Goal: Task Accomplishment & Management: Manage account settings

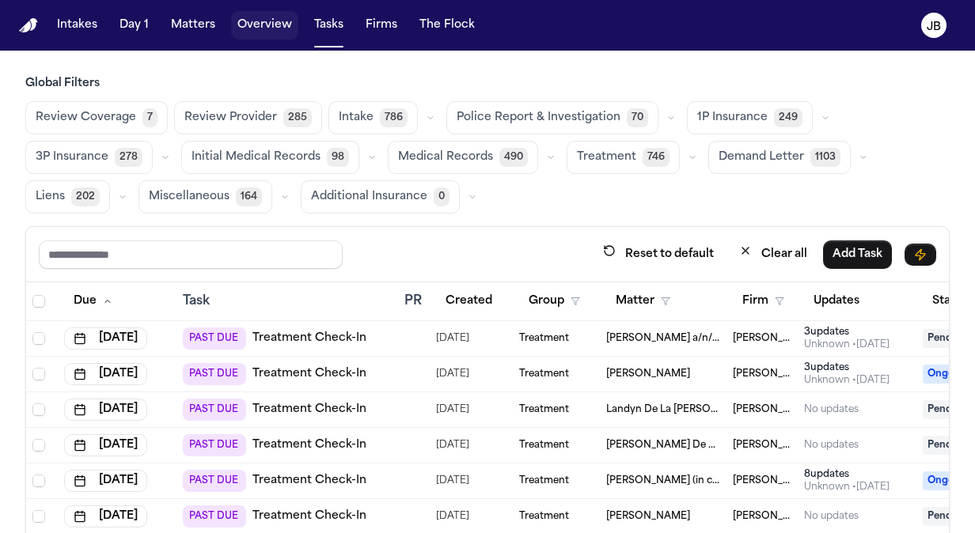
scroll to position [207, 0]
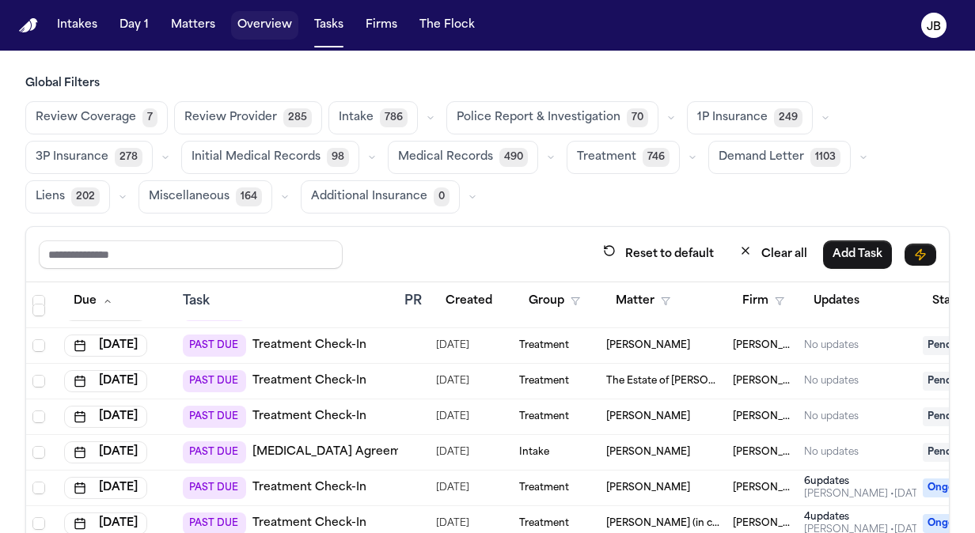
click at [213, 17] on button "Matters" at bounding box center [193, 25] width 57 height 28
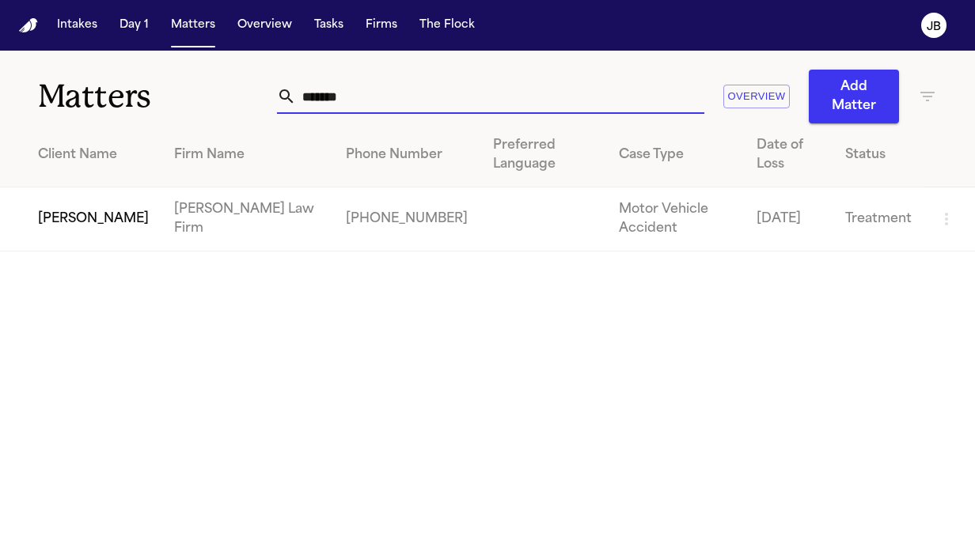
drag, startPoint x: 377, startPoint y: 101, endPoint x: 167, endPoint y: 84, distance: 211.2
click at [167, 84] on div "Matters ******* Overview Add Matter" at bounding box center [487, 87] width 975 height 73
type input "**********"
click at [88, 214] on td "[PERSON_NAME]" at bounding box center [80, 220] width 161 height 64
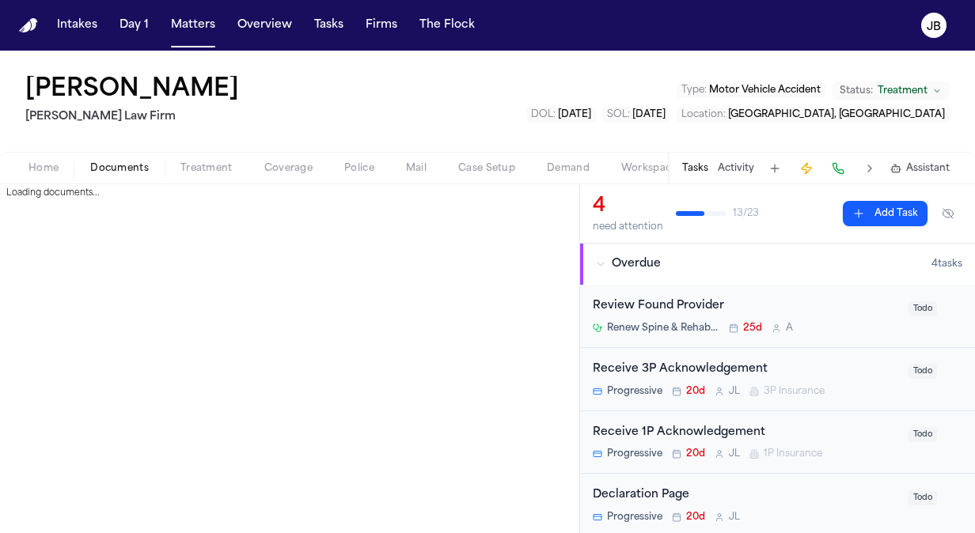
click at [104, 170] on span "Documents" at bounding box center [119, 168] width 59 height 13
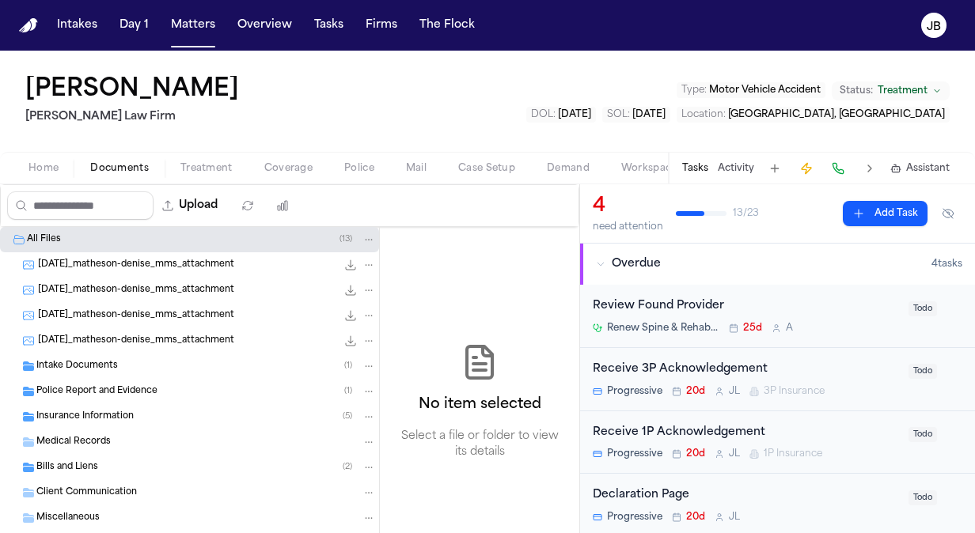
click at [144, 328] on div "2025-08-09_matheson-denise_mms_attachment 531.4 KB • PNG" at bounding box center [189, 340] width 379 height 25
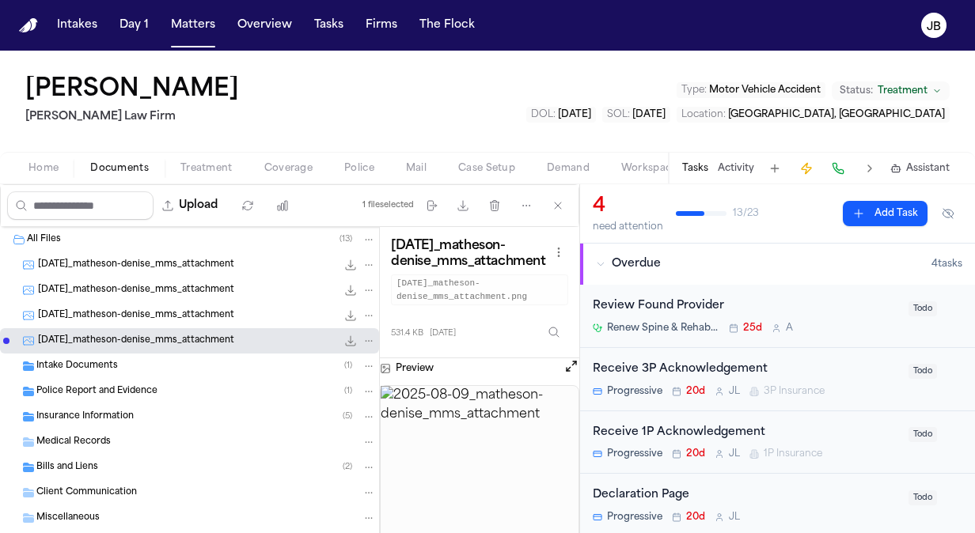
click at [154, 444] on div "Medical Records" at bounding box center [206, 442] width 340 height 14
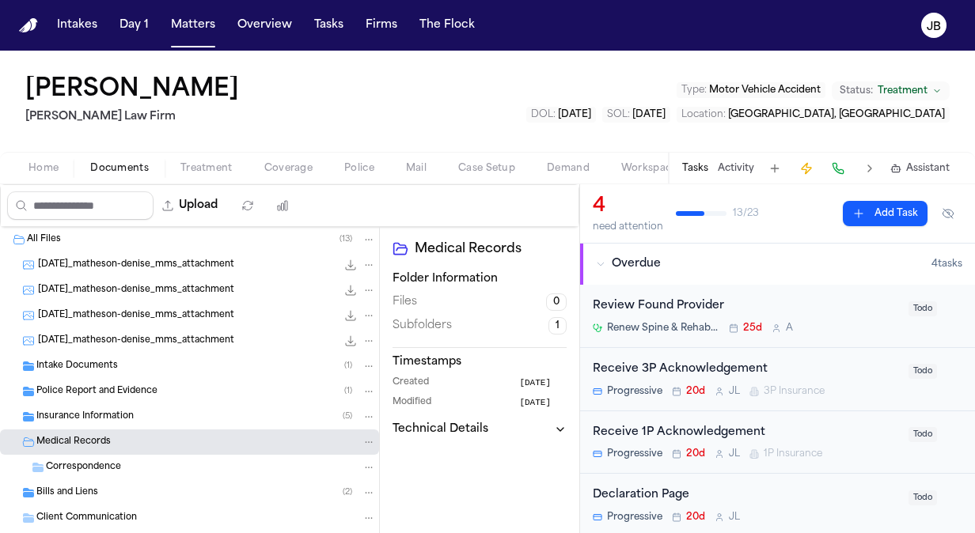
click at [158, 464] on div "Correspondence" at bounding box center [211, 468] width 330 height 14
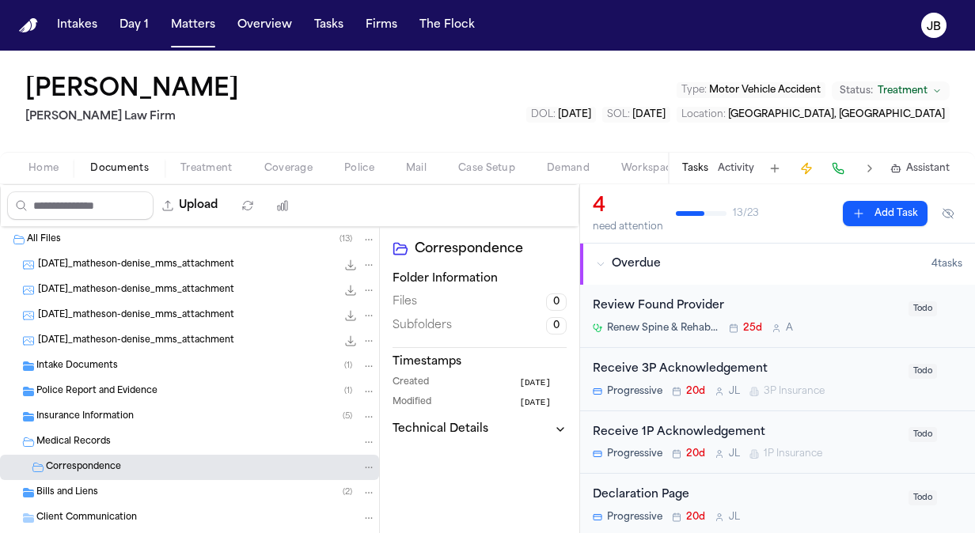
click at [146, 417] on div "Insurance Information ( 5 )" at bounding box center [206, 417] width 340 height 14
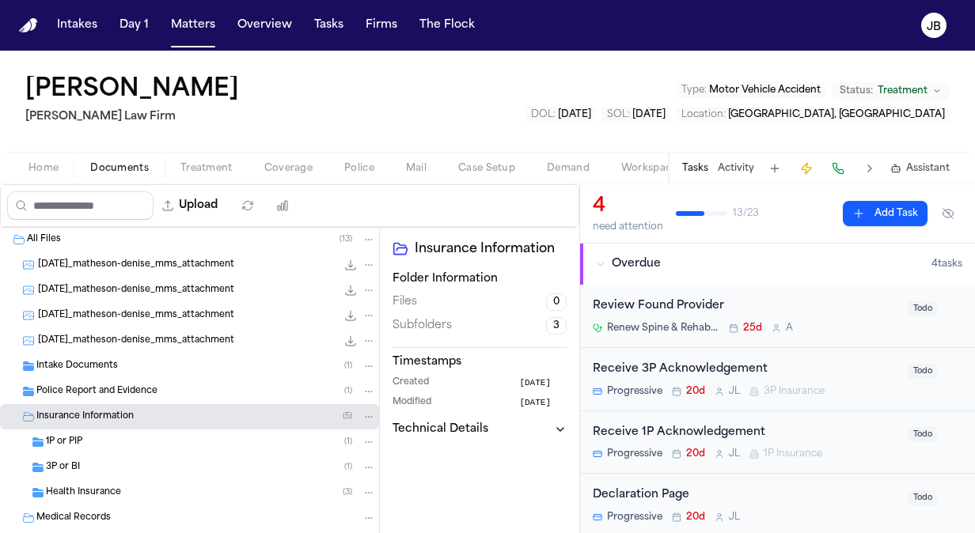
click at [156, 389] on div "Police Report and Evidence ( 1 )" at bounding box center [206, 392] width 340 height 14
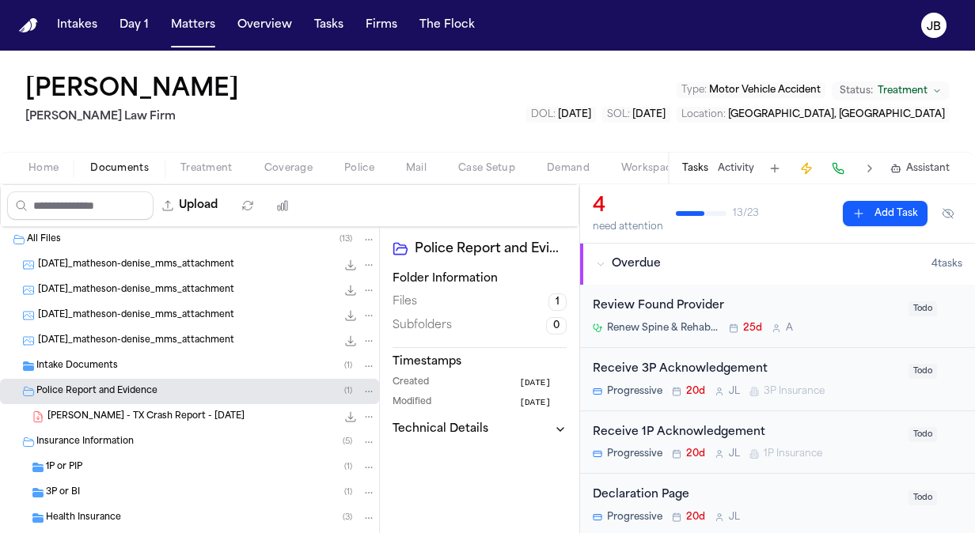
click at [166, 367] on div "Intake Documents ( 1 )" at bounding box center [206, 366] width 340 height 14
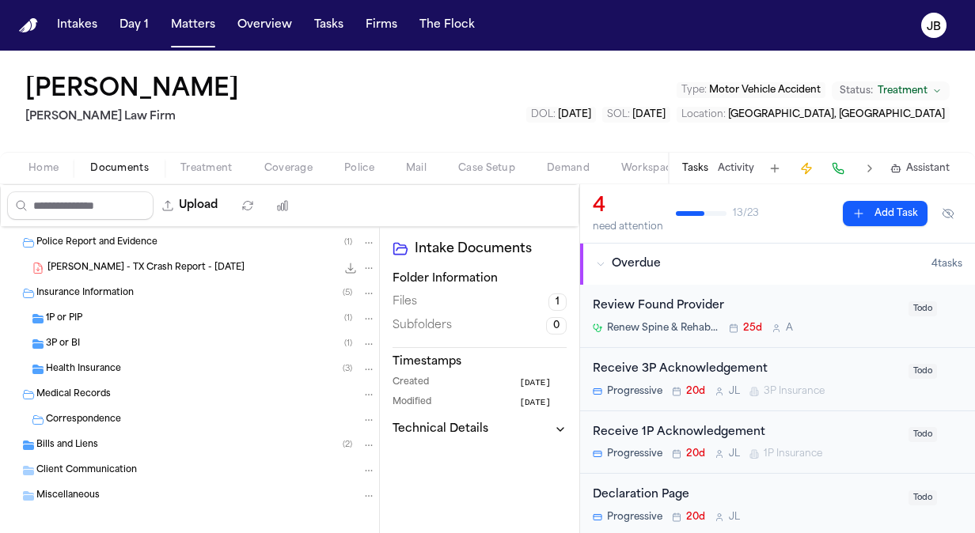
scroll to position [185, 0]
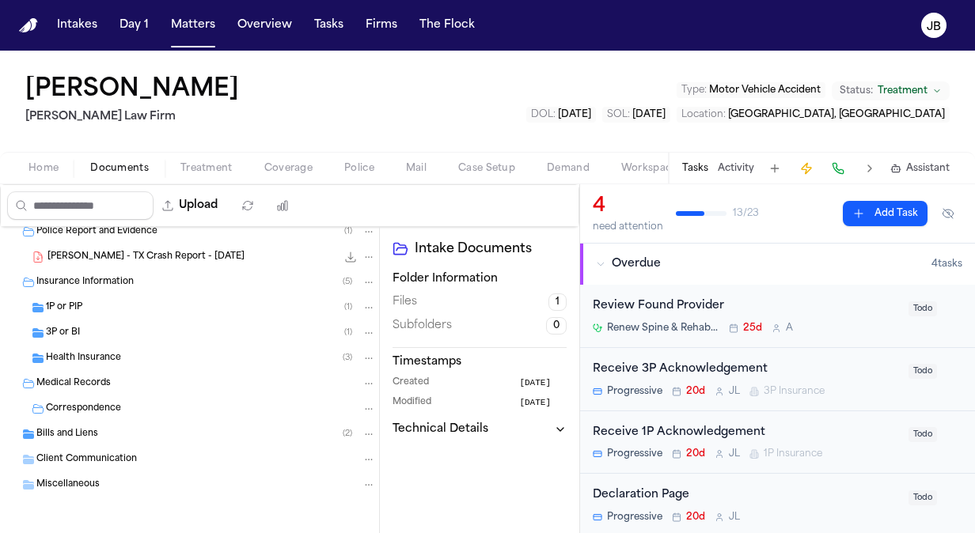
click at [85, 432] on span "Bills and Liens" at bounding box center [67, 434] width 62 height 13
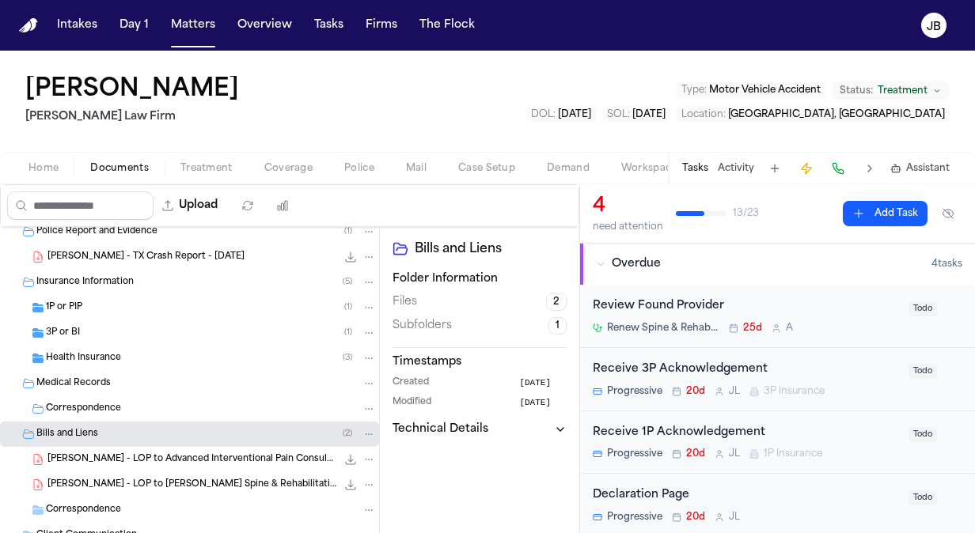
click at [160, 450] on div "D. Matheson - LOP to Advanced Interventional Pain Consultants - 8.18.25 258.9 K…" at bounding box center [189, 459] width 379 height 25
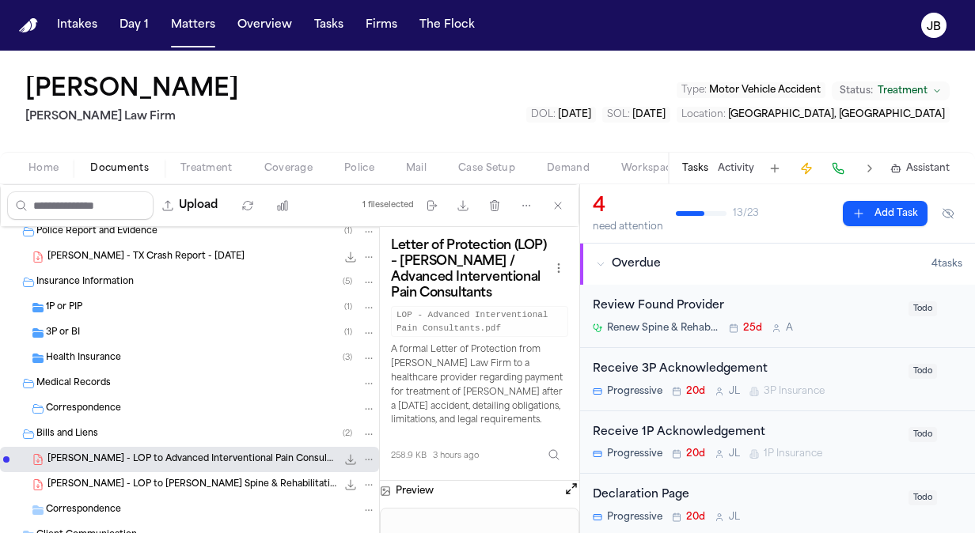
click at [220, 184] on div "Denise Matheson Ruy Mireles Law Firm Type : Motor Vehicle Accident Status: Trea…" at bounding box center [487, 118] width 975 height 134
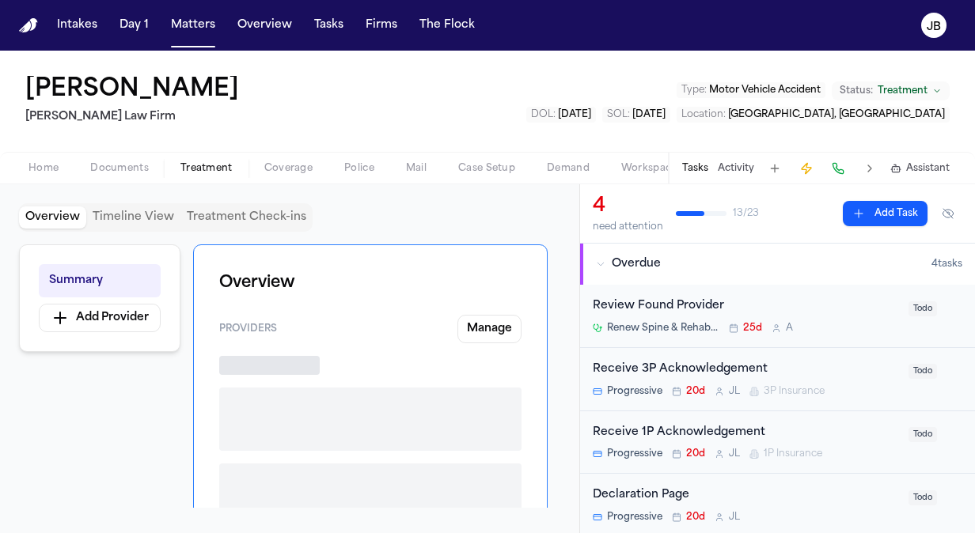
click at [222, 173] on span "Treatment" at bounding box center [206, 168] width 52 height 13
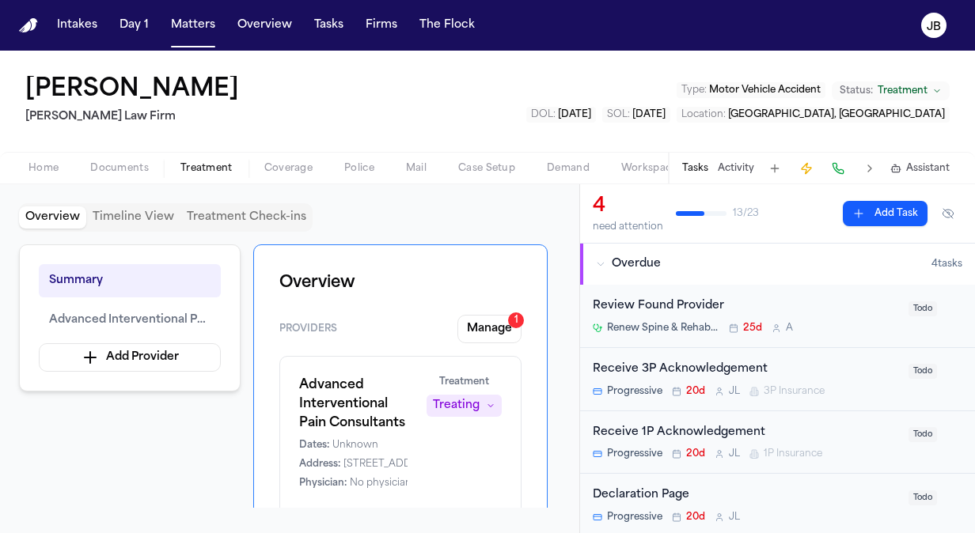
click at [734, 162] on button "Activity" at bounding box center [736, 168] width 36 height 13
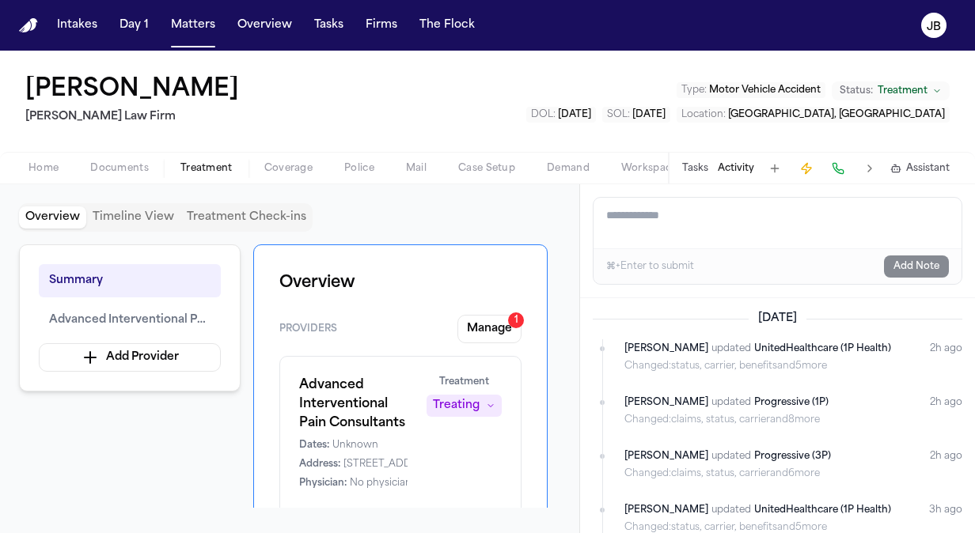
click at [125, 152] on div "Home Documents Treatment Coverage Police Mail Case Setup Demand Workspaces Arti…" at bounding box center [487, 168] width 975 height 32
click at [123, 157] on div "Home Documents Treatment Coverage Police Mail Case Setup Demand Workspaces Arti…" at bounding box center [487, 168] width 975 height 32
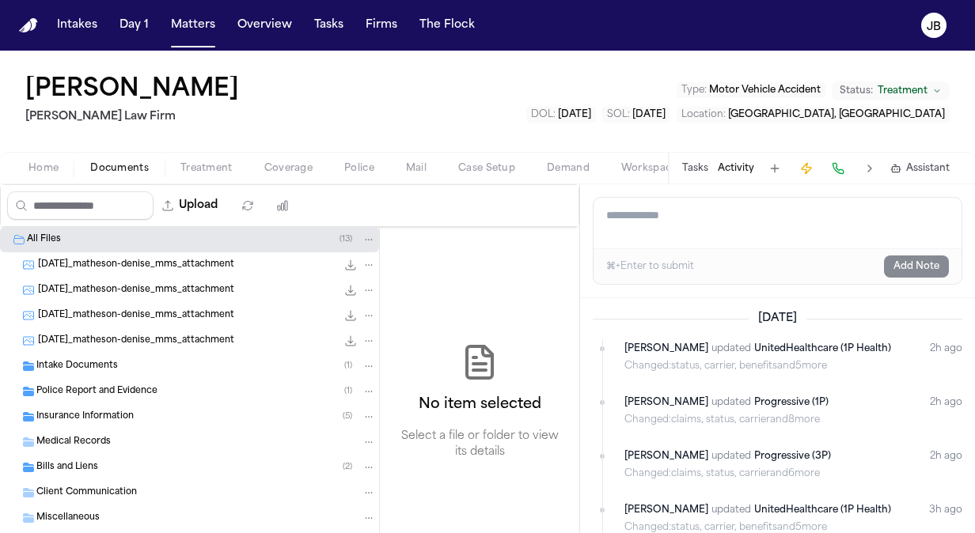
click at [117, 169] on span "Documents" at bounding box center [119, 168] width 59 height 13
click at [61, 461] on span "Bills and Liens" at bounding box center [67, 467] width 62 height 13
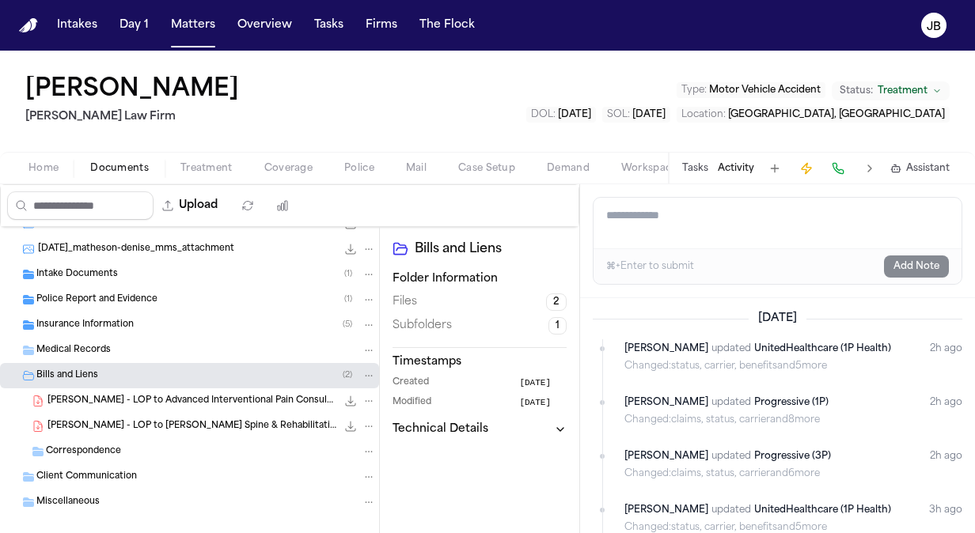
scroll to position [109, 0]
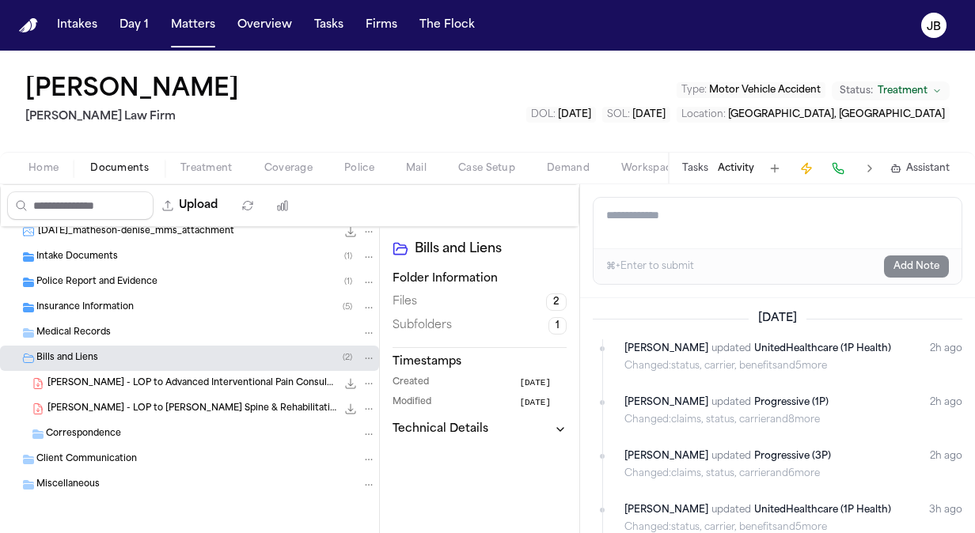
click at [197, 396] on div "D. Matheson - LOP to Renew Spine & Rehabilitation - 7.24.25 191.6 KB • PDF" at bounding box center [189, 408] width 379 height 25
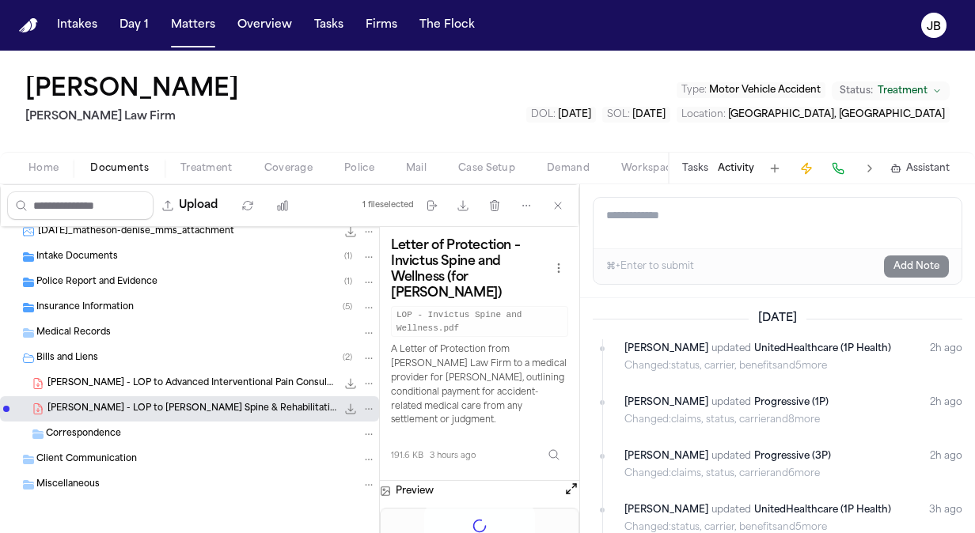
click at [123, 434] on div "Correspondence" at bounding box center [211, 434] width 330 height 14
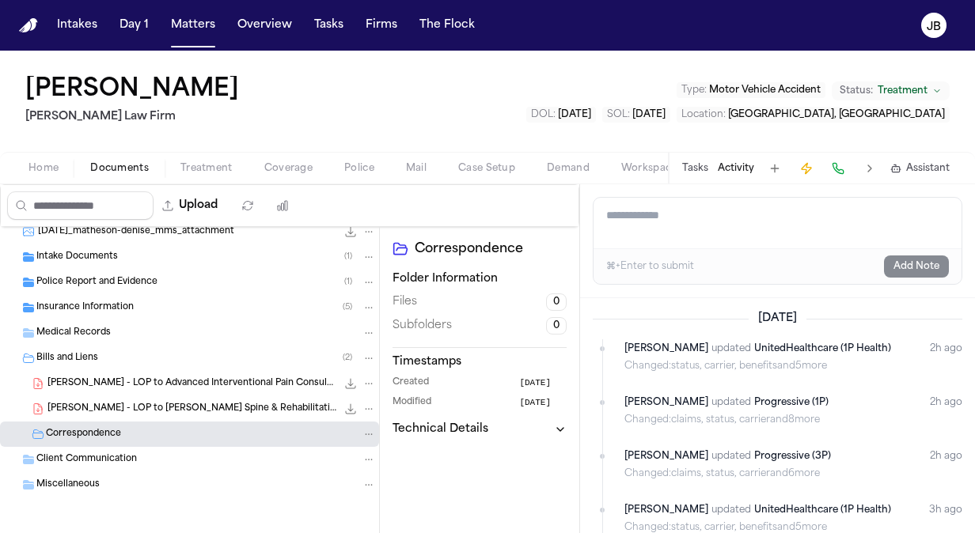
click at [123, 465] on div "Client Communication" at bounding box center [189, 459] width 379 height 25
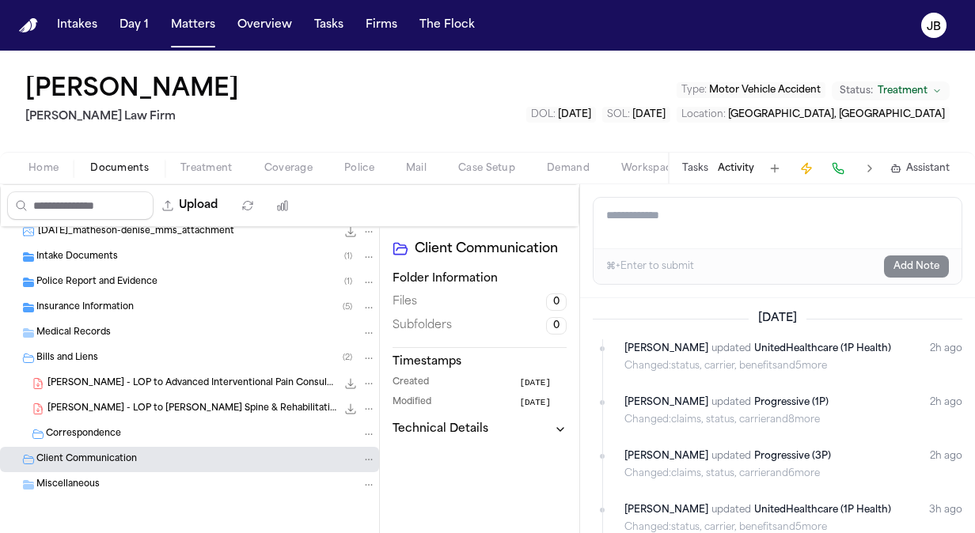
click at [127, 491] on div "Miscellaneous" at bounding box center [189, 484] width 379 height 25
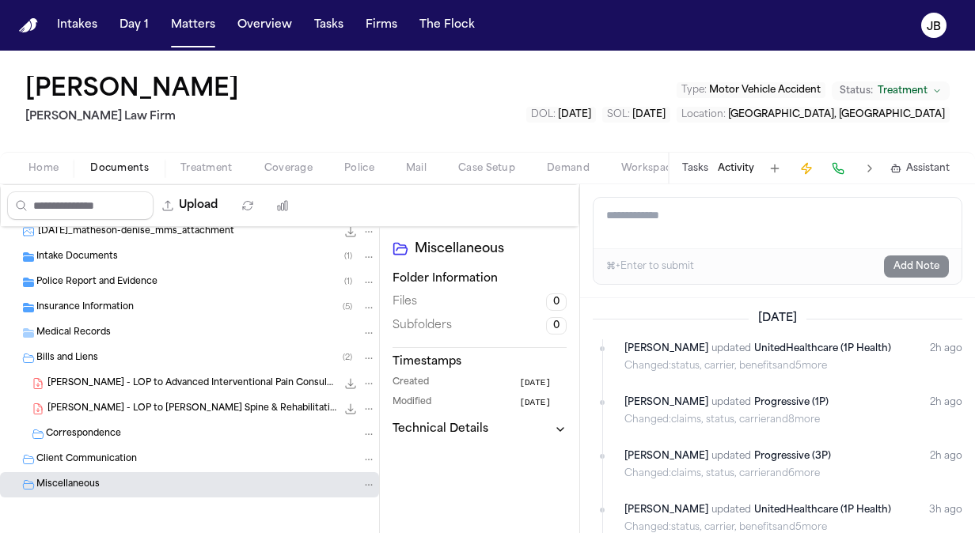
click at [75, 71] on div "Denise Matheson Ruy Mireles Law Firm Type : Motor Vehicle Accident Status: Trea…" at bounding box center [487, 101] width 975 height 101
click at [198, 19] on button "Matters" at bounding box center [193, 25] width 57 height 28
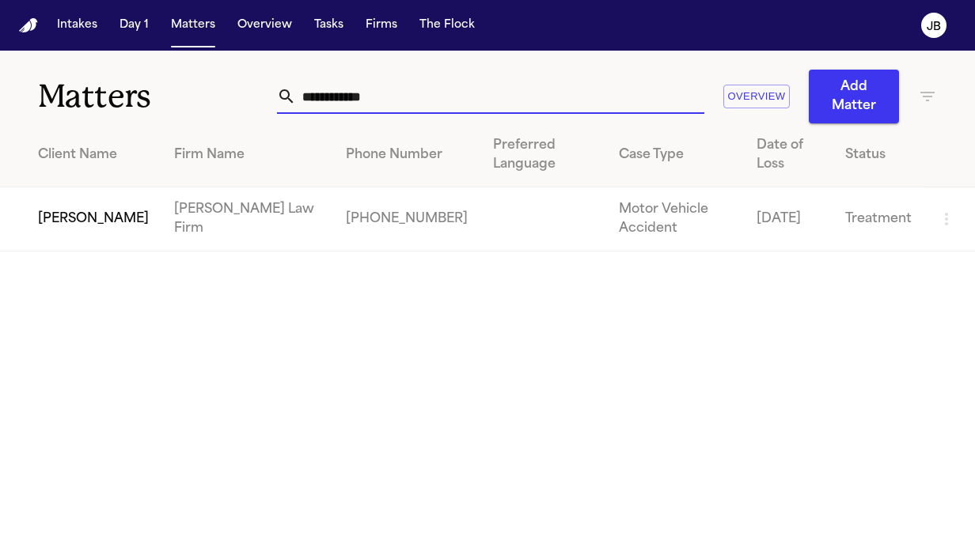
drag, startPoint x: 330, startPoint y: 115, endPoint x: 168, endPoint y: 112, distance: 162.3
click at [168, 112] on div "**********" at bounding box center [487, 87] width 975 height 73
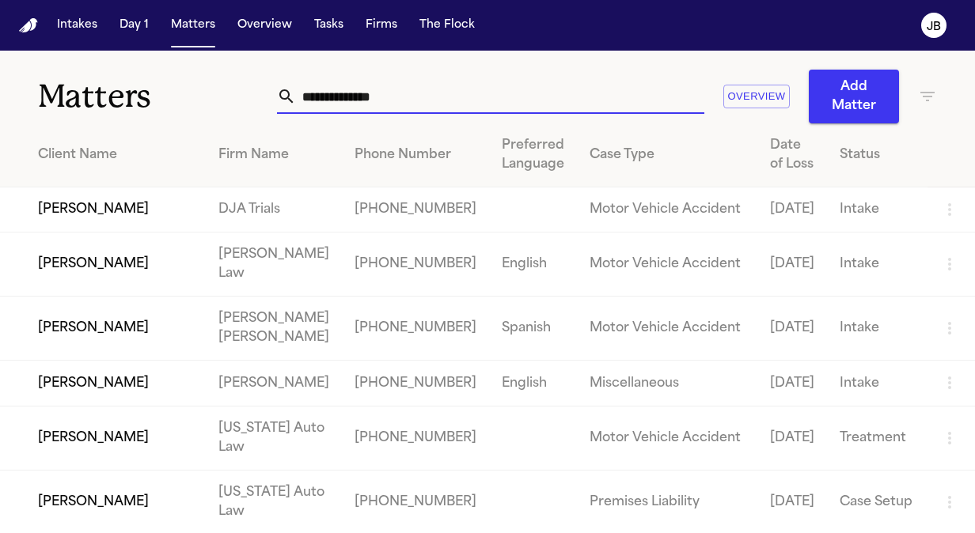
click at [402, 90] on input "text" at bounding box center [500, 96] width 408 height 35
click at [922, 94] on icon "button" at bounding box center [927, 96] width 19 height 19
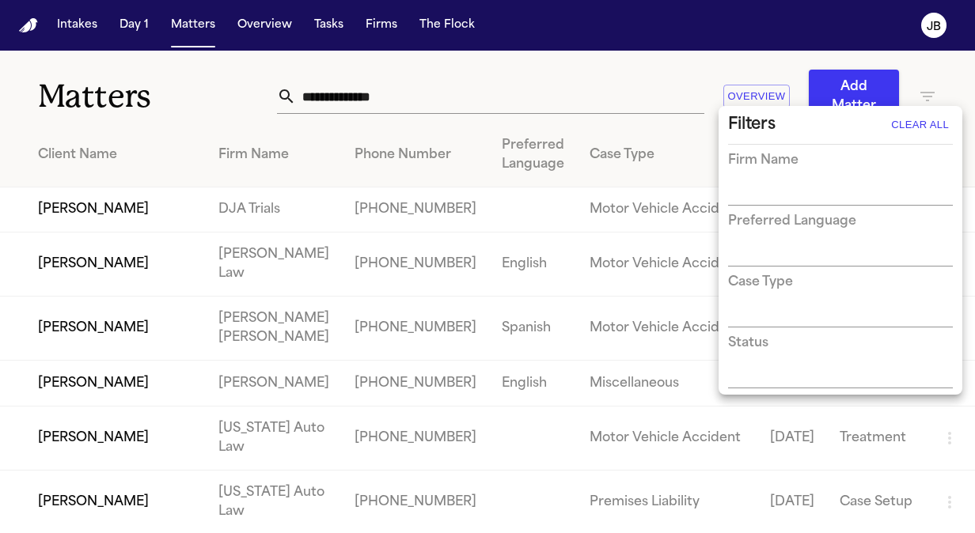
click at [783, 190] on input "text" at bounding box center [828, 194] width 201 height 22
type input "*****"
click at [784, 218] on li "[PERSON_NAME] Law Firm" at bounding box center [840, 226] width 225 height 28
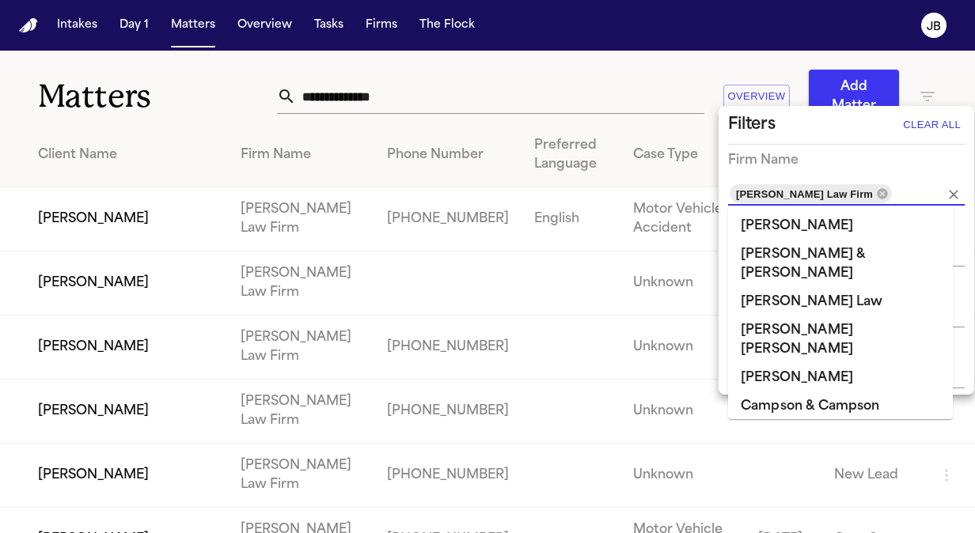
scroll to position [419, 0]
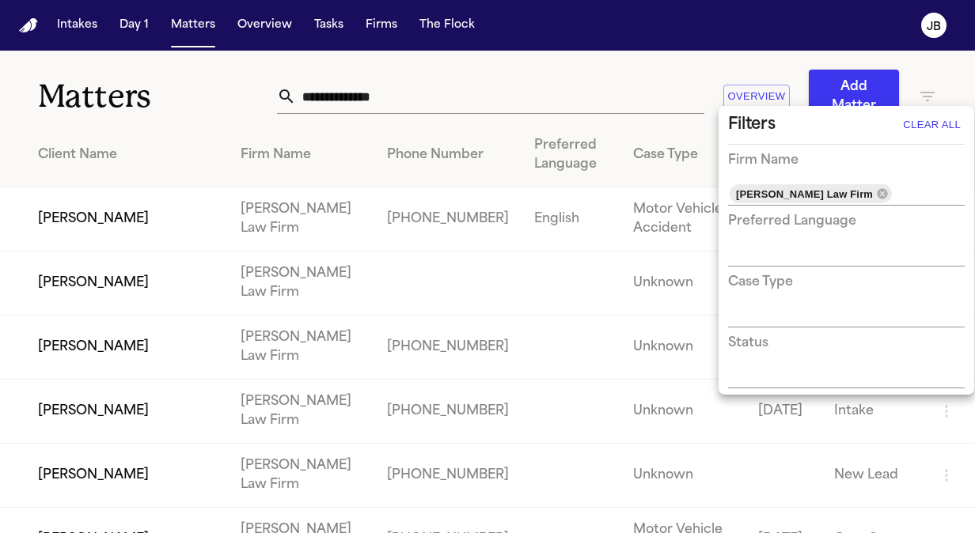
click at [184, 137] on div at bounding box center [487, 266] width 975 height 533
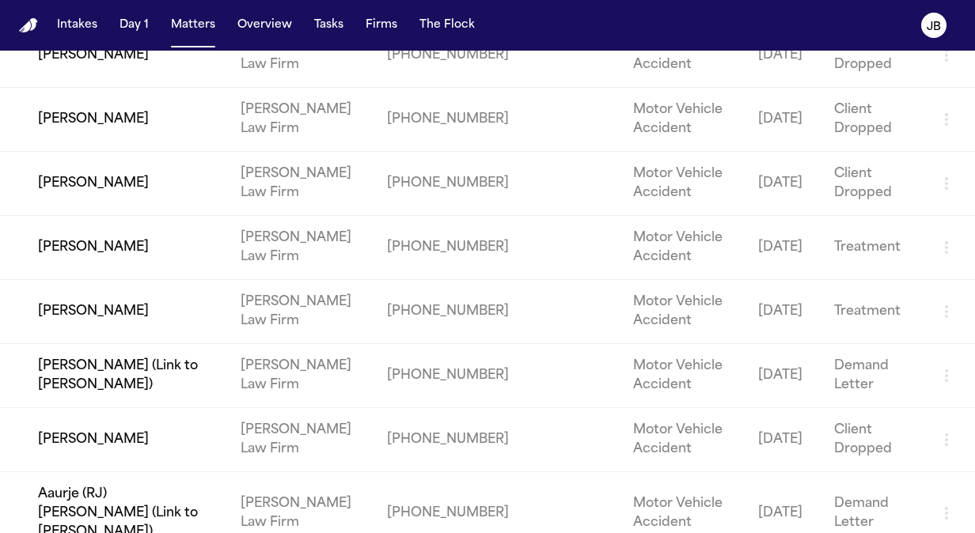
scroll to position [4378, 0]
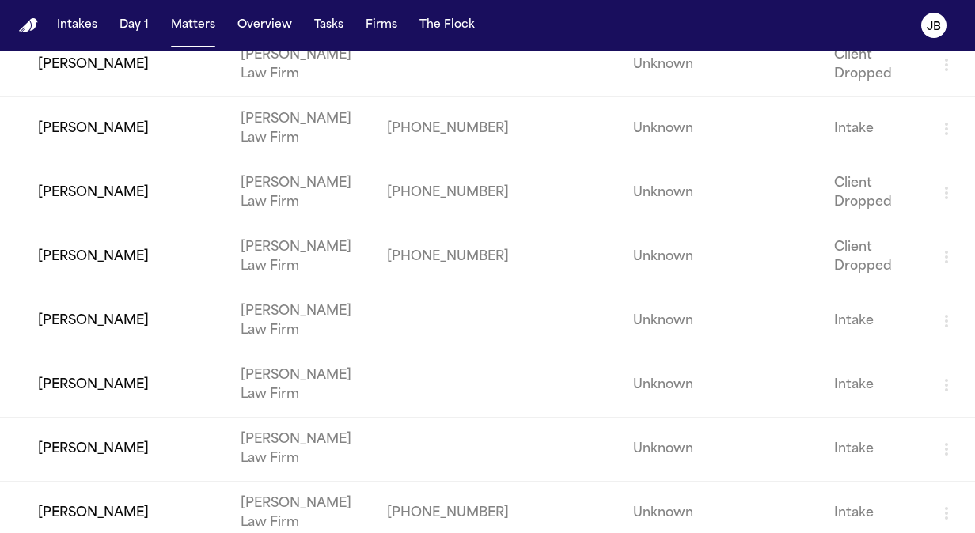
click at [135, 290] on td "[PERSON_NAME]" at bounding box center [114, 322] width 228 height 64
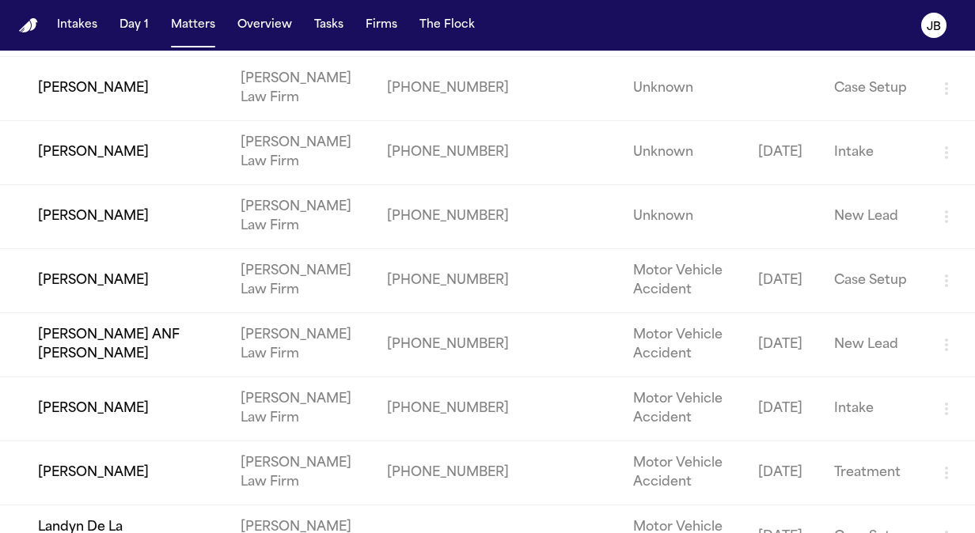
scroll to position [236, 0]
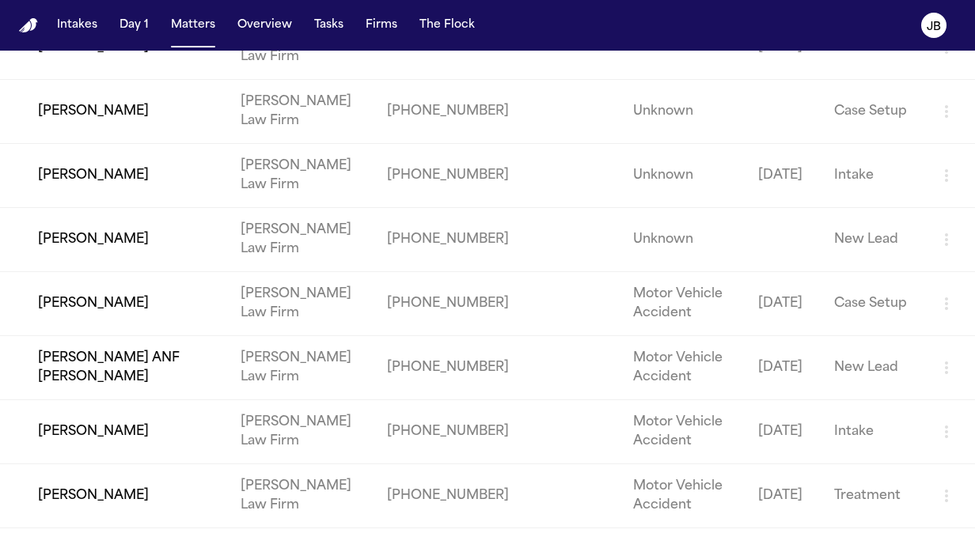
click at [222, 359] on td "[PERSON_NAME] ANF [PERSON_NAME]" at bounding box center [114, 368] width 228 height 64
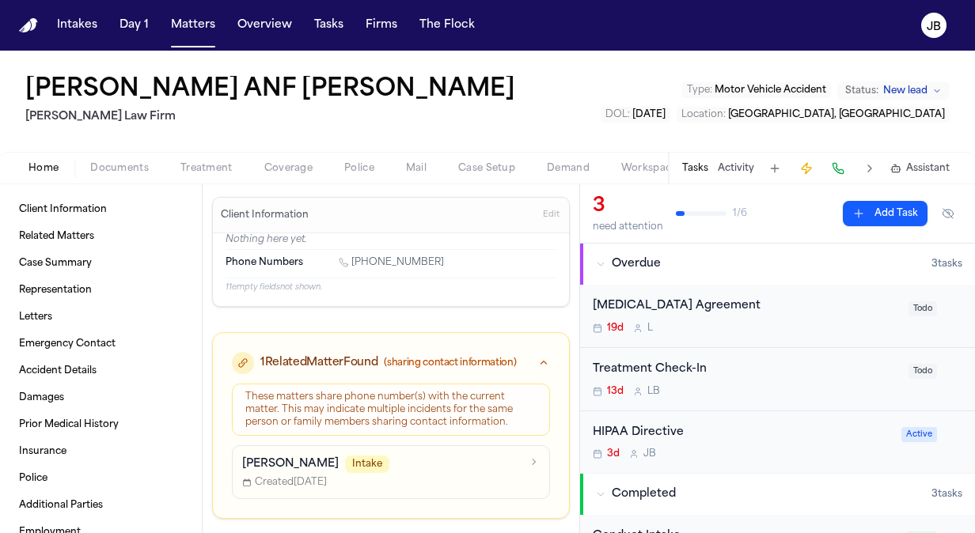
click at [543, 214] on span "Edit" at bounding box center [551, 215] width 17 height 11
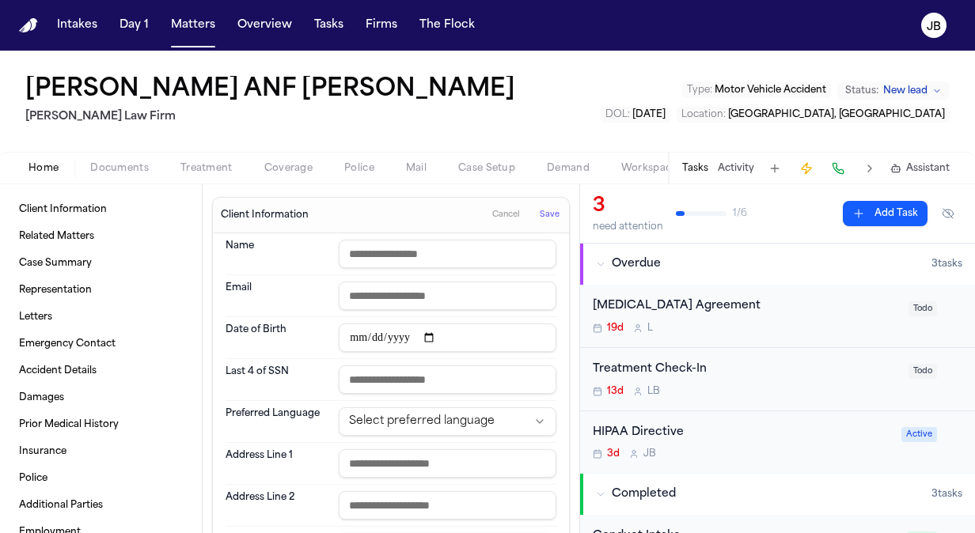
click at [413, 416] on html "**********" at bounding box center [487, 266] width 975 height 533
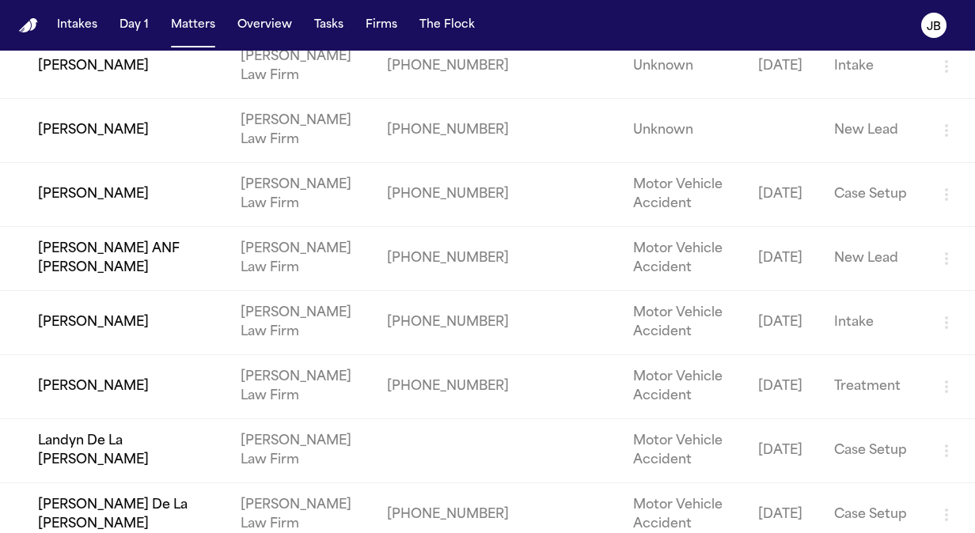
scroll to position [356, 0]
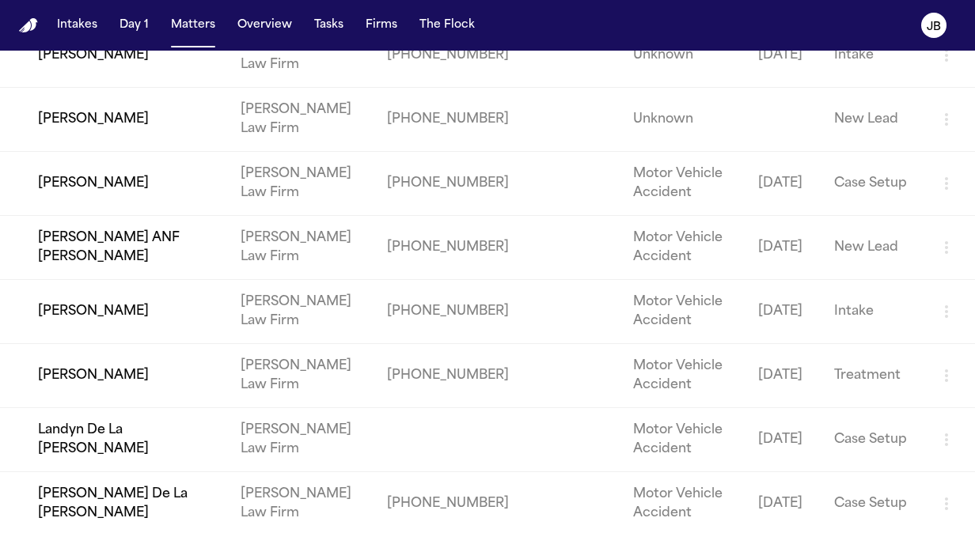
click at [324, 233] on td "[PERSON_NAME] Law Firm" at bounding box center [301, 248] width 146 height 64
click at [257, 252] on td "[PERSON_NAME] Law Firm" at bounding box center [301, 248] width 146 height 64
click at [189, 242] on td "[PERSON_NAME] ANF [PERSON_NAME]" at bounding box center [114, 248] width 228 height 64
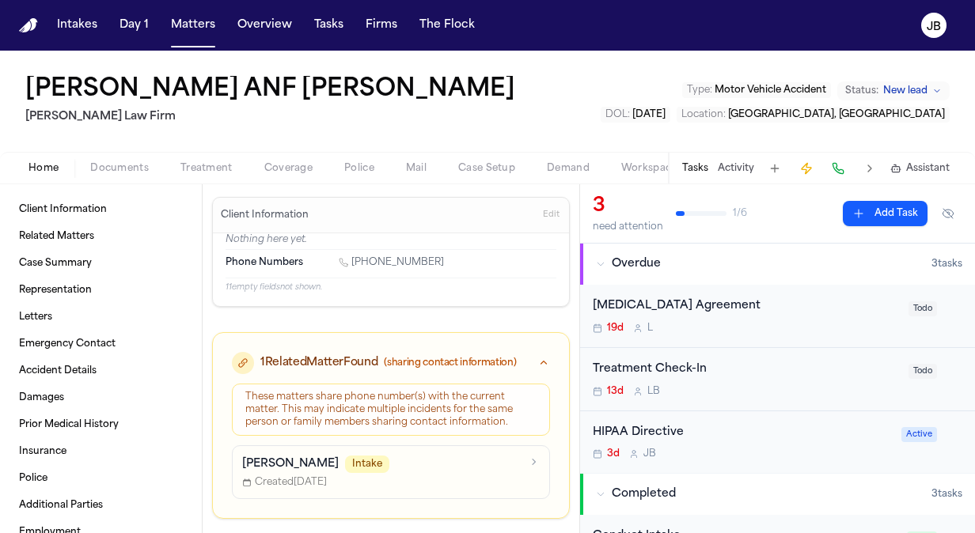
click at [543, 214] on span "Edit" at bounding box center [551, 215] width 17 height 11
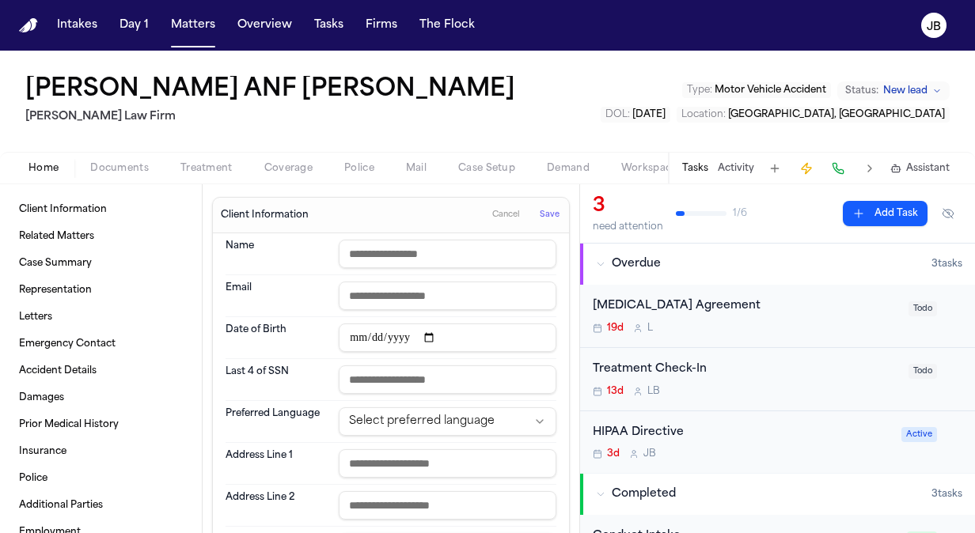
click at [413, 418] on html "**********" at bounding box center [487, 266] width 975 height 533
click at [540, 215] on span "Save" at bounding box center [550, 215] width 20 height 11
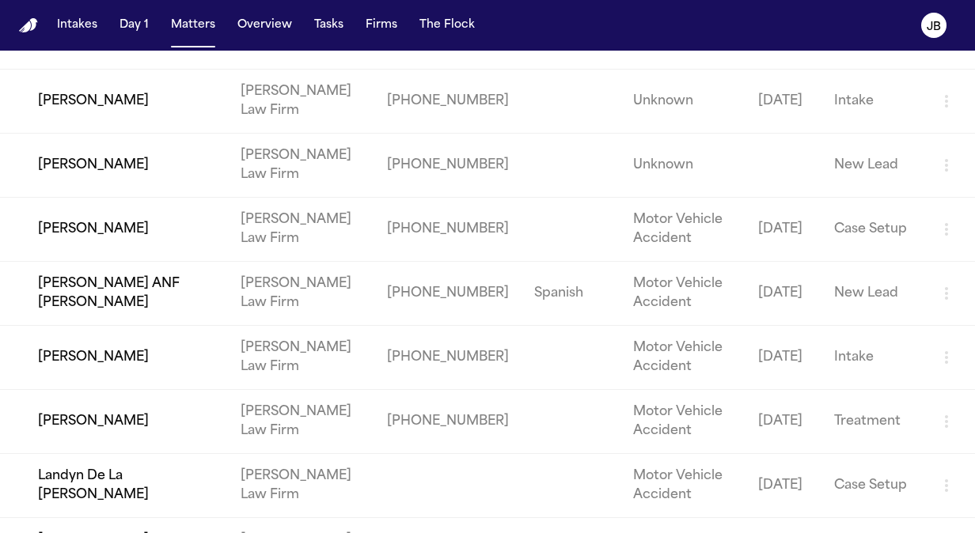
scroll to position [317, 0]
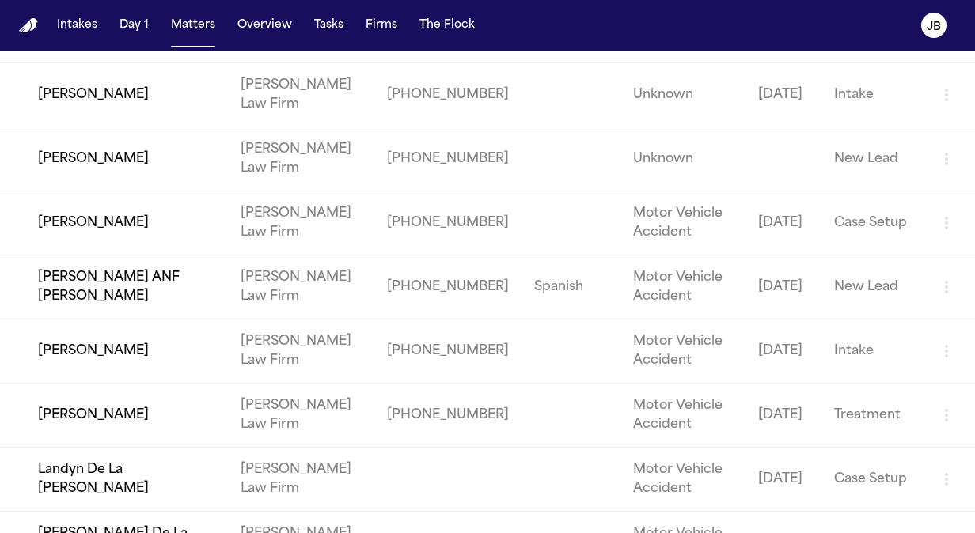
click at [218, 340] on td "[PERSON_NAME]" at bounding box center [114, 352] width 228 height 64
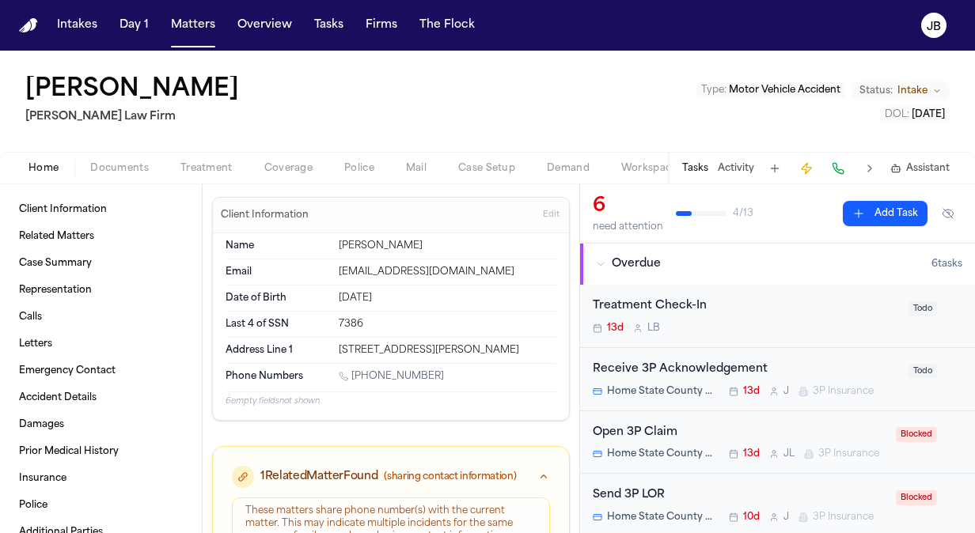
click at [540, 208] on button "Edit" at bounding box center [551, 215] width 26 height 25
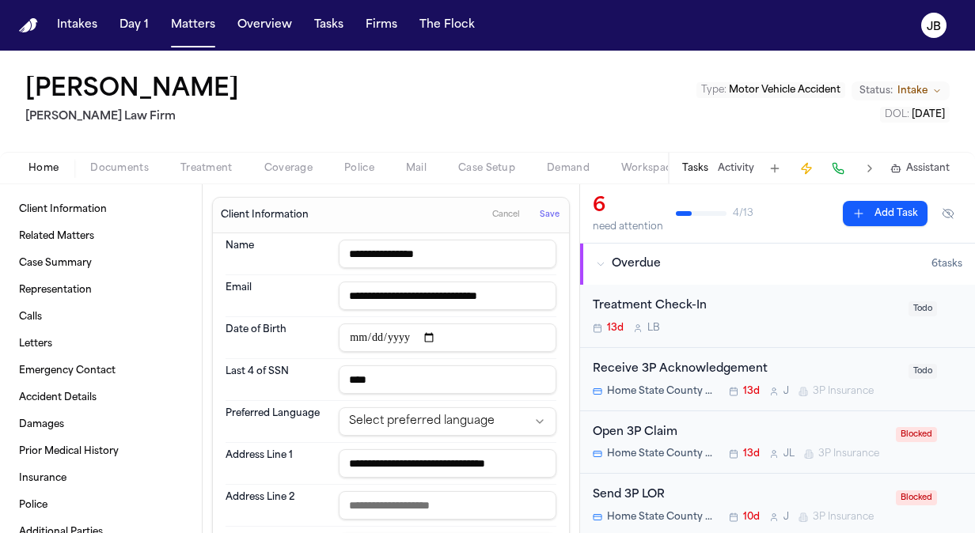
click at [399, 421] on html "**********" at bounding box center [487, 266] width 975 height 533
click at [540, 218] on span "Save" at bounding box center [550, 215] width 20 height 11
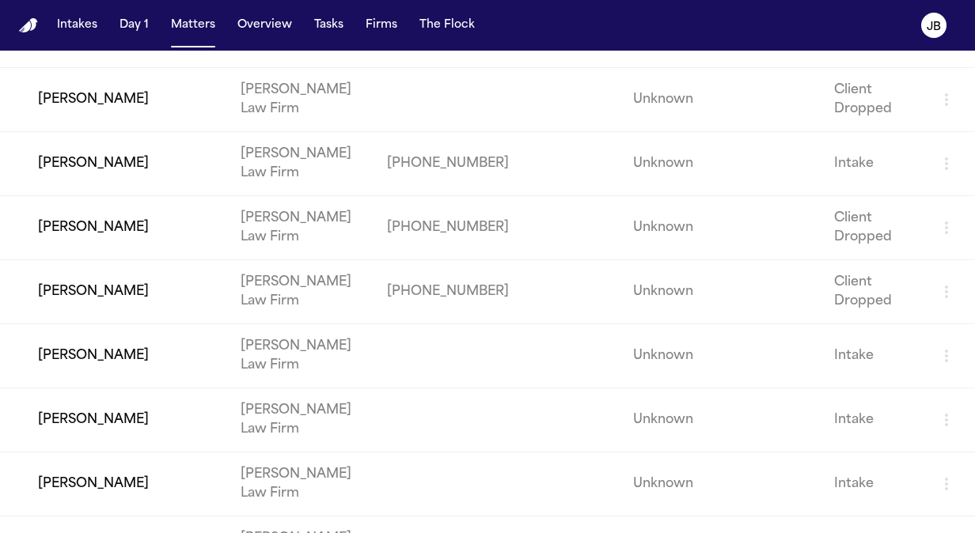
scroll to position [4378, 0]
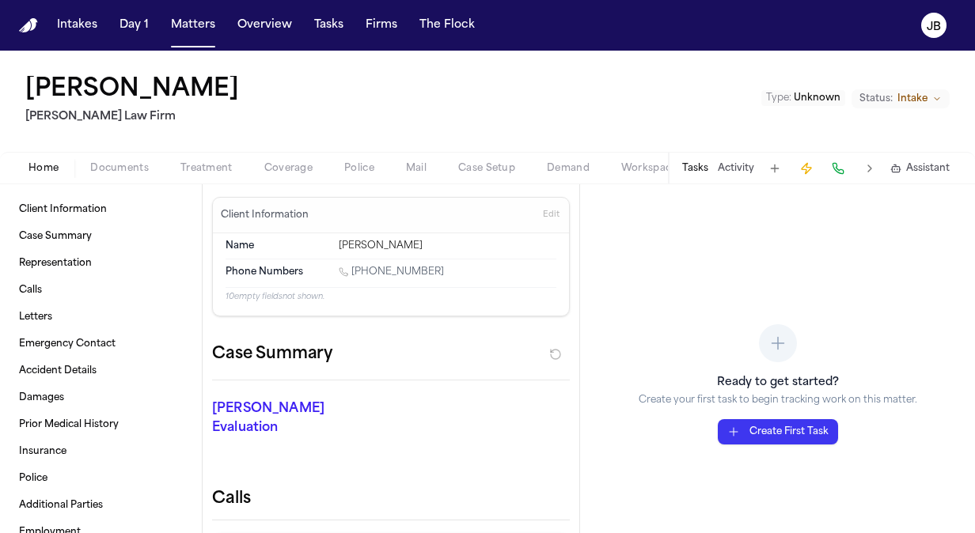
click at [738, 165] on button "Activity" at bounding box center [736, 168] width 36 height 13
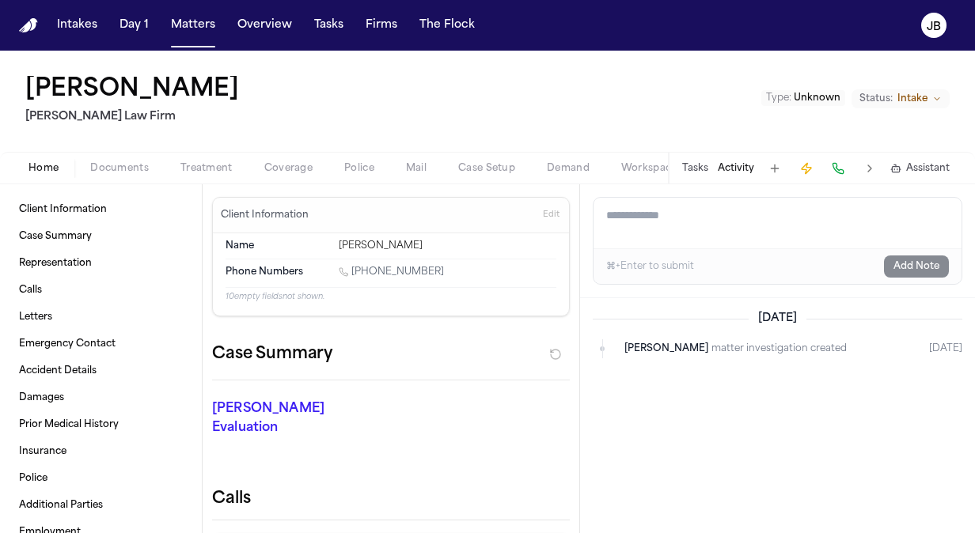
click at [710, 164] on div "Tasks Activity Assistant" at bounding box center [815, 168] width 294 height 31
click at [697, 169] on button "Tasks" at bounding box center [695, 168] width 26 height 13
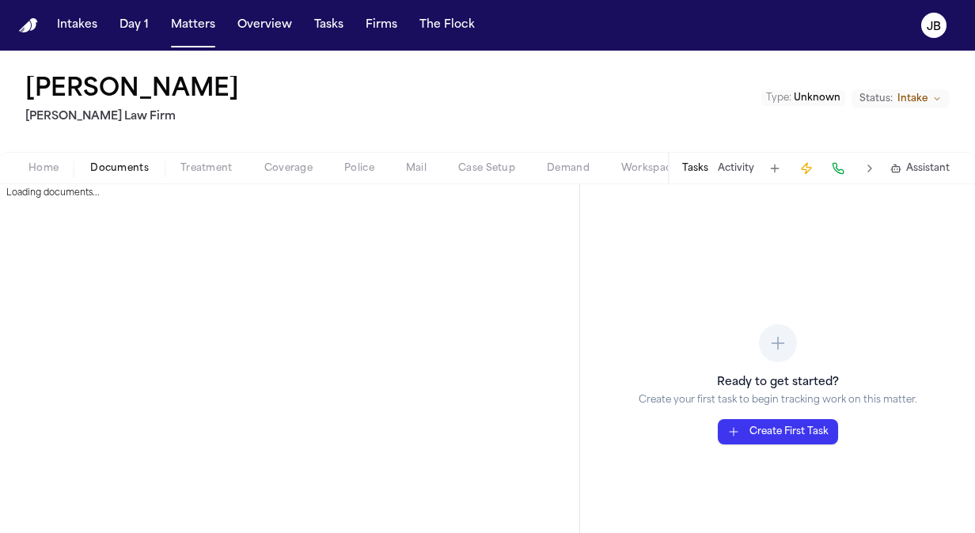
click at [133, 172] on span "Documents" at bounding box center [119, 168] width 59 height 13
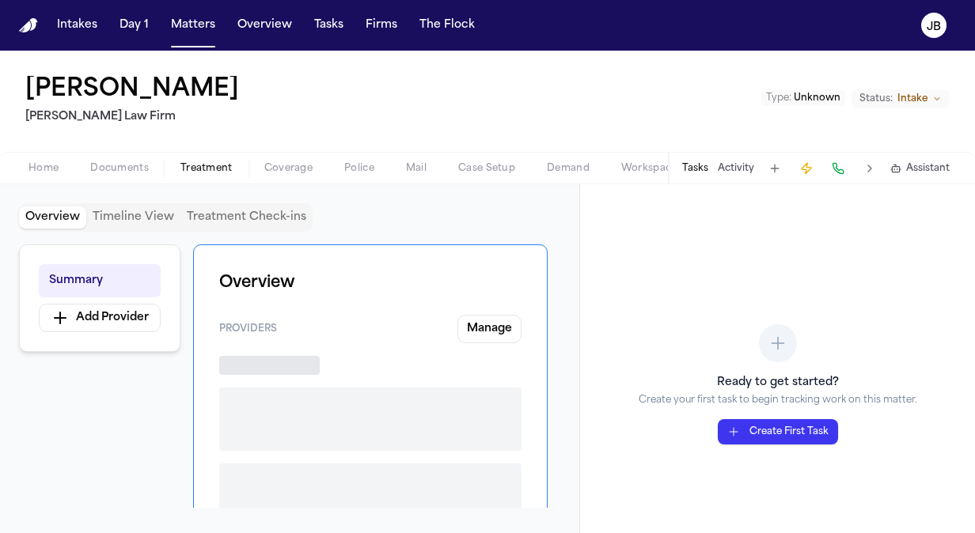
click at [187, 172] on span "Treatment" at bounding box center [206, 168] width 52 height 13
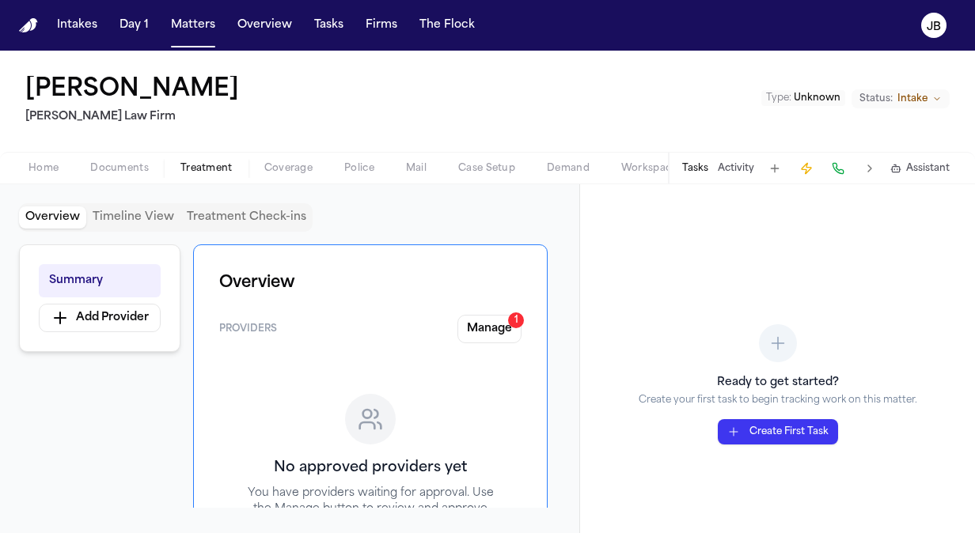
click at [294, 152] on div "Home Documents Treatment Coverage Police Mail Case Setup Demand Workspaces Arti…" at bounding box center [487, 168] width 975 height 32
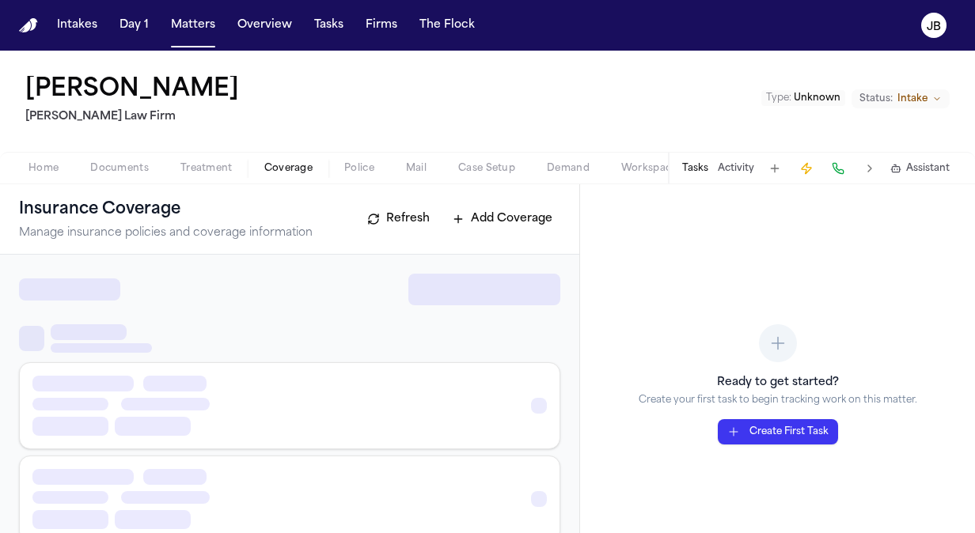
click at [281, 171] on span "Coverage" at bounding box center [288, 168] width 48 height 13
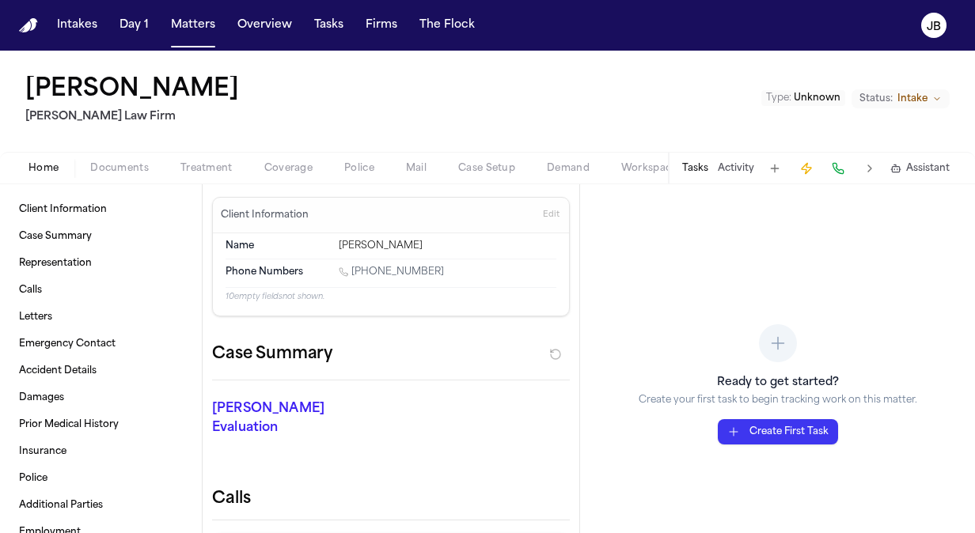
click at [50, 164] on span "Home" at bounding box center [43, 168] width 30 height 13
click at [48, 178] on div "Home Documents Treatment Coverage Police Mail Case Setup Demand Workspaces Arti…" at bounding box center [487, 168] width 975 height 32
click at [51, 174] on span "Home" at bounding box center [43, 168] width 30 height 13
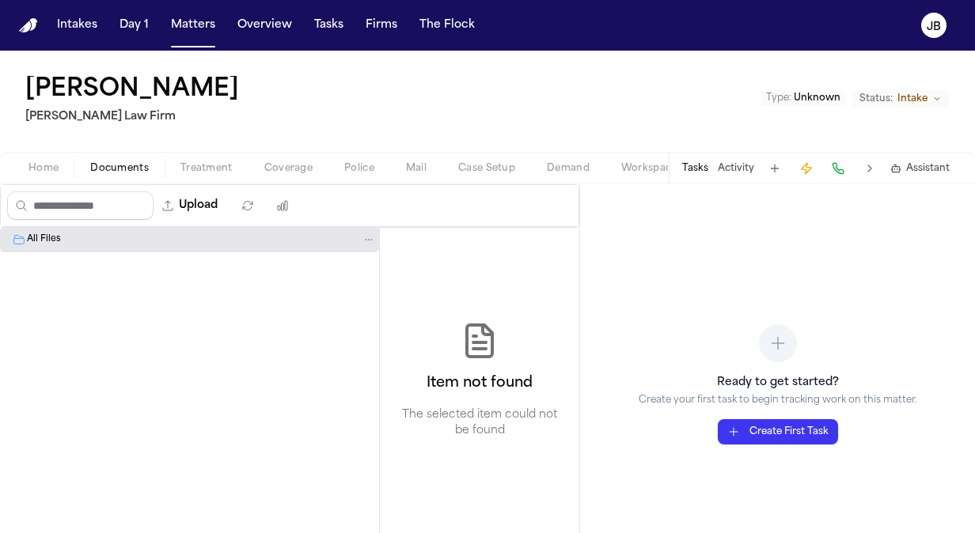
click at [130, 168] on span "Documents" at bounding box center [119, 168] width 59 height 13
click at [195, 161] on button "Treatment" at bounding box center [207, 168] width 84 height 19
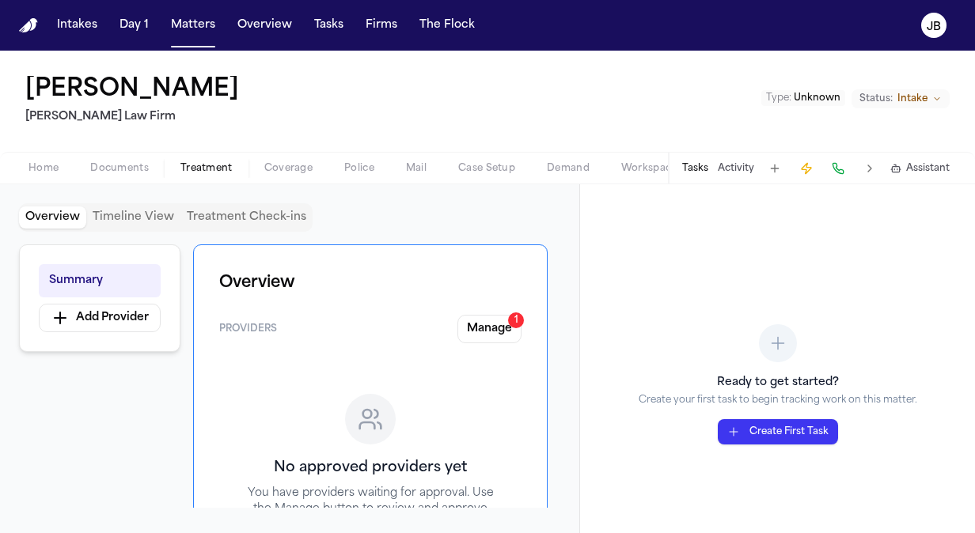
click at [128, 168] on span "Documents" at bounding box center [119, 168] width 59 height 13
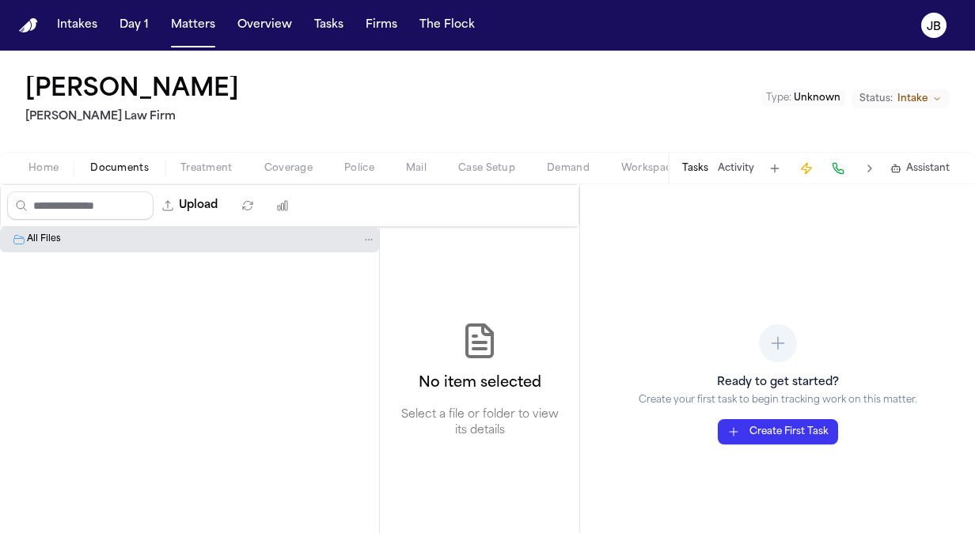
click at [18, 179] on div "Home Documents Treatment Coverage Police Mail Case Setup Demand Workspaces Arti…" at bounding box center [487, 168] width 975 height 32
click at [57, 149] on div "Peter Lynch Hecht Law Firm Type : Unknown Status: Intake" at bounding box center [487, 101] width 975 height 101
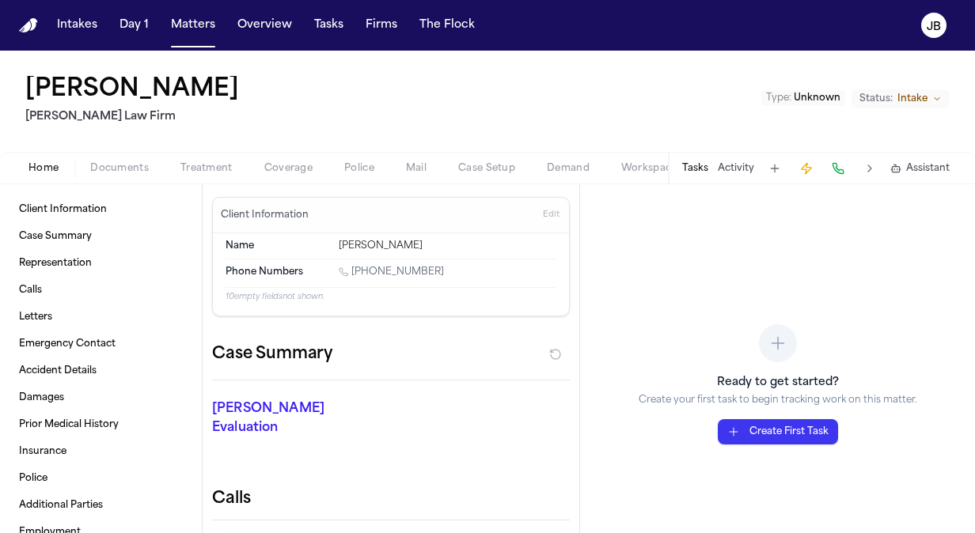
click at [40, 163] on span "Home" at bounding box center [43, 168] width 30 height 13
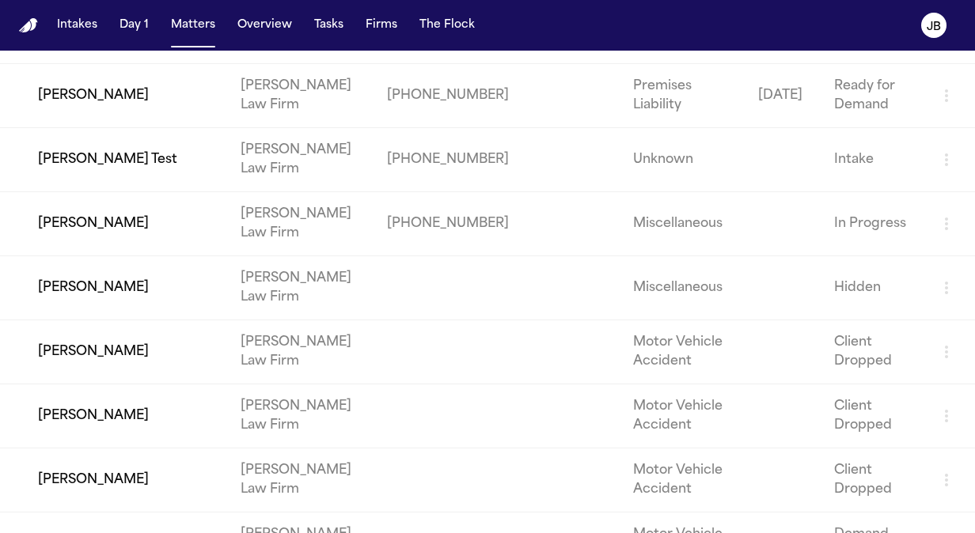
scroll to position [4378, 0]
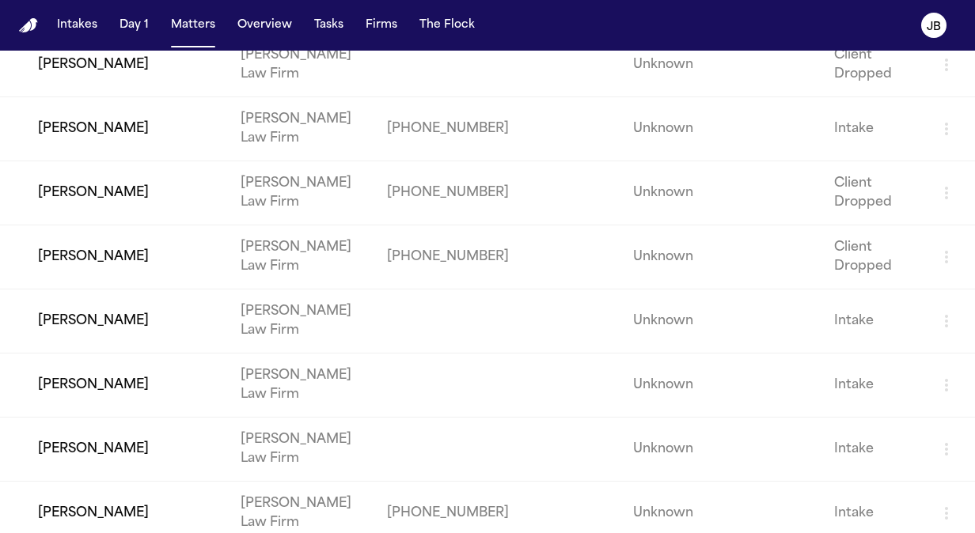
click at [168, 418] on td "[PERSON_NAME]" at bounding box center [114, 450] width 228 height 64
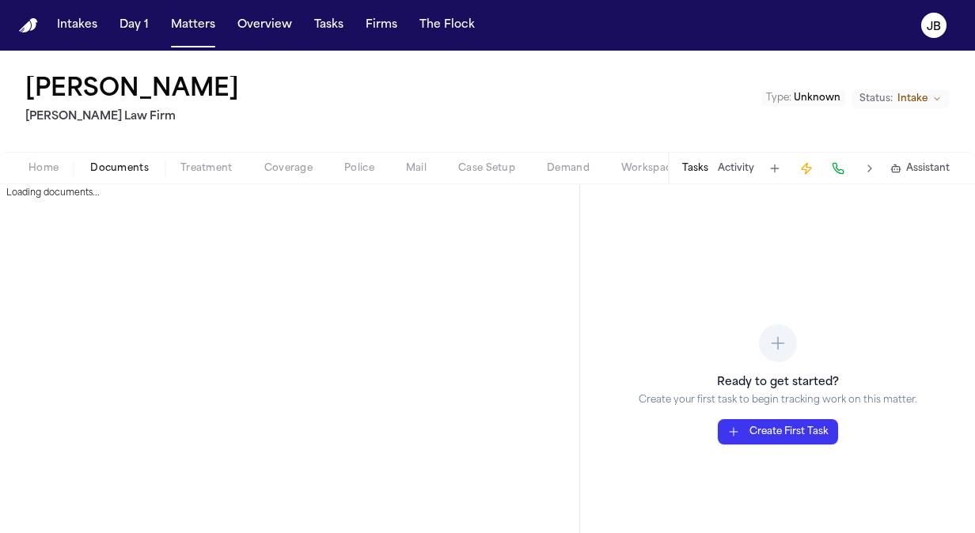
click at [123, 168] on span "Documents" at bounding box center [119, 168] width 59 height 13
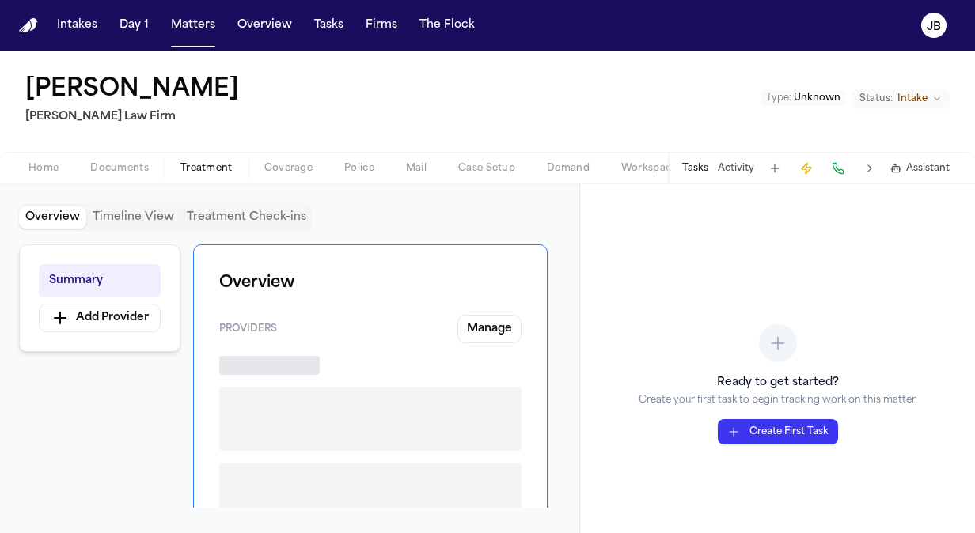
click at [196, 165] on span "Treatment" at bounding box center [206, 168] width 52 height 13
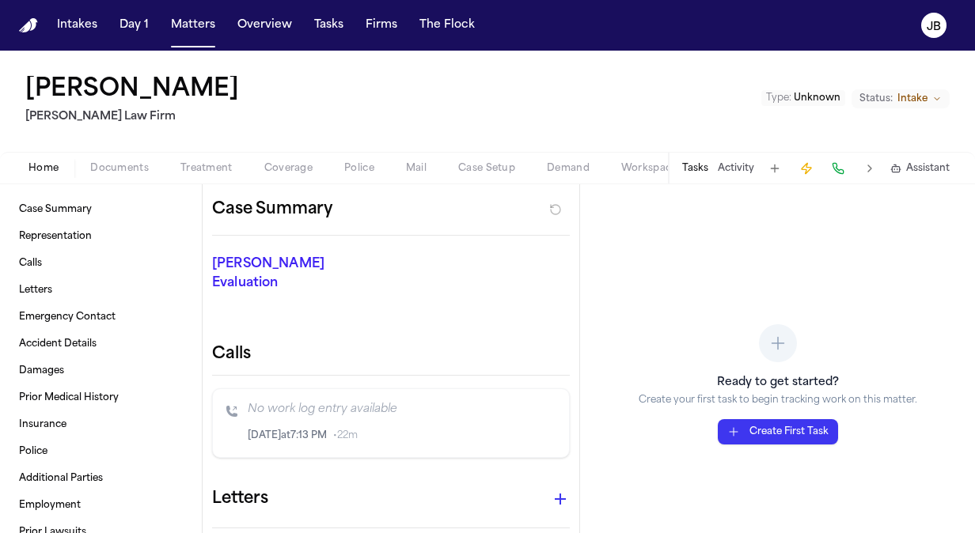
click at [28, 167] on span "Home" at bounding box center [43, 168] width 30 height 13
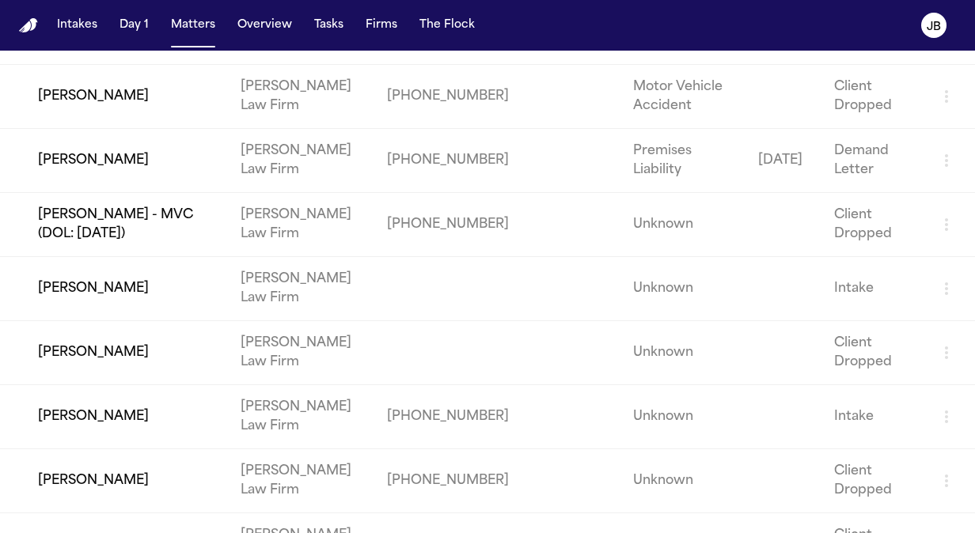
scroll to position [4378, 0]
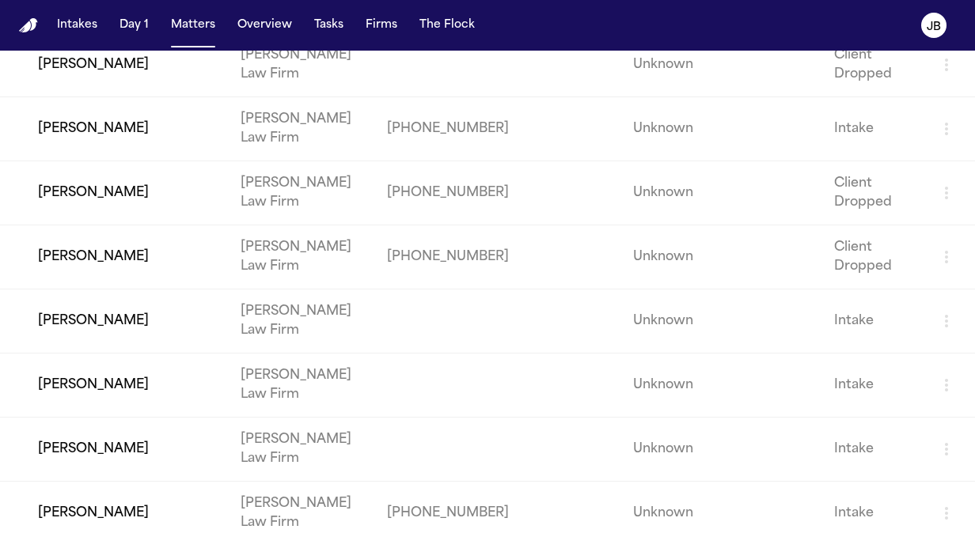
click at [108, 354] on td "[PERSON_NAME]" at bounding box center [114, 386] width 228 height 64
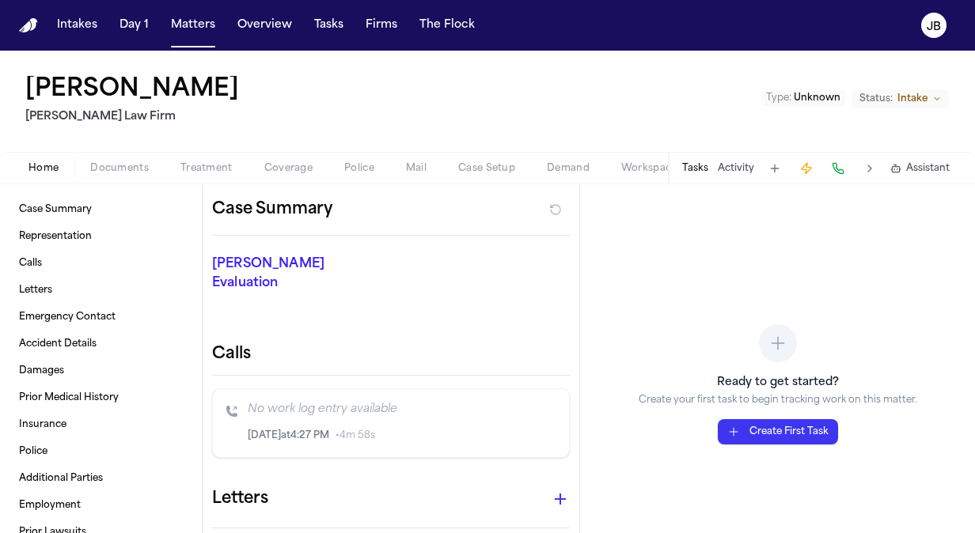
click at [117, 168] on span "Documents" at bounding box center [119, 168] width 59 height 13
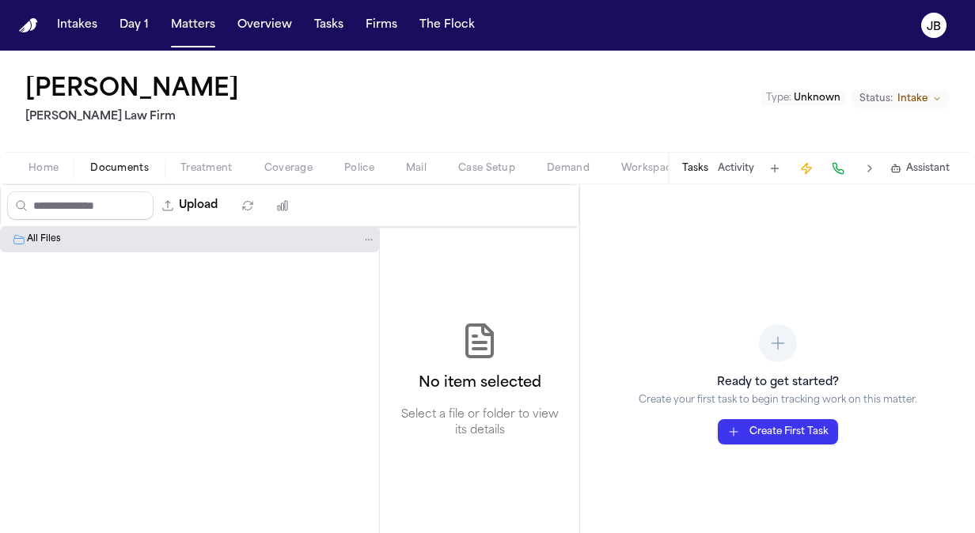
click at [215, 166] on span "Treatment" at bounding box center [206, 168] width 52 height 13
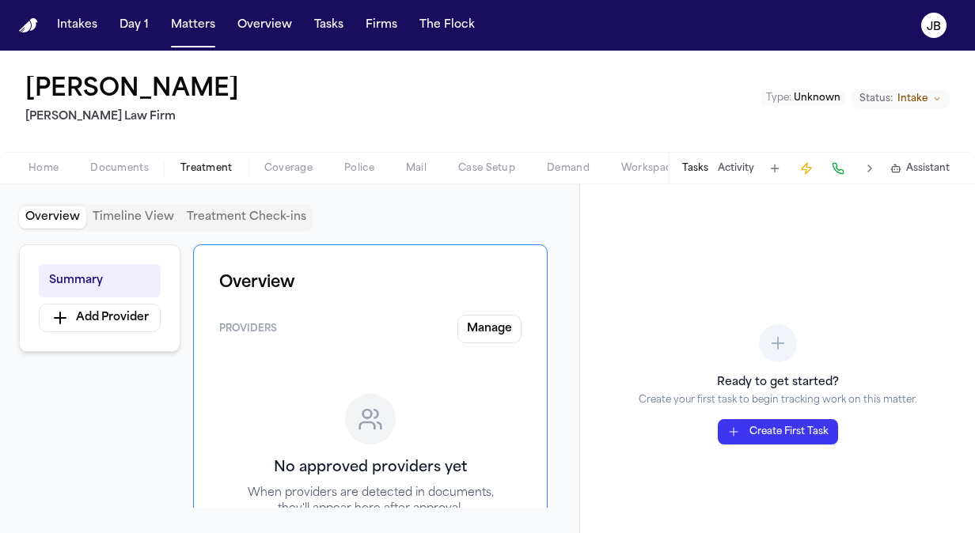
click at [38, 167] on span "Home" at bounding box center [43, 168] width 30 height 13
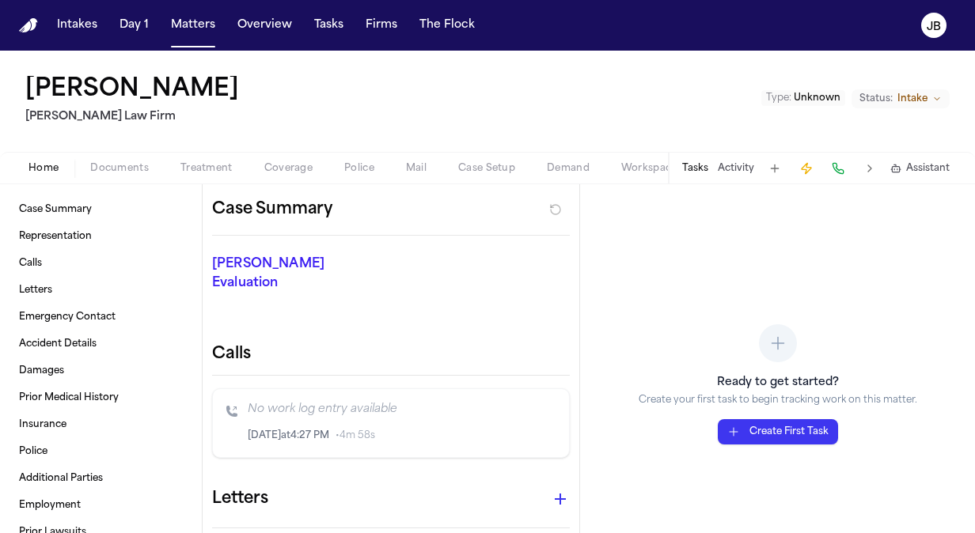
click at [288, 166] on span "Coverage" at bounding box center [288, 168] width 48 height 13
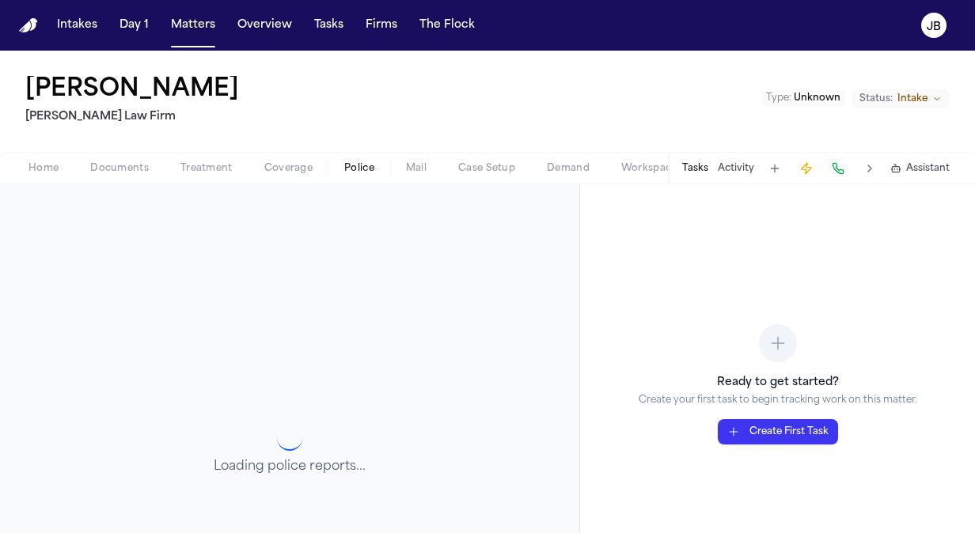
click at [385, 169] on button "Police" at bounding box center [359, 168] width 62 height 19
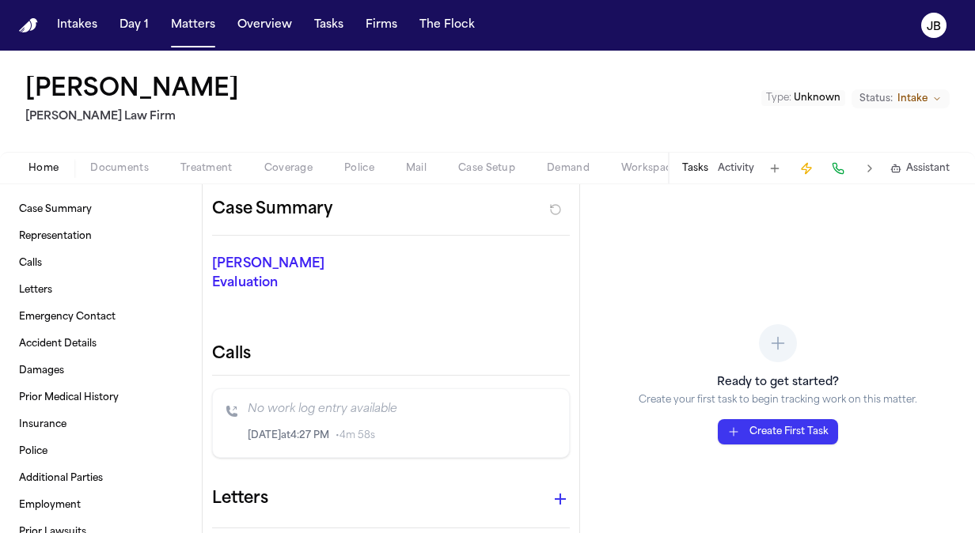
click at [36, 160] on button "Home" at bounding box center [44, 168] width 62 height 19
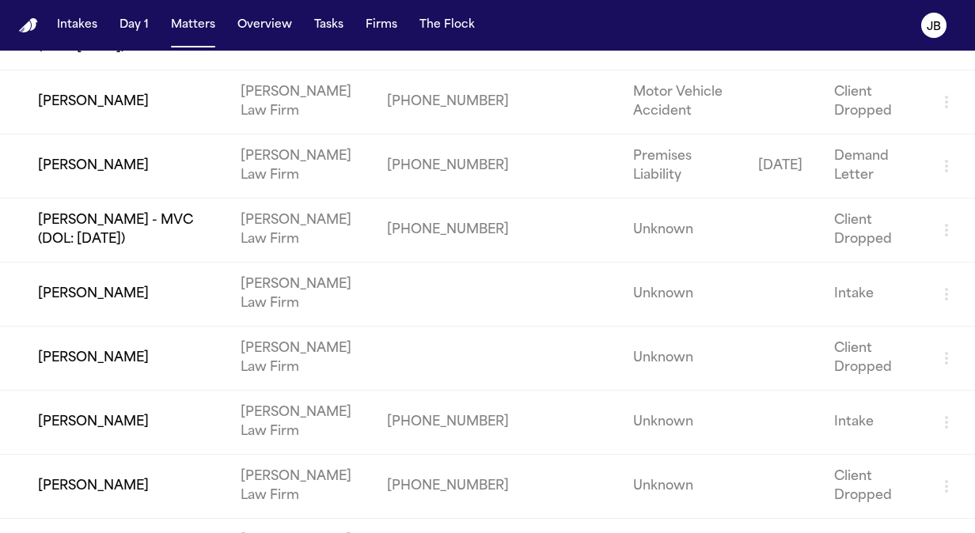
scroll to position [4378, 0]
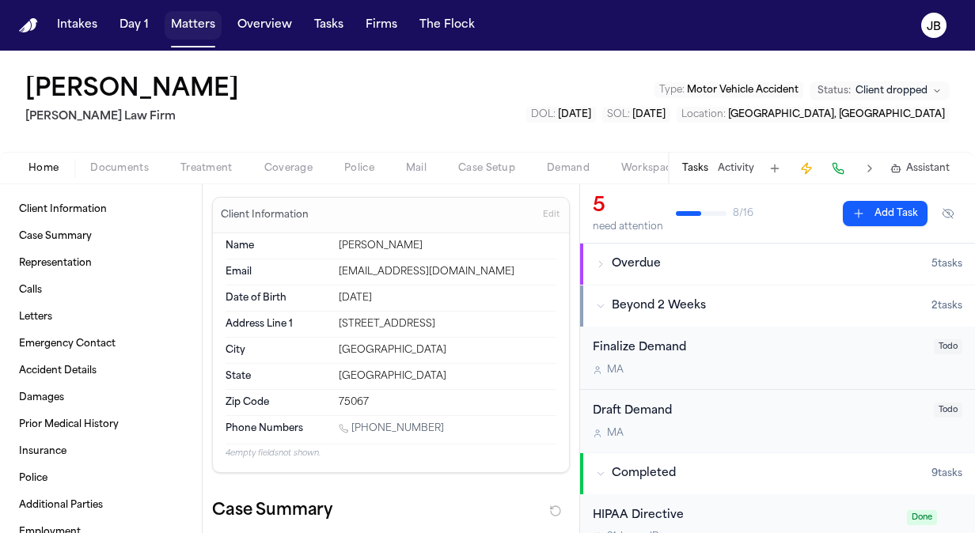
click at [165, 11] on span "Matters" at bounding box center [193, 25] width 57 height 28
click at [183, 21] on button "Matters" at bounding box center [193, 25] width 57 height 28
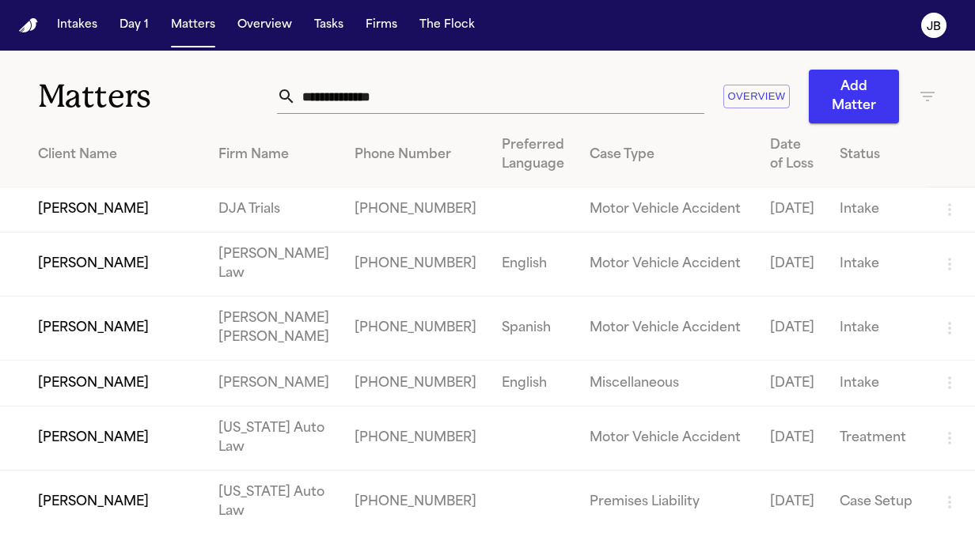
click at [415, 92] on input "text" at bounding box center [500, 96] width 408 height 35
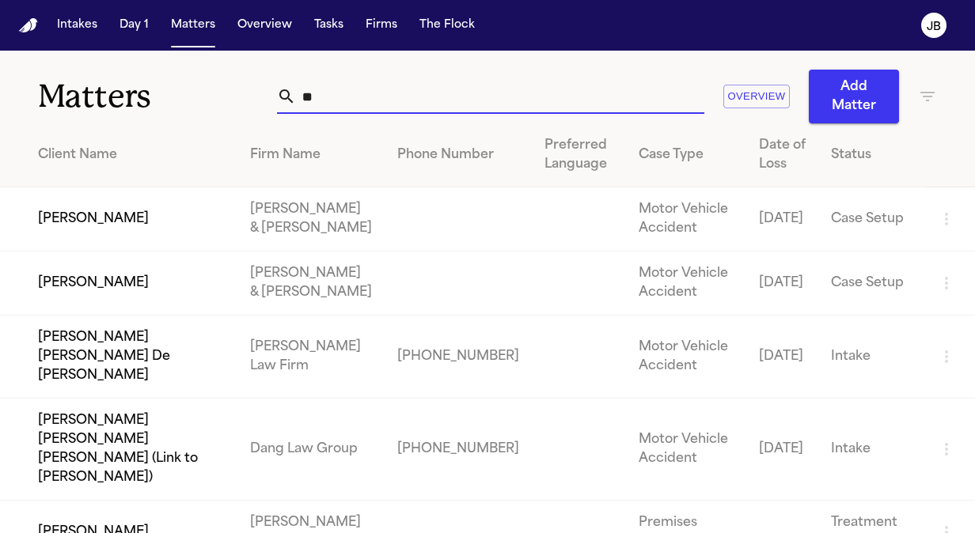
type input "***"
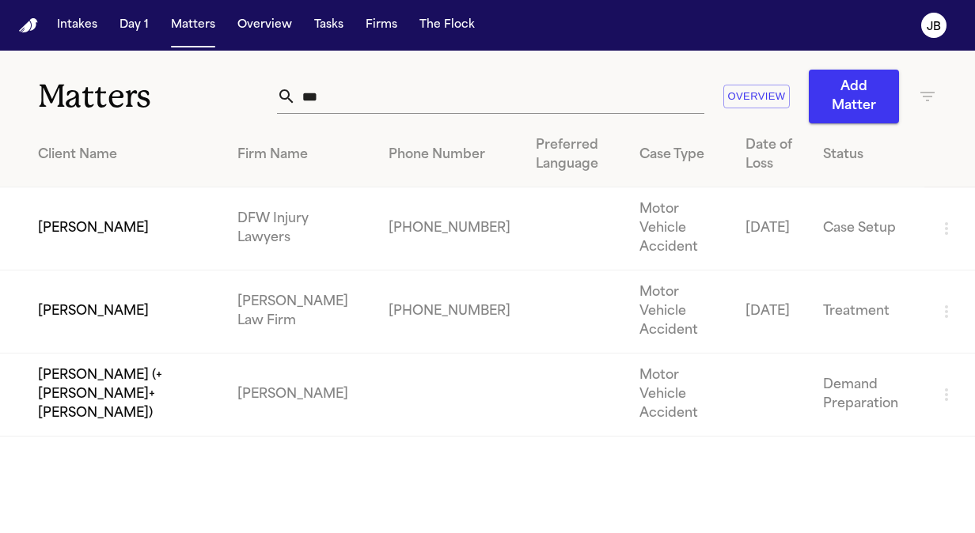
click at [123, 279] on td "[PERSON_NAME]" at bounding box center [112, 312] width 225 height 83
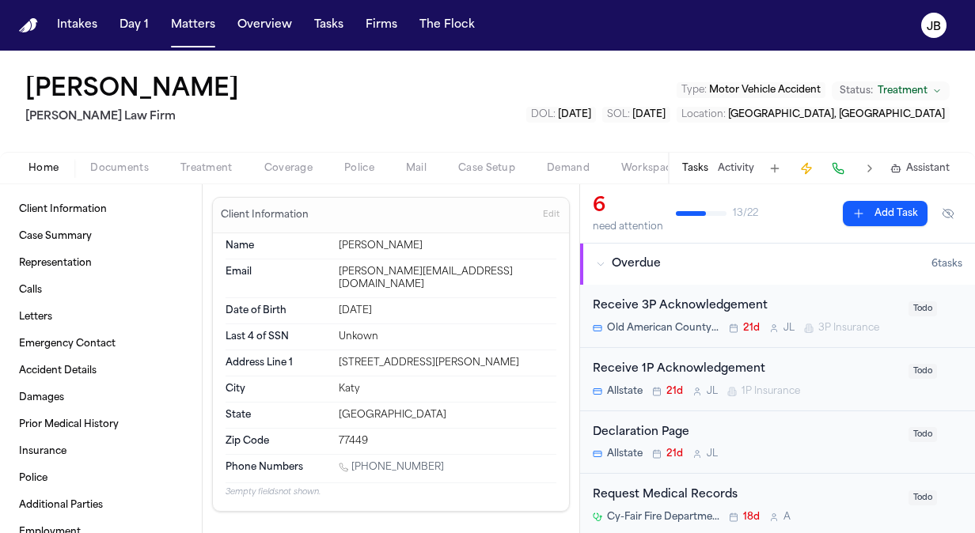
click at [191, 176] on button "Treatment" at bounding box center [207, 168] width 84 height 19
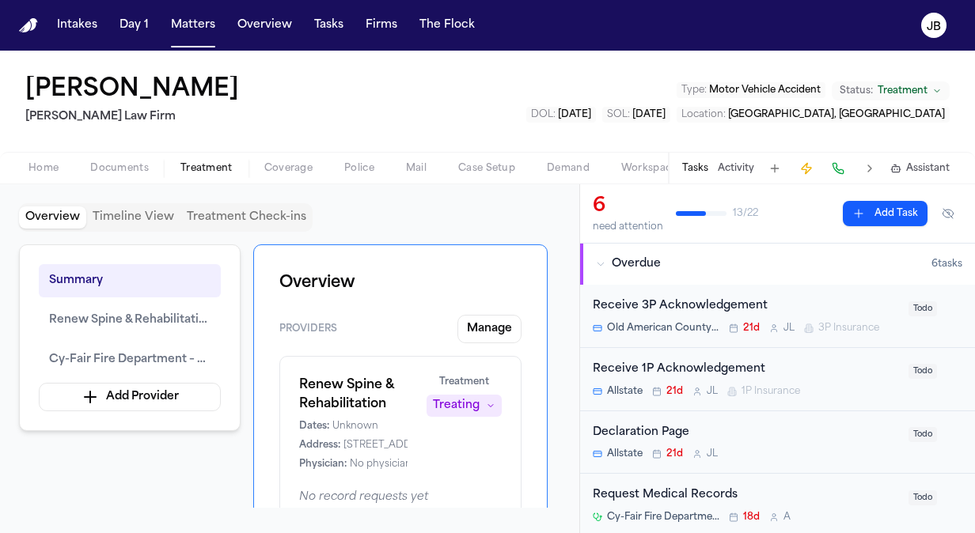
click at [214, 171] on span "Treatment" at bounding box center [206, 168] width 52 height 13
click at [153, 329] on button "Renew Spine & Rehabilitation" at bounding box center [130, 320] width 182 height 33
click at [39, 139] on div "[PERSON_NAME] [PERSON_NAME] Law Firm Type : Motor Vehicle Accident Status: Trea…" at bounding box center [487, 101] width 975 height 101
click at [39, 171] on span "Home" at bounding box center [43, 168] width 30 height 13
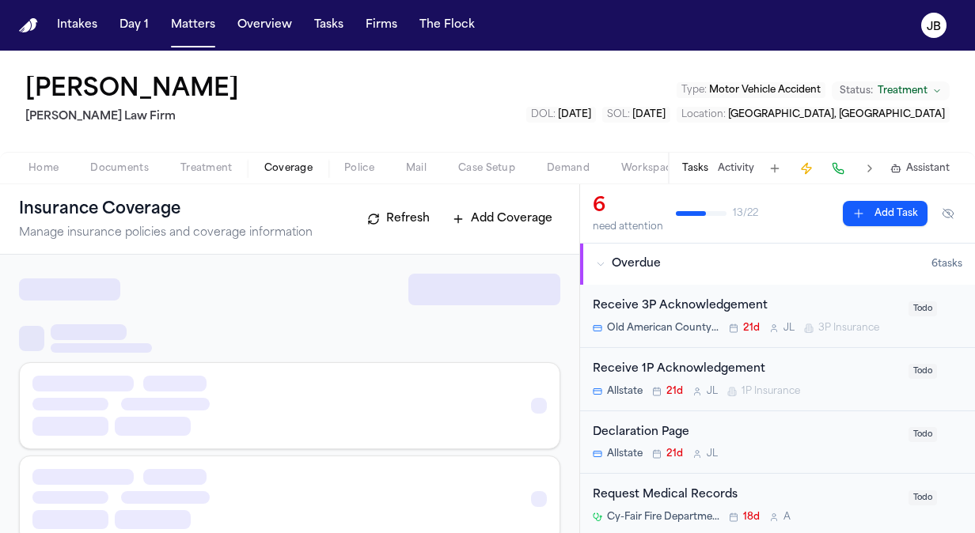
click at [291, 159] on button "Coverage" at bounding box center [288, 168] width 80 height 19
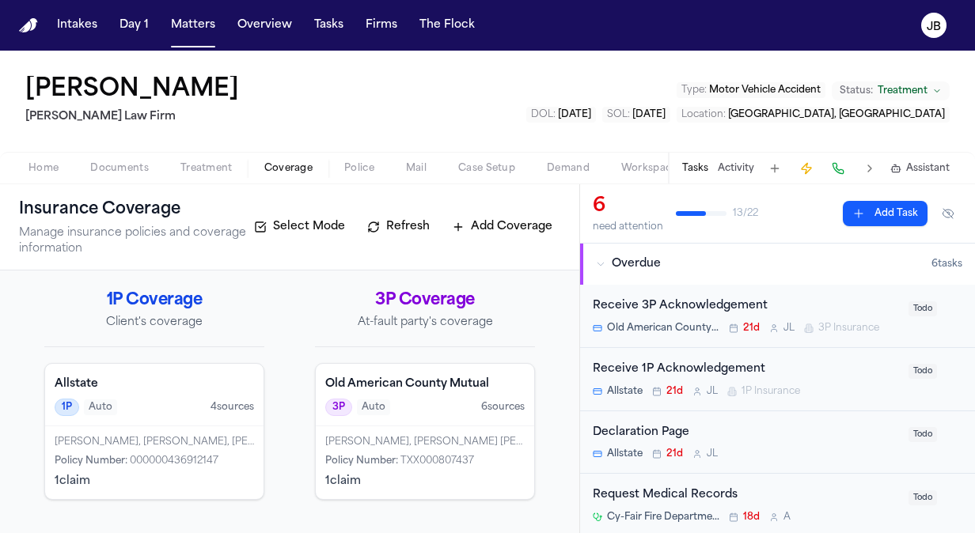
click at [195, 165] on span "Treatment" at bounding box center [206, 168] width 52 height 13
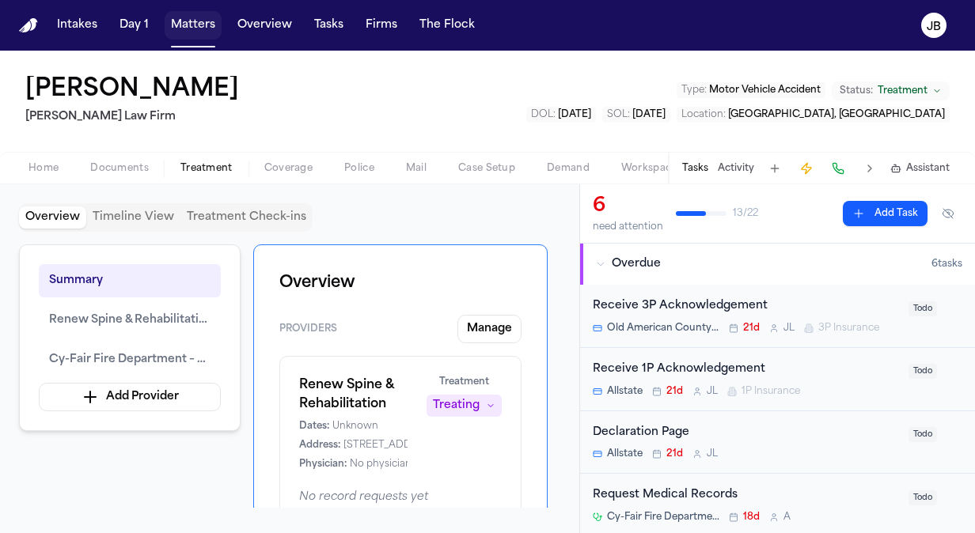
click at [194, 24] on button "Matters" at bounding box center [193, 25] width 57 height 28
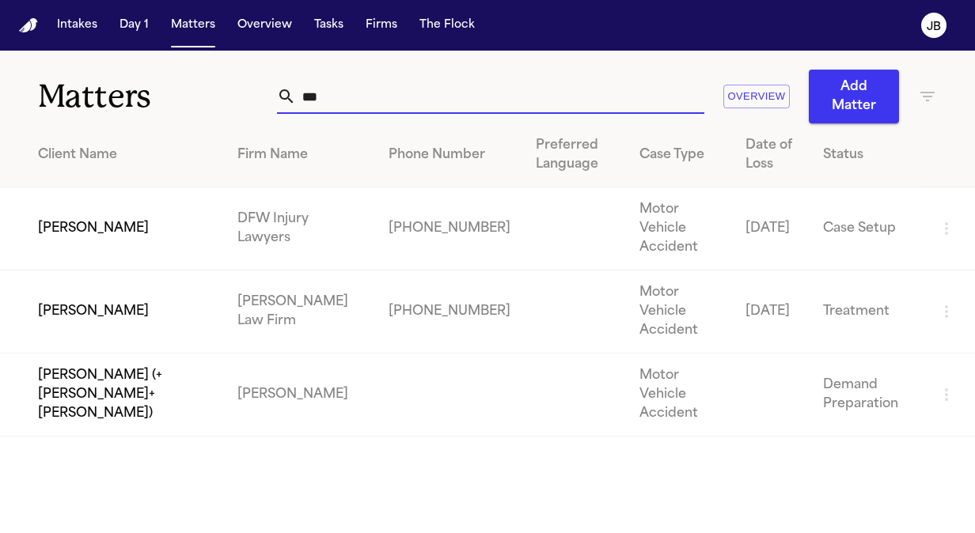
click at [180, 104] on div "Matters *** Overview Add Matter" at bounding box center [487, 87] width 975 height 73
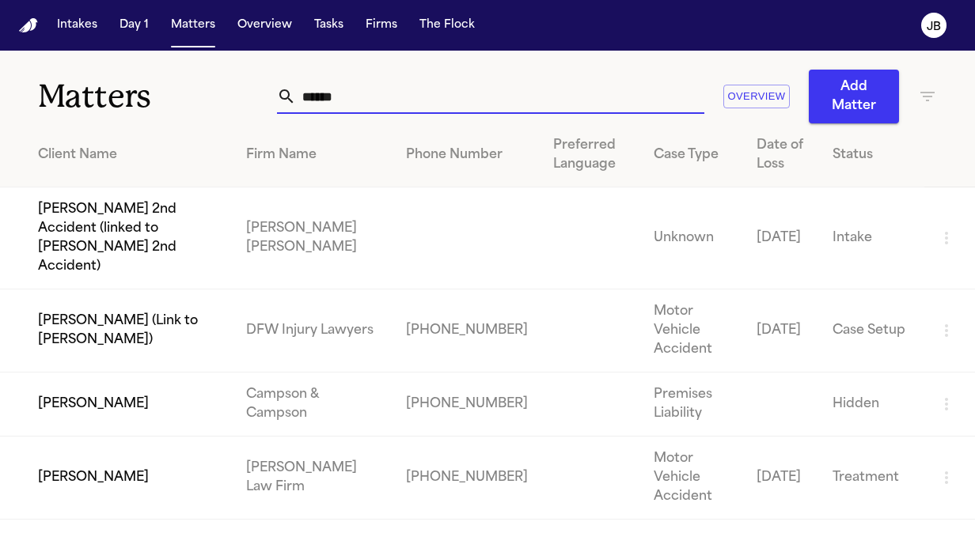
type input "******"
click at [136, 449] on td "[PERSON_NAME]" at bounding box center [116, 478] width 233 height 83
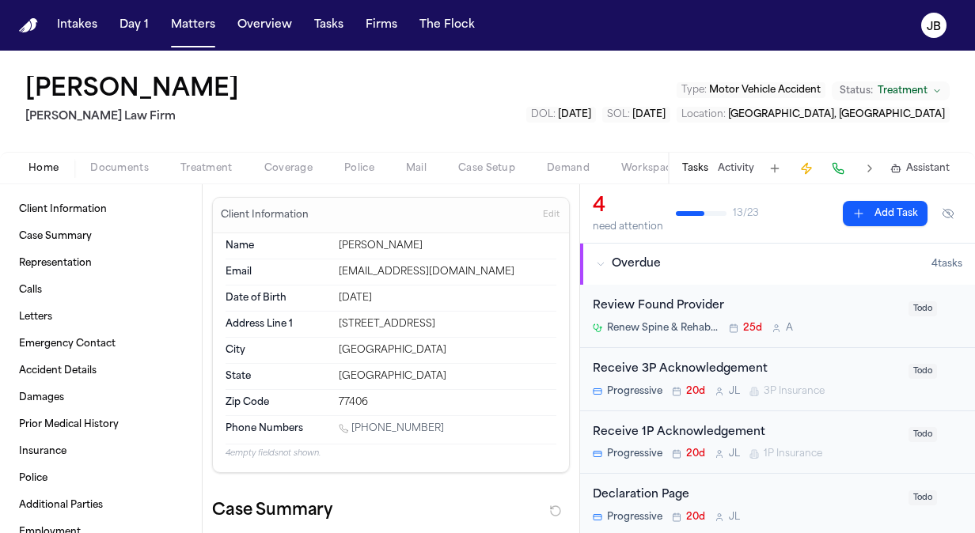
click at [193, 40] on nav "Intakes Day 1 Matters Overview Tasks Firms The [PERSON_NAME]" at bounding box center [487, 25] width 975 height 51
click at [199, 24] on button "Matters" at bounding box center [193, 25] width 57 height 28
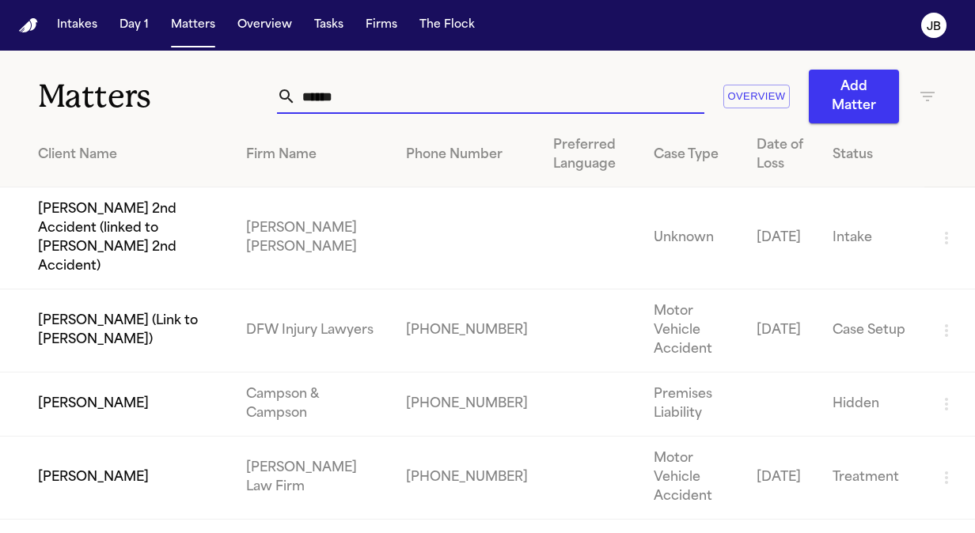
drag, startPoint x: 348, startPoint y: 101, endPoint x: 201, endPoint y: 125, distance: 149.1
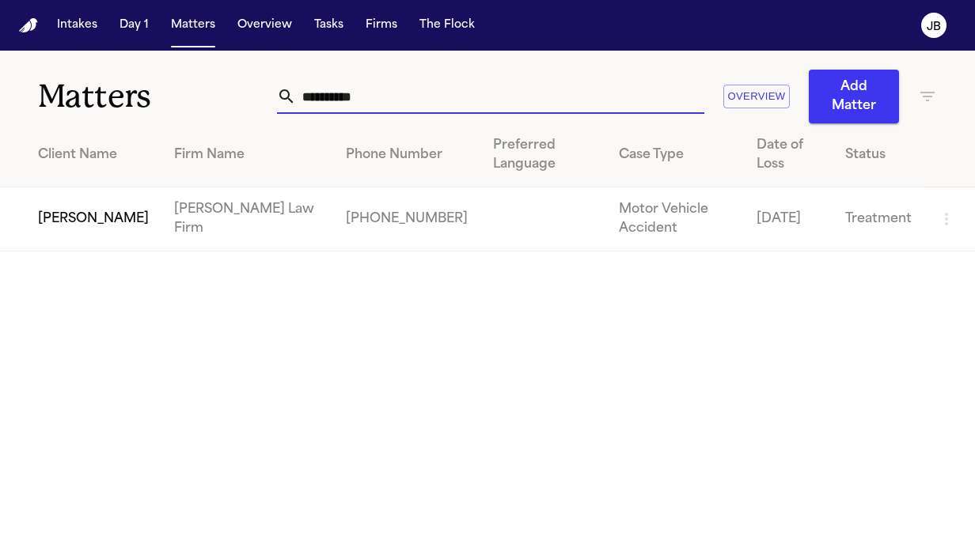
type input "**********"
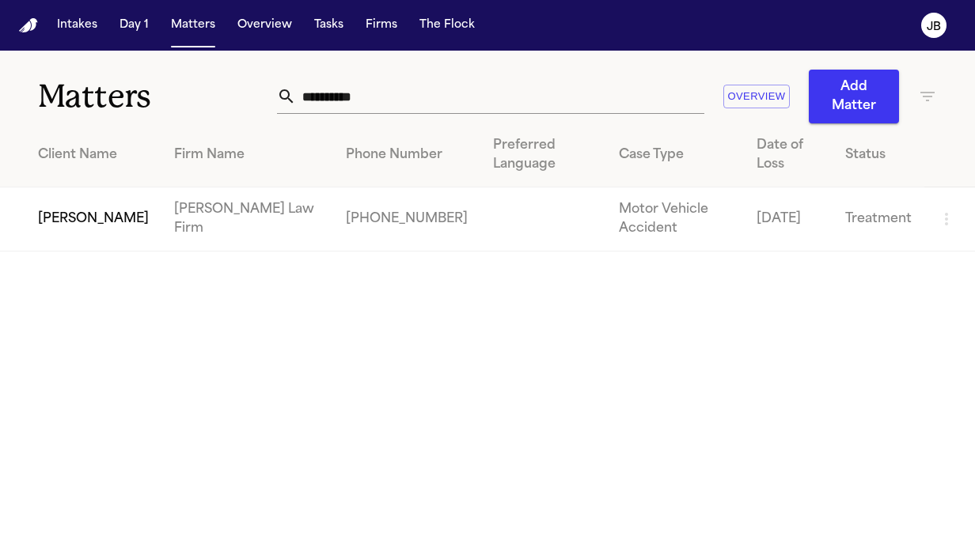
click at [65, 190] on td "[PERSON_NAME]" at bounding box center [80, 220] width 161 height 64
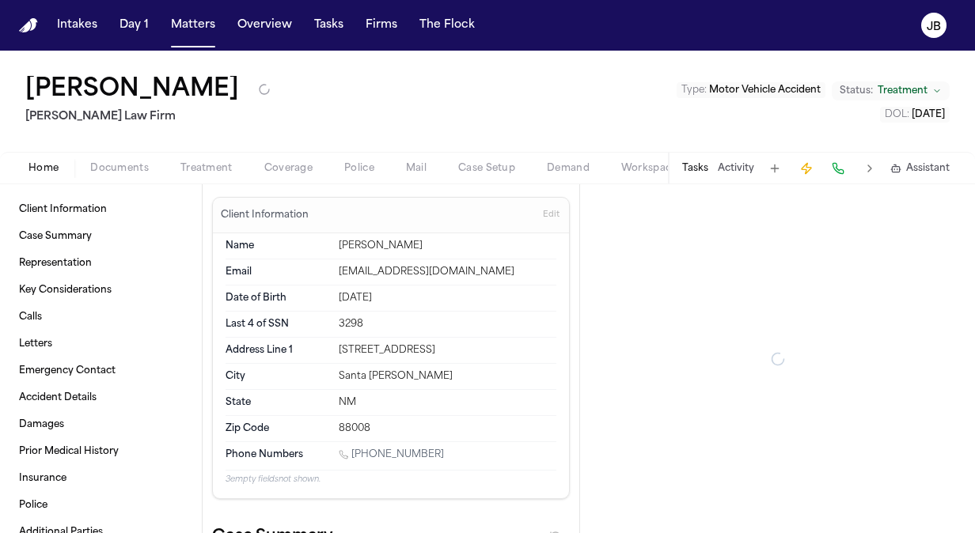
type textarea "*"
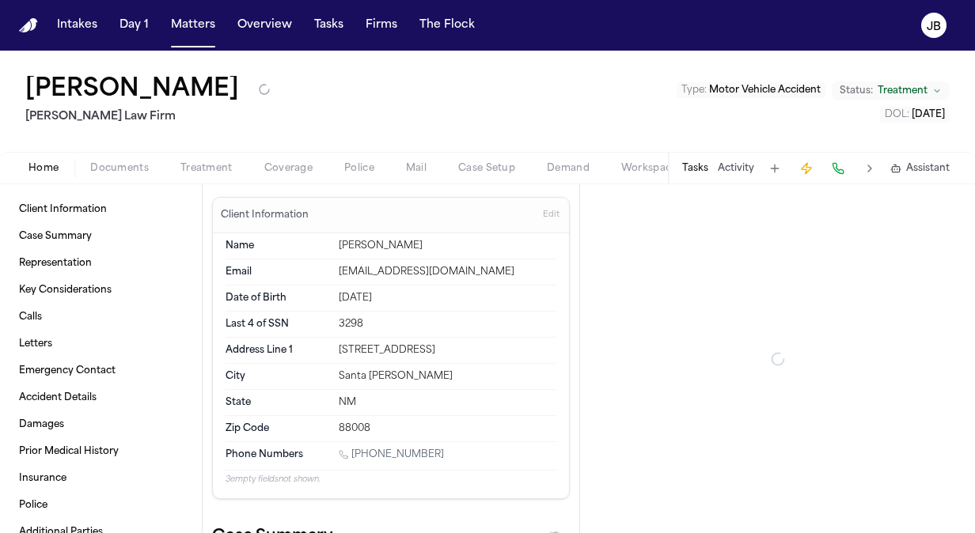
type textarea "*"
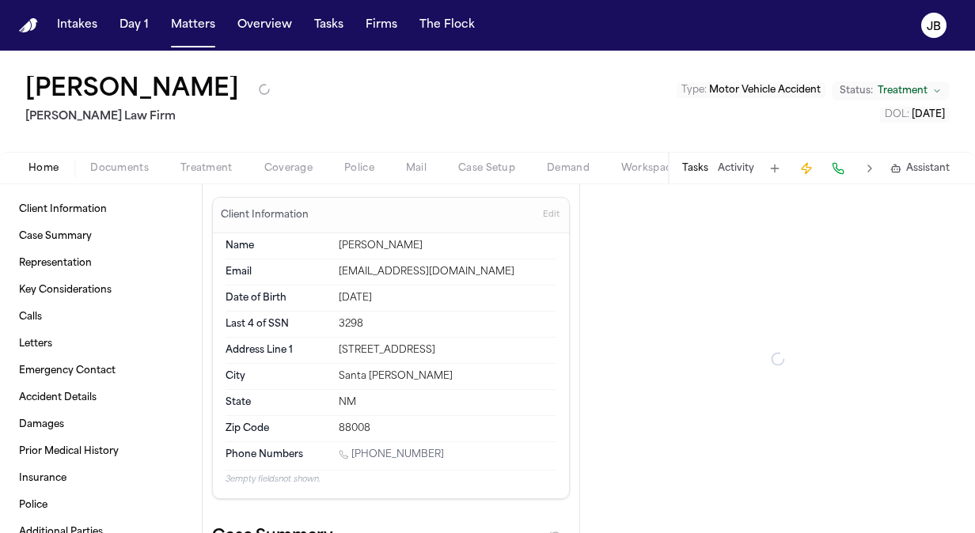
type textarea "*"
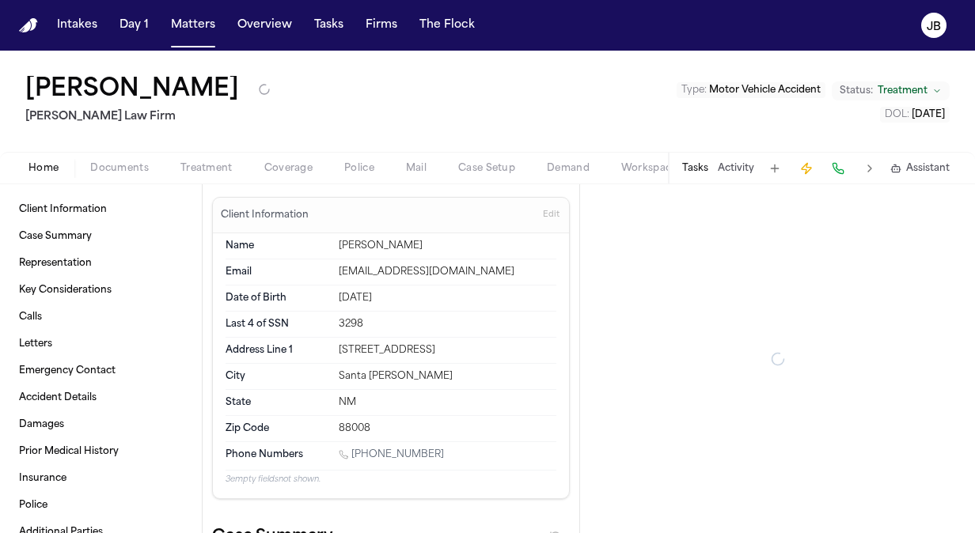
type textarea "*"
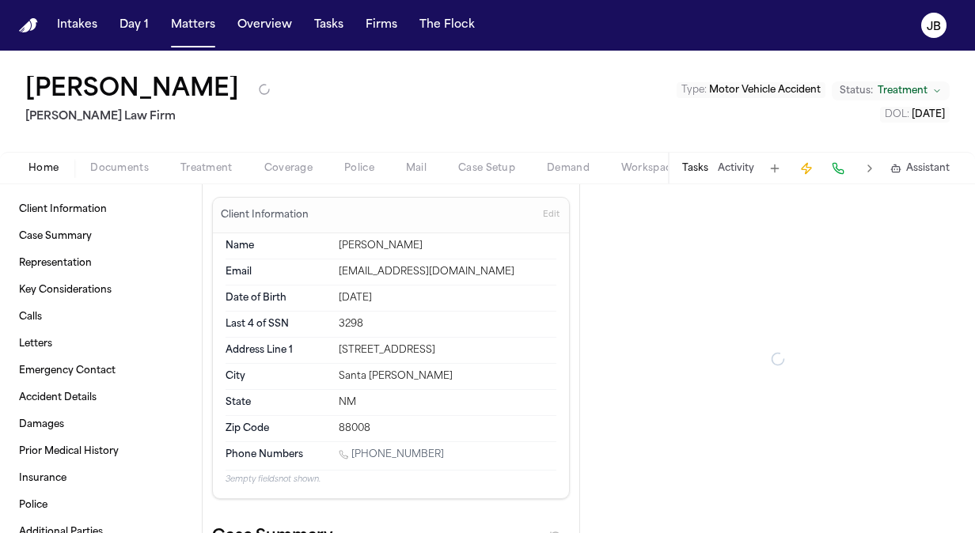
type textarea "*"
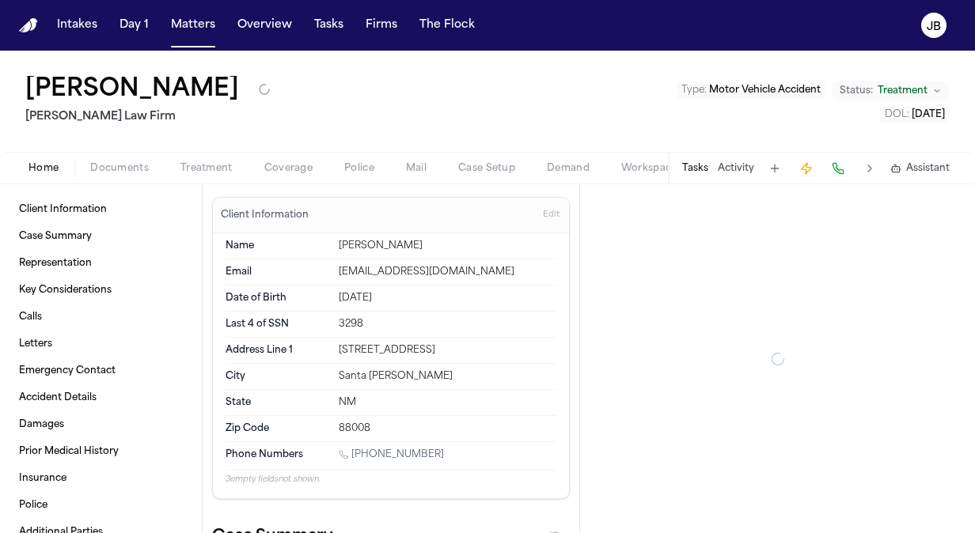
type textarea "*"
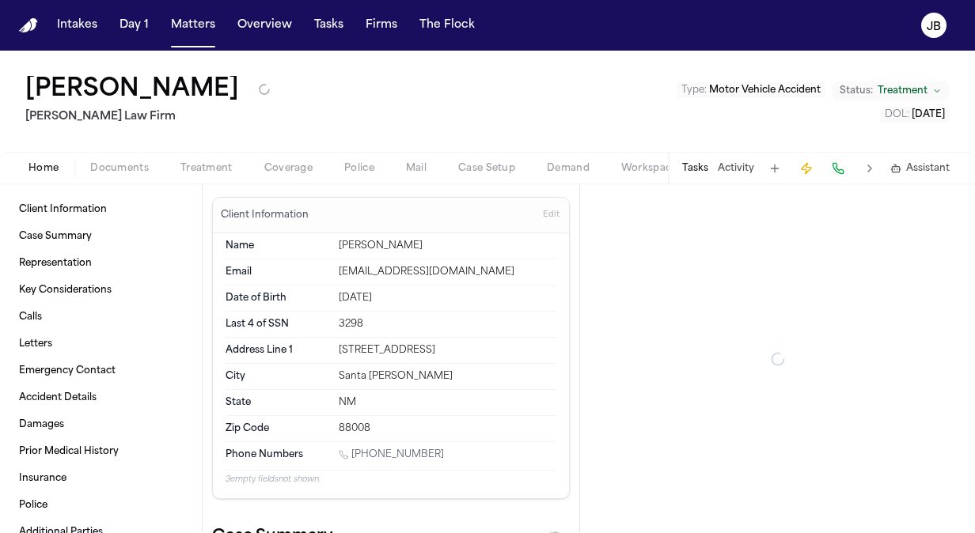
type textarea "*"
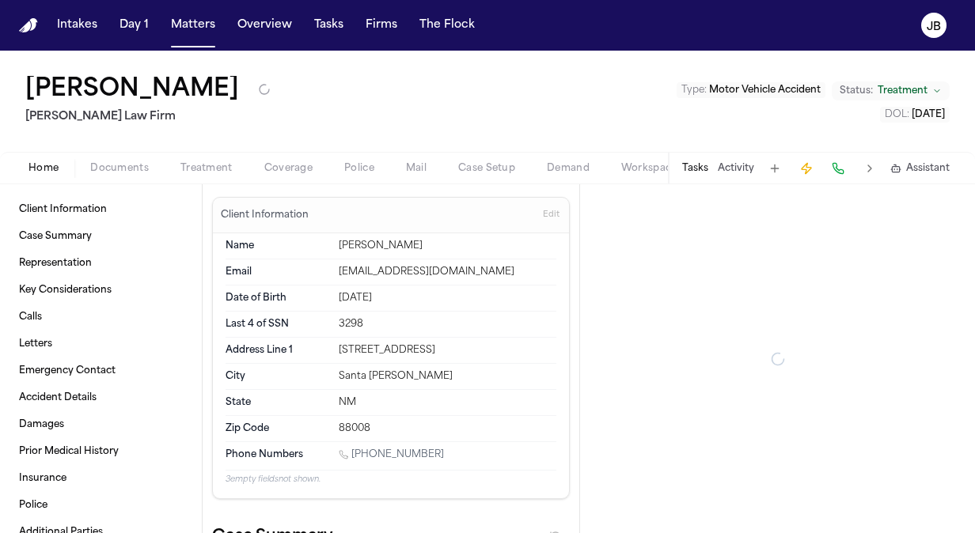
type textarea "*"
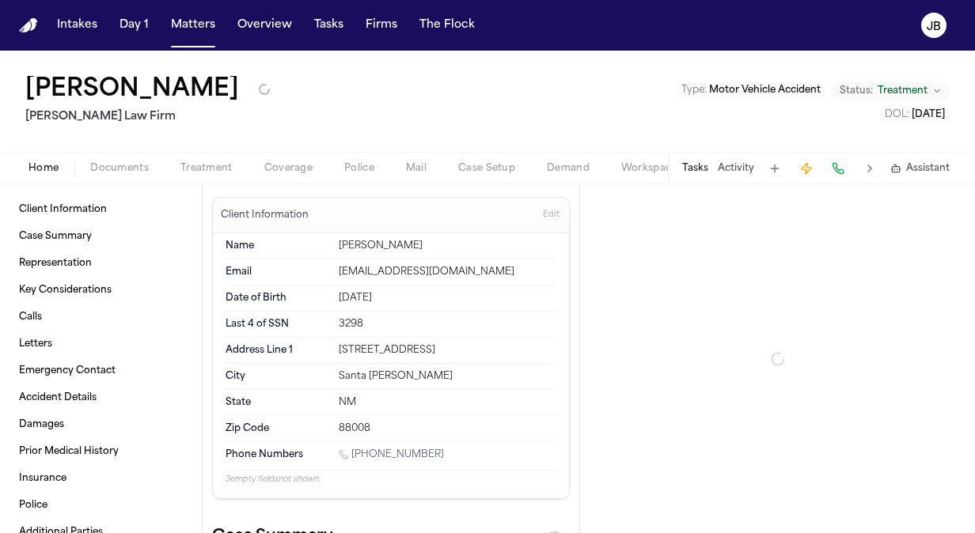
type textarea "*"
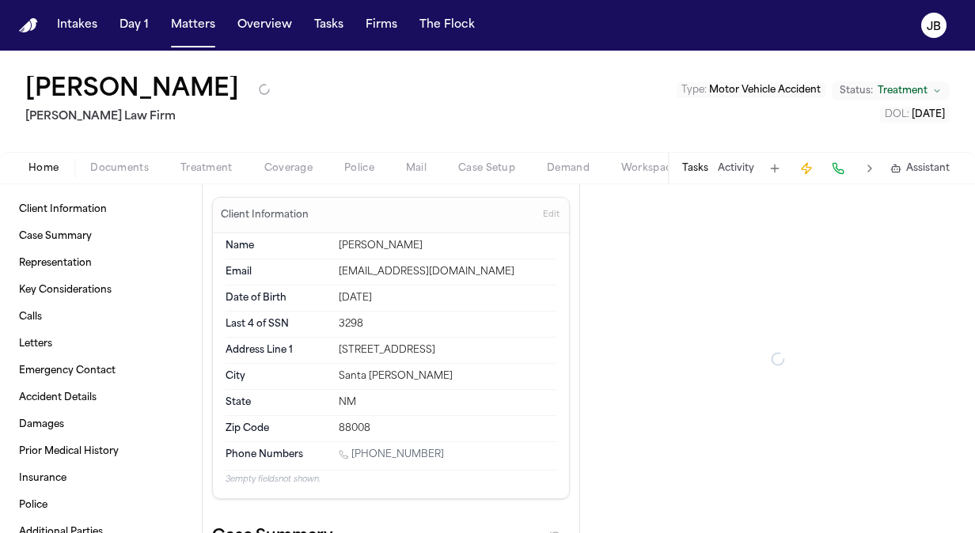
type textarea "*"
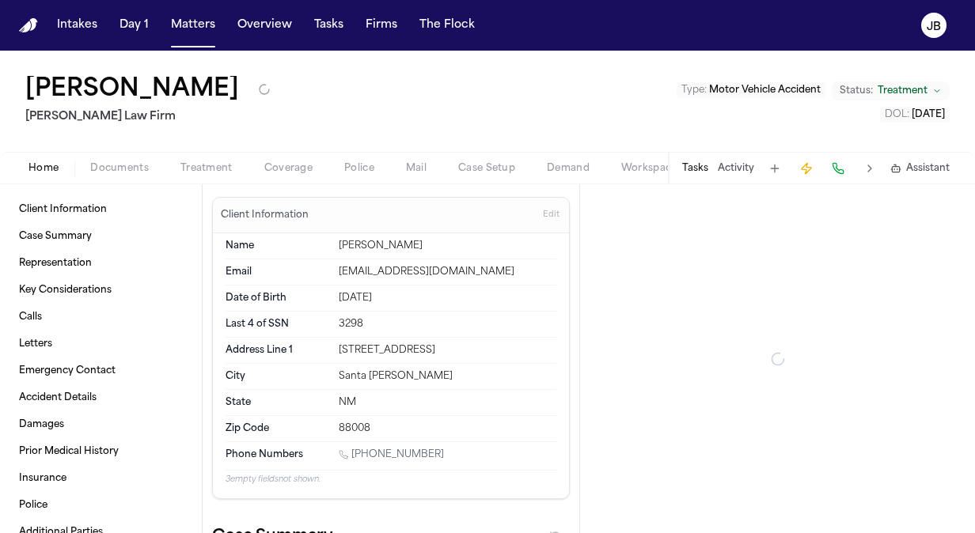
type textarea "*"
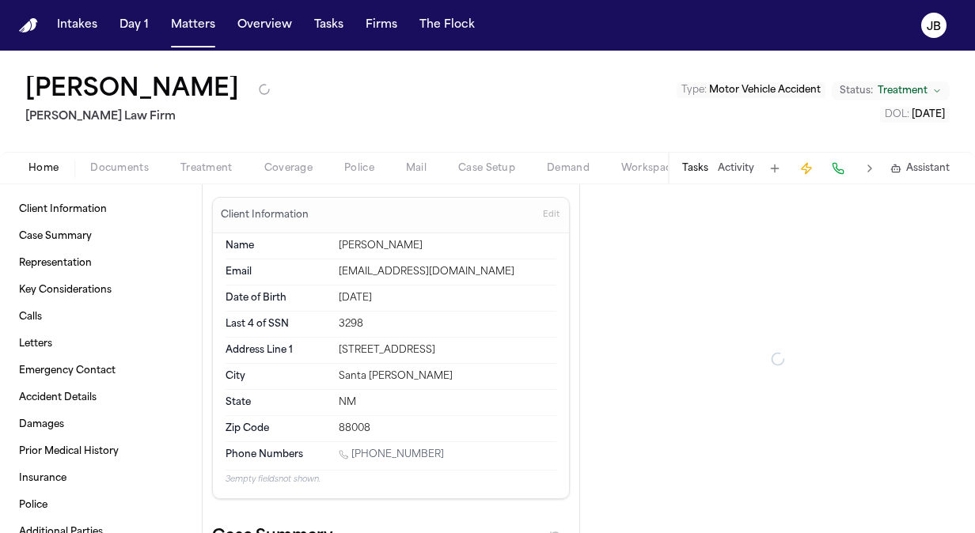
type textarea "*"
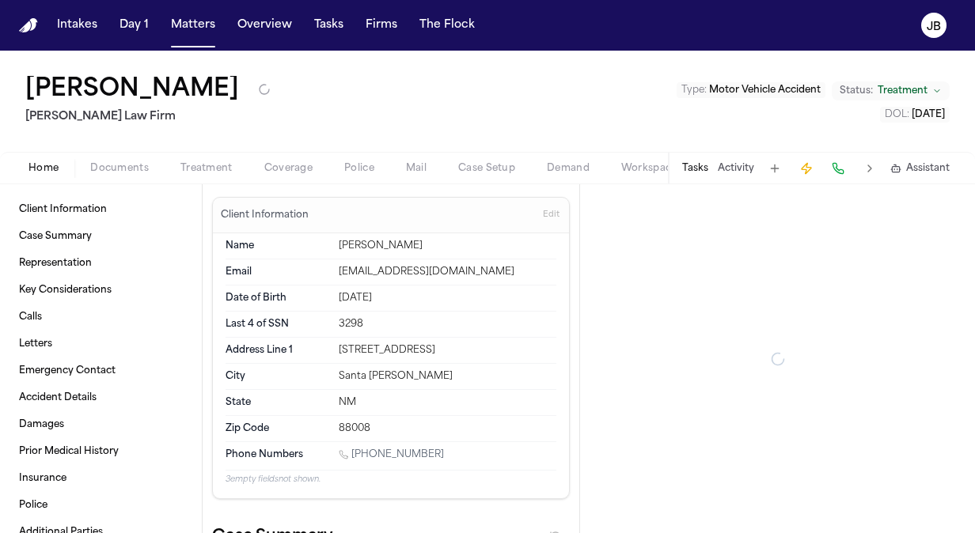
type textarea "*"
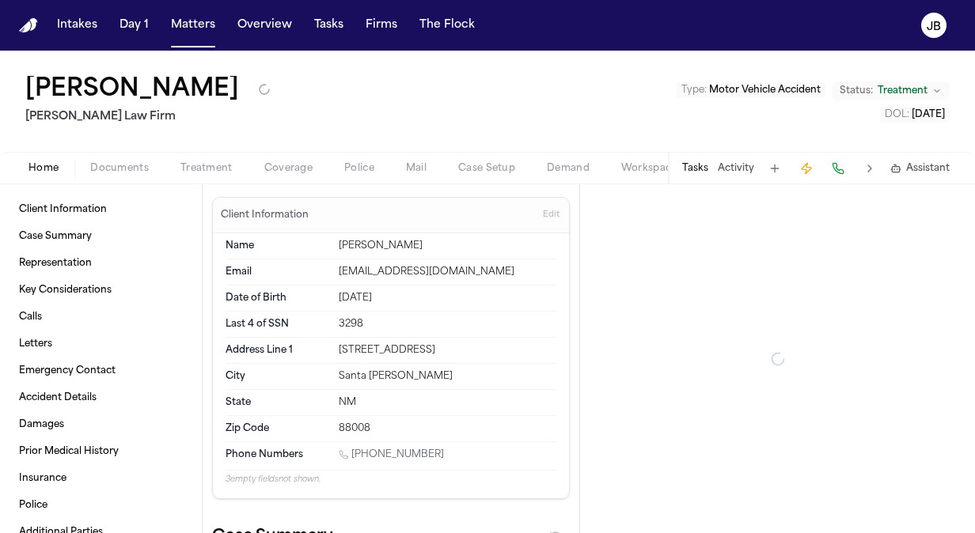
type textarea "*"
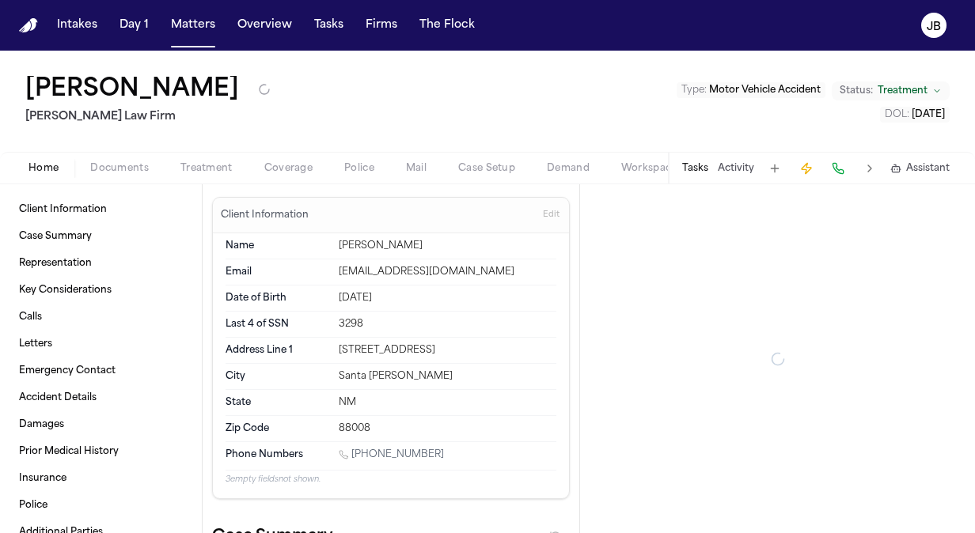
type textarea "*"
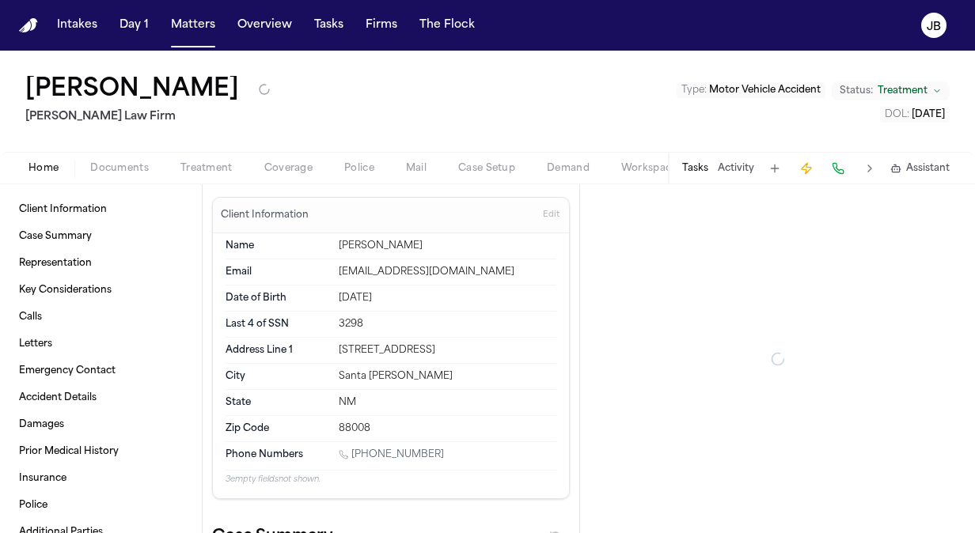
type textarea "*"
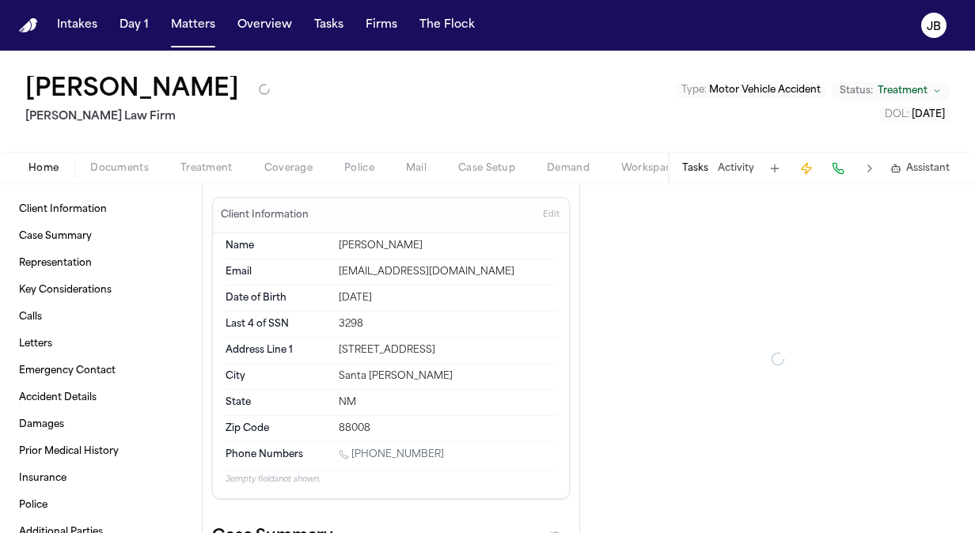
type textarea "*"
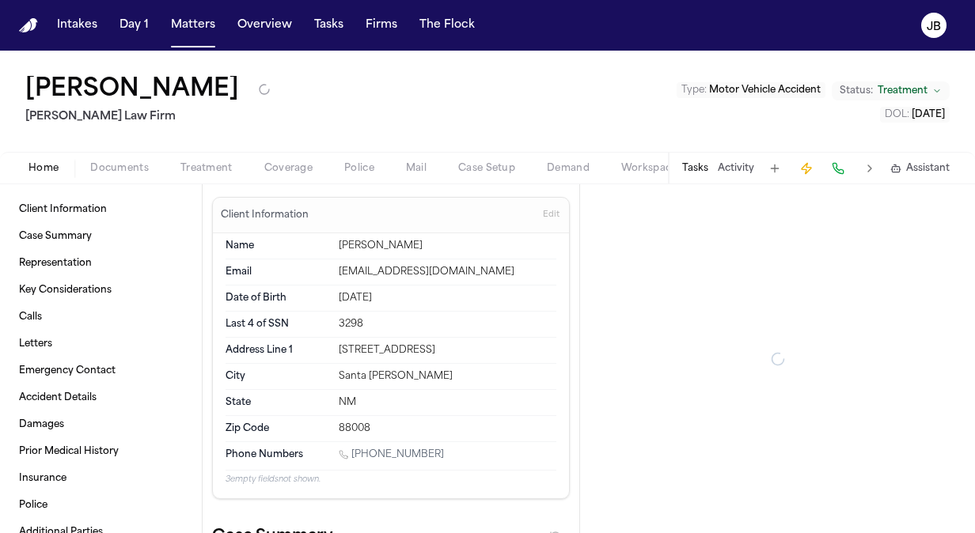
type textarea "*"
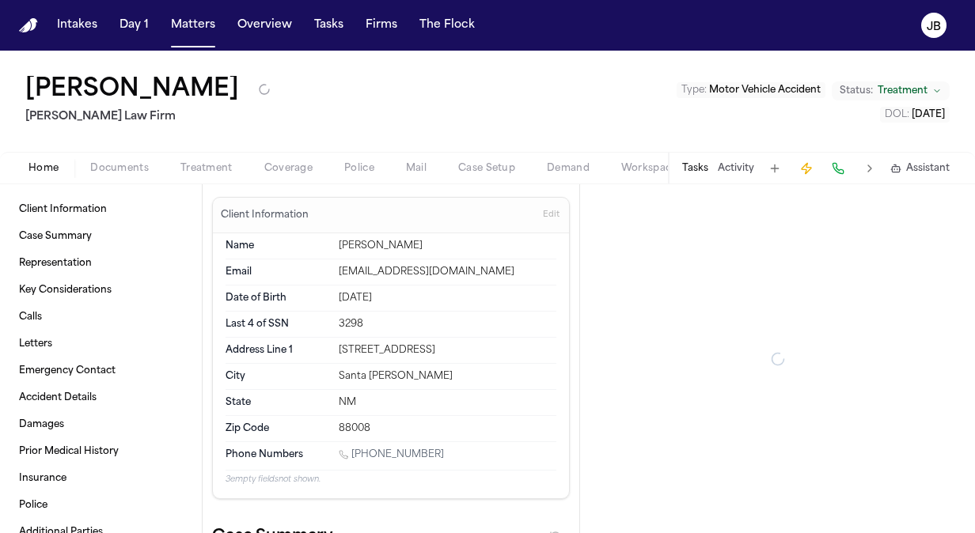
type textarea "*"
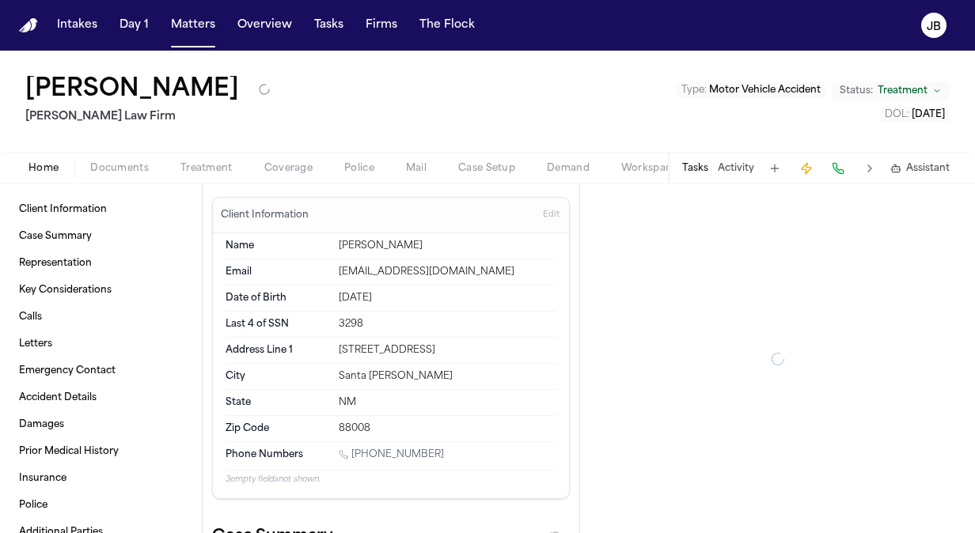
type textarea "*"
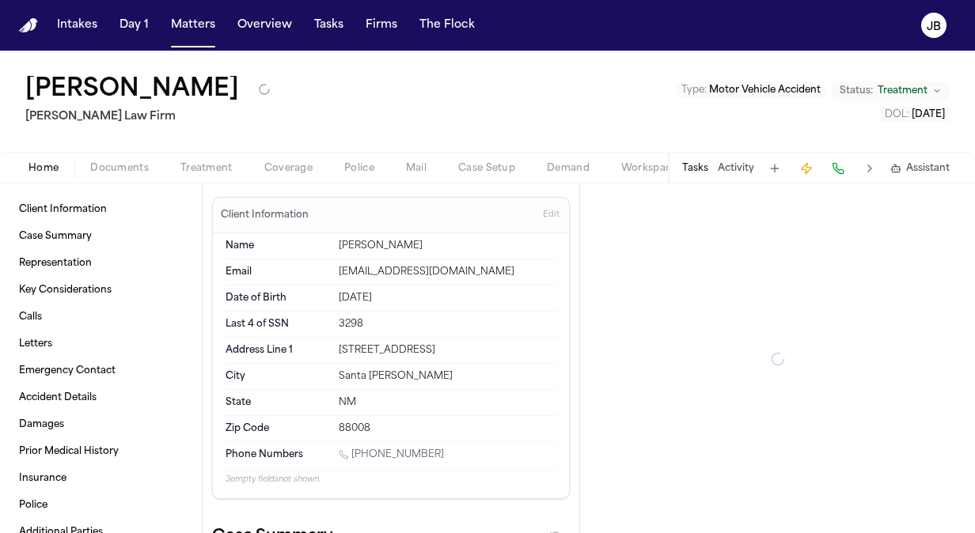
type textarea "*"
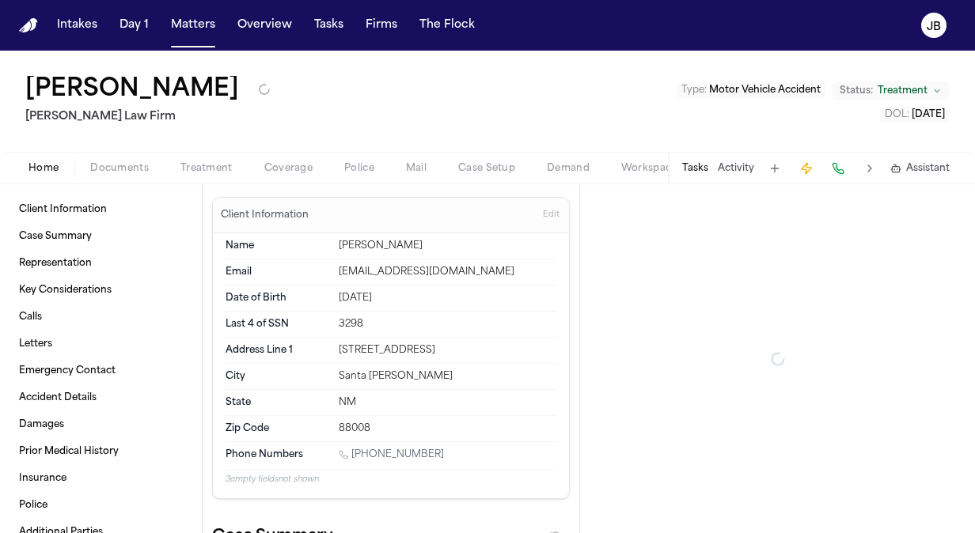
type textarea "*"
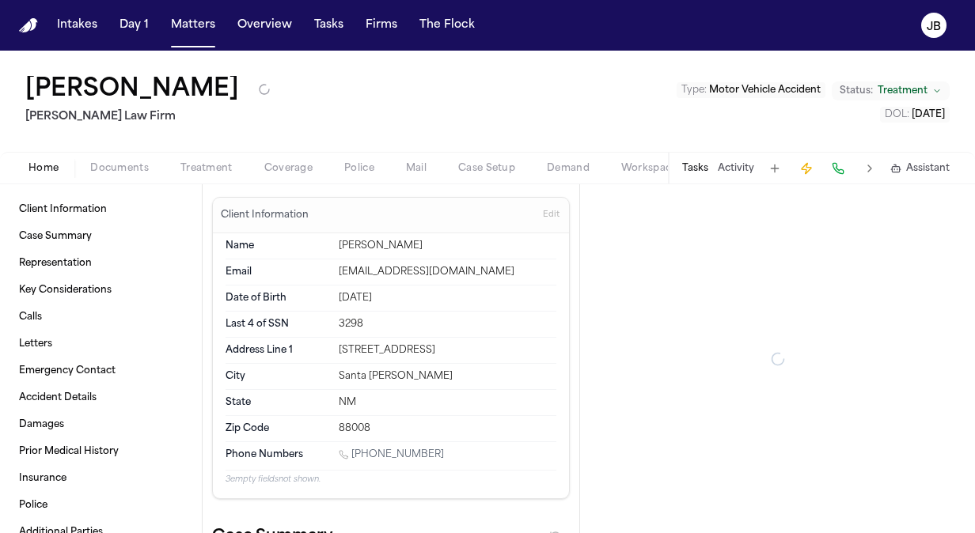
type textarea "*"
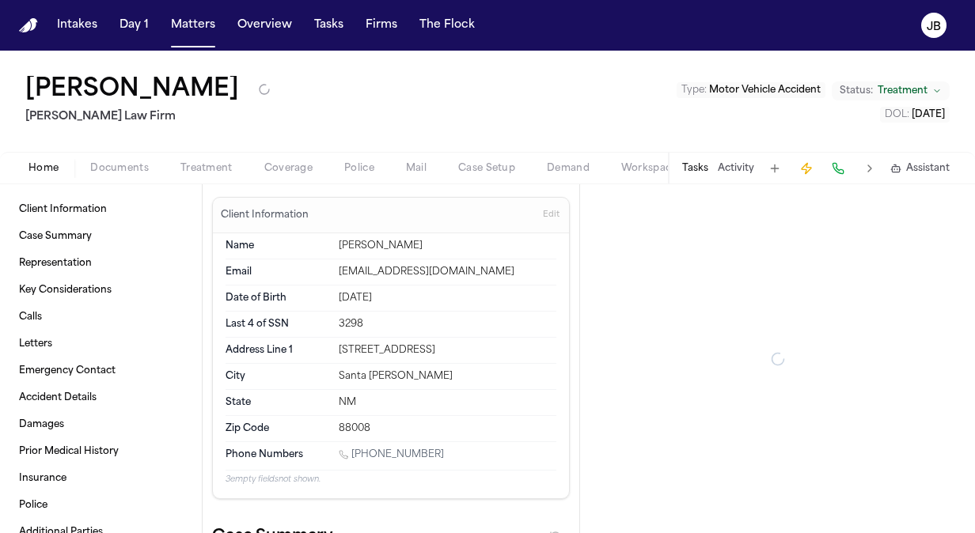
type textarea "*"
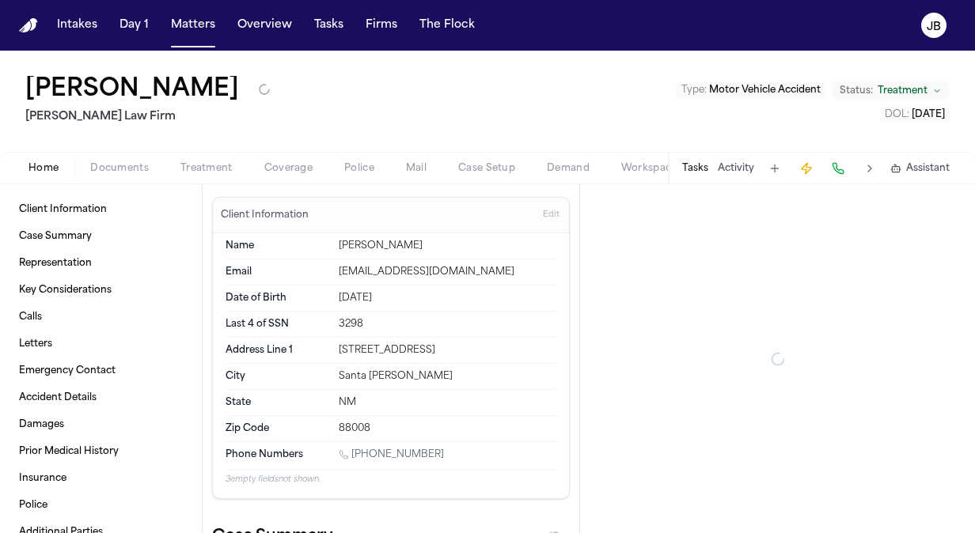
type textarea "*"
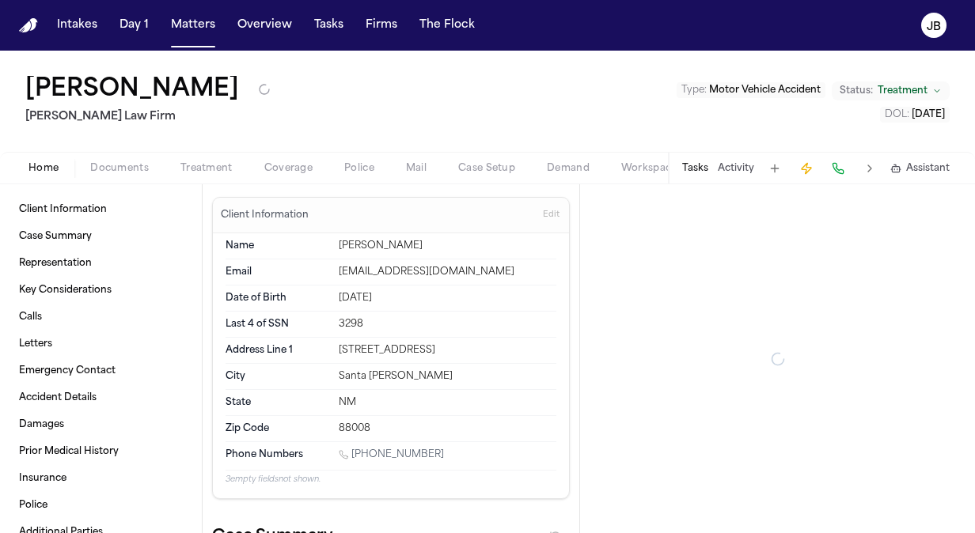
type textarea "*"
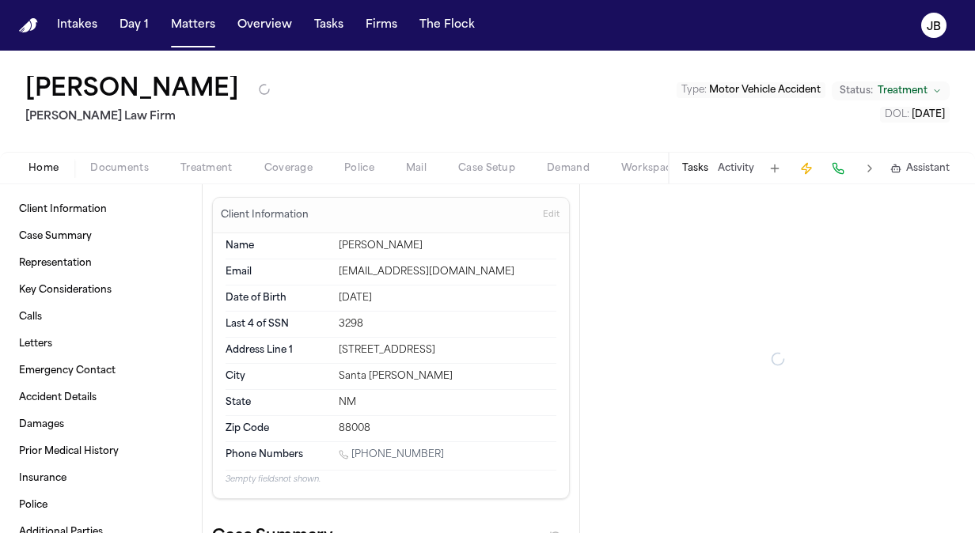
type textarea "*"
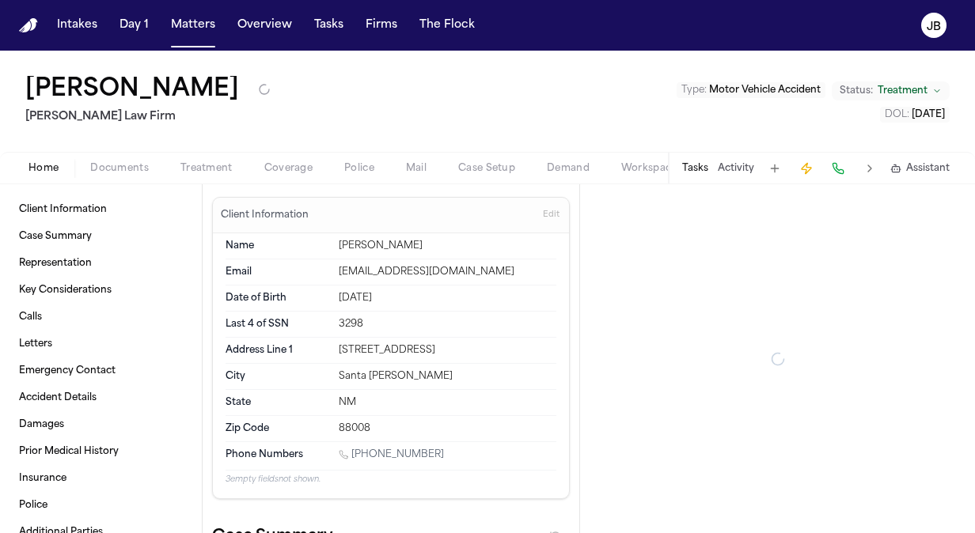
type textarea "*"
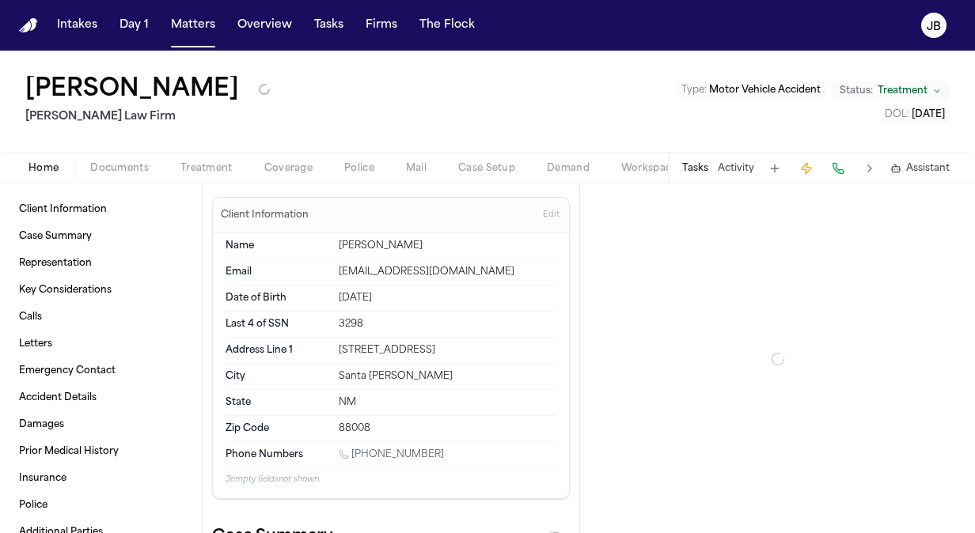
type textarea "*"
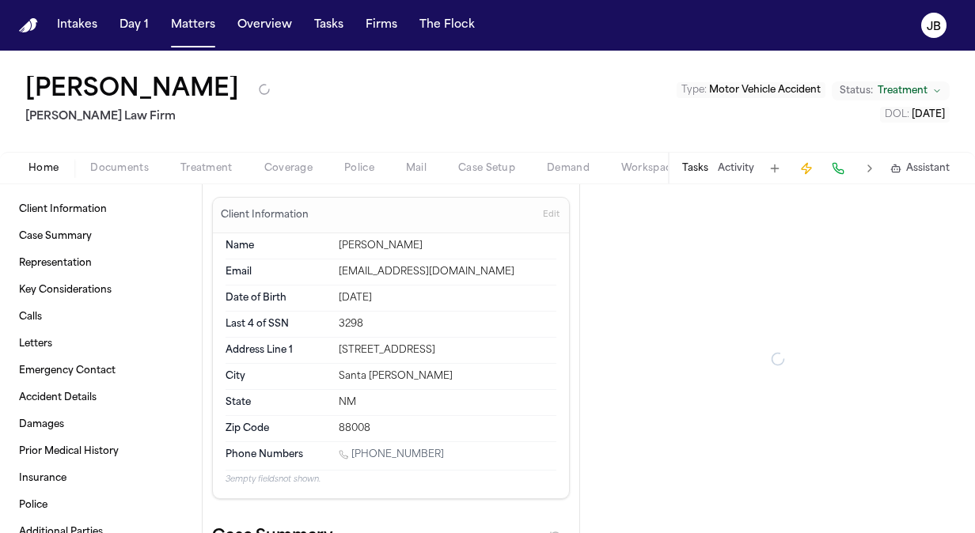
type textarea "*"
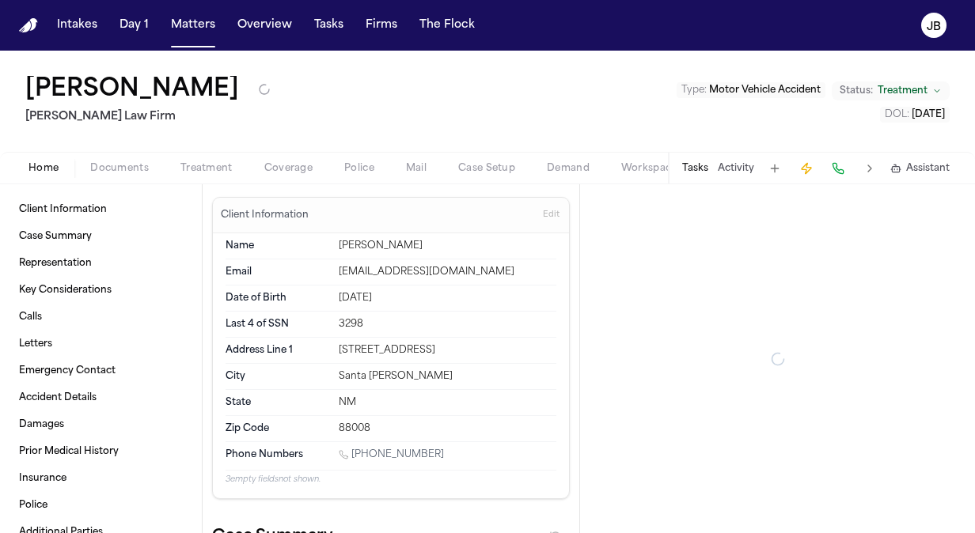
type textarea "*"
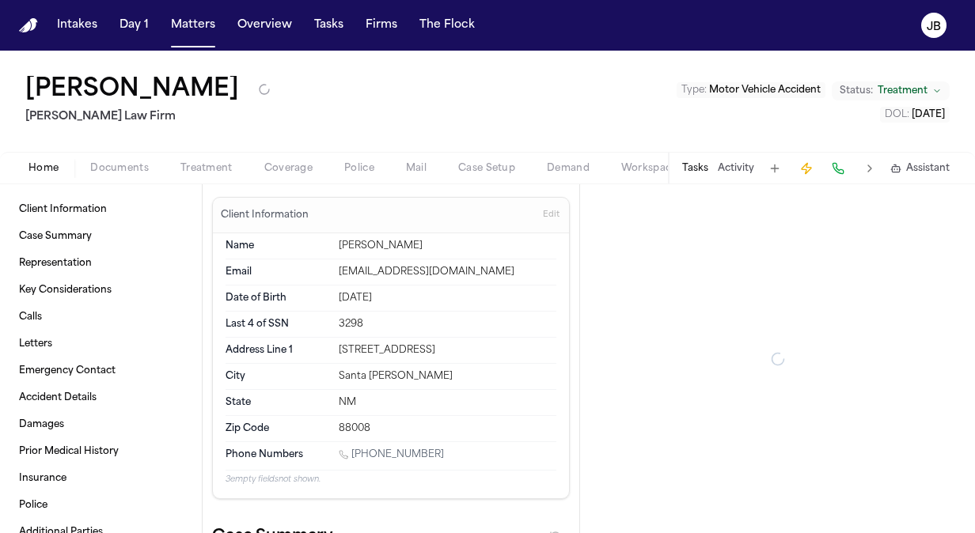
type textarea "*"
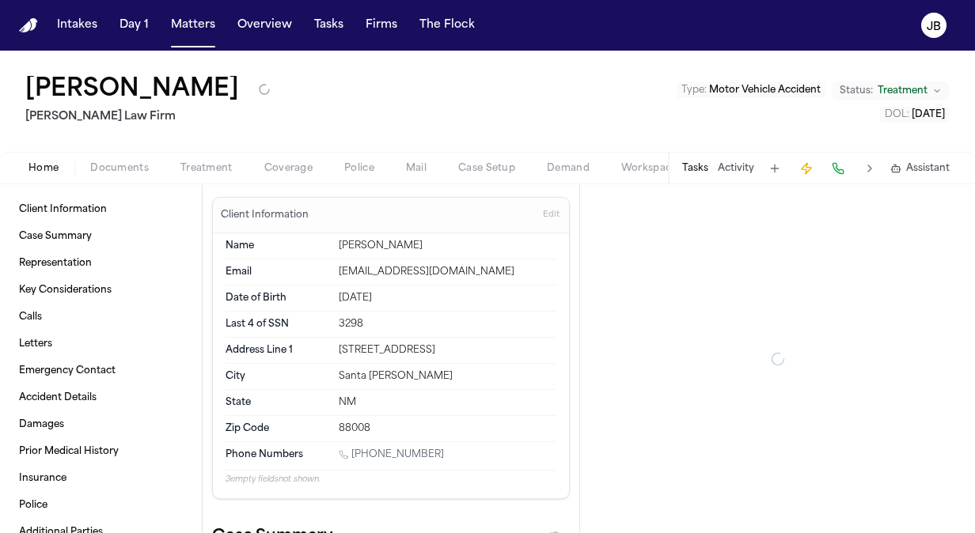
type textarea "*"
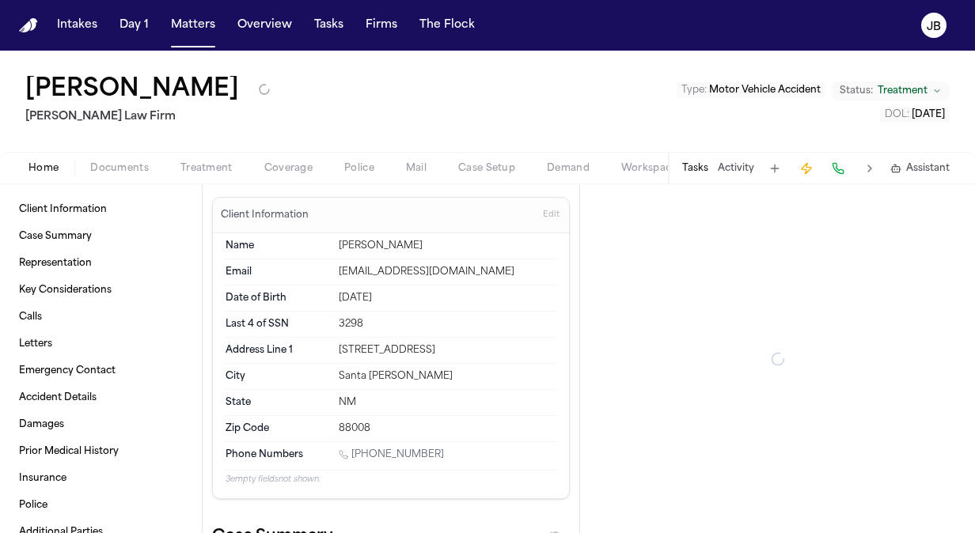
type textarea "*"
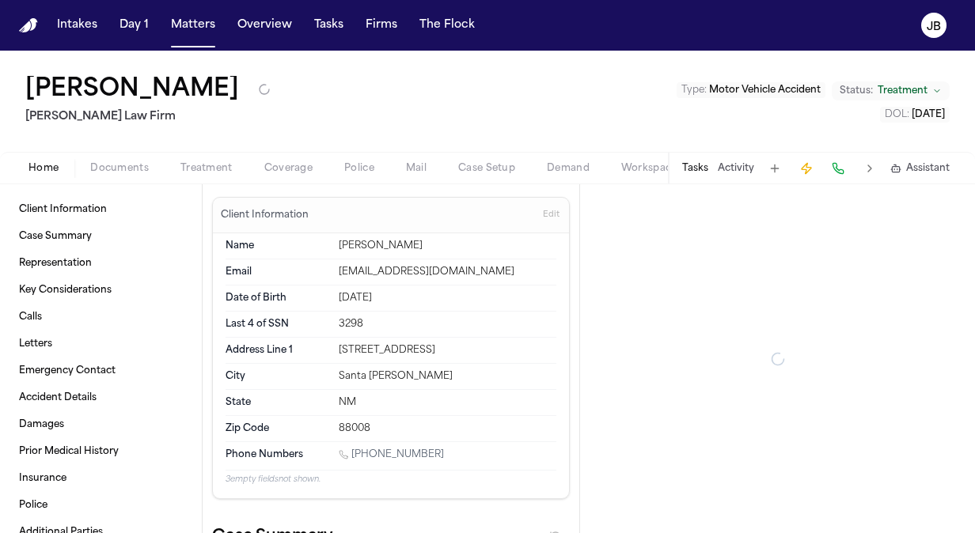
type textarea "*"
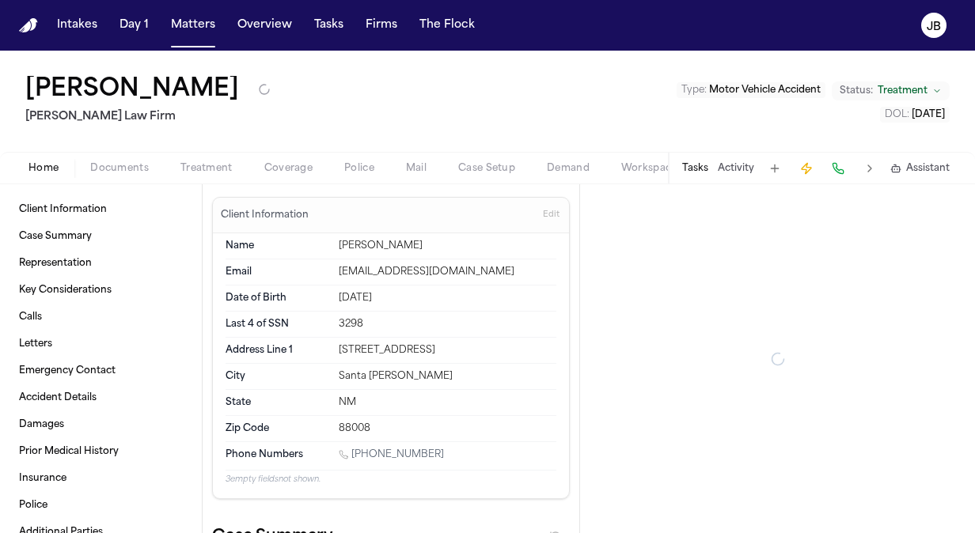
type textarea "*"
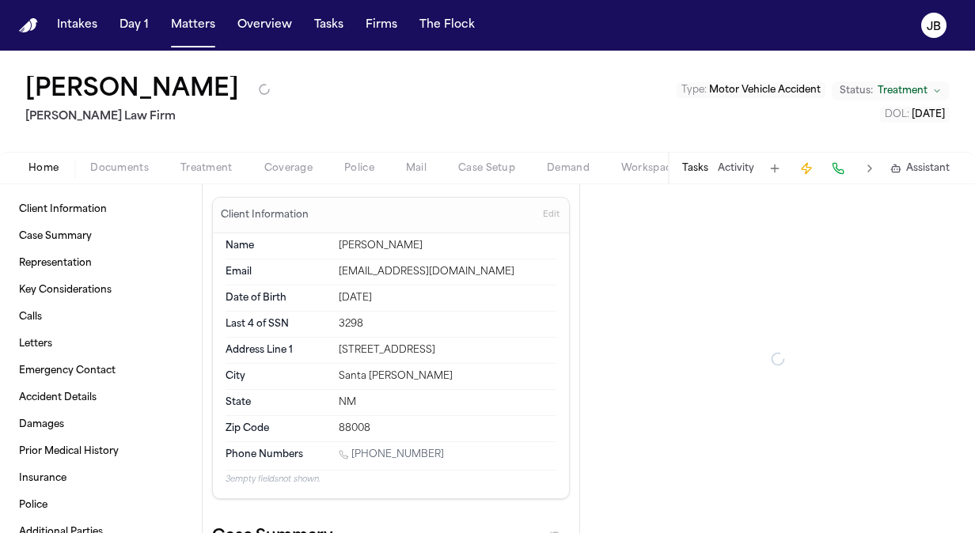
type textarea "*"
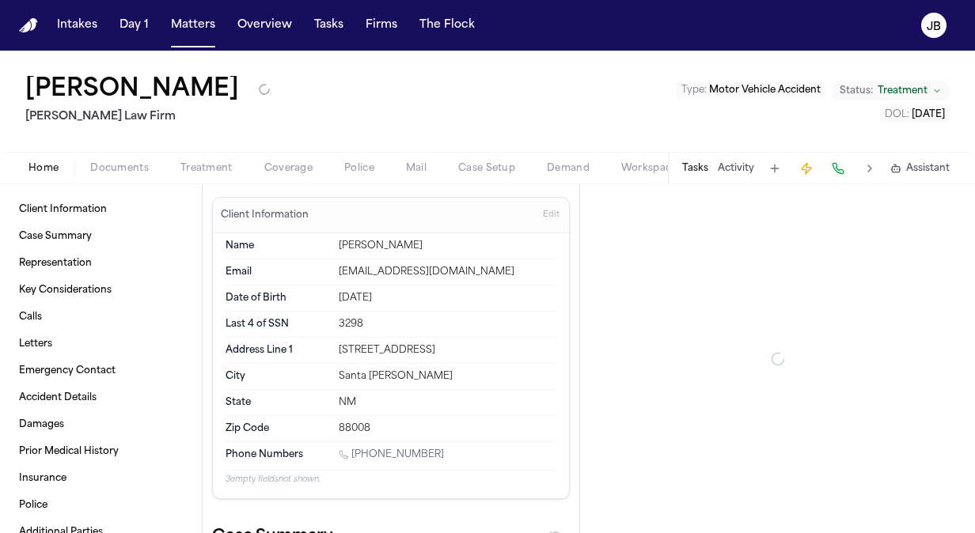
type textarea "*"
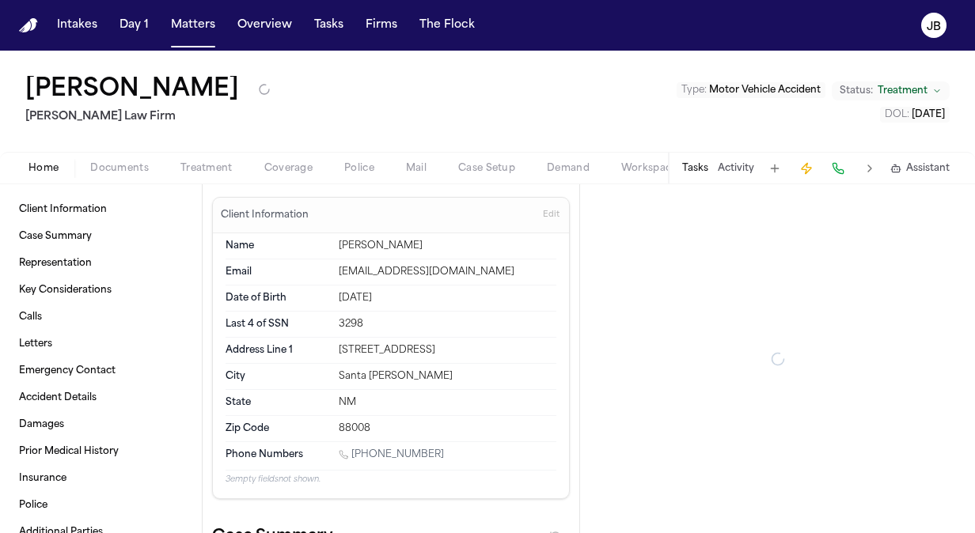
type textarea "*"
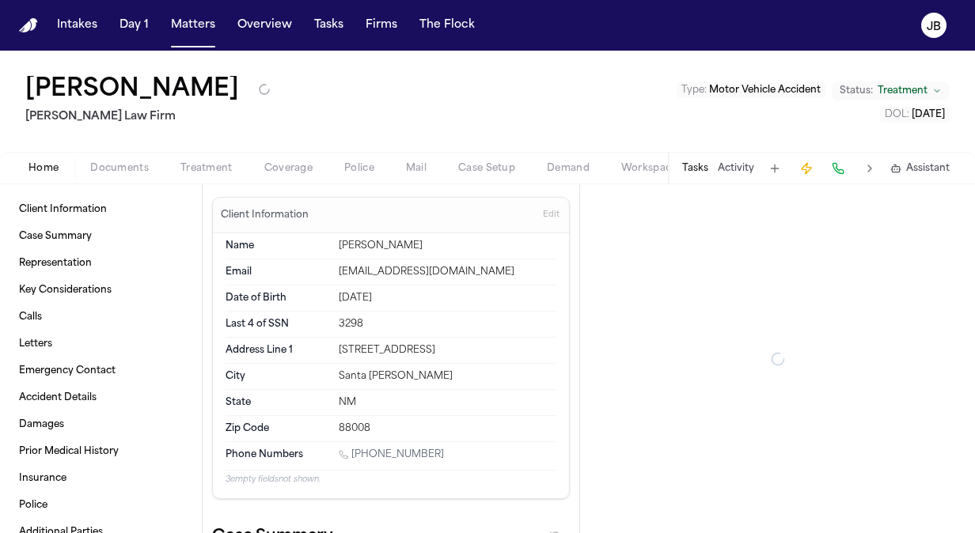
type textarea "*"
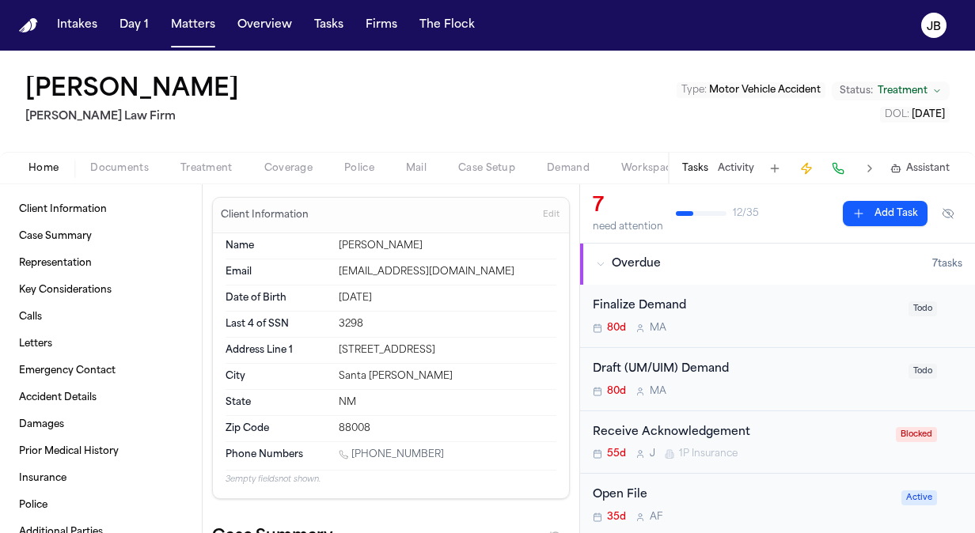
drag, startPoint x: 431, startPoint y: 452, endPoint x: 353, endPoint y: 454, distance: 78.4
click at [353, 454] on div "1 (915) 373-7917" at bounding box center [448, 456] width 218 height 15
copy link "(915) 373-7917"
click at [738, 173] on button "Activity" at bounding box center [736, 168] width 36 height 13
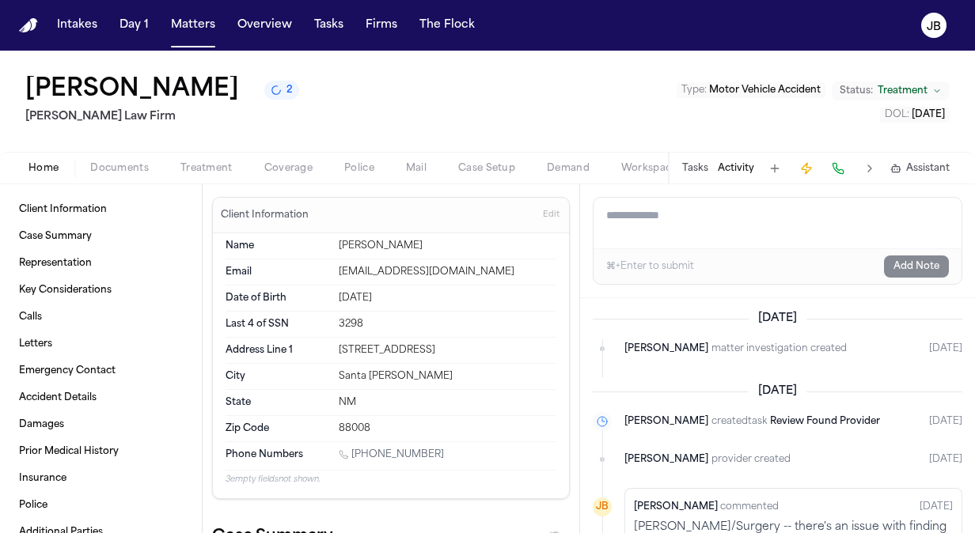
click at [695, 230] on textarea "Add a note to this matter" at bounding box center [778, 223] width 368 height 51
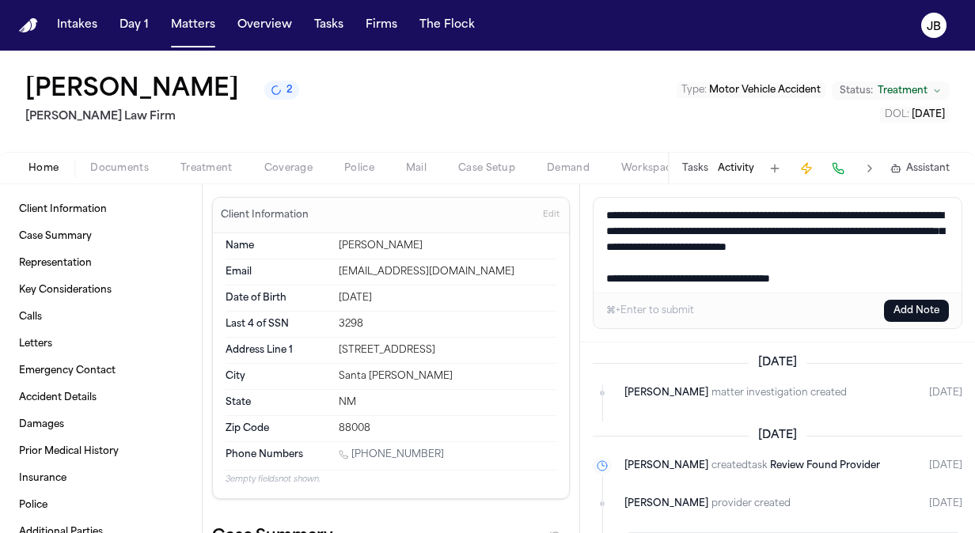
scroll to position [6, 0]
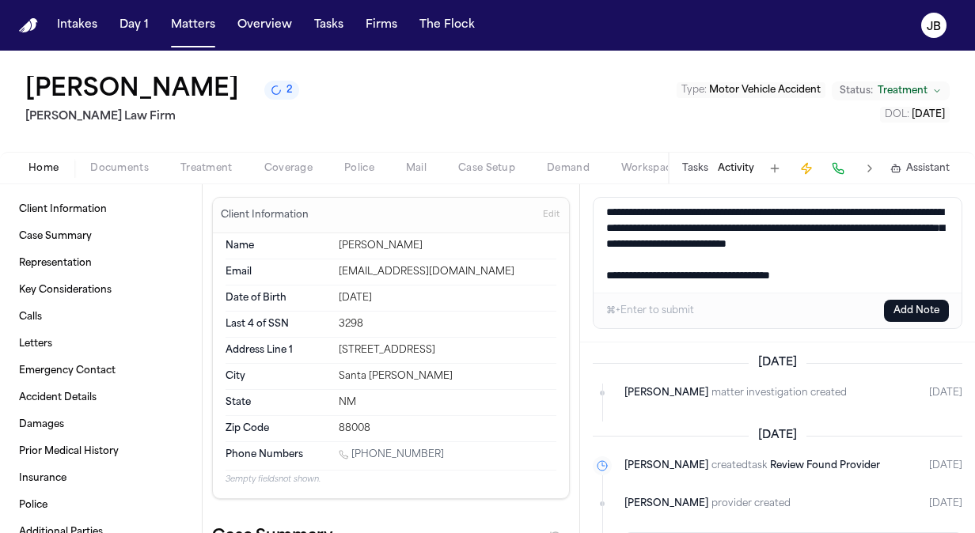
drag, startPoint x: 749, startPoint y: 283, endPoint x: 559, endPoint y: 282, distance: 190.7
click at [559, 282] on div "**********" at bounding box center [487, 358] width 975 height 349
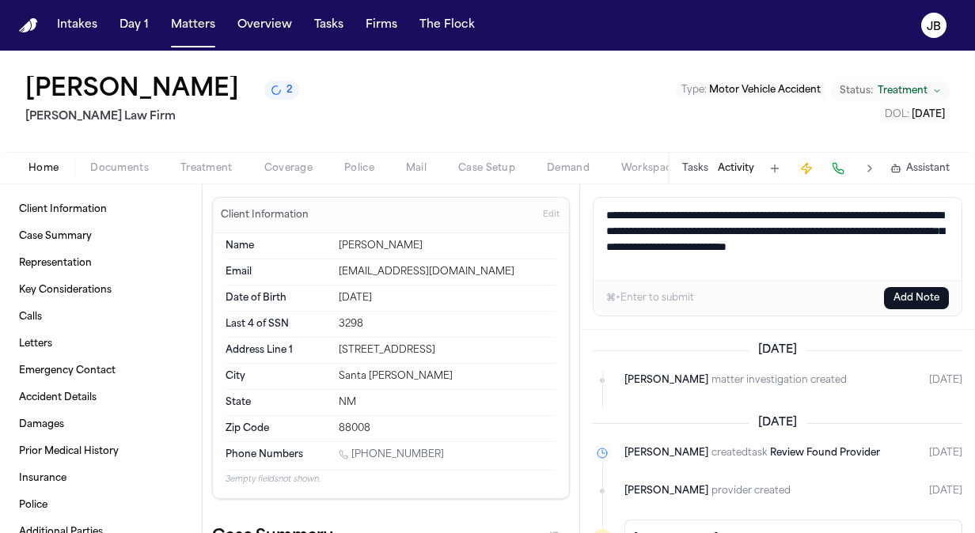
scroll to position [0, 0]
click at [896, 295] on button "Add Note" at bounding box center [916, 298] width 65 height 22
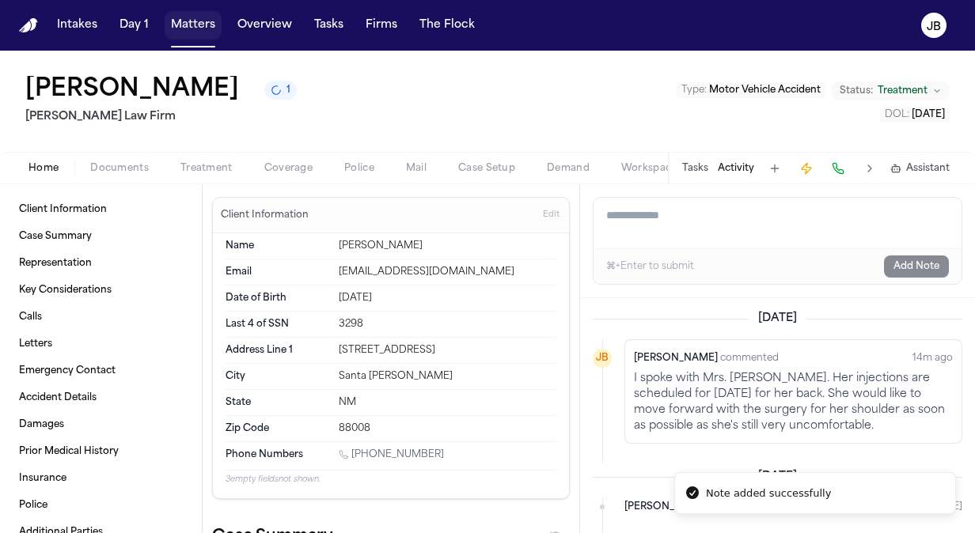
click at [192, 22] on button "Matters" at bounding box center [193, 25] width 57 height 28
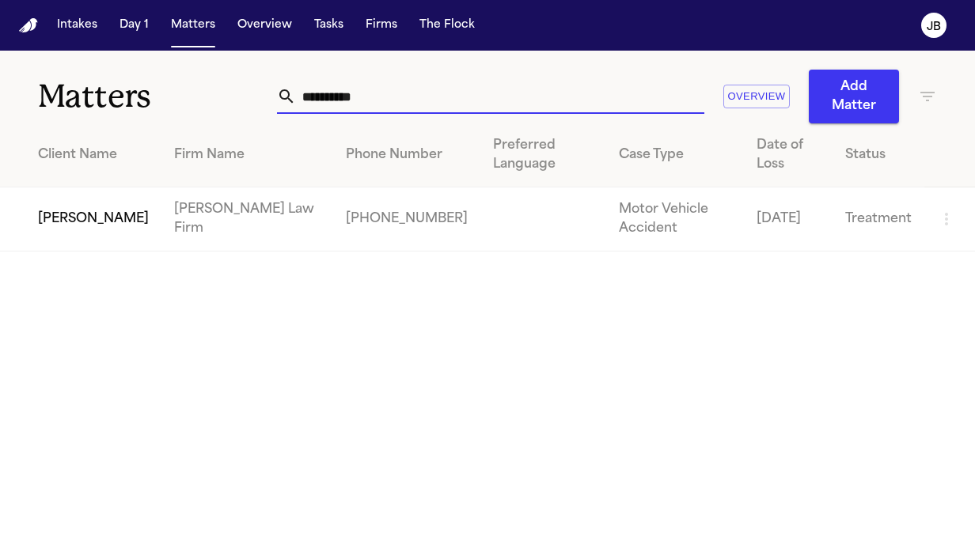
drag, startPoint x: 244, startPoint y: 95, endPoint x: 176, endPoint y: 86, distance: 67.8
click at [176, 86] on div "**********" at bounding box center [487, 87] width 975 height 73
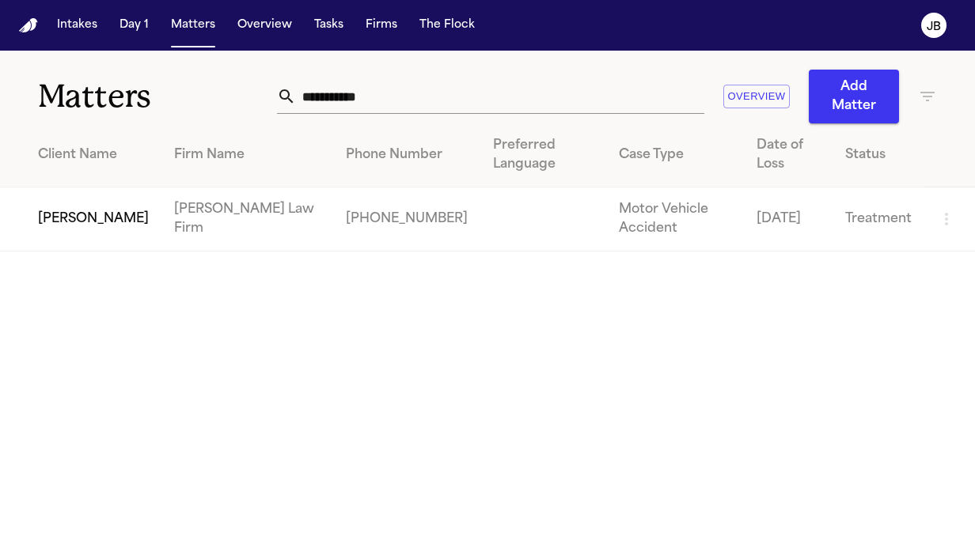
click at [54, 211] on td "[PERSON_NAME]" at bounding box center [80, 220] width 161 height 64
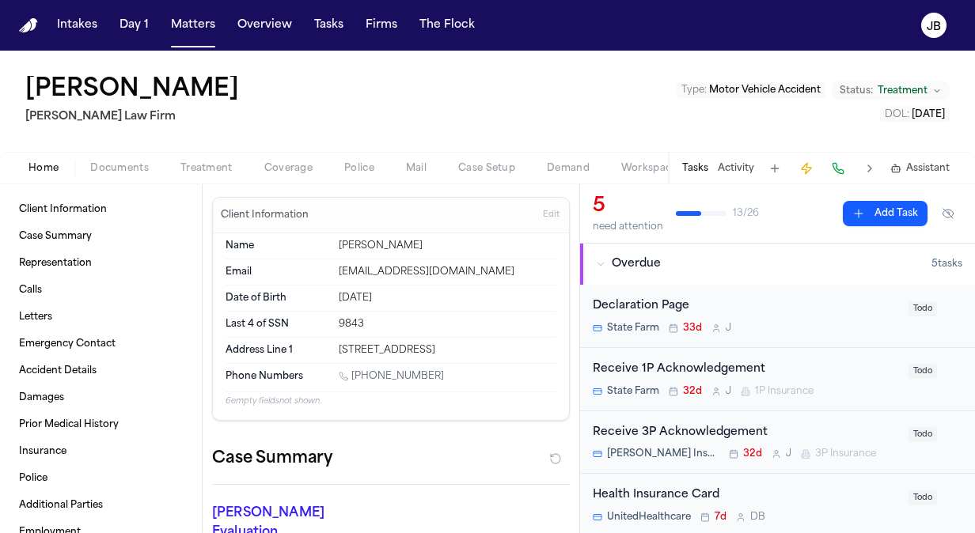
click at [731, 157] on div "Tasks Activity Assistant" at bounding box center [815, 168] width 294 height 31
click at [730, 169] on button "Activity" at bounding box center [736, 168] width 36 height 13
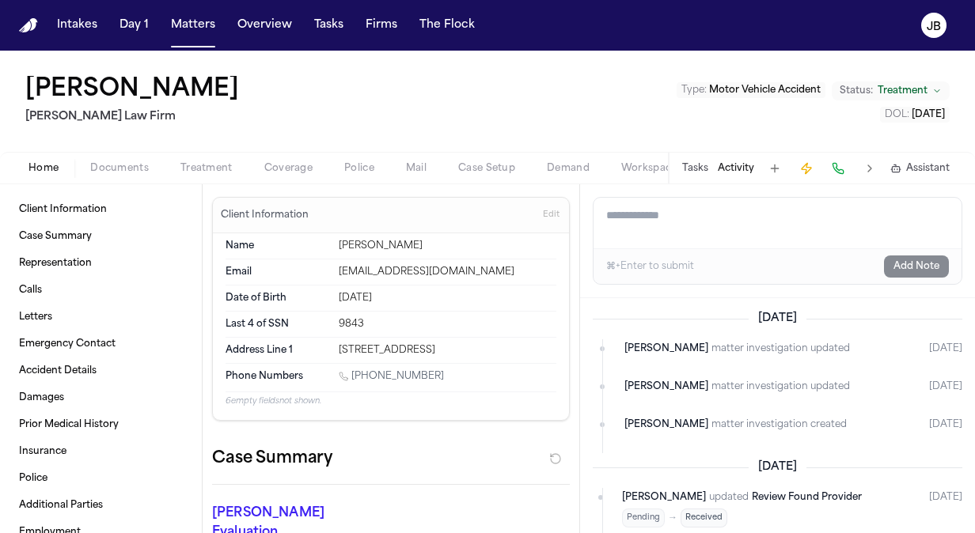
click at [132, 169] on span "Documents" at bounding box center [119, 168] width 59 height 13
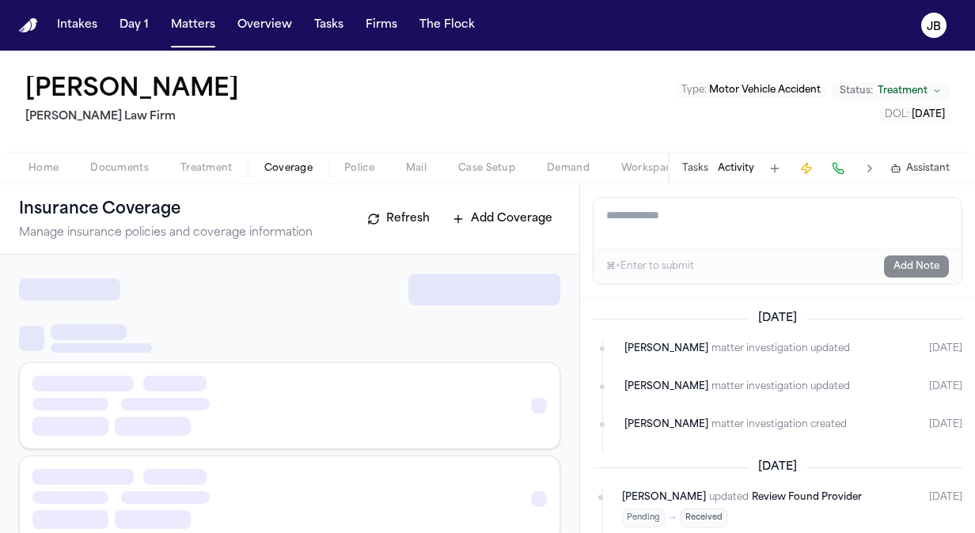
click at [256, 169] on button "Coverage" at bounding box center [288, 168] width 80 height 19
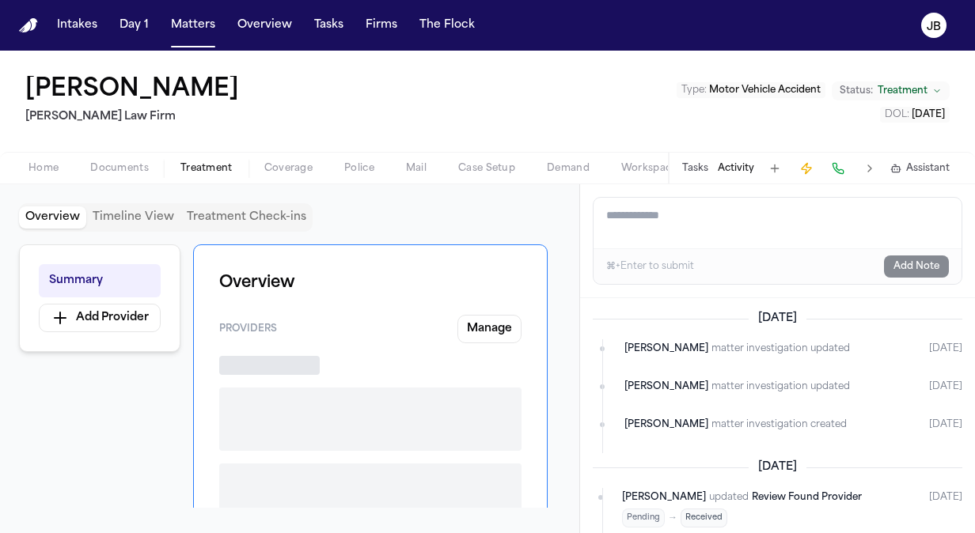
click at [213, 166] on span "Treatment" at bounding box center [206, 168] width 52 height 13
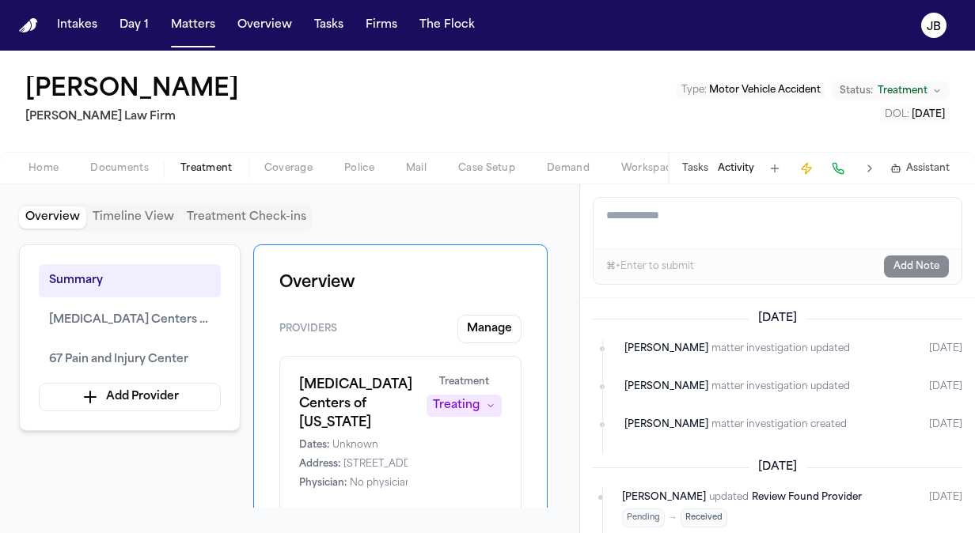
click at [655, 214] on textarea "Add a note to this matter" at bounding box center [778, 223] width 368 height 51
click at [270, 169] on span "Coverage" at bounding box center [288, 168] width 48 height 13
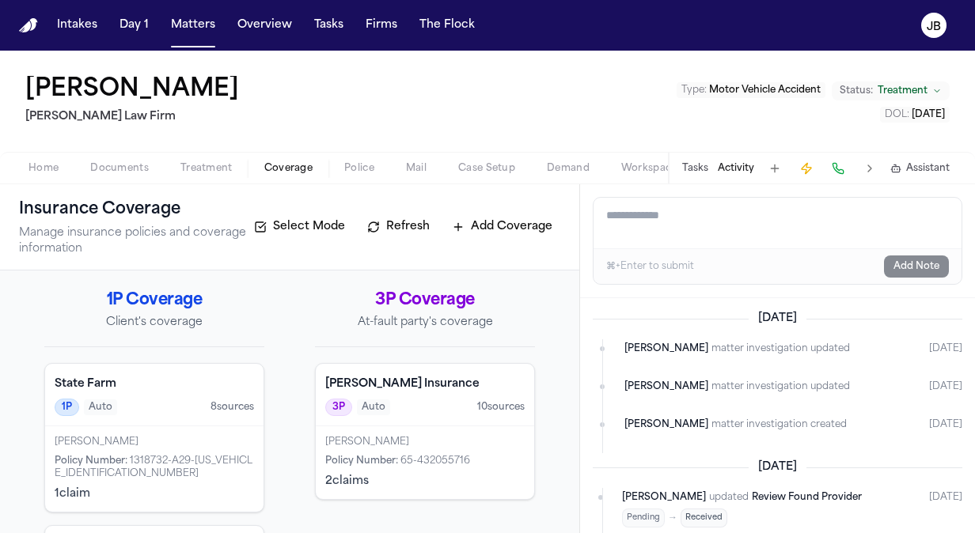
click at [457, 427] on div "[PERSON_NAME] Policy Number : 65-432055716 2 claim s" at bounding box center [425, 463] width 218 height 73
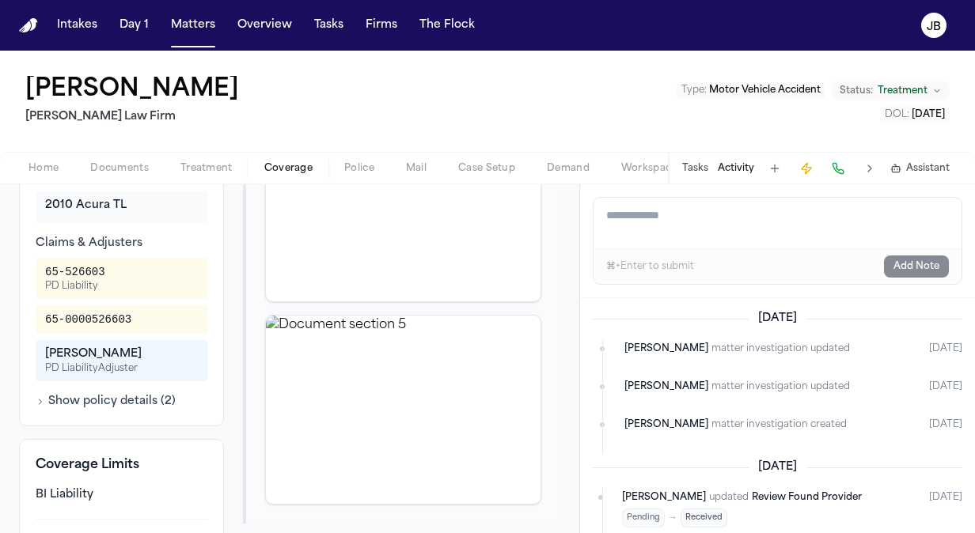
scroll to position [472, 0]
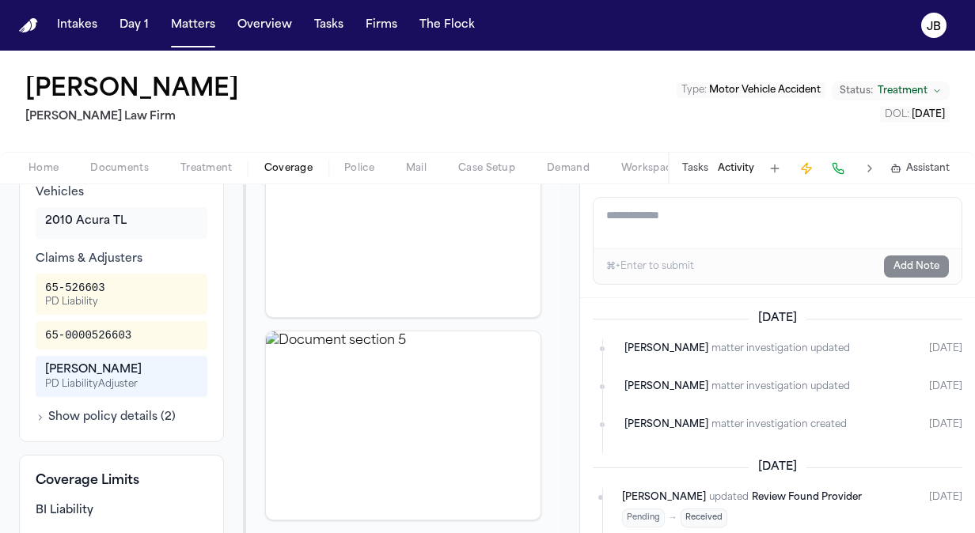
click at [106, 426] on button "Show policy details ( 2 )" at bounding box center [106, 418] width 140 height 16
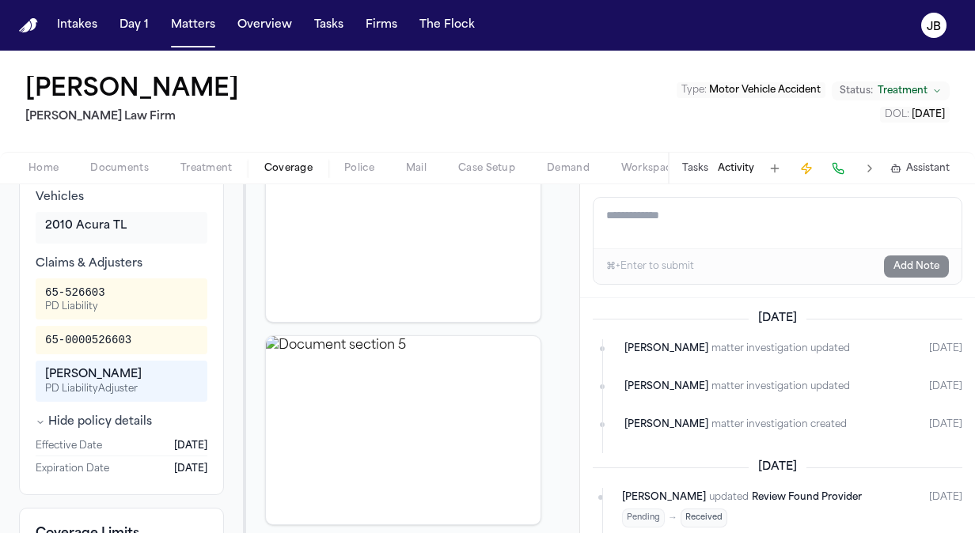
scroll to position [487, 0]
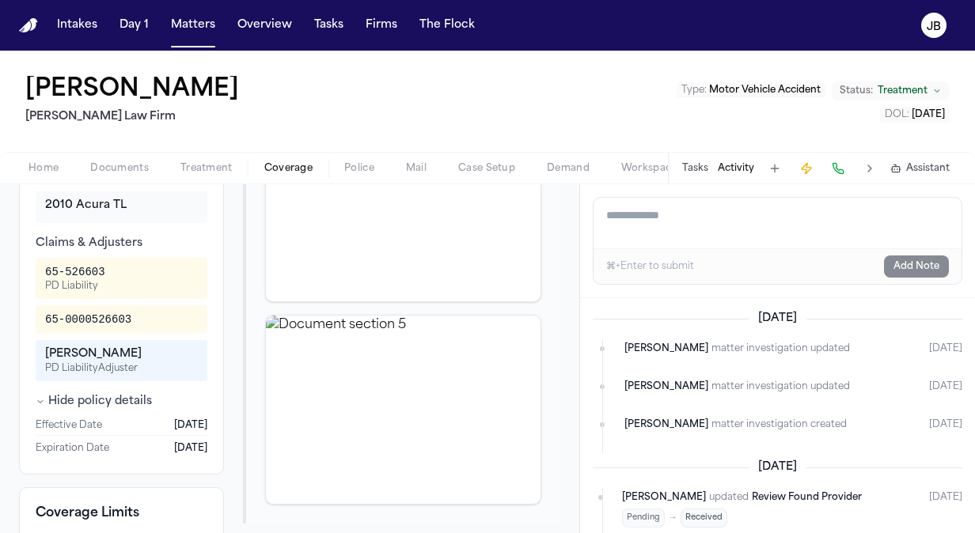
click at [117, 410] on button "Hide policy details" at bounding box center [94, 402] width 116 height 16
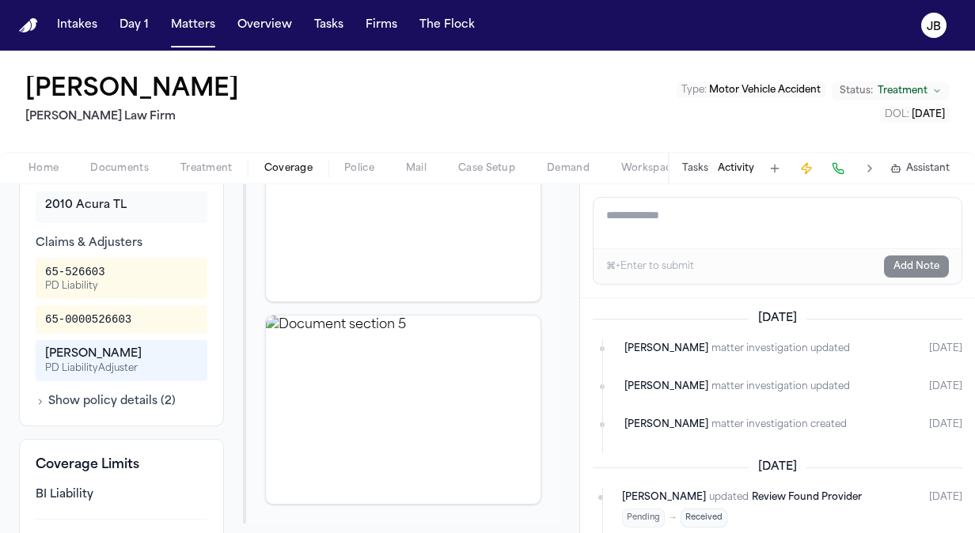
click at [135, 410] on button "Show policy details ( 2 )" at bounding box center [106, 402] width 140 height 16
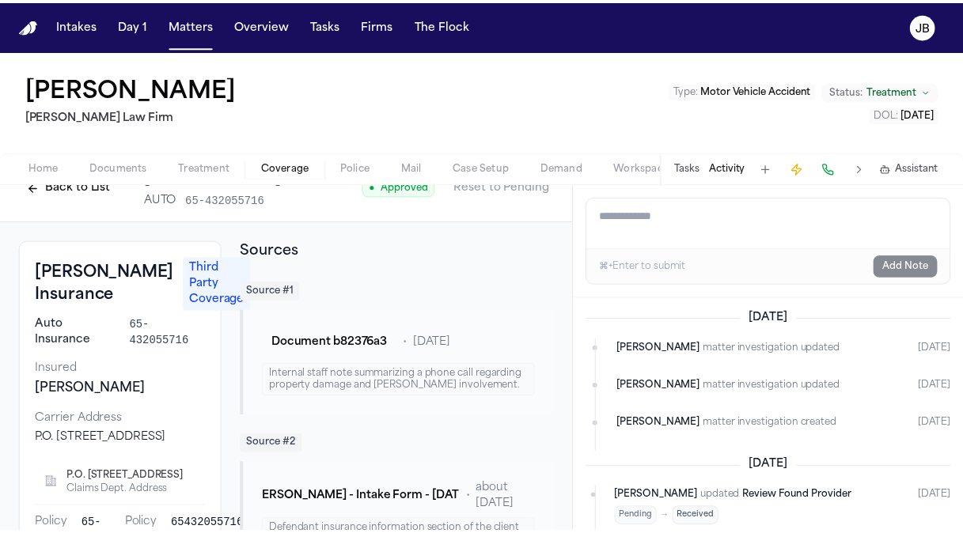
scroll to position [0, 0]
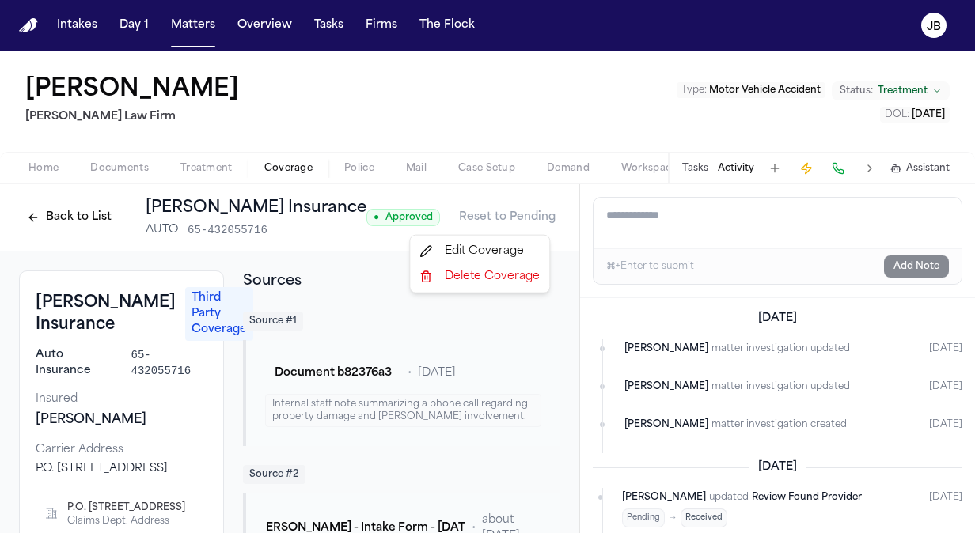
click at [537, 214] on html "Intakes Day 1 Matters Overview Tasks Firms The Flock JB Linda Parson Ruy Mirele…" at bounding box center [487, 266] width 975 height 533
click at [468, 253] on div "Edit Coverage" at bounding box center [479, 251] width 133 height 25
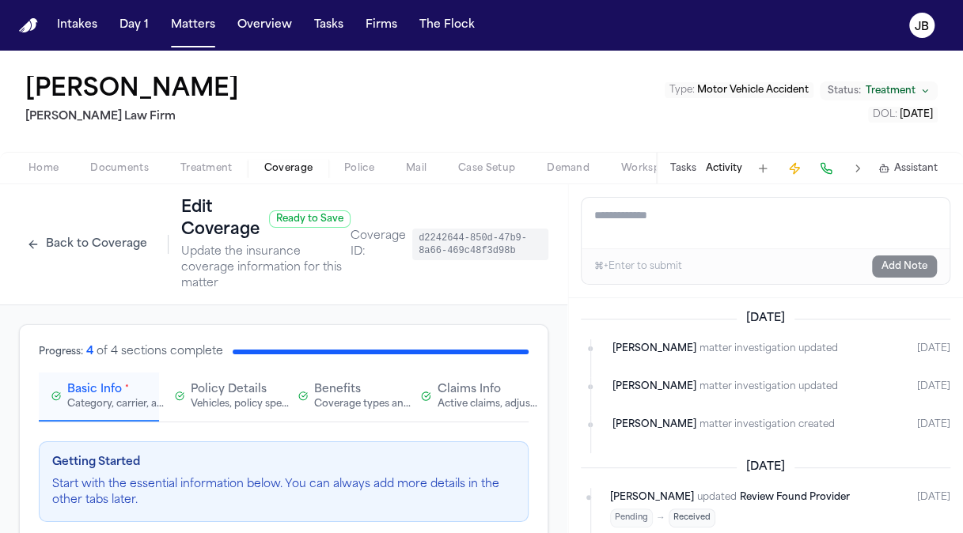
click at [471, 400] on div "Active claims, adjusters, and subrogation details" at bounding box center [488, 404] width 101 height 13
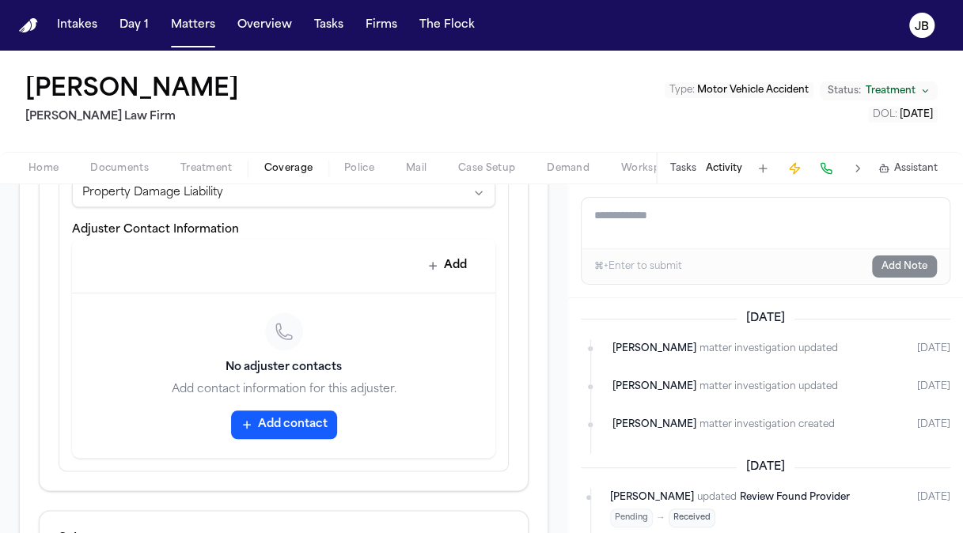
scroll to position [814, 0]
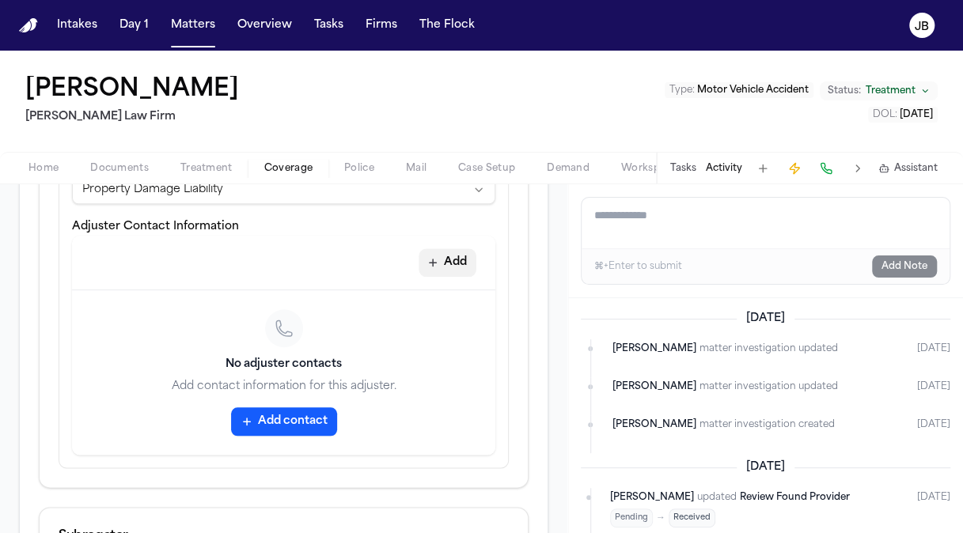
click at [436, 263] on button "Add" at bounding box center [448, 262] width 58 height 28
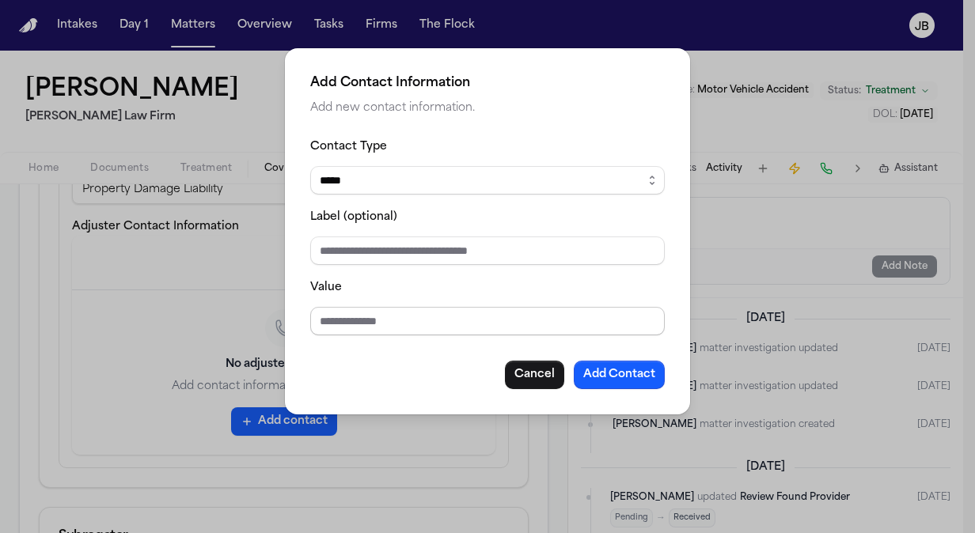
click at [340, 321] on input "Value" at bounding box center [487, 321] width 355 height 28
paste input "**********"
click at [613, 369] on button "Add Contact" at bounding box center [619, 375] width 91 height 28
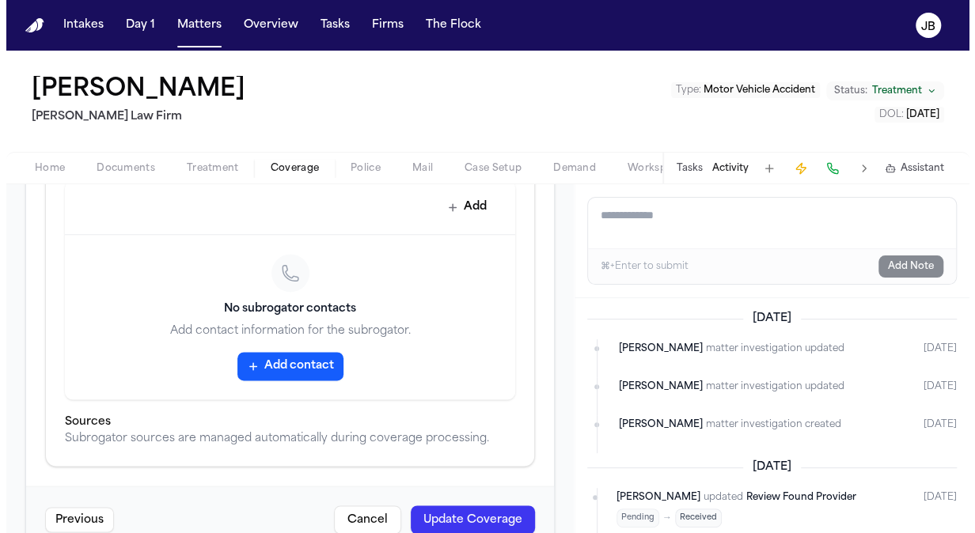
scroll to position [1187, 0]
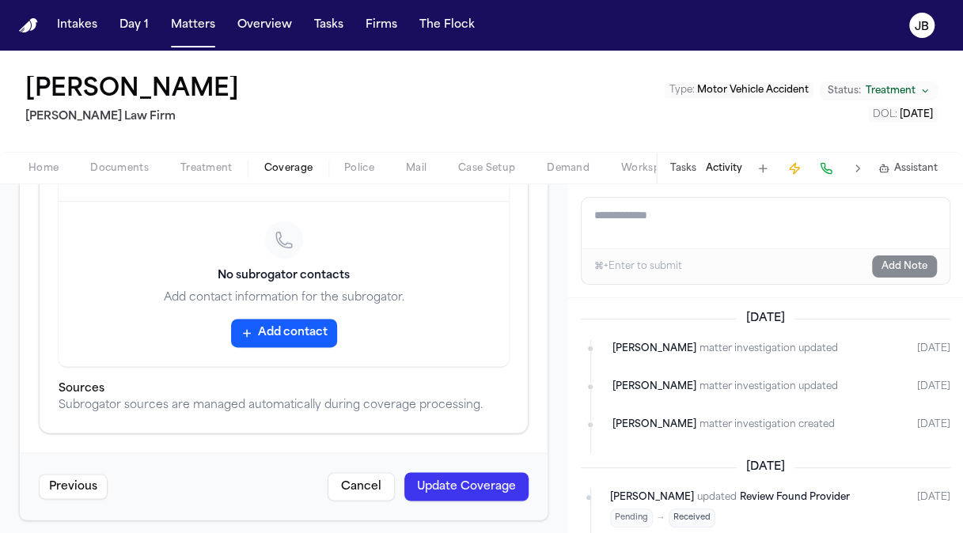
click at [490, 485] on button "Update Coverage" at bounding box center [466, 486] width 124 height 28
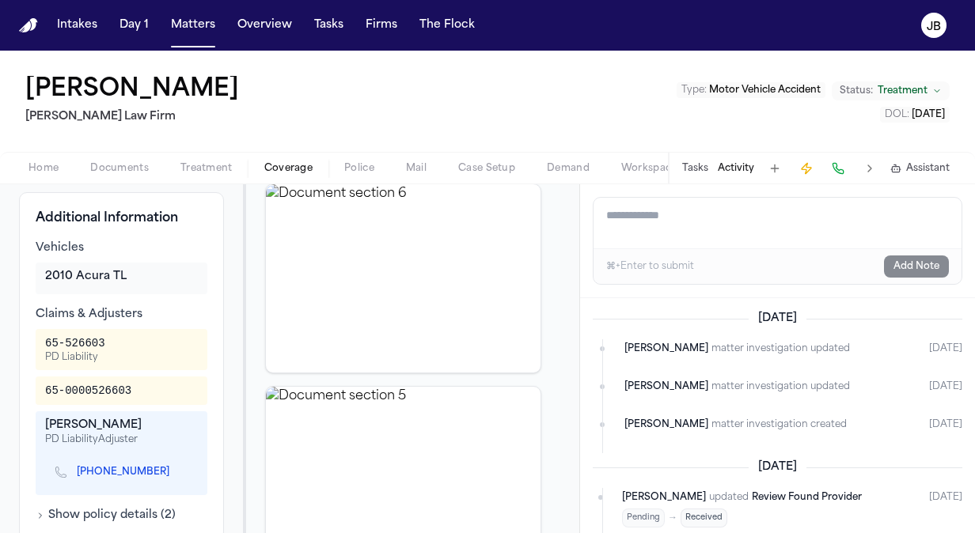
scroll to position [477, 0]
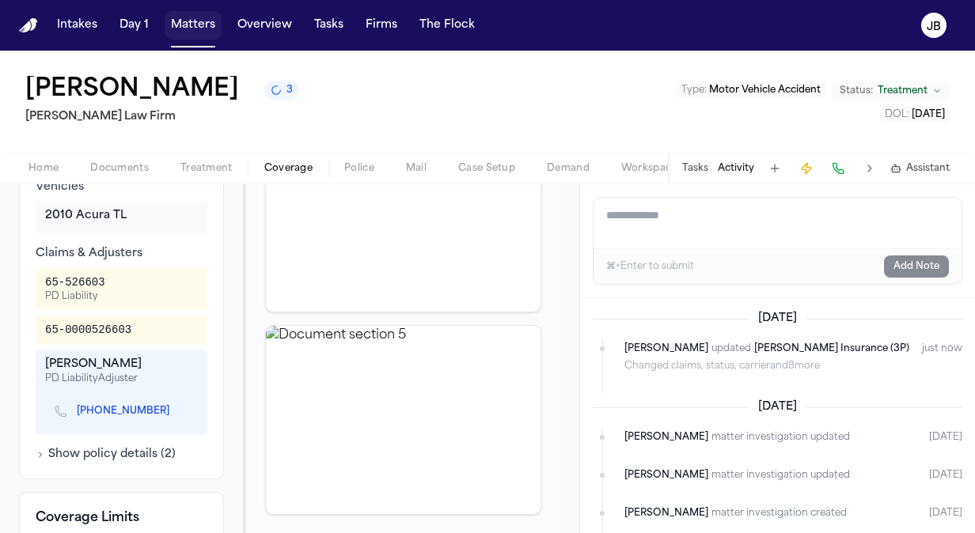
click at [204, 21] on button "Matters" at bounding box center [193, 25] width 57 height 28
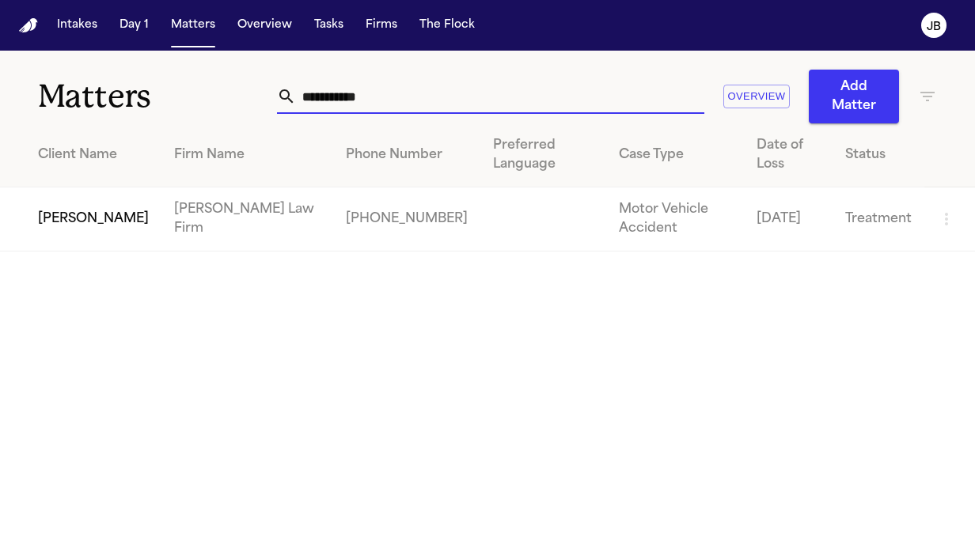
drag, startPoint x: 355, startPoint y: 96, endPoint x: 100, endPoint y: 98, distance: 254.8
click at [100, 98] on div "**********" at bounding box center [487, 87] width 975 height 73
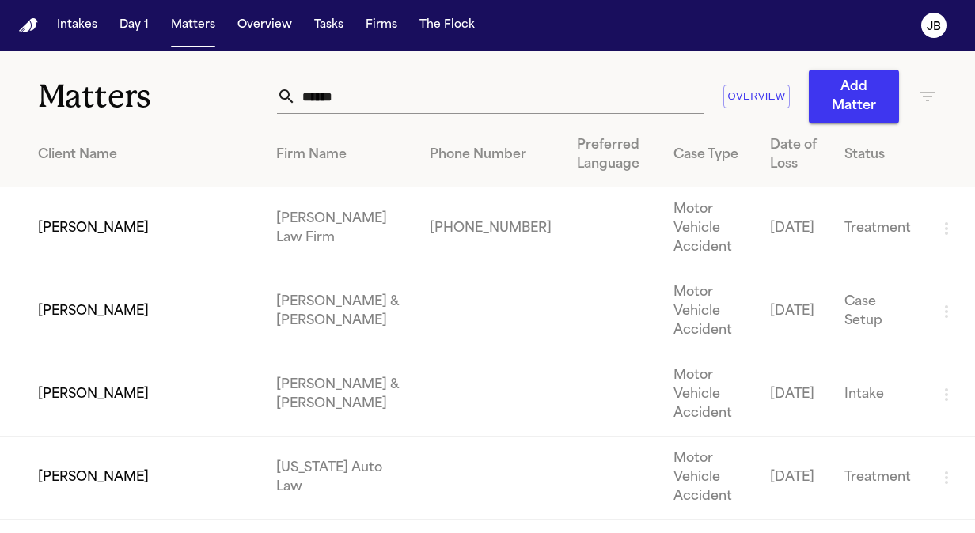
click at [131, 212] on td "[PERSON_NAME]" at bounding box center [132, 229] width 264 height 83
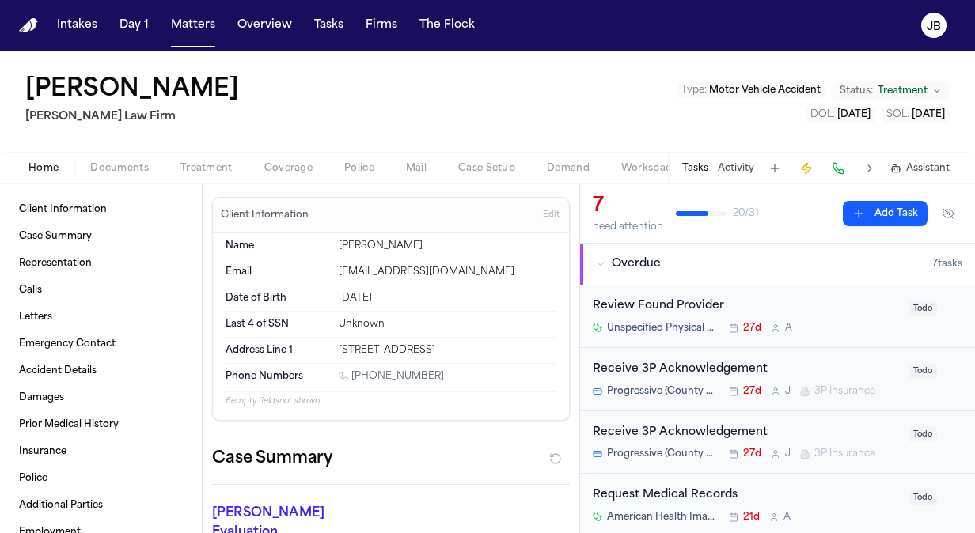
click at [736, 165] on button "Activity" at bounding box center [736, 168] width 36 height 13
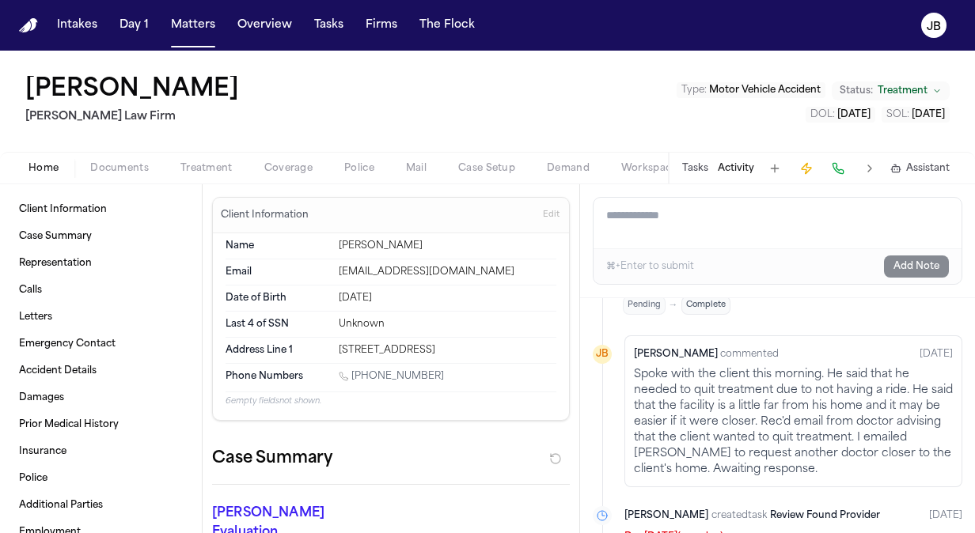
scroll to position [309, 0]
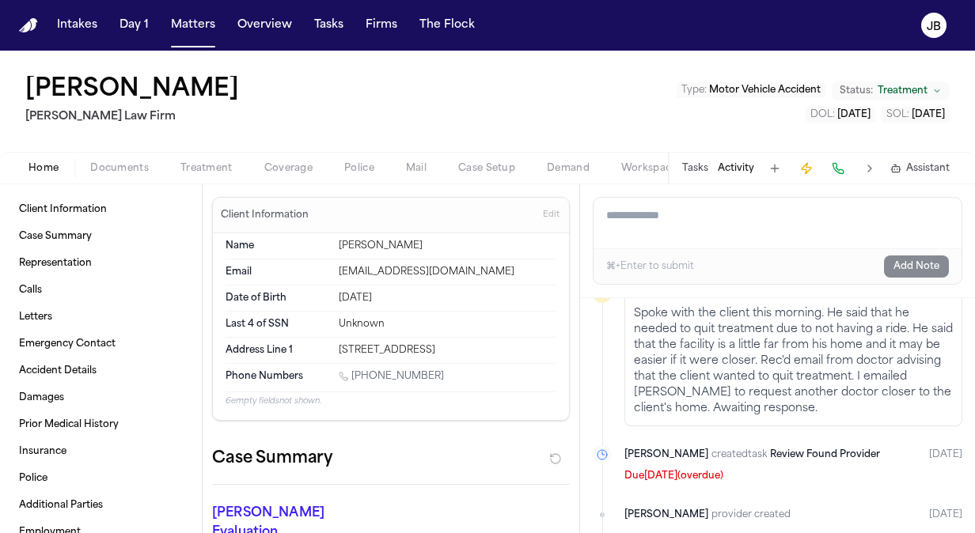
click at [188, 160] on button "Treatment" at bounding box center [207, 168] width 84 height 19
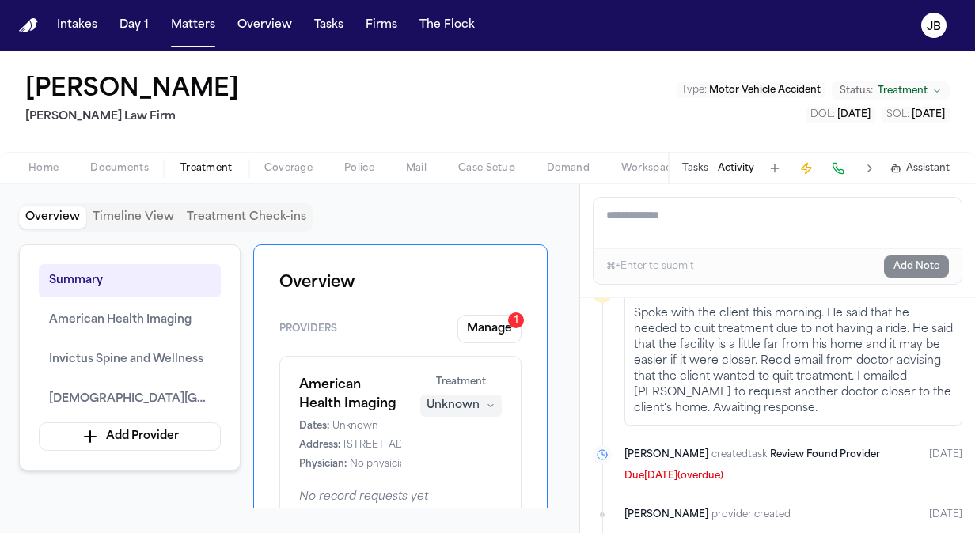
click at [118, 176] on button "Documents" at bounding box center [119, 168] width 90 height 19
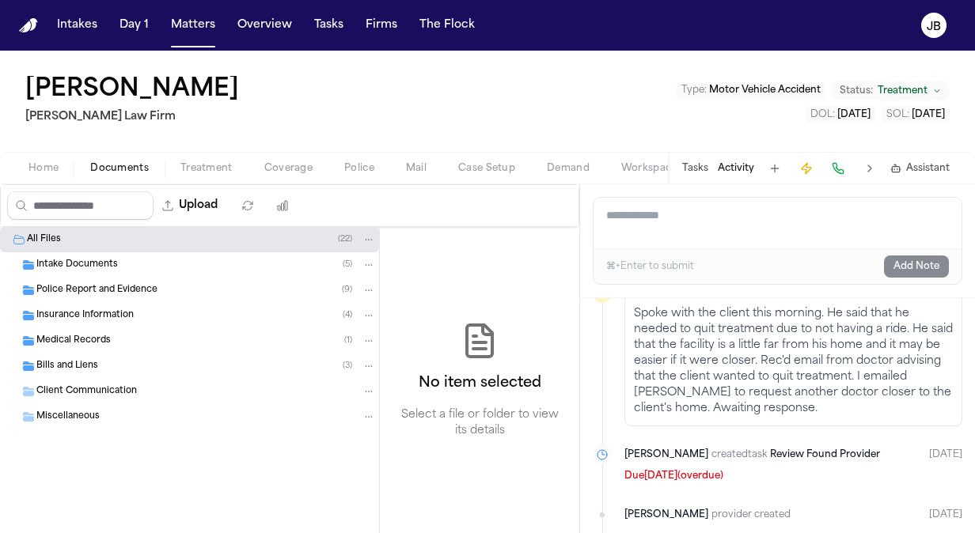
click at [44, 166] on span "Home" at bounding box center [43, 168] width 30 height 13
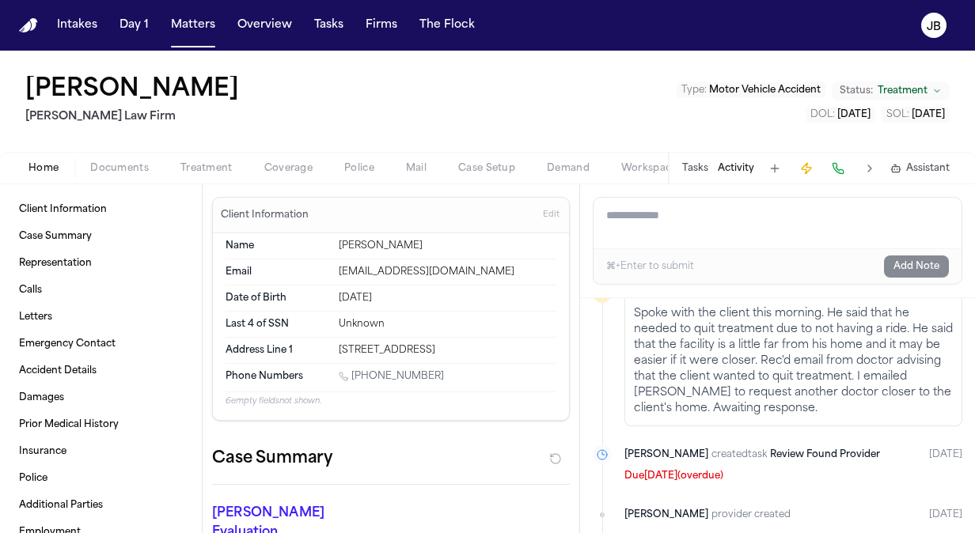
drag, startPoint x: 548, startPoint y: 347, endPoint x: 328, endPoint y: 349, distance: 219.2
click at [328, 349] on div "Name Edward Finex Email deshawncrockett15@gmail.com Date of Birth Jun 8, 1989 L…" at bounding box center [391, 326] width 356 height 187
copy div "9616 Hilzeberandt Rd San Antonio, TX 78222"
click at [126, 171] on span "Documents" at bounding box center [119, 168] width 59 height 13
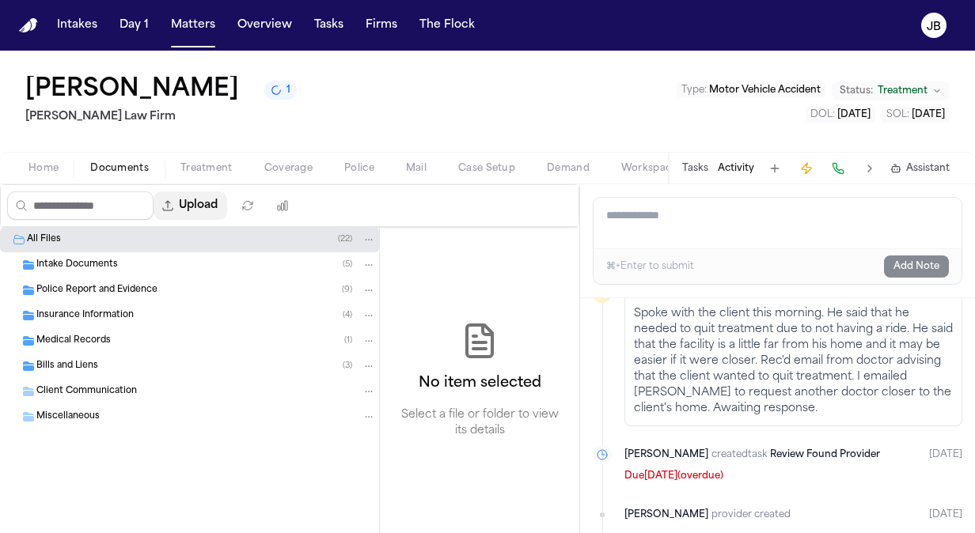
click at [196, 205] on button "Upload" at bounding box center [191, 206] width 74 height 28
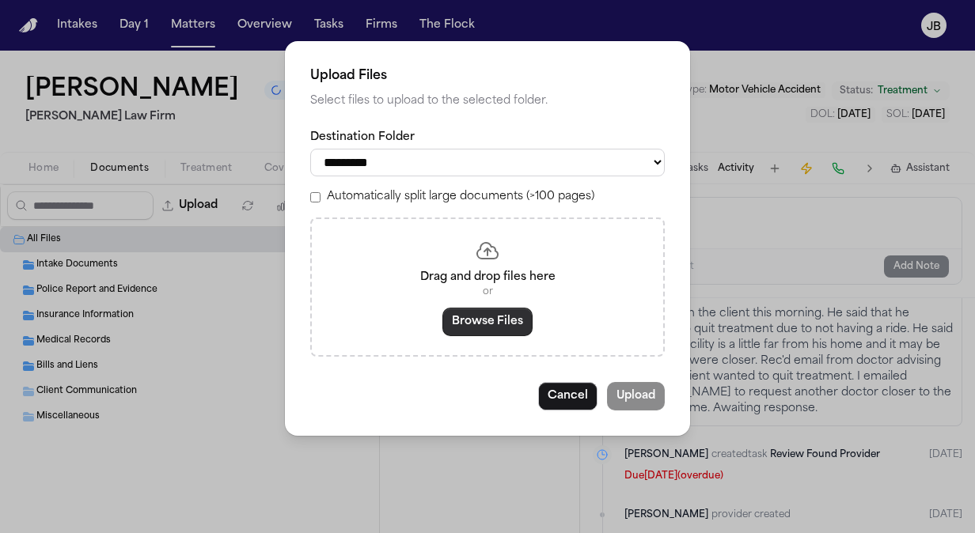
click at [478, 328] on button "Browse Files" at bounding box center [487, 322] width 90 height 28
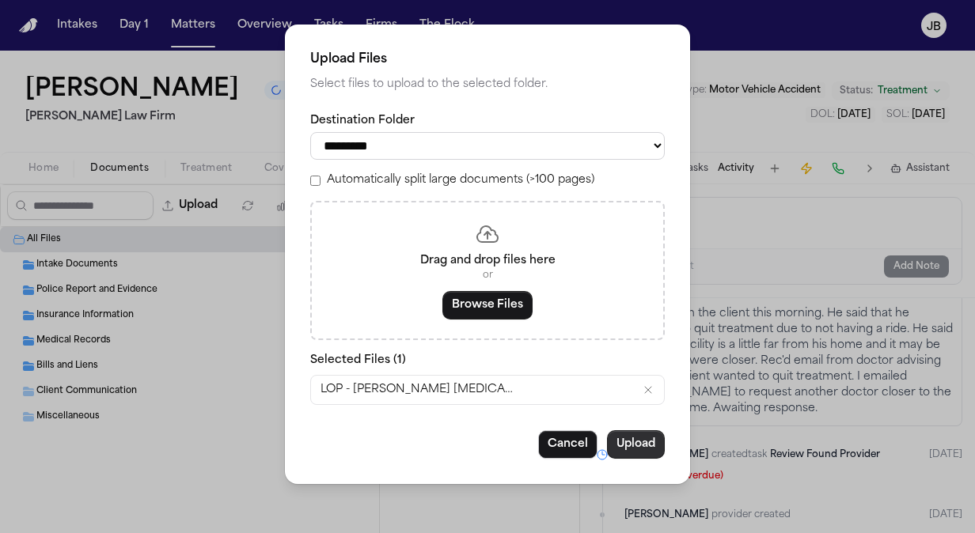
click at [636, 446] on button "Upload" at bounding box center [636, 445] width 58 height 28
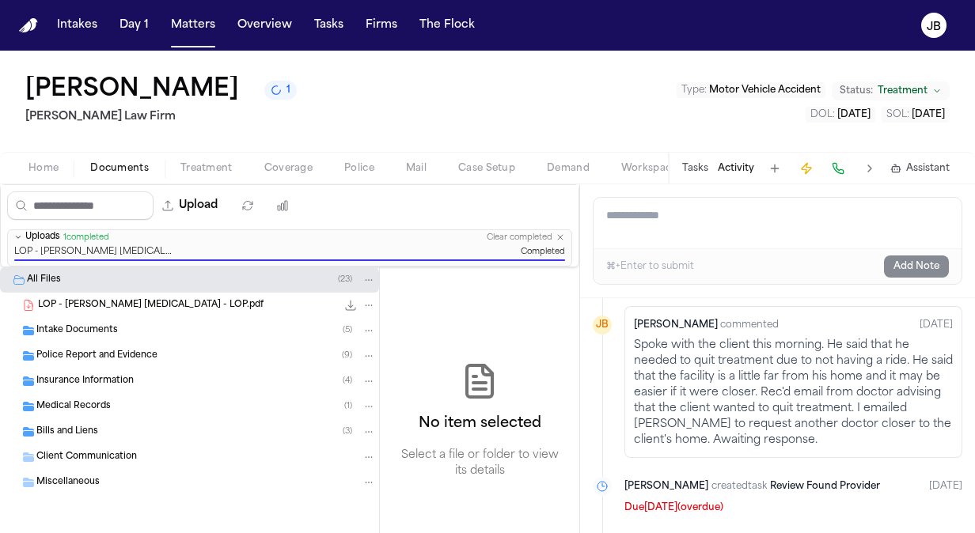
scroll to position [245, 0]
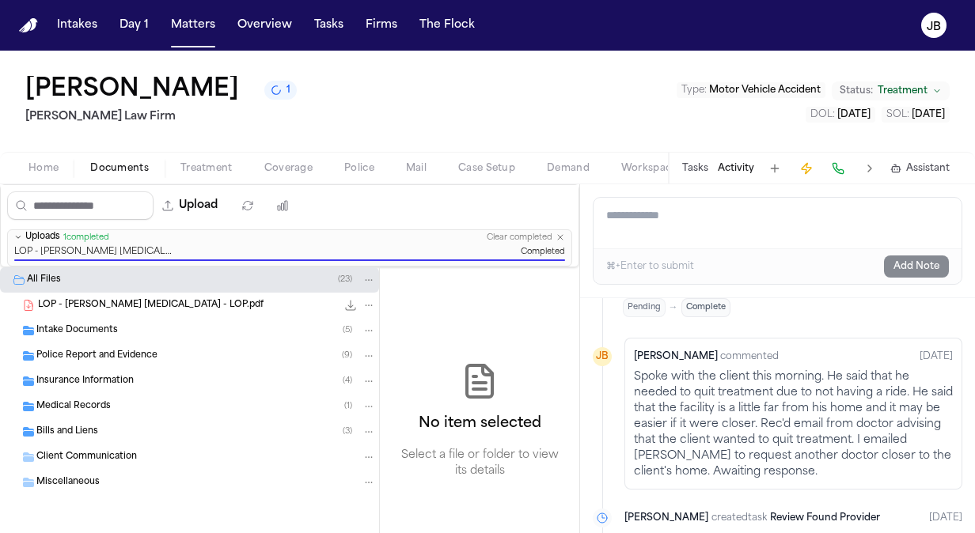
click at [385, 121] on div "Edward Finex 1 Ruy Mireles Law Firm Type : Motor Vehicle Accident Status: Treat…" at bounding box center [487, 101] width 975 height 101
click at [195, 156] on div "Home Documents Treatment Coverage Police Mail Case Setup Demand Workspaces Arti…" at bounding box center [487, 168] width 975 height 32
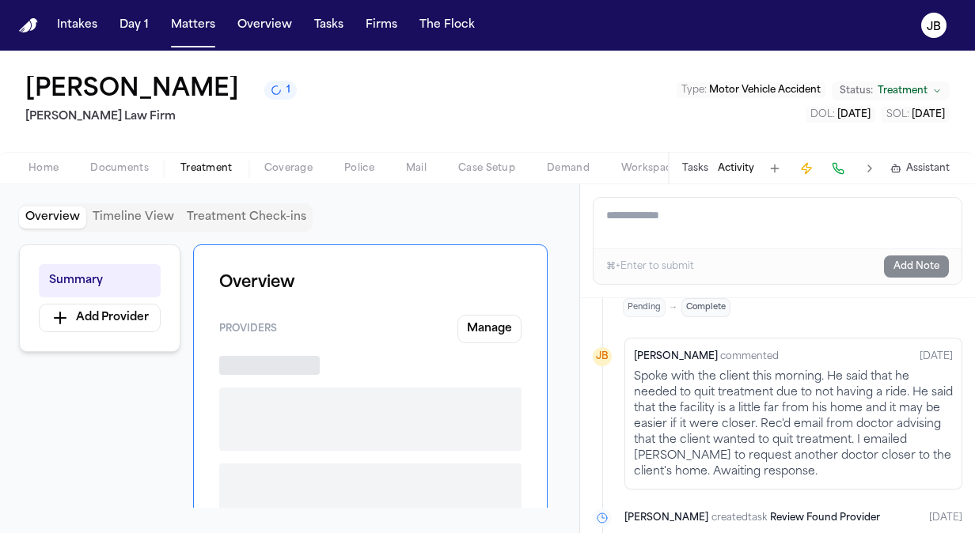
click at [195, 163] on span "Treatment" at bounding box center [206, 168] width 52 height 13
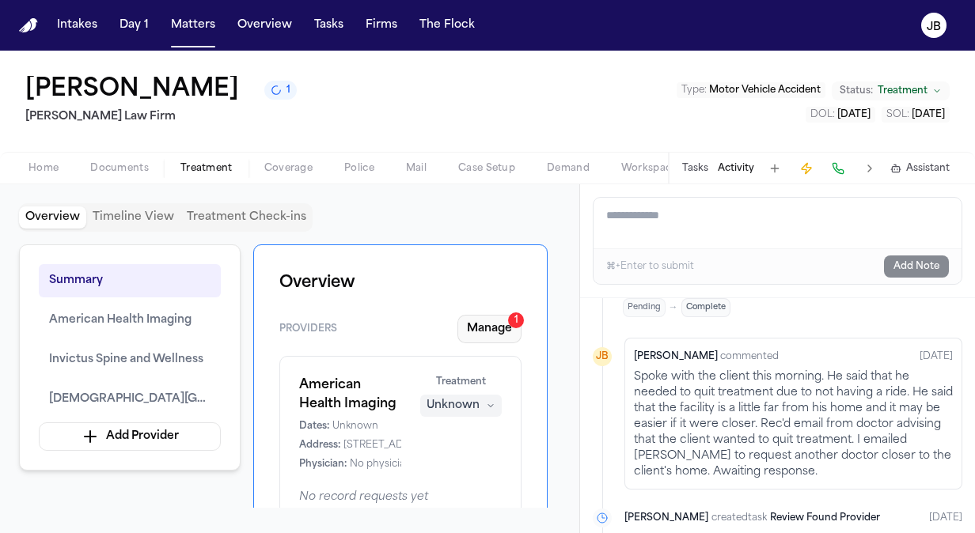
click at [493, 323] on button "Manage 1" at bounding box center [489, 329] width 64 height 28
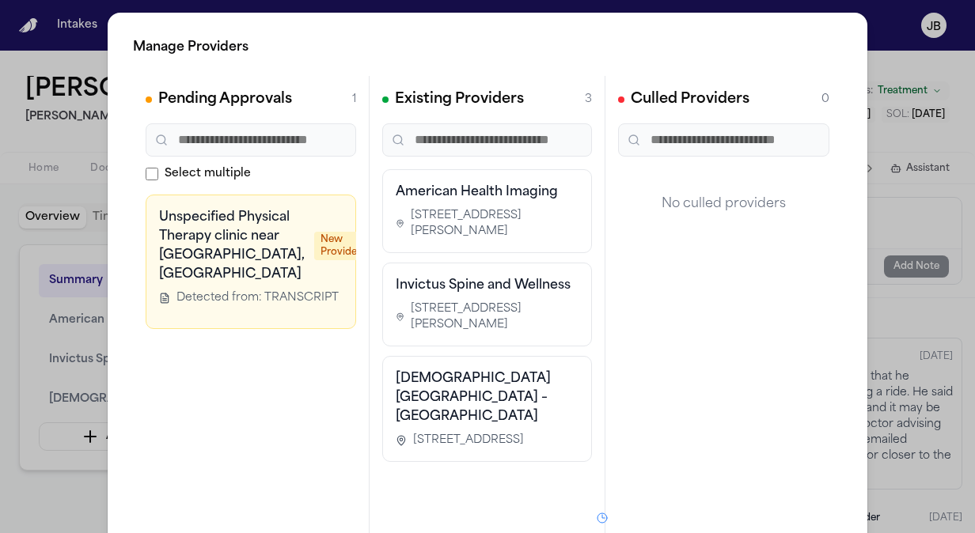
click at [25, 499] on div "Manage Providers Pending Approvals 1 Select multiple Unspecified Physical Thera…" at bounding box center [487, 321] width 975 height 643
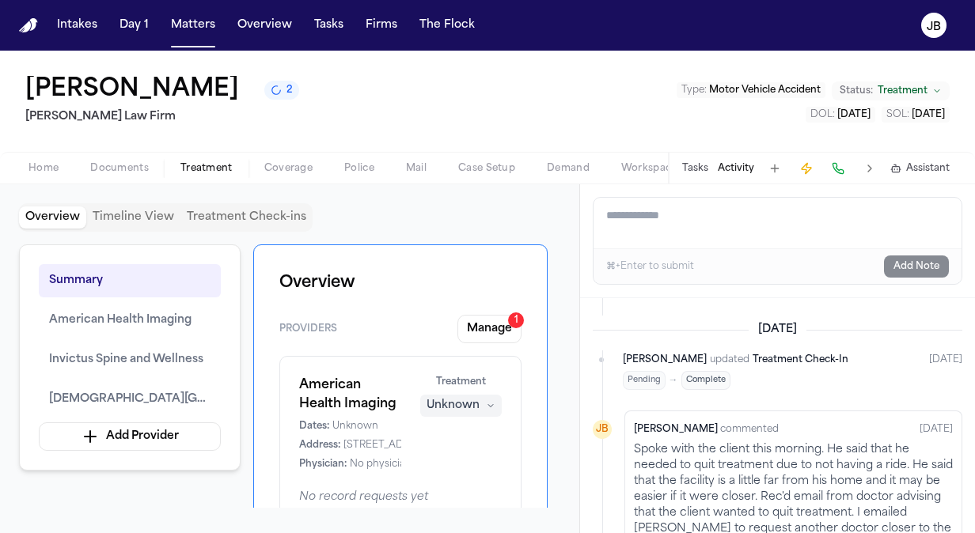
scroll to position [318, 0]
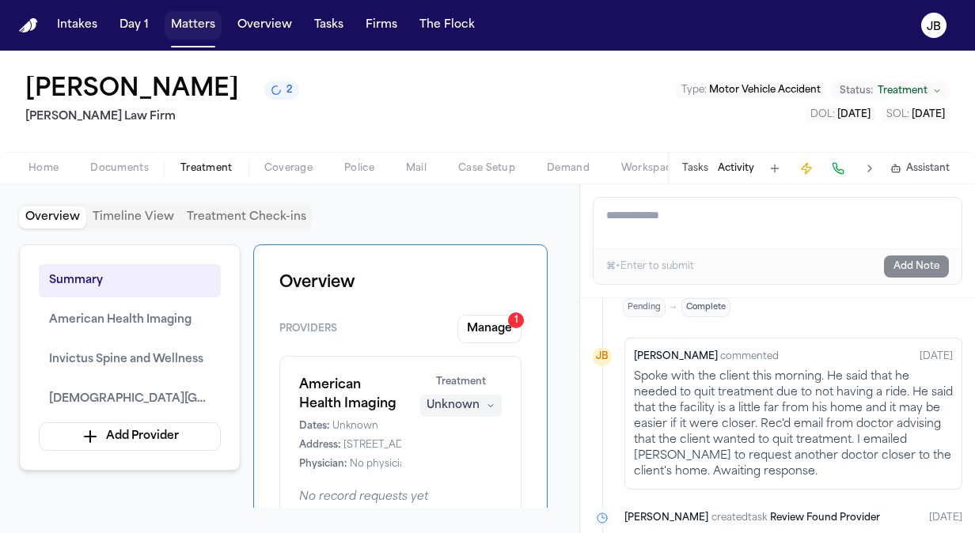
click at [203, 27] on button "Matters" at bounding box center [193, 25] width 57 height 28
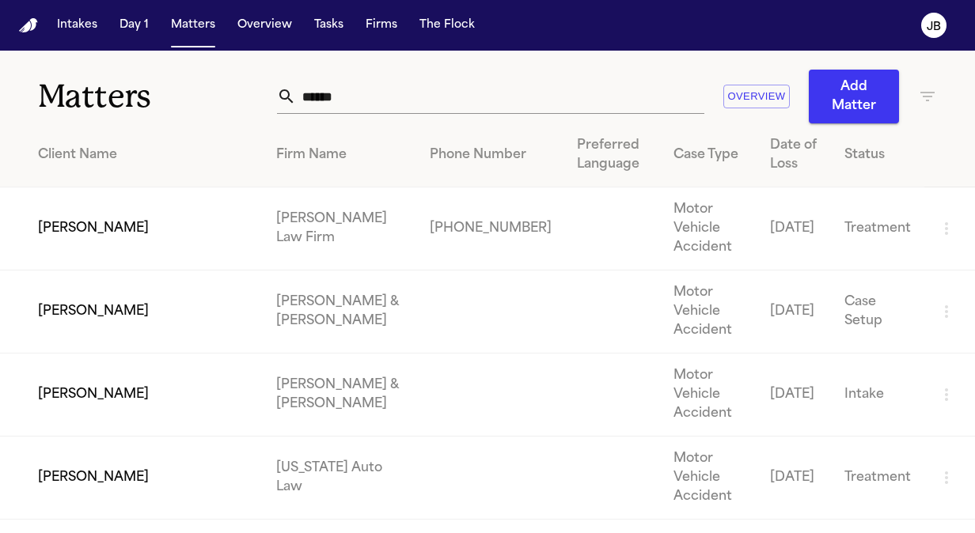
click at [918, 82] on div "****** Overview Add Matter" at bounding box center [607, 97] width 660 height 54
click at [918, 90] on icon "button" at bounding box center [927, 96] width 19 height 19
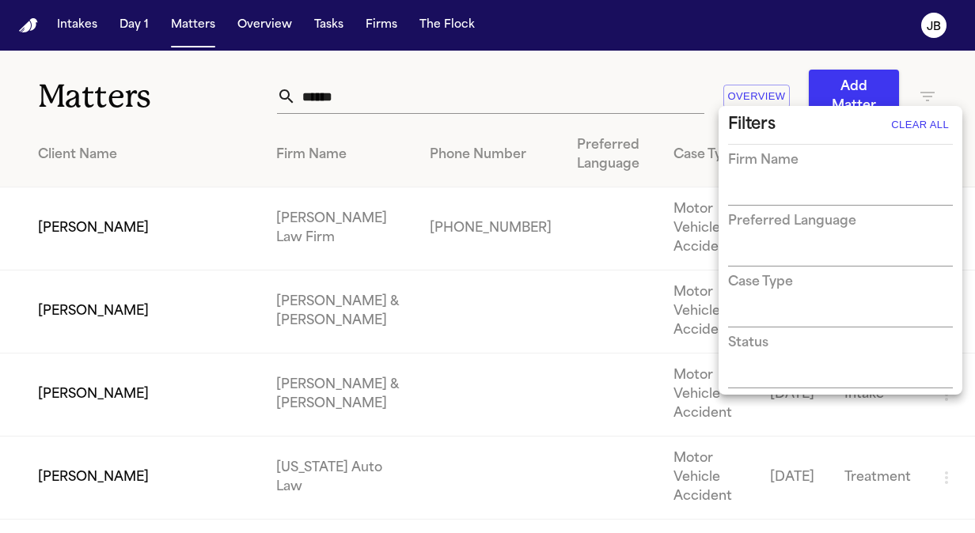
click at [770, 185] on input "text" at bounding box center [828, 194] width 201 height 22
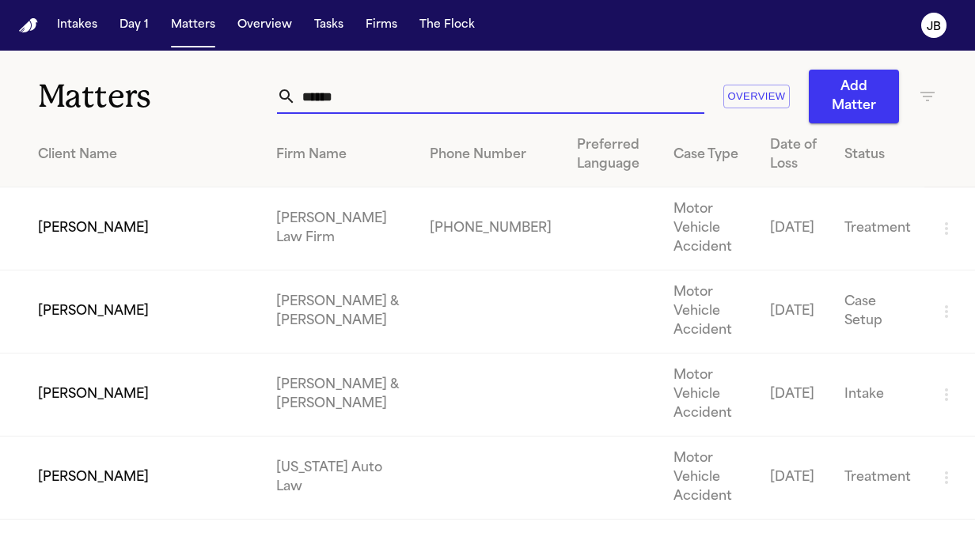
drag, startPoint x: 513, startPoint y: 93, endPoint x: 225, endPoint y: 95, distance: 288.1
click at [225, 95] on div "Matters ****** Overview Add Matter" at bounding box center [487, 87] width 975 height 73
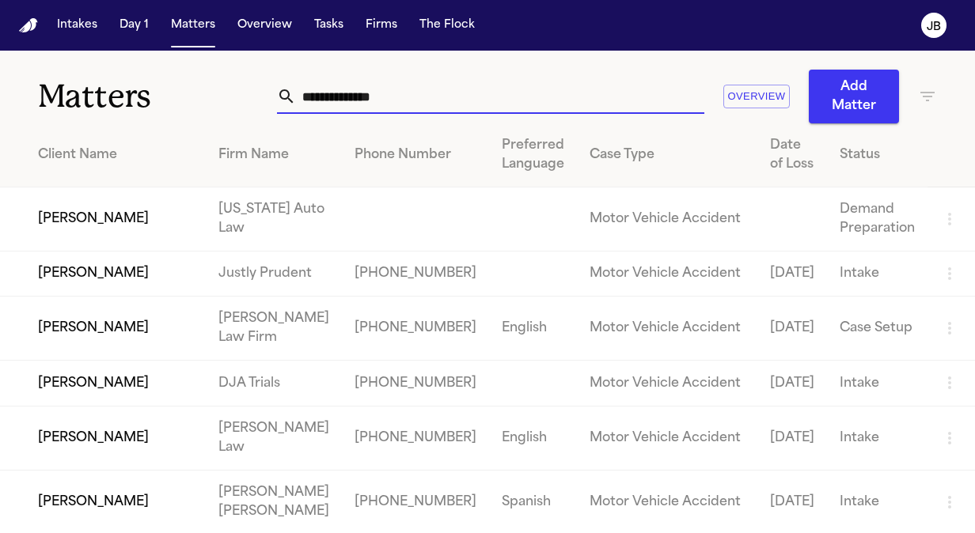
click at [918, 102] on icon "button" at bounding box center [927, 96] width 19 height 19
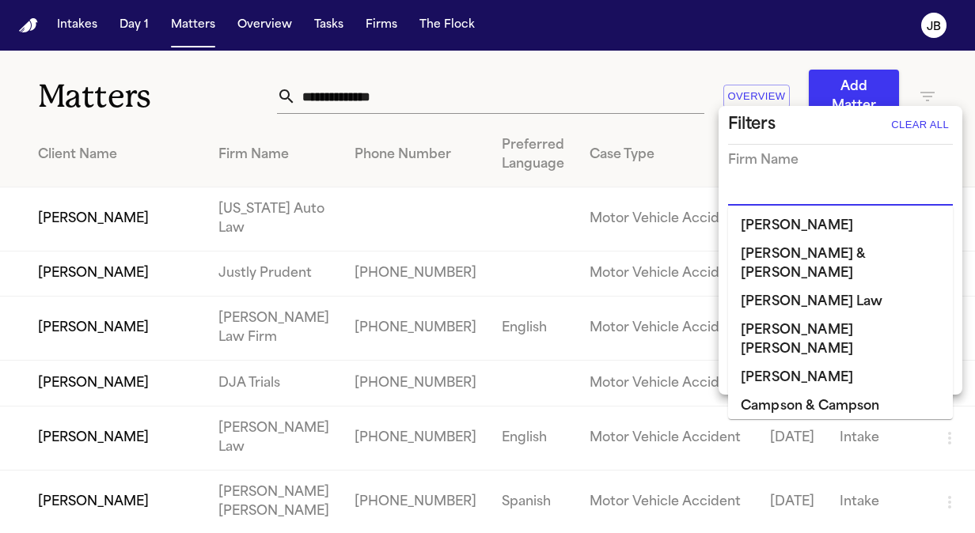
click at [754, 190] on input "text" at bounding box center [828, 194] width 201 height 22
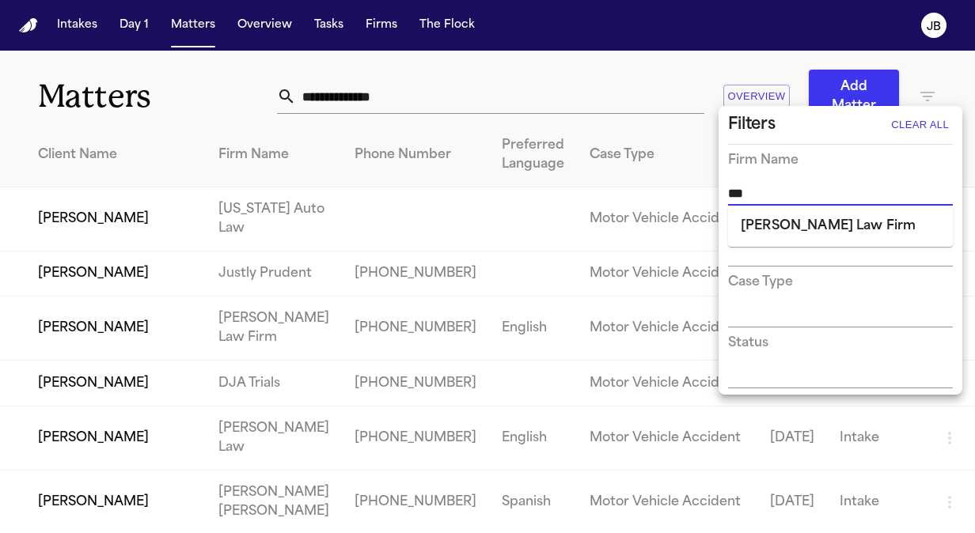
click at [774, 226] on li "[PERSON_NAME] Law Firm" at bounding box center [840, 226] width 225 height 28
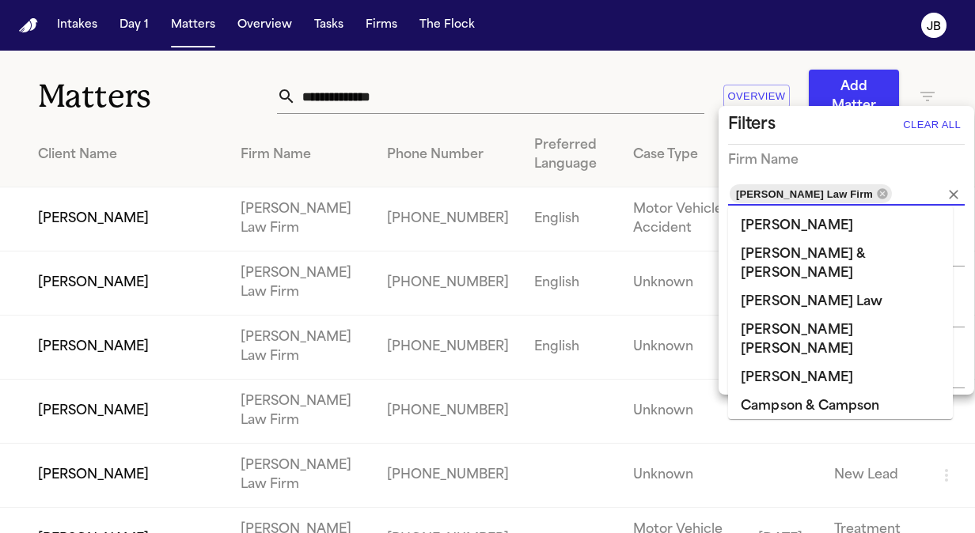
scroll to position [419, 0]
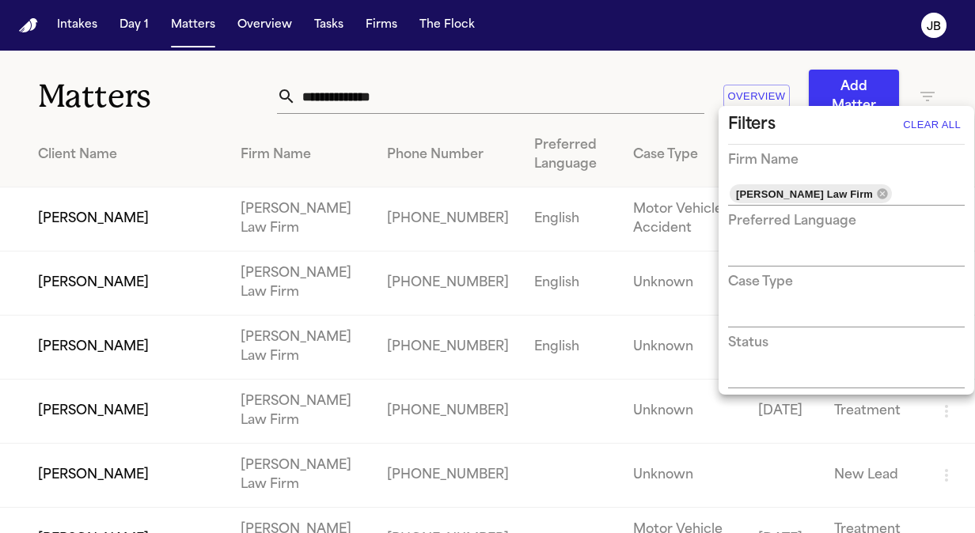
click at [203, 92] on div at bounding box center [487, 266] width 975 height 533
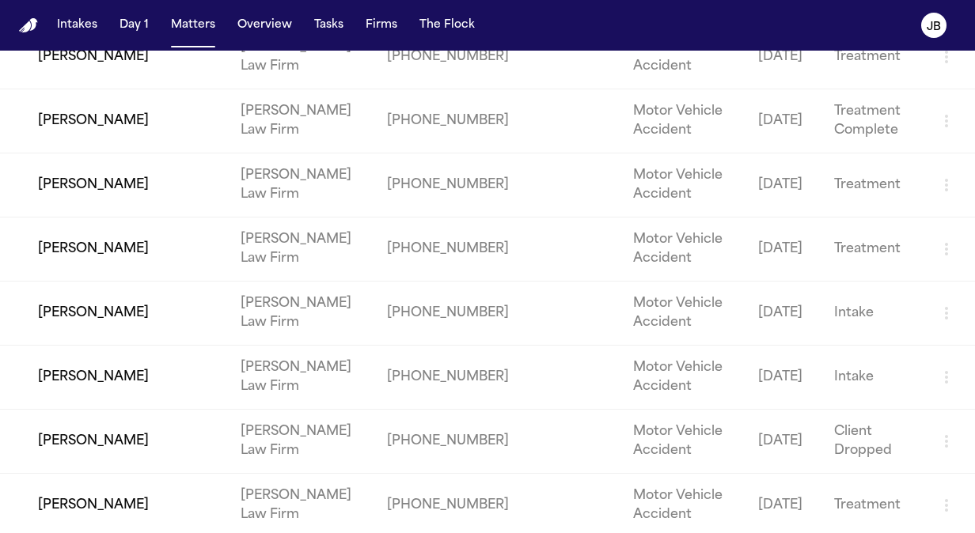
scroll to position [937, 0]
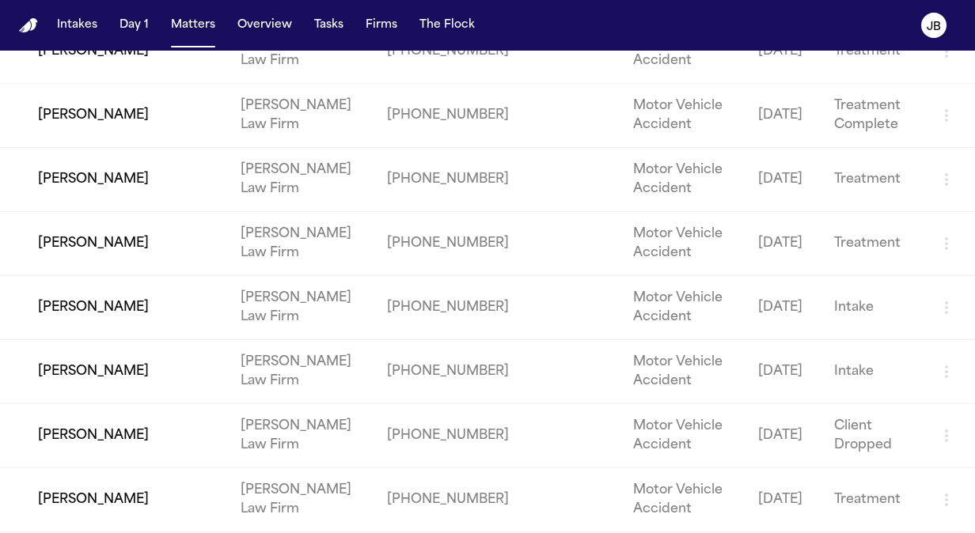
click at [100, 116] on td "[PERSON_NAME]" at bounding box center [114, 116] width 228 height 64
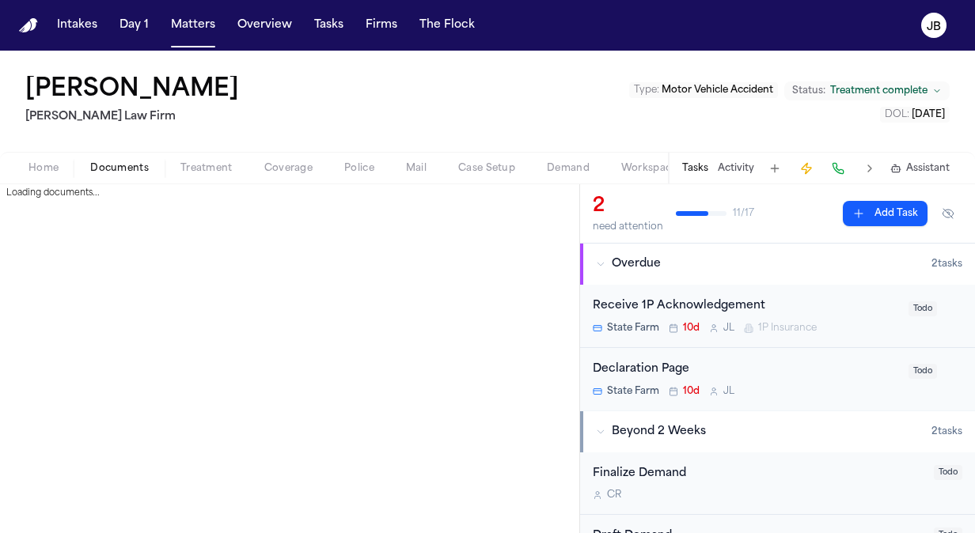
click at [116, 167] on span "Documents" at bounding box center [119, 168] width 59 height 13
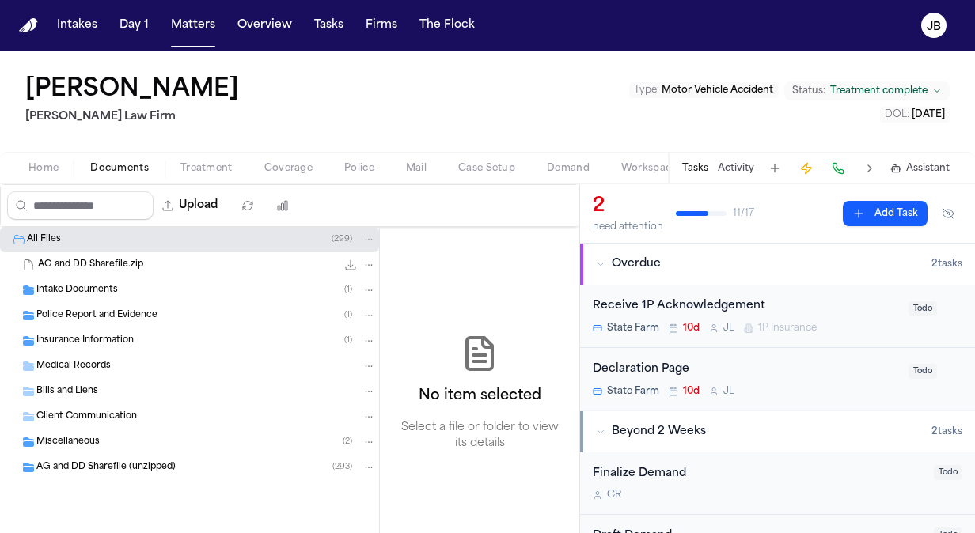
click at [134, 269] on span "AG and DD Sharefile.zip" at bounding box center [90, 265] width 105 height 13
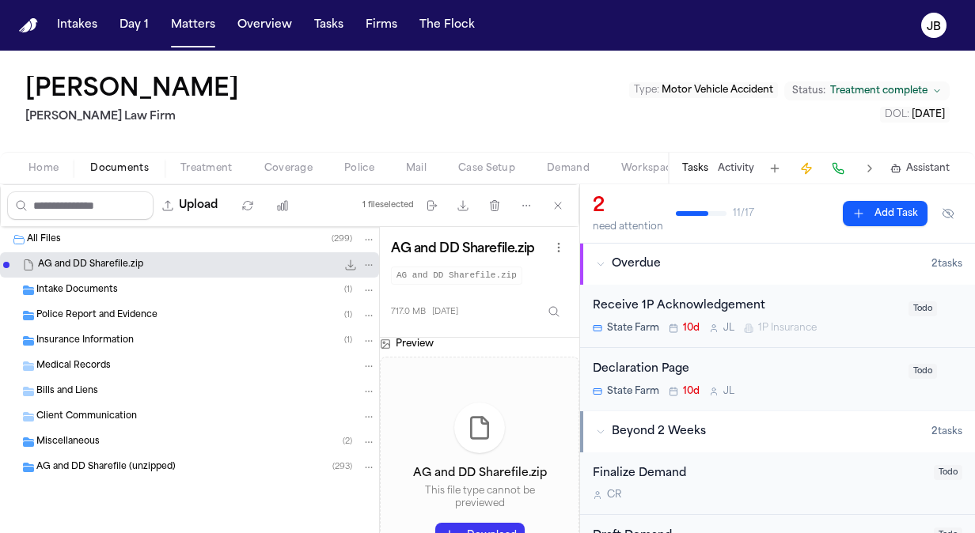
click at [117, 290] on div "Intake Documents ( 1 )" at bounding box center [206, 290] width 340 height 14
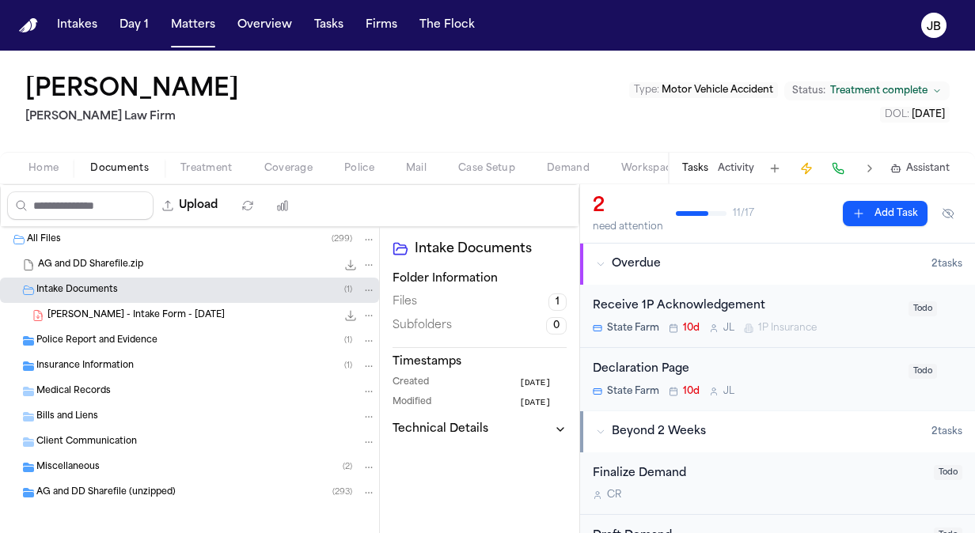
click at [124, 320] on span "D. Diaz - Intake Form - 7.10.25" at bounding box center [135, 315] width 177 height 13
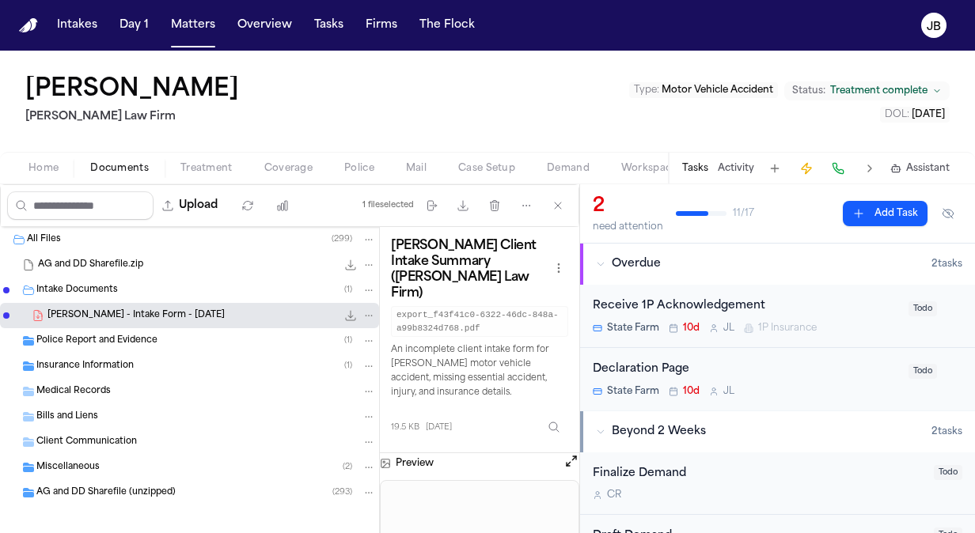
click at [571, 453] on button "Open preview" at bounding box center [571, 461] width 16 height 16
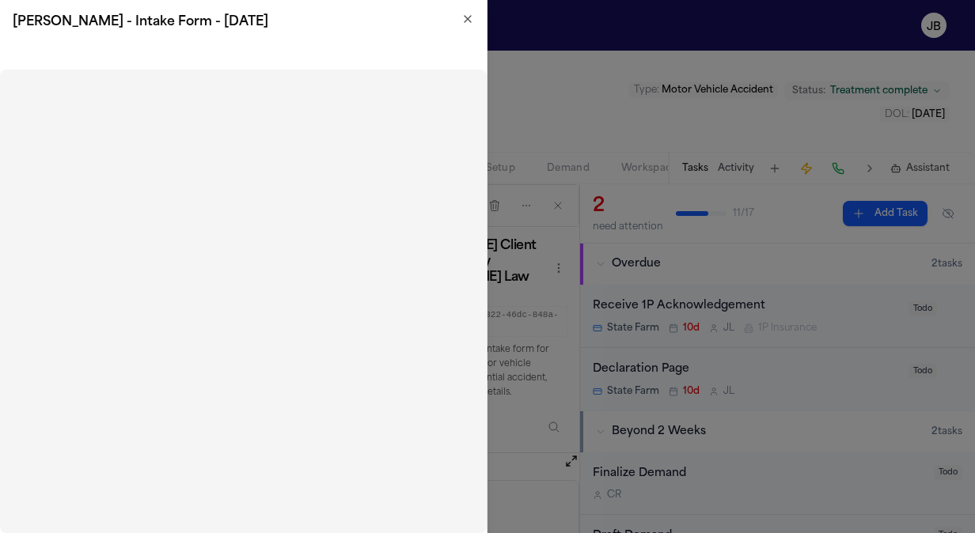
click at [468, 25] on icon "button" at bounding box center [467, 19] width 13 height 13
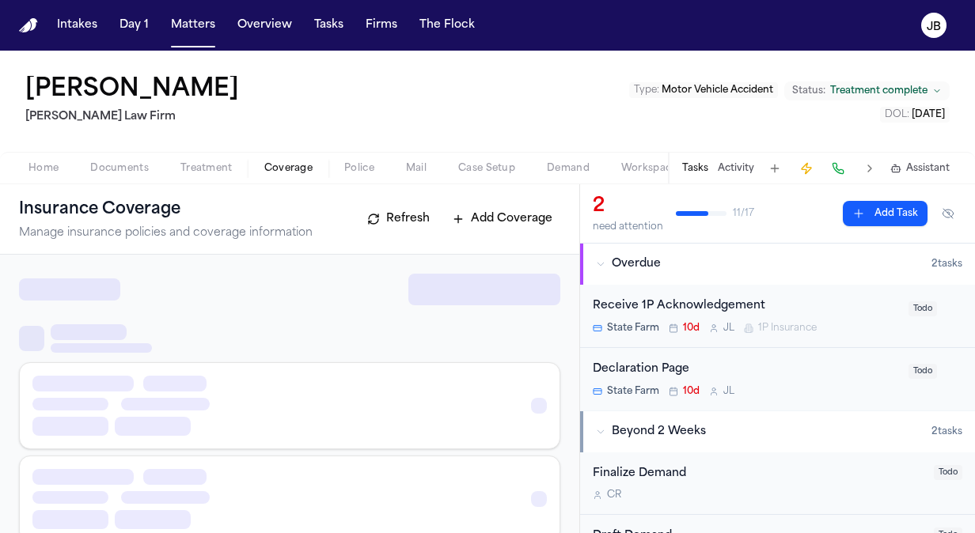
click at [298, 176] on button "Coverage" at bounding box center [288, 168] width 80 height 19
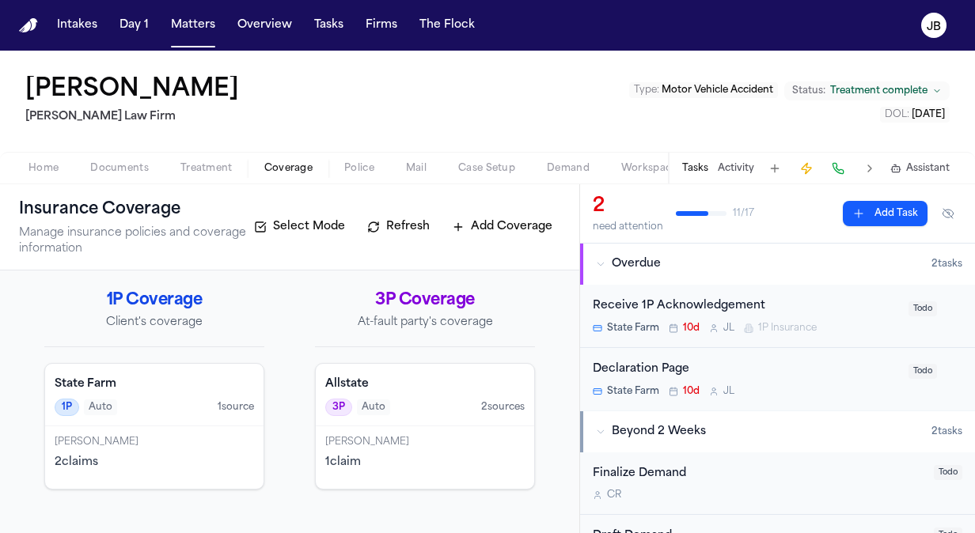
click at [127, 173] on span "Documents" at bounding box center [119, 168] width 59 height 13
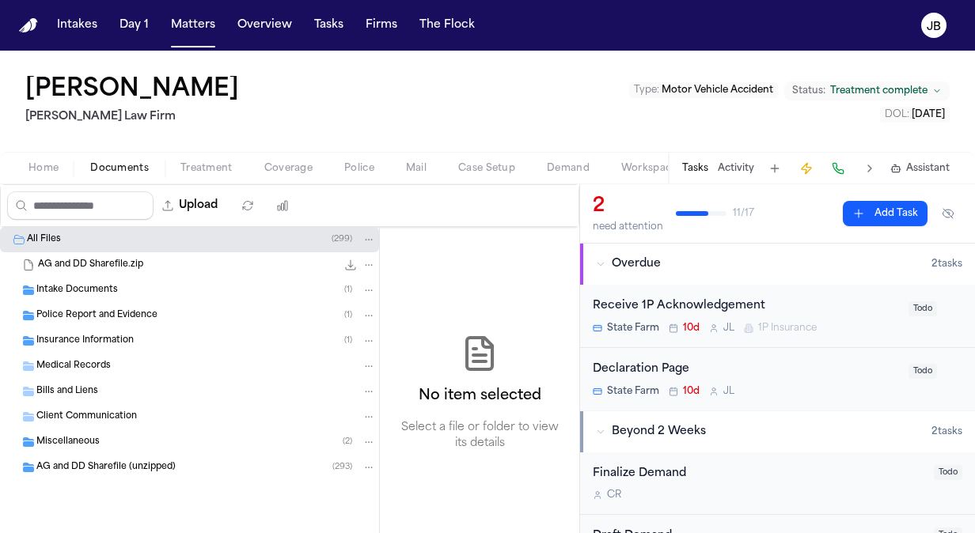
click at [87, 343] on span "Insurance Information" at bounding box center [84, 341] width 97 height 13
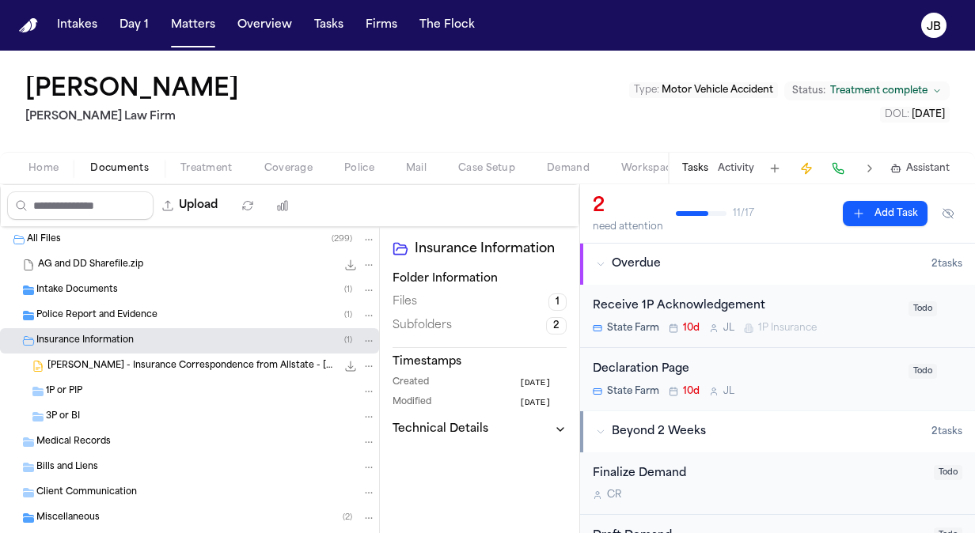
click at [79, 389] on span "1P or PIP" at bounding box center [64, 391] width 36 height 13
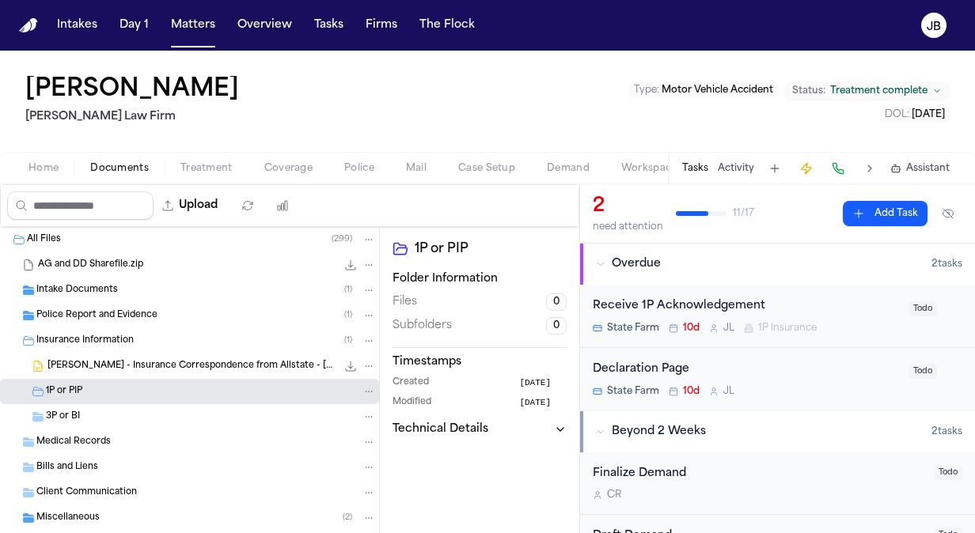
click at [77, 415] on span "3P or BI" at bounding box center [63, 417] width 34 height 13
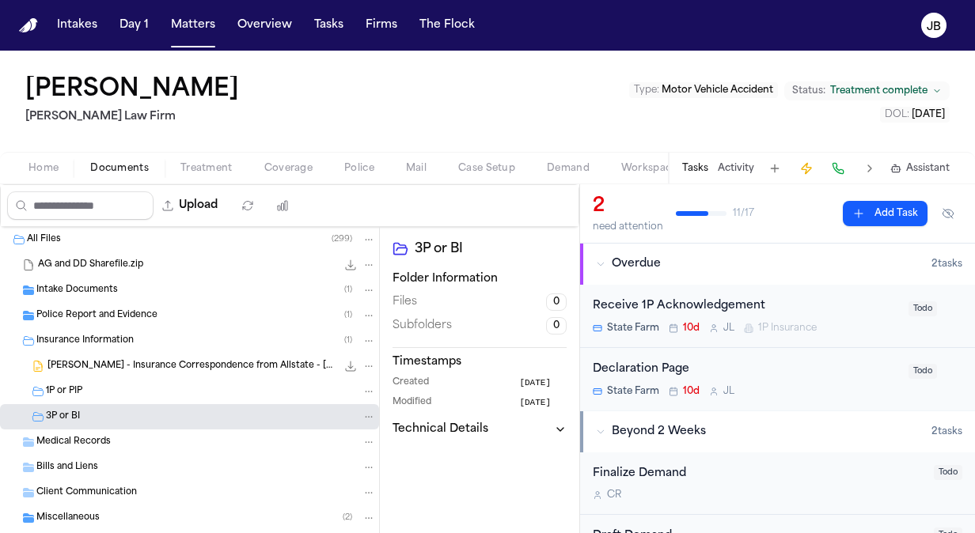
click at [147, 367] on span "D. Diaz - Insurance Correspondence from Allstate - 7.15.25" at bounding box center [191, 366] width 289 height 13
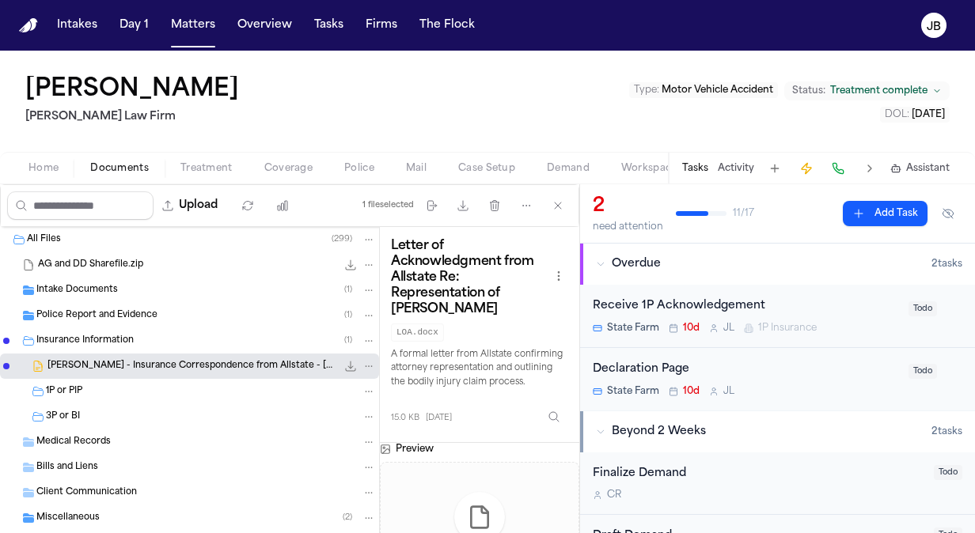
click at [139, 389] on div "1P or PIP" at bounding box center [211, 392] width 330 height 14
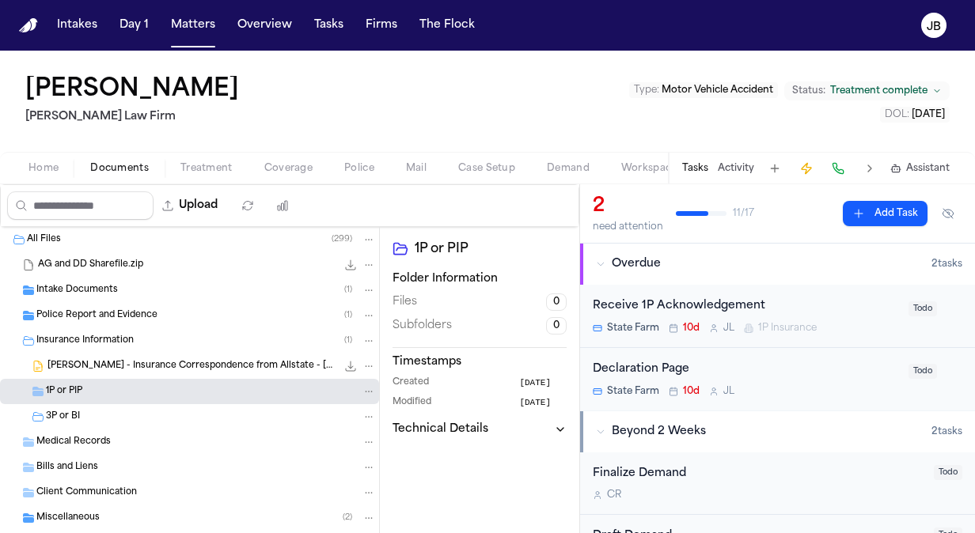
click at [165, 375] on div "D. Diaz - Insurance Correspondence from Allstate - 7.15.25 15.0 KB • DOCX" at bounding box center [189, 366] width 379 height 25
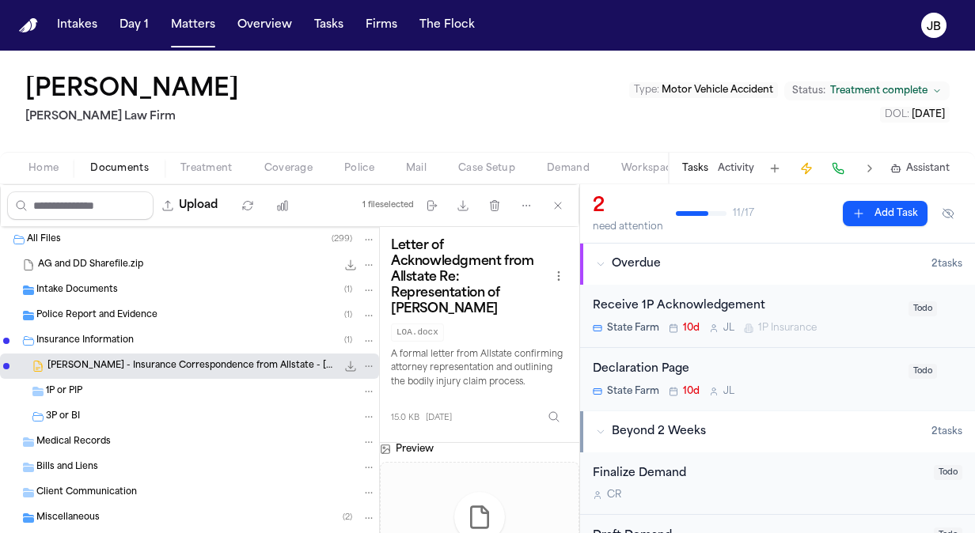
click at [128, 297] on div "Intake Documents ( 1 )" at bounding box center [189, 290] width 379 height 25
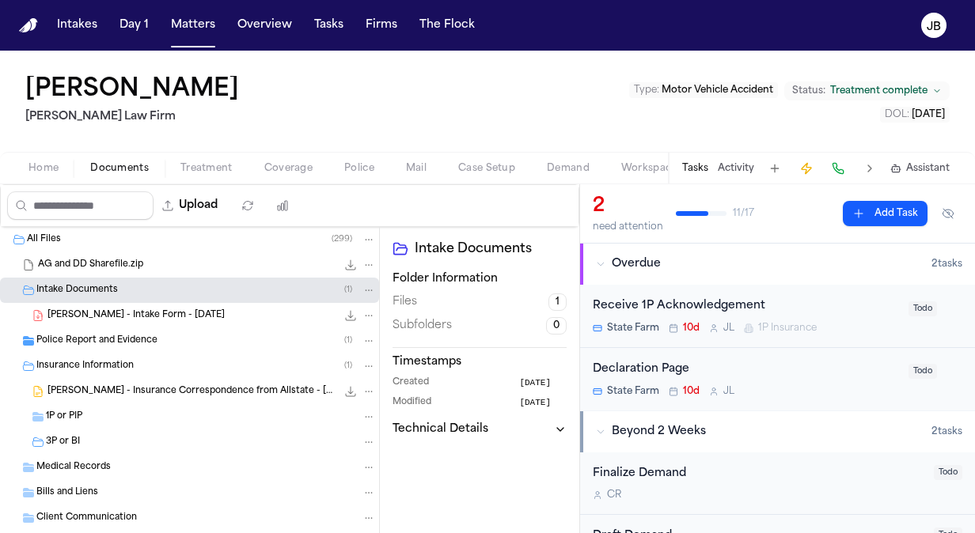
click at [169, 317] on span "D. Diaz - Intake Form - 7.10.25" at bounding box center [135, 315] width 177 height 13
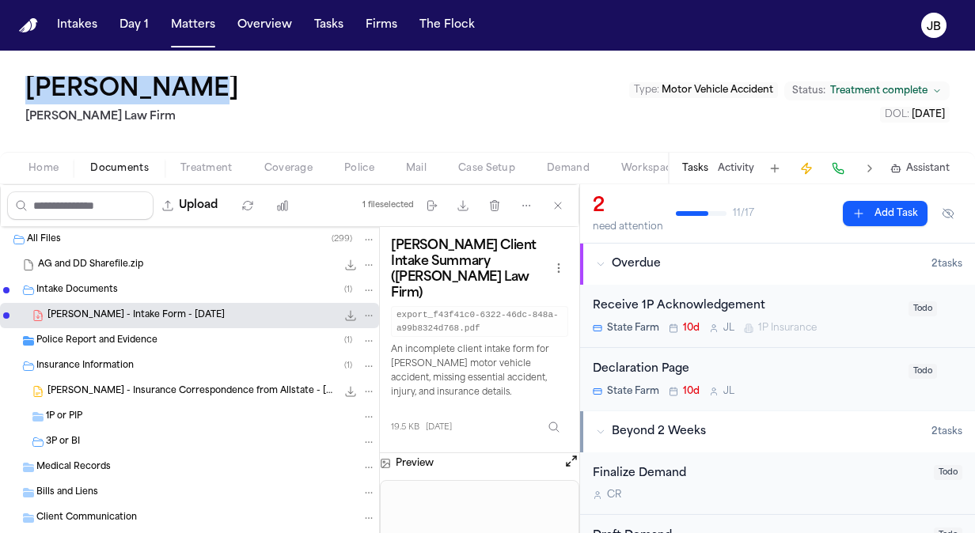
drag, startPoint x: 191, startPoint y: 89, endPoint x: 21, endPoint y: 91, distance: 169.4
click at [21, 91] on div "Dennise Diaz Hecht Law Firm Type : Motor Vehicle Accident Status: Treatment com…" at bounding box center [487, 101] width 975 height 101
copy h1 "[PERSON_NAME]"
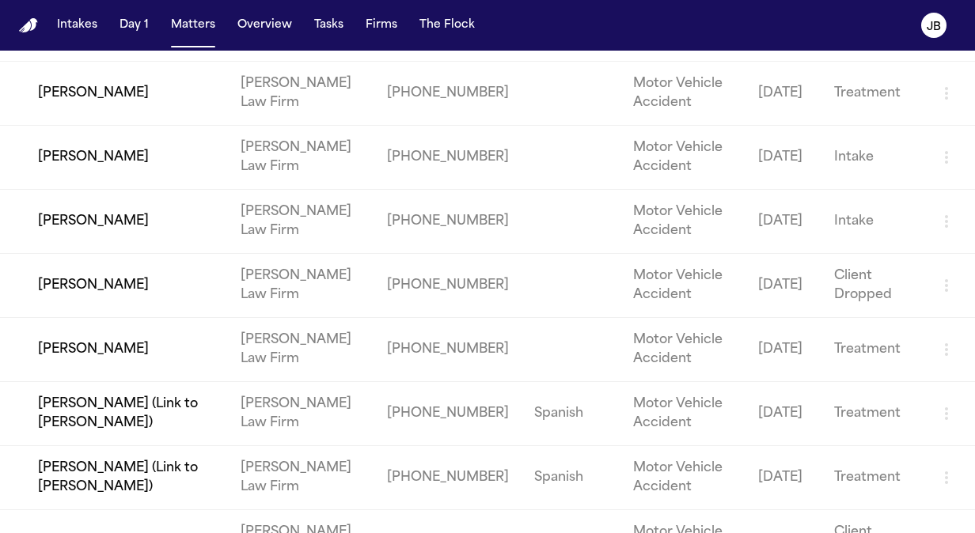
scroll to position [1093, 0]
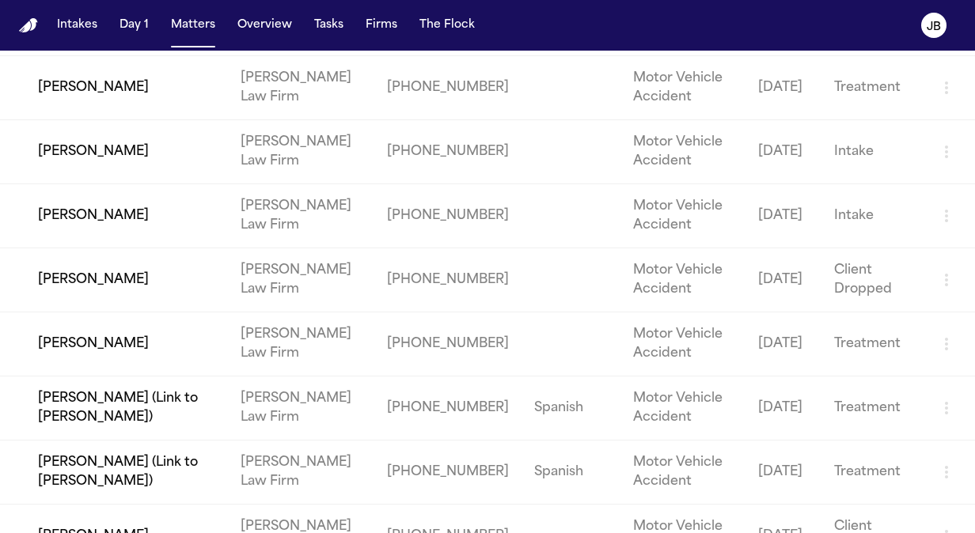
click at [150, 150] on td "[PERSON_NAME]" at bounding box center [114, 152] width 228 height 64
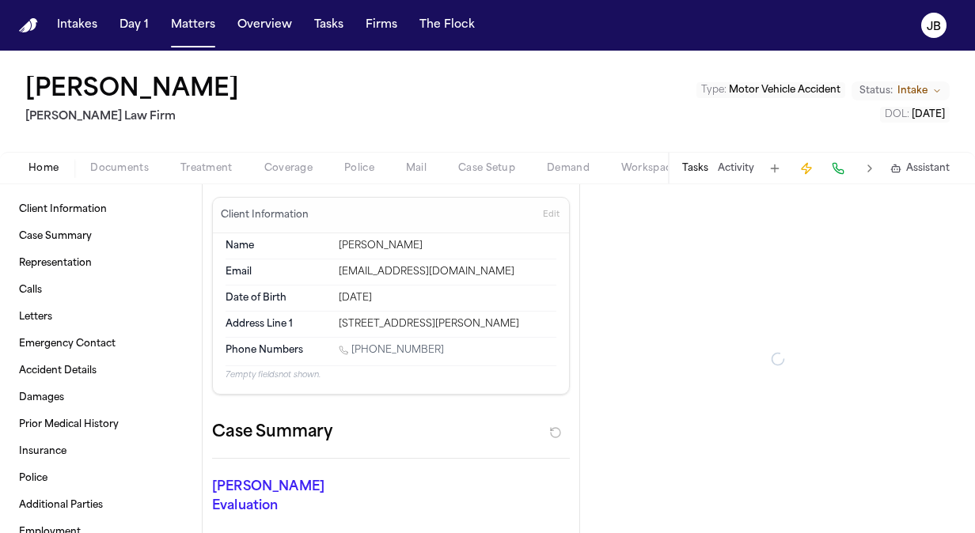
click at [116, 167] on span "Documents" at bounding box center [119, 168] width 59 height 13
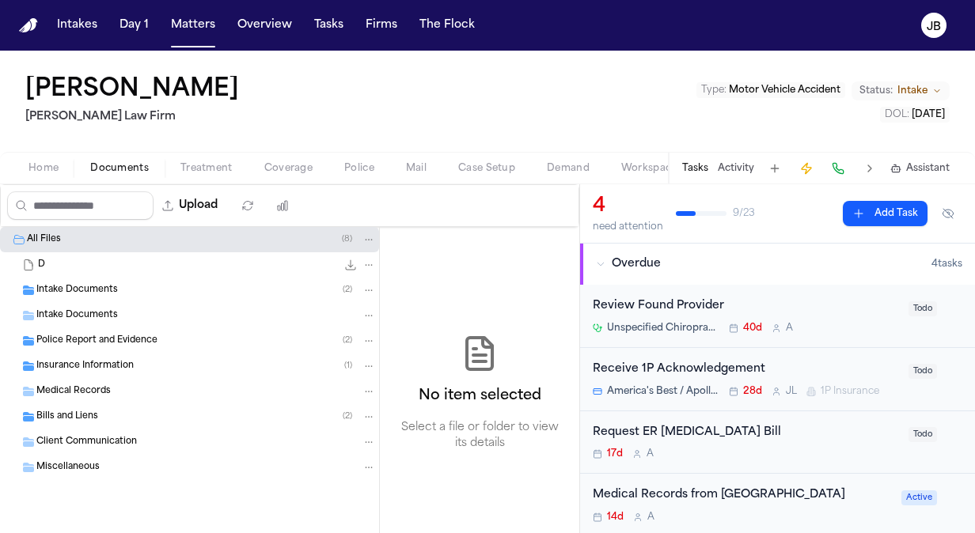
click at [73, 283] on div "Intake Documents ( 2 )" at bounding box center [206, 290] width 340 height 14
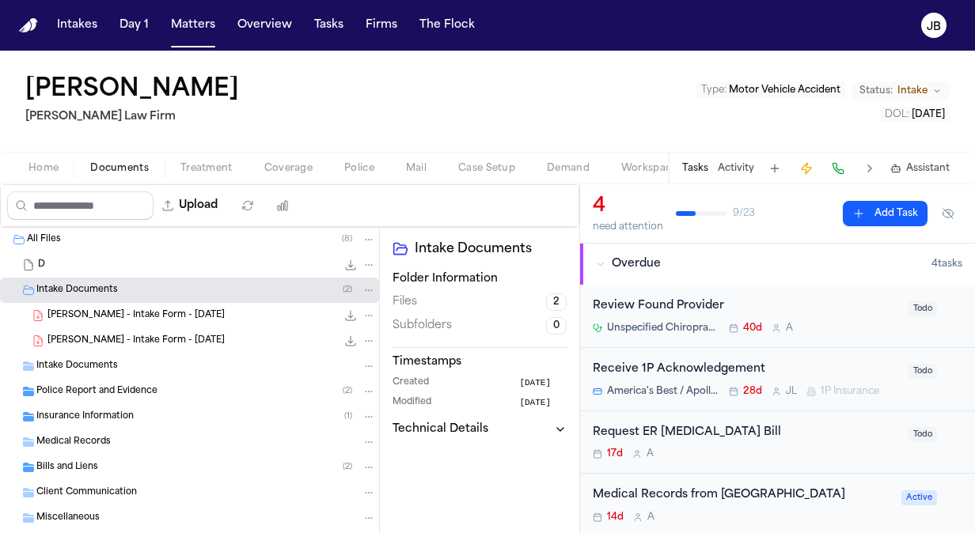
click at [125, 305] on div "D. Jackson - Intake Form - 7.3.25 21.7 KB • PDF" at bounding box center [189, 315] width 379 height 25
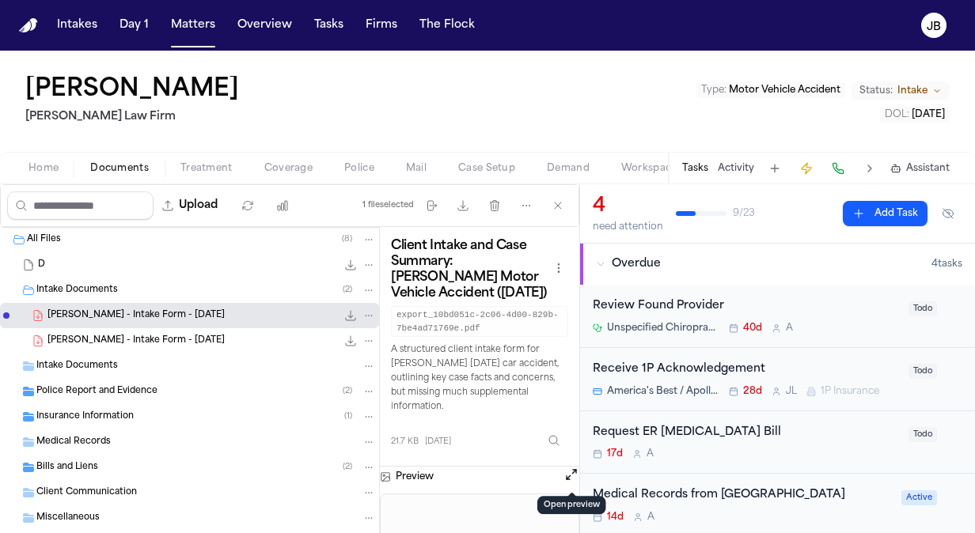
click at [567, 467] on button "Open preview" at bounding box center [571, 475] width 16 height 16
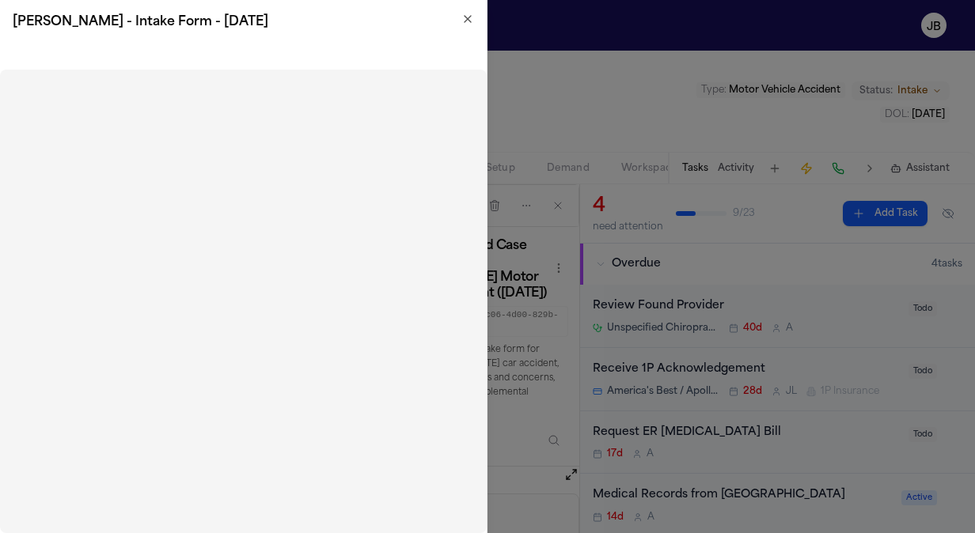
click at [467, 21] on icon "button" at bounding box center [467, 19] width 13 height 13
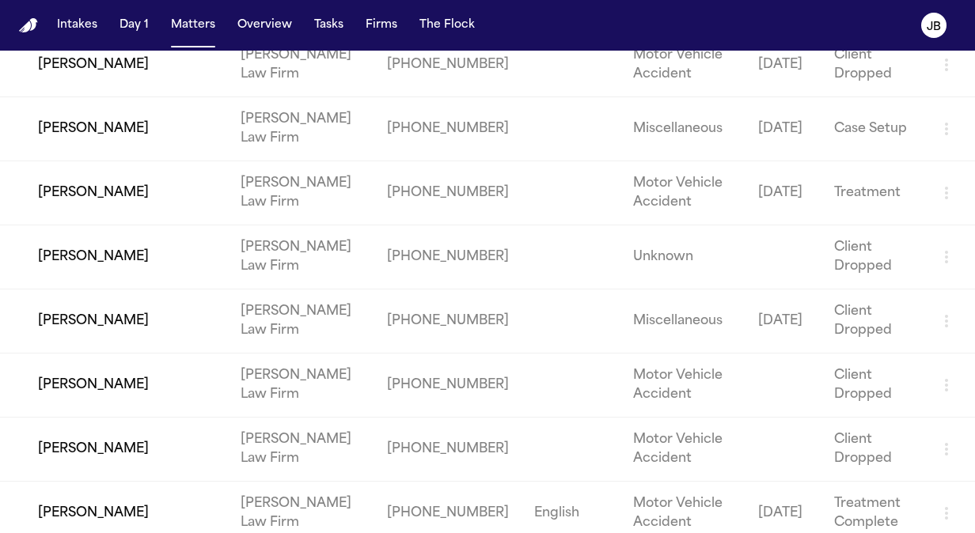
scroll to position [1570, 0]
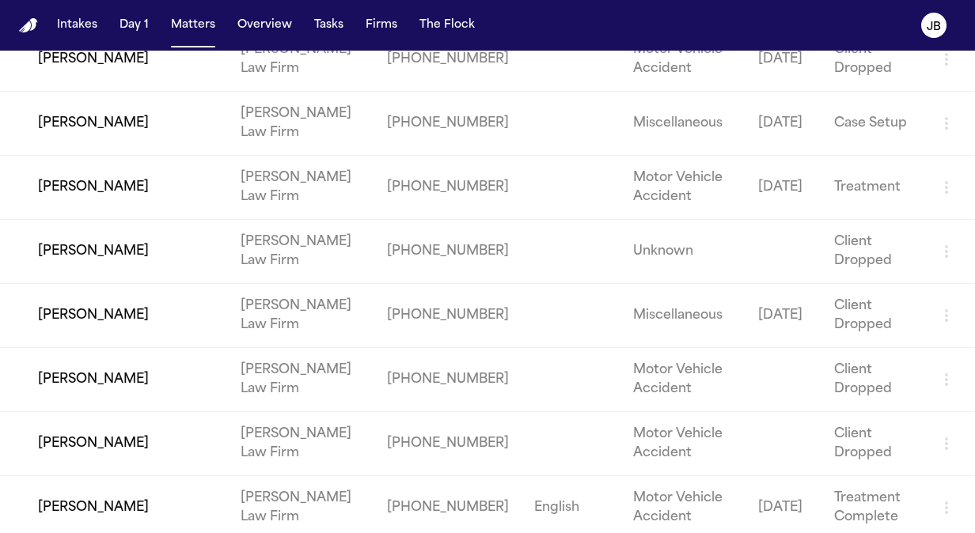
click at [95, 110] on td "[PERSON_NAME]" at bounding box center [114, 124] width 228 height 64
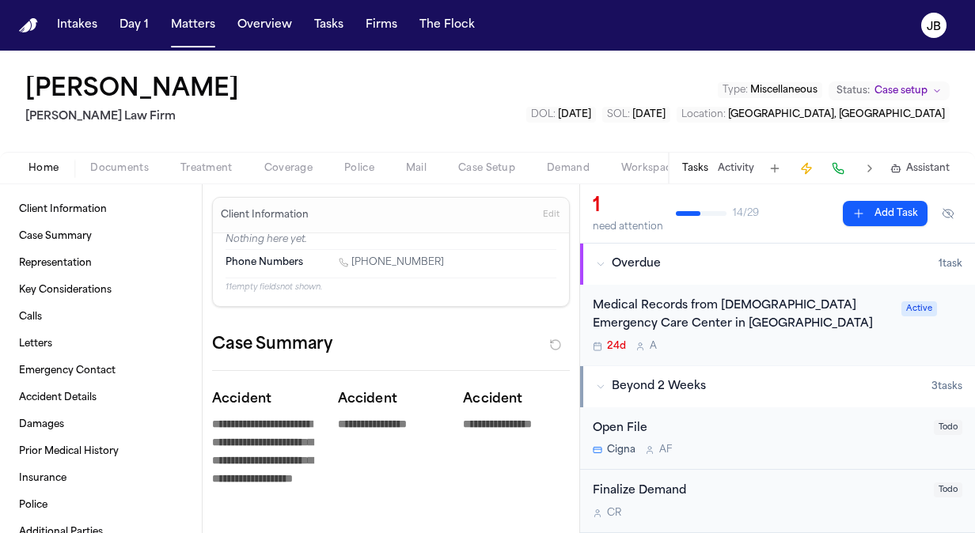
click at [116, 162] on span "Documents" at bounding box center [119, 168] width 59 height 13
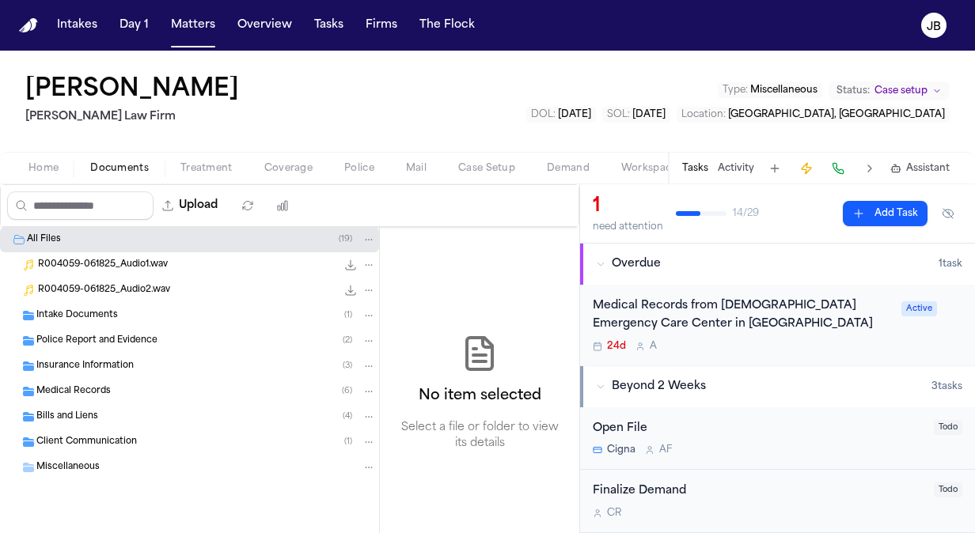
click at [131, 261] on span "R004059-061825_Audio1.wav" at bounding box center [103, 265] width 130 height 13
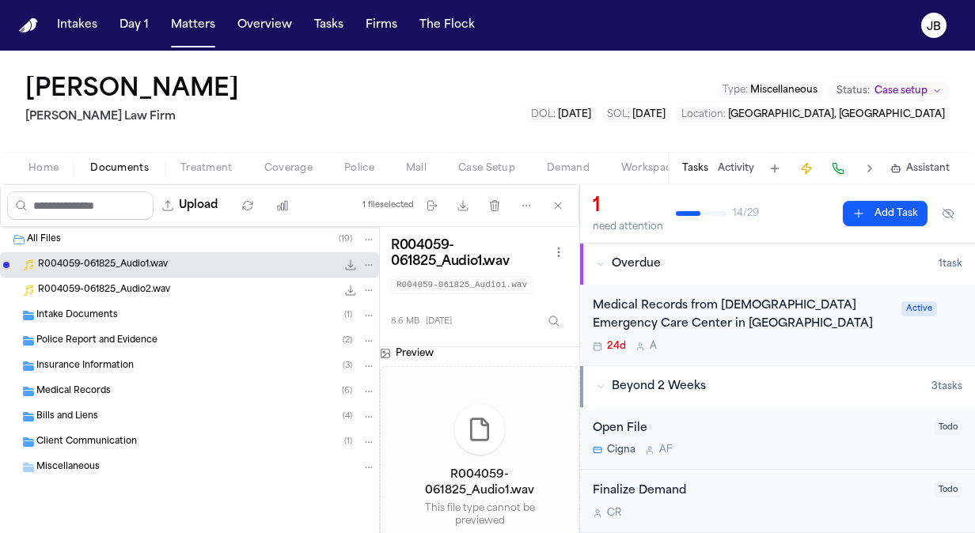
click at [122, 288] on span "R004059-061825_Audio2.wav" at bounding box center [104, 290] width 132 height 13
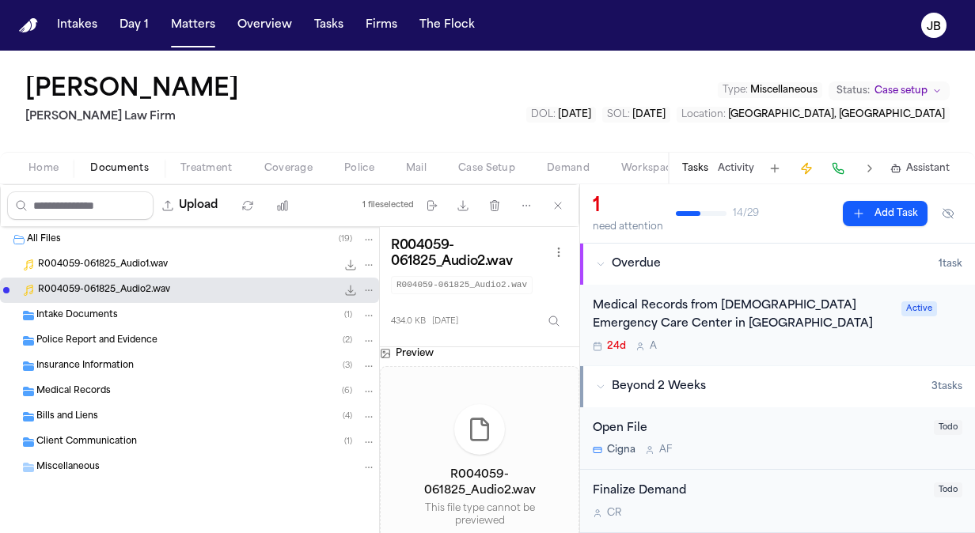
click at [112, 303] on div "Intake Documents ( 1 )" at bounding box center [189, 315] width 379 height 25
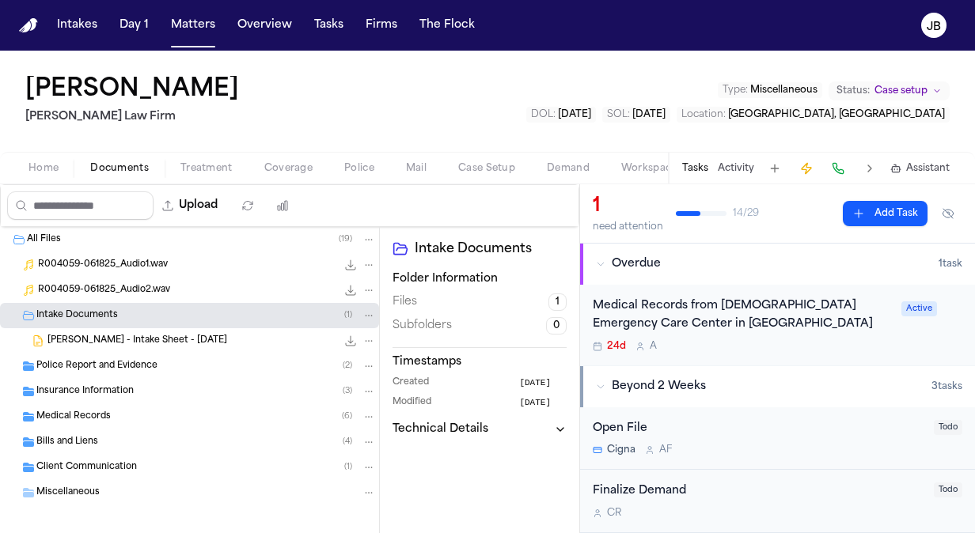
click at [102, 343] on span "M. Razavi - Intake Sheet - 6.17.25" at bounding box center [137, 341] width 180 height 13
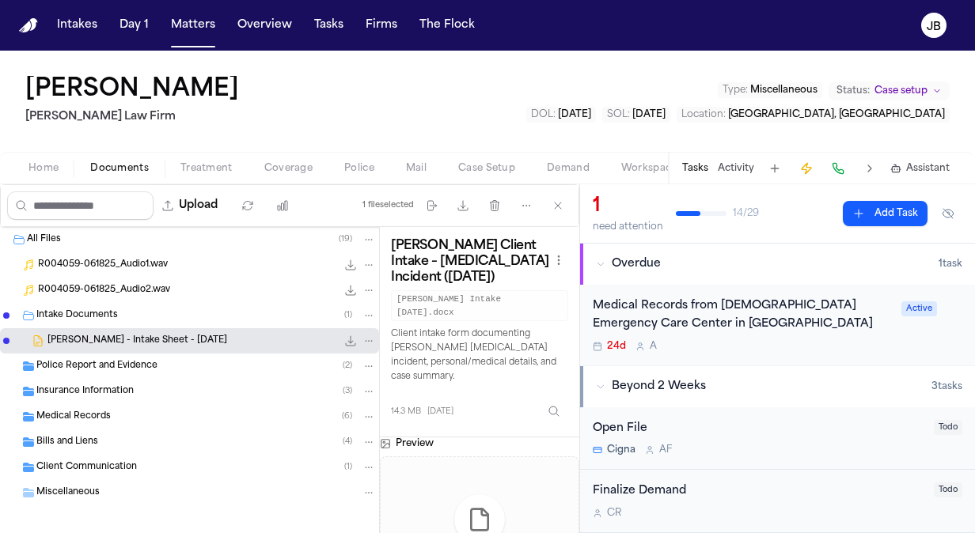
click at [125, 370] on span "Police Report and Evidence" at bounding box center [96, 366] width 121 height 13
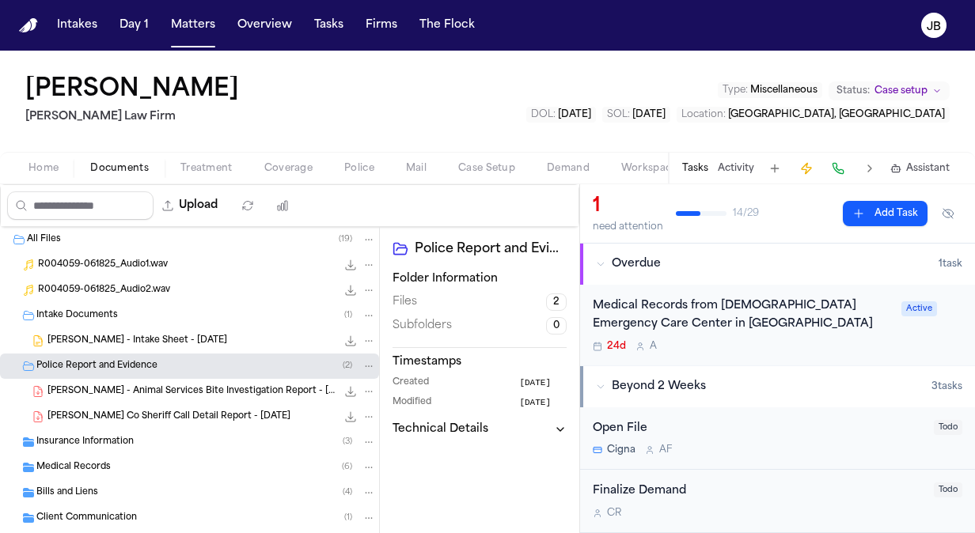
click at [108, 438] on span "Insurance Information" at bounding box center [84, 442] width 97 height 13
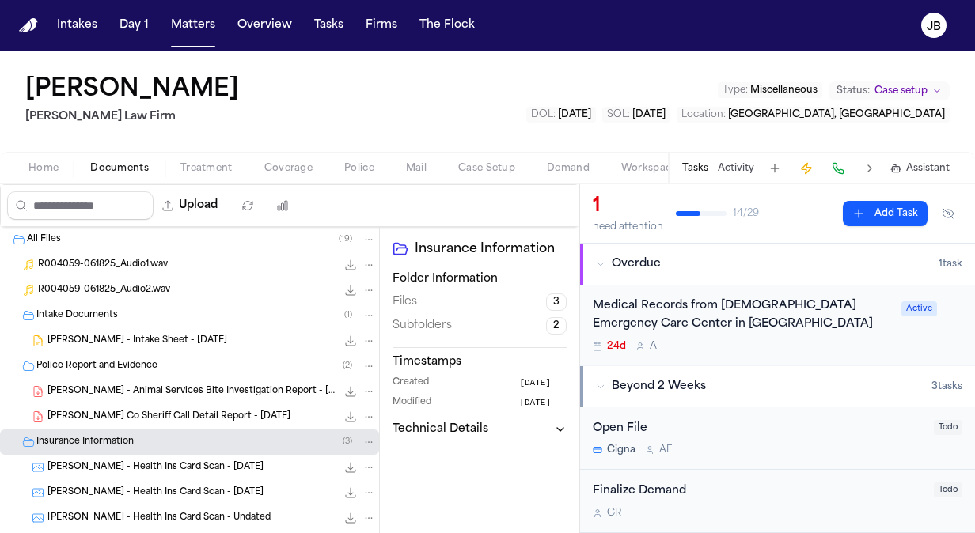
click at [209, 162] on span "Treatment" at bounding box center [206, 168] width 52 height 13
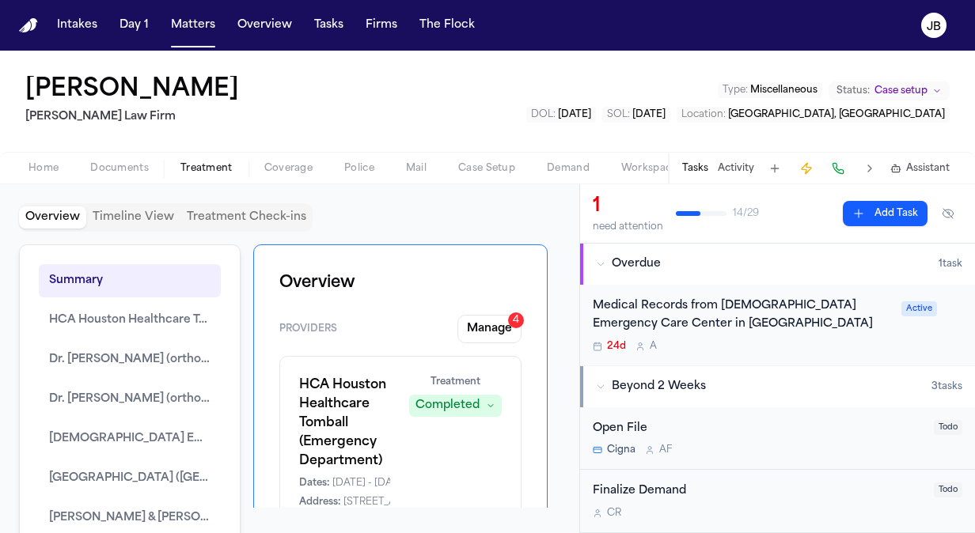
click at [285, 162] on span "Coverage" at bounding box center [288, 168] width 48 height 13
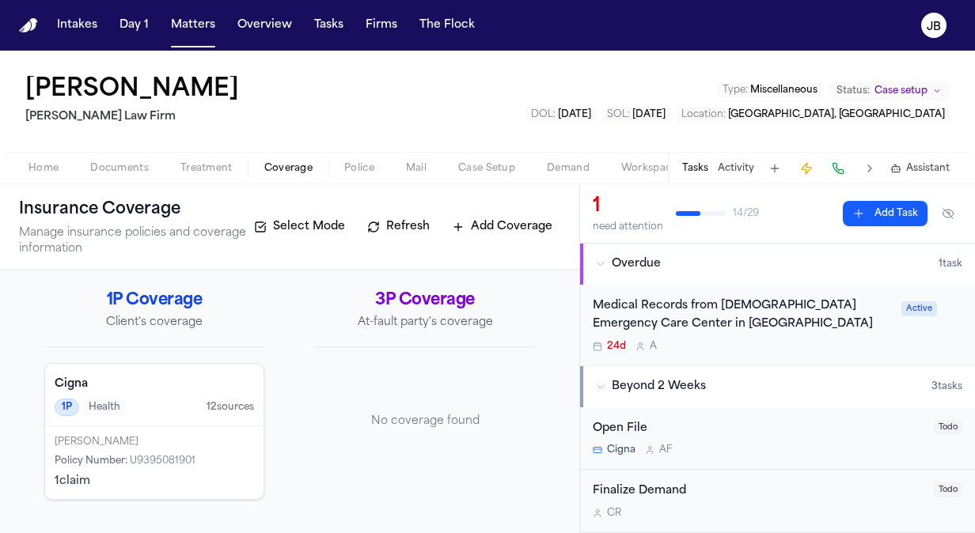
click at [129, 170] on span "Documents" at bounding box center [119, 168] width 59 height 13
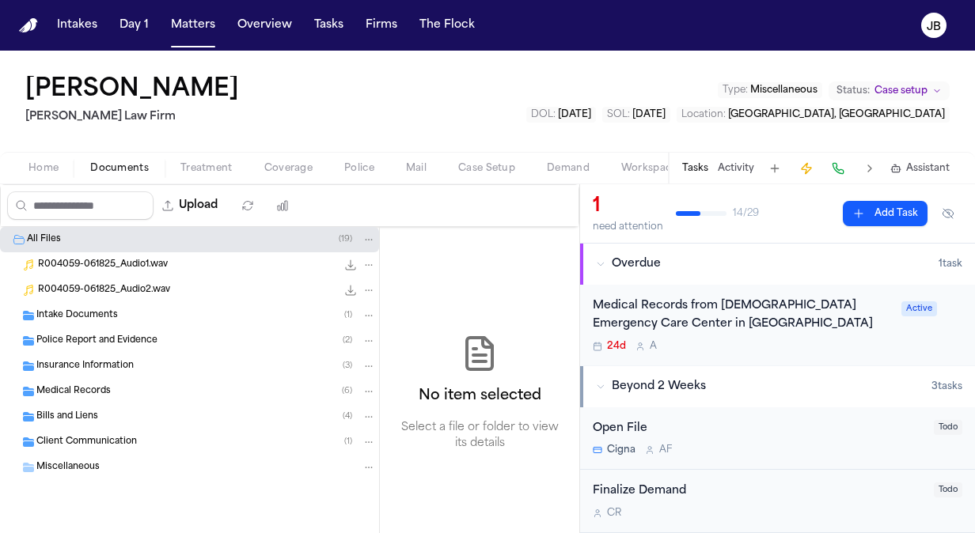
click at [36, 162] on span "Home" at bounding box center [43, 168] width 30 height 13
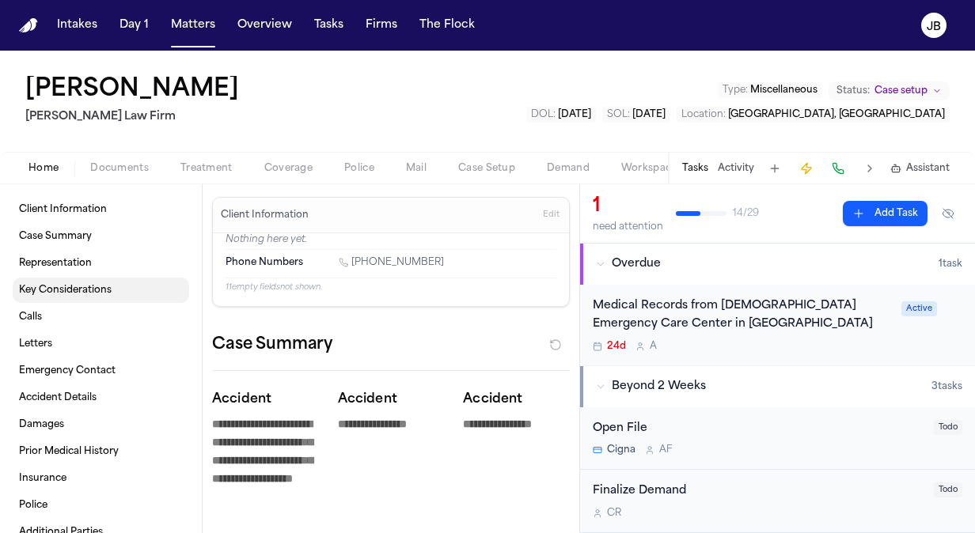
click at [100, 296] on span "Key Considerations" at bounding box center [65, 290] width 93 height 13
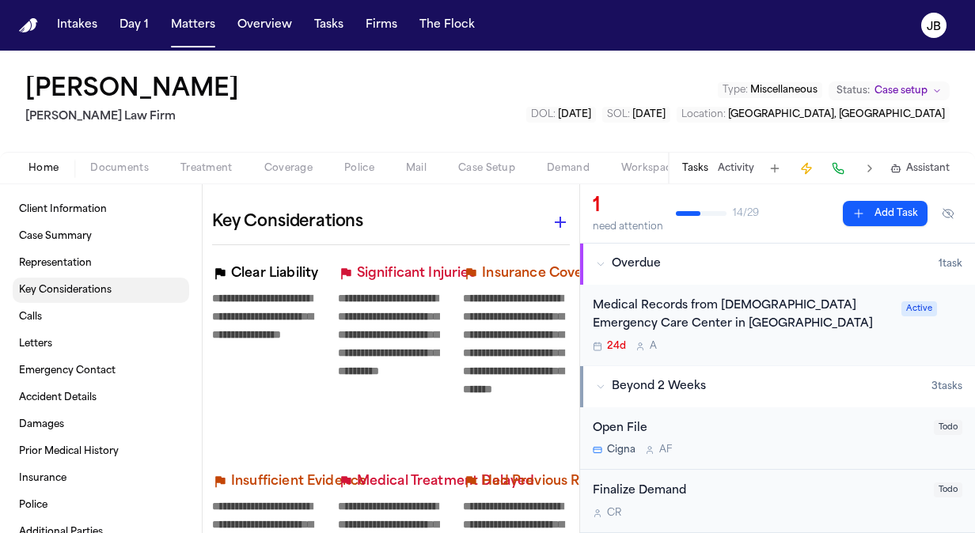
scroll to position [689, 0]
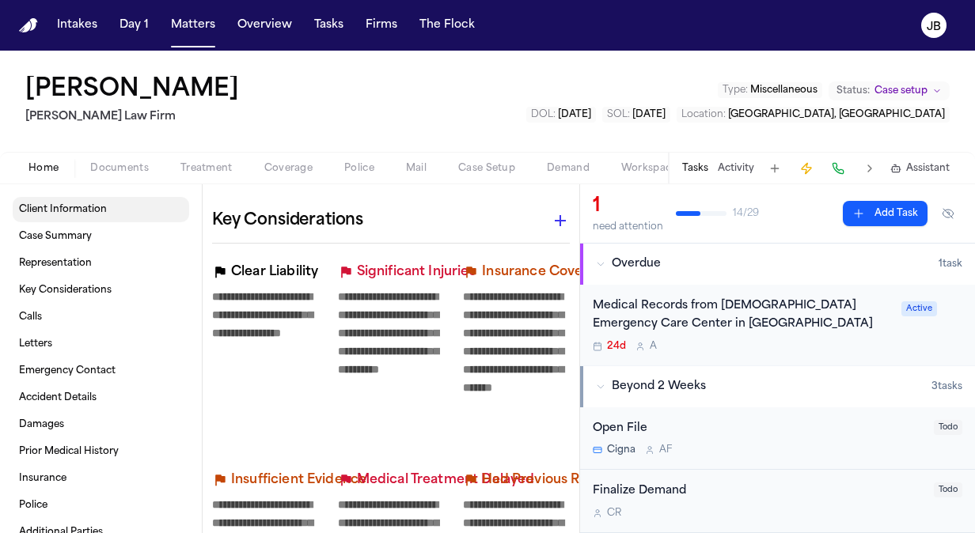
click at [50, 207] on span "Client Information" at bounding box center [63, 209] width 88 height 13
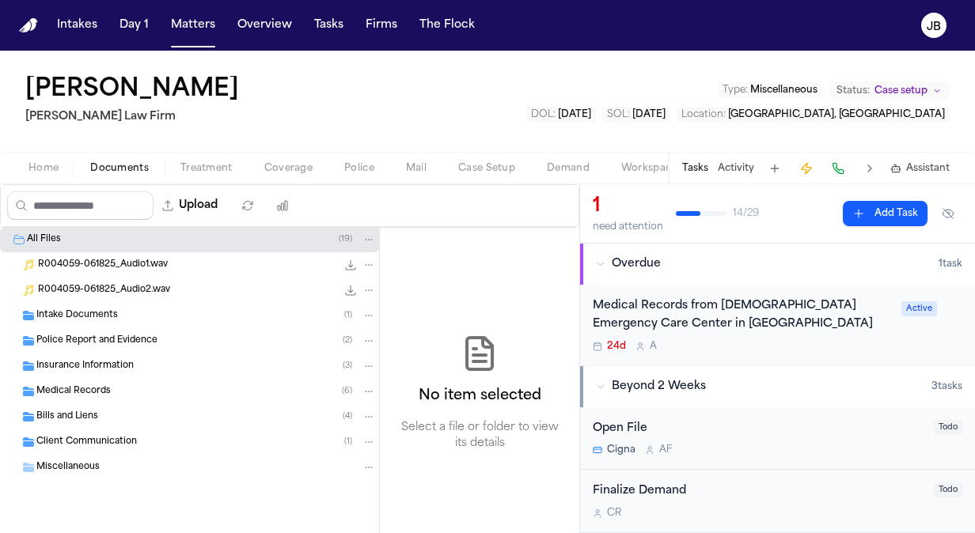
click at [128, 163] on span "Documents" at bounding box center [119, 168] width 59 height 13
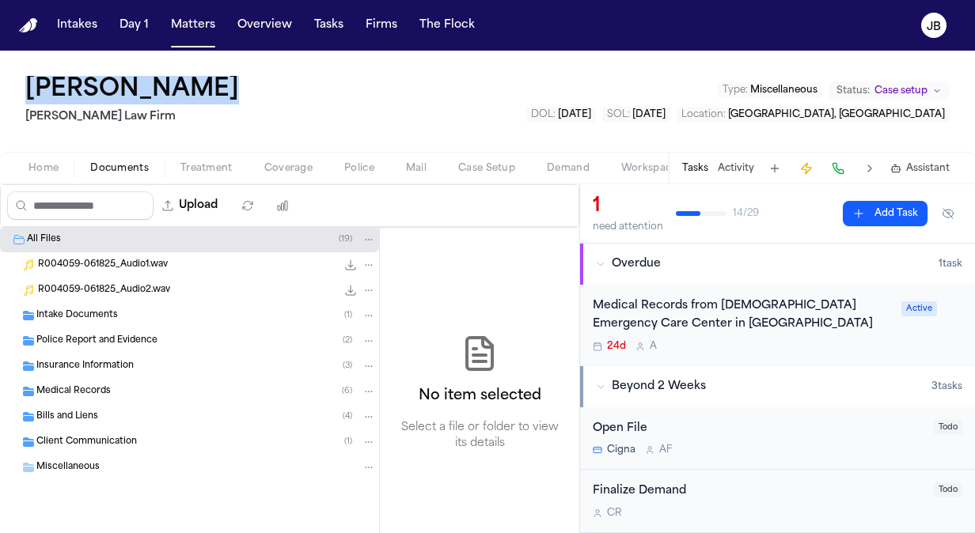
drag, startPoint x: 201, startPoint y: 93, endPoint x: 9, endPoint y: 78, distance: 192.1
click at [9, 78] on div "Melika Razavi Hecht Law Firm Type : Miscellaneous Status: Case setup DOL : 2025…" at bounding box center [487, 101] width 975 height 101
copy h1 "[PERSON_NAME]"
click at [890, 85] on span "Case setup" at bounding box center [900, 91] width 53 height 13
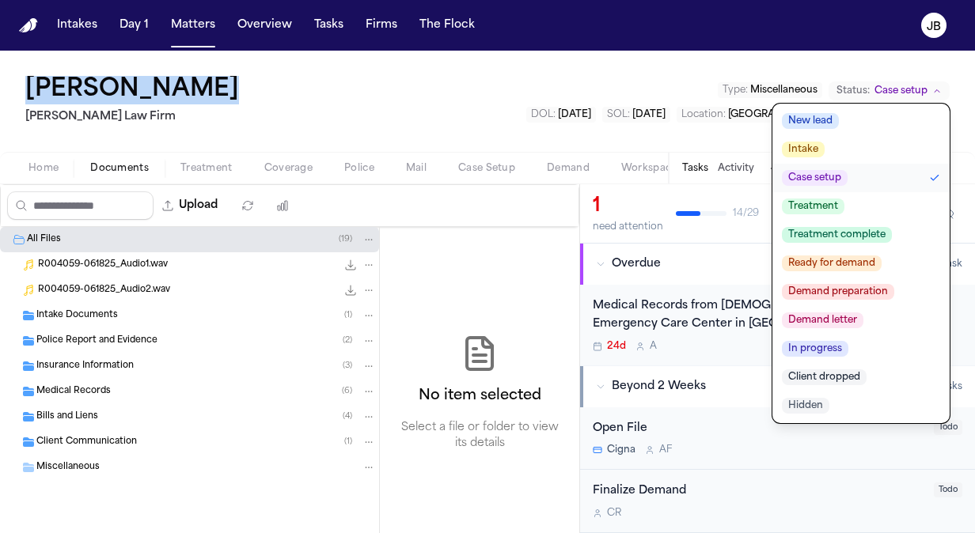
click at [829, 377] on span "Client dropped" at bounding box center [824, 378] width 85 height 16
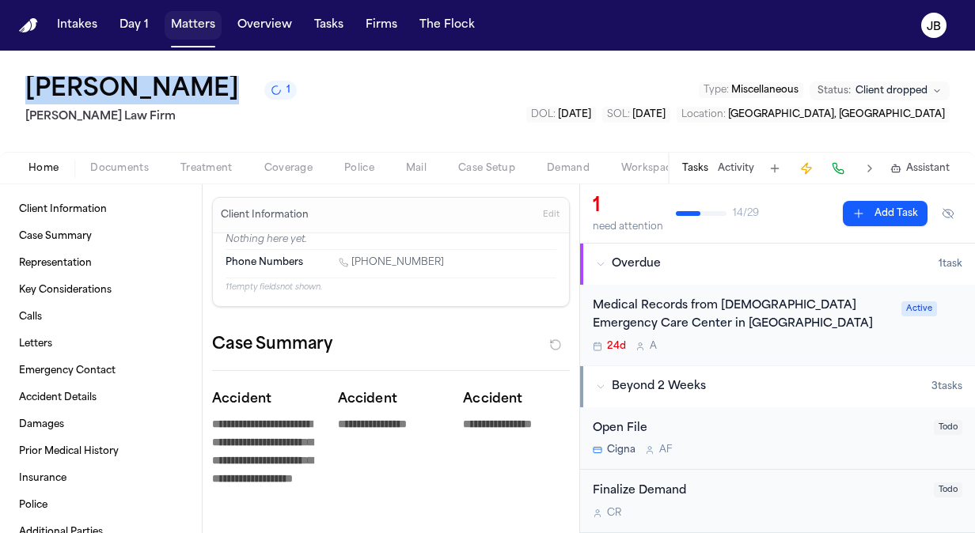
click at [209, 19] on button "Matters" at bounding box center [193, 25] width 57 height 28
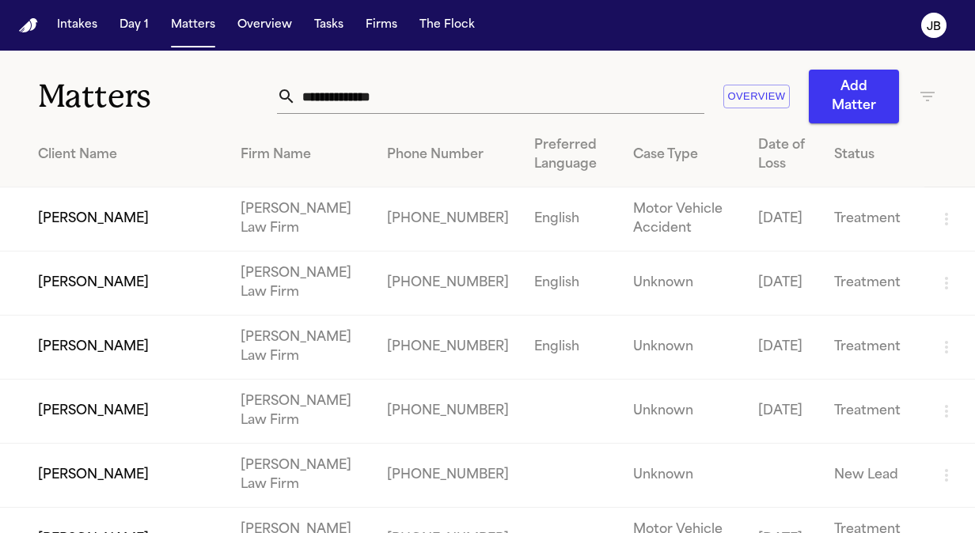
click at [918, 104] on icon "button" at bounding box center [927, 96] width 19 height 19
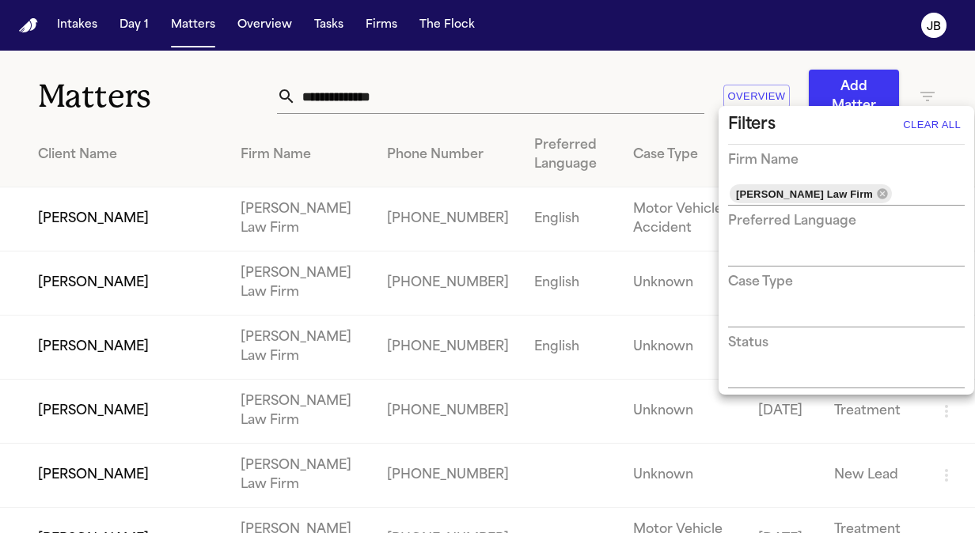
click at [670, 74] on div at bounding box center [487, 266] width 975 height 533
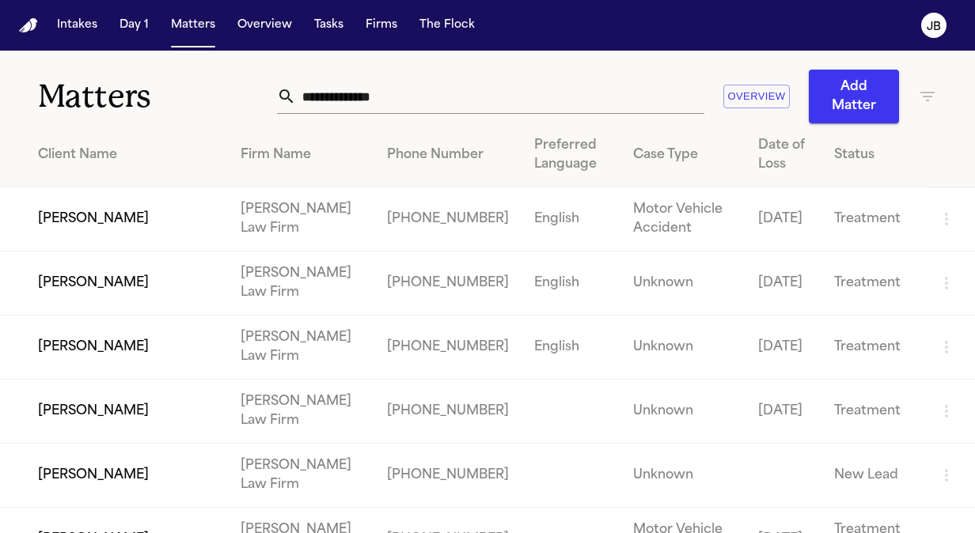
scroll to position [339, 0]
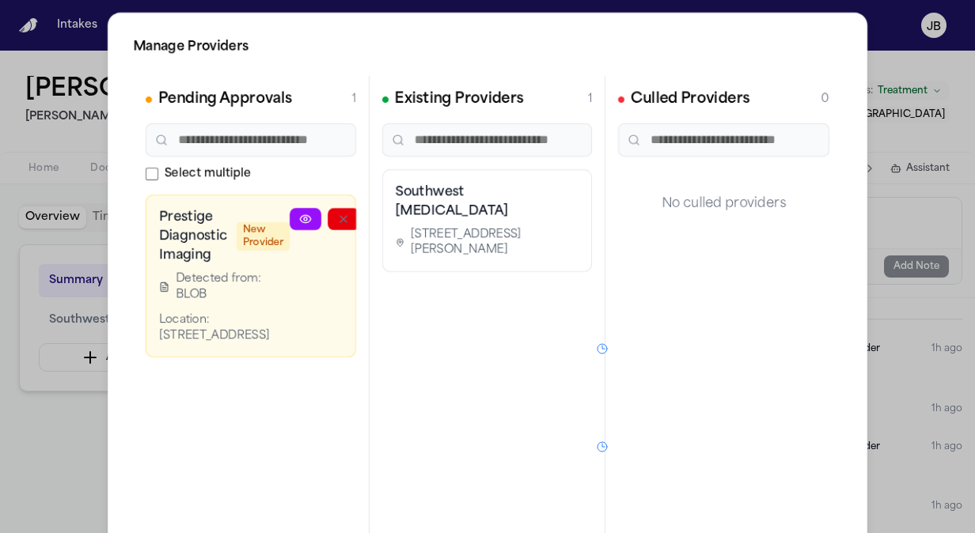
click at [864, 51] on div "Manage Providers Pending Approvals 1 Select multiple Prestige Diagnostic Imagin…" at bounding box center [487, 321] width 975 height 643
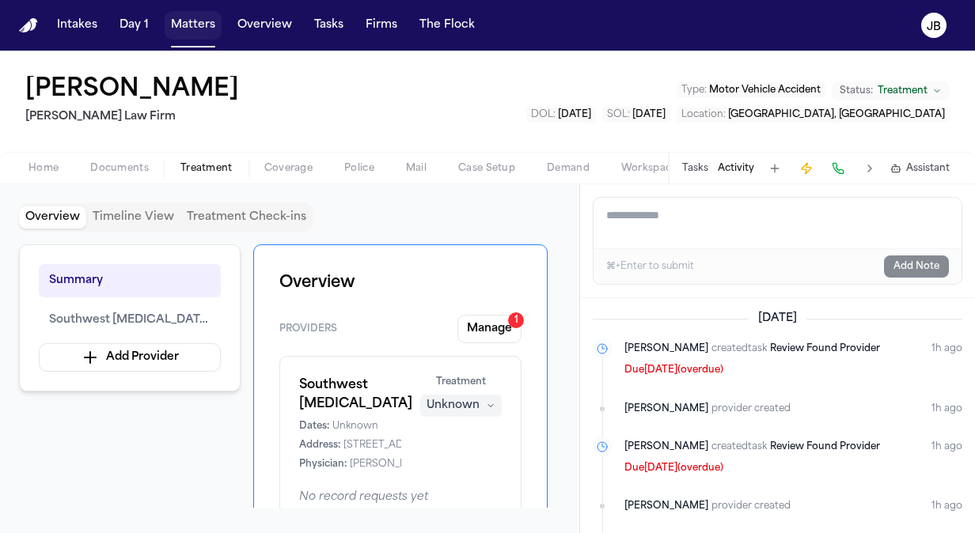
drag, startPoint x: 206, startPoint y: 19, endPoint x: 207, endPoint y: 32, distance: 12.8
click at [206, 19] on button "Matters" at bounding box center [193, 25] width 57 height 28
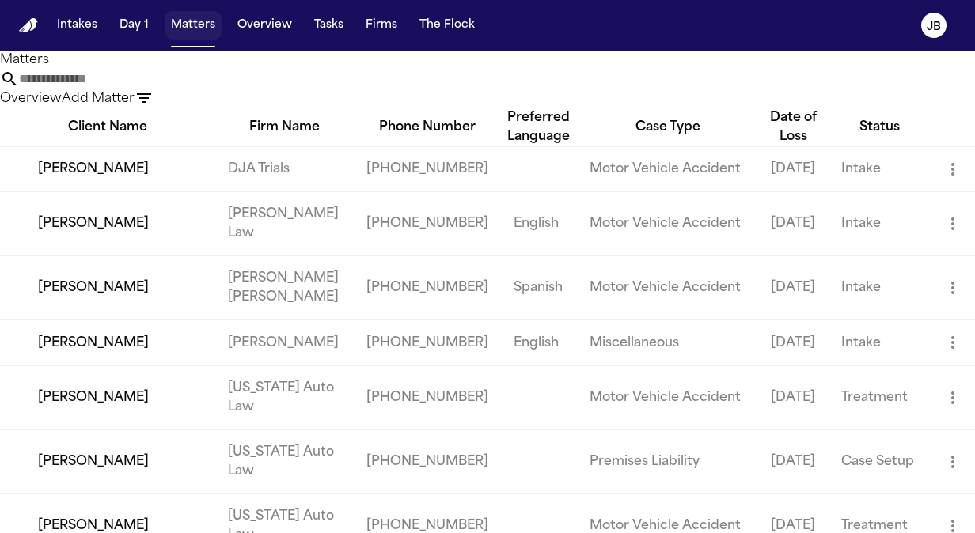
click at [207, 32] on button "Matters" at bounding box center [193, 25] width 57 height 28
click at [146, 89] on input "text" at bounding box center [82, 79] width 127 height 19
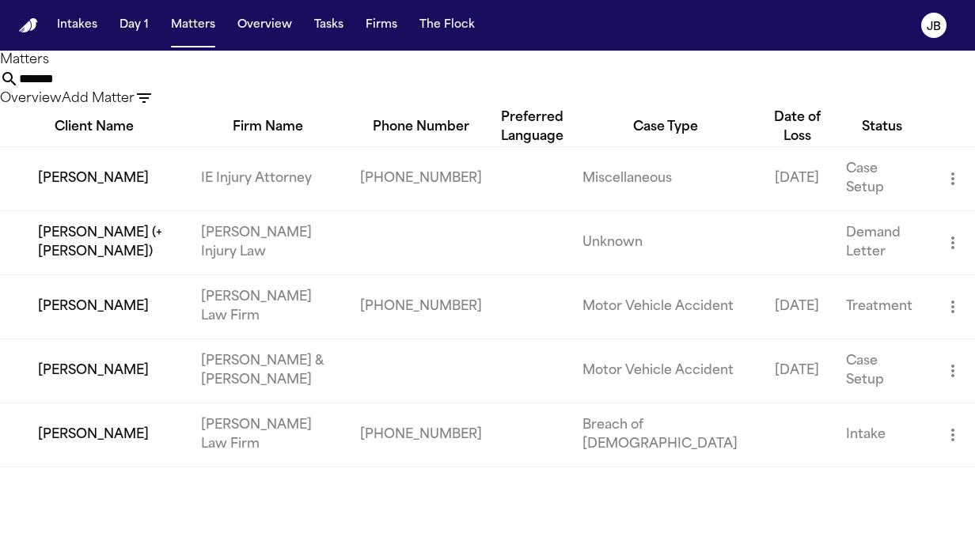
type input "*******"
click at [116, 339] on td "[PERSON_NAME]" at bounding box center [94, 307] width 188 height 64
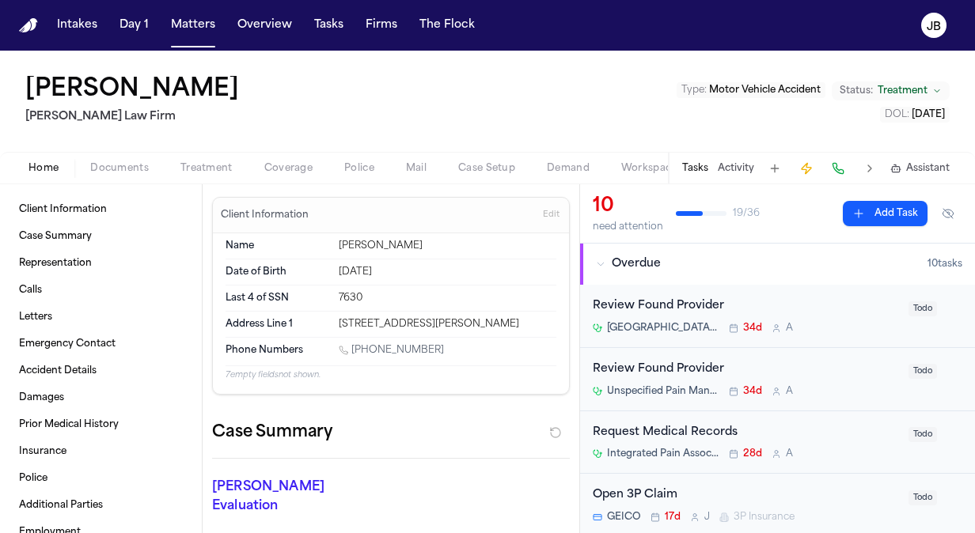
click at [277, 170] on span "Coverage" at bounding box center [288, 168] width 48 height 13
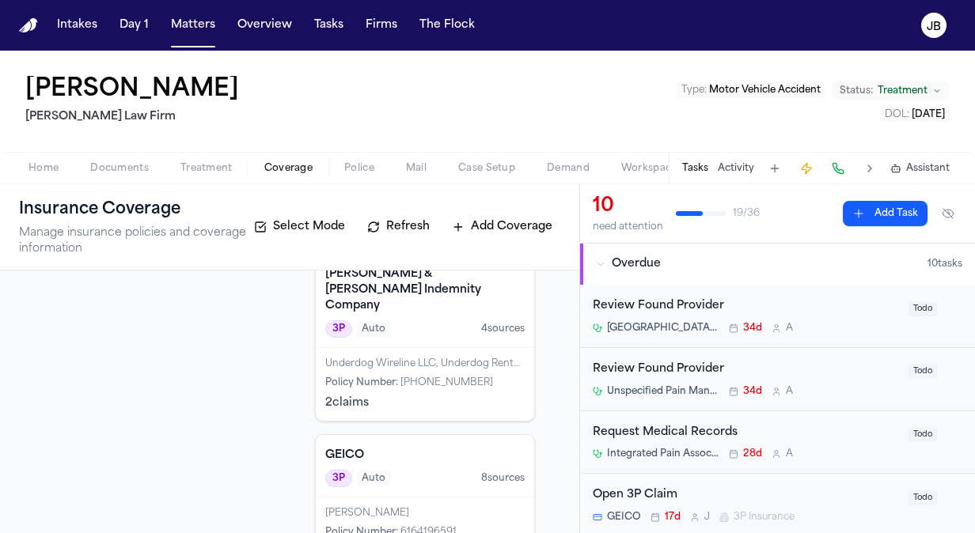
scroll to position [451, 0]
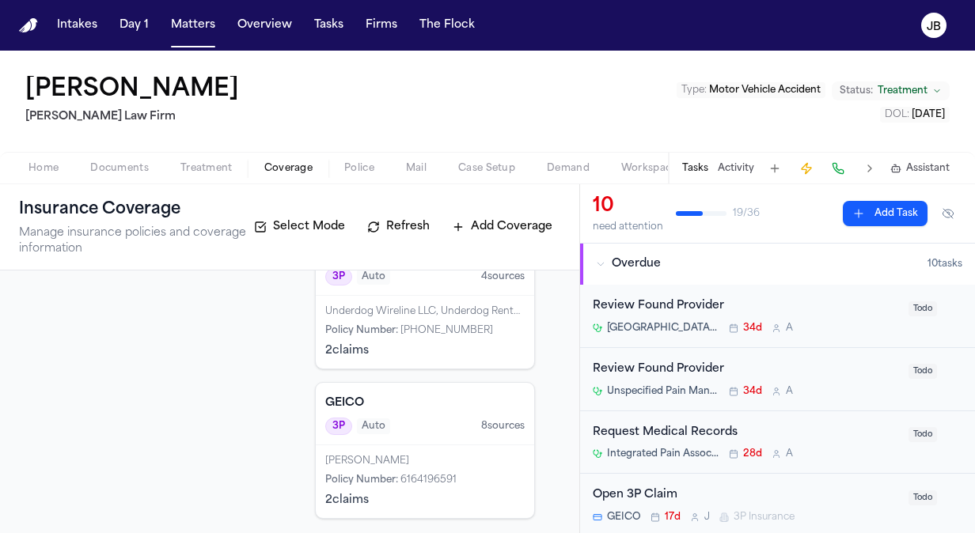
click at [413, 446] on div "Raul Carion Policy Number : 6164196591 2 claim s" at bounding box center [425, 482] width 218 height 73
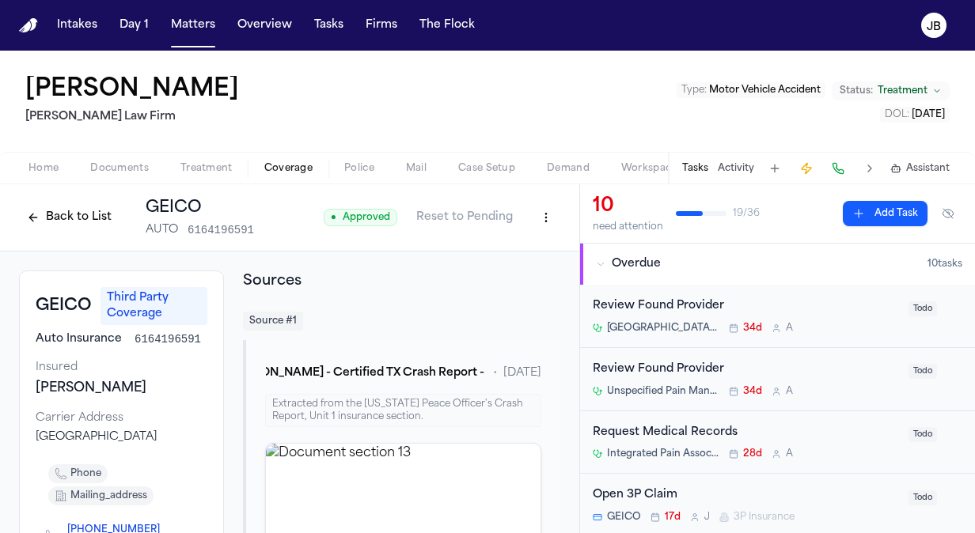
click at [538, 228] on html "Intakes Day 1 Matters Overview Tasks Firms The Flock JB Jeffrey Pickering Hecht…" at bounding box center [487, 266] width 975 height 533
click at [493, 255] on div "Edit Coverage" at bounding box center [479, 251] width 133 height 25
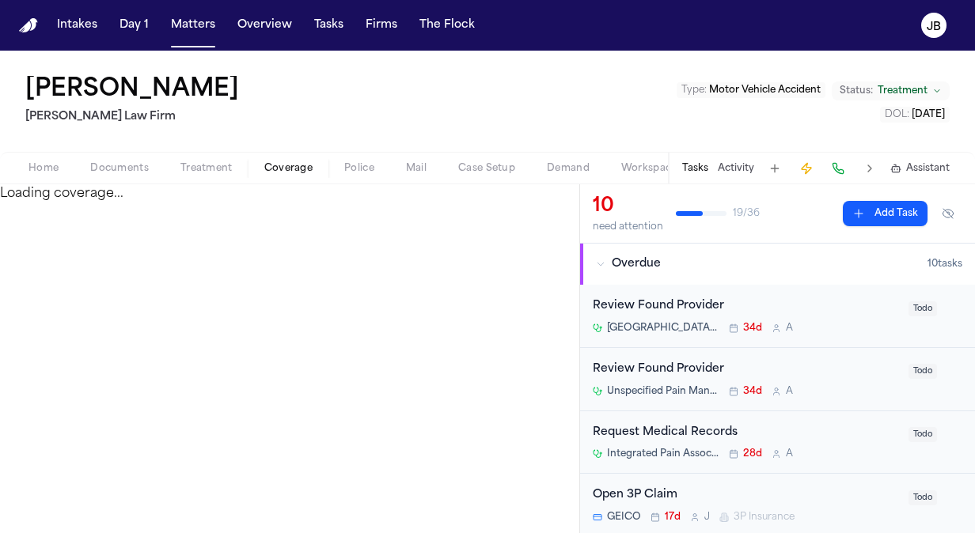
select select "**********"
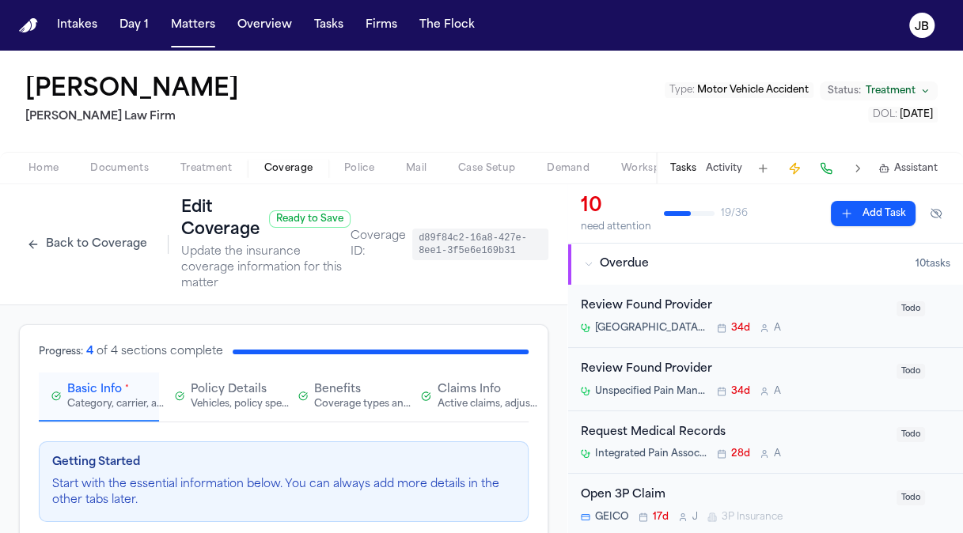
scroll to position [38, 0]
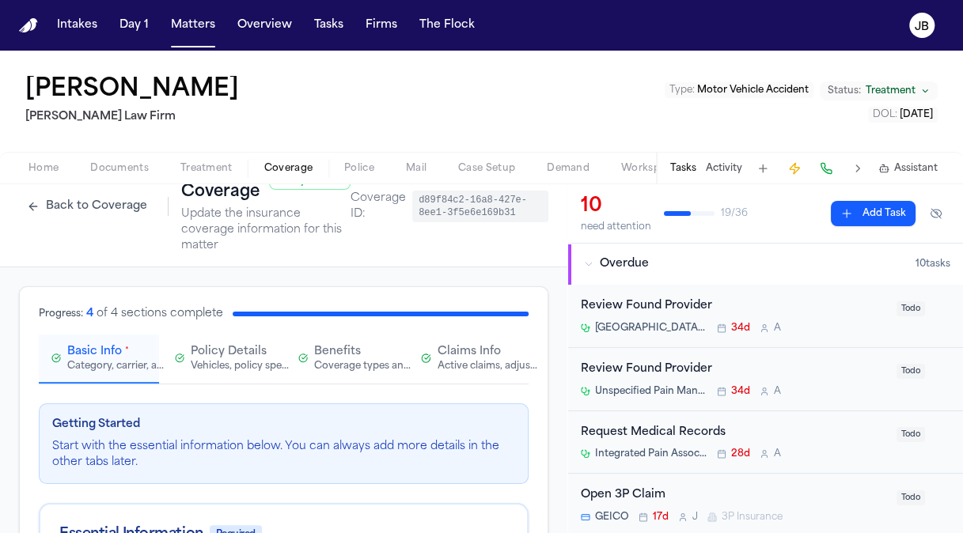
click at [472, 355] on span "Claims Info" at bounding box center [469, 352] width 63 height 16
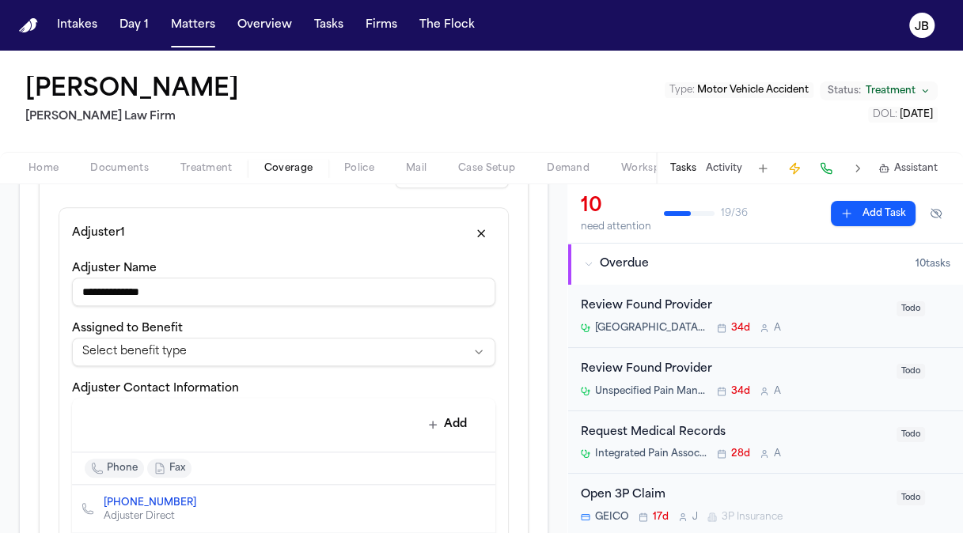
scroll to position [657, 0]
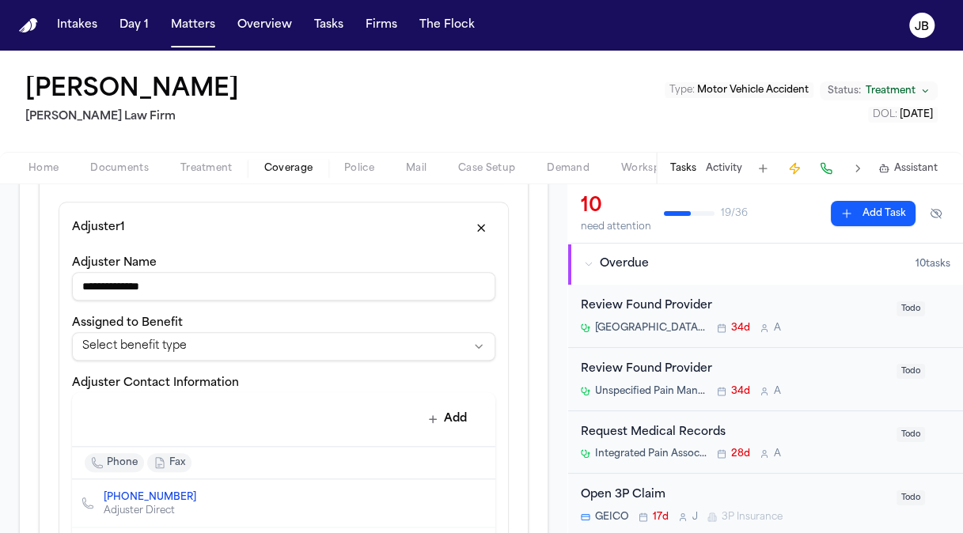
drag, startPoint x: 222, startPoint y: 280, endPoint x: 27, endPoint y: 267, distance: 195.1
click at [27, 267] on div "**********" at bounding box center [284, 402] width 528 height 1469
type input "**********"
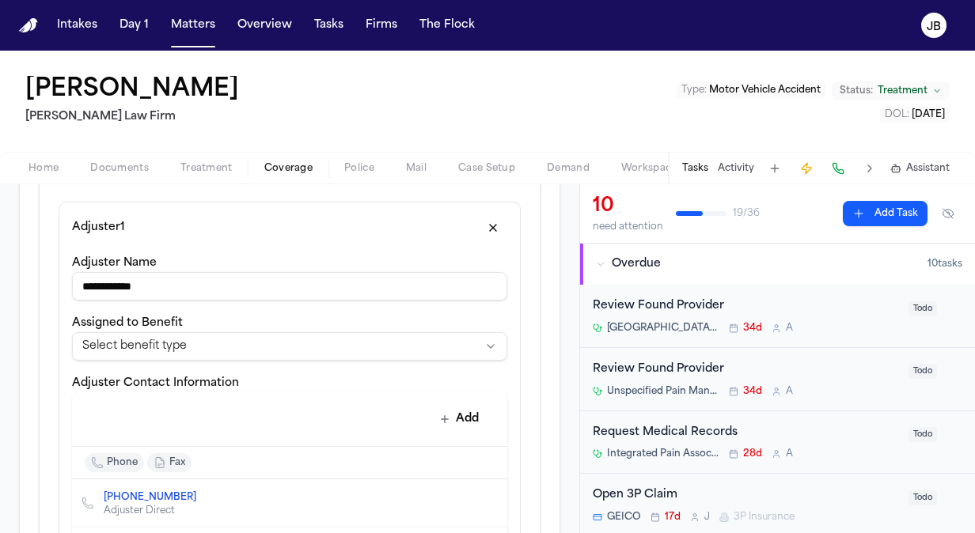
click at [155, 337] on html "**********" at bounding box center [487, 266] width 975 height 533
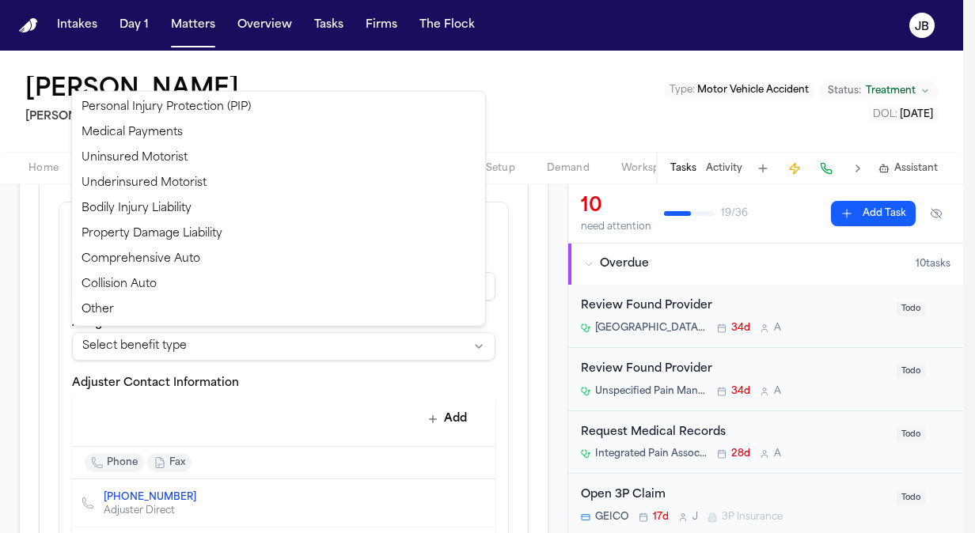
select select "**********"
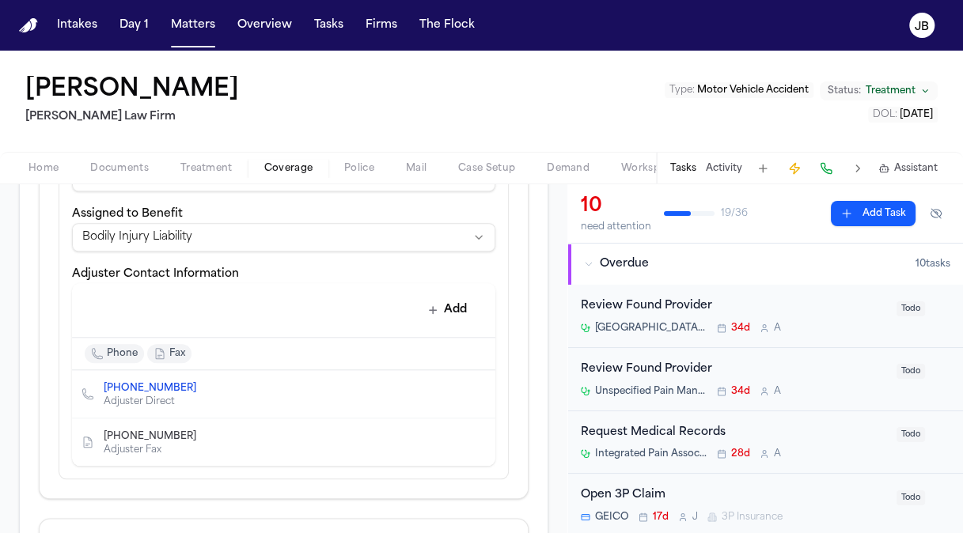
scroll to position [810, 0]
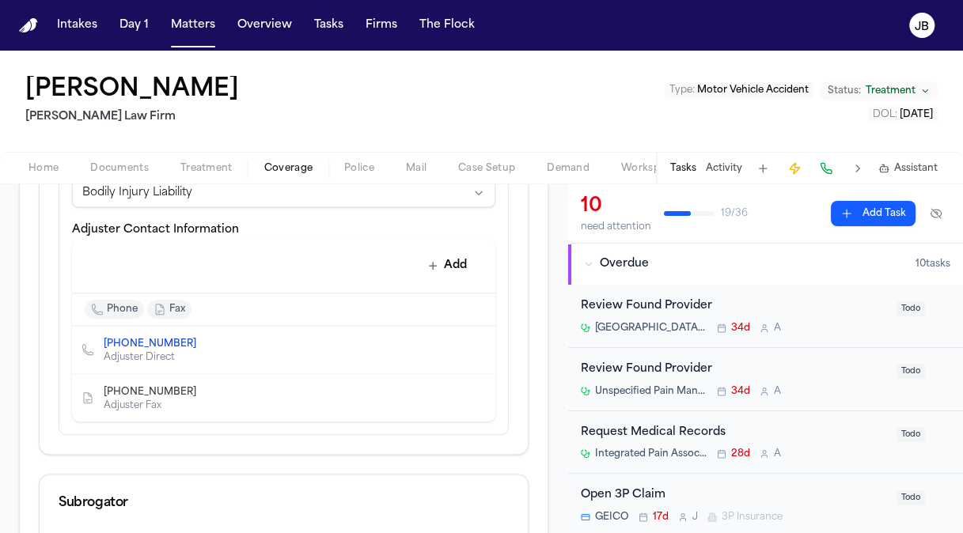
click at [446, 348] on icon "Edit contact" at bounding box center [451, 349] width 11 height 11
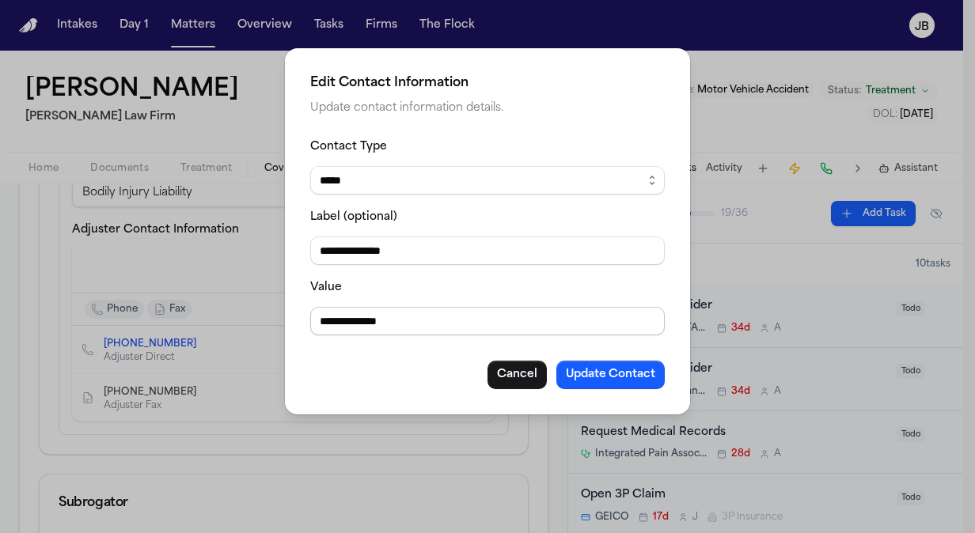
drag, startPoint x: 418, startPoint y: 316, endPoint x: 311, endPoint y: 326, distance: 107.3
click at [311, 326] on input "**********" at bounding box center [487, 321] width 355 height 28
type input "**********"
click at [622, 378] on button "Update Contact" at bounding box center [610, 375] width 108 height 28
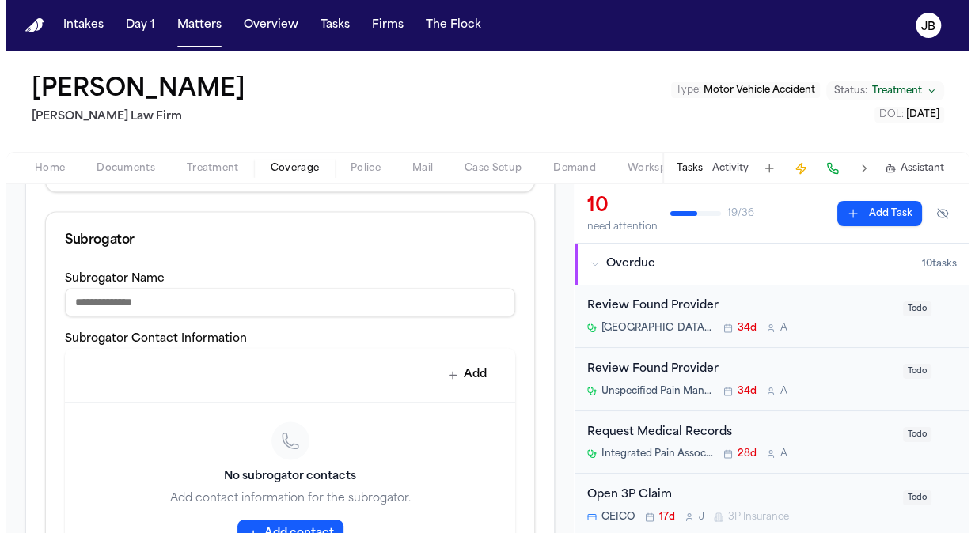
scroll to position [1273, 0]
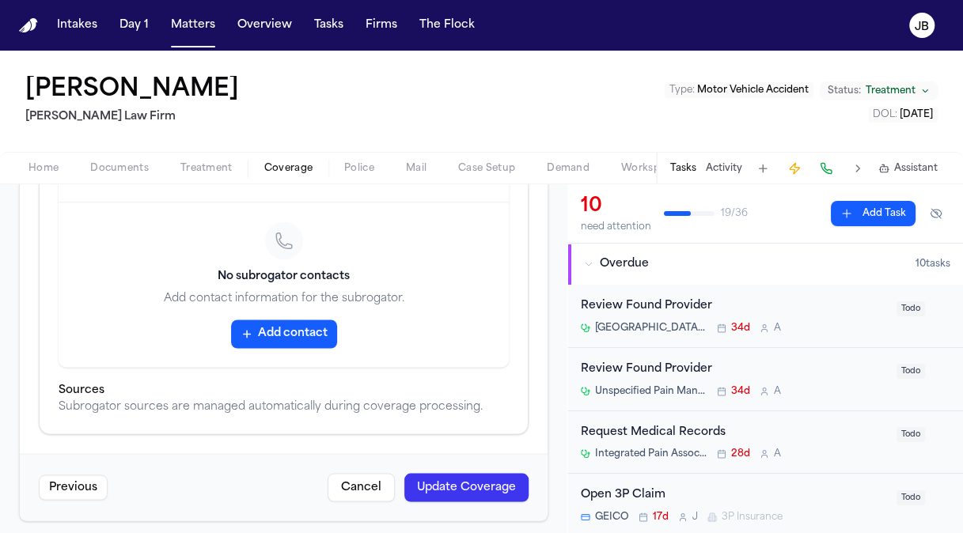
click at [460, 473] on button "Update Coverage" at bounding box center [466, 487] width 124 height 28
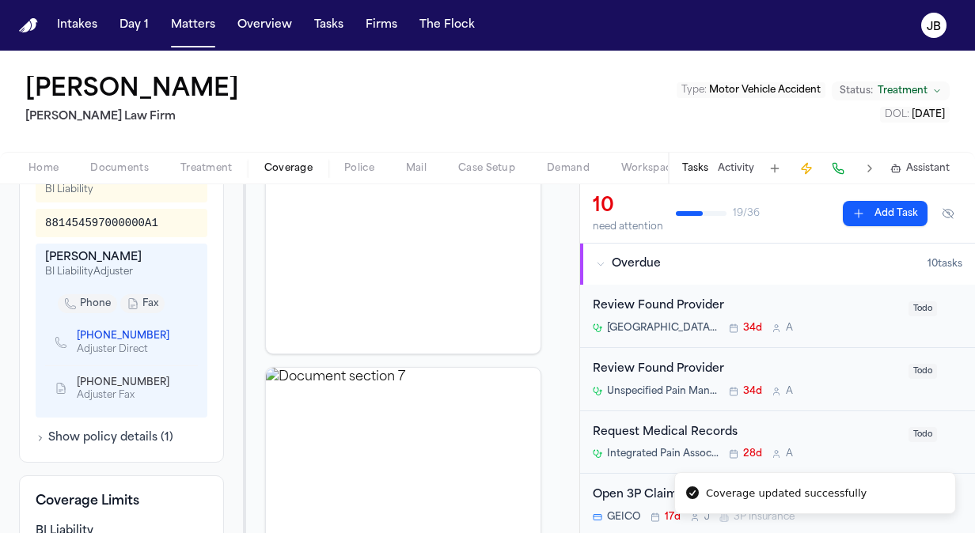
scroll to position [695, 0]
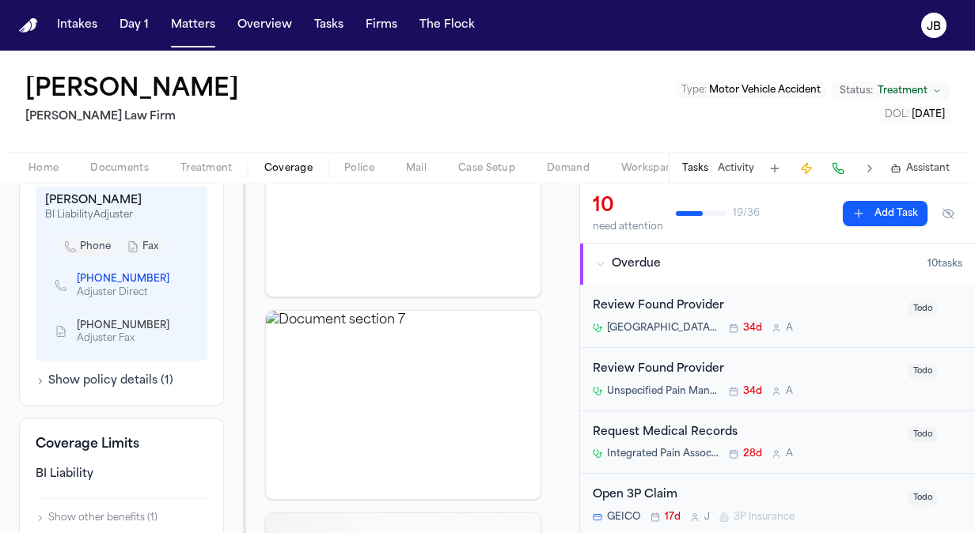
click at [290, 173] on span "Coverage" at bounding box center [288, 168] width 48 height 13
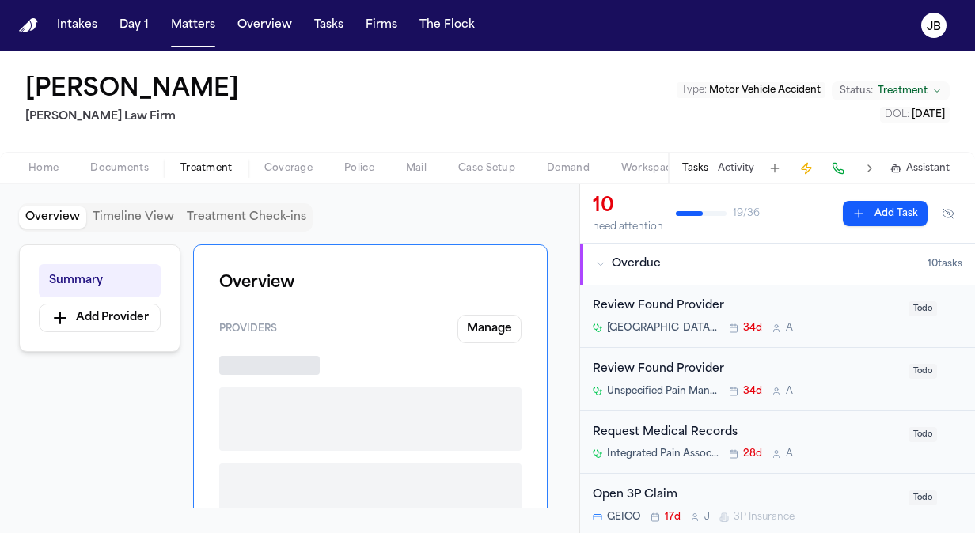
click at [211, 169] on span "Treatment" at bounding box center [206, 168] width 52 height 13
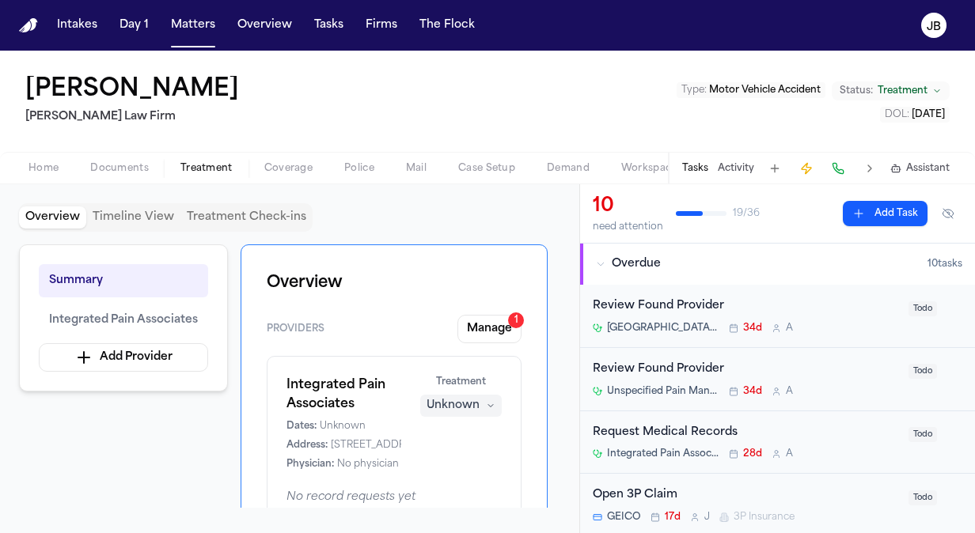
click at [275, 169] on span "Coverage" at bounding box center [288, 168] width 48 height 13
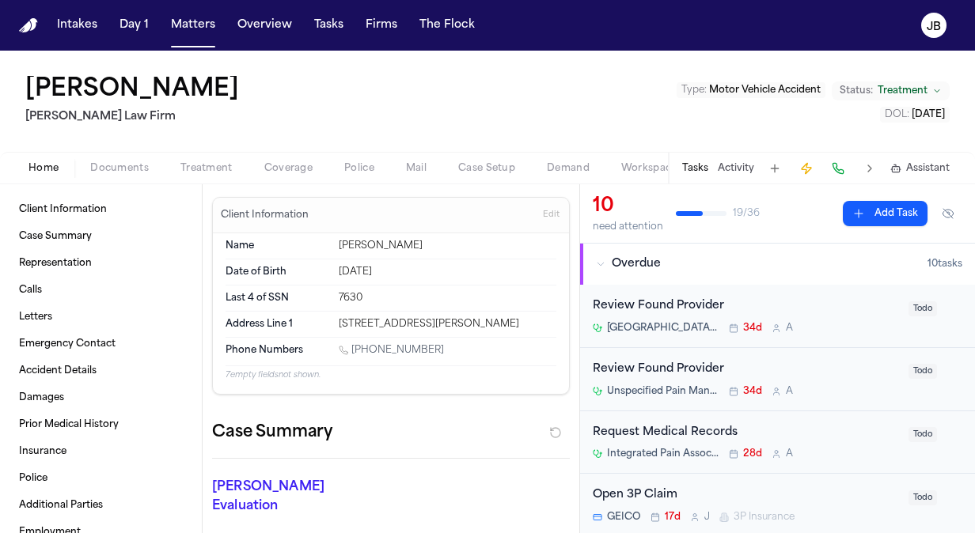
click at [60, 165] on button "Home" at bounding box center [44, 168] width 62 height 19
click at [135, 166] on span "Documents" at bounding box center [119, 168] width 59 height 13
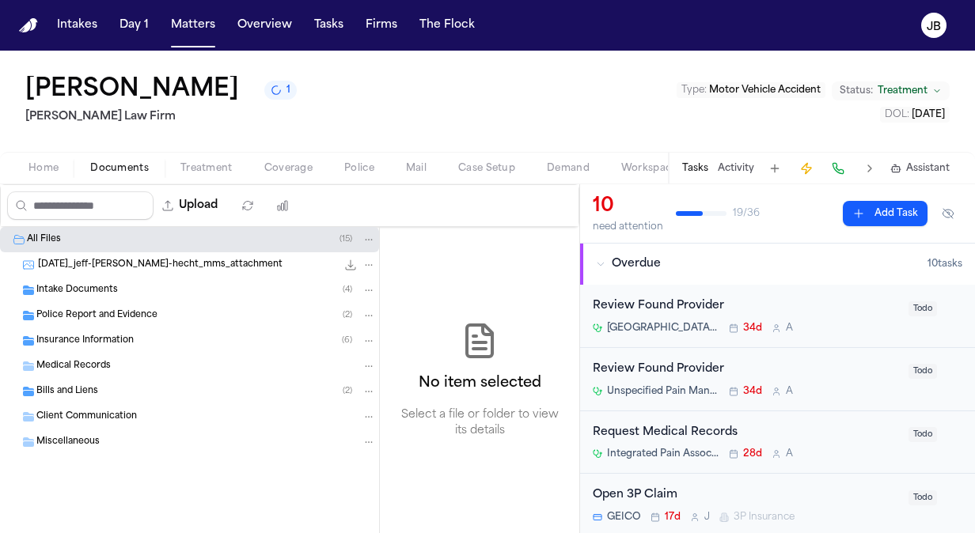
click at [131, 267] on span "2025-07-14_jeff-pickering-hecht_mms_attachment" at bounding box center [160, 265] width 245 height 13
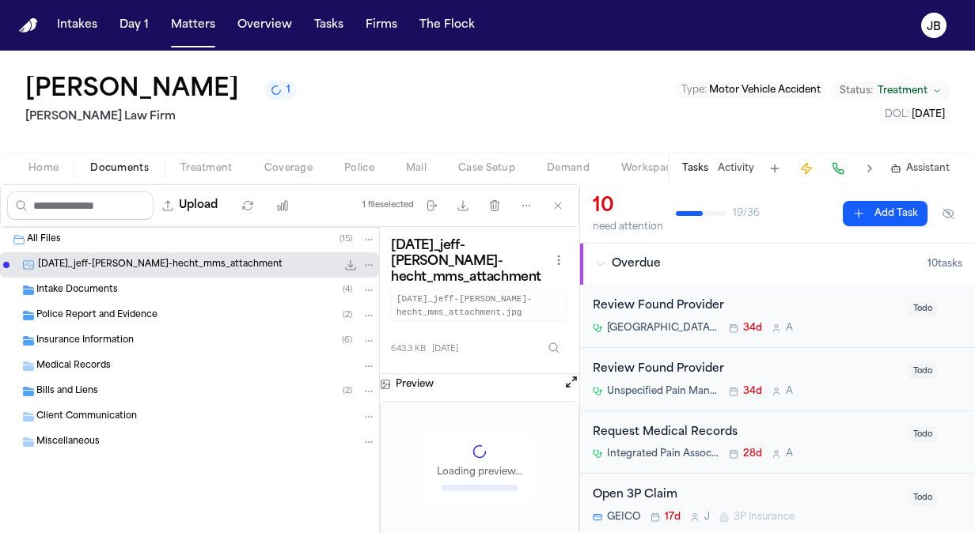
click at [112, 289] on span "Intake Documents" at bounding box center [77, 290] width 82 height 13
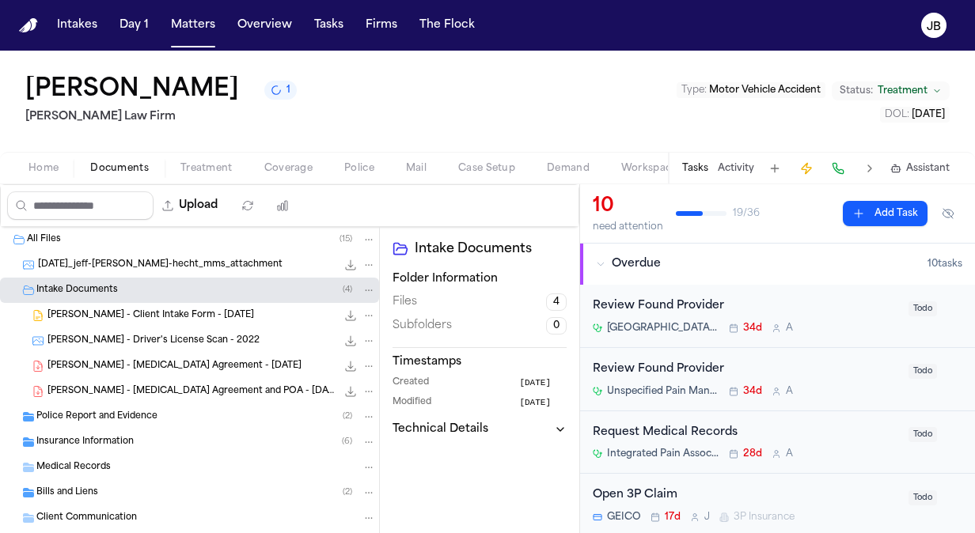
click at [195, 298] on div "Intake Documents ( 4 )" at bounding box center [189, 290] width 379 height 25
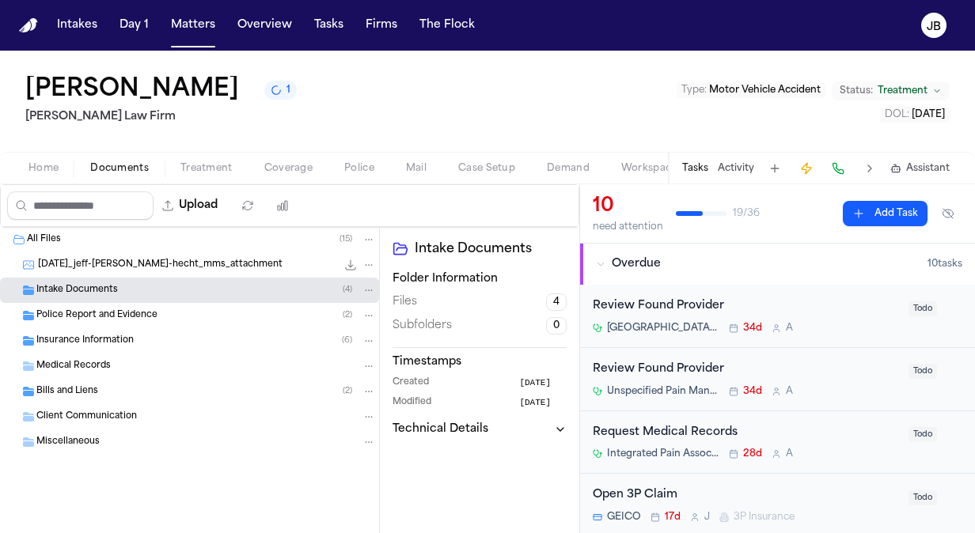
click at [175, 288] on div "Intake Documents ( 4 )" at bounding box center [206, 290] width 340 height 14
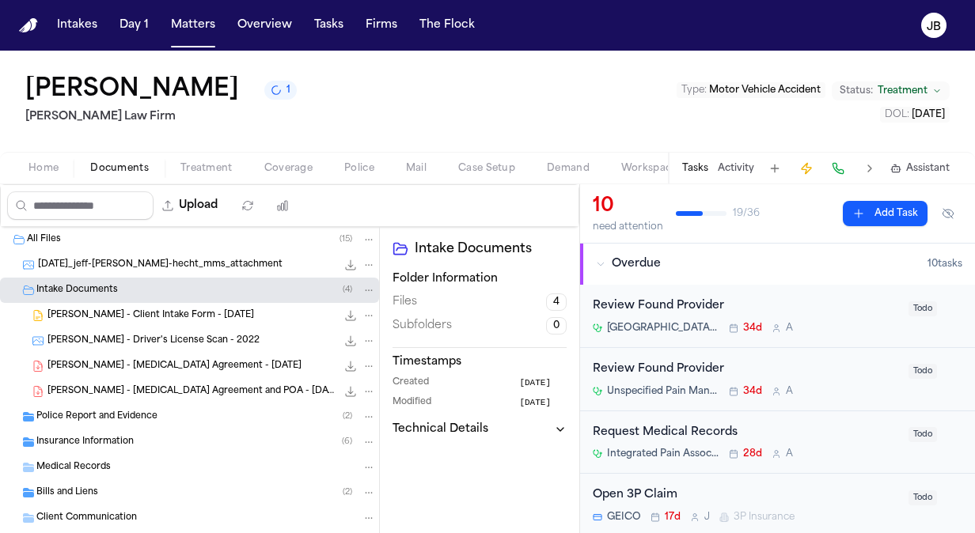
click at [177, 317] on span "J. Pickering - Client Intake Form - 7.14.25" at bounding box center [150, 315] width 207 height 13
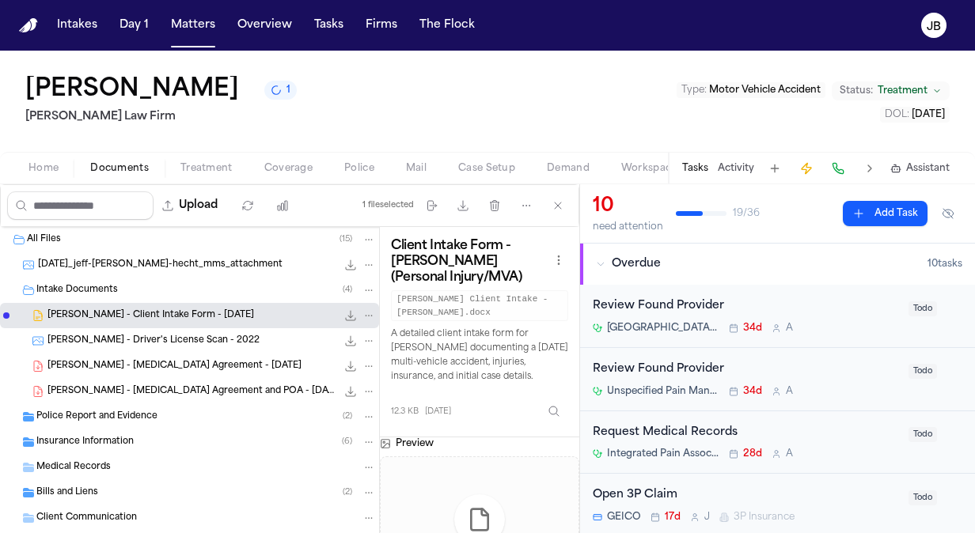
click at [214, 389] on span "J. Pickering - Retainer Agreement and POA - 7.14.25" at bounding box center [191, 391] width 289 height 13
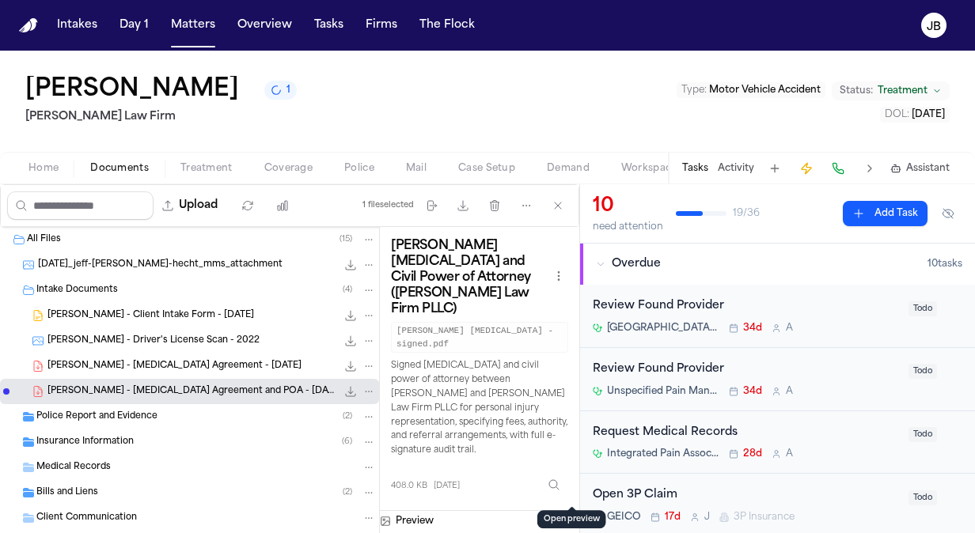
click at [565, 511] on button "Open preview" at bounding box center [571, 519] width 16 height 16
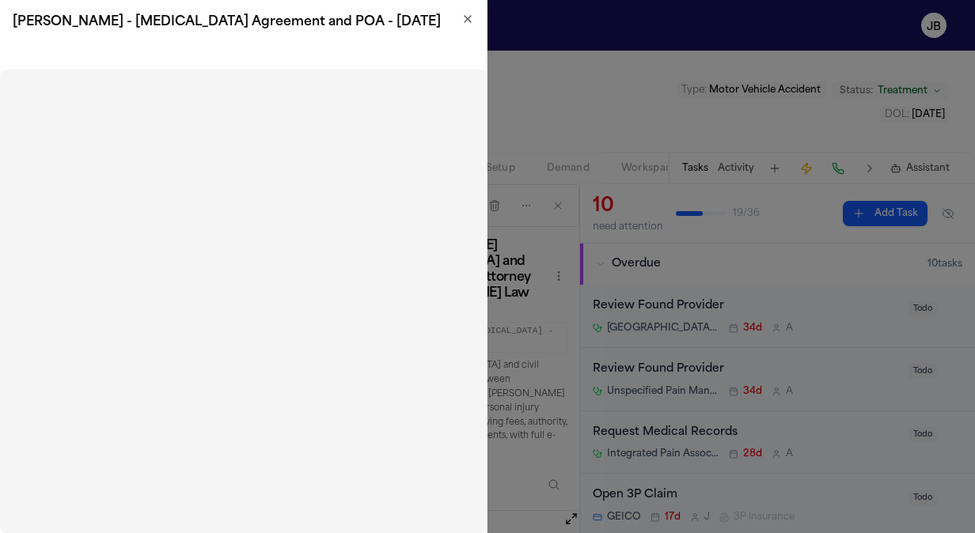
click at [460, 23] on h2 "J. Pickering - Retainer Agreement and POA - 7.14.25" at bounding box center [243, 22] width 461 height 19
click at [469, 21] on icon "button" at bounding box center [467, 19] width 13 height 13
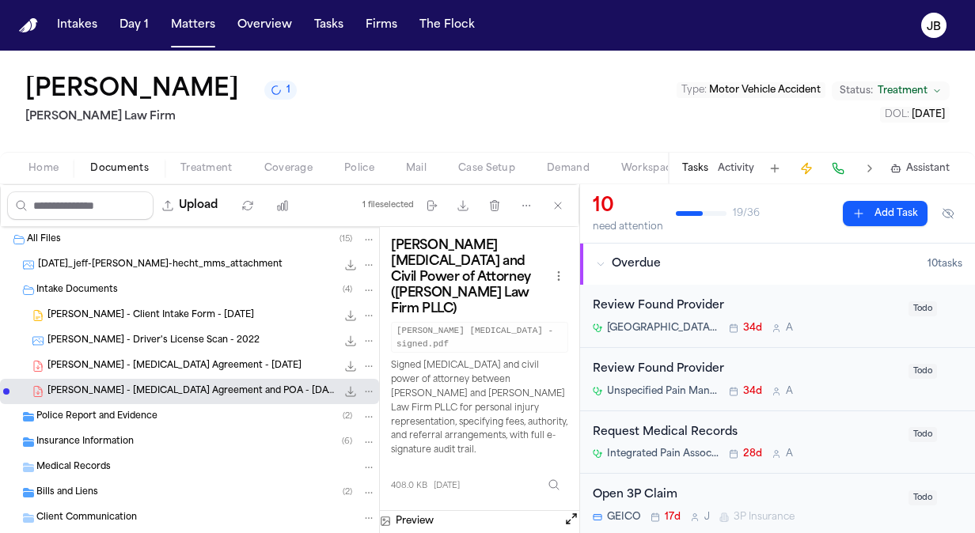
click at [161, 309] on span "J. Pickering - Client Intake Form - 7.14.25" at bounding box center [150, 315] width 207 height 13
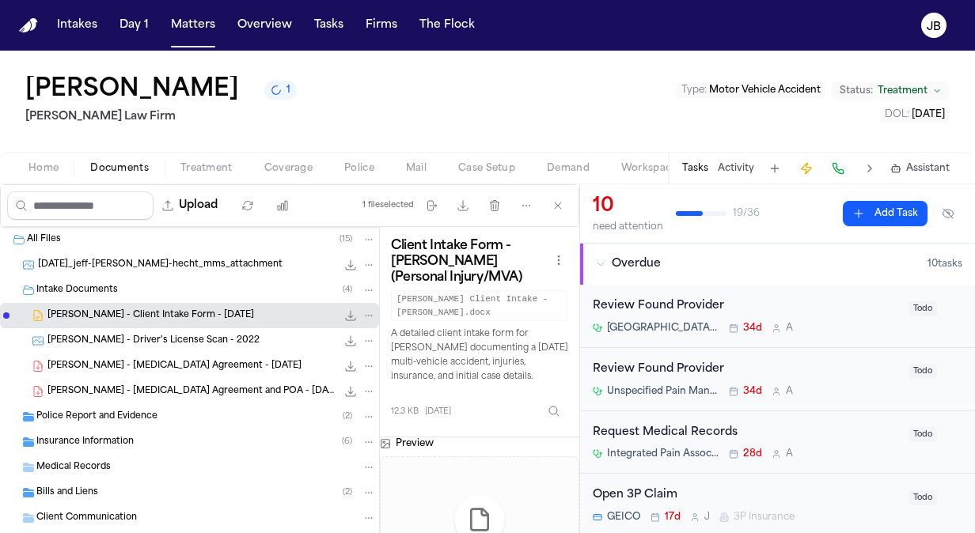
click at [344, 312] on icon "File: J. Pickering - Client Intake Form - 7.14.25" at bounding box center [350, 315] width 13 height 13
click at [731, 168] on button "Activity" at bounding box center [736, 168] width 36 height 13
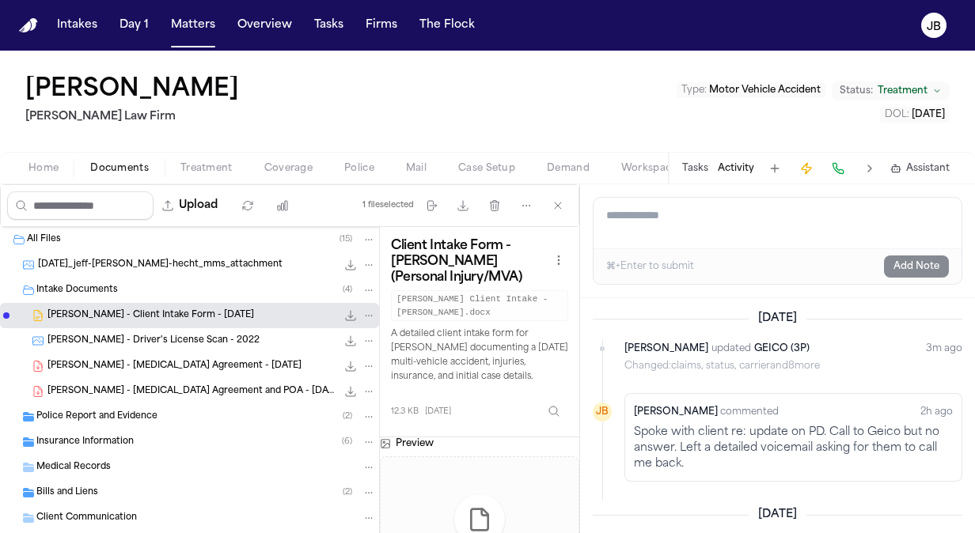
click at [687, 220] on textarea "Add a note to this matter" at bounding box center [778, 223] width 368 height 51
click at [859, 214] on textarea "**********" at bounding box center [778, 223] width 369 height 51
type textarea "*"
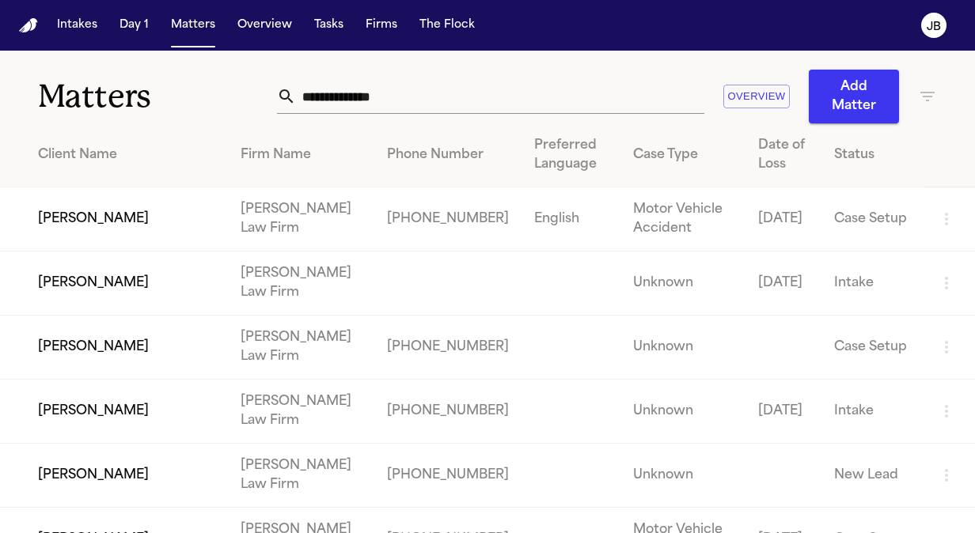
click at [135, 209] on td "[PERSON_NAME]" at bounding box center [114, 220] width 228 height 64
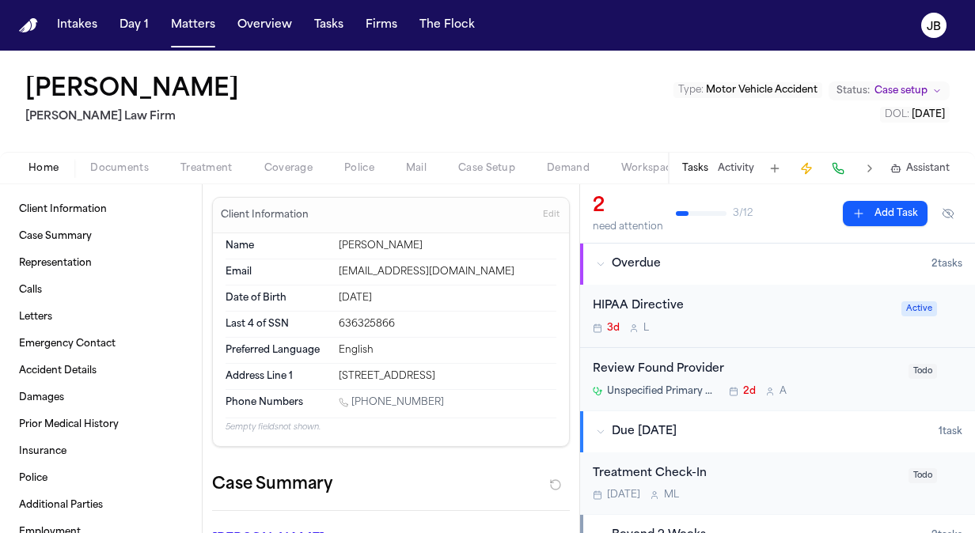
click at [918, 90] on span "Case setup" at bounding box center [900, 91] width 53 height 13
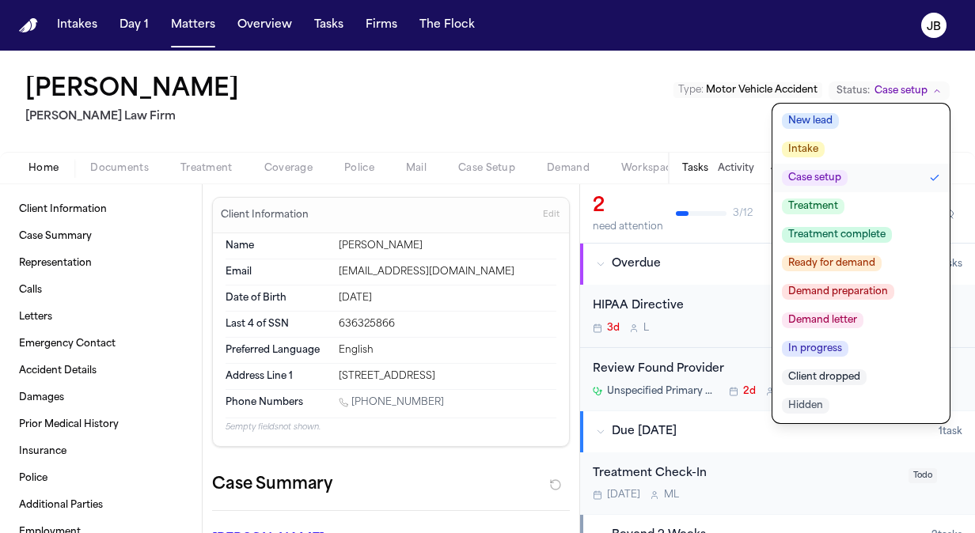
click at [821, 213] on span "Treatment" at bounding box center [813, 207] width 63 height 16
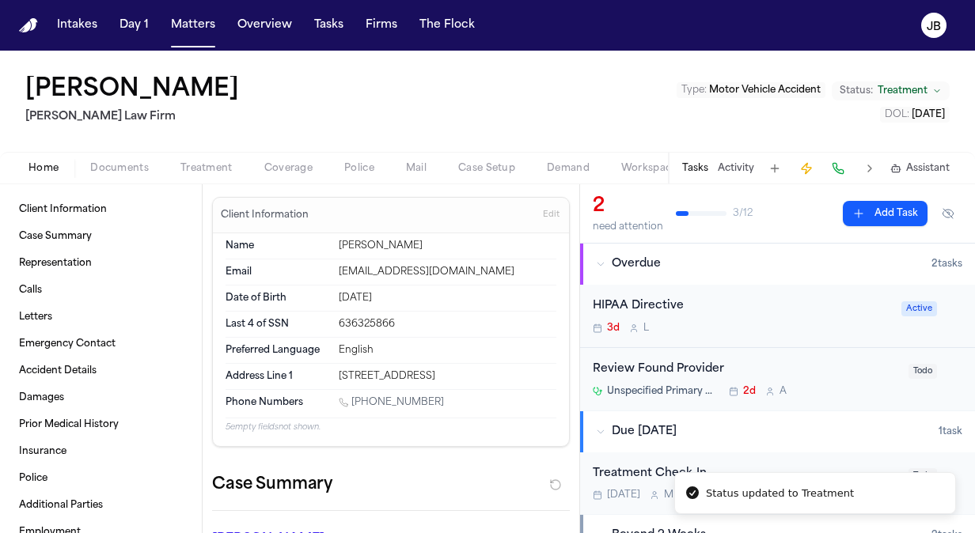
click at [465, 114] on div "Corey Gregory Hecht Law Firm Type : Motor Vehicle Accident Status: Treatment DO…" at bounding box center [487, 101] width 975 height 101
click at [361, 174] on div "Home Documents Treatment Coverage Police Mail Case Setup Demand Workspaces Arti…" at bounding box center [487, 168] width 975 height 32
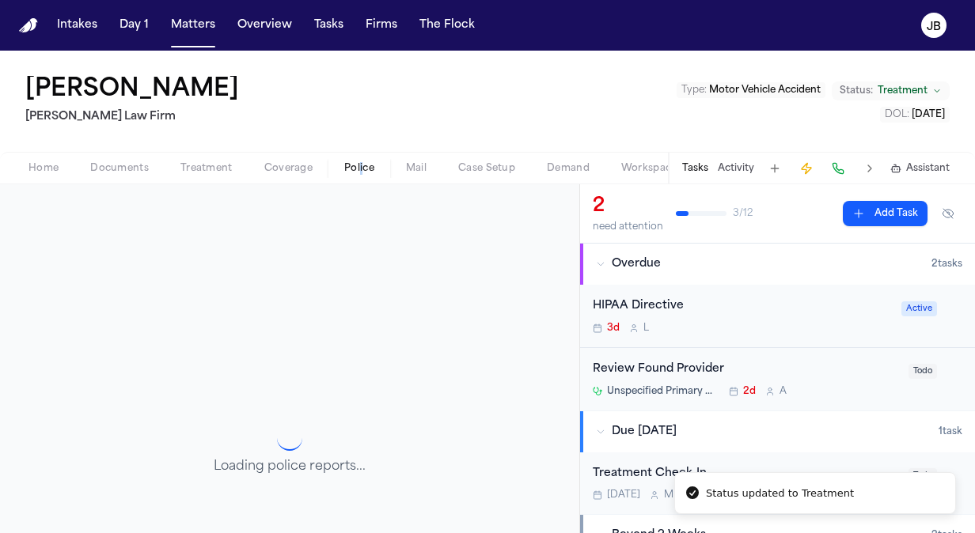
click at [362, 174] on span "Police" at bounding box center [359, 168] width 30 height 13
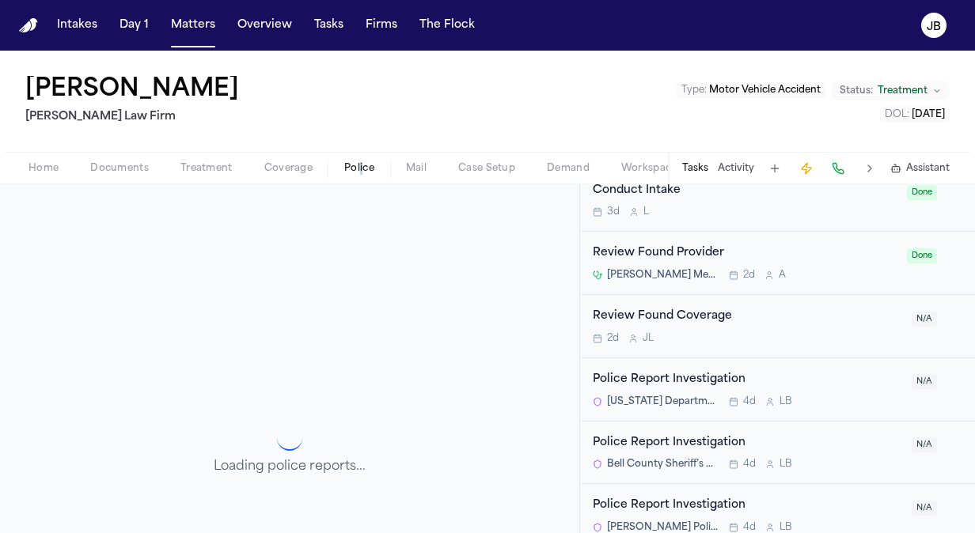
scroll to position [628, 0]
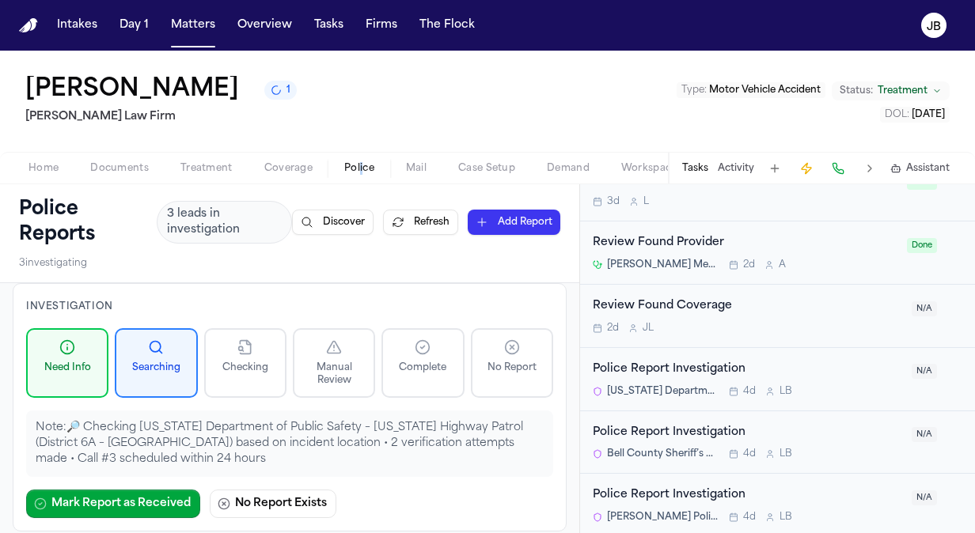
drag, startPoint x: 567, startPoint y: 268, endPoint x: 552, endPoint y: 351, distance: 84.3
click at [74, 150] on div "Corey Gregory 1 Hecht Law Firm Type : Motor Vehicle Accident Status: Treatment …" at bounding box center [487, 101] width 975 height 101
click at [115, 168] on span "Documents" at bounding box center [119, 168] width 59 height 13
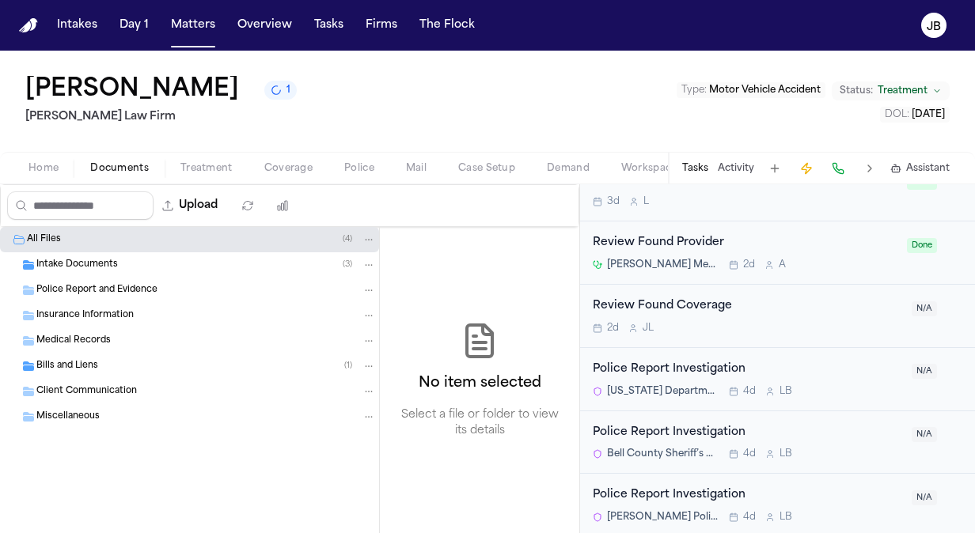
click at [126, 270] on div "Intake Documents ( 3 )" at bounding box center [206, 265] width 340 height 14
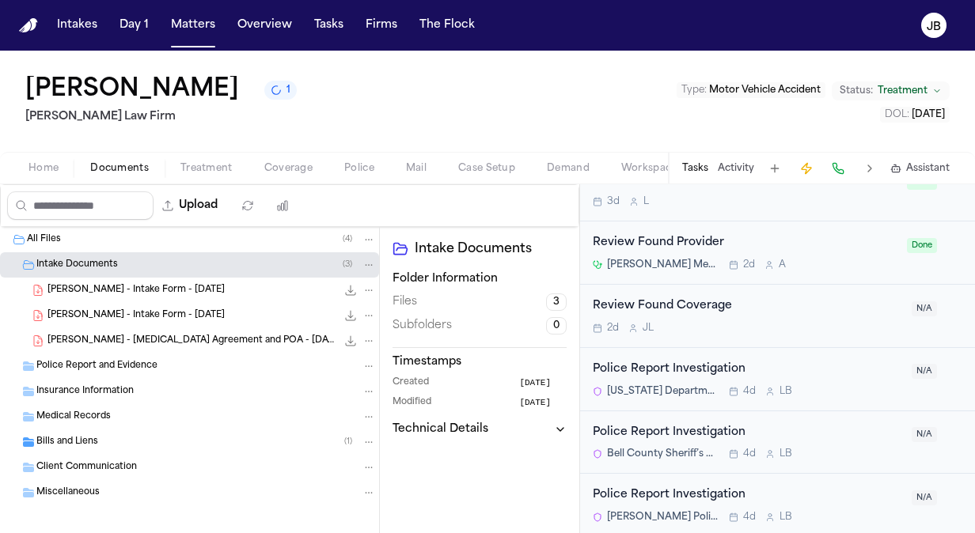
click at [157, 293] on span "C. Gregory - Intake Form - 8.15.25" at bounding box center [135, 290] width 177 height 13
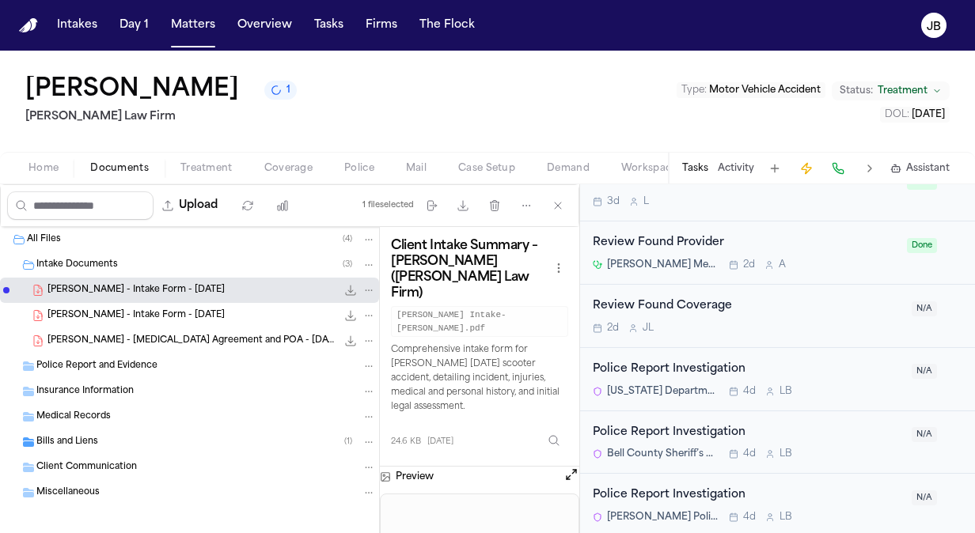
click at [571, 467] on button at bounding box center [571, 477] width 16 height 21
click at [573, 467] on button "Open preview" at bounding box center [571, 475] width 16 height 16
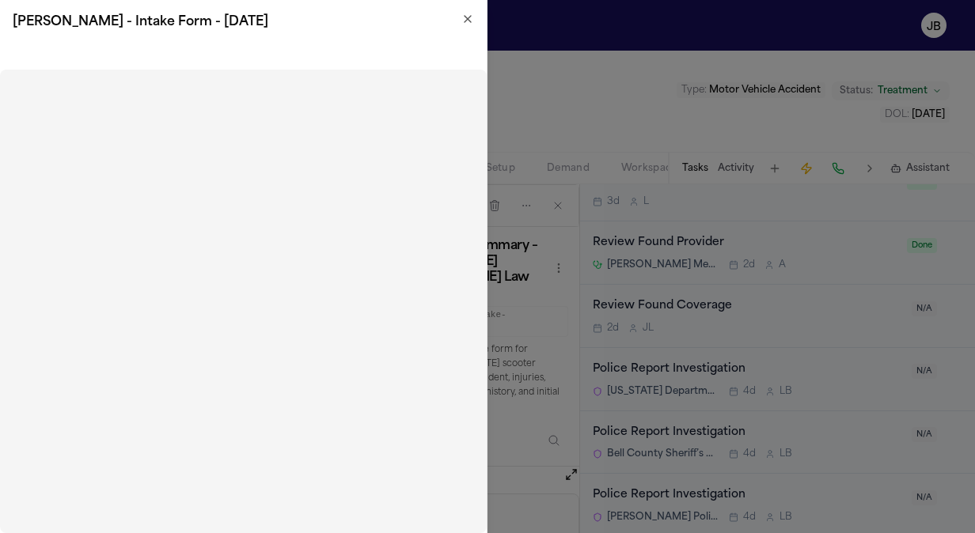
click at [465, 17] on icon "button" at bounding box center [467, 19] width 13 height 13
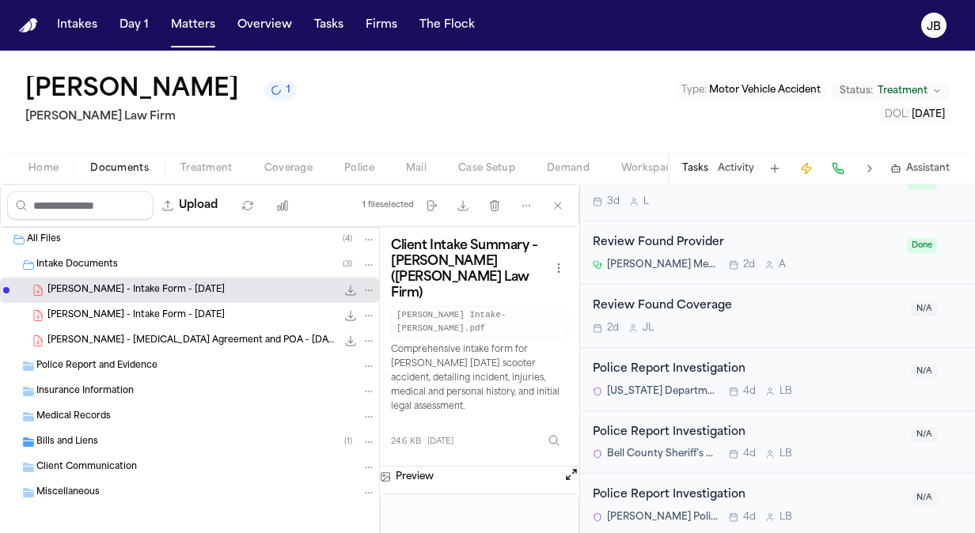
click at [190, 328] on div "C. Gregory - Retainer Agreement and POA - 7.31.25 269.8 KB • PDF" at bounding box center [189, 340] width 379 height 25
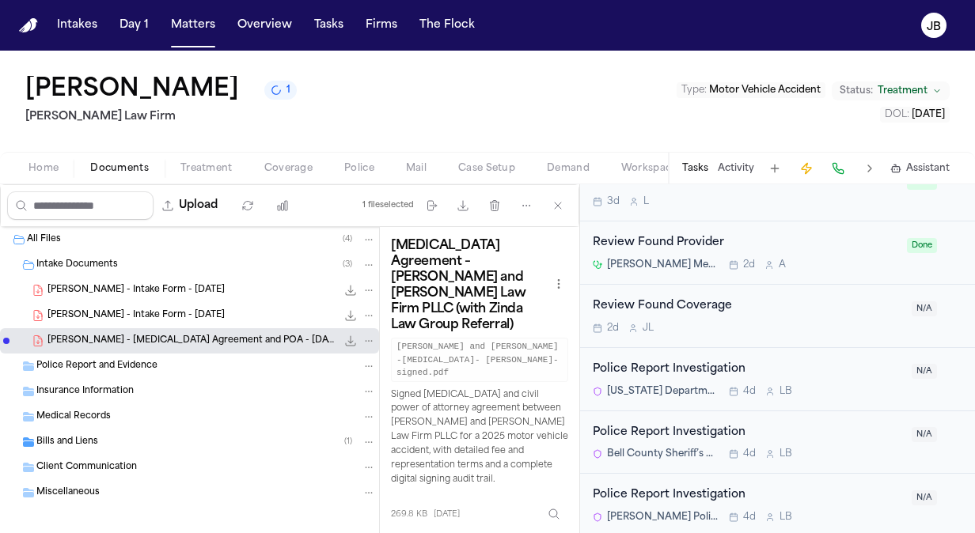
click at [195, 319] on div "C. Gregory - Intake Form - 8.15.25 24.6 KB • PDF" at bounding box center [211, 316] width 328 height 16
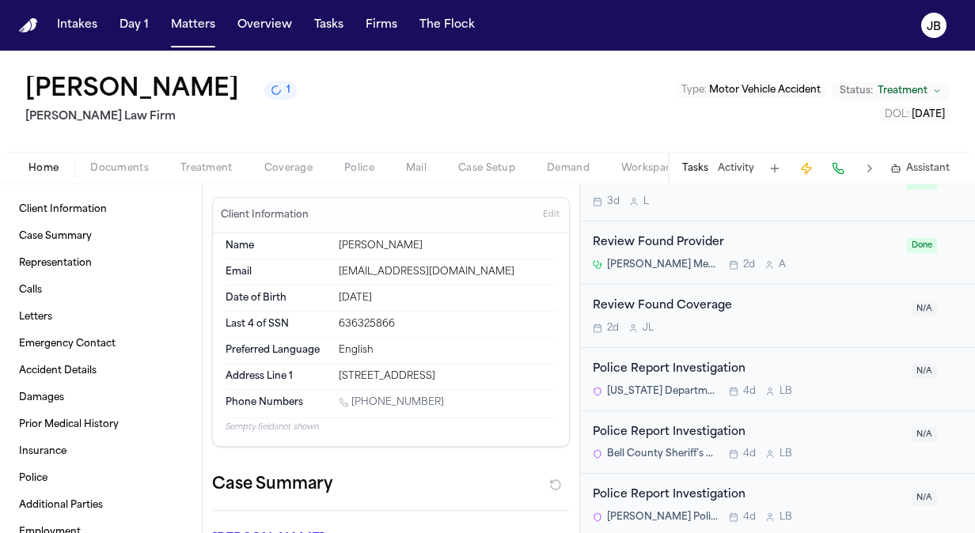
click at [55, 165] on span "Home" at bounding box center [43, 168] width 30 height 13
drag, startPoint x: 405, startPoint y: 401, endPoint x: 353, endPoint y: 400, distance: 52.3
click at [353, 400] on div "1 (254) 517-2867" at bounding box center [448, 403] width 218 height 15
copy link "(254) 517-2867"
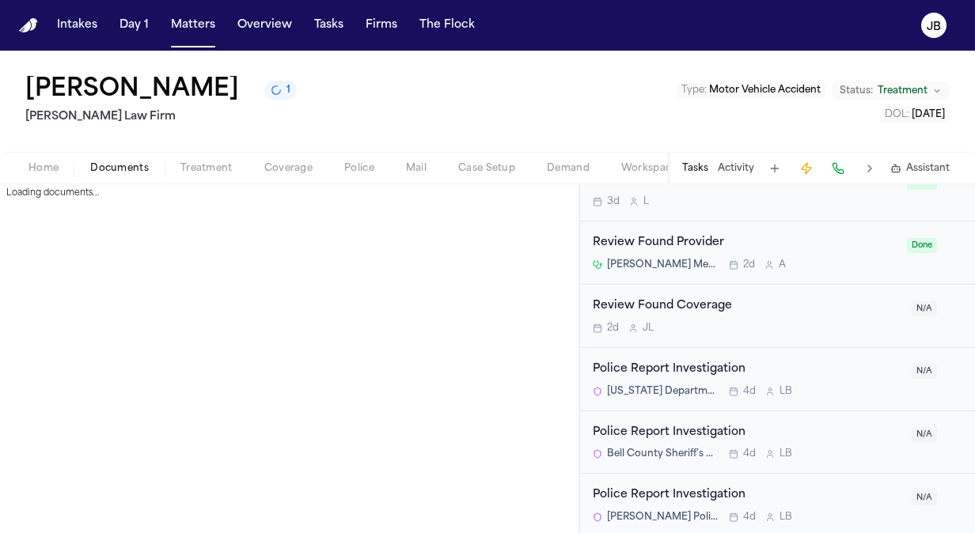
click at [104, 169] on span "Documents" at bounding box center [119, 168] width 59 height 13
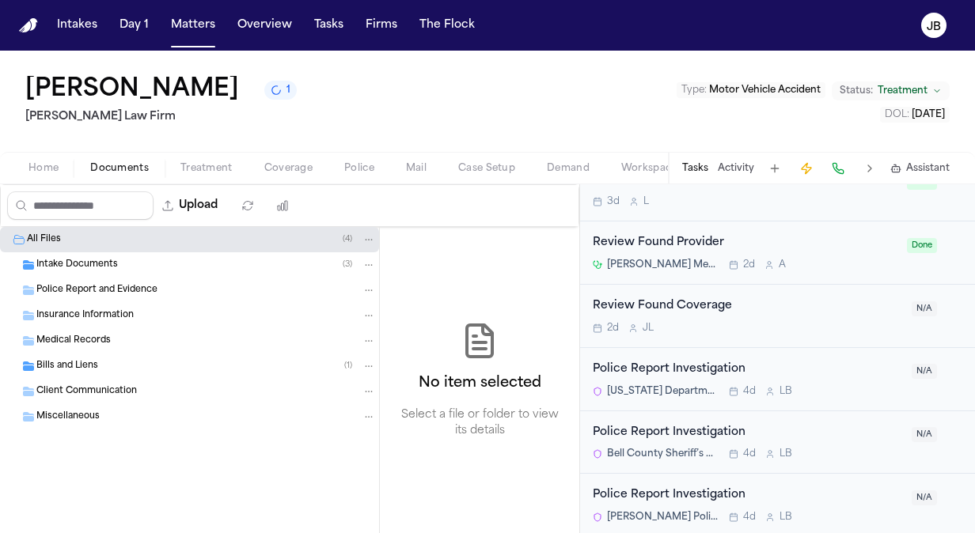
click at [222, 159] on button "Treatment" at bounding box center [207, 168] width 84 height 19
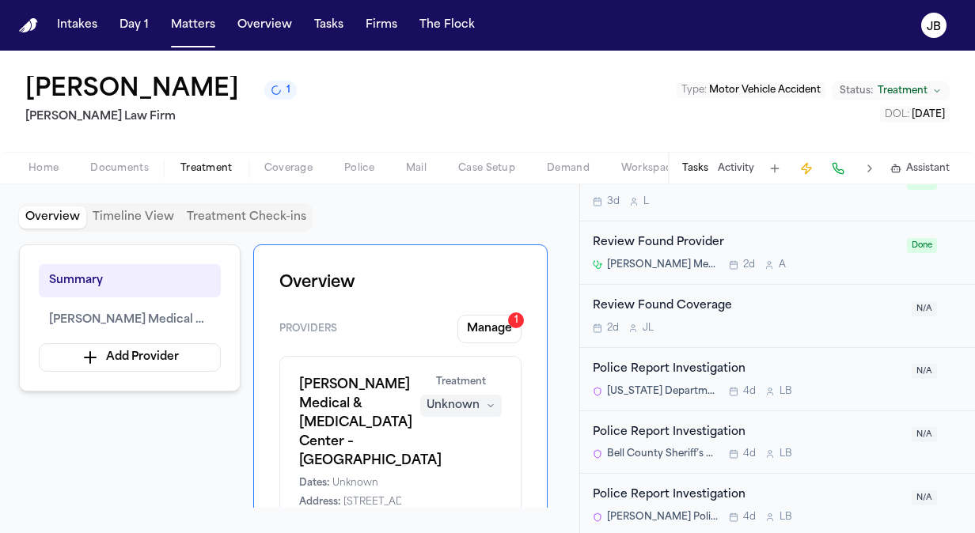
click at [60, 167] on button "Home" at bounding box center [44, 168] width 62 height 19
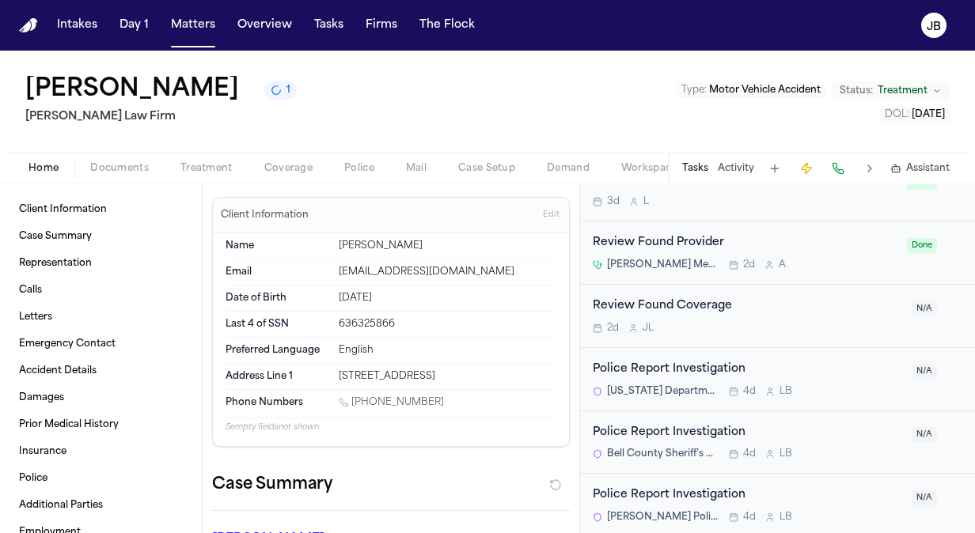
drag, startPoint x: 434, startPoint y: 404, endPoint x: 355, endPoint y: 404, distance: 79.1
click at [355, 404] on div "1 (254) 517-2867" at bounding box center [448, 403] width 218 height 15
copy link "(254) 517-2867"
click at [116, 154] on div "Home Documents Treatment Coverage Police Mail Case Setup Demand Workspaces Arti…" at bounding box center [487, 168] width 975 height 32
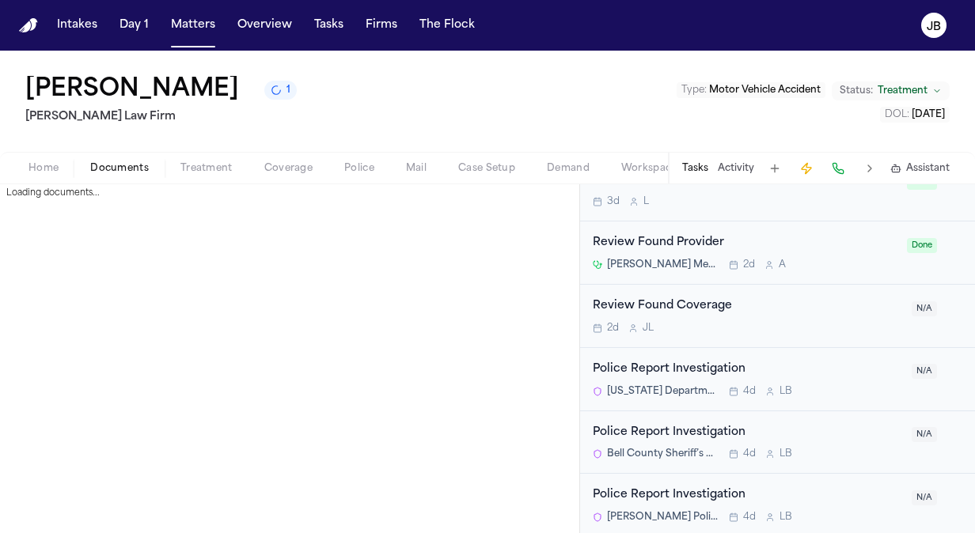
click at [114, 165] on span "Documents" at bounding box center [119, 168] width 59 height 13
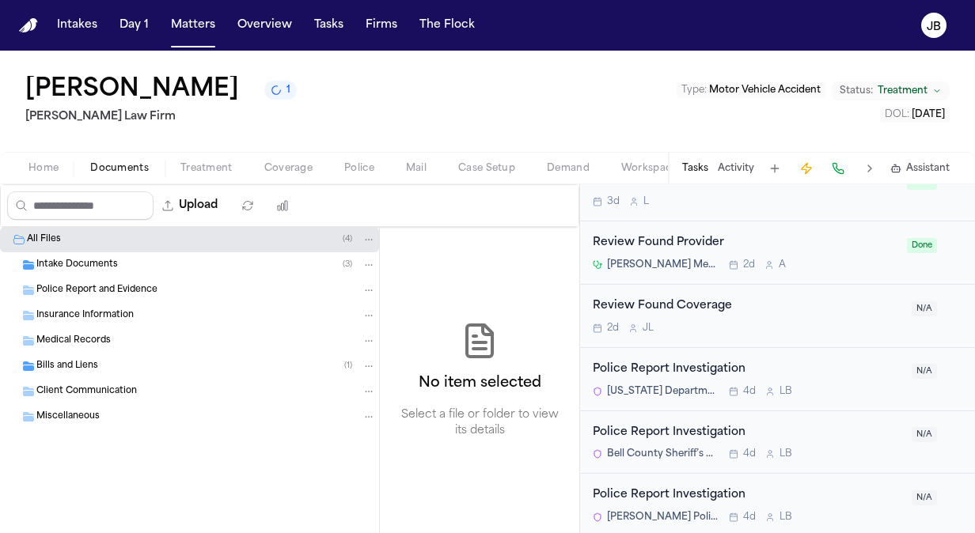
click at [745, 167] on button "Activity" at bounding box center [736, 168] width 36 height 13
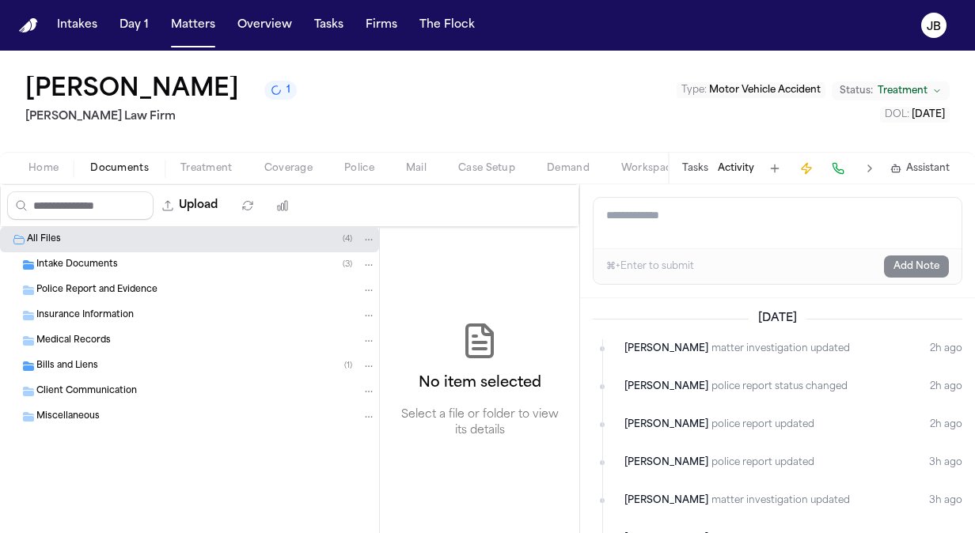
click at [221, 168] on span "Treatment" at bounding box center [206, 168] width 52 height 13
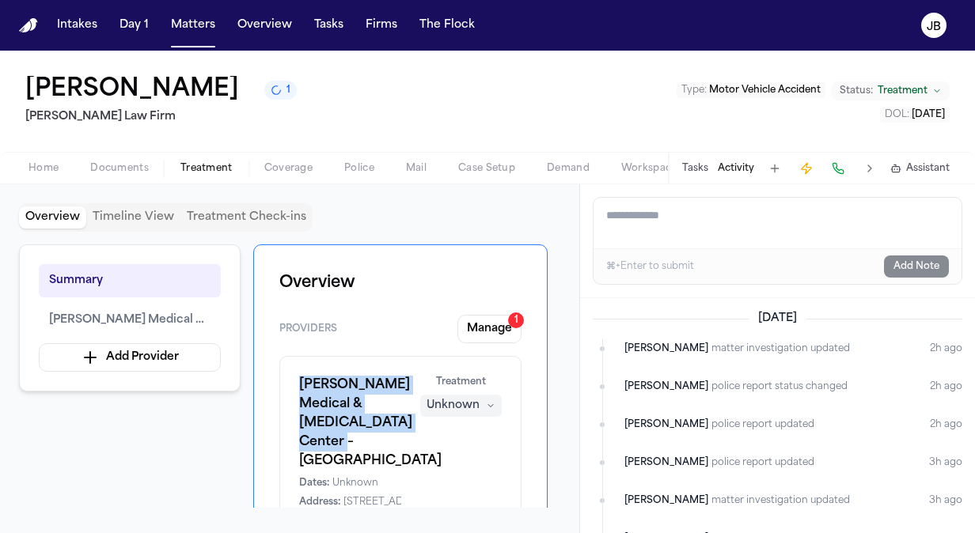
drag, startPoint x: 402, startPoint y: 444, endPoint x: 282, endPoint y: 378, distance: 137.1
click at [282, 378] on div "Anthony Medical & Chiropractic Center – Temple Dates: Unknown Address: 61 North…" at bounding box center [400, 469] width 242 height 226
copy h1 "Anthony Medical & Chiropractic Center – Temple"
click at [734, 165] on button "Activity" at bounding box center [736, 168] width 36 height 13
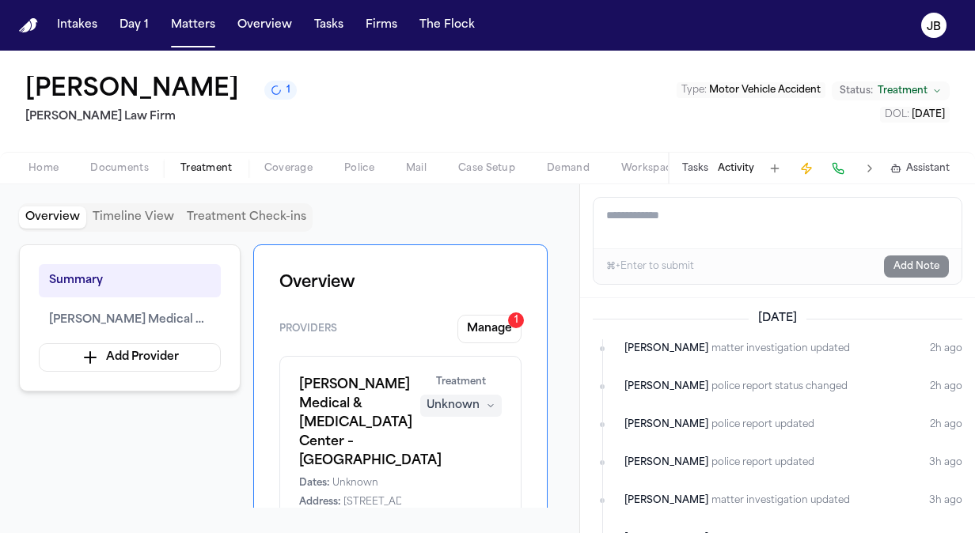
click at [654, 225] on textarea "Add a note to this matter" at bounding box center [778, 223] width 368 height 51
click at [847, 217] on textarea "**********" at bounding box center [778, 223] width 369 height 51
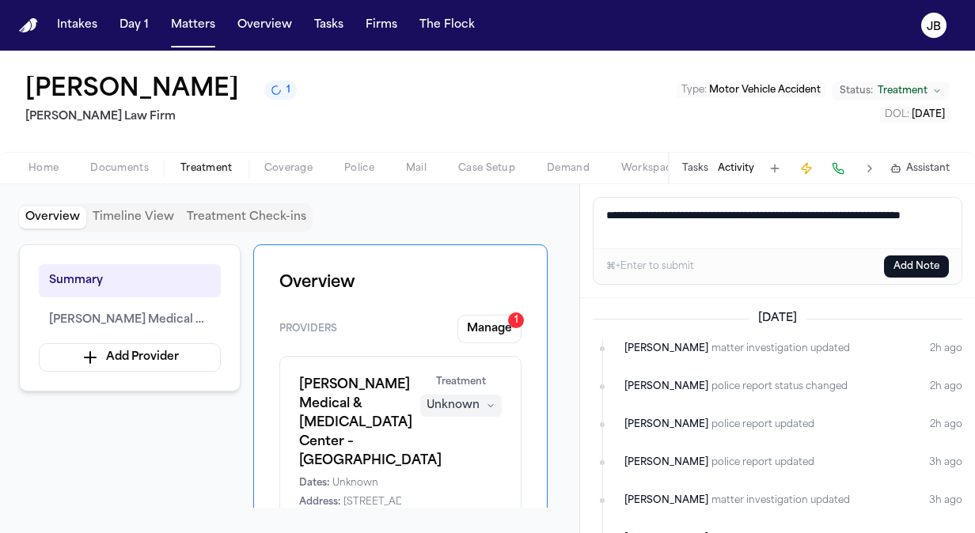
paste textarea "**********"
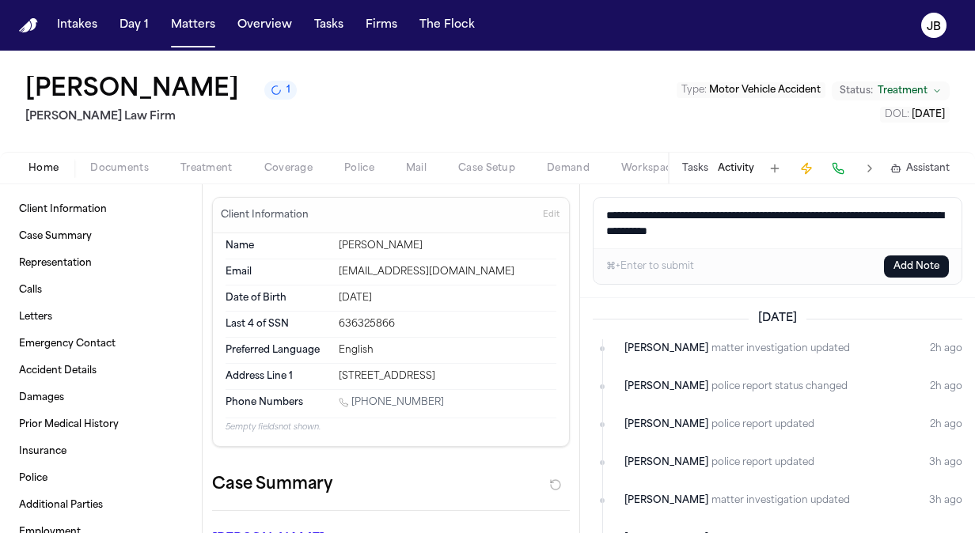
click at [38, 163] on span "Home" at bounding box center [43, 168] width 30 height 13
click at [820, 236] on textarea "**********" at bounding box center [778, 223] width 369 height 51
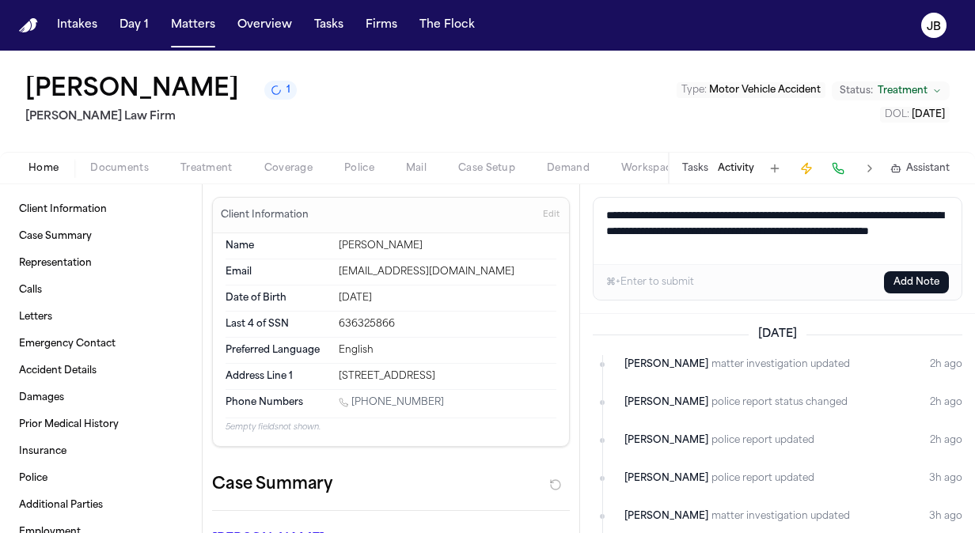
click at [735, 247] on textarea "**********" at bounding box center [778, 231] width 369 height 66
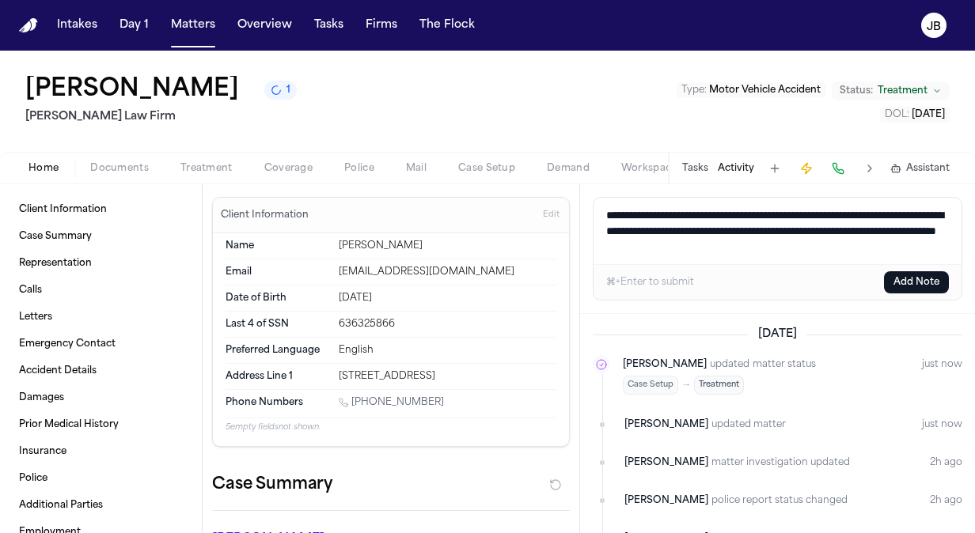
drag, startPoint x: 909, startPoint y: 247, endPoint x: 575, endPoint y: 203, distance: 337.6
click at [575, 203] on div "Client Information Case Summary Representation Calls Letters Emergency Contact …" at bounding box center [487, 358] width 975 height 349
click at [903, 245] on textarea "**********" at bounding box center [778, 231] width 369 height 66
type textarea "**********"
click at [909, 282] on button "Add Note" at bounding box center [916, 282] width 65 height 22
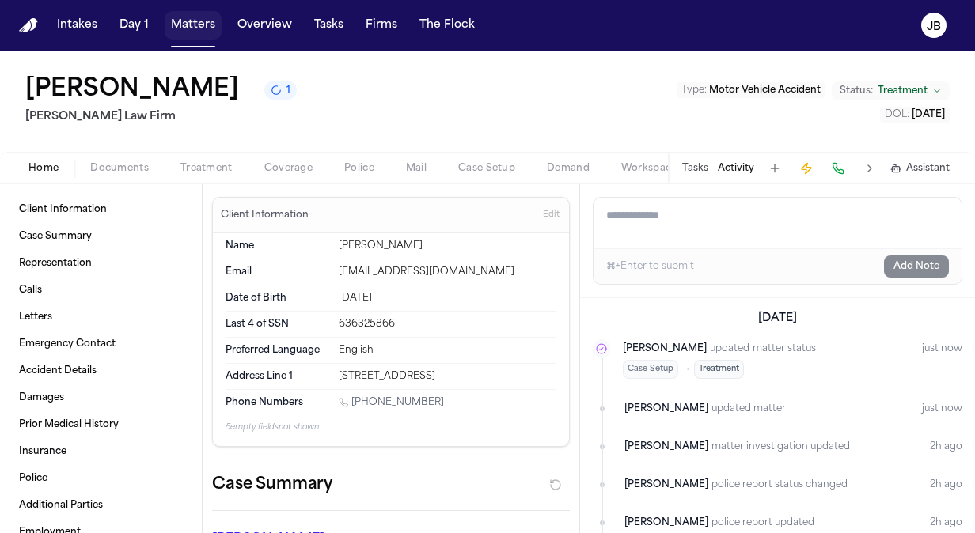
click at [198, 26] on button "Matters" at bounding box center [193, 25] width 57 height 28
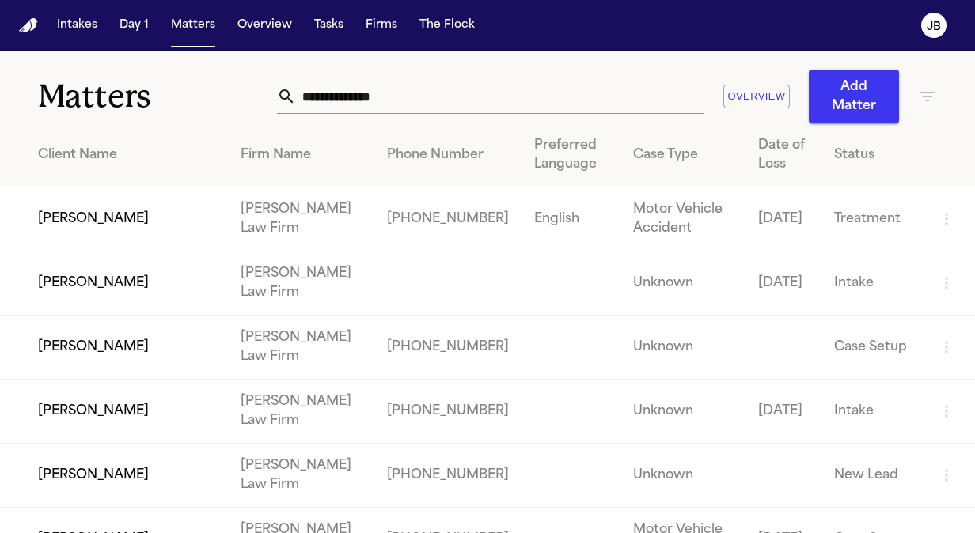
click at [821, 343] on td "Case Setup" at bounding box center [872, 348] width 103 height 64
click at [95, 340] on td "[PERSON_NAME]" at bounding box center [114, 348] width 228 height 64
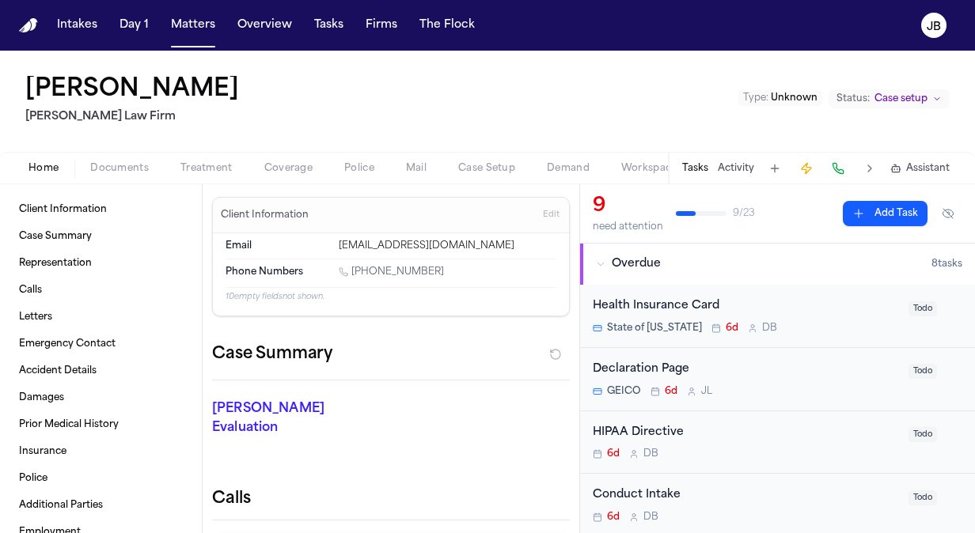
click at [912, 98] on span "Case setup" at bounding box center [900, 99] width 53 height 13
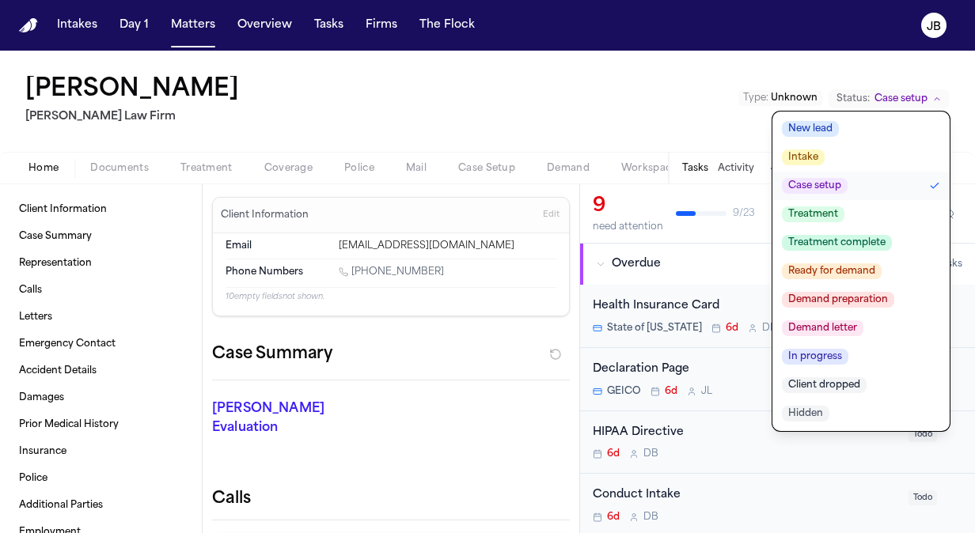
click at [817, 218] on span "Treatment" at bounding box center [813, 215] width 63 height 16
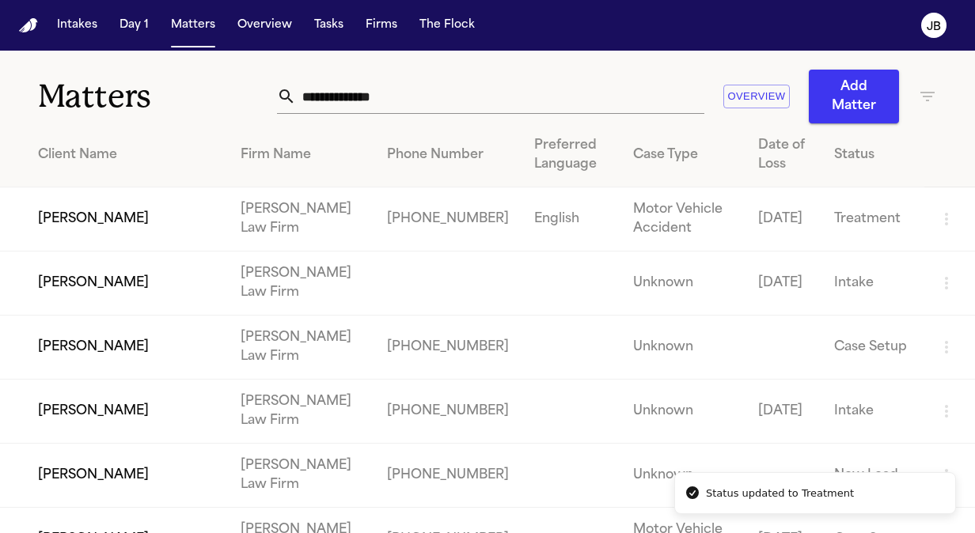
click at [149, 283] on td "[PERSON_NAME]" at bounding box center [114, 284] width 228 height 64
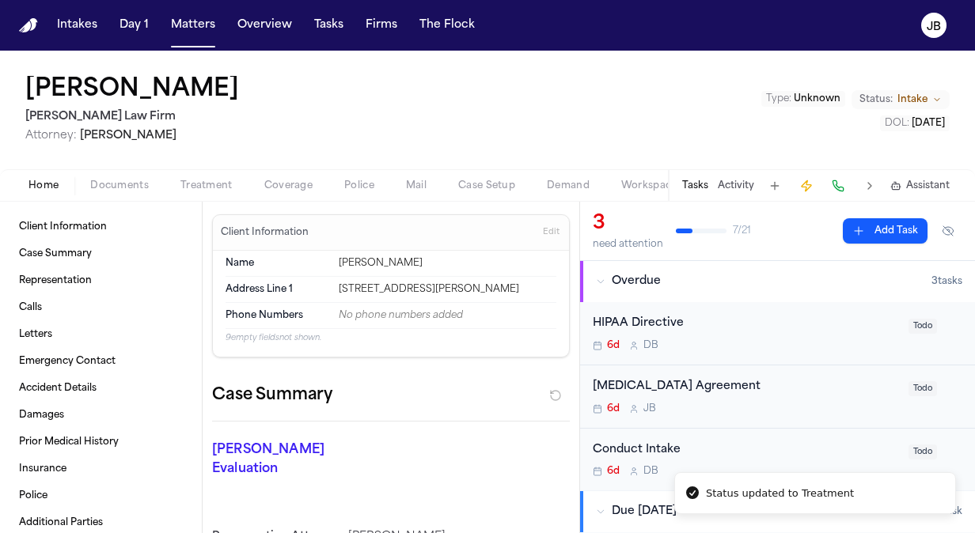
click at [912, 95] on span "Intake" at bounding box center [912, 99] width 30 height 13
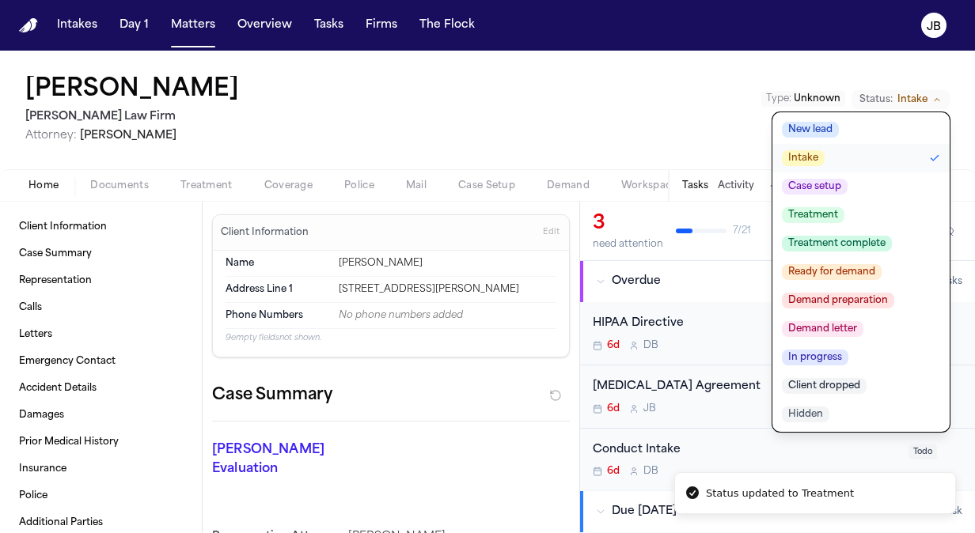
click at [829, 215] on span "Treatment" at bounding box center [813, 215] width 63 height 16
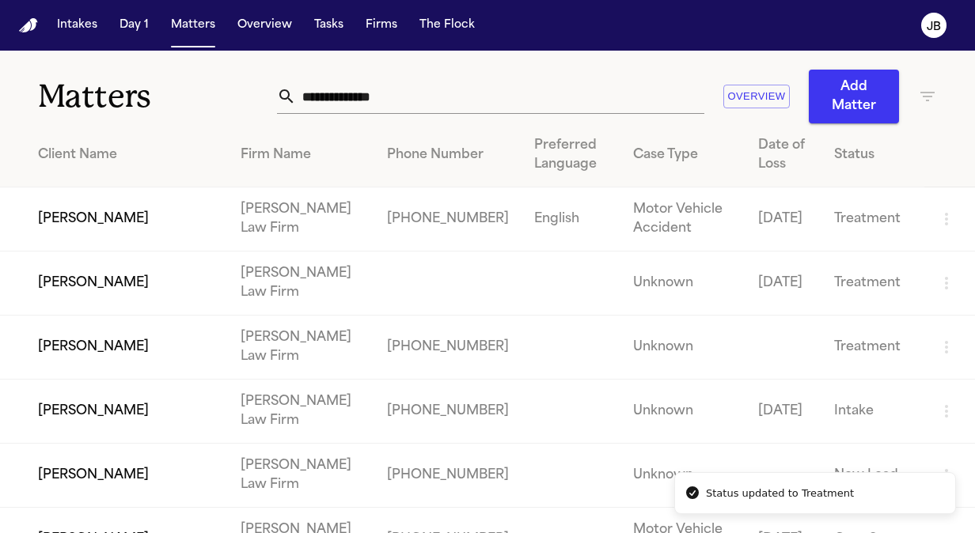
click at [152, 348] on td "[PERSON_NAME]" at bounding box center [114, 348] width 228 height 64
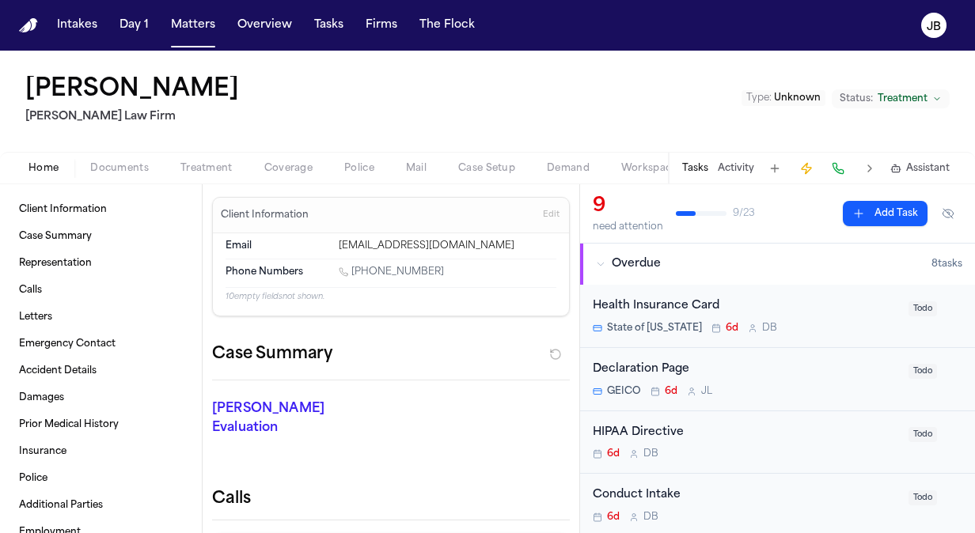
drag, startPoint x: 437, startPoint y: 267, endPoint x: 355, endPoint y: 274, distance: 82.5
click at [355, 274] on div "1 (512) 434-9989" at bounding box center [448, 273] width 218 height 15
copy link "(512) 434-9989"
click at [184, 19] on button "Matters" at bounding box center [193, 25] width 57 height 28
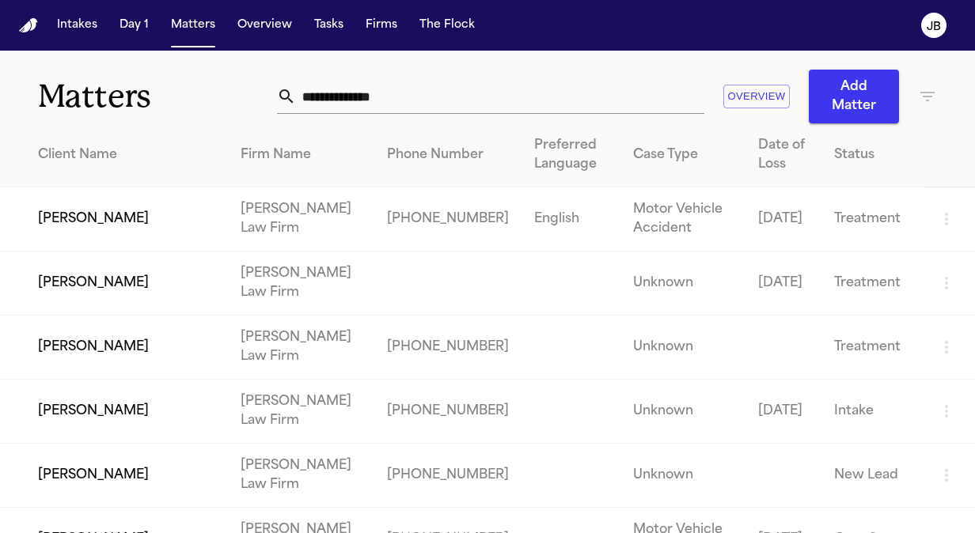
click at [111, 269] on td "[PERSON_NAME]" at bounding box center [114, 284] width 228 height 64
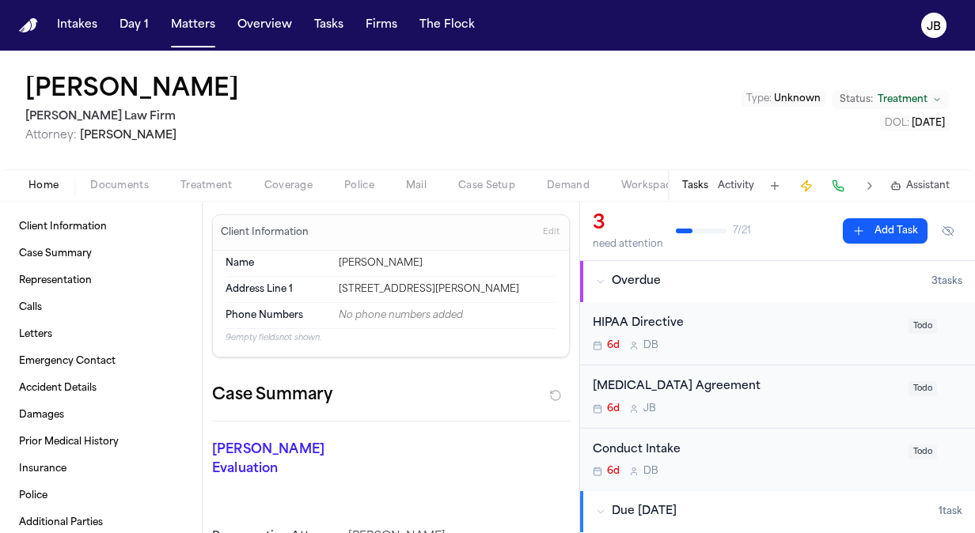
click at [543, 230] on span "Edit" at bounding box center [551, 232] width 17 height 11
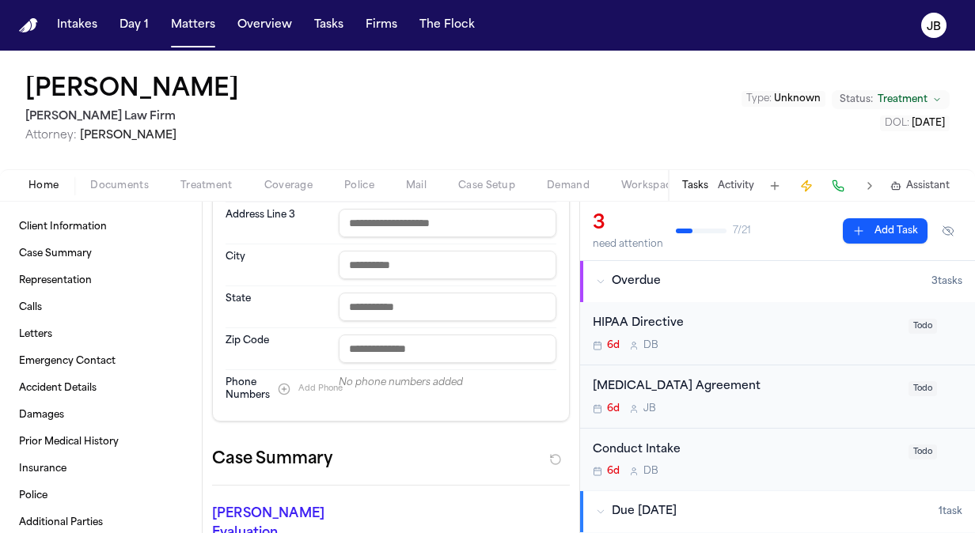
scroll to position [350, 0]
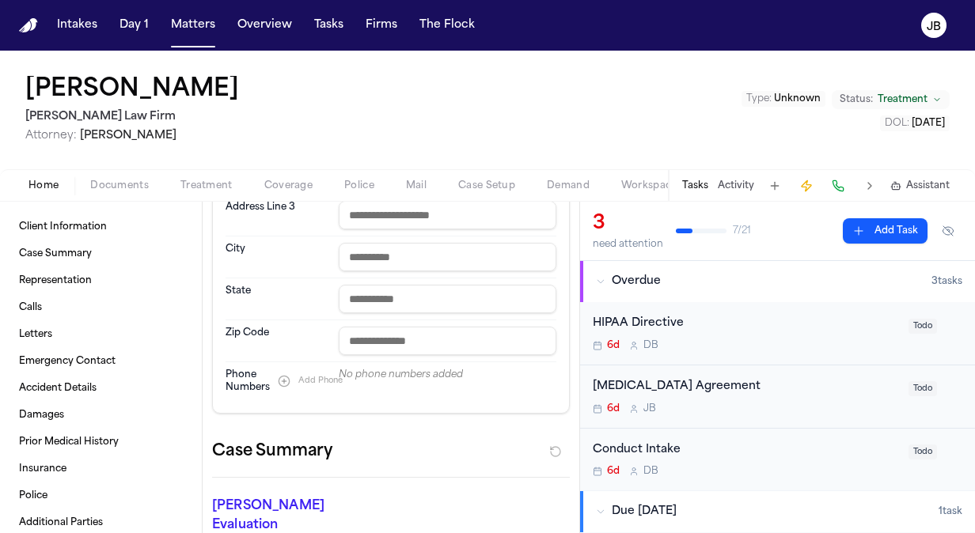
click at [370, 371] on div "No phone numbers added" at bounding box center [448, 375] width 218 height 13
click at [292, 377] on button "Add Phone" at bounding box center [310, 381] width 81 height 19
click at [401, 389] on dd at bounding box center [448, 381] width 218 height 25
click at [414, 375] on input at bounding box center [433, 380] width 189 height 22
paste input "**********"
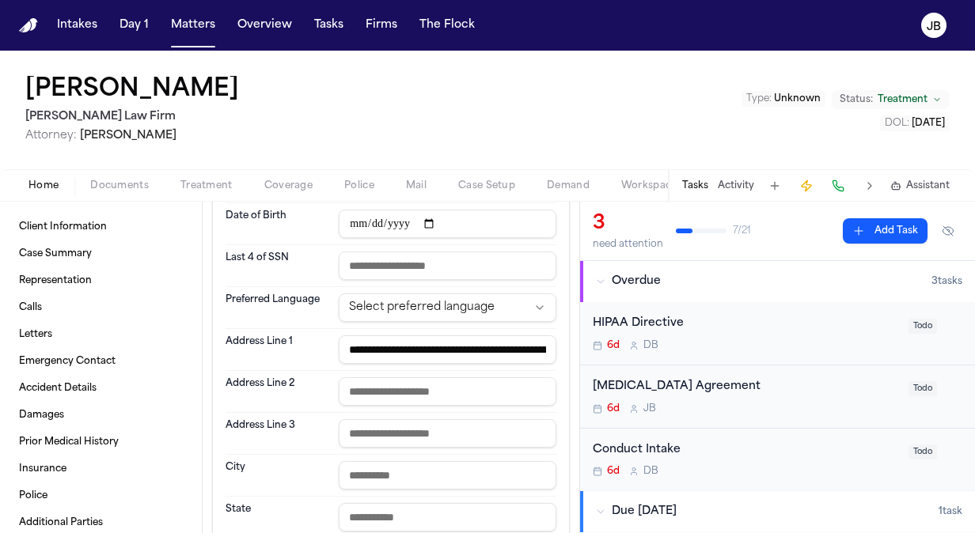
scroll to position [0, 0]
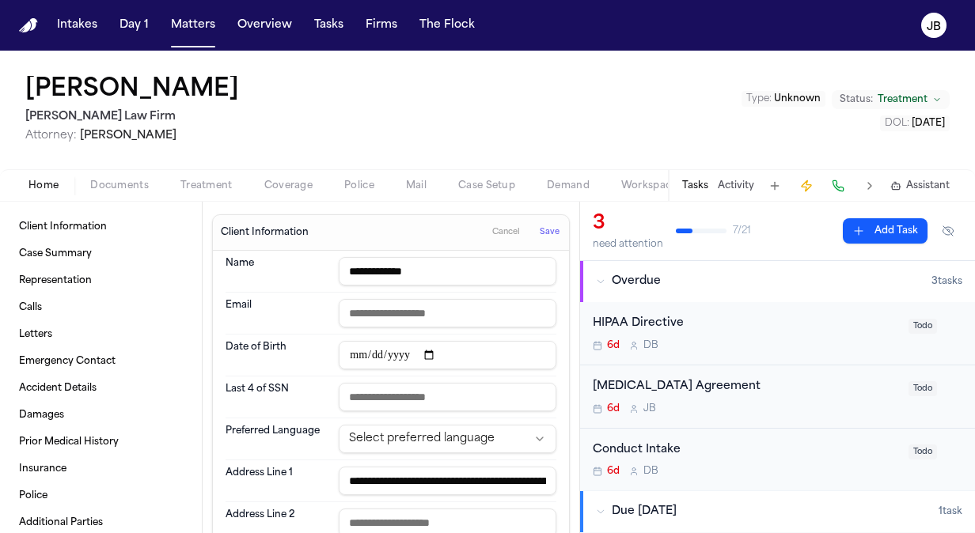
type input "**********"
click at [540, 233] on span "Save" at bounding box center [550, 232] width 20 height 11
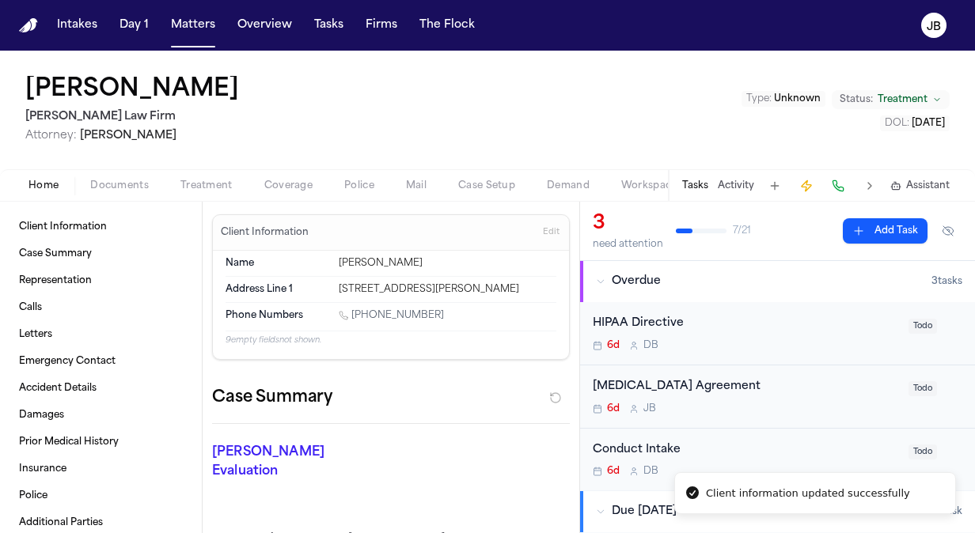
drag, startPoint x: 434, startPoint y: 330, endPoint x: 355, endPoint y: 328, distance: 79.2
click at [355, 324] on div "1 (512) 431-6468" at bounding box center [448, 316] width 218 height 15
copy link "(512) 431-6468"
click at [6, 81] on div "James Johnson 1 Hecht Law Firm Attorney: Ryan Hecht Type : Unknown Status: Trea…" at bounding box center [487, 110] width 975 height 119
click at [178, 29] on button "Matters" at bounding box center [193, 25] width 57 height 28
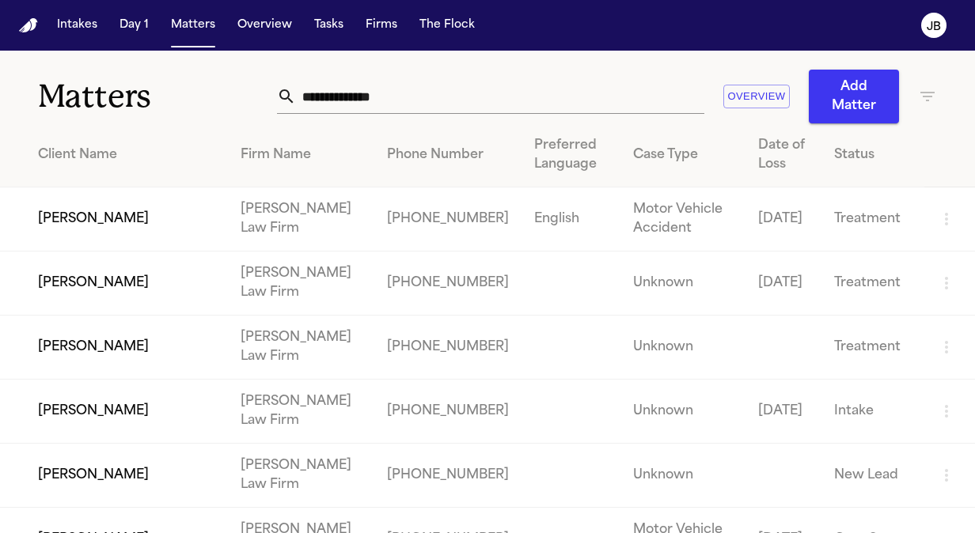
click at [392, 90] on input "text" at bounding box center [500, 96] width 408 height 35
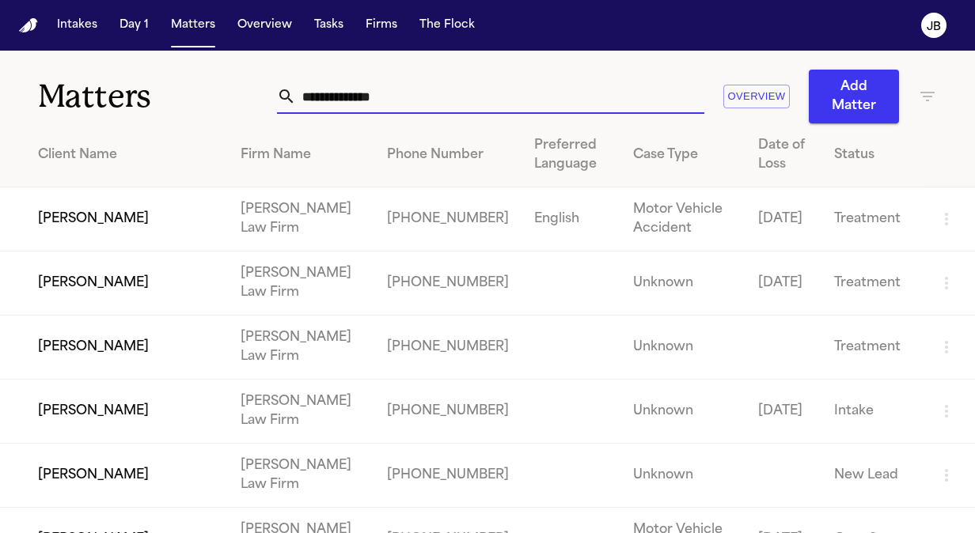
click at [522, 267] on td at bounding box center [571, 284] width 99 height 64
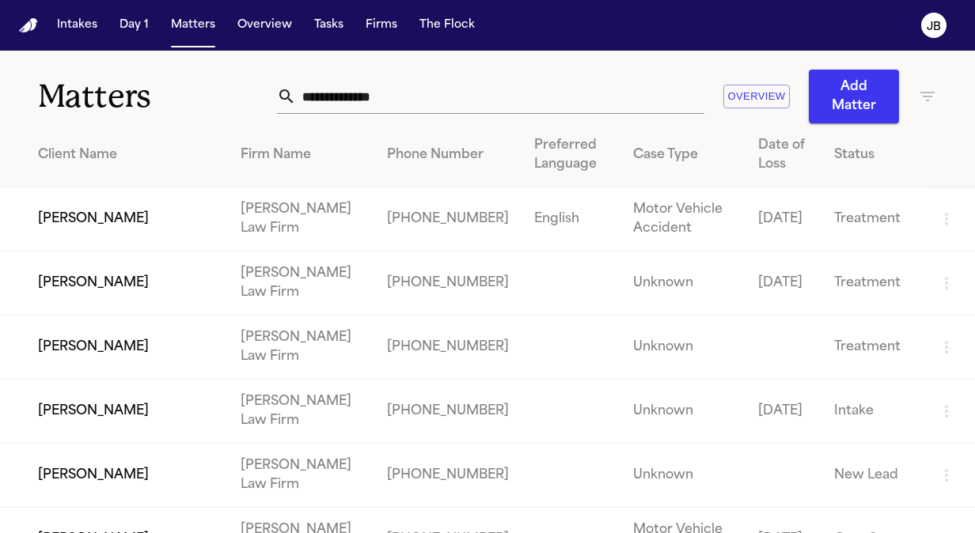
click at [123, 296] on td "[PERSON_NAME]" at bounding box center [114, 284] width 228 height 64
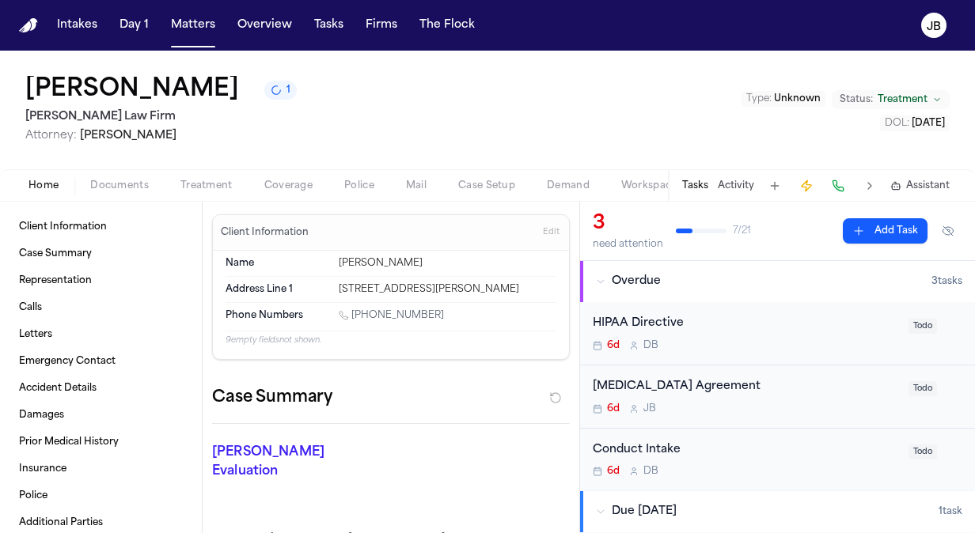
click at [545, 227] on span "Edit" at bounding box center [551, 232] width 17 height 11
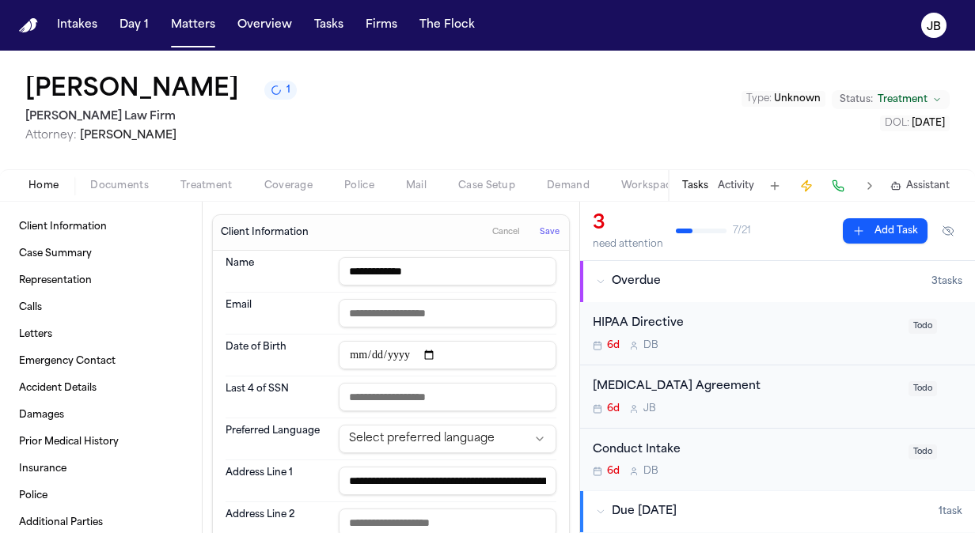
click at [470, 440] on html "**********" at bounding box center [487, 266] width 975 height 533
click at [540, 230] on span "Save" at bounding box center [550, 232] width 20 height 11
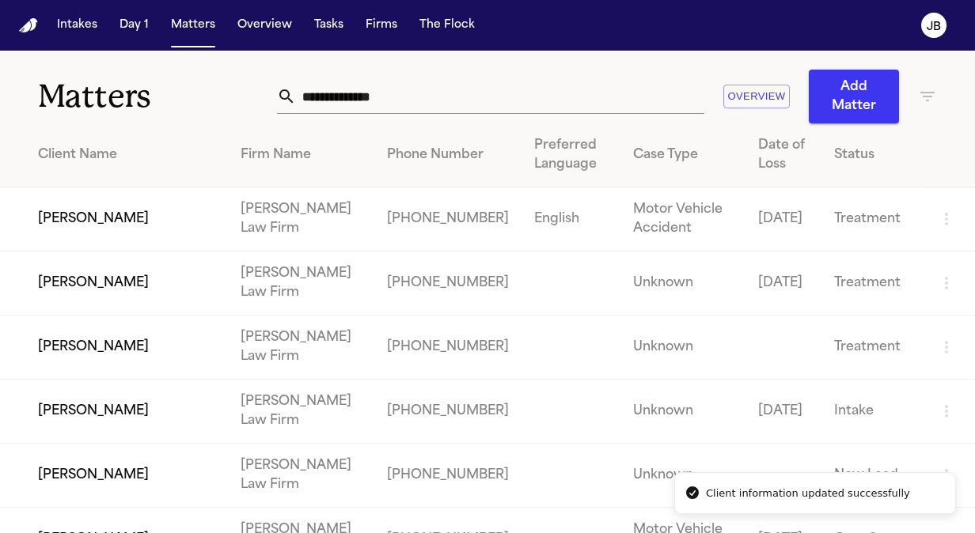
click at [522, 290] on td at bounding box center [571, 284] width 99 height 64
click at [382, 286] on td "[PHONE_NUMBER]" at bounding box center [447, 284] width 147 height 64
click at [144, 286] on td "[PERSON_NAME]" at bounding box center [114, 284] width 228 height 64
click at [134, 336] on td "[PERSON_NAME]" at bounding box center [114, 348] width 228 height 64
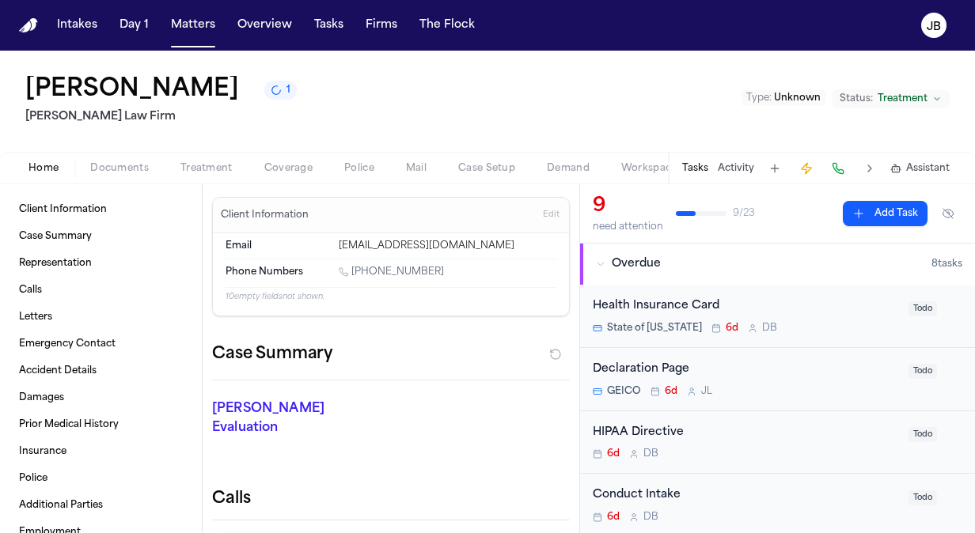
click at [543, 214] on span "Edit" at bounding box center [551, 215] width 17 height 11
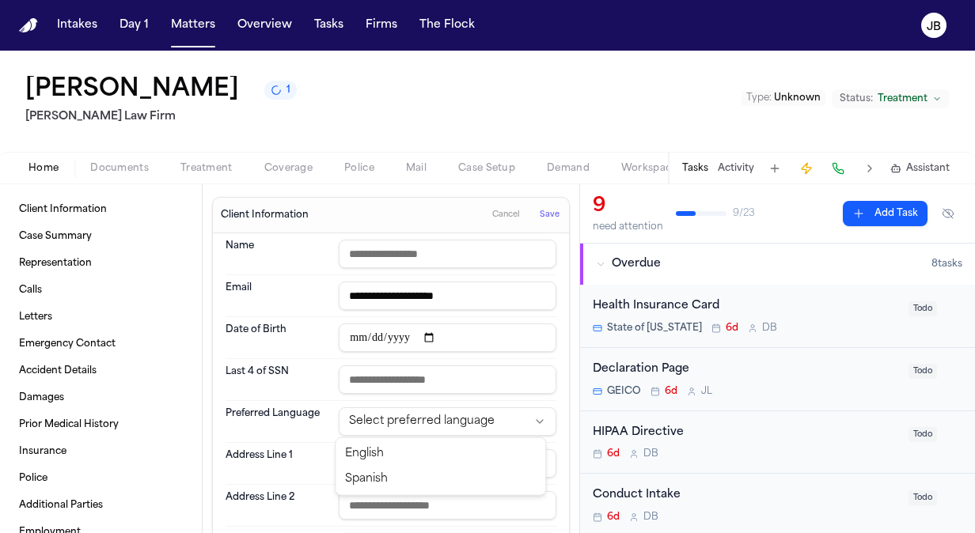
click at [447, 412] on html "**********" at bounding box center [487, 266] width 975 height 533
click at [540, 215] on span "Save" at bounding box center [550, 215] width 20 height 11
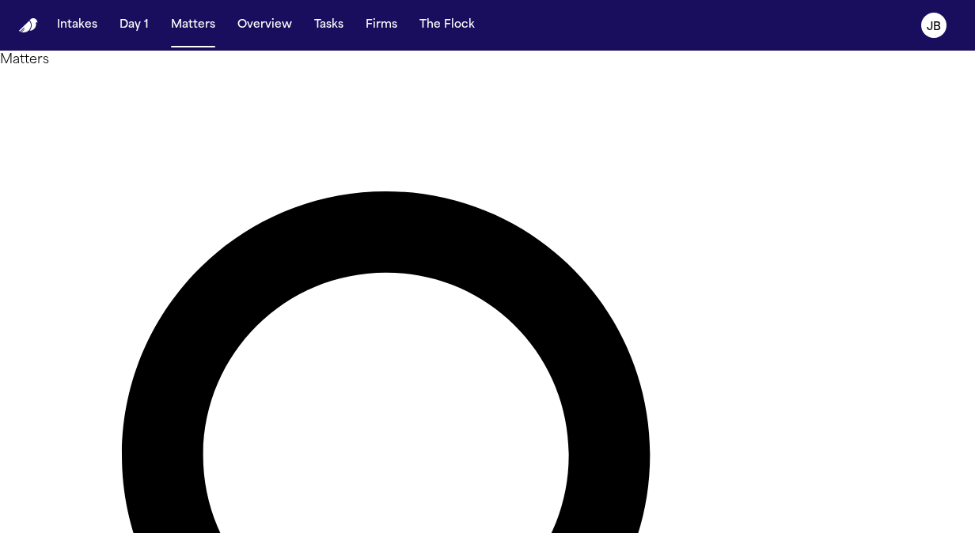
type input "***"
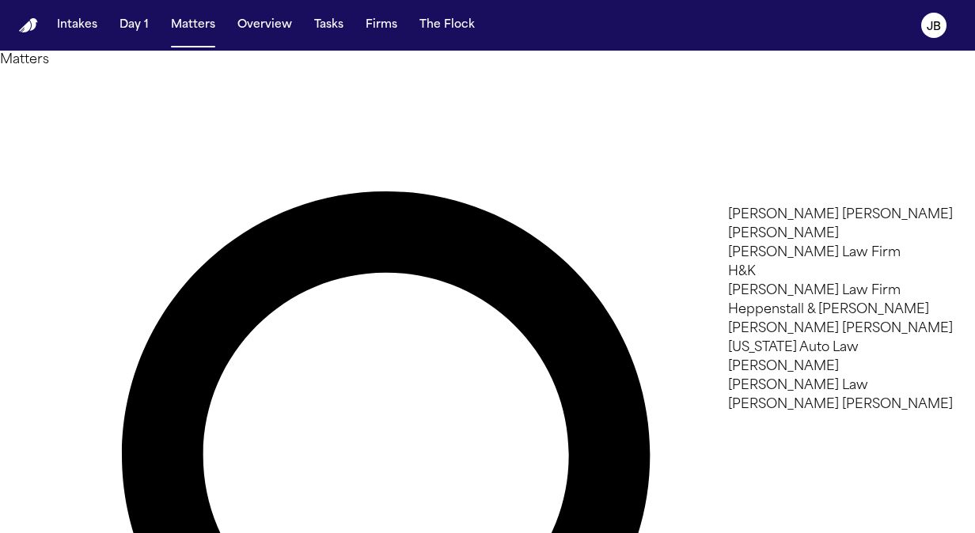
type input "***"
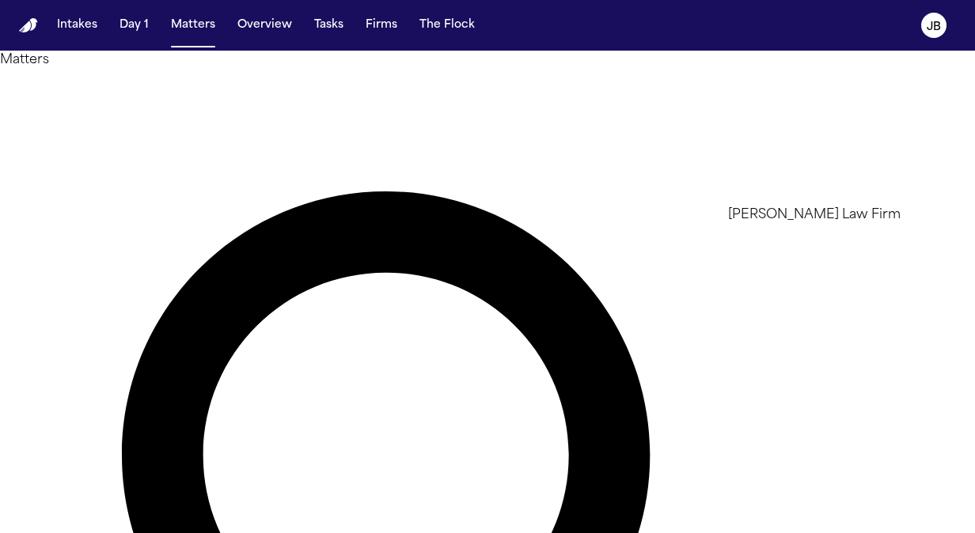
click at [780, 220] on li "[PERSON_NAME] Law Firm" at bounding box center [840, 215] width 225 height 19
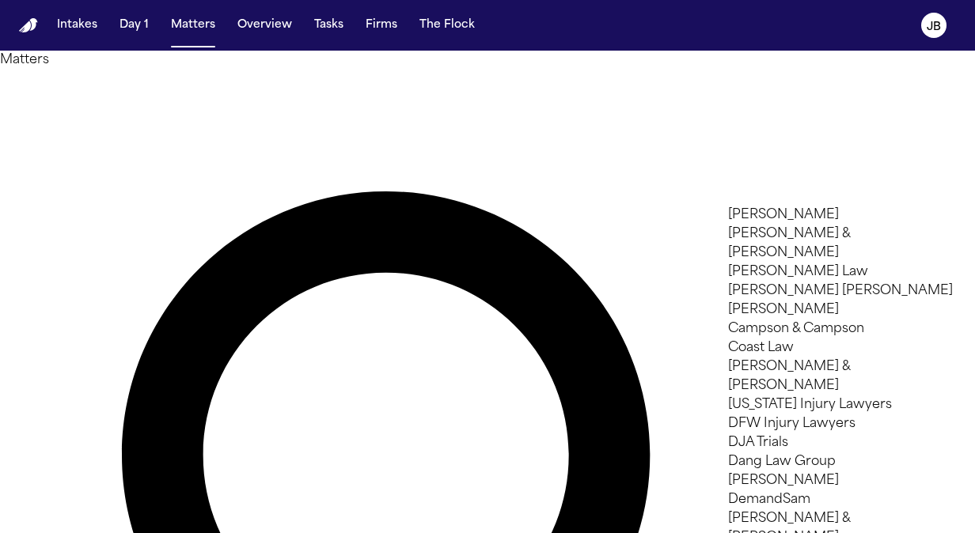
scroll to position [419, 0]
type input "*"
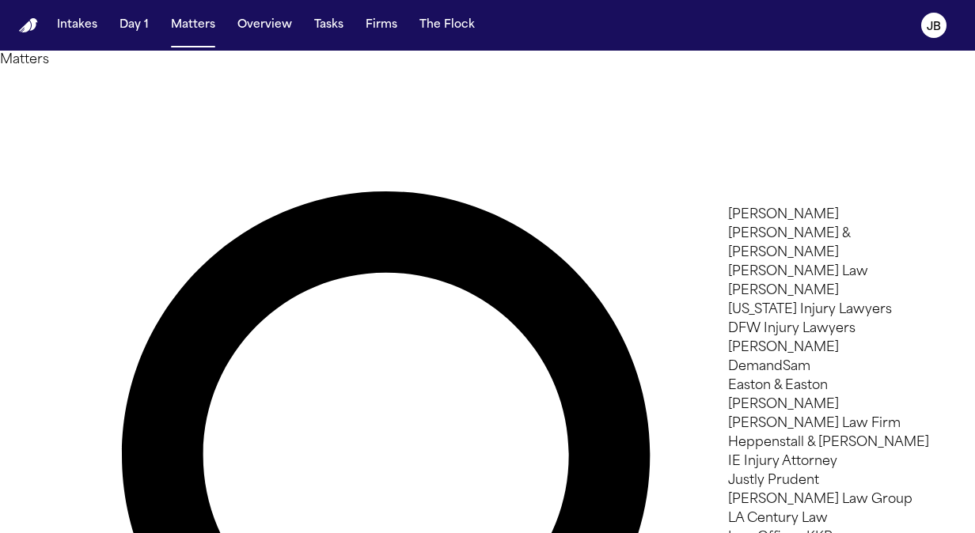
type input "***"
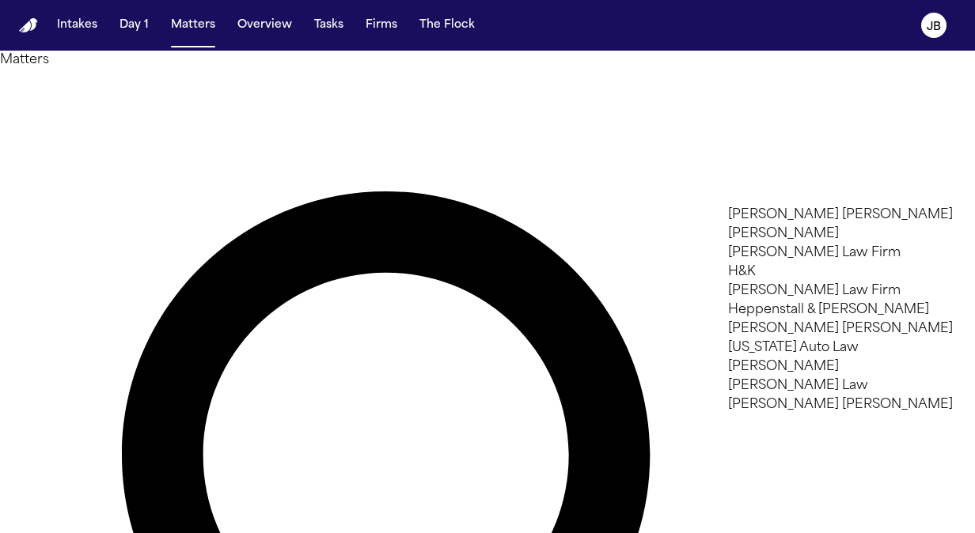
type input "***"
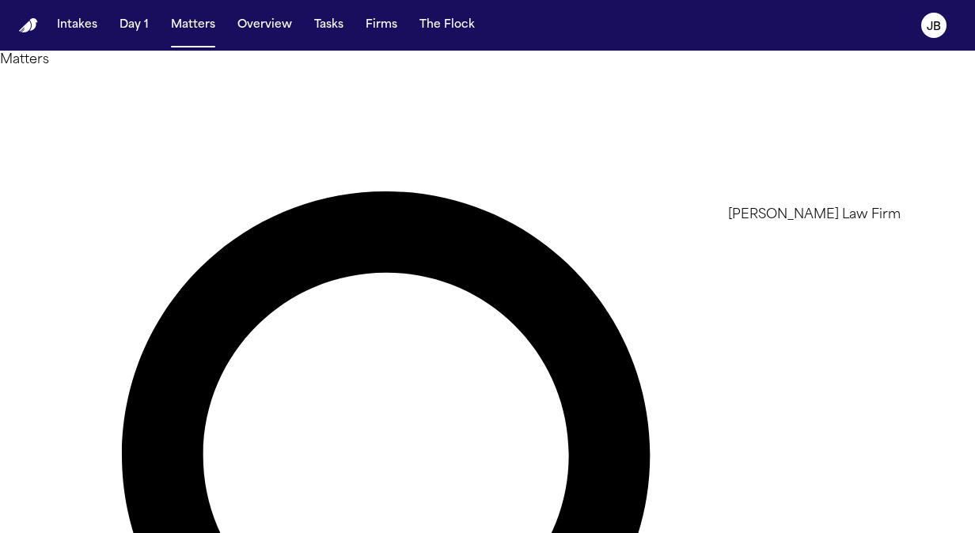
click at [784, 225] on li "[PERSON_NAME] Law Firm" at bounding box center [840, 215] width 225 height 19
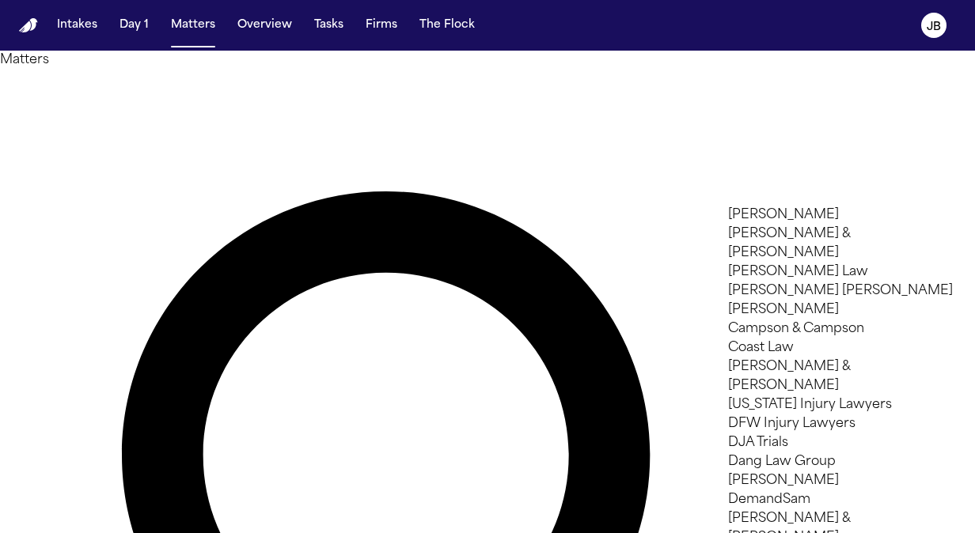
click at [631, 533] on div at bounding box center [487, 533] width 975 height 0
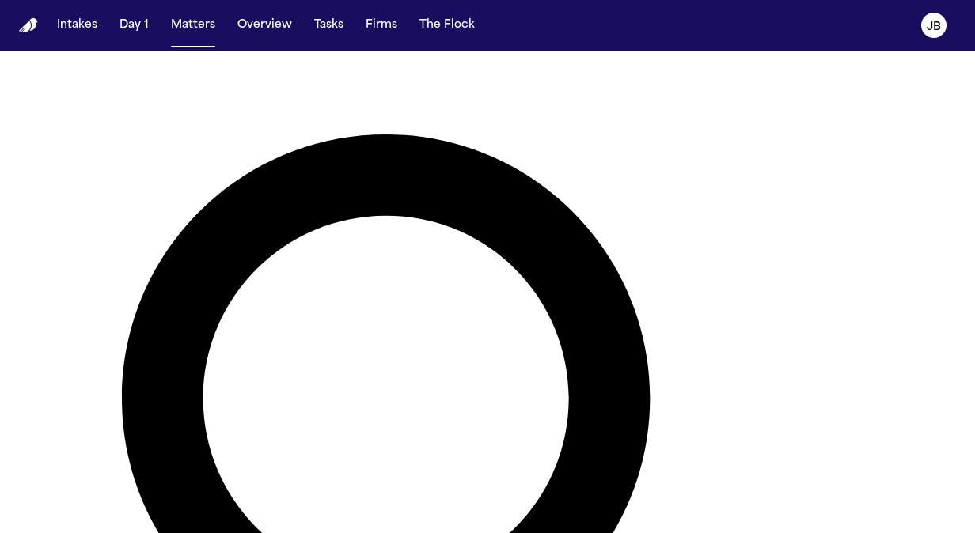
scroll to position [63, 0]
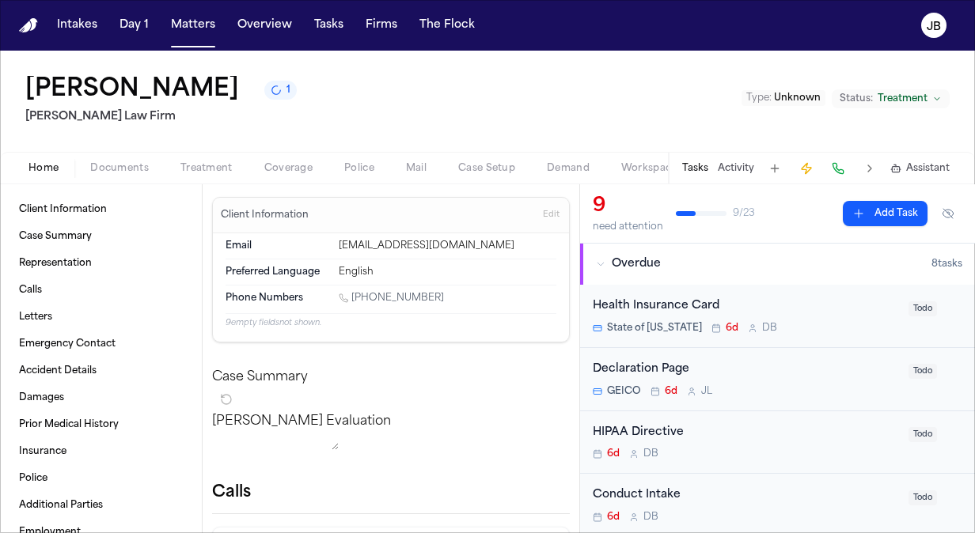
click at [801, 97] on span "Unknown" at bounding box center [797, 97] width 47 height 9
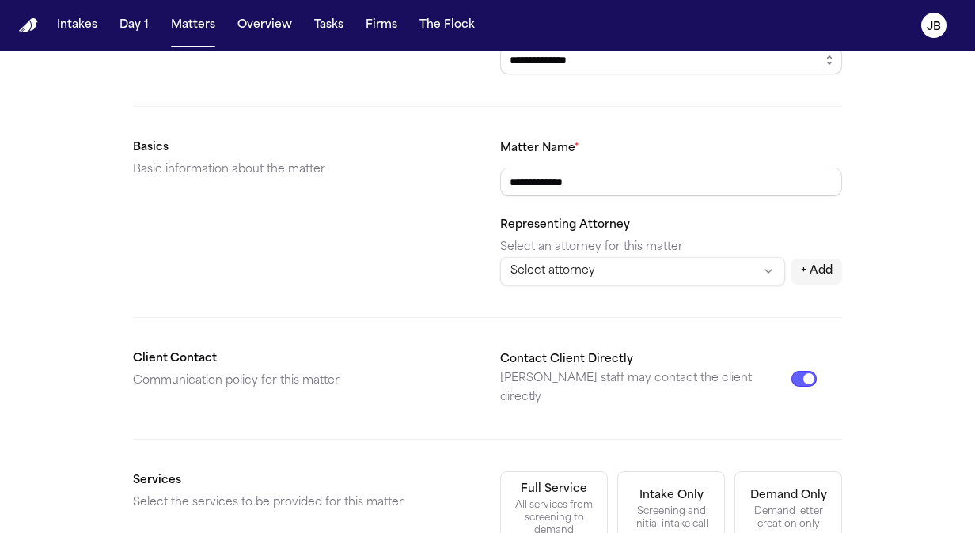
scroll to position [176, 0]
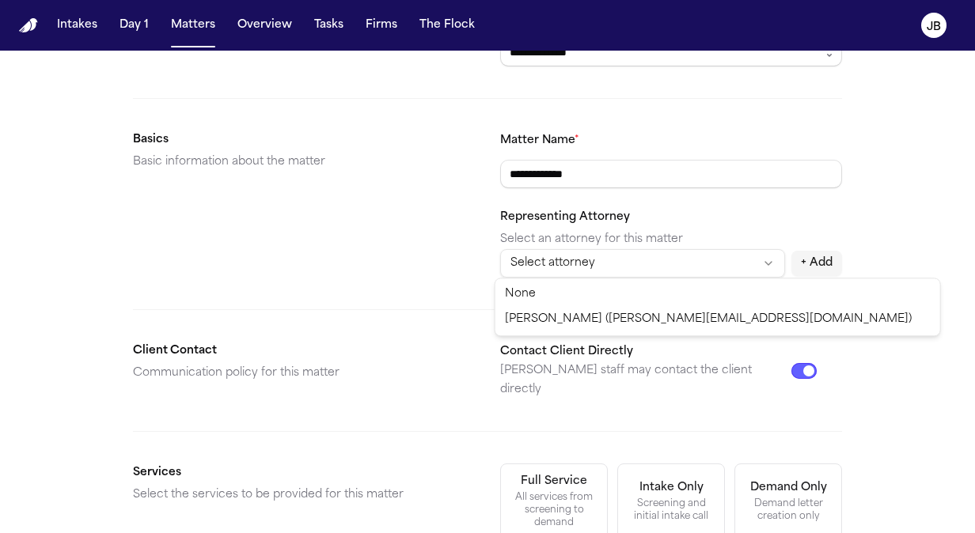
click at [575, 270] on html "**********" at bounding box center [487, 266] width 975 height 533
select select "**********"
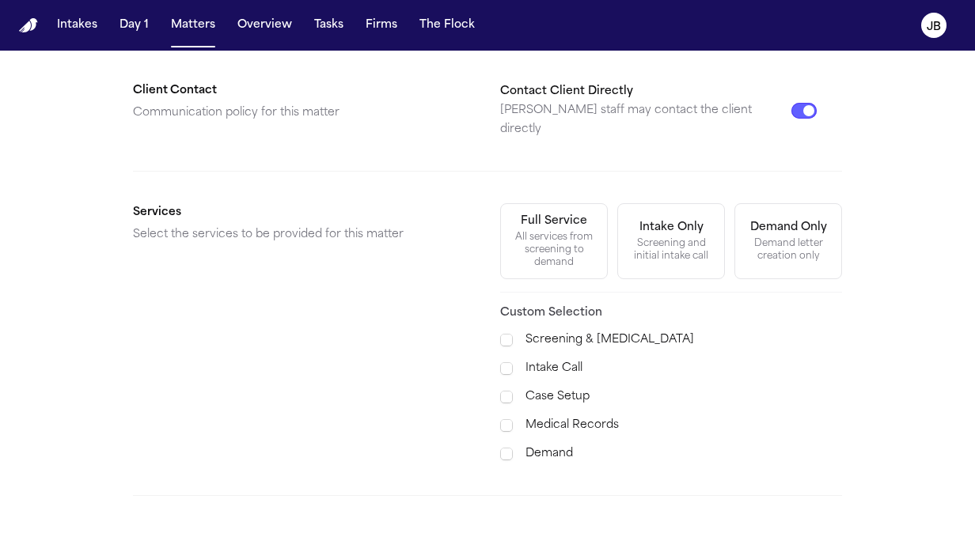
scroll to position [529, 0]
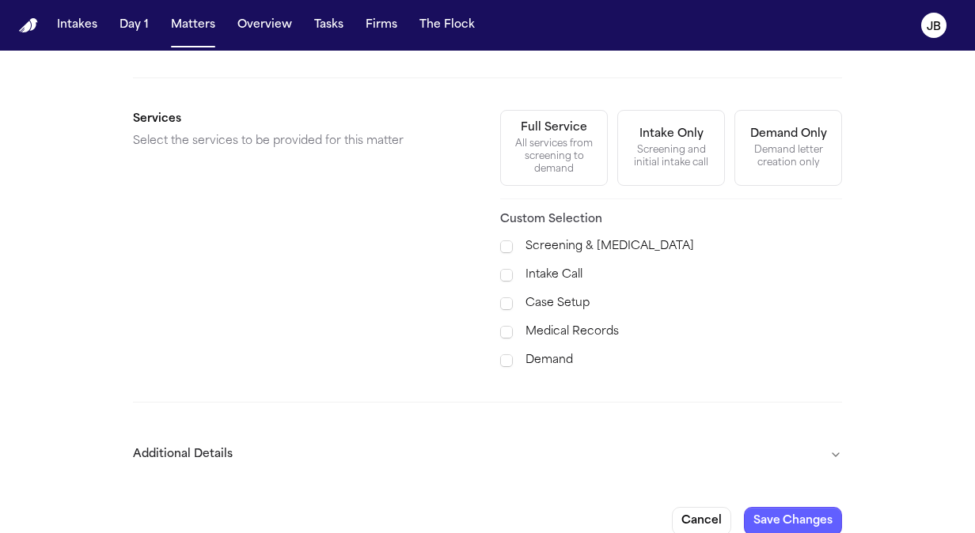
click at [538, 138] on div "All services from screening to demand" at bounding box center [553, 157] width 87 height 38
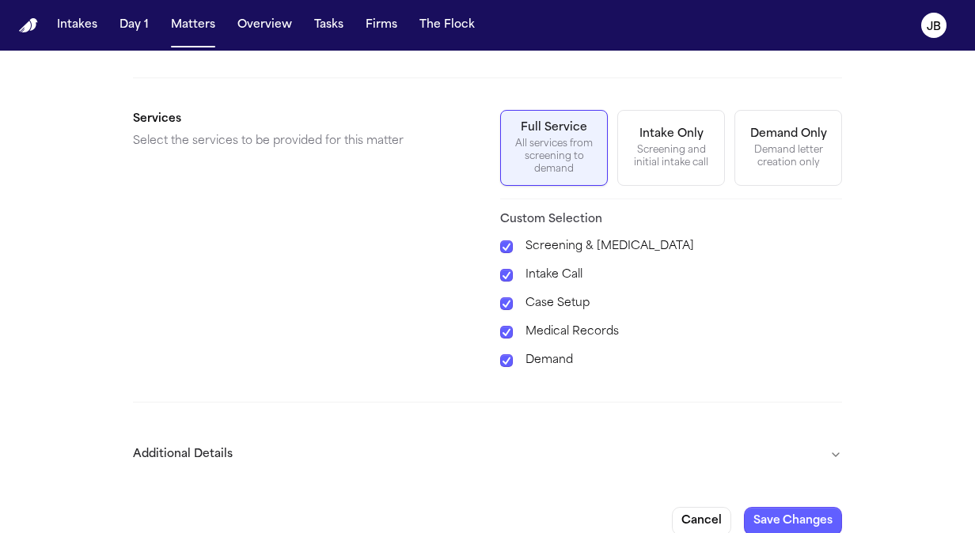
click at [832, 434] on button "Additional Details" at bounding box center [487, 454] width 709 height 41
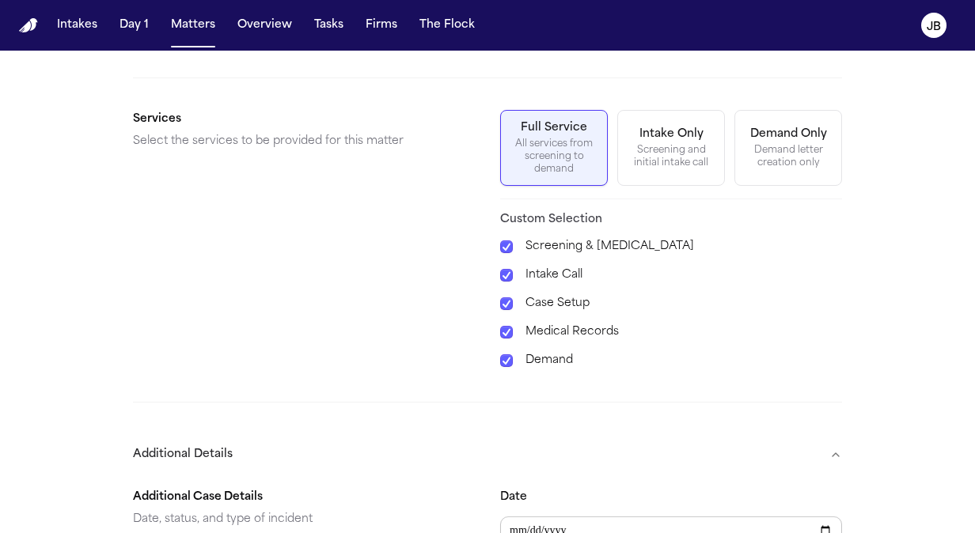
click at [579, 517] on input "Date" at bounding box center [671, 531] width 342 height 28
type input "**********"
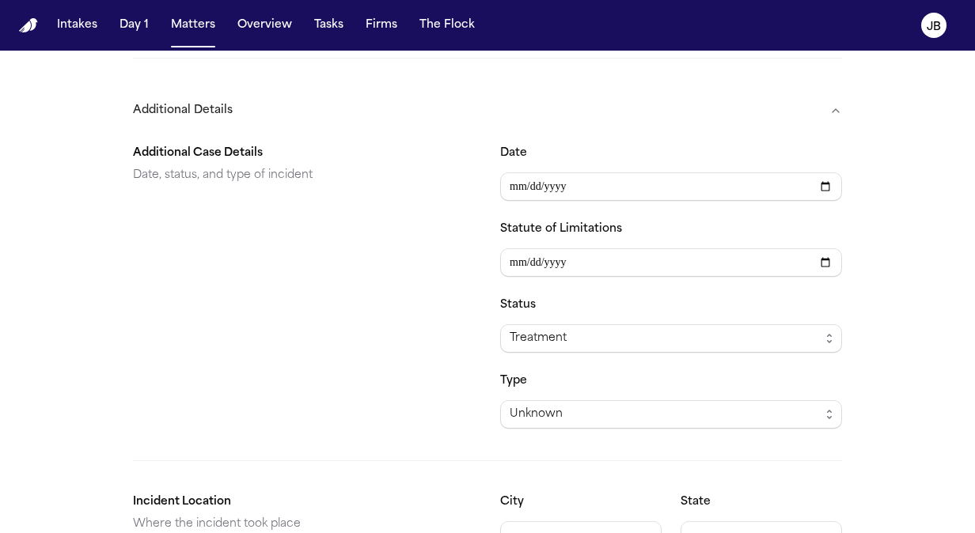
scroll to position [953, 0]
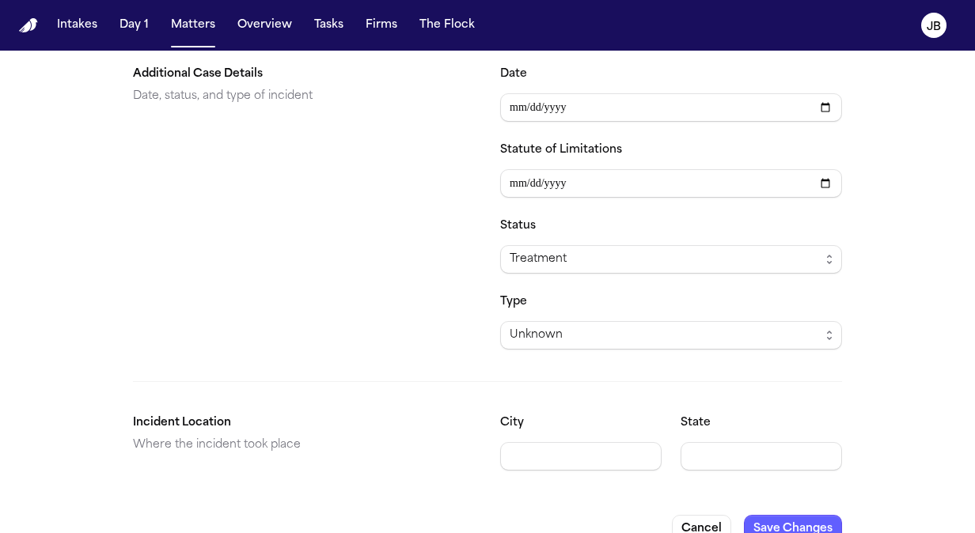
click at [808, 515] on button "Save Changes" at bounding box center [793, 529] width 98 height 28
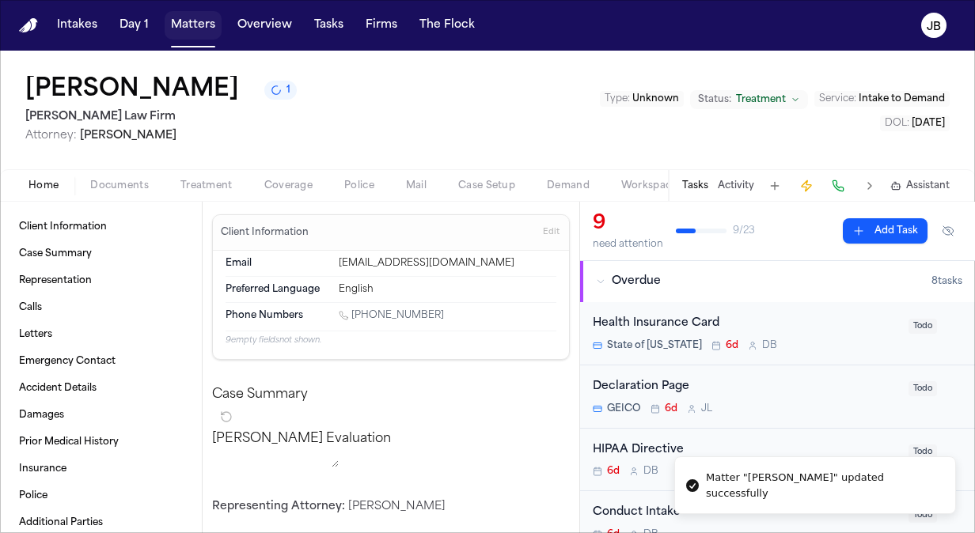
click at [184, 32] on button "Matters" at bounding box center [193, 25] width 57 height 28
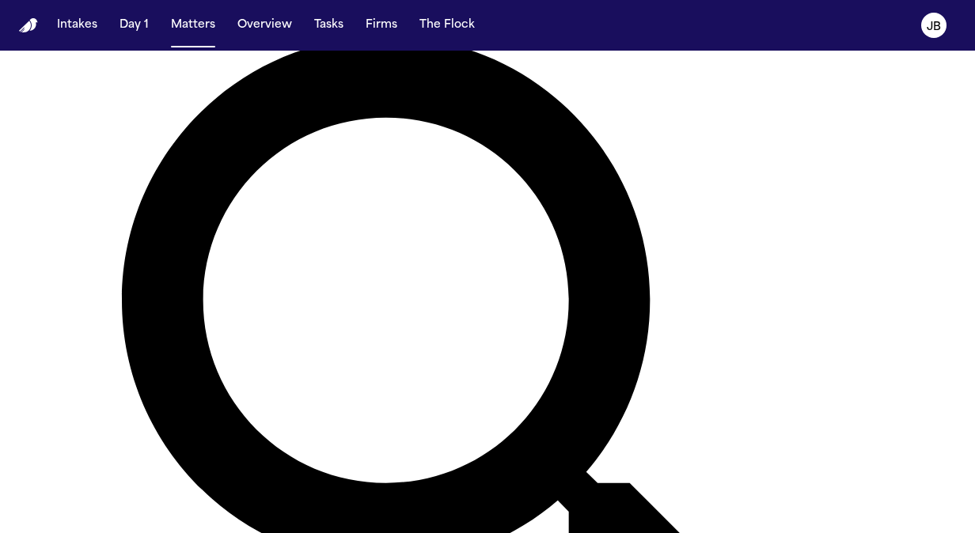
scroll to position [161, 0]
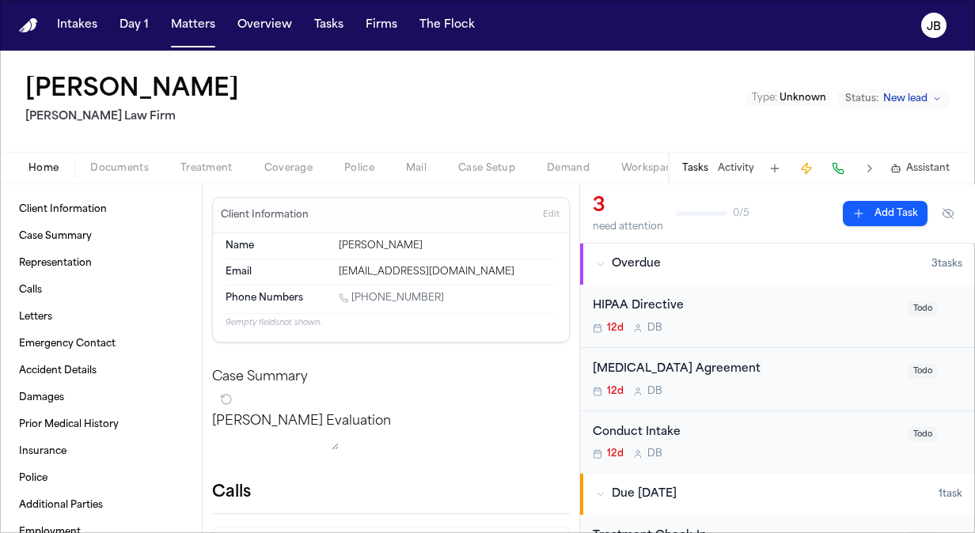
click at [125, 172] on span "Documents" at bounding box center [119, 168] width 59 height 13
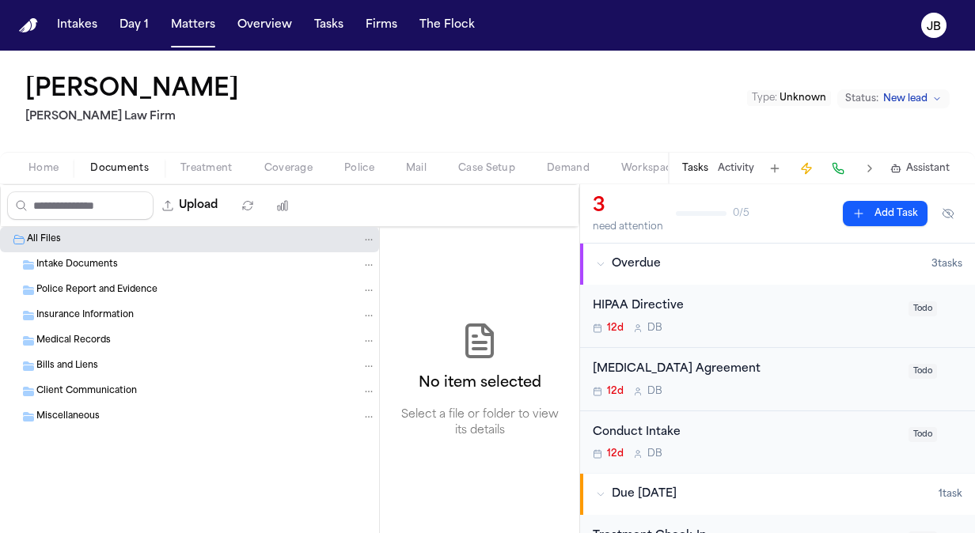
click at [82, 261] on span "Intake Documents" at bounding box center [77, 265] width 82 height 13
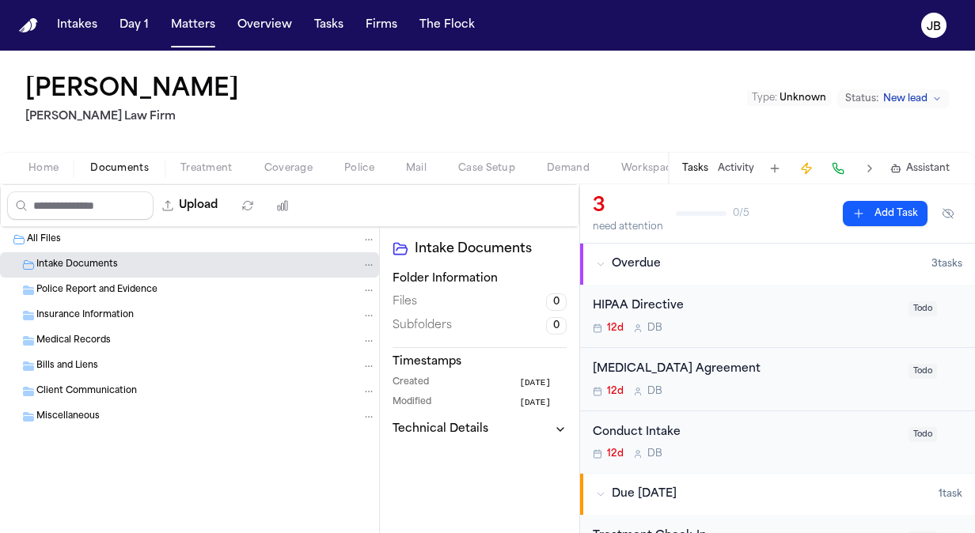
click at [36, 167] on span "Home" at bounding box center [43, 168] width 30 height 13
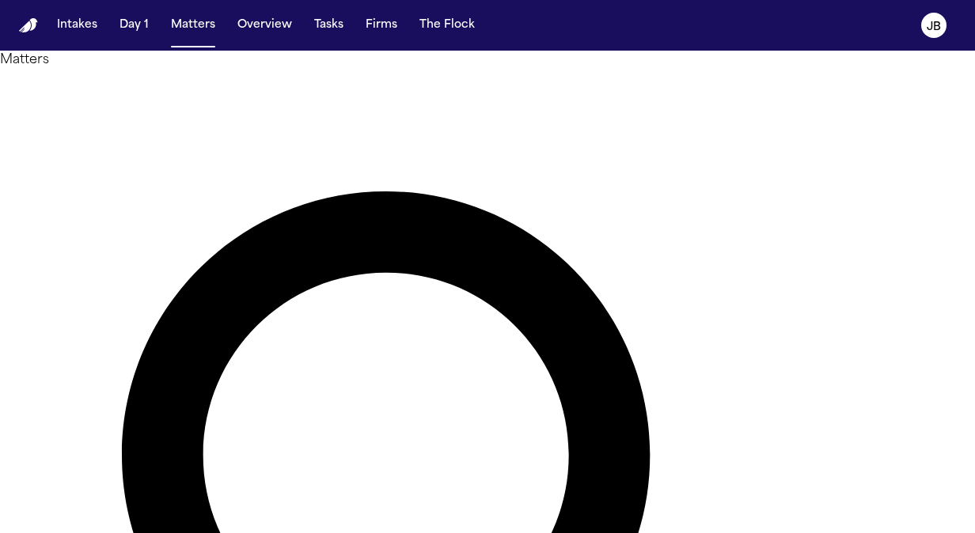
scroll to position [51, 0]
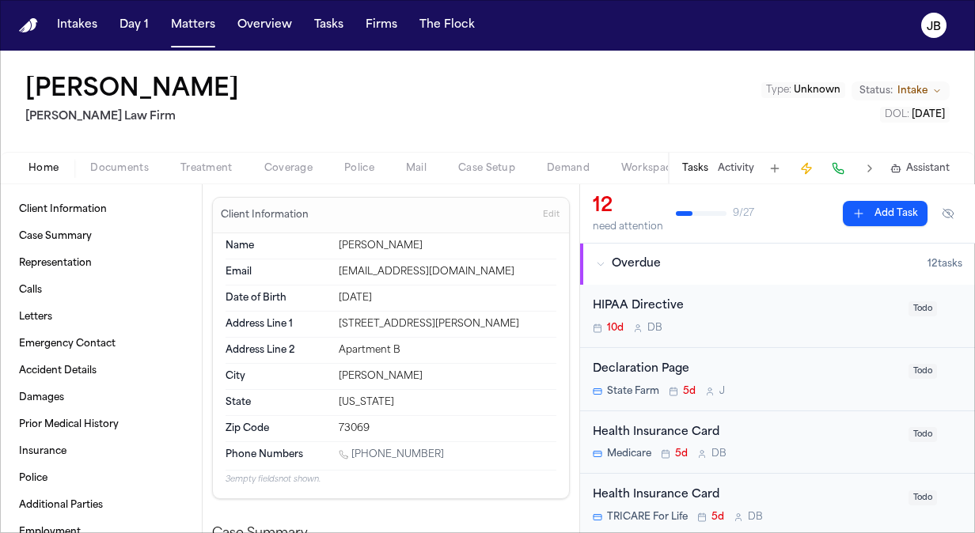
click at [925, 97] on span "Intake" at bounding box center [912, 91] width 30 height 13
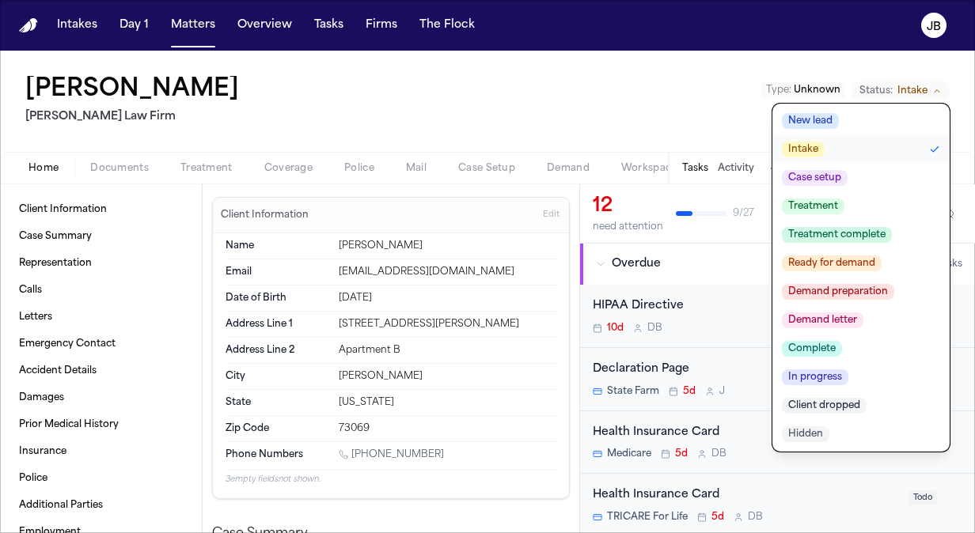
click at [829, 202] on span "Treatment" at bounding box center [813, 207] width 63 height 16
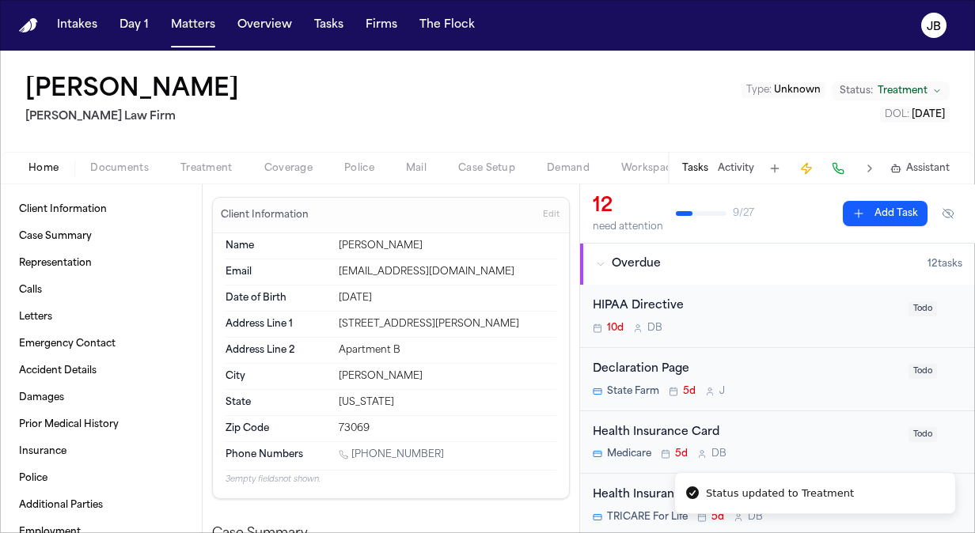
click at [345, 127] on div "Loretta Johnson Hecht Law Firm Type : Unknown Status: Treatment DOL : 2025-07-02" at bounding box center [487, 101] width 975 height 101
click at [742, 172] on button "Activity" at bounding box center [736, 168] width 36 height 13
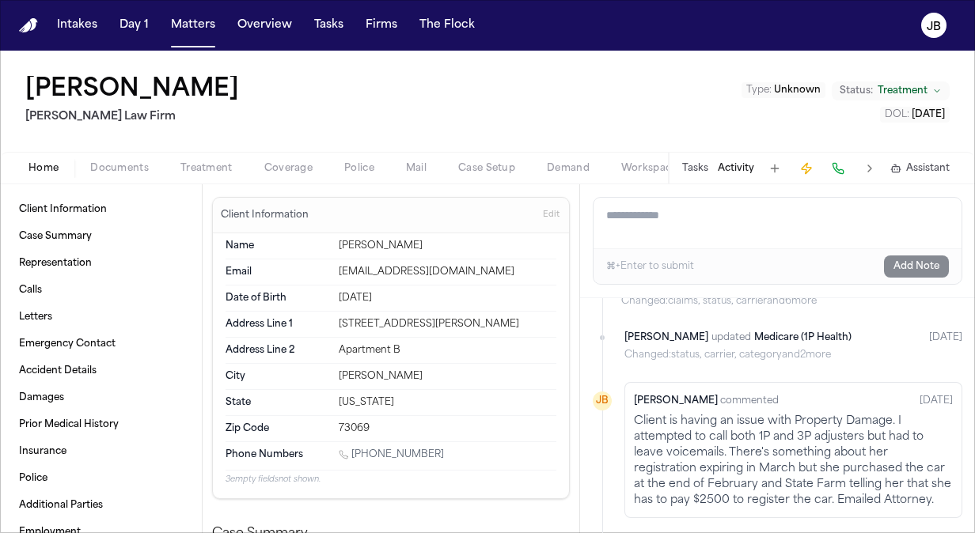
scroll to position [1567, 0]
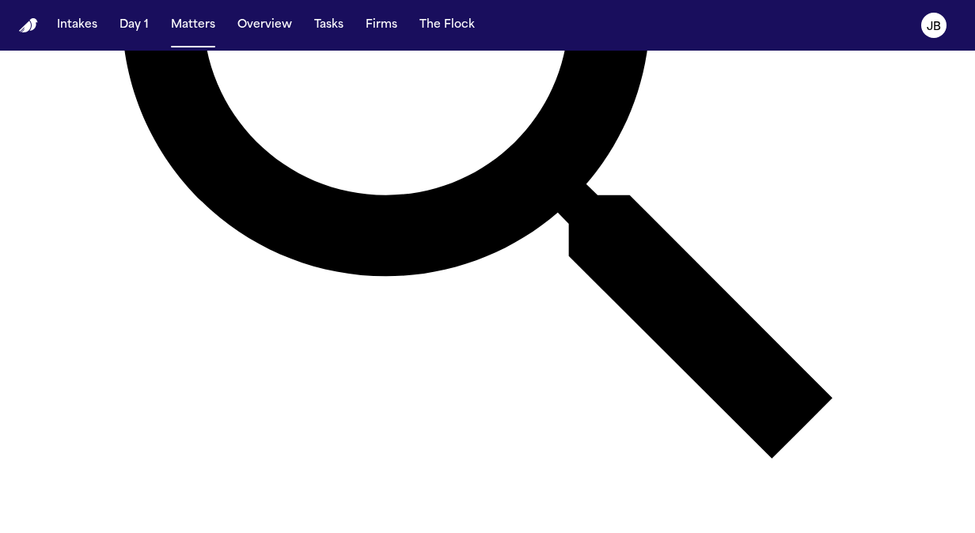
scroll to position [449, 0]
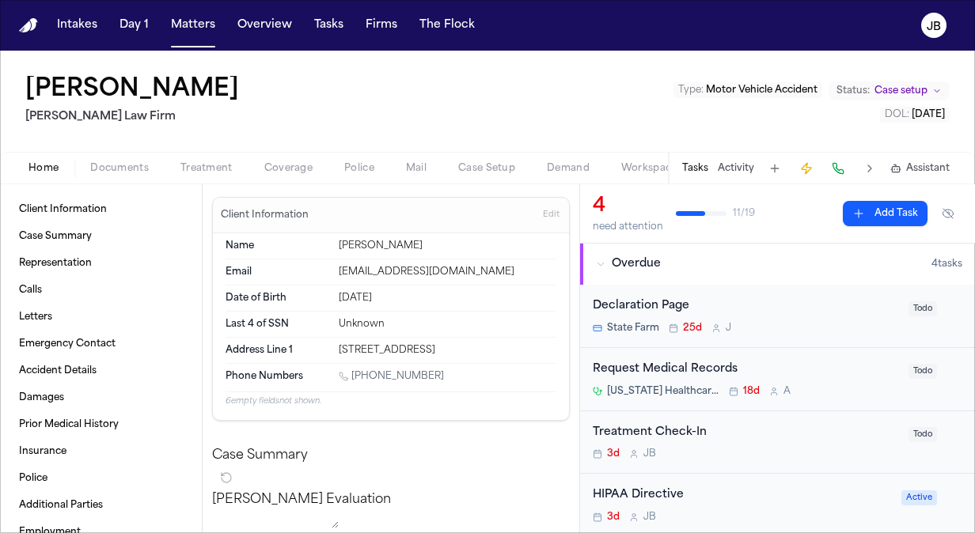
click at [736, 168] on button "Activity" at bounding box center [736, 168] width 36 height 13
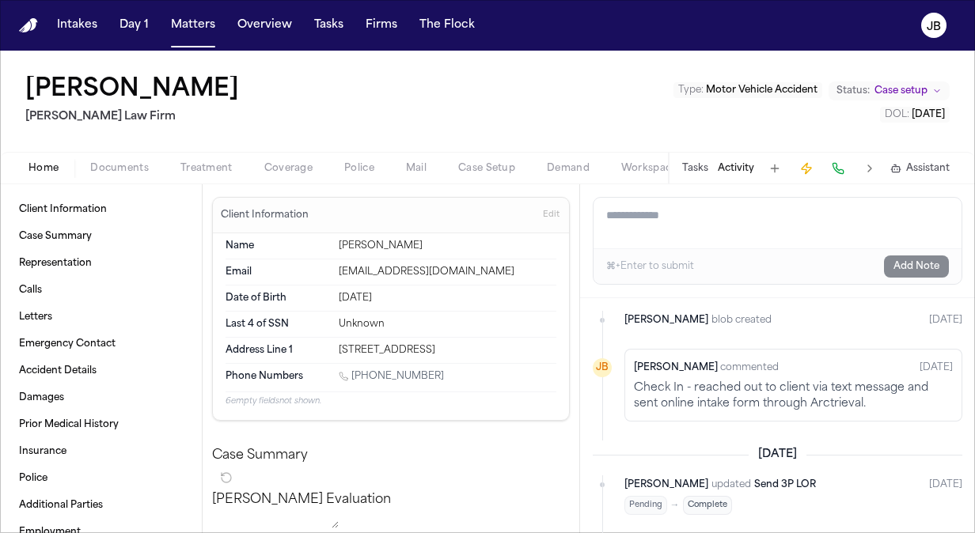
scroll to position [180, 0]
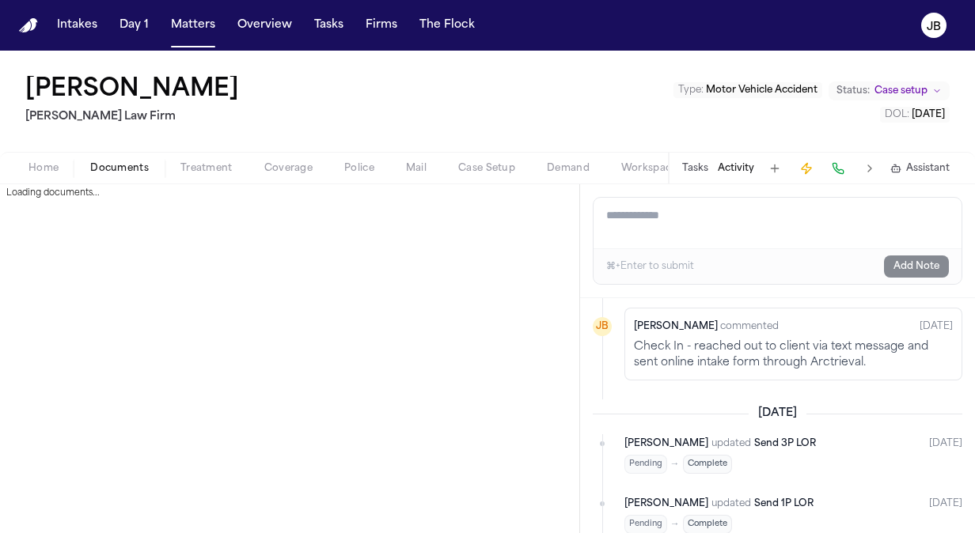
click at [119, 170] on span "Documents" at bounding box center [119, 168] width 59 height 13
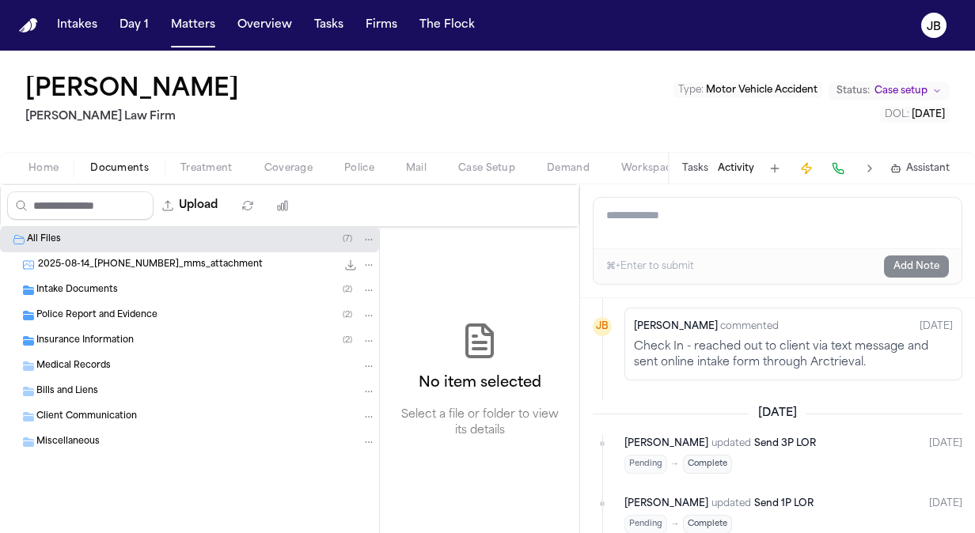
click at [129, 264] on span "2025-08-14_[PHONE_NUMBER]_mms_attachment" at bounding box center [150, 265] width 225 height 13
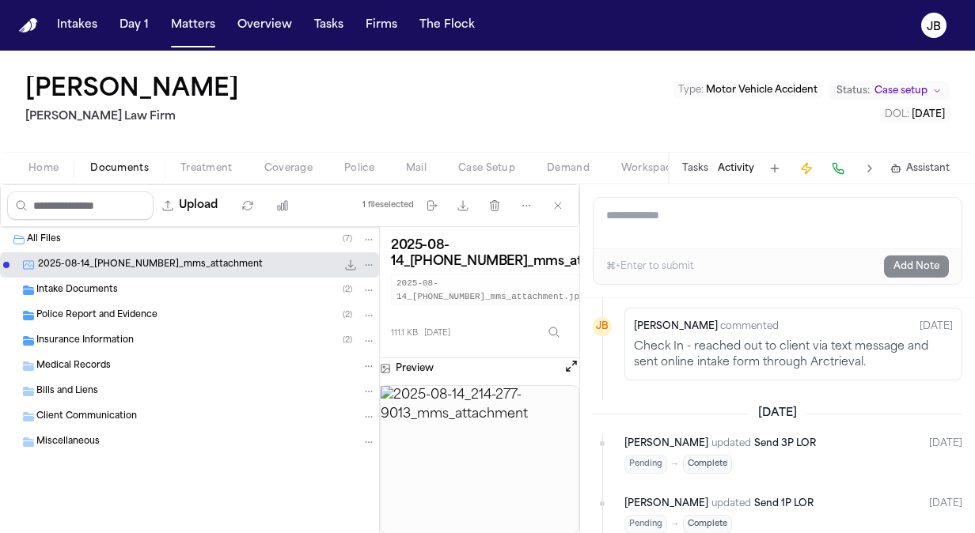
click at [175, 298] on div "Intake Documents ( 2 )" at bounding box center [189, 290] width 379 height 25
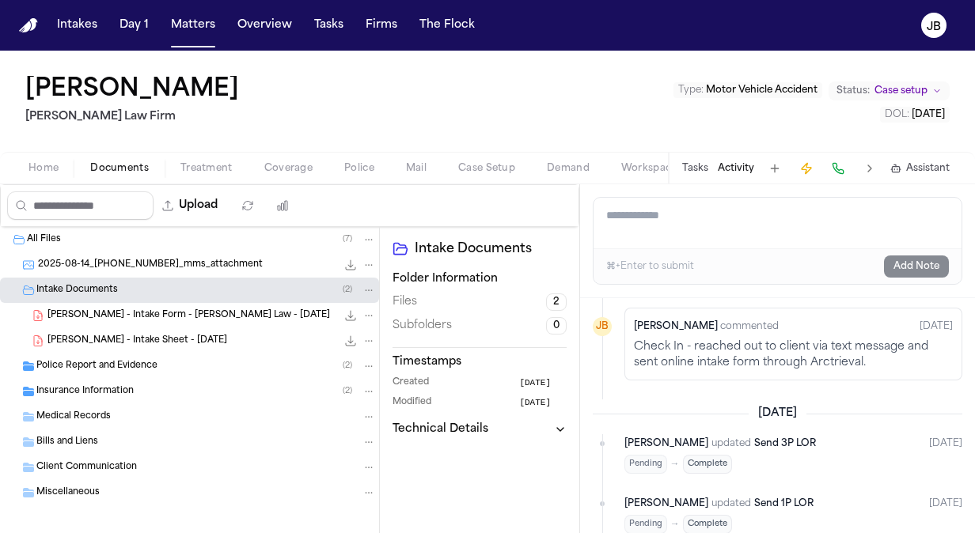
click at [192, 318] on span "[PERSON_NAME] - Intake Form - [PERSON_NAME] Law - [DATE]" at bounding box center [188, 315] width 283 height 13
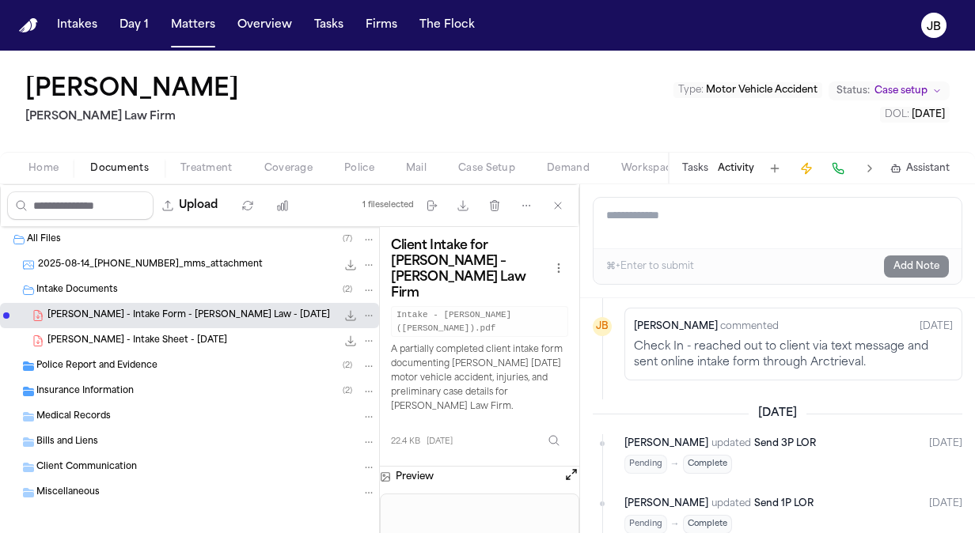
click at [152, 328] on div "B. Arana - Intake Sheet - 7.24.25 22.4 KB • PDF" at bounding box center [189, 340] width 379 height 25
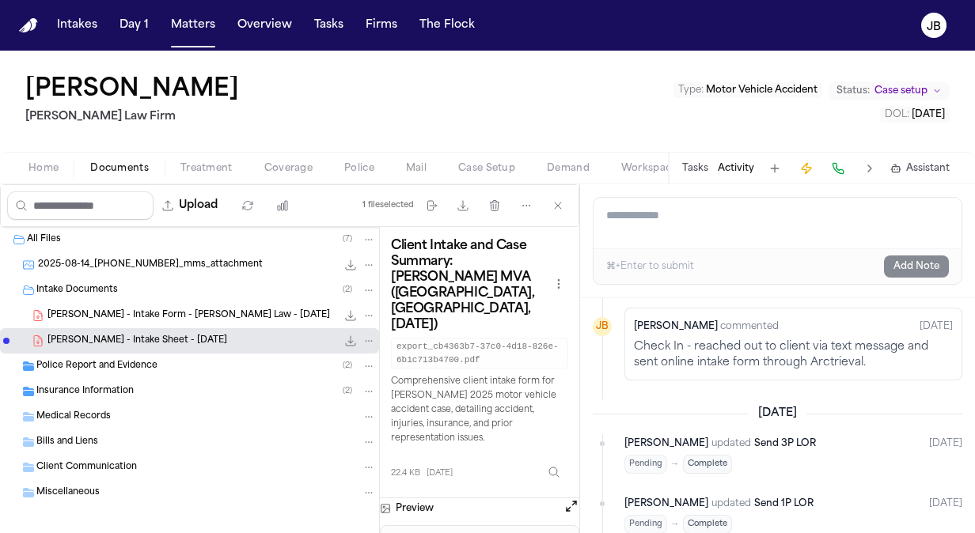
click at [161, 318] on span "[PERSON_NAME] - Intake Form - [PERSON_NAME] Law - [DATE]" at bounding box center [188, 315] width 283 height 13
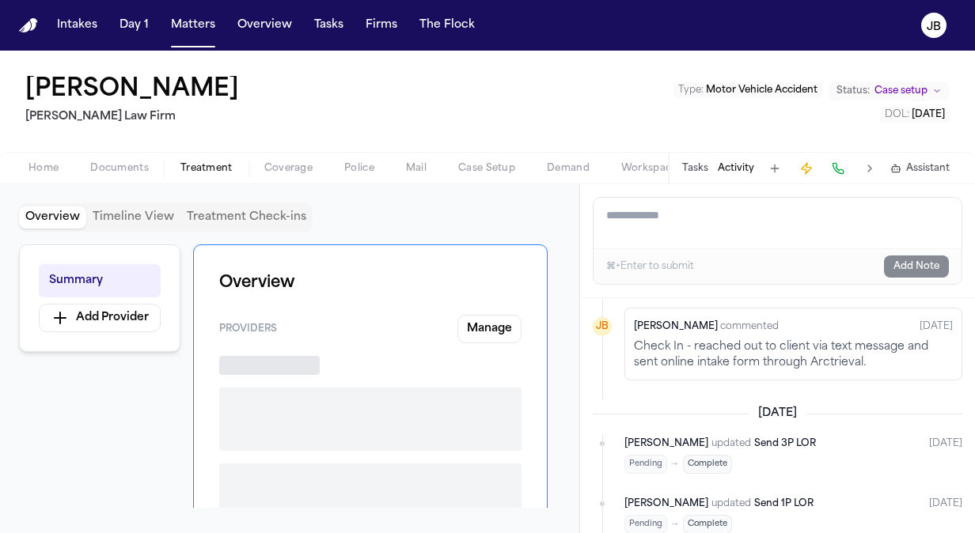
click at [218, 162] on span "Treatment" at bounding box center [206, 168] width 52 height 13
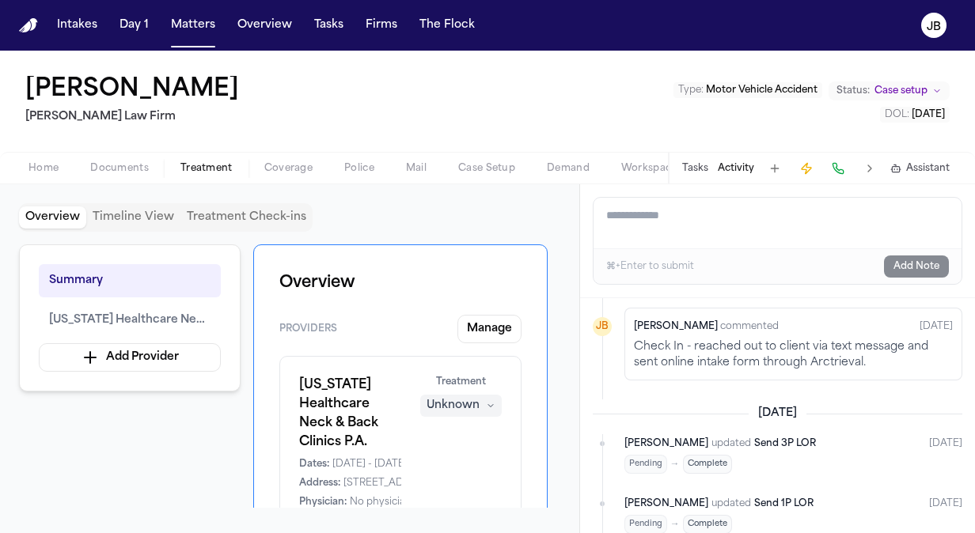
click at [119, 171] on span "Documents" at bounding box center [119, 168] width 59 height 13
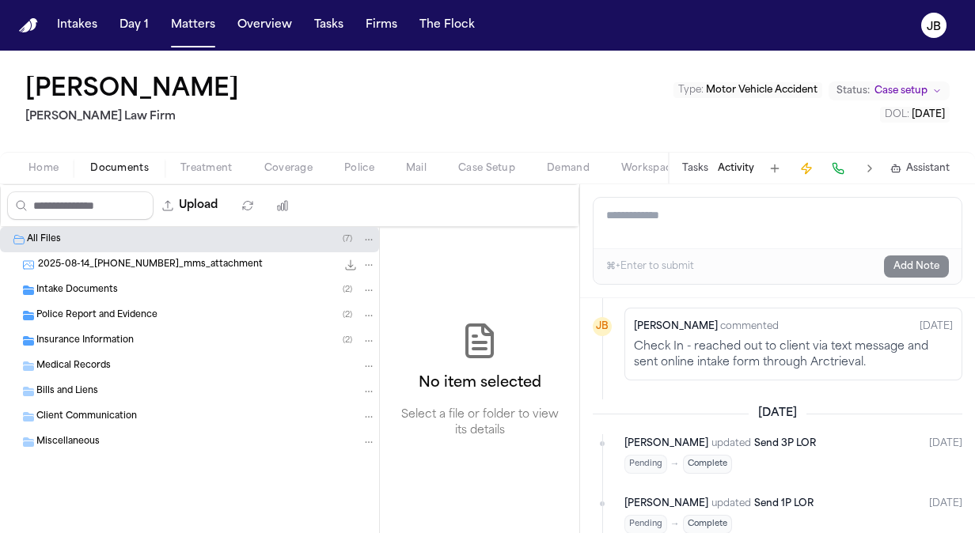
click at [112, 270] on span "2025-08-14_[PHONE_NUMBER]_mms_attachment" at bounding box center [150, 265] width 225 height 13
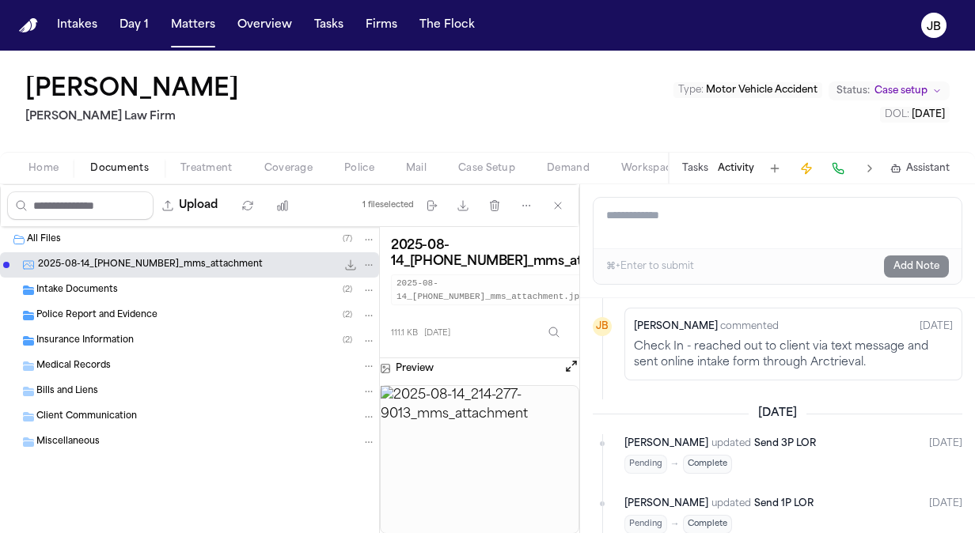
click at [150, 291] on div "Intake Documents ( 2 )" at bounding box center [206, 290] width 340 height 14
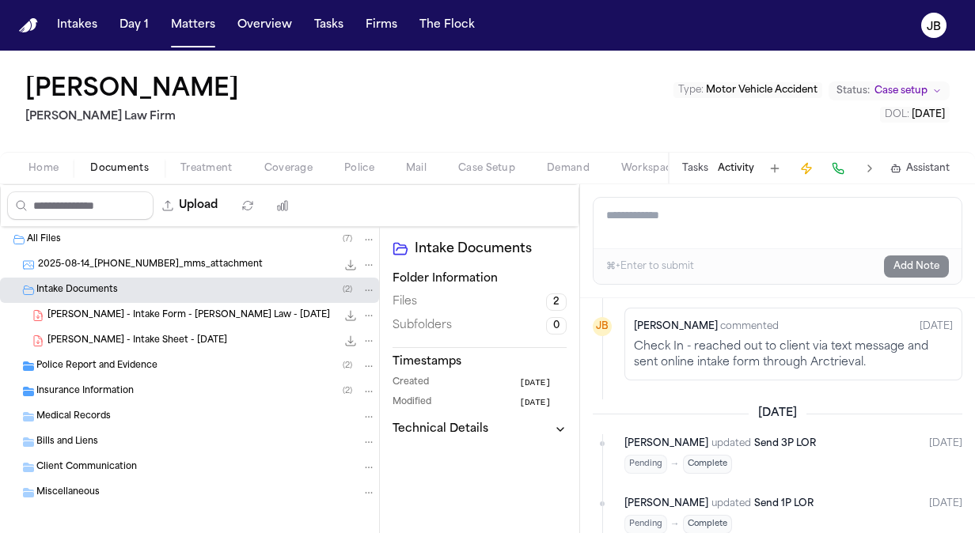
click at [138, 320] on span "[PERSON_NAME] - Intake Form - [PERSON_NAME] Law - [DATE]" at bounding box center [188, 315] width 283 height 13
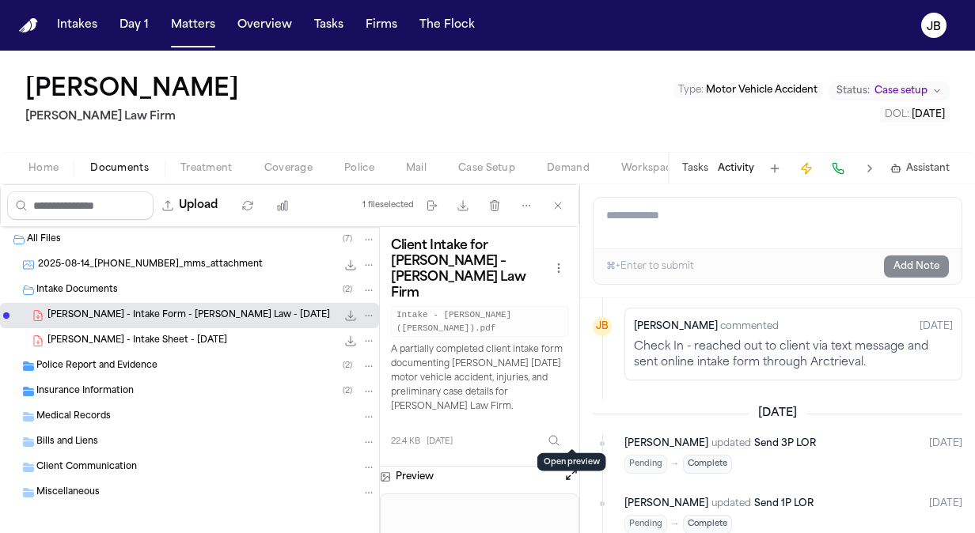
click at [572, 467] on button "Open preview" at bounding box center [571, 475] width 16 height 16
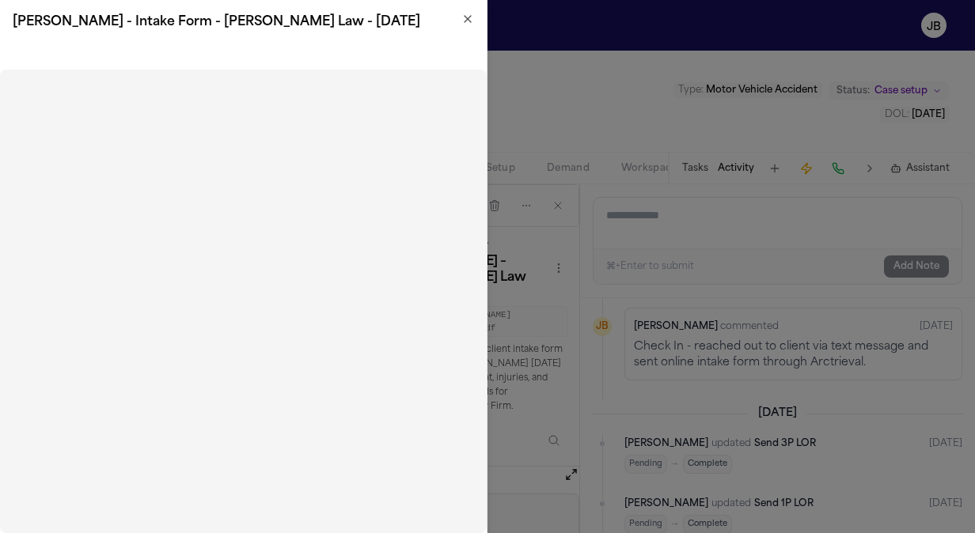
click at [468, 17] on icon "button" at bounding box center [467, 19] width 13 height 13
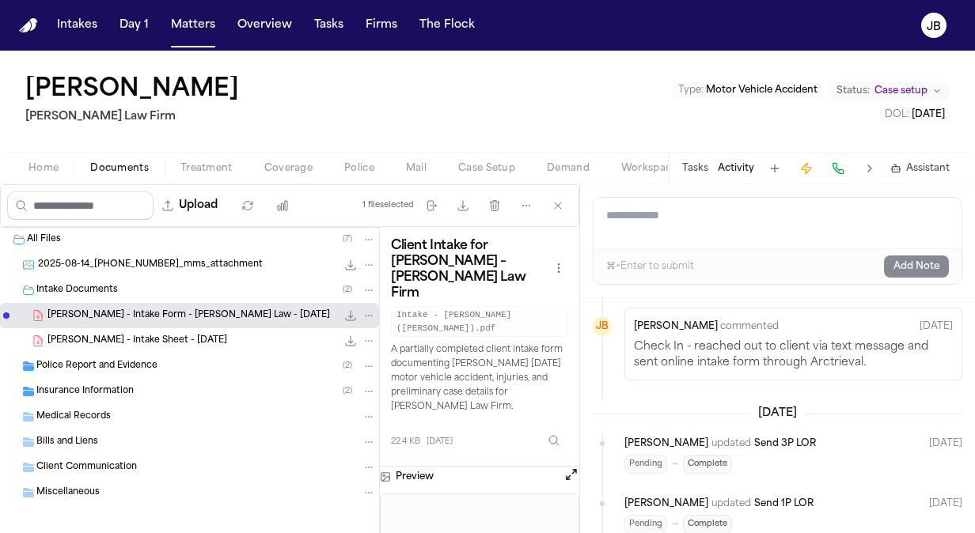
click at [30, 154] on div "Home Documents Treatment Coverage Police Mail Case Setup Demand Workspaces Arti…" at bounding box center [487, 168] width 975 height 32
click at [36, 168] on span "Home" at bounding box center [43, 168] width 30 height 13
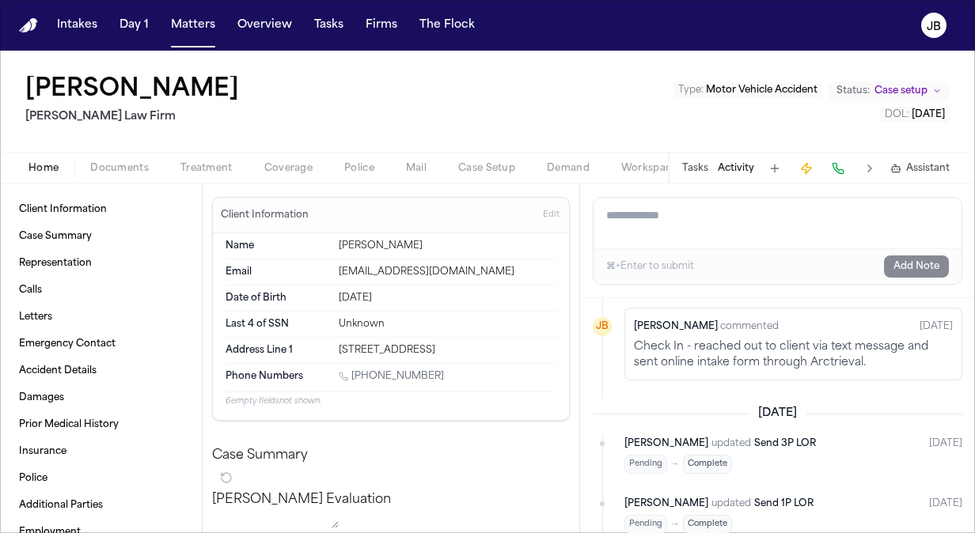
drag, startPoint x: 424, startPoint y: 389, endPoint x: 355, endPoint y: 389, distance: 69.6
click at [355, 385] on div "[PHONE_NUMBER]" at bounding box center [448, 377] width 218 height 15
copy link "(214) 277-9013"
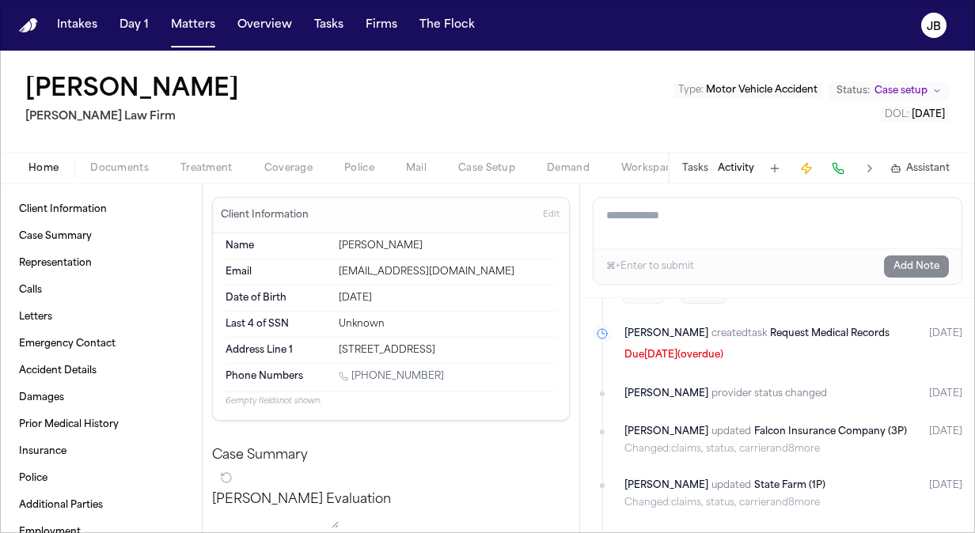
scroll to position [627, 0]
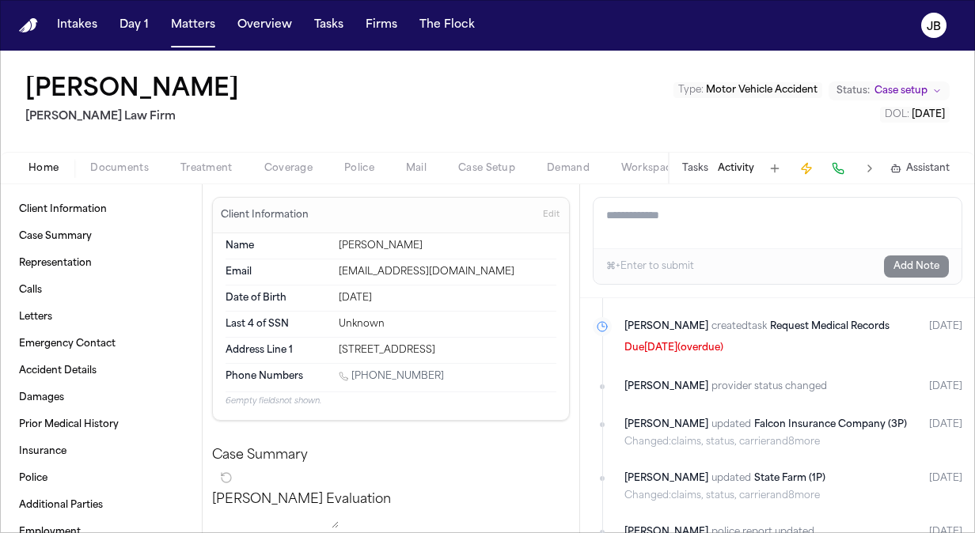
click at [125, 173] on span "Documents" at bounding box center [119, 168] width 59 height 13
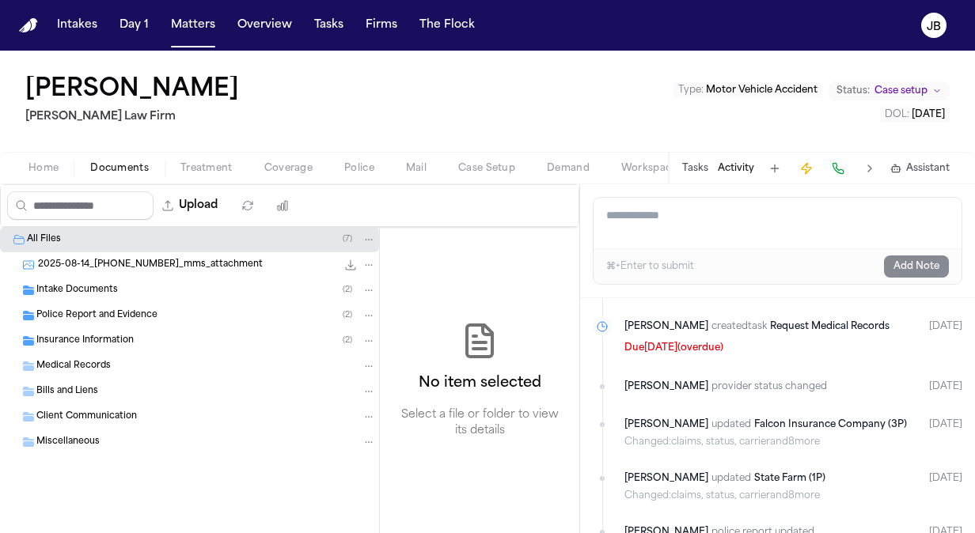
click at [922, 89] on span "Case setup" at bounding box center [900, 91] width 53 height 13
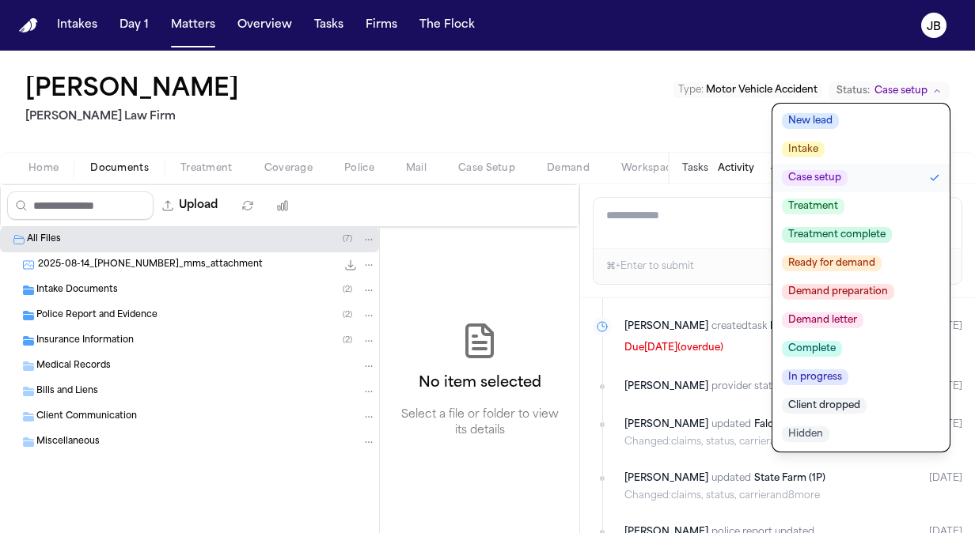
click at [840, 209] on span "Treatment" at bounding box center [813, 207] width 63 height 16
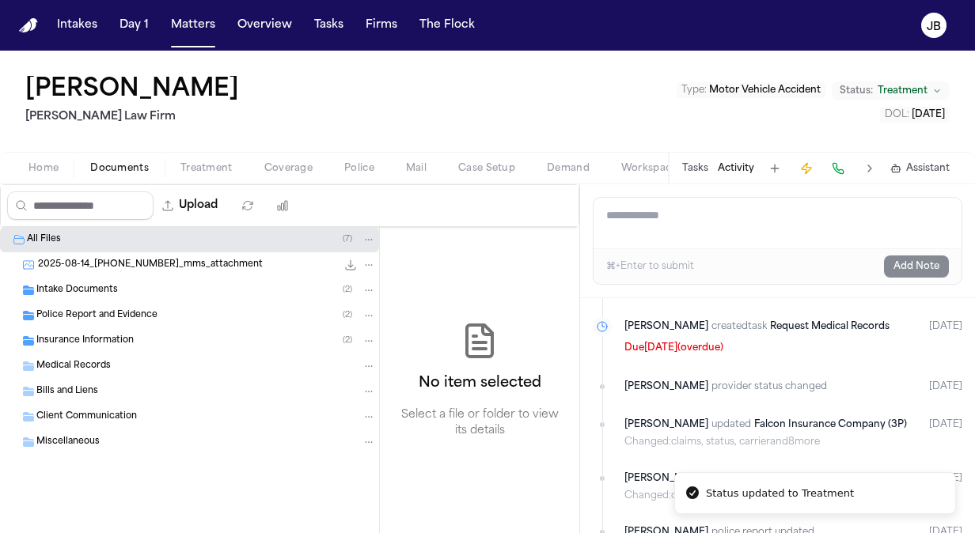
click at [239, 111] on div "Beverly Arana Hecht Law Firm Type : Motor Vehicle Accident Status: Treatment DO…" at bounding box center [487, 101] width 975 height 101
click at [616, 226] on textarea "Add a note to this matter" at bounding box center [778, 223] width 368 height 51
click at [681, 204] on textarea "Add a note to this matter" at bounding box center [778, 223] width 368 height 51
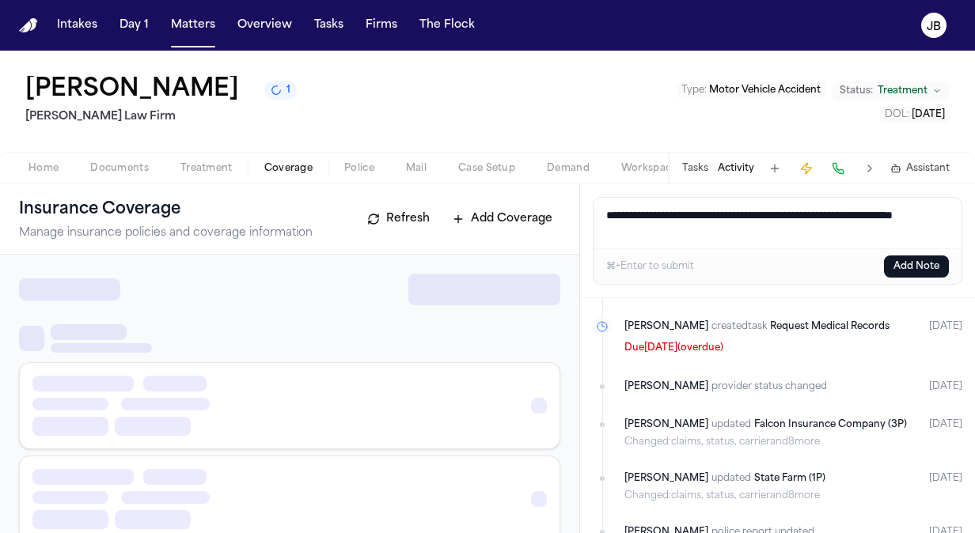
click at [278, 163] on span "Coverage" at bounding box center [288, 168] width 48 height 13
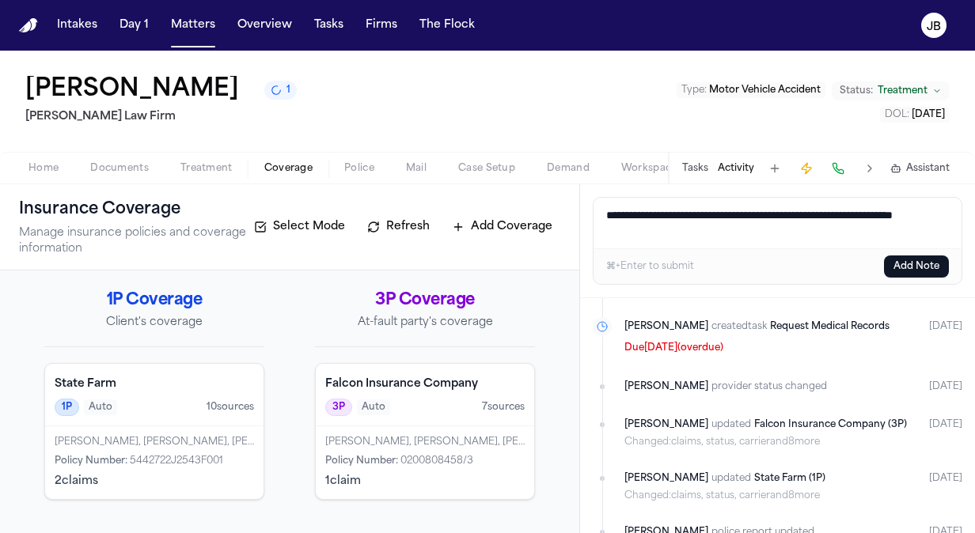
click at [188, 170] on span "Treatment" at bounding box center [206, 168] width 52 height 13
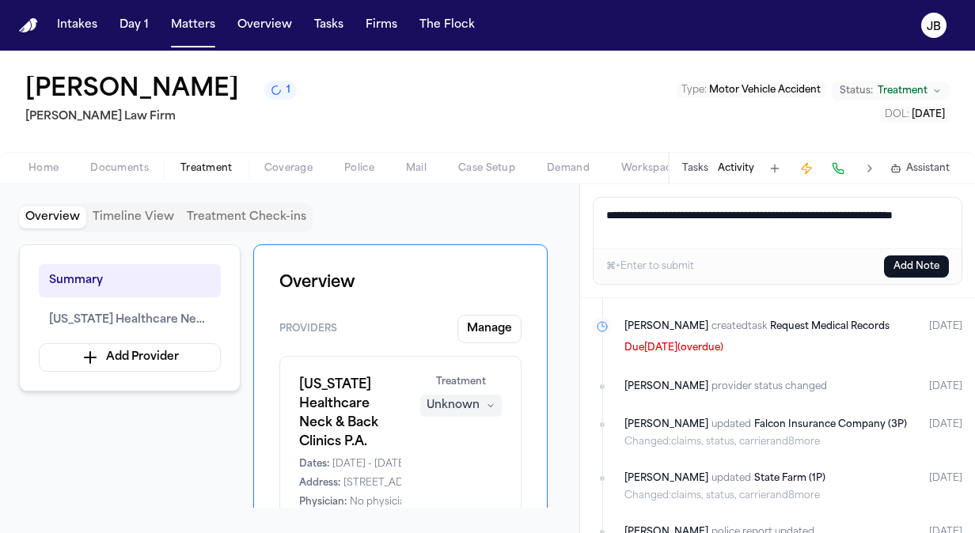
click at [714, 223] on textarea "**********" at bounding box center [778, 223] width 369 height 51
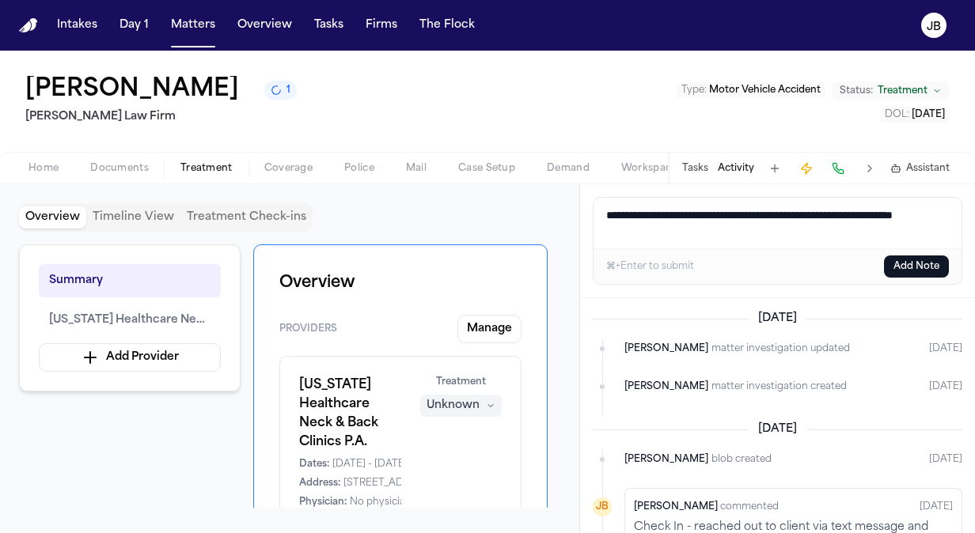
click at [761, 231] on textarea "**********" at bounding box center [778, 223] width 369 height 51
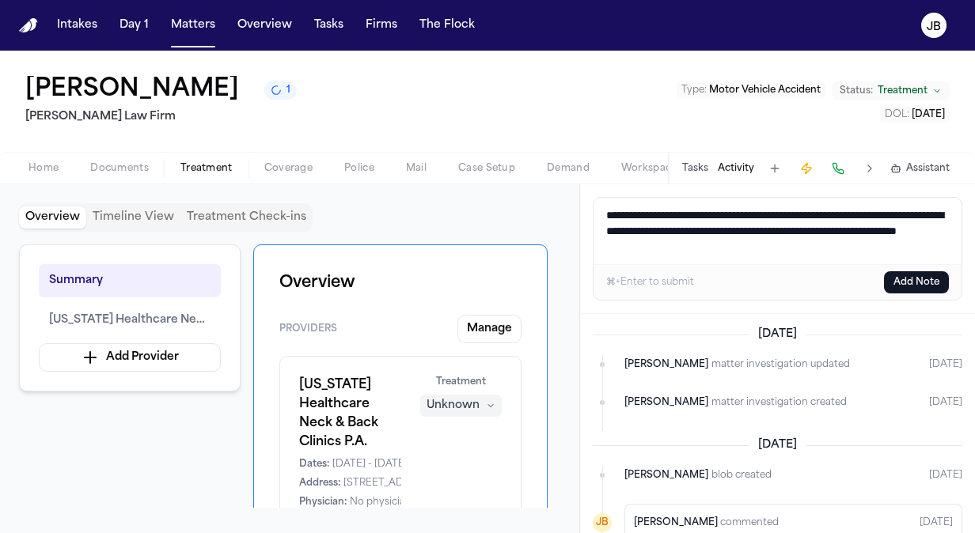
click at [659, 232] on textarea "**********" at bounding box center [778, 231] width 369 height 66
click at [856, 244] on textarea "**********" at bounding box center [778, 231] width 369 height 66
click at [869, 241] on textarea "**********" at bounding box center [778, 231] width 369 height 66
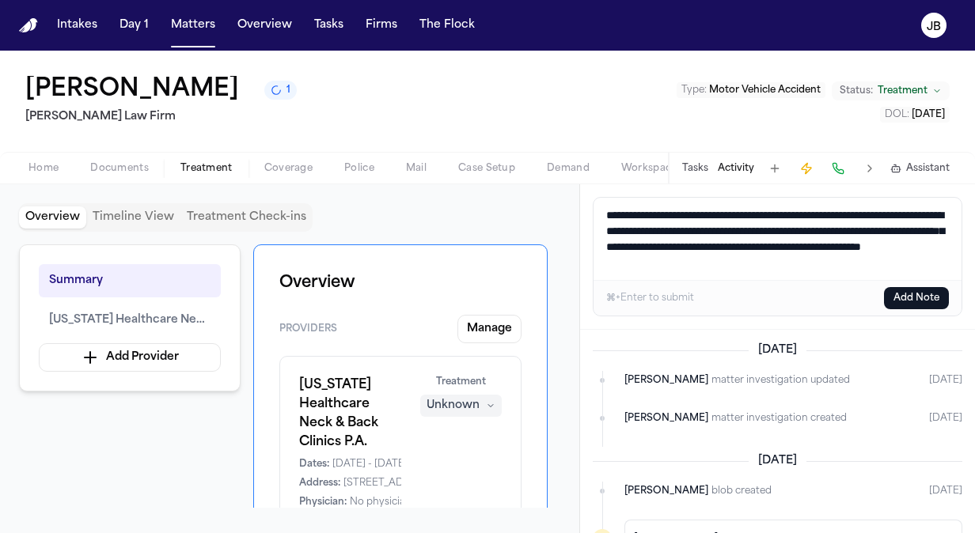
type textarea "**********"
click at [916, 298] on button "Add Note" at bounding box center [916, 298] width 65 height 22
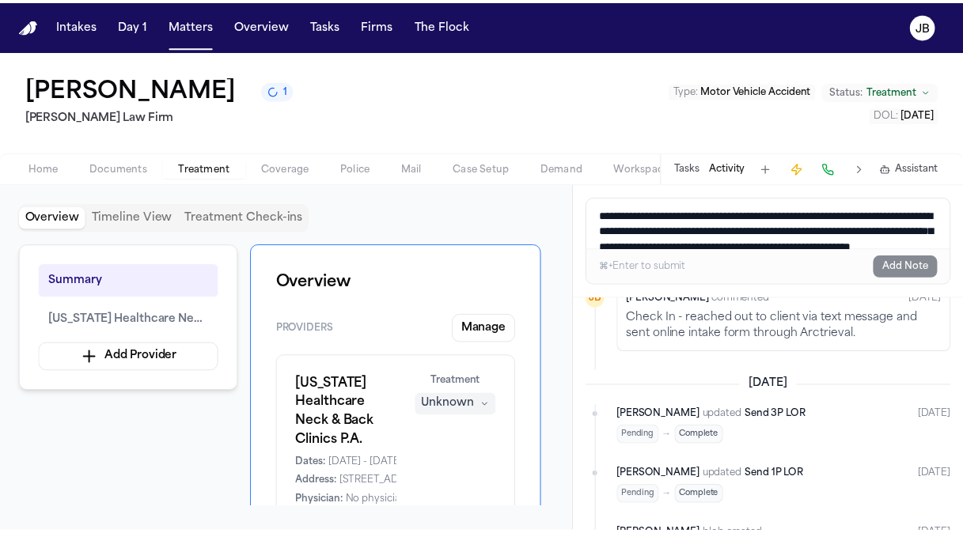
scroll to position [195, 0]
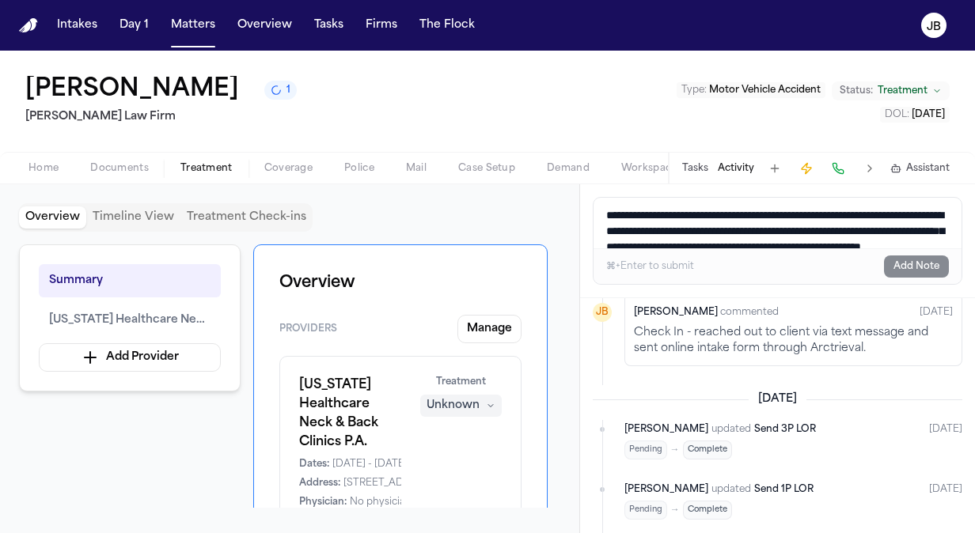
click at [890, 87] on span "Treatment" at bounding box center [903, 91] width 50 height 13
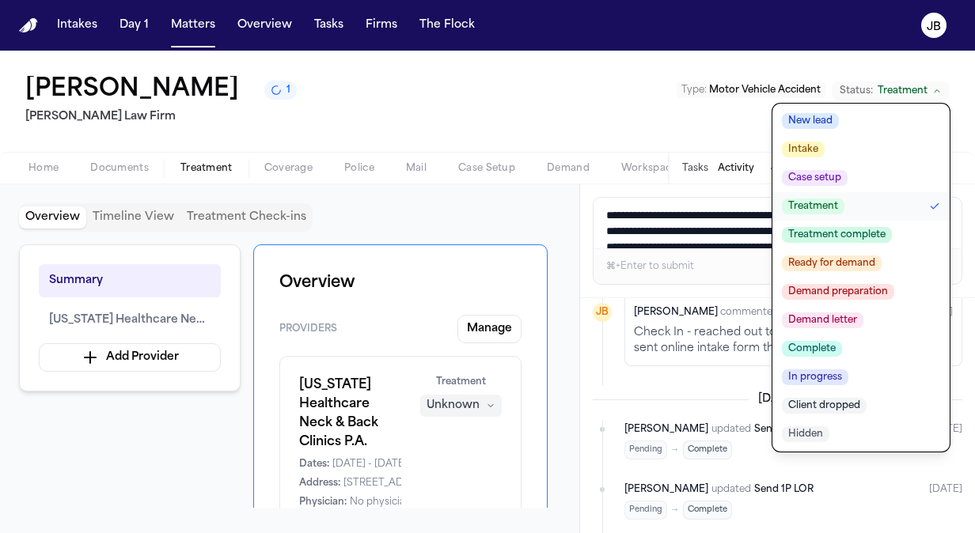
click at [836, 244] on button "Treatment complete" at bounding box center [860, 235] width 177 height 28
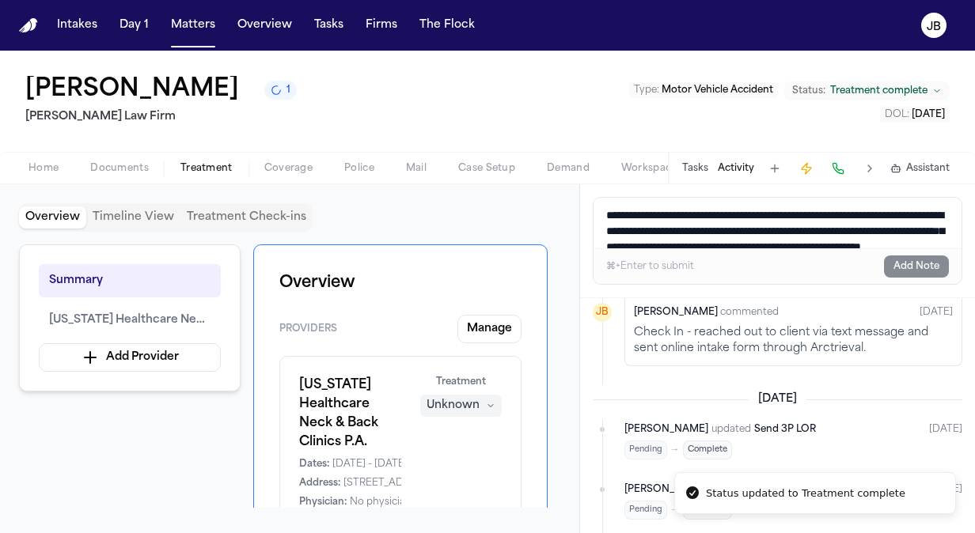
click at [464, 206] on div "Overview Timeline View Treatment Check-ins" at bounding box center [289, 217] width 541 height 28
click at [155, 366] on button "Add Provider" at bounding box center [130, 357] width 182 height 28
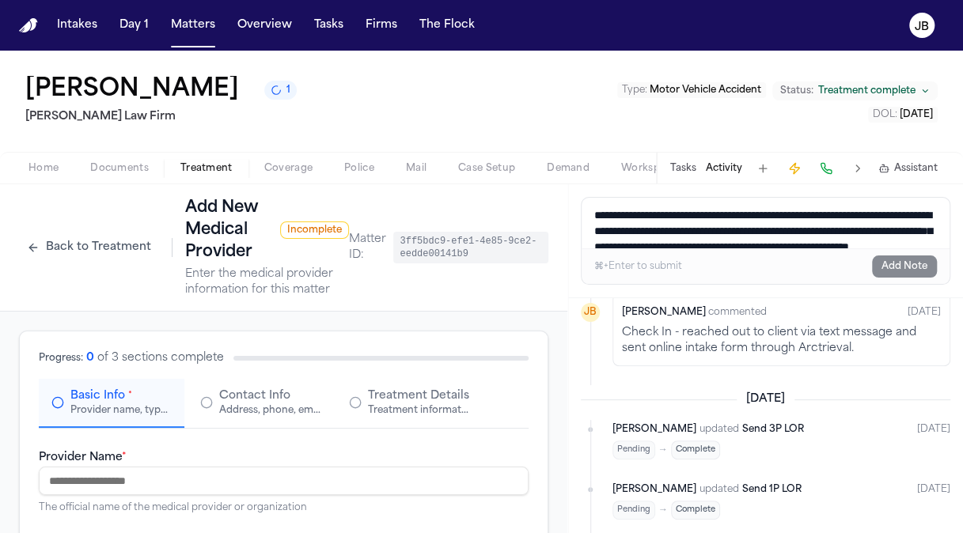
click at [142, 476] on input "Provider Name *" at bounding box center [284, 481] width 490 height 28
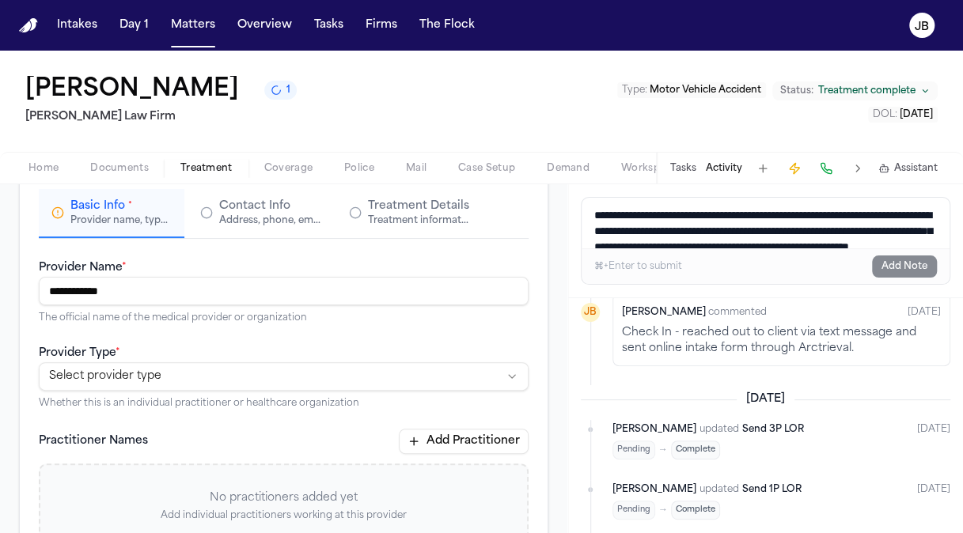
scroll to position [192, 0]
type input "**********"
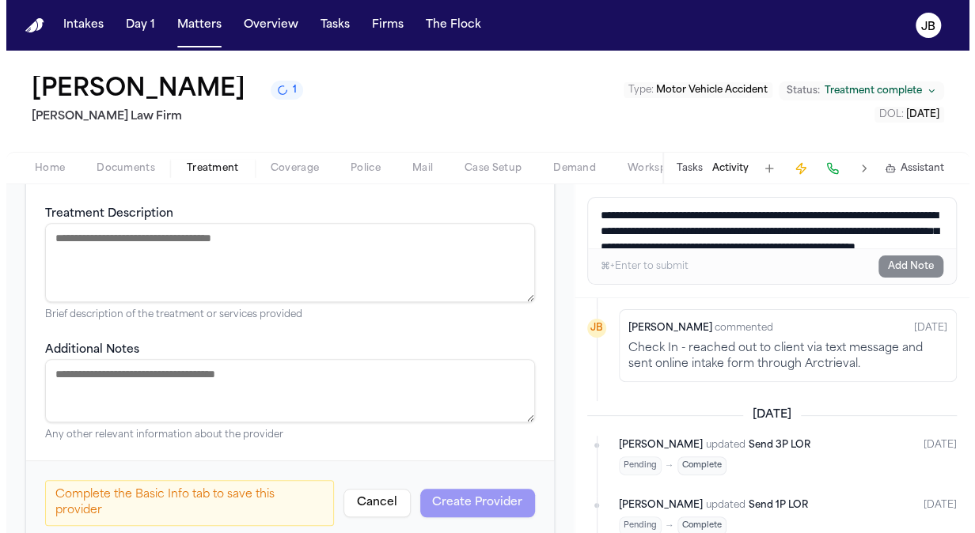
scroll to position [605, 0]
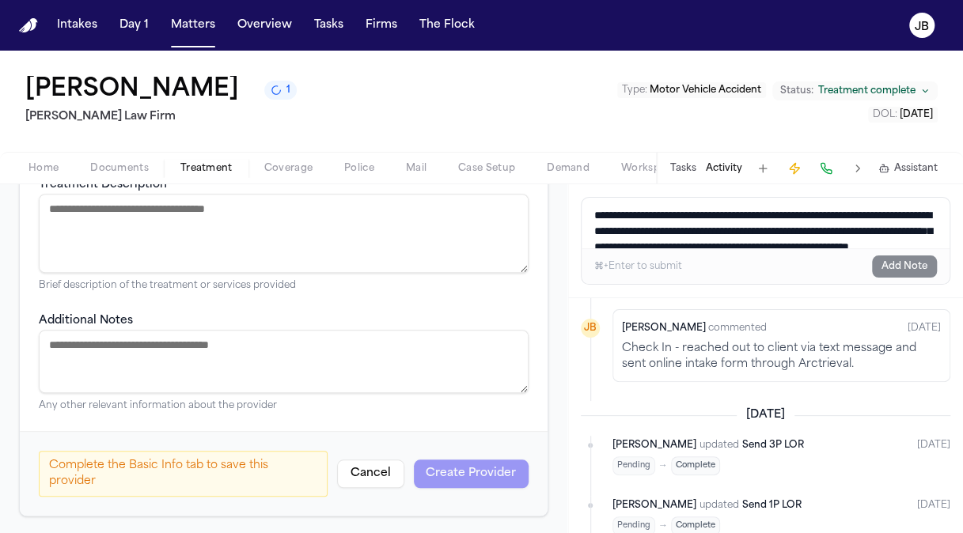
click at [383, 479] on button "Cancel" at bounding box center [370, 474] width 67 height 28
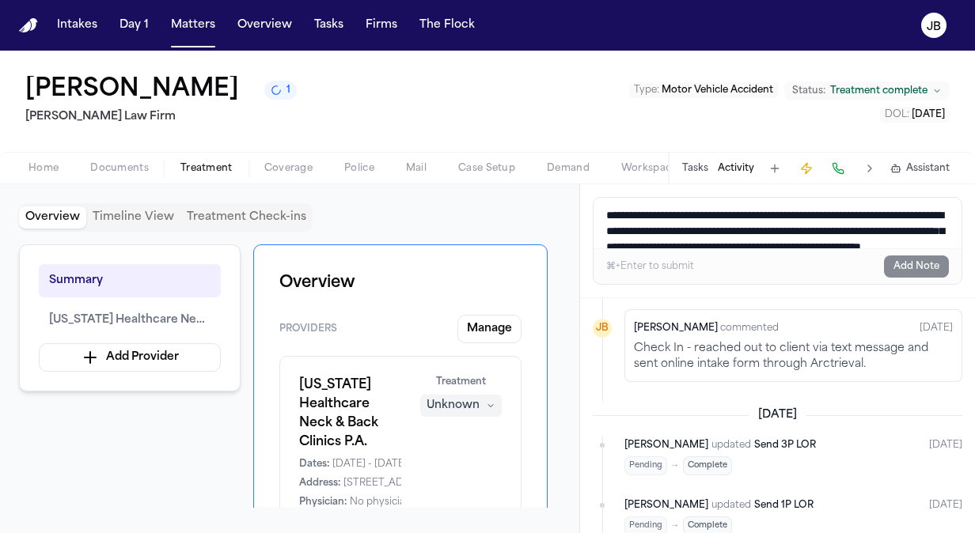
click at [695, 165] on button "Tasks" at bounding box center [695, 168] width 26 height 13
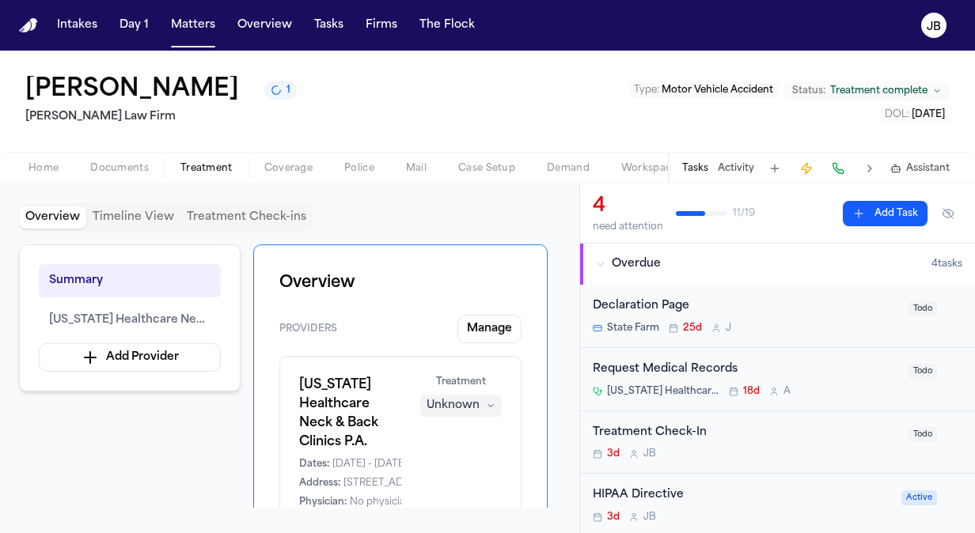
click at [830, 367] on div "Request Medical Records" at bounding box center [746, 370] width 306 height 18
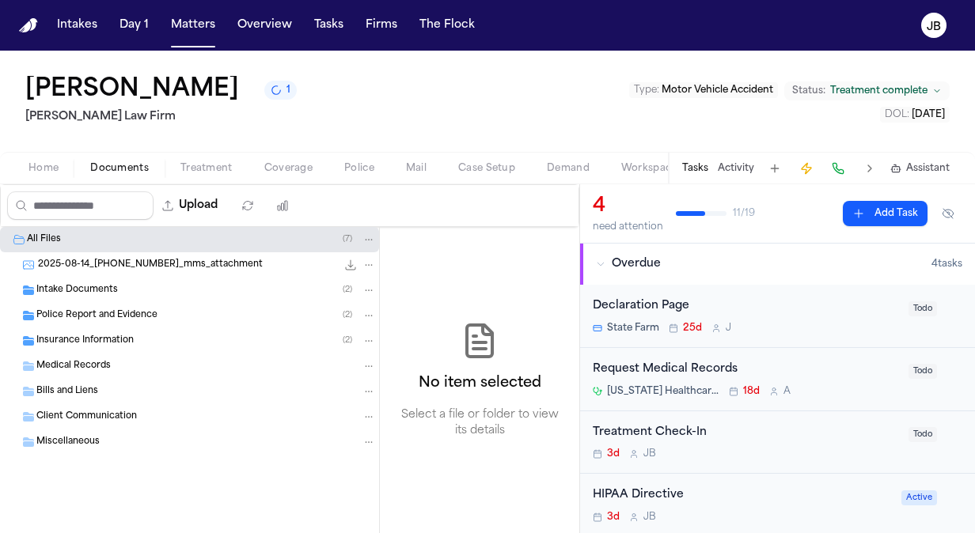
click at [123, 159] on button "Documents" at bounding box center [119, 168] width 90 height 19
click at [120, 267] on span "2025-08-14_[PHONE_NUMBER]_mms_attachment" at bounding box center [150, 265] width 225 height 13
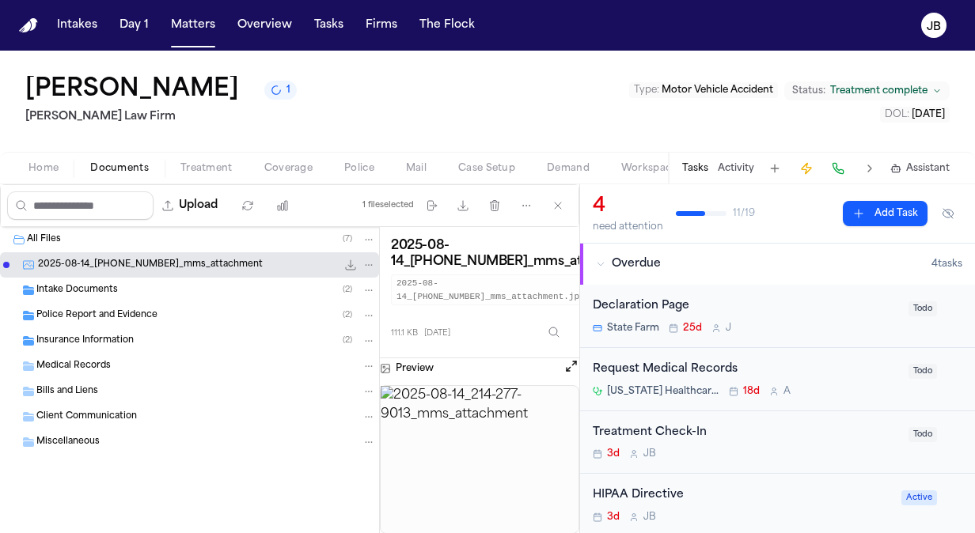
click at [107, 294] on span "Intake Documents" at bounding box center [77, 290] width 82 height 13
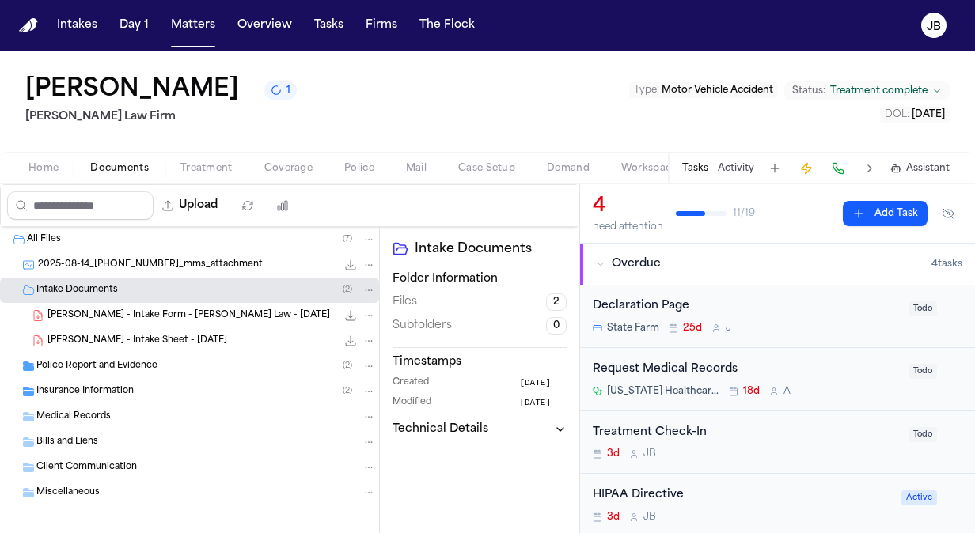
click at [839, 440] on div "Treatment Check-In" at bounding box center [746, 433] width 306 height 18
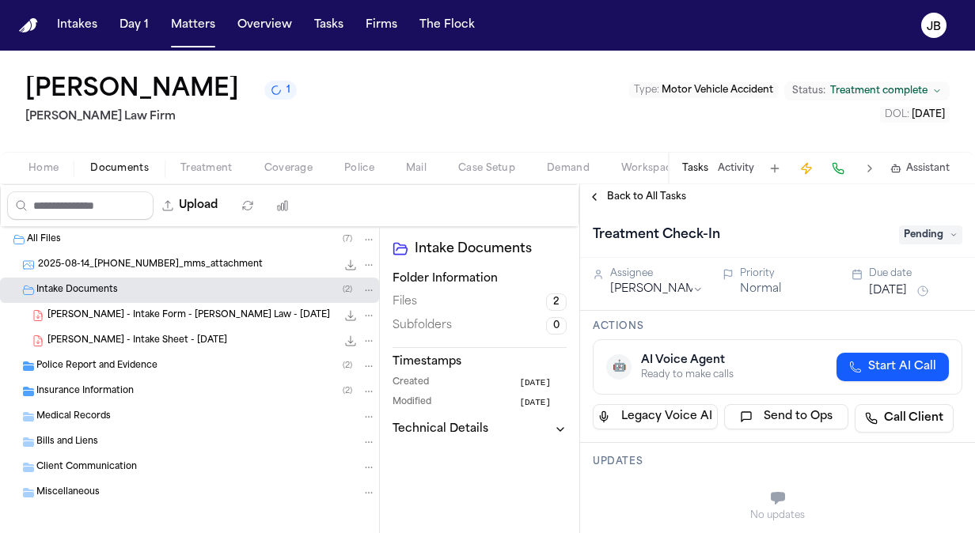
click at [936, 237] on span "Pending" at bounding box center [930, 235] width 63 height 19
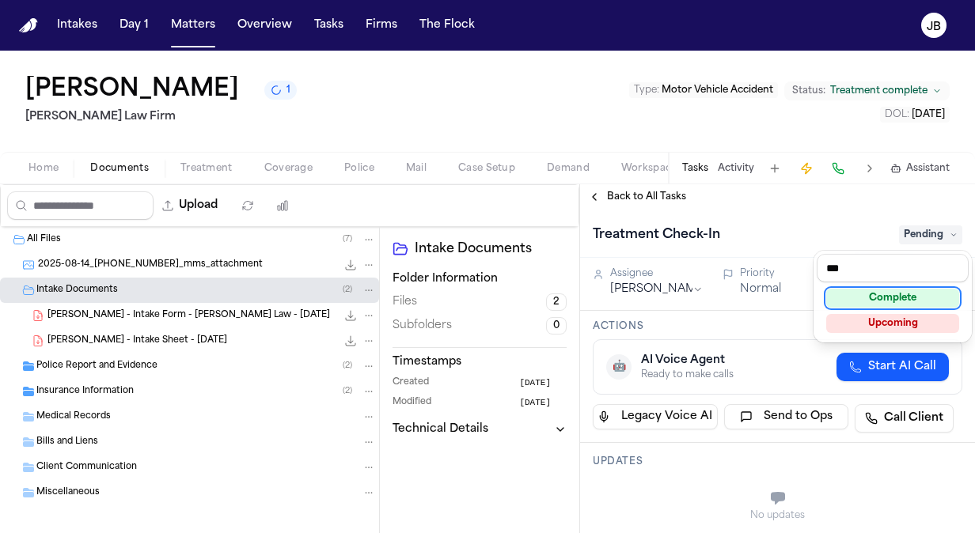
type input "***"
click at [901, 295] on div "Complete" at bounding box center [892, 298] width 133 height 19
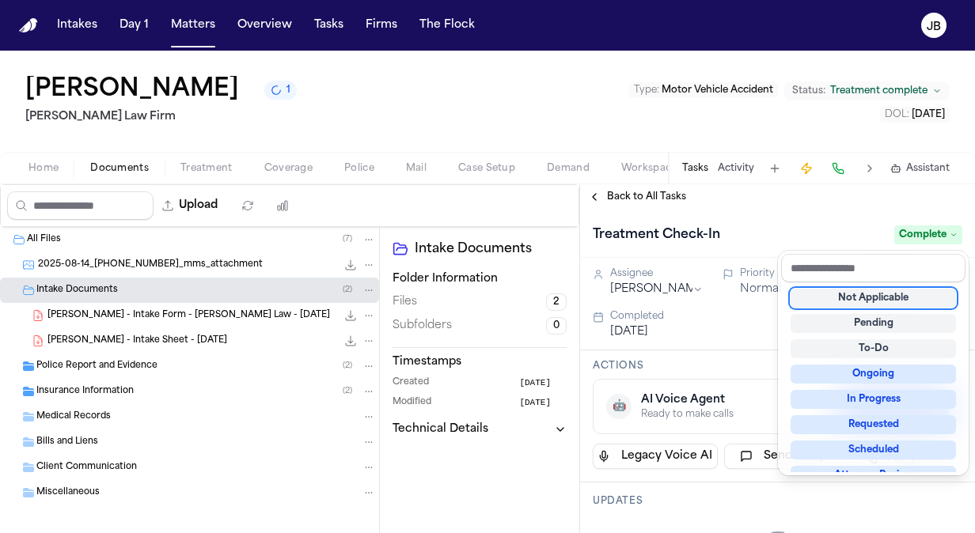
click at [783, 214] on div "Treatment Check-In Complete" at bounding box center [777, 234] width 395 height 48
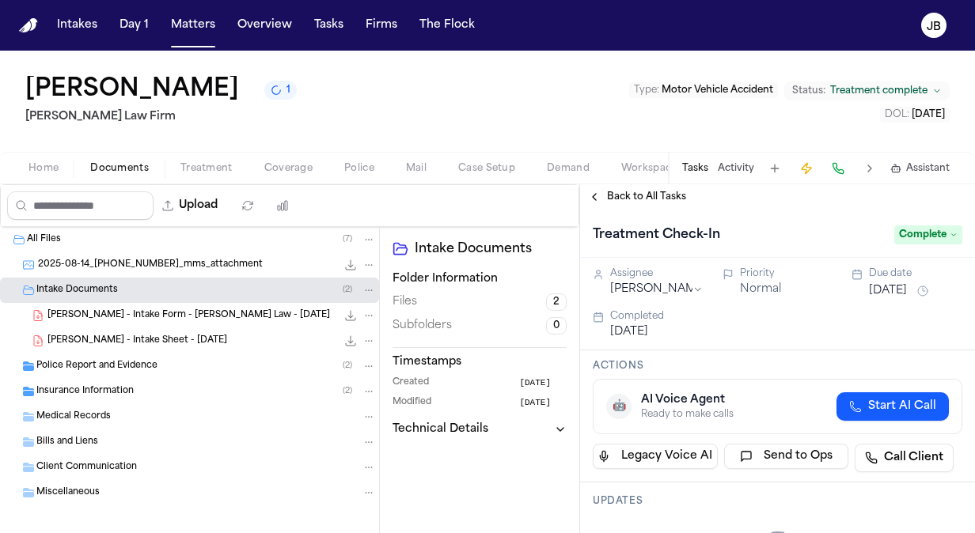
click at [659, 193] on span "Back to All Tasks" at bounding box center [646, 197] width 79 height 13
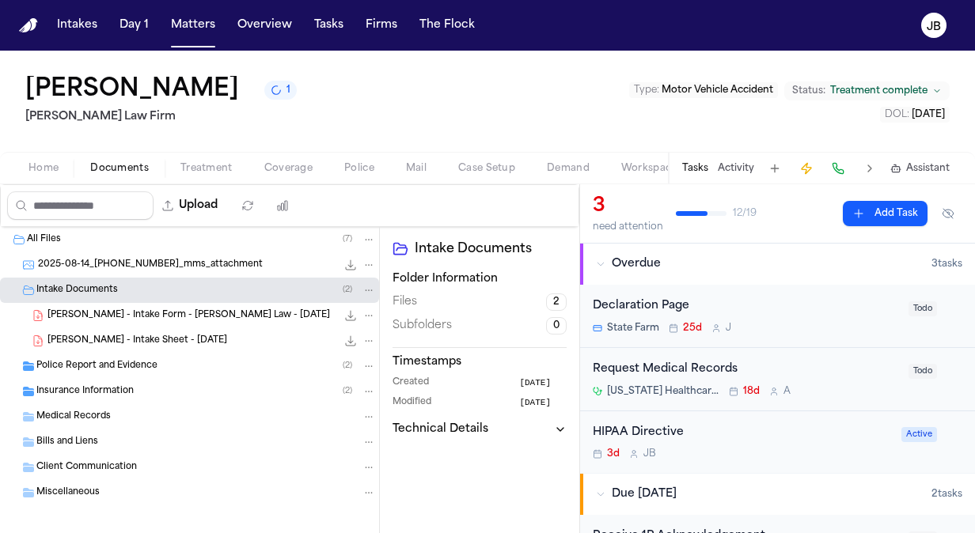
click at [806, 383] on div "Request Medical Records Texas Healthcare Neck & Back Clinics P.A. 18d A" at bounding box center [746, 379] width 306 height 37
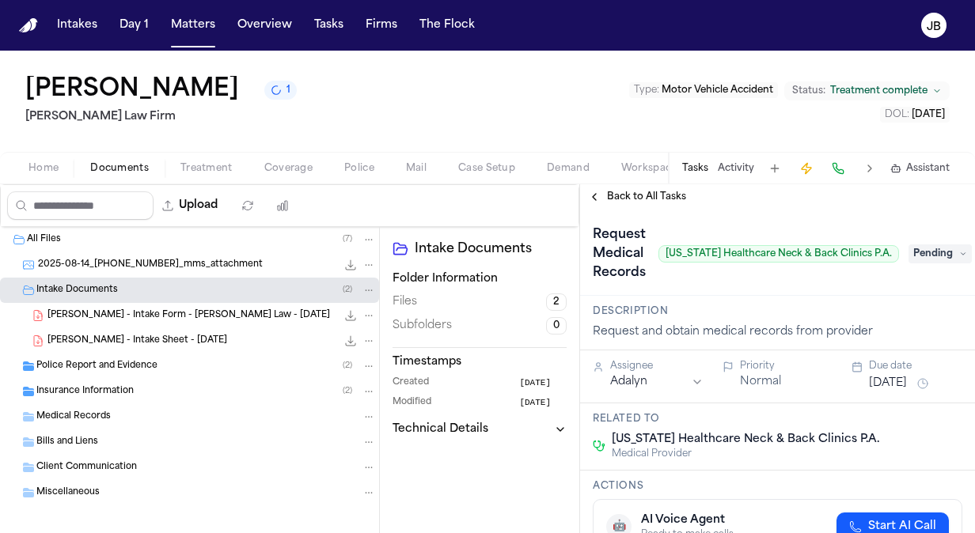
click at [620, 198] on span "Back to All Tasks" at bounding box center [646, 197] width 79 height 13
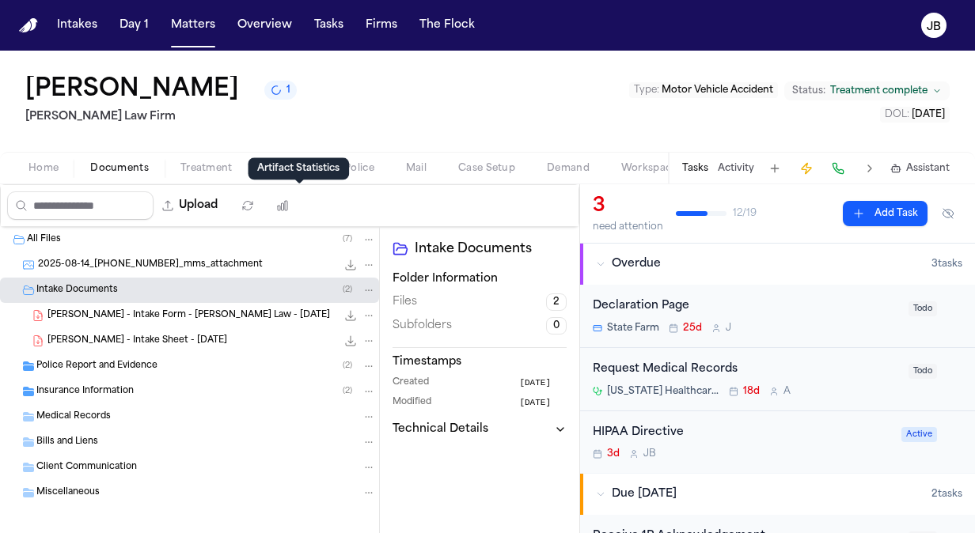
click at [275, 175] on div "Artifact Statistics Artifact Statistics" at bounding box center [298, 168] width 101 height 22
click at [186, 172] on span "Treatment" at bounding box center [206, 168] width 52 height 13
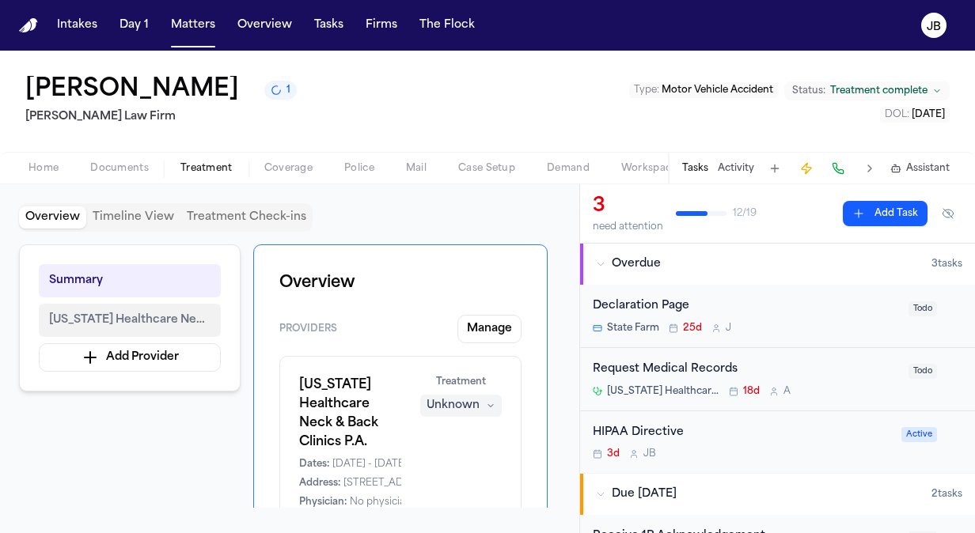
click at [160, 317] on span "[US_STATE] Healthcare Neck & Back Clinics P.A." at bounding box center [129, 320] width 161 height 19
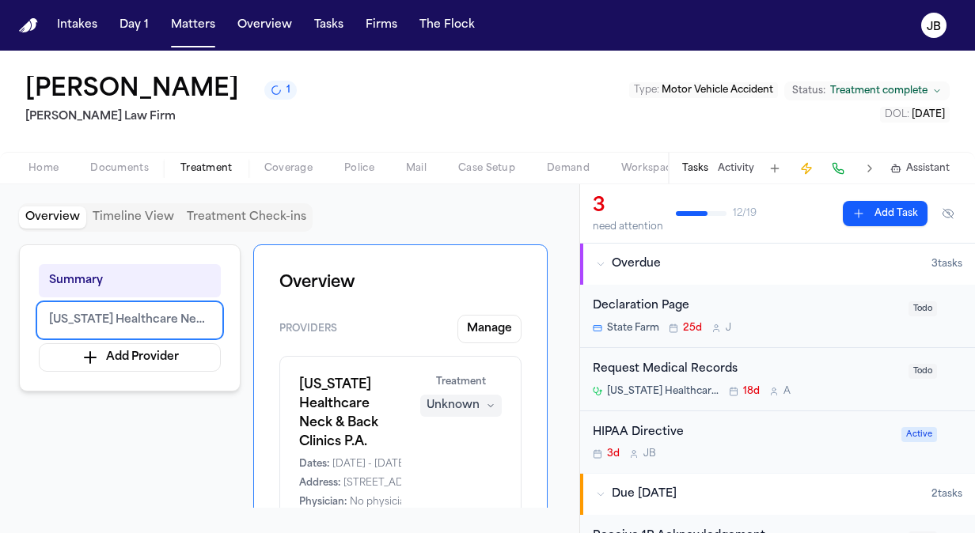
click at [34, 165] on span "Home" at bounding box center [43, 168] width 30 height 13
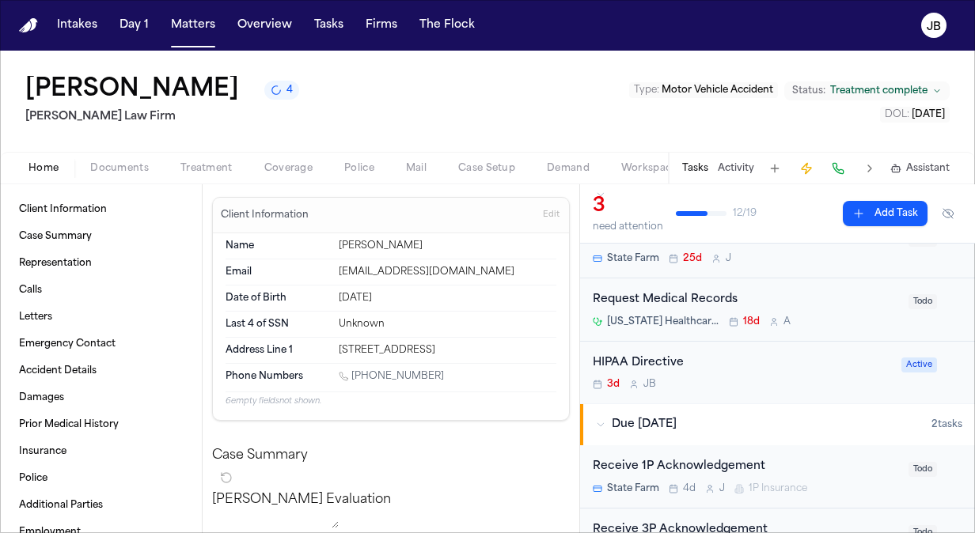
scroll to position [62, 0]
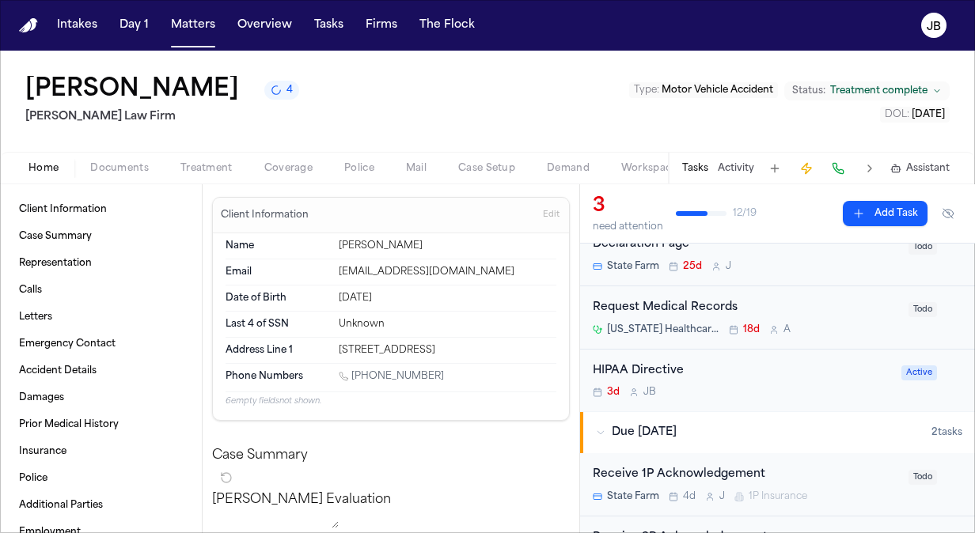
click at [256, 154] on div "Home Documents Treatment Coverage Police Mail Case Setup Demand Workspaces Arti…" at bounding box center [487, 168] width 975 height 32
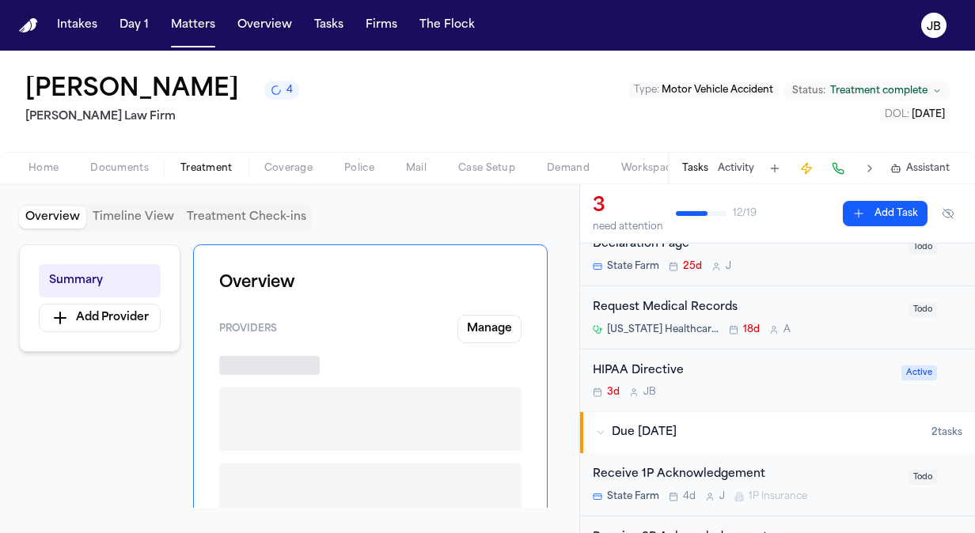
click at [193, 167] on span "Treatment" at bounding box center [206, 168] width 52 height 13
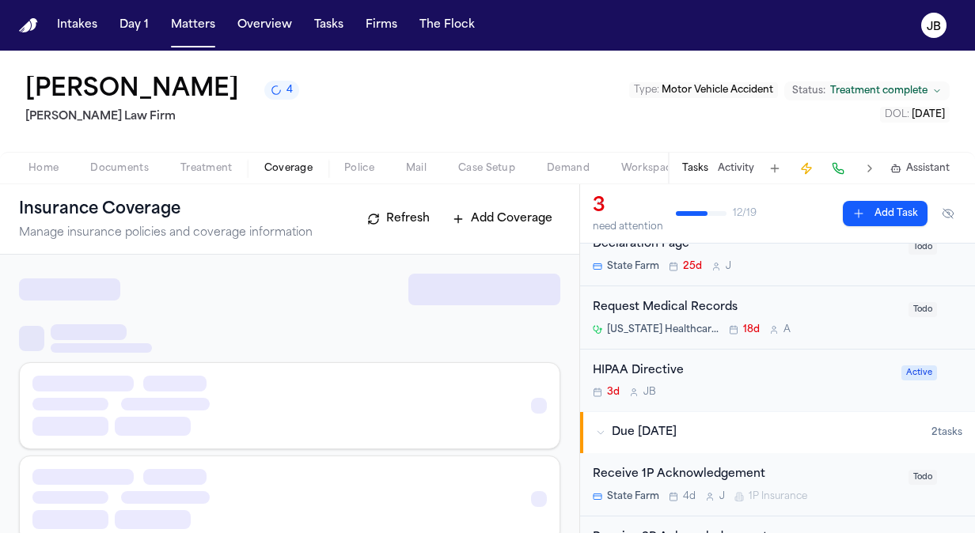
click at [294, 169] on span "Coverage" at bounding box center [288, 168] width 48 height 13
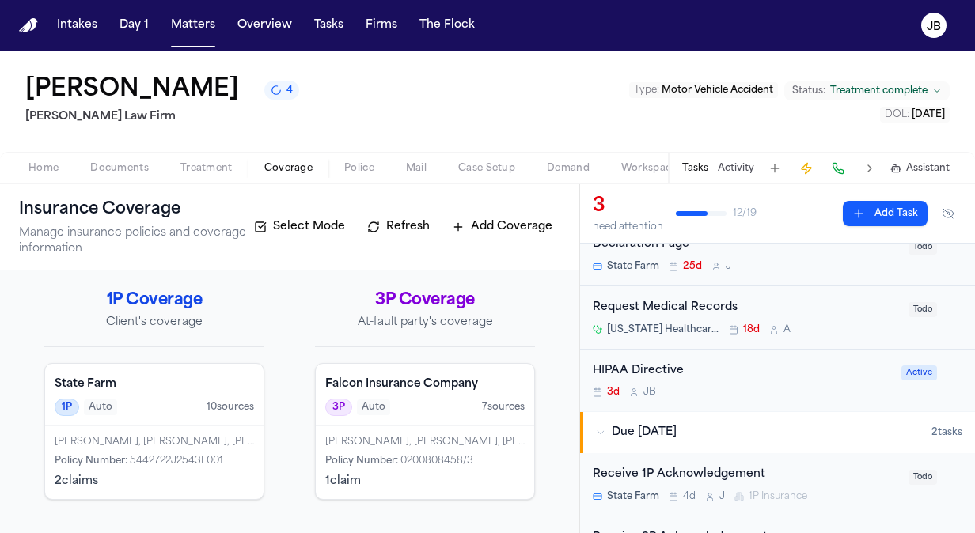
click at [214, 159] on button "Treatment" at bounding box center [207, 168] width 84 height 19
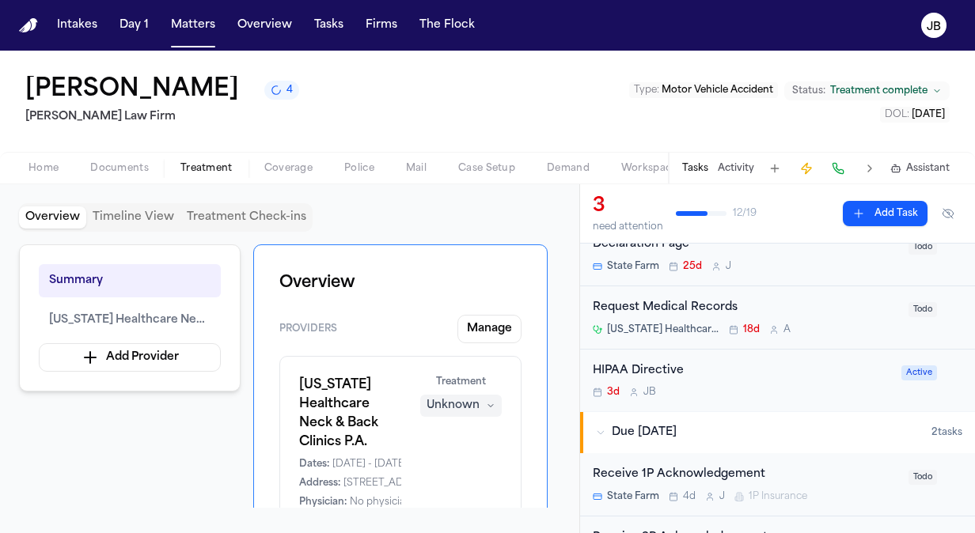
click at [113, 157] on div "Home Documents Treatment Coverage Police Mail Case Setup Demand Workspaces Arti…" at bounding box center [487, 168] width 975 height 32
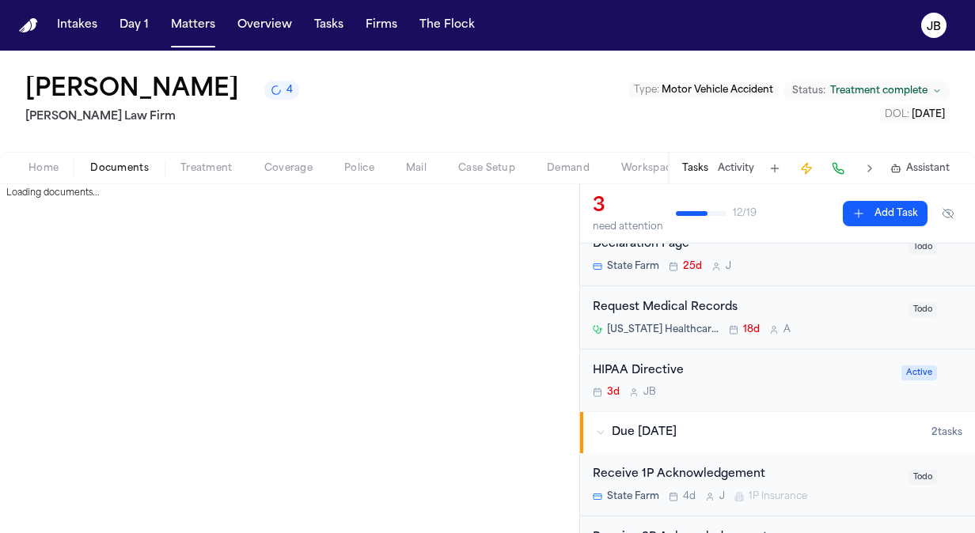
click at [111, 168] on span "Documents" at bounding box center [119, 168] width 59 height 13
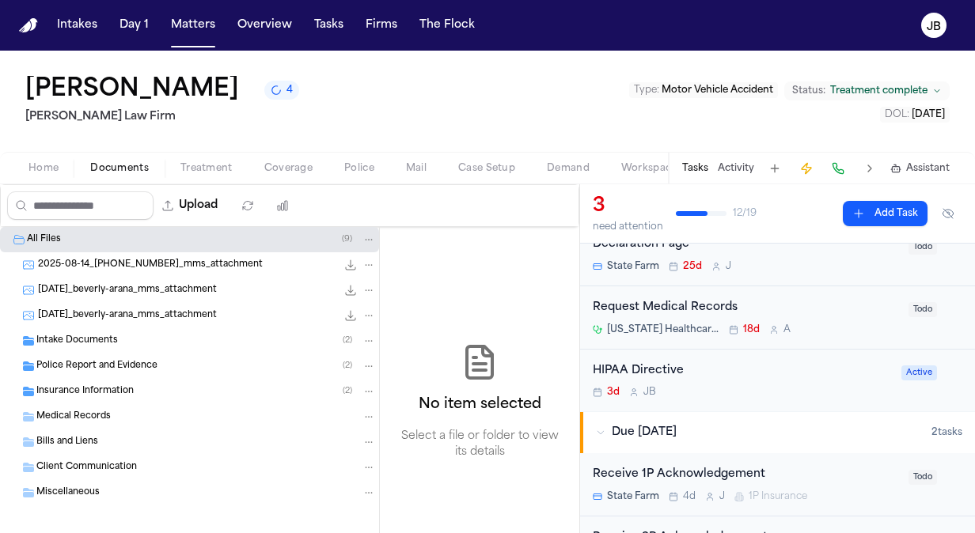
click at [184, 269] on span "2025-08-14_[PHONE_NUMBER]_mms_attachment" at bounding box center [150, 265] width 225 height 13
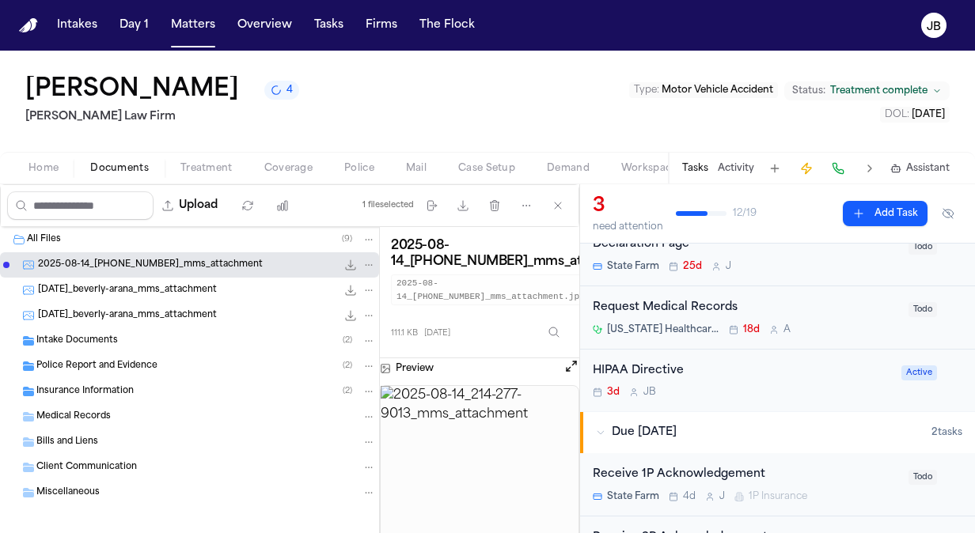
click at [181, 294] on span "[DATE]_beverly-arana_mms_attachment" at bounding box center [127, 290] width 179 height 13
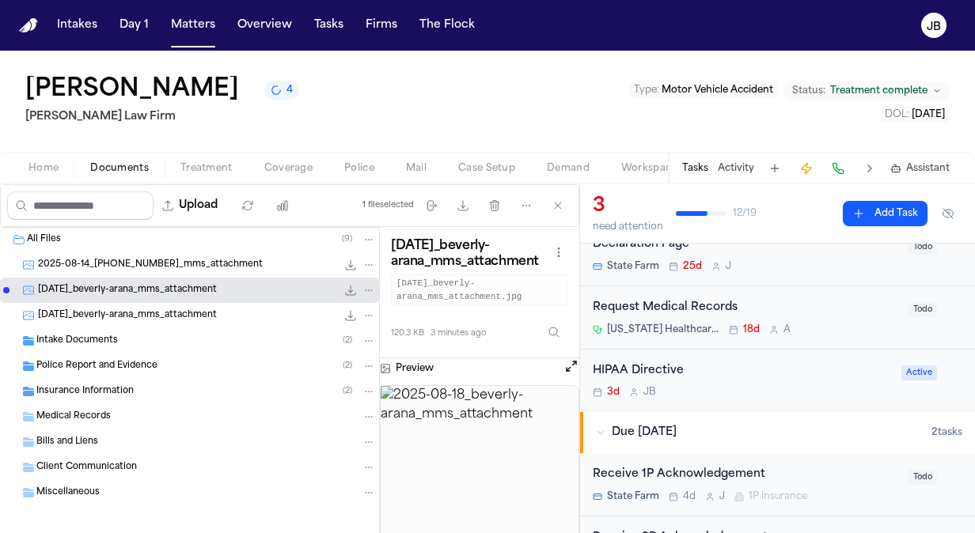
click at [180, 312] on span "[DATE]_beverly-arana_mms_attachment" at bounding box center [127, 315] width 179 height 13
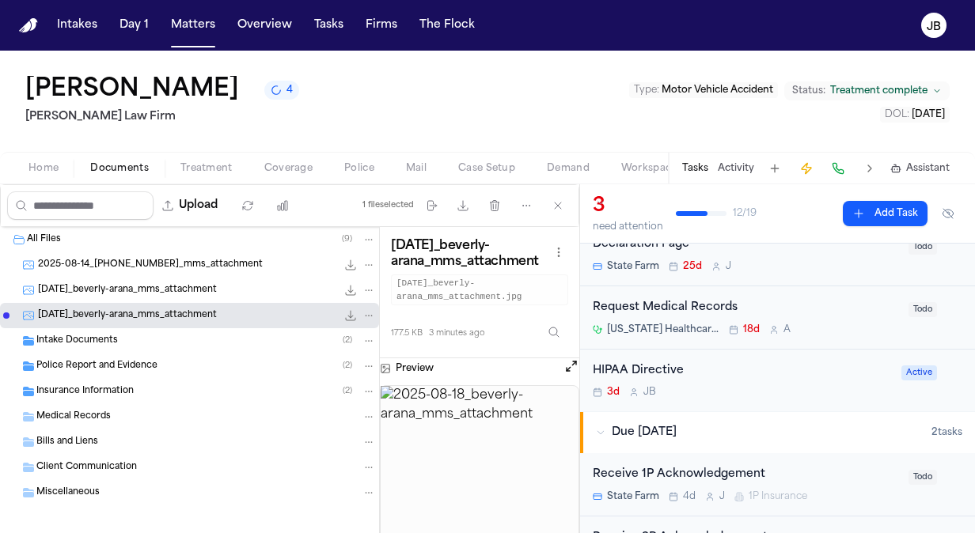
click at [214, 268] on span "2025-08-14_[PHONE_NUMBER]_mms_attachment" at bounding box center [150, 265] width 225 height 13
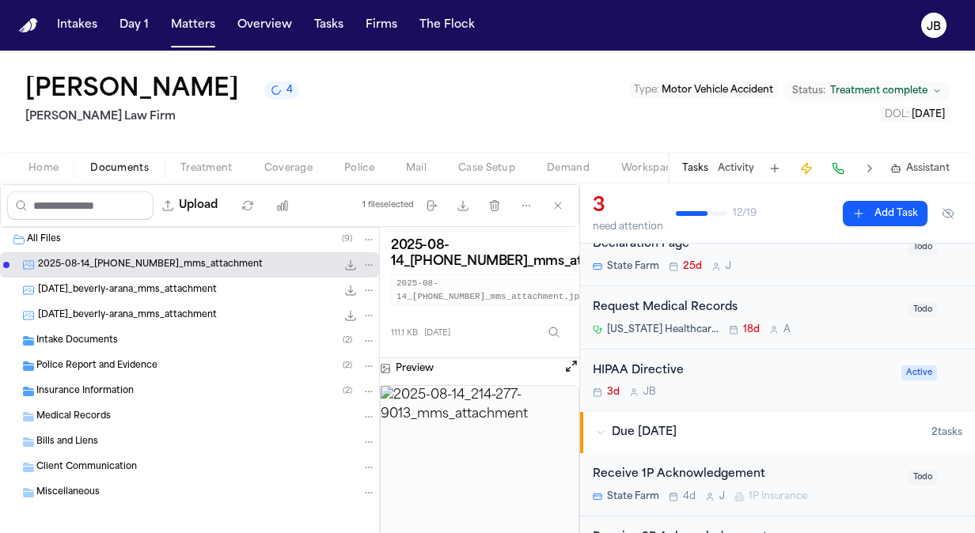
click at [569, 363] on button "Open preview" at bounding box center [571, 366] width 16 height 16
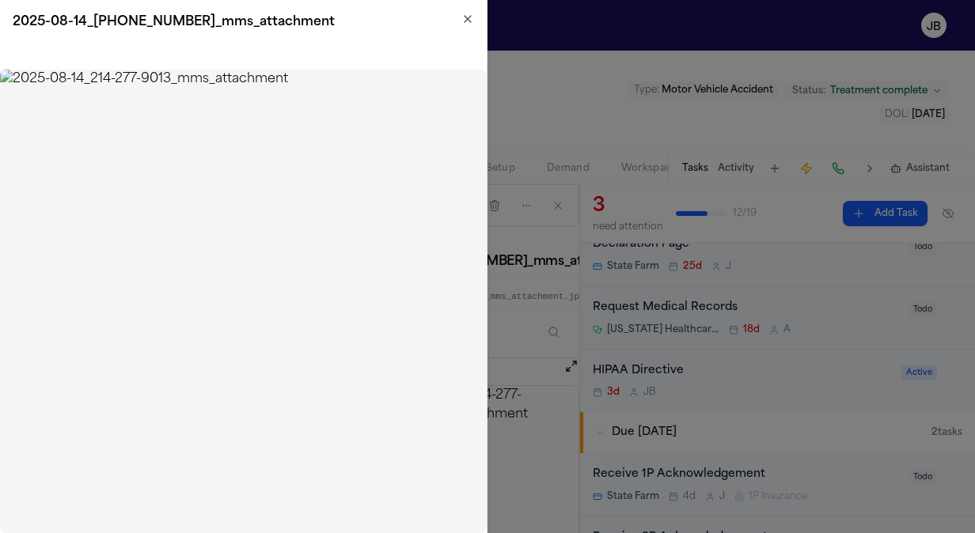
click at [470, 16] on icon "button" at bounding box center [468, 19] width 6 height 6
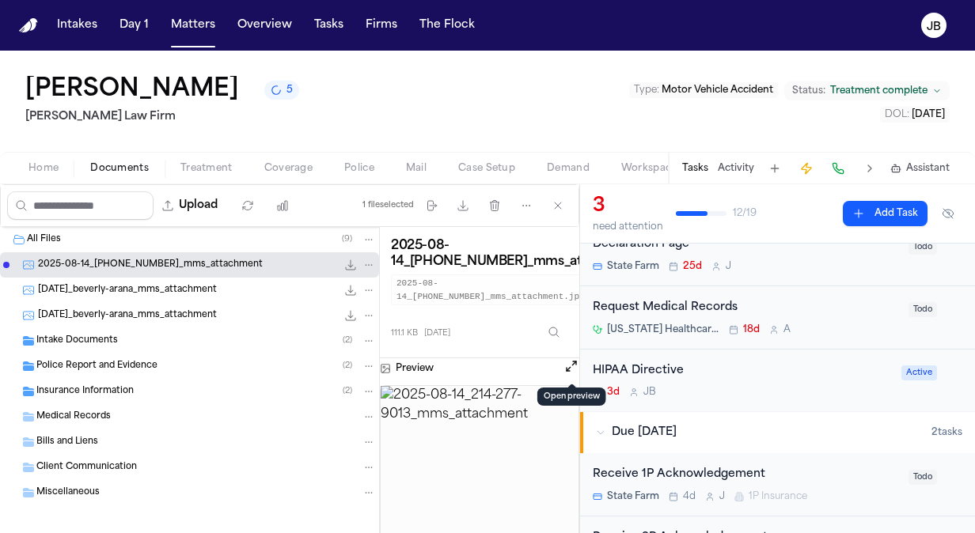
click at [119, 343] on div "Intake Documents ( 2 )" at bounding box center [206, 341] width 340 height 14
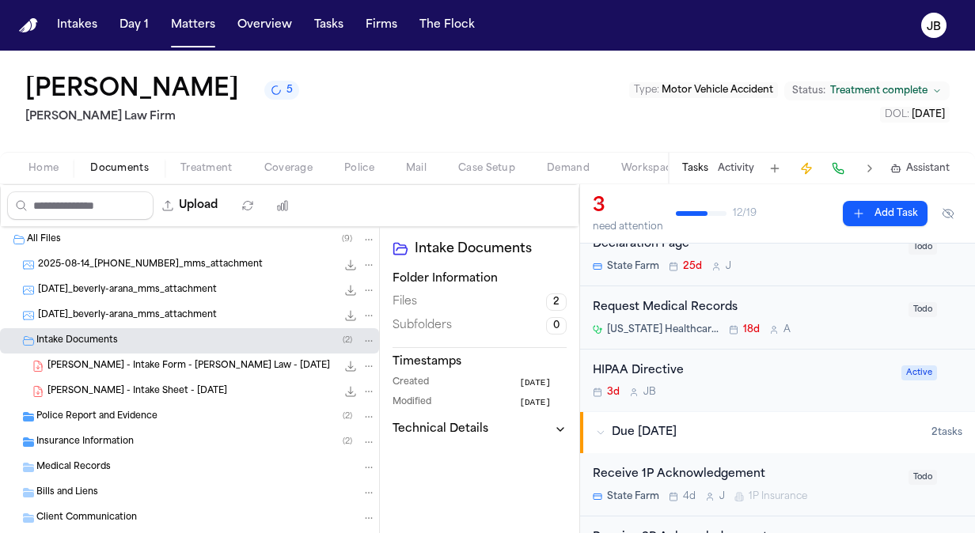
click at [212, 172] on span "Treatment" at bounding box center [206, 168] width 52 height 13
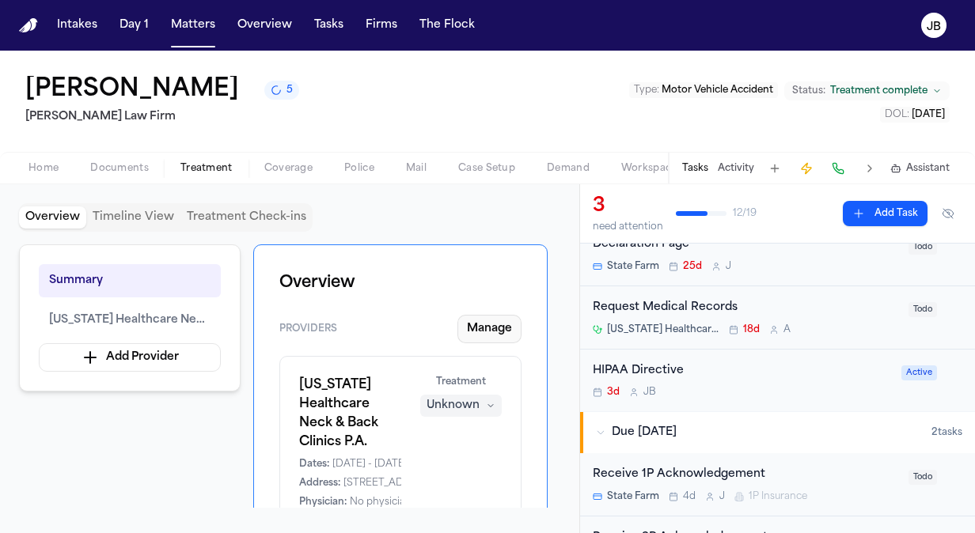
click at [495, 330] on button "Manage" at bounding box center [489, 329] width 64 height 28
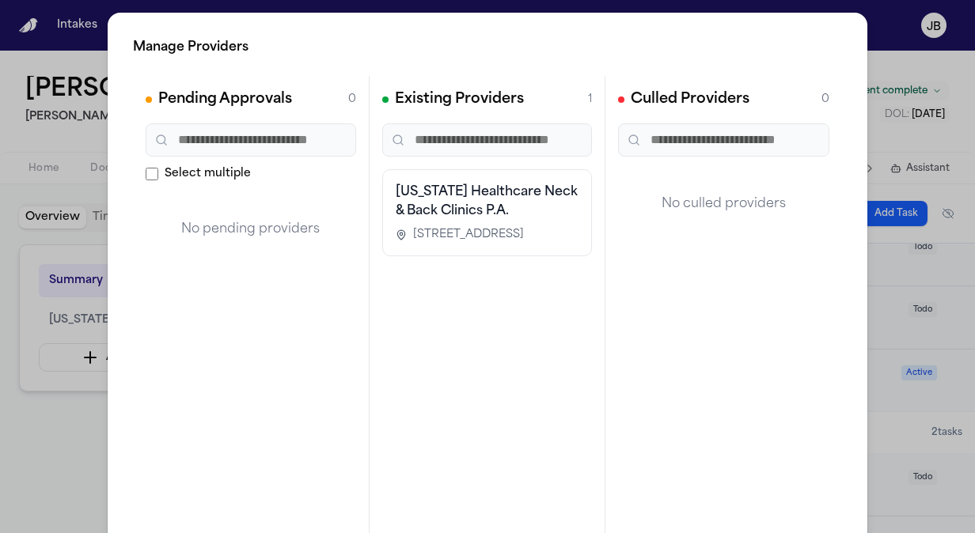
click at [464, 243] on span "[STREET_ADDRESS]" at bounding box center [468, 235] width 111 height 16
click at [456, 194] on h3 "[US_STATE] Healthcare Neck & Back Clinics P.A." at bounding box center [488, 202] width 184 height 38
click at [470, 243] on span "[STREET_ADDRESS]" at bounding box center [468, 235] width 111 height 16
click at [461, 92] on h2 "Existing Providers" at bounding box center [459, 100] width 129 height 22
click at [74, 439] on div "Manage Providers Pending Approvals 0 Select multiple No pending providers Exist…" at bounding box center [487, 321] width 975 height 643
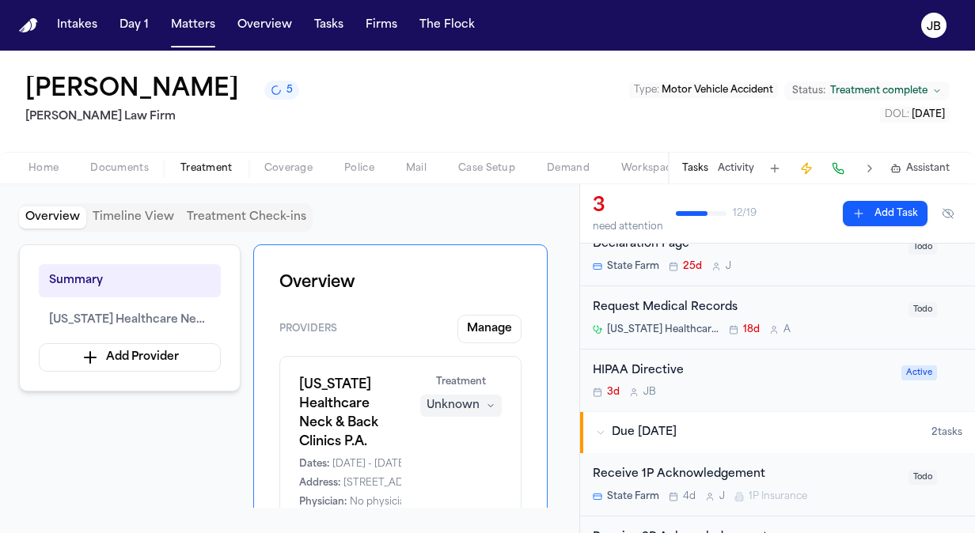
click at [460, 404] on div "Unknown" at bounding box center [453, 406] width 53 height 16
click at [457, 466] on span "Completed" at bounding box center [442, 465] width 63 height 16
drag, startPoint x: 486, startPoint y: 460, endPoint x: 513, endPoint y: 573, distance: 116.3
click at [513, 533] on html "Intakes Day 1 Matters Overview Tasks Firms The Flock JB Beverly Arana 5 Hecht L…" at bounding box center [487, 266] width 975 height 533
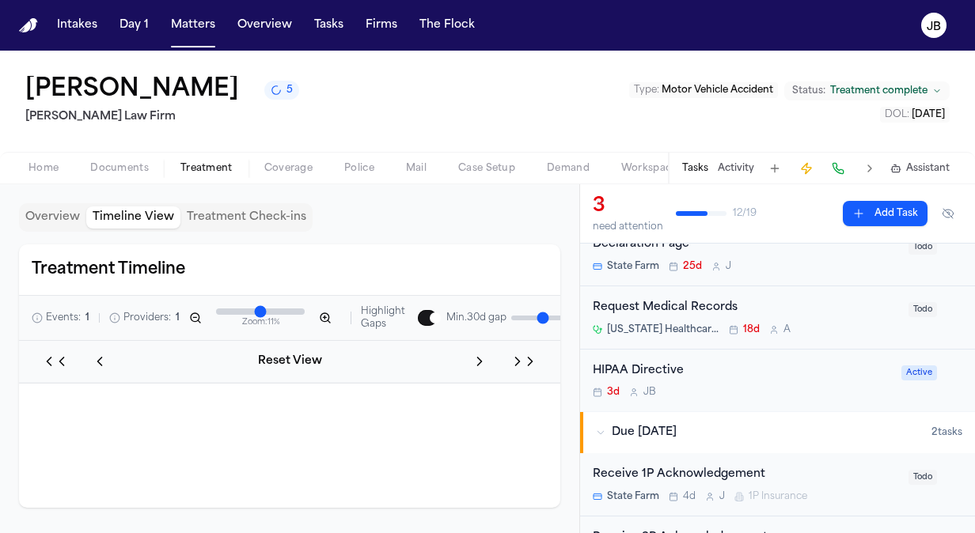
click at [147, 209] on button "Timeline View" at bounding box center [133, 218] width 94 height 22
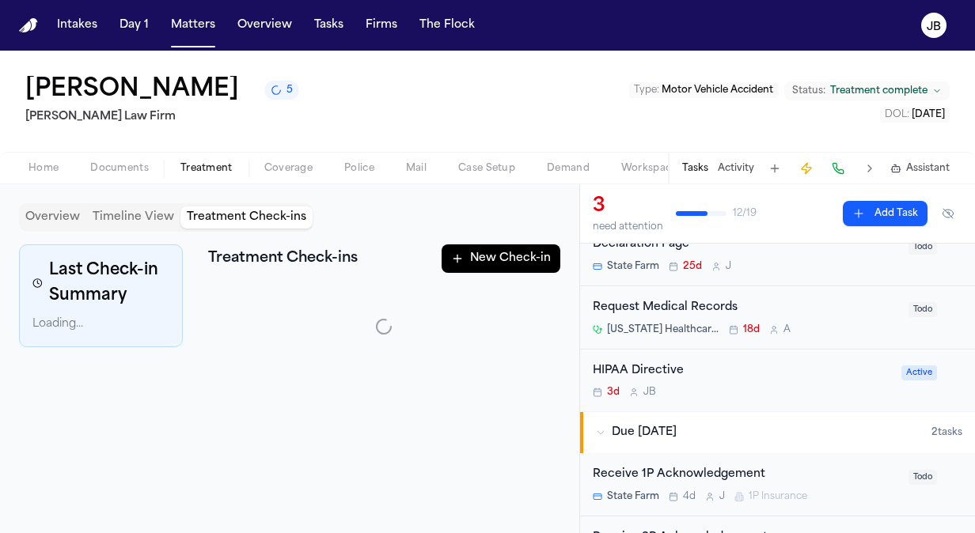
click at [232, 218] on button "Treatment Check-ins" at bounding box center [246, 218] width 132 height 22
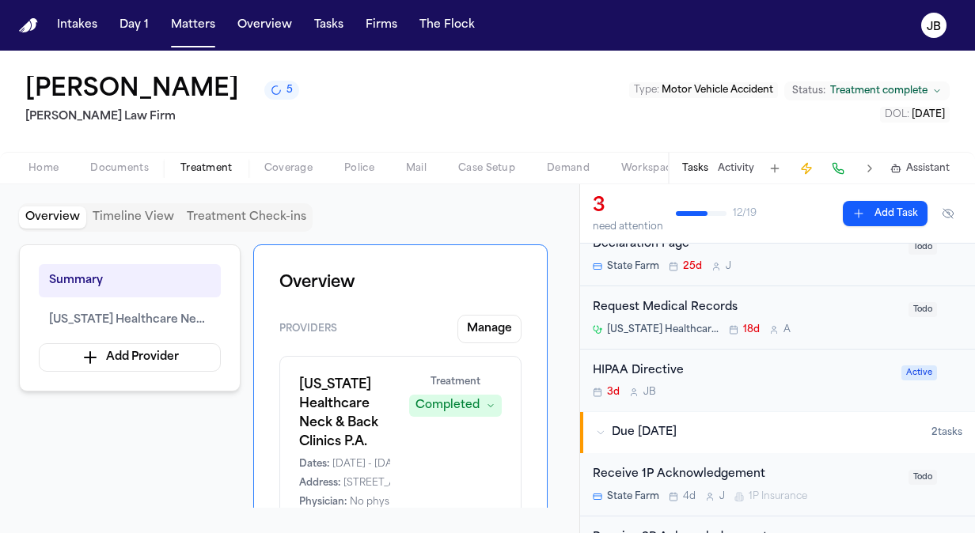
click at [45, 222] on button "Overview" at bounding box center [52, 218] width 67 height 22
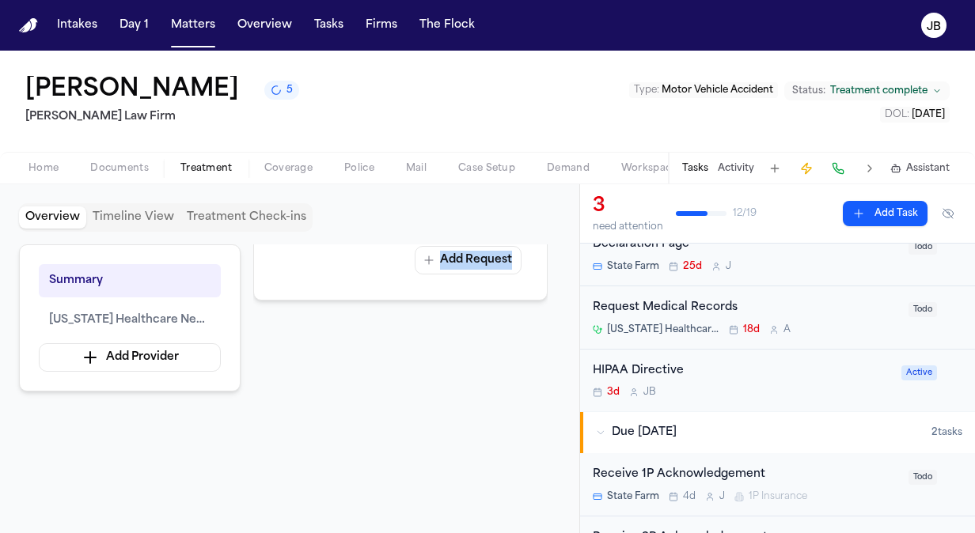
scroll to position [751, 0]
drag, startPoint x: 346, startPoint y: 479, endPoint x: 414, endPoint y: 404, distance: 100.8
click at [414, 404] on div "Overview Providers Manage Texas Healthcare Neck & Back Clinics P.A. Dates: 4/30…" at bounding box center [400, 377] width 294 height 264
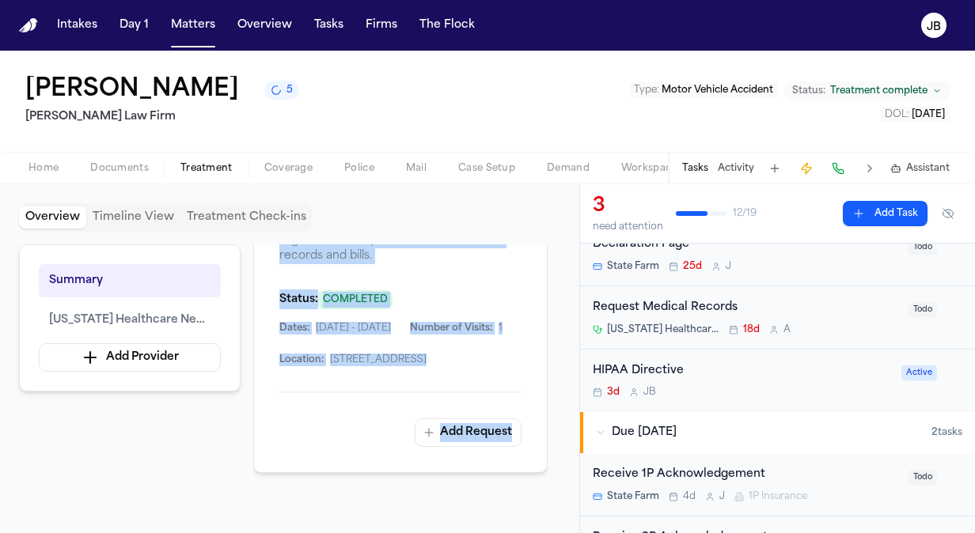
scroll to position [529, 0]
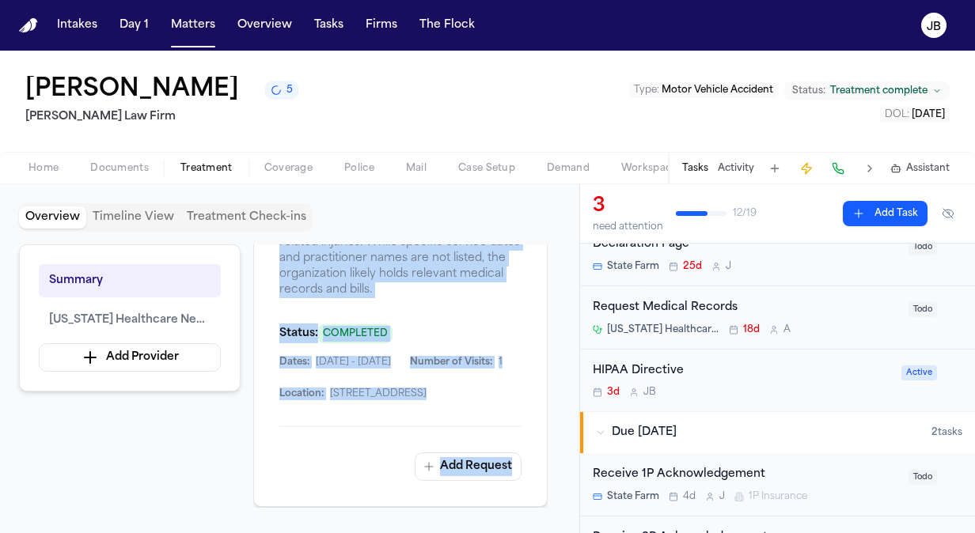
click at [378, 388] on span "[STREET_ADDRESS]" at bounding box center [378, 394] width 97 height 13
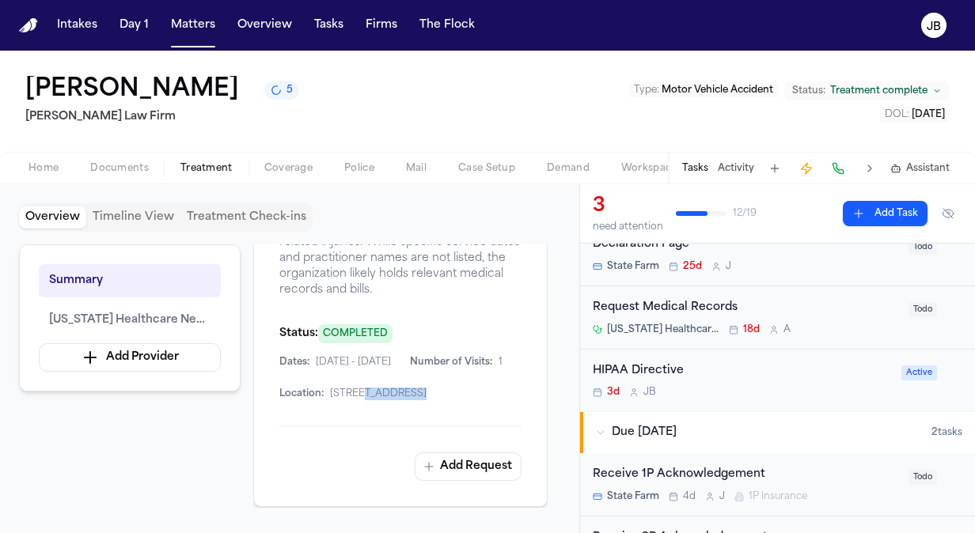
click at [378, 388] on span "[STREET_ADDRESS]" at bounding box center [378, 394] width 97 height 13
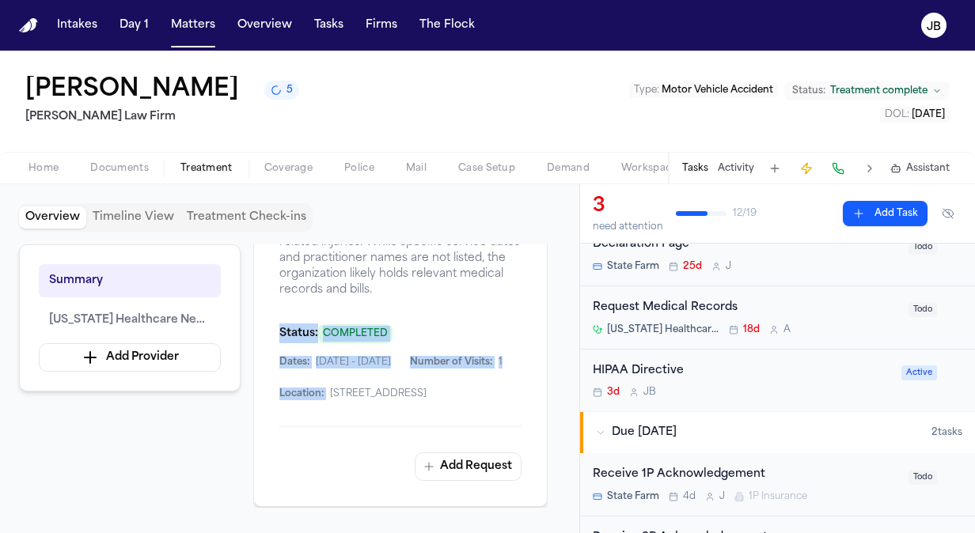
click at [378, 388] on span "[STREET_ADDRESS]" at bounding box center [378, 394] width 97 height 13
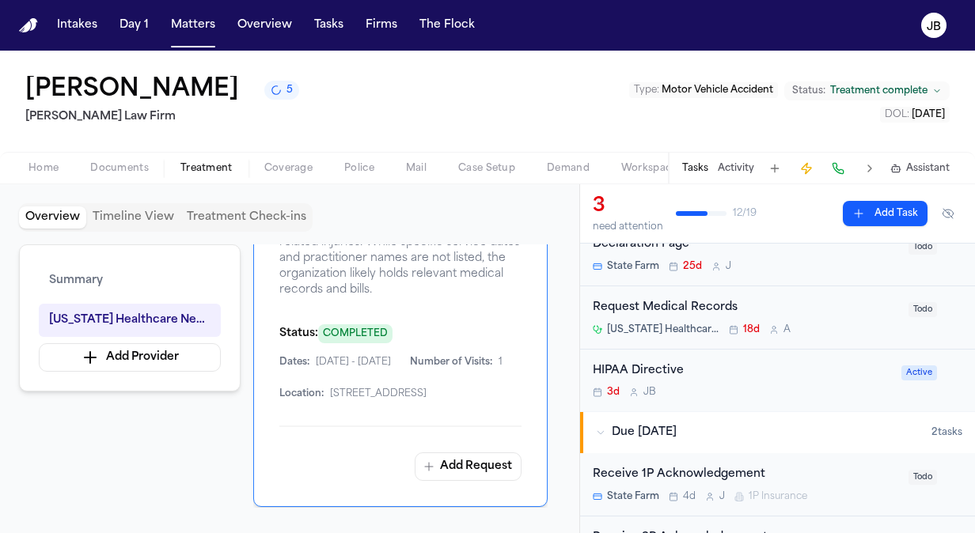
click at [145, 156] on div "Home Documents Treatment Coverage Police Mail Case Setup Demand Workspaces Arti…" at bounding box center [487, 168] width 975 height 32
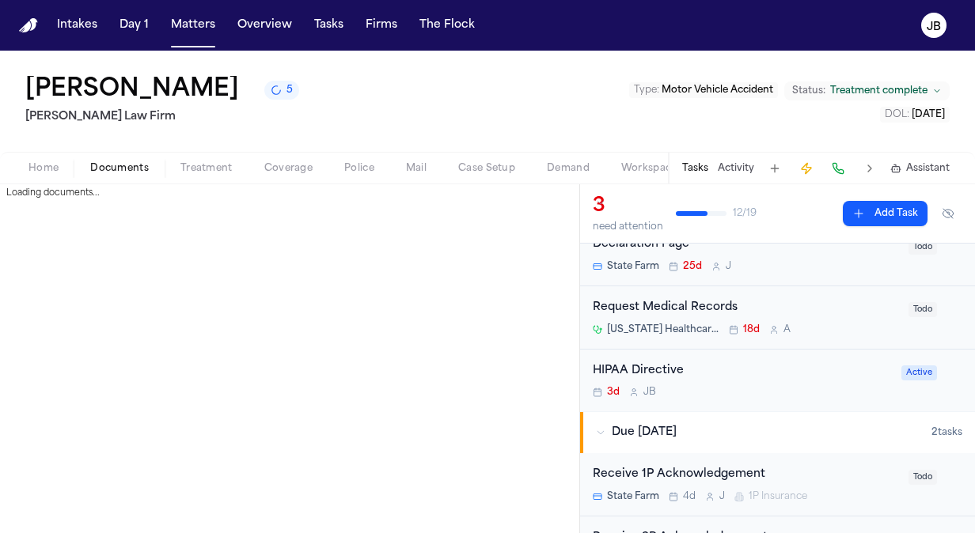
click at [125, 173] on span "Documents" at bounding box center [119, 168] width 59 height 13
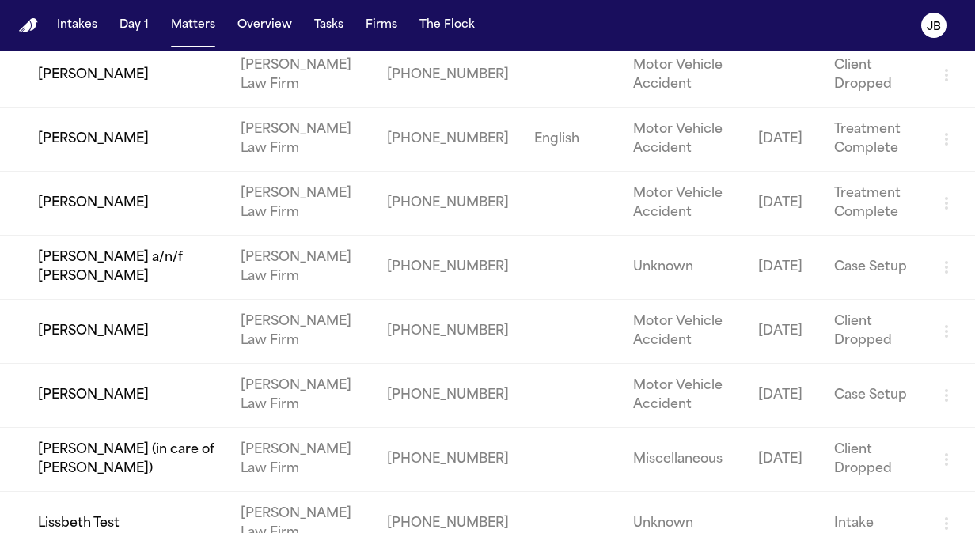
scroll to position [1944, 0]
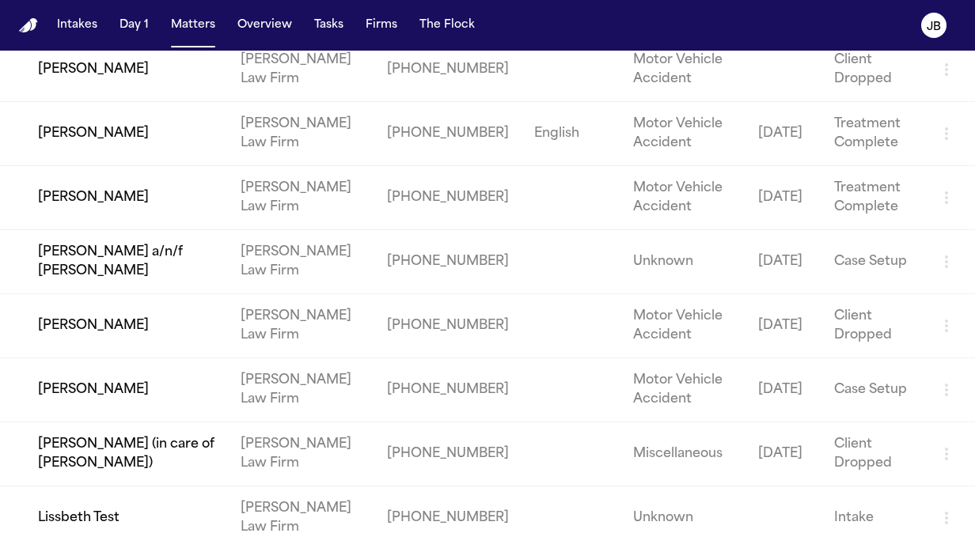
click at [142, 250] on td "[PERSON_NAME] a/n/f [PERSON_NAME]" at bounding box center [114, 262] width 228 height 64
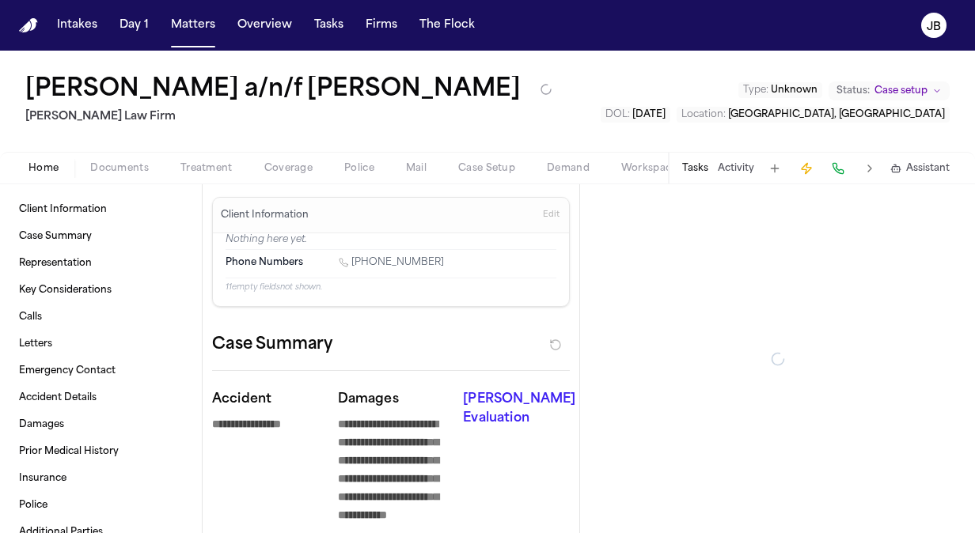
type textarea "*"
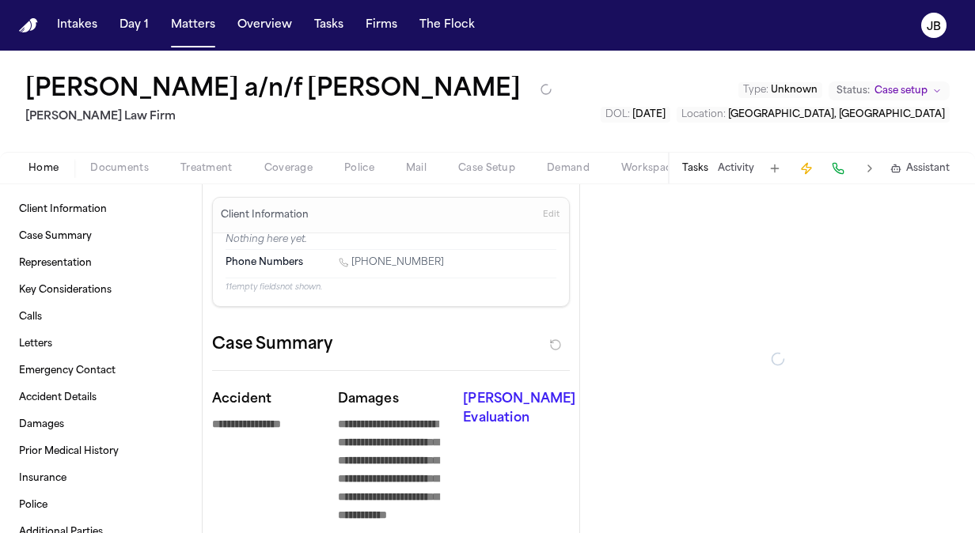
type textarea "*"
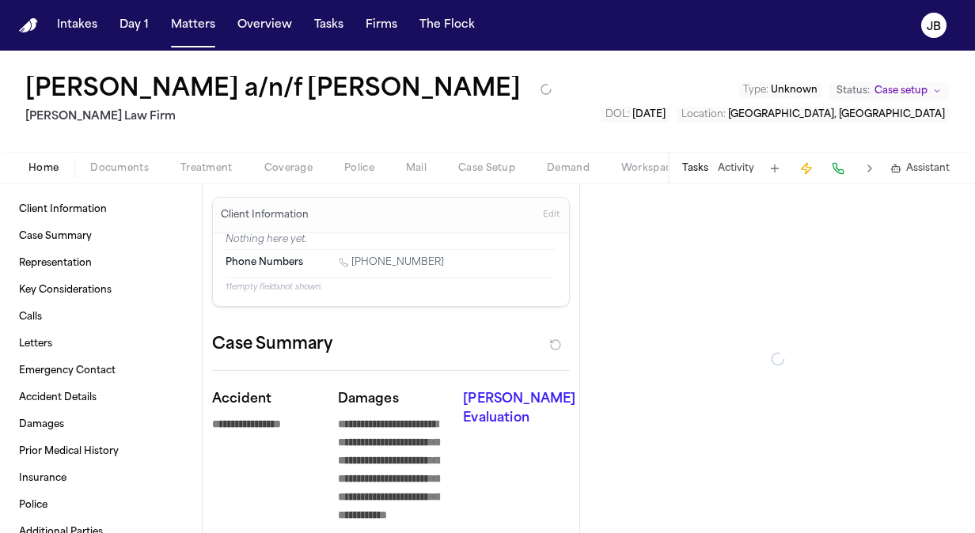
type textarea "*"
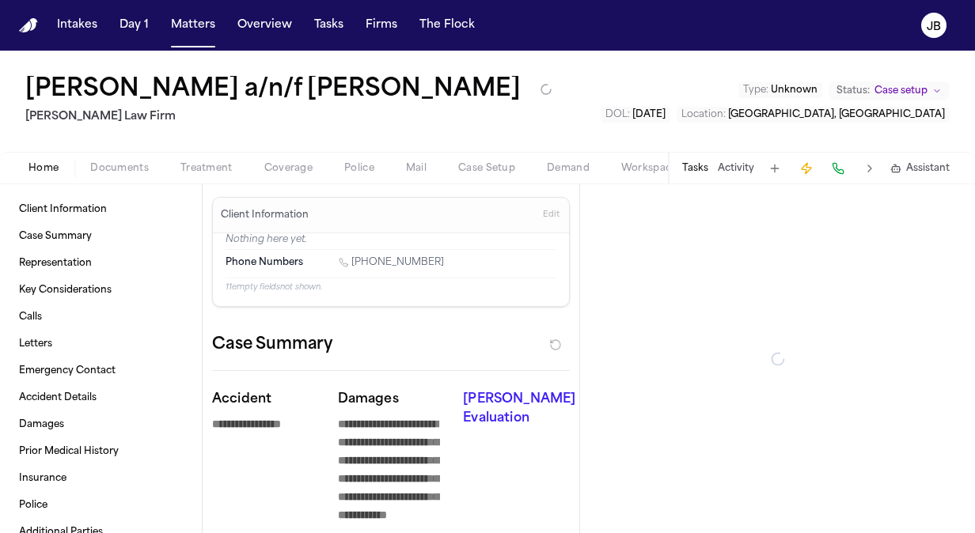
type textarea "*"
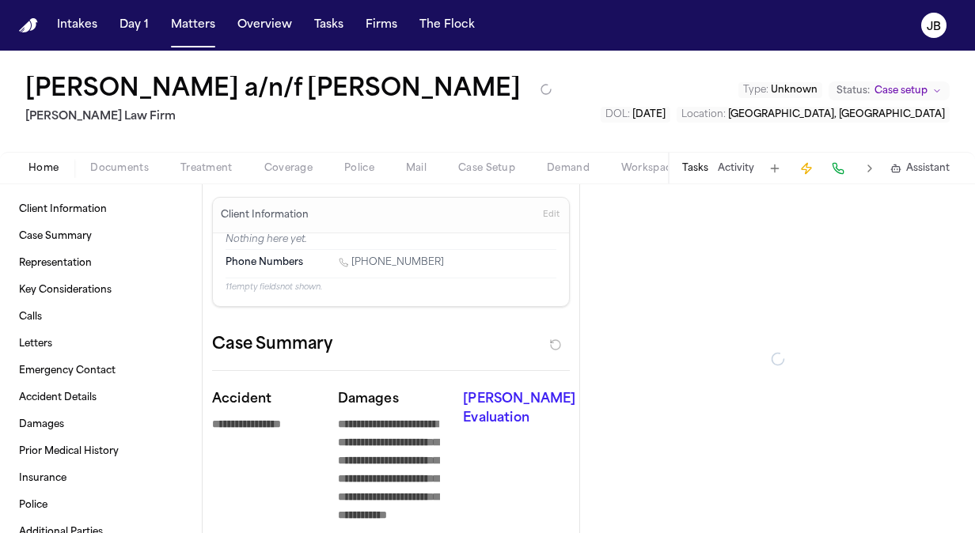
type textarea "*"
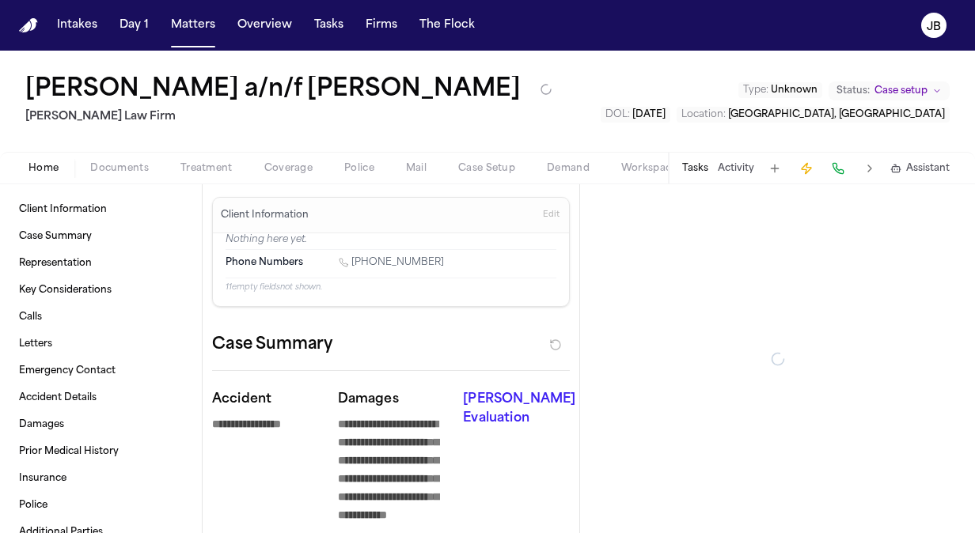
type textarea "*"
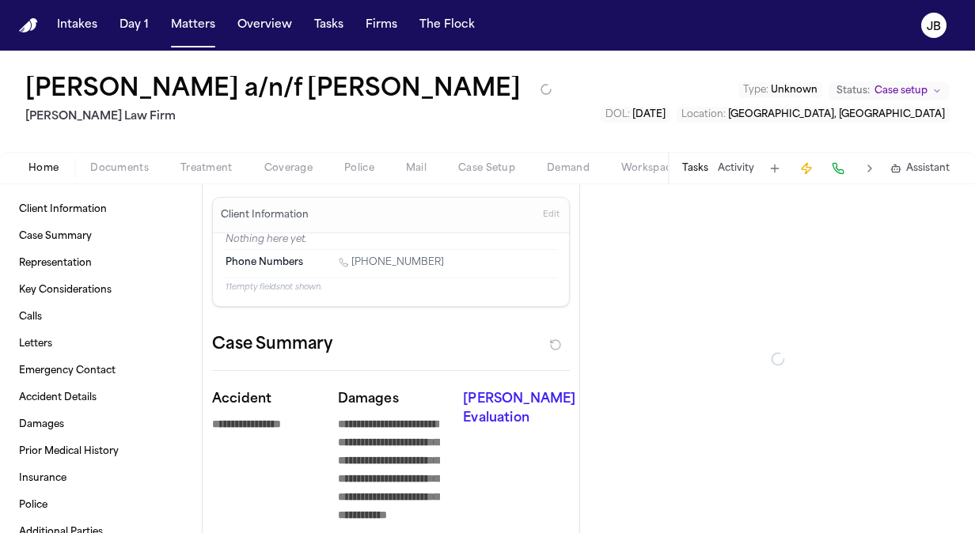
type textarea "*"
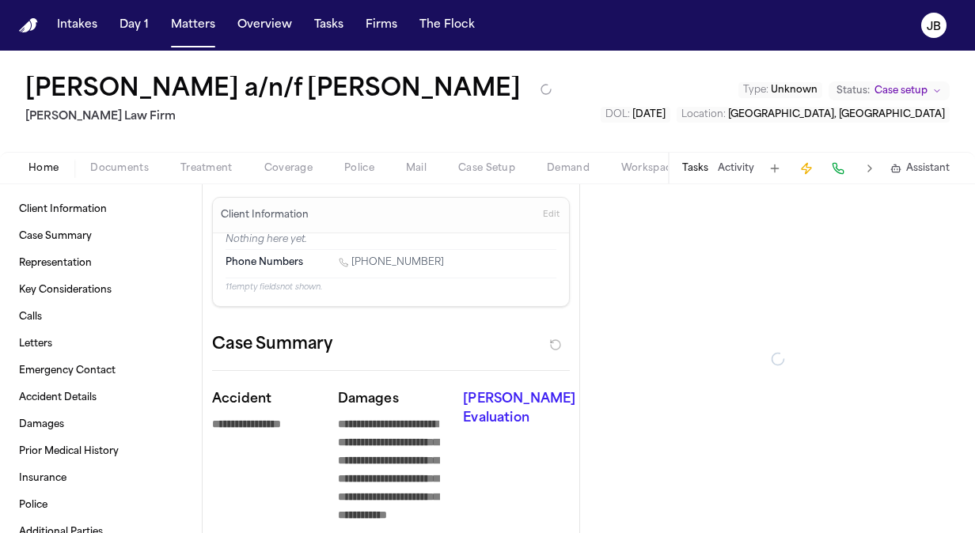
type textarea "*"
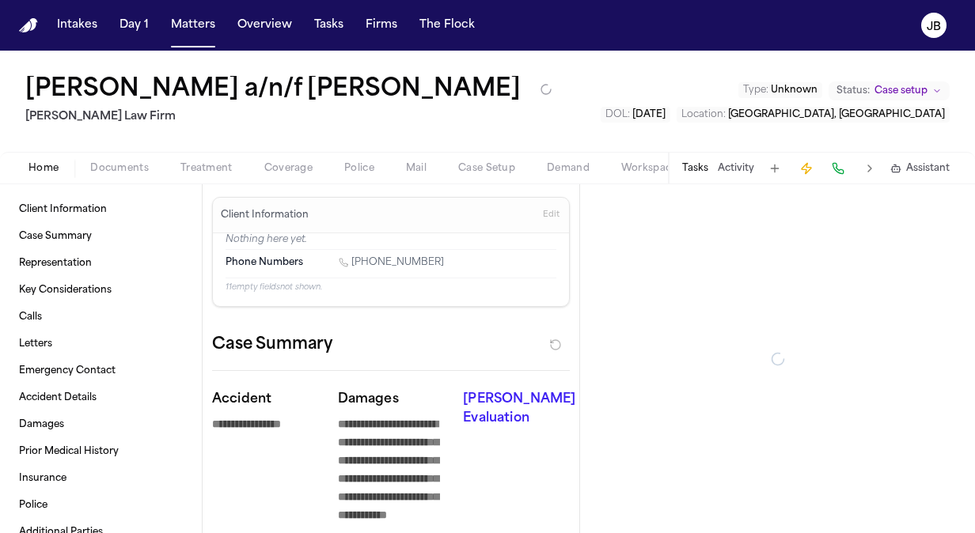
type textarea "*"
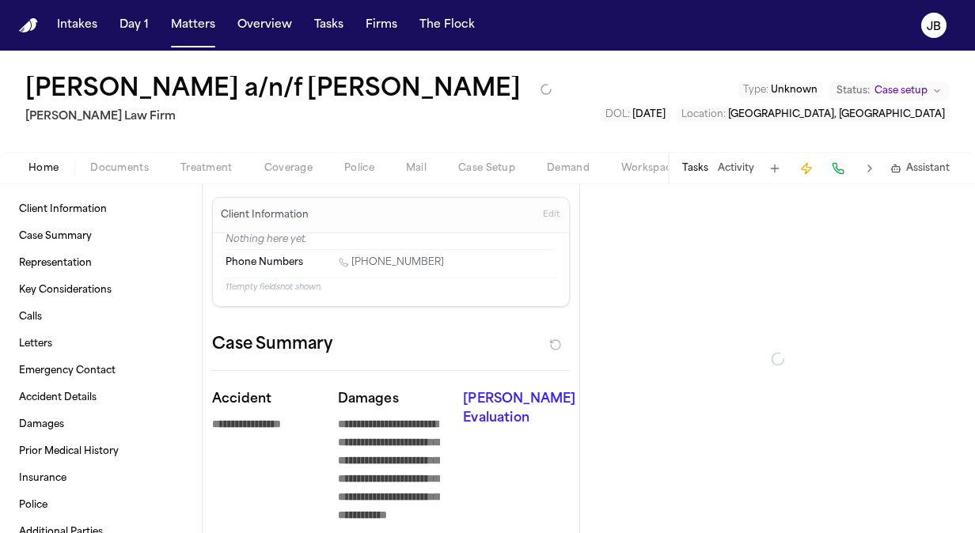
type textarea "*"
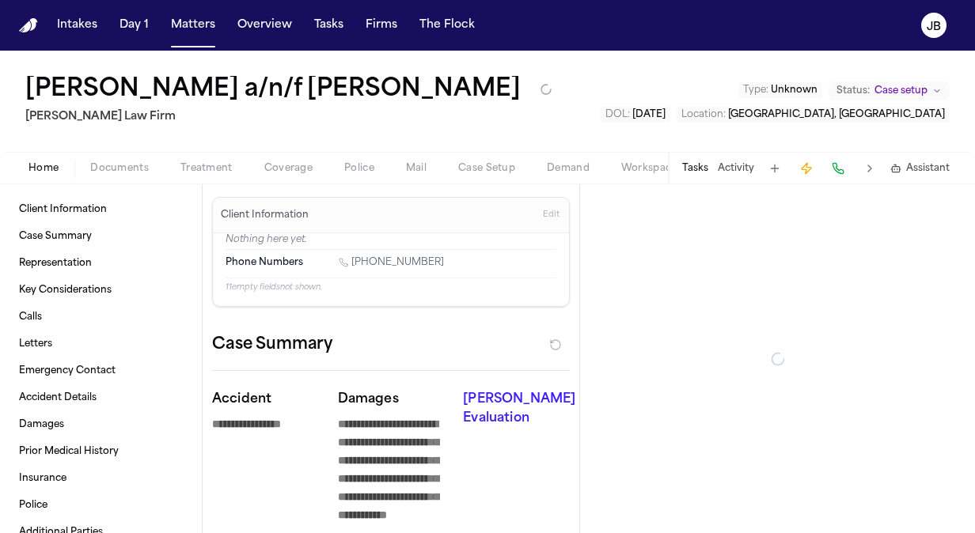
type textarea "*"
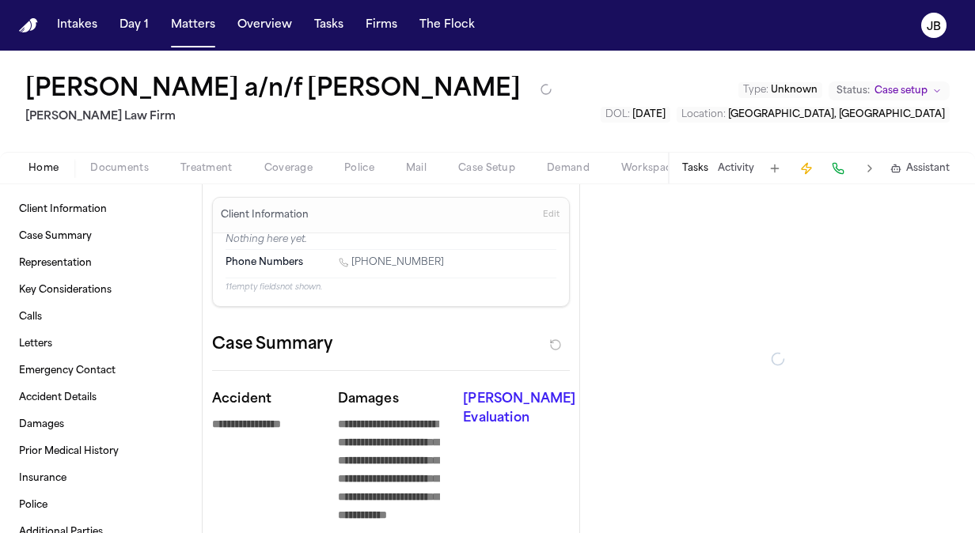
type textarea "*"
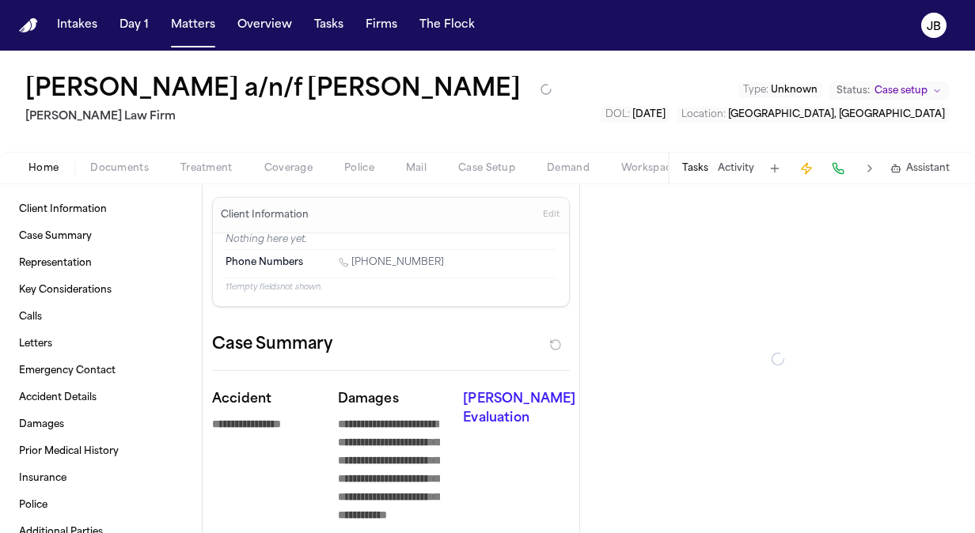
type textarea "*"
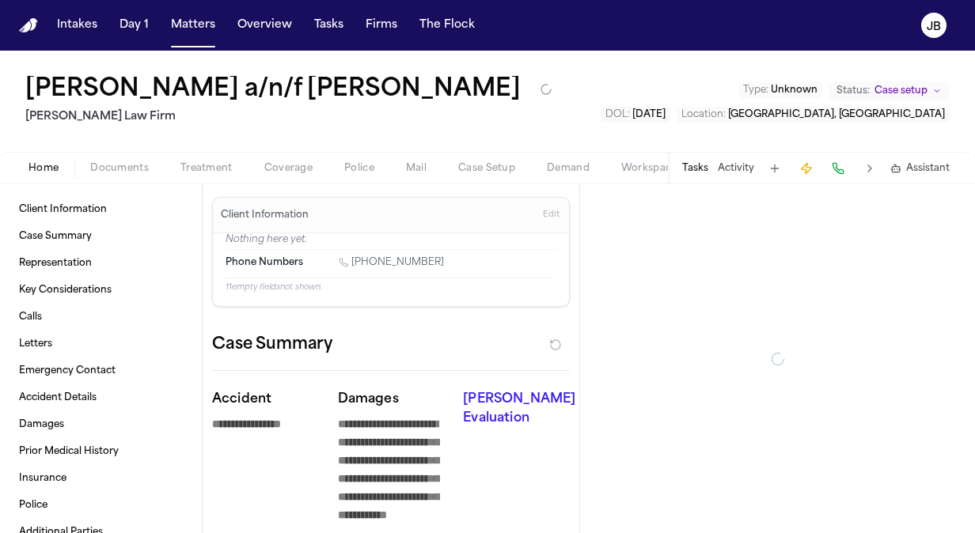
type textarea "*"
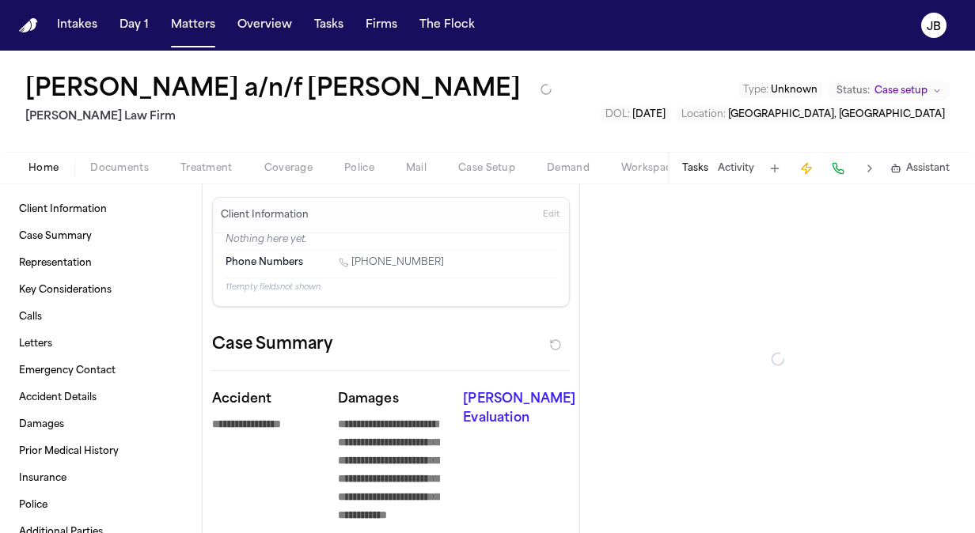
type textarea "*"
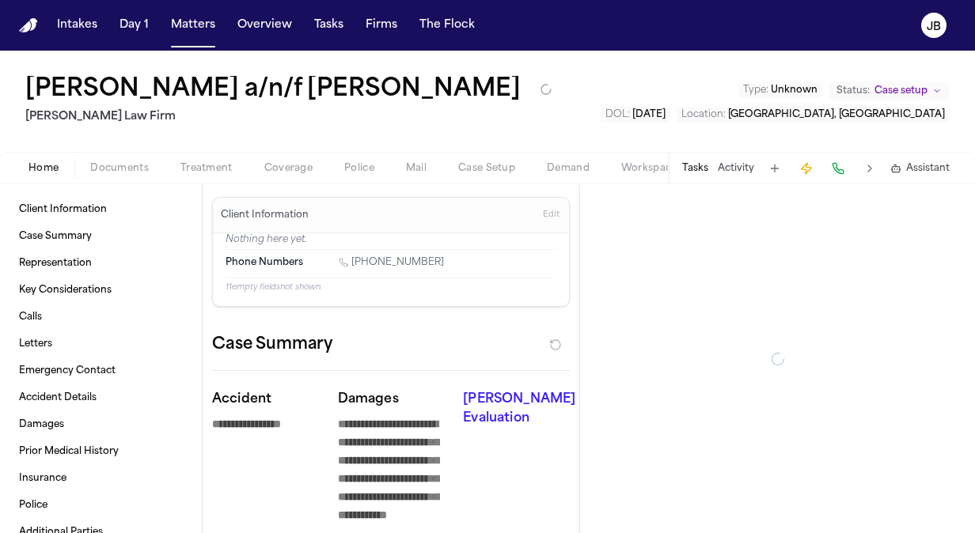
type textarea "*"
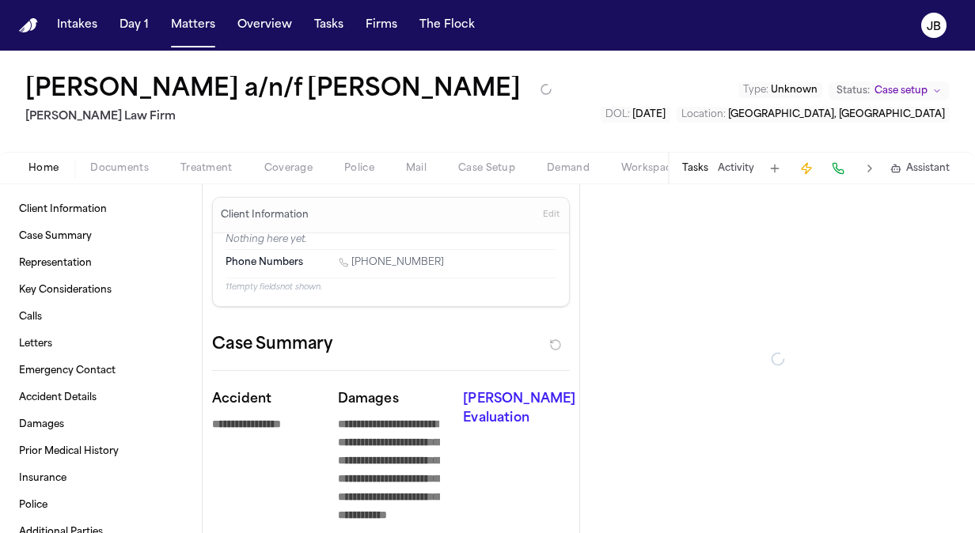
type textarea "*"
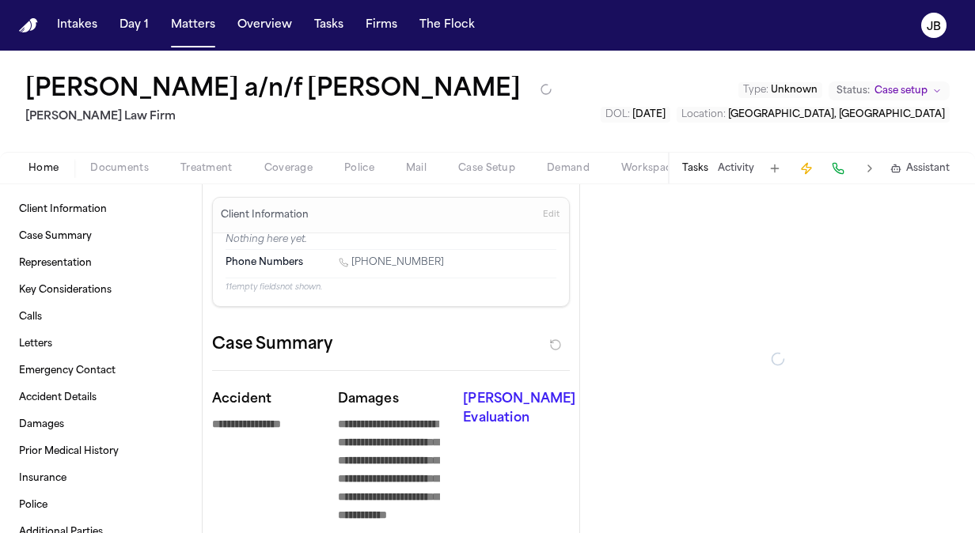
type textarea "*"
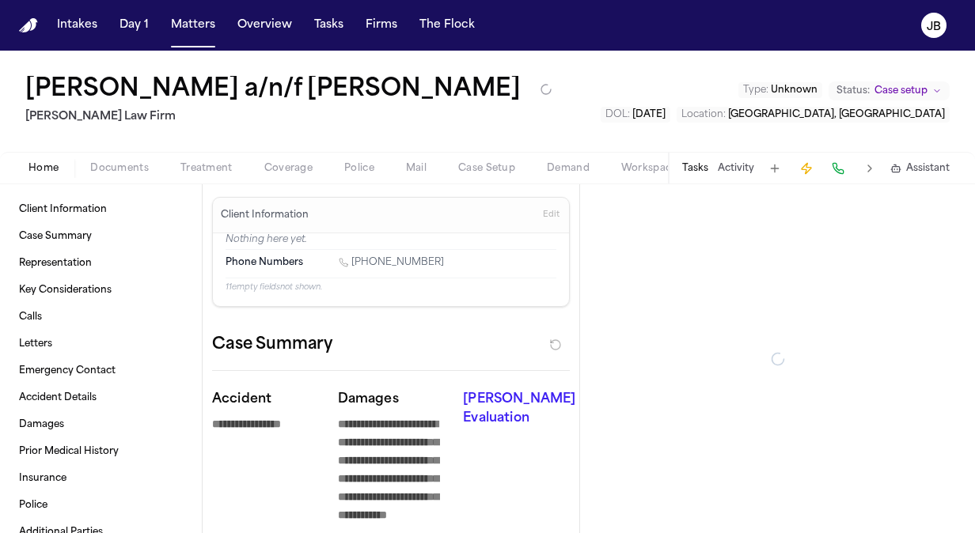
type textarea "*"
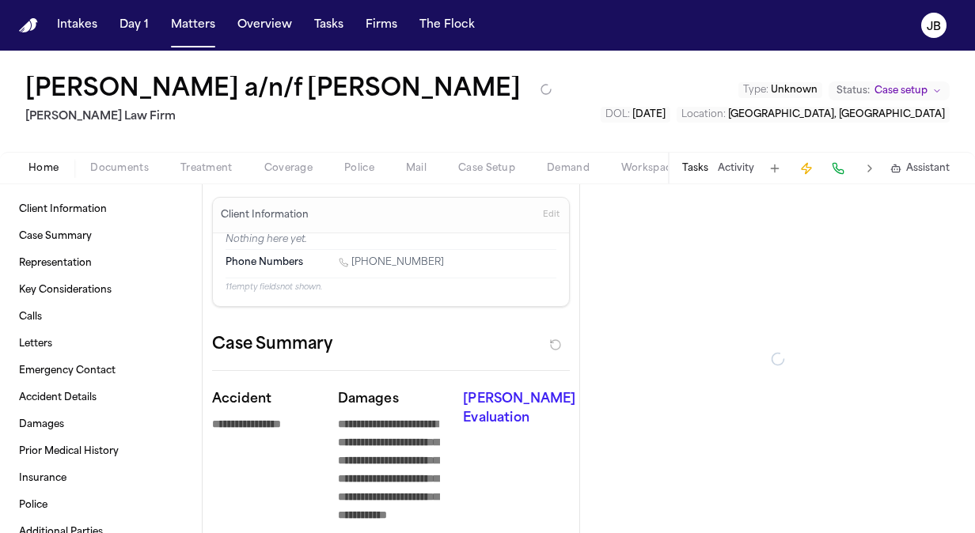
type textarea "*"
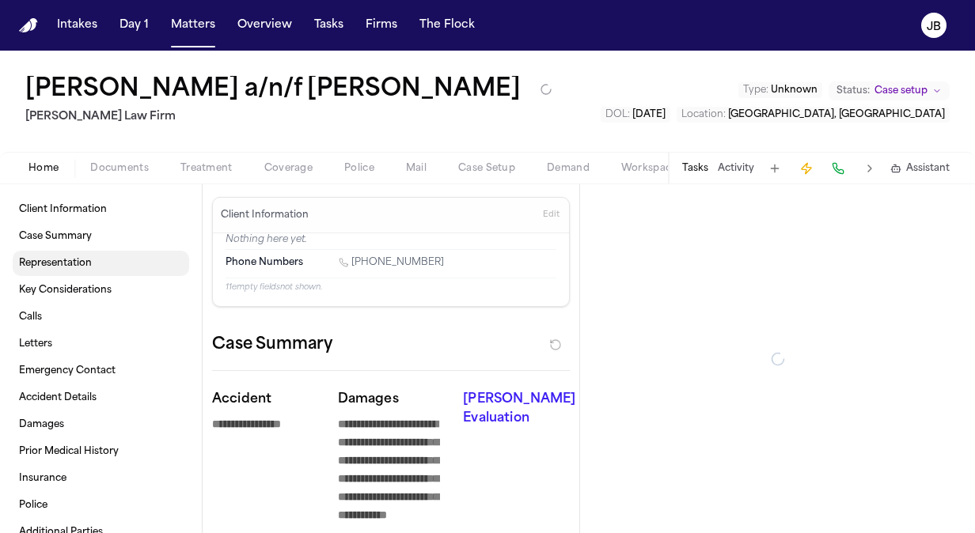
type textarea "*"
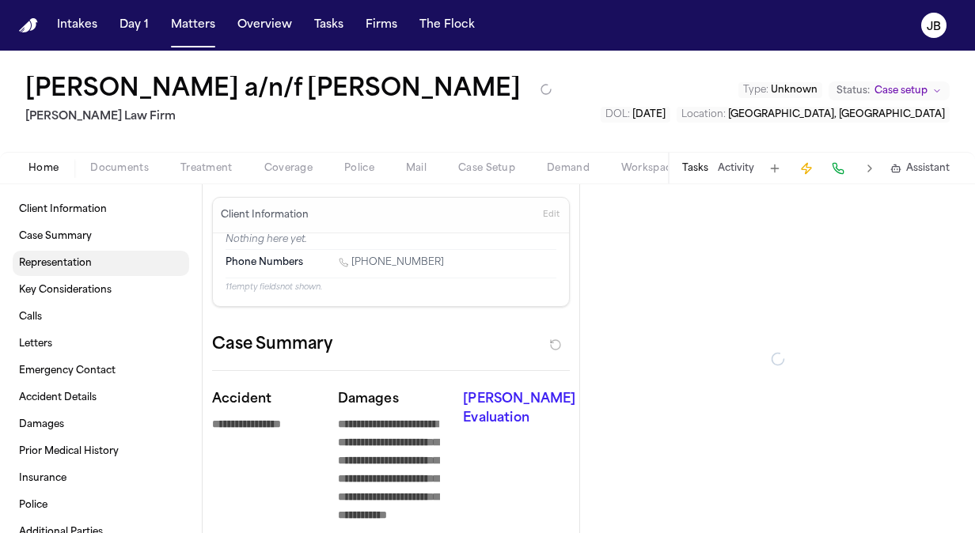
type textarea "*"
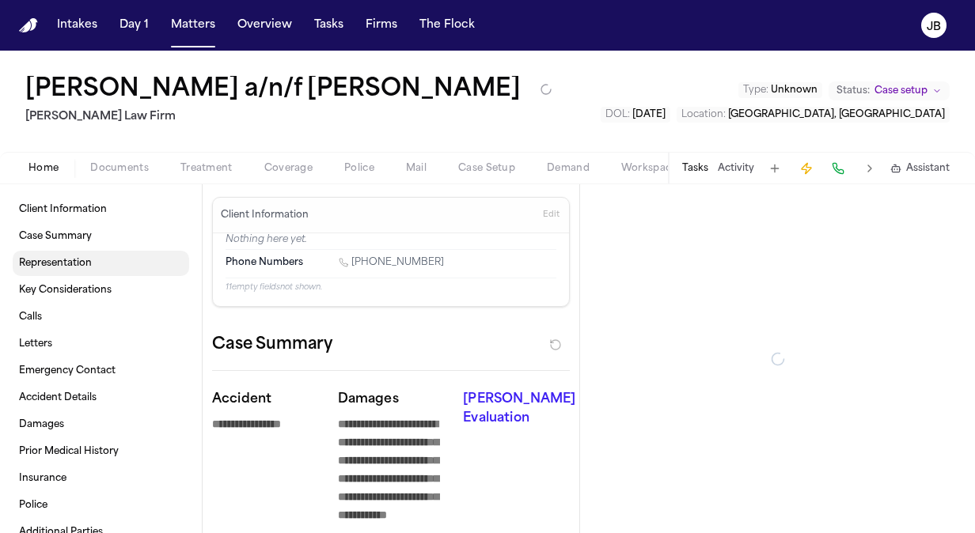
type textarea "*"
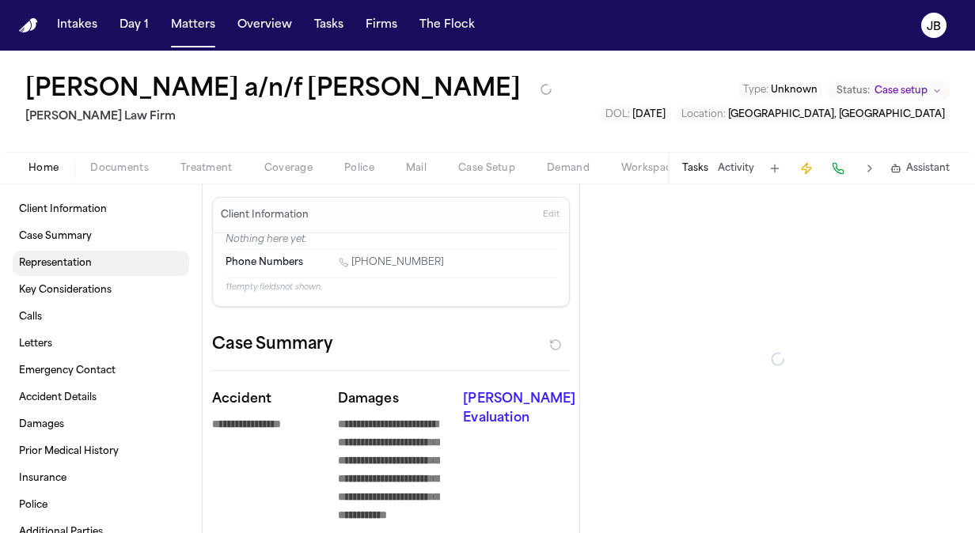
type textarea "*"
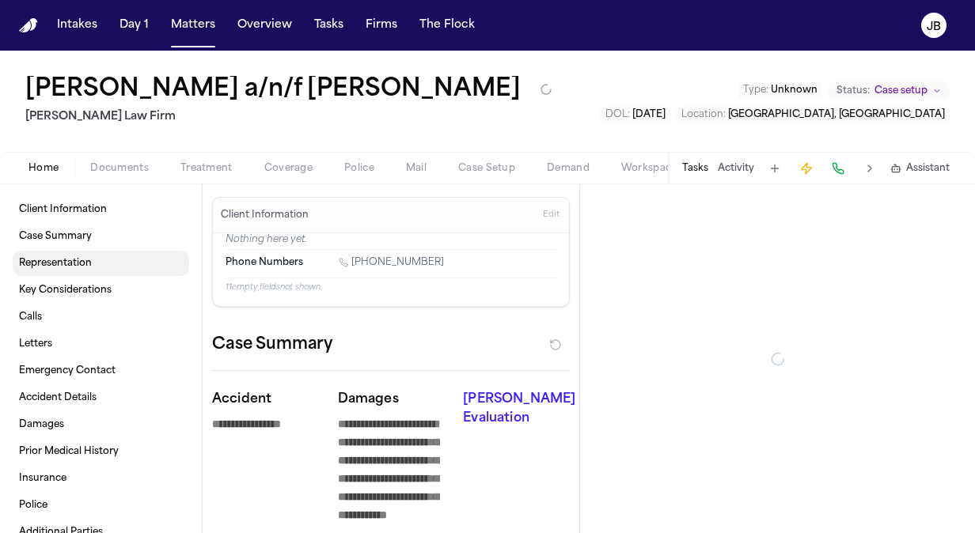
type textarea "*"
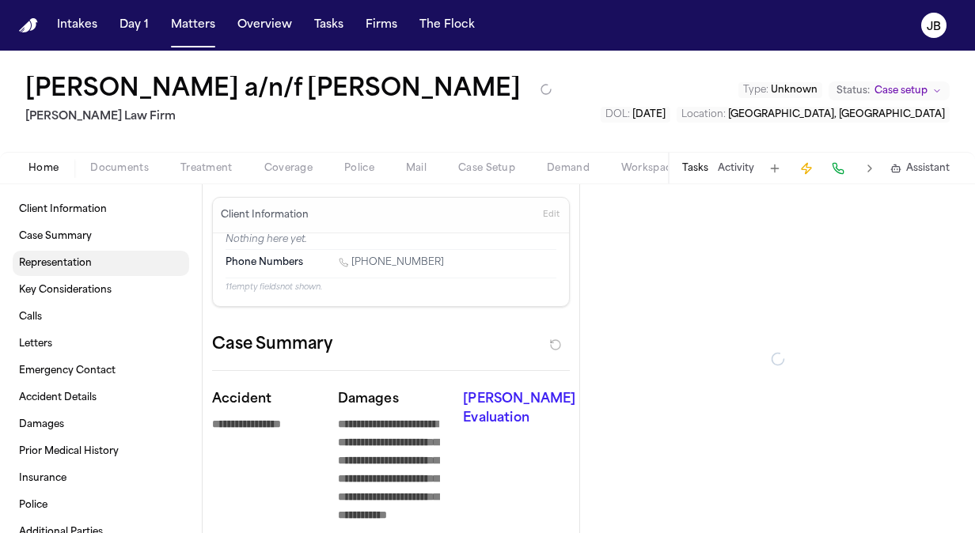
type textarea "*"
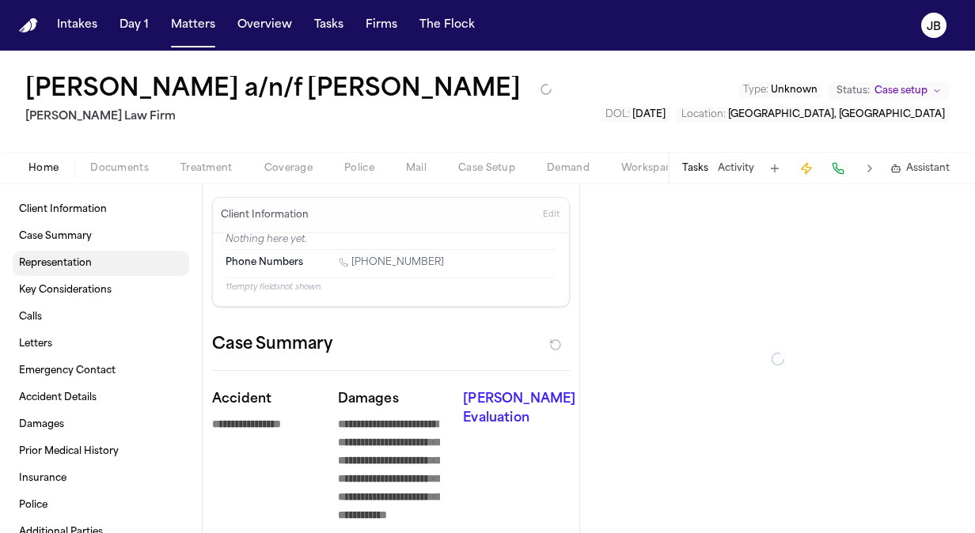
type textarea "*"
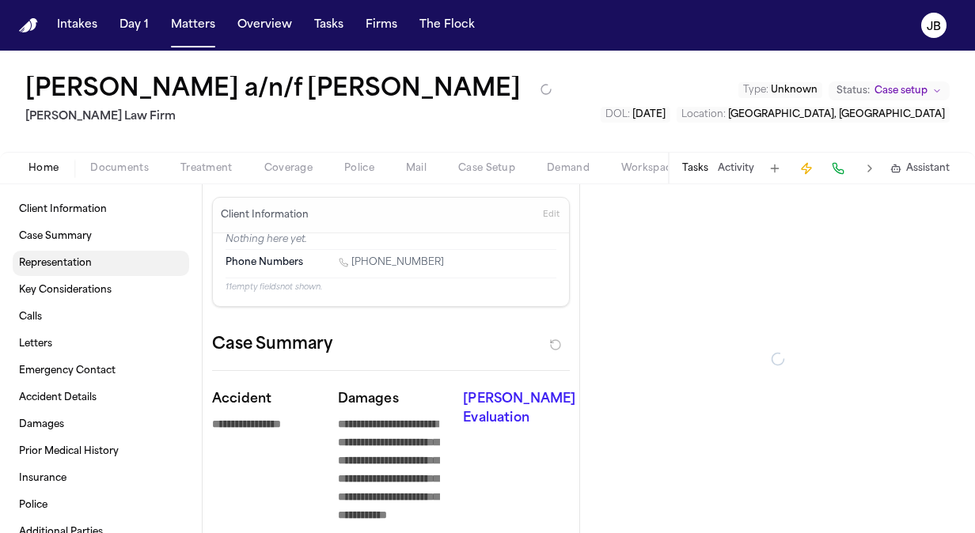
type textarea "*"
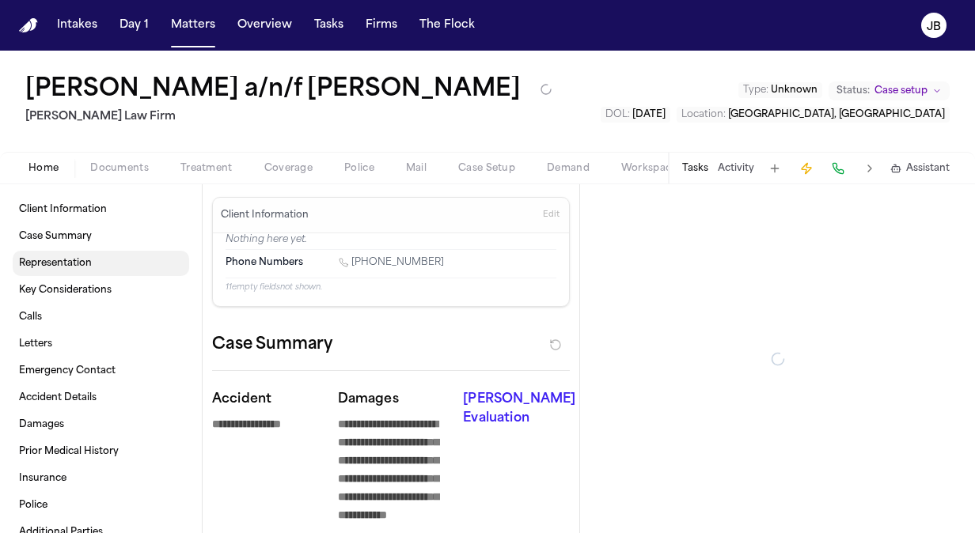
type textarea "*"
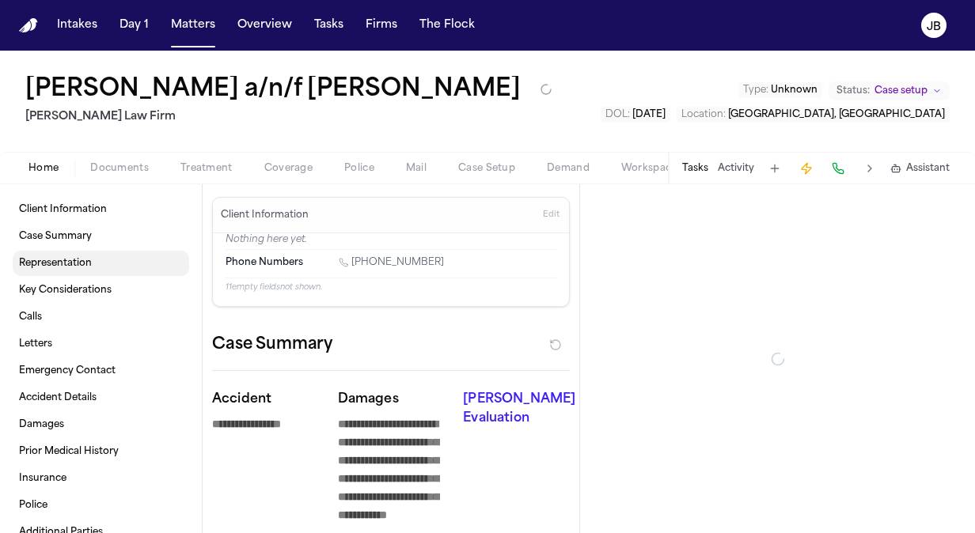
type textarea "*"
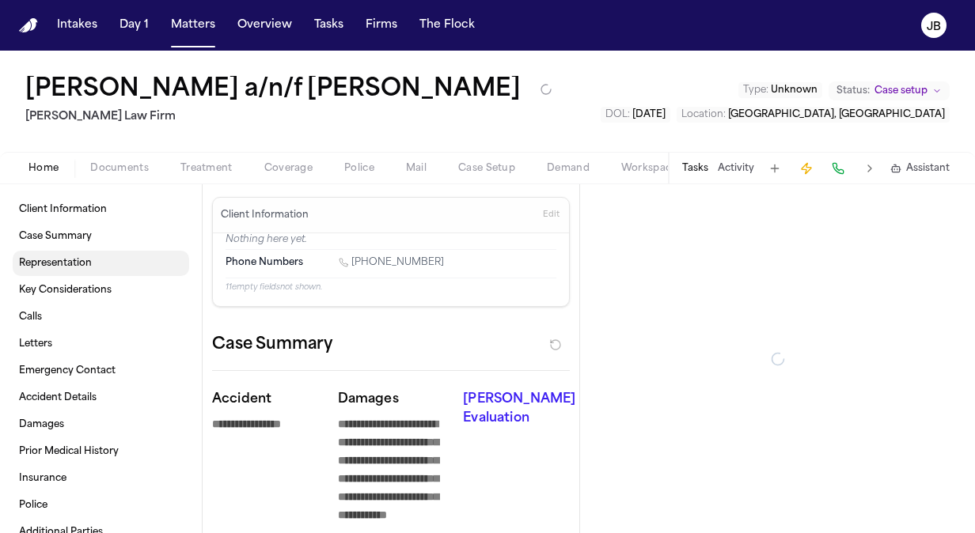
type textarea "*"
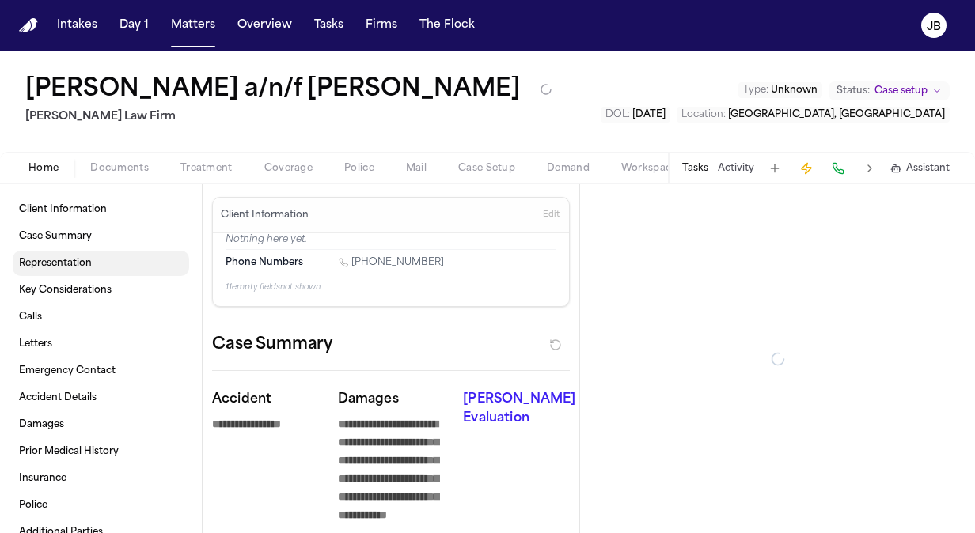
type textarea "*"
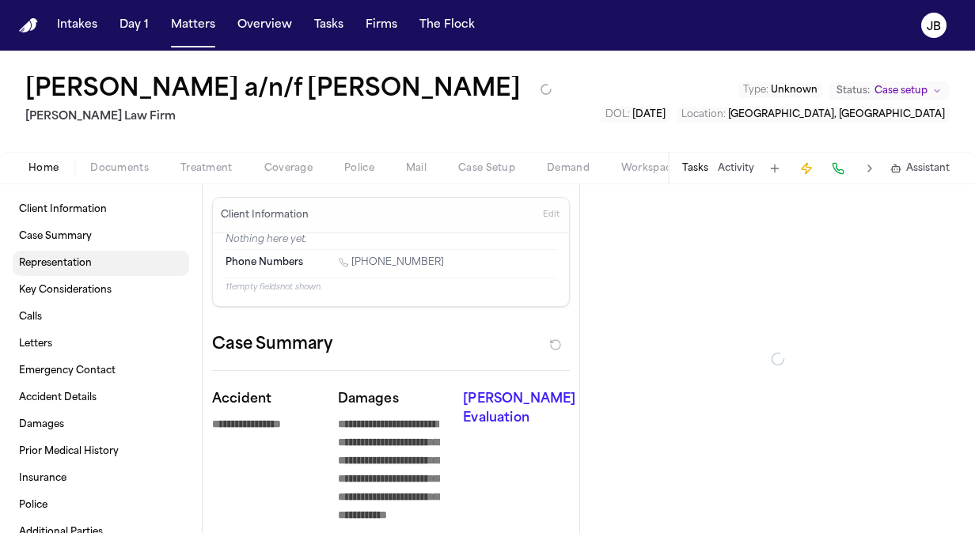
type textarea "*"
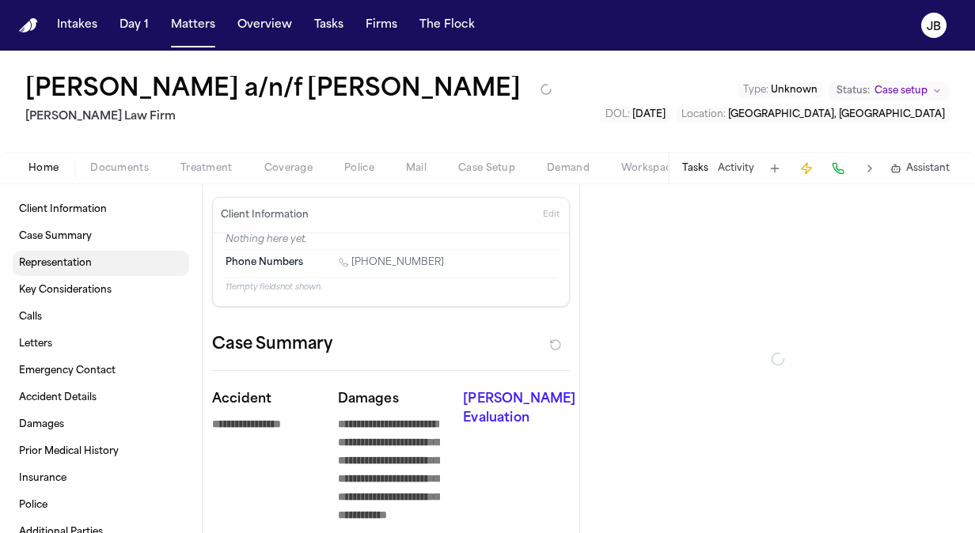
type textarea "*"
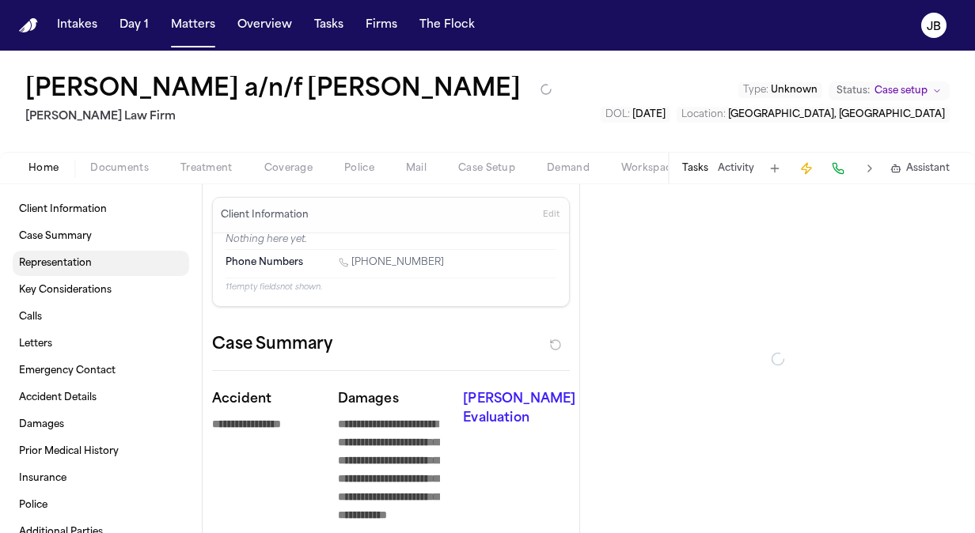
type textarea "*"
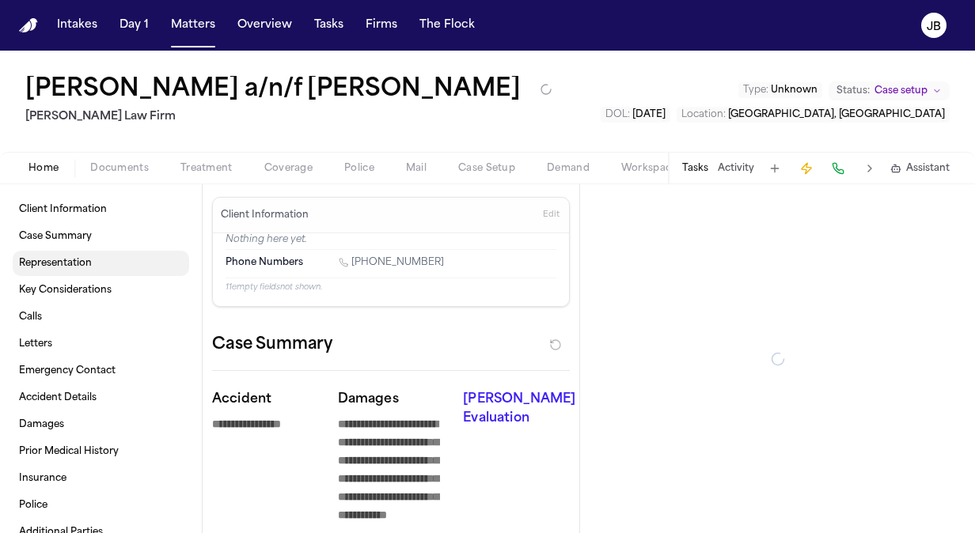
type textarea "*"
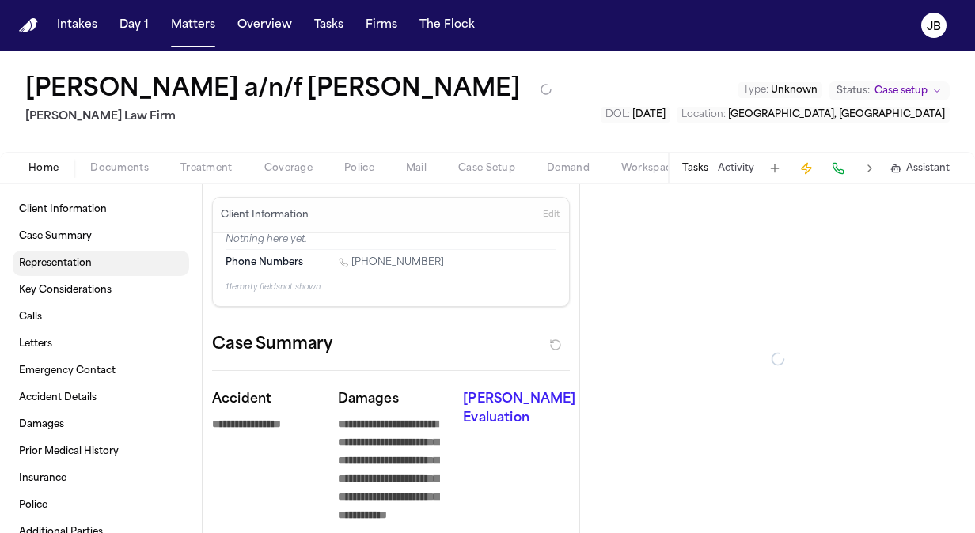
type textarea "*"
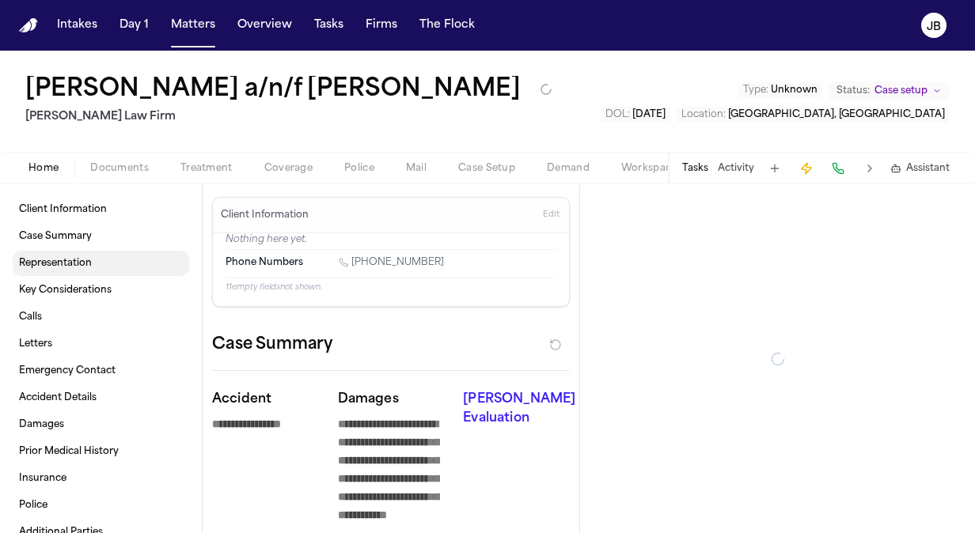
type textarea "*"
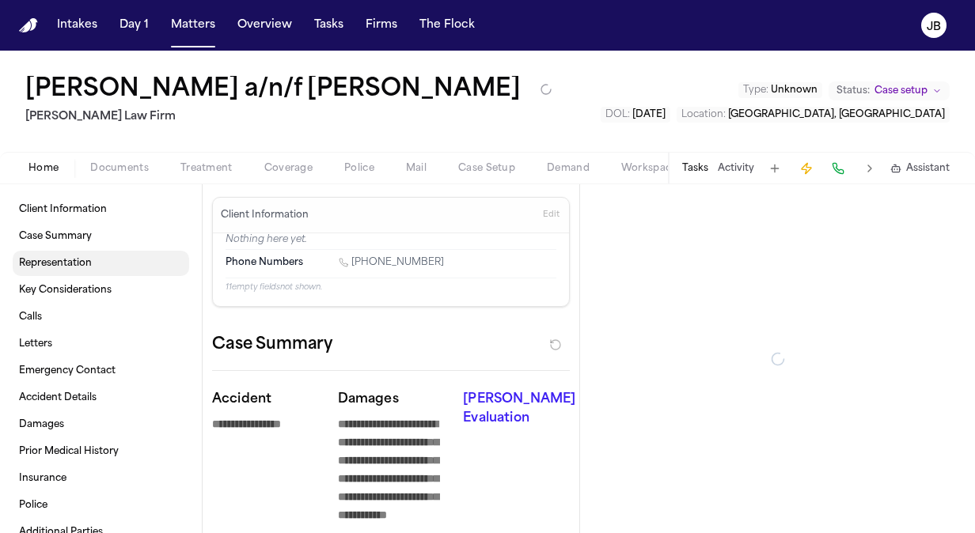
type textarea "*"
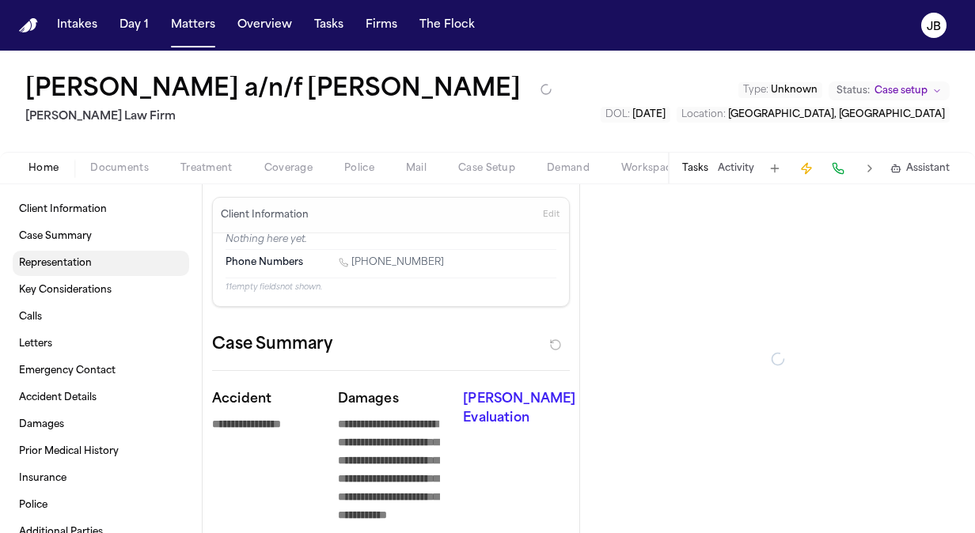
type textarea "*"
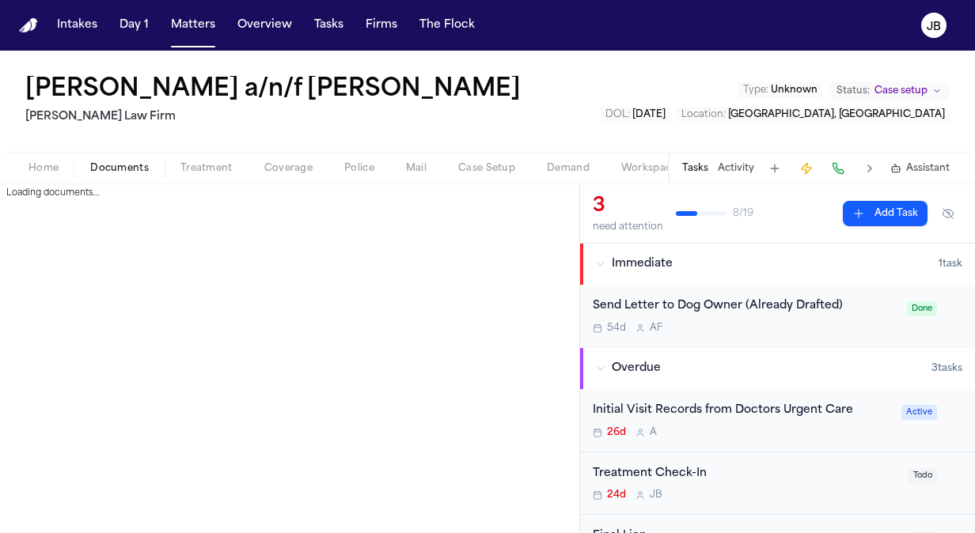
click at [112, 162] on span "Documents" at bounding box center [119, 168] width 59 height 13
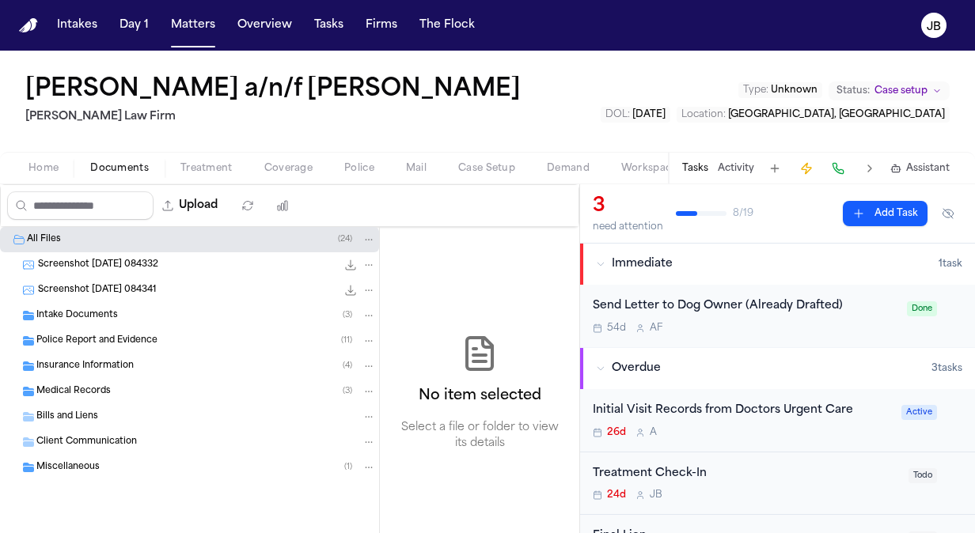
drag, startPoint x: 506, startPoint y: 85, endPoint x: 13, endPoint y: 82, distance: 493.8
click at [13, 82] on div "Ahmed Abdulle a/n/f Luqman Abdulle Hecht Law Firm Type : Unknown Status: Case s…" at bounding box center [487, 101] width 975 height 101
copy h1 "[PERSON_NAME] a/n/f [PERSON_NAME]"
click at [138, 317] on div "Intake Documents ( 3 )" at bounding box center [206, 316] width 340 height 14
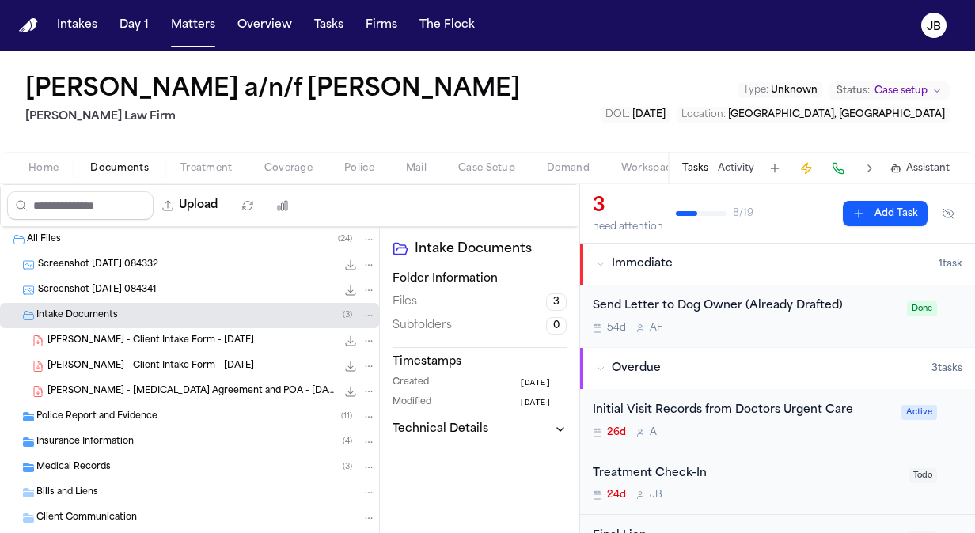
click at [150, 336] on span "L. Abdulle - Client Intake Form - 5.27.25" at bounding box center [150, 341] width 207 height 13
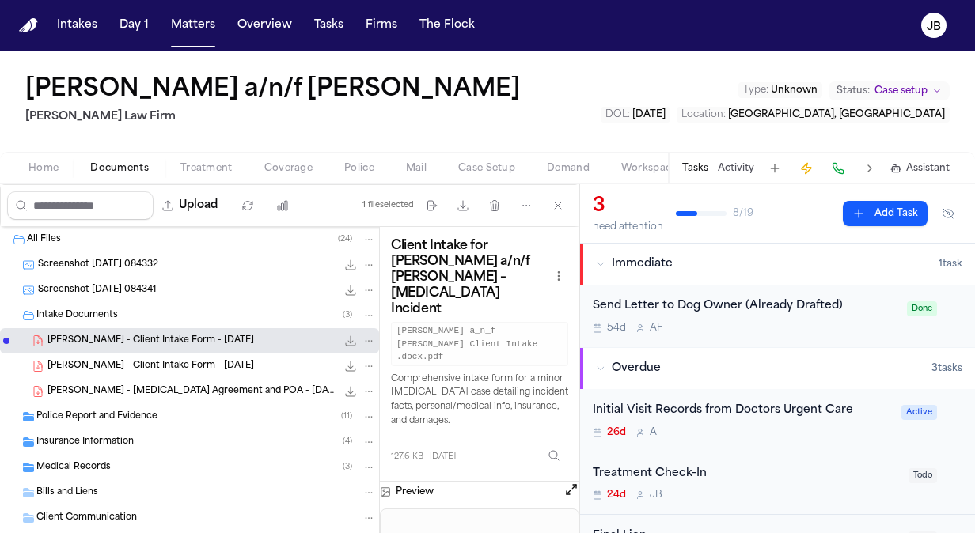
click at [200, 390] on span "L. Abdulle - Retainer Agreement and POA - 10.9.24" at bounding box center [191, 391] width 289 height 13
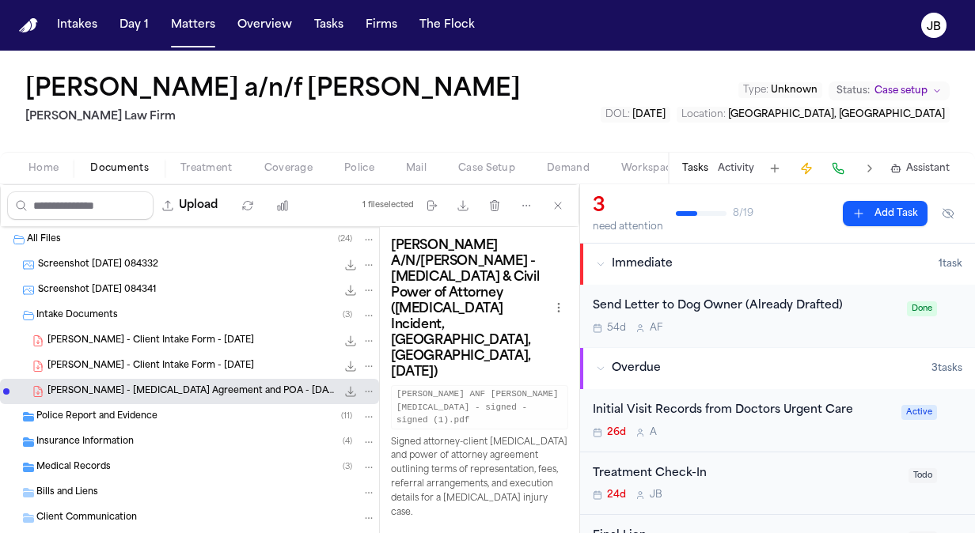
click at [735, 171] on button "Activity" at bounding box center [736, 168] width 36 height 13
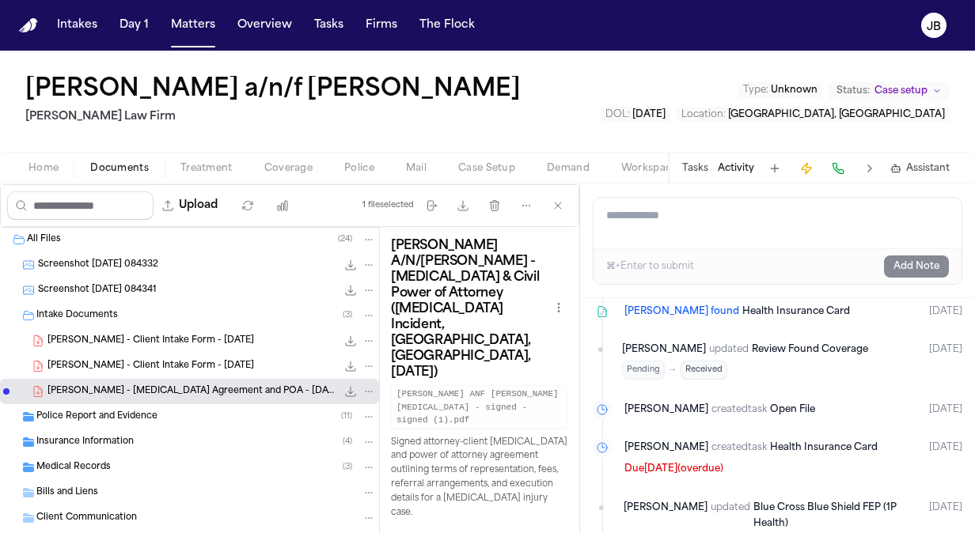
scroll to position [2111, 0]
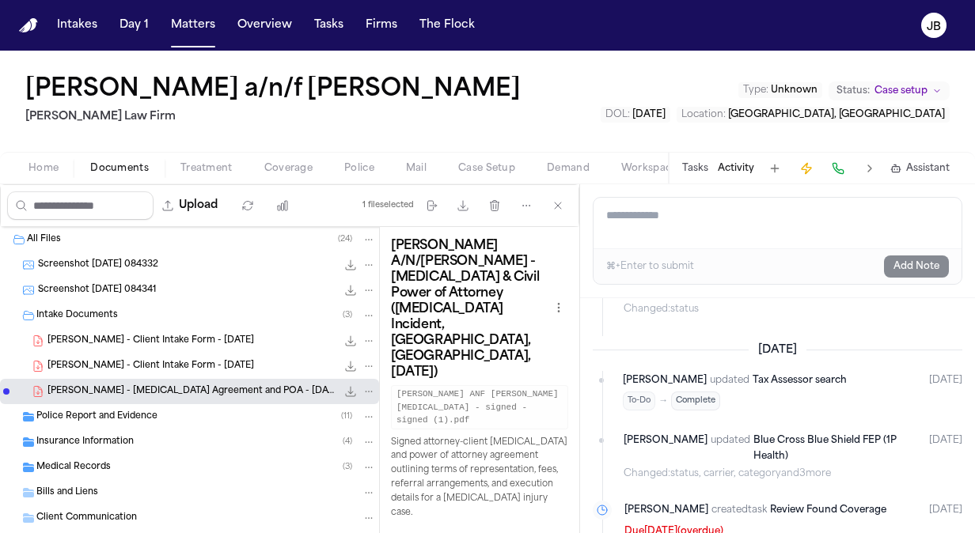
click at [689, 173] on button "Tasks" at bounding box center [695, 168] width 26 height 13
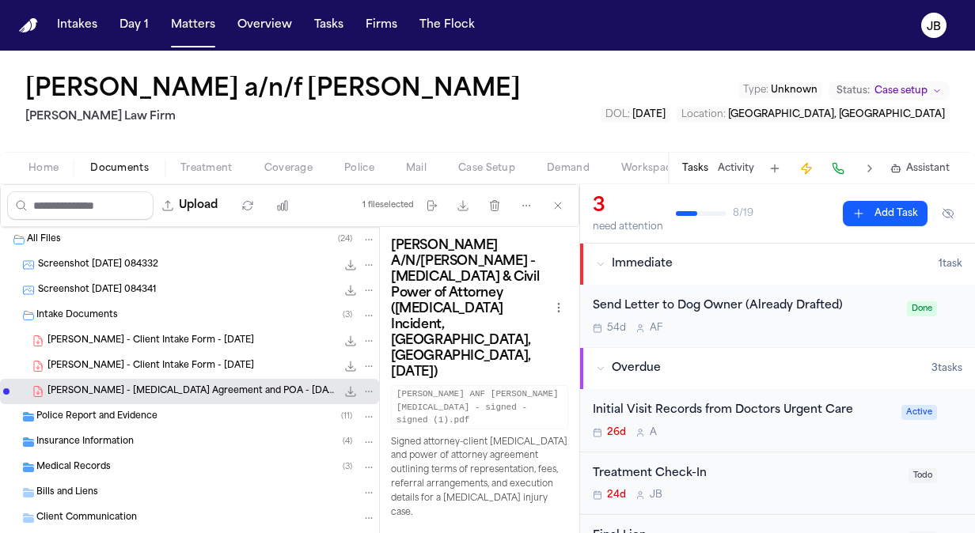
click at [689, 463] on div "Treatment Check-In 24d J B Todo" at bounding box center [777, 484] width 395 height 63
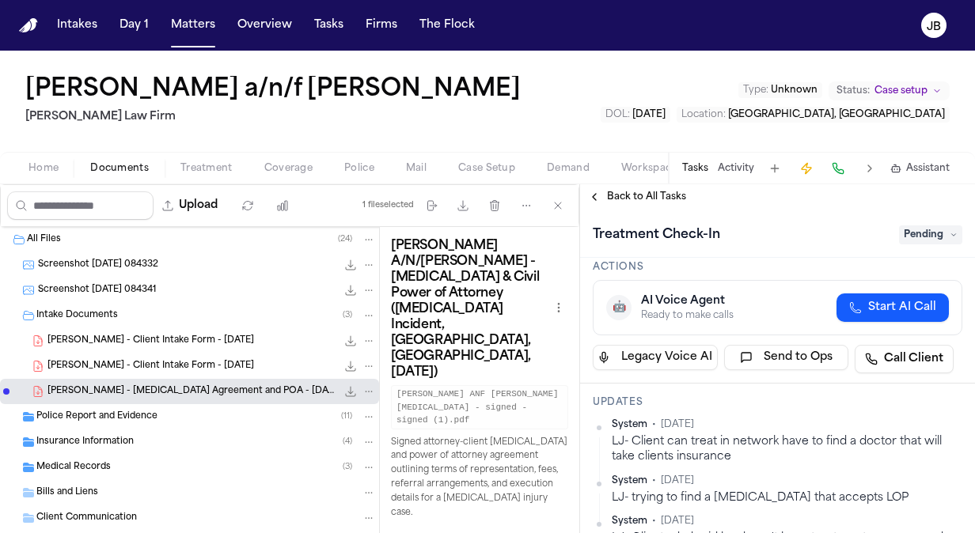
scroll to position [37, 0]
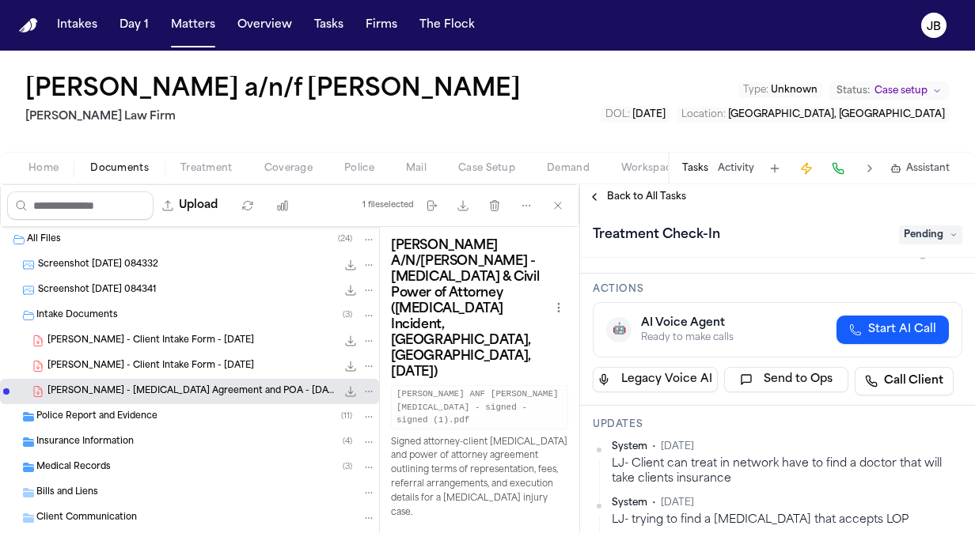
click at [918, 97] on span "Case setup" at bounding box center [900, 91] width 53 height 13
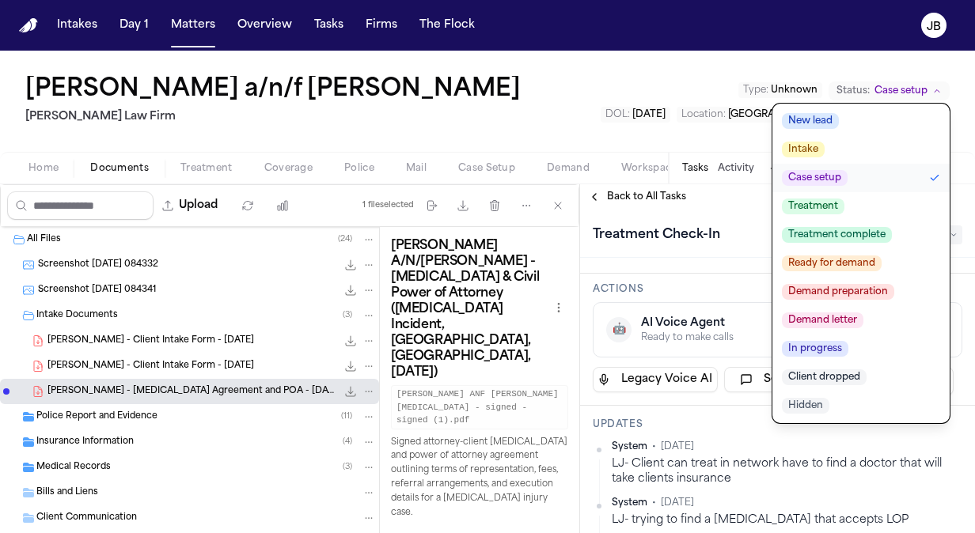
click at [840, 208] on span "Treatment" at bounding box center [813, 207] width 63 height 16
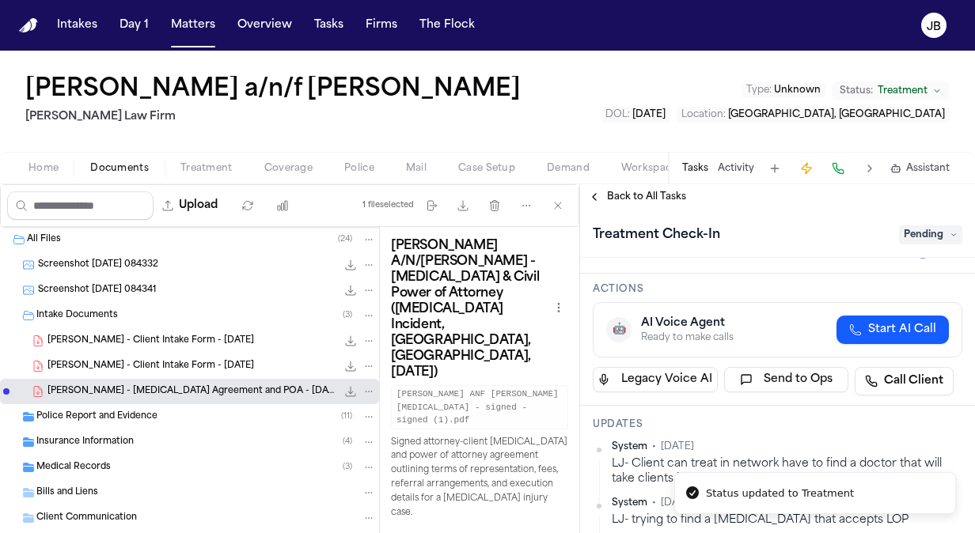
click at [616, 114] on div "Ahmed Abdulle a/n/f Luqman Abdulle Hecht Law Firm Type : Unknown Status: Treatm…" at bounding box center [487, 101] width 975 height 101
click at [185, 30] on button "Matters" at bounding box center [193, 25] width 57 height 28
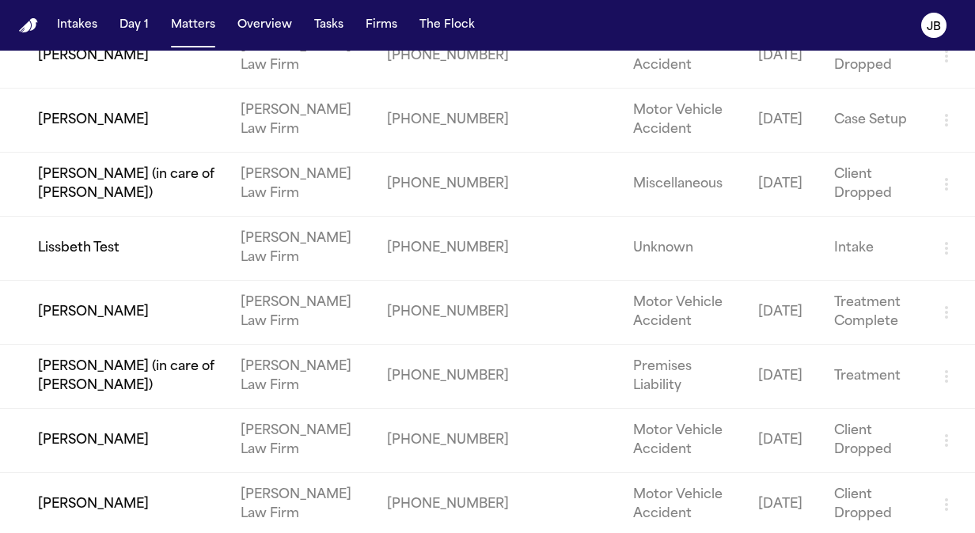
scroll to position [2221, 0]
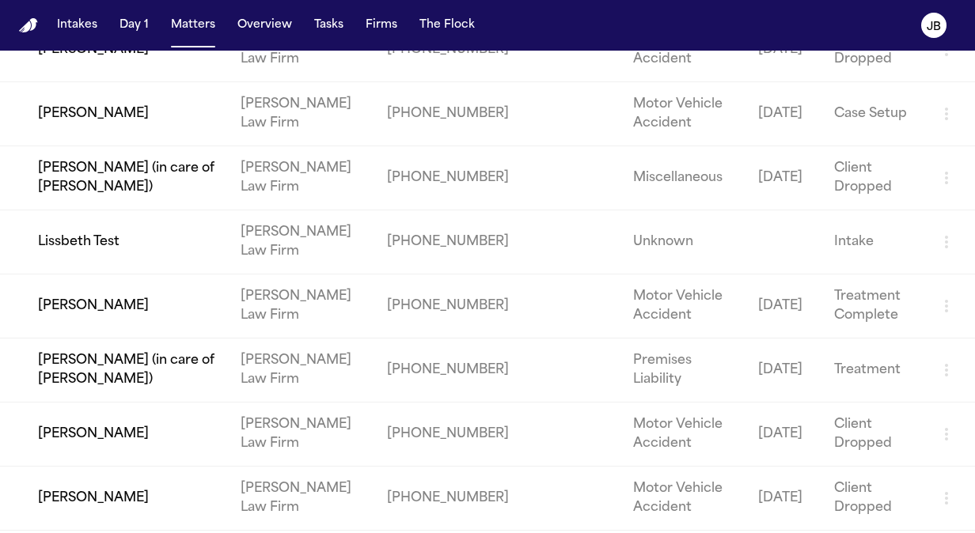
click at [103, 97] on td "[PERSON_NAME]" at bounding box center [114, 114] width 228 height 64
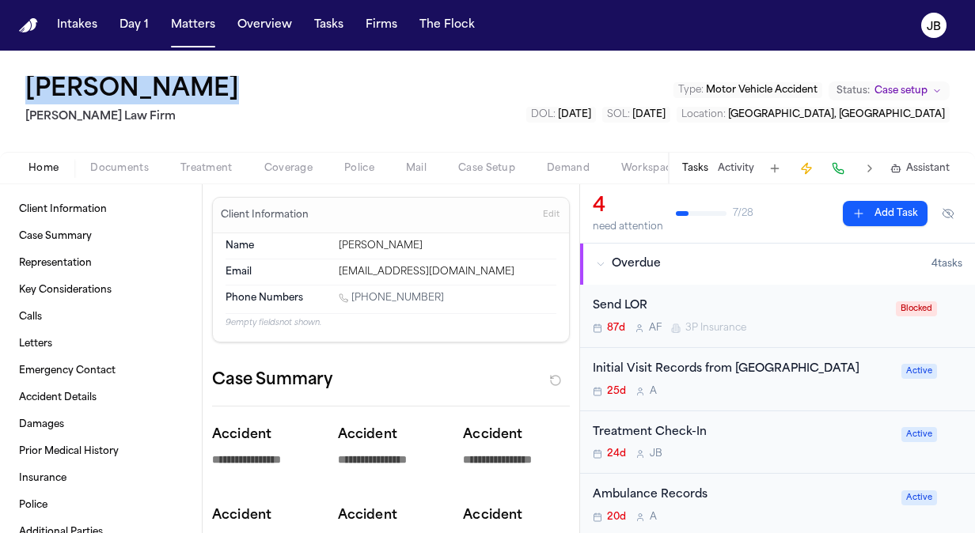
drag, startPoint x: 204, startPoint y: 101, endPoint x: 23, endPoint y: 87, distance: 181.7
click at [23, 87] on div "Jackye Benton Hecht Law Firm Type : Motor Vehicle Accident Status: Case setup D…" at bounding box center [487, 101] width 975 height 101
copy h1 "[PERSON_NAME]"
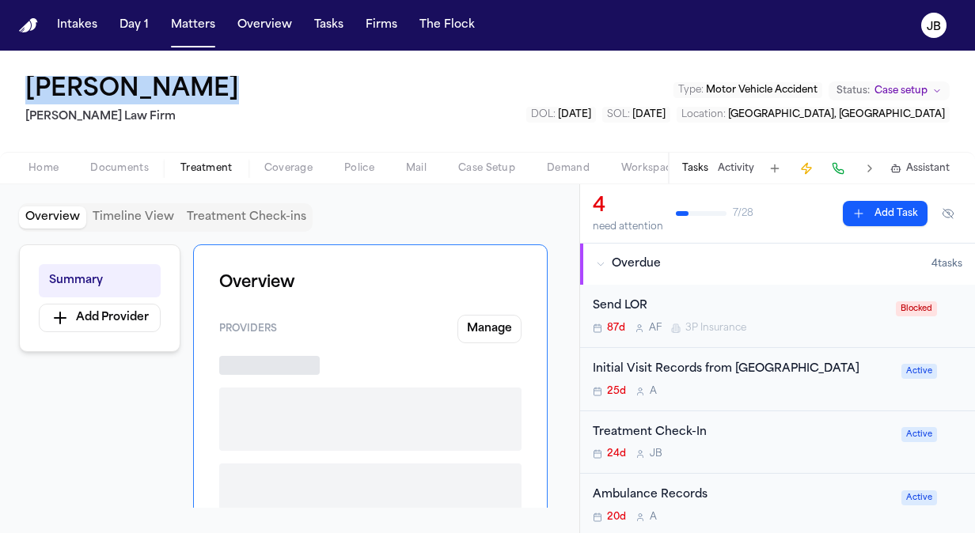
click at [198, 165] on span "Treatment" at bounding box center [206, 168] width 52 height 13
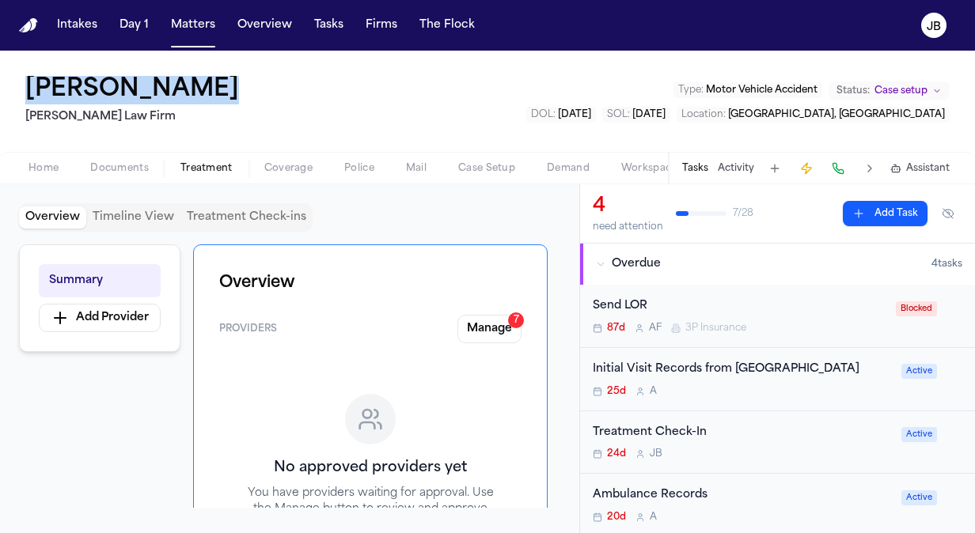
click at [108, 173] on span "Documents" at bounding box center [119, 168] width 59 height 13
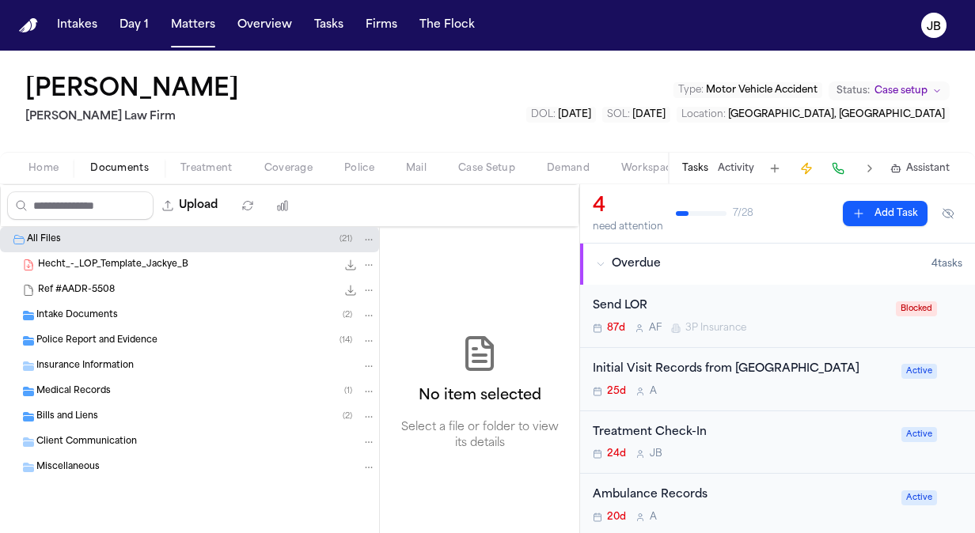
click at [99, 404] on div "Bills and Liens ( 2 )" at bounding box center [189, 416] width 379 height 25
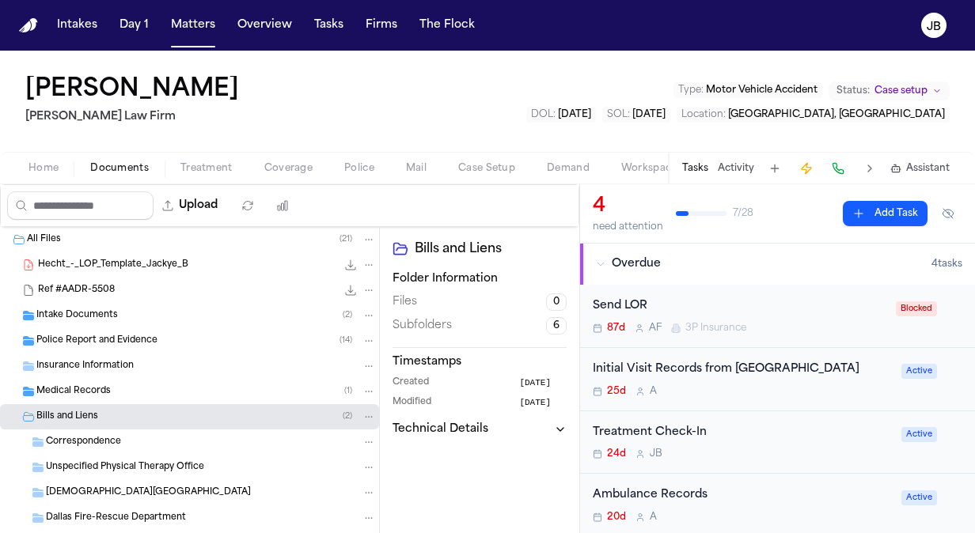
click at [116, 470] on span "Unspecified Physical Therapy Office" at bounding box center [125, 467] width 158 height 13
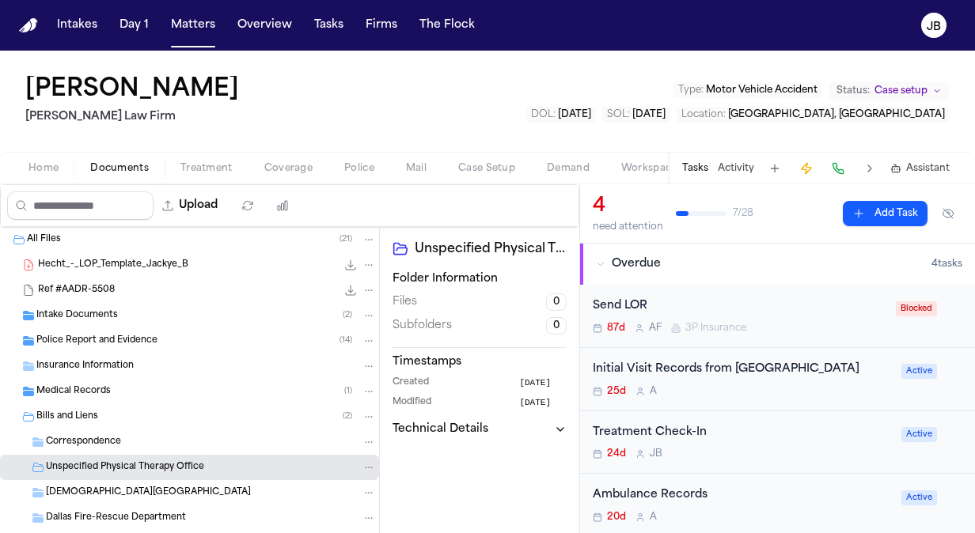
click at [114, 491] on span "Methodist Charlton Medical Center" at bounding box center [148, 493] width 205 height 13
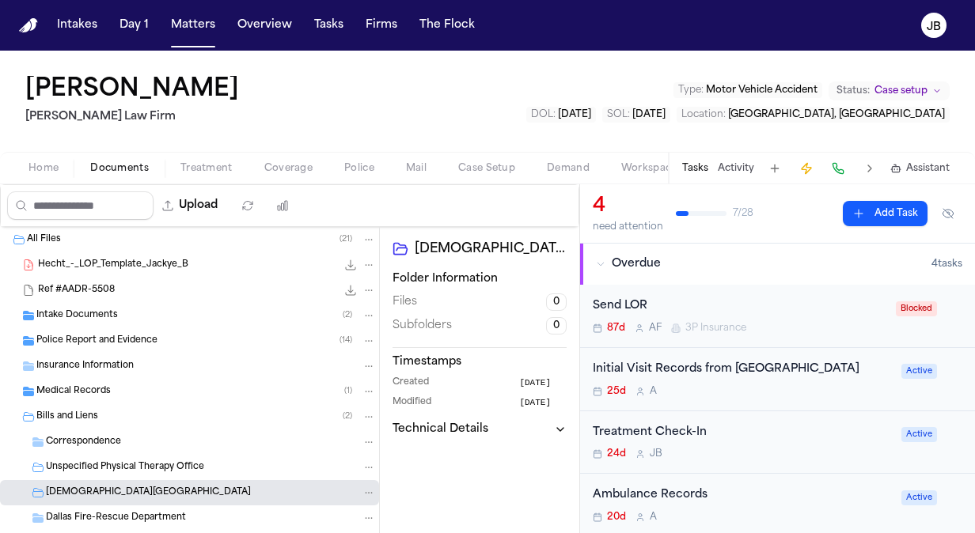
click at [122, 438] on div "Correspondence" at bounding box center [211, 442] width 330 height 14
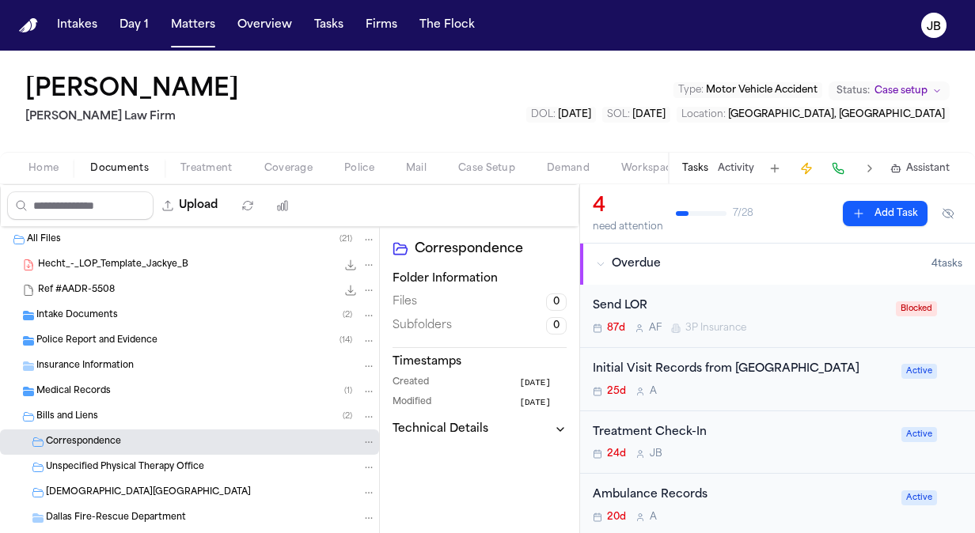
click at [49, 168] on span "Home" at bounding box center [43, 168] width 30 height 13
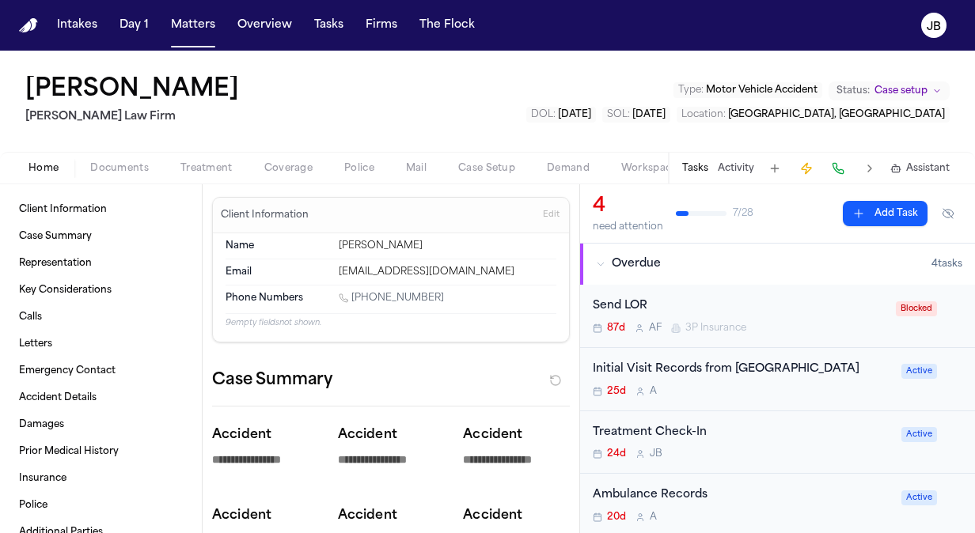
click at [120, 165] on span "Documents" at bounding box center [119, 168] width 59 height 13
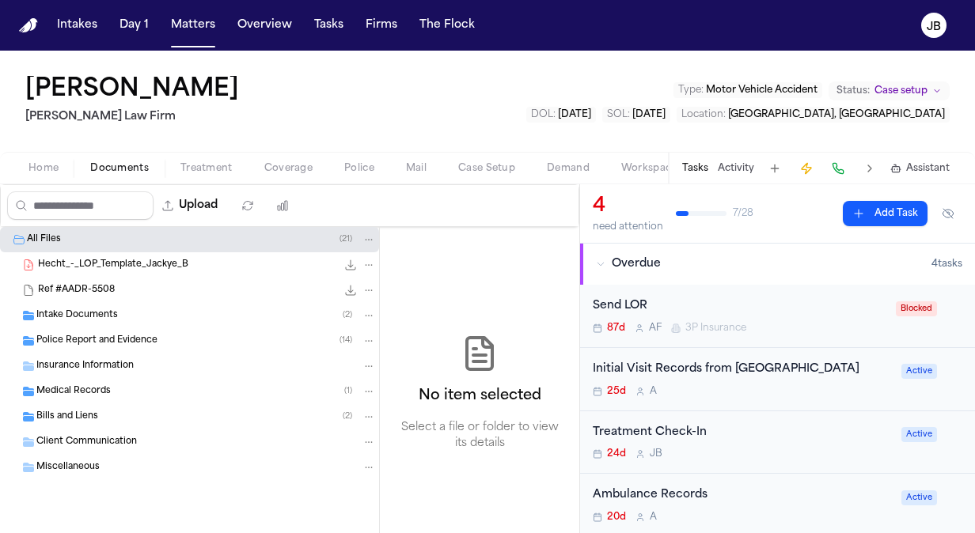
click at [131, 264] on span "Hecht_-_LOP_Template_Jackye_B" at bounding box center [113, 265] width 150 height 13
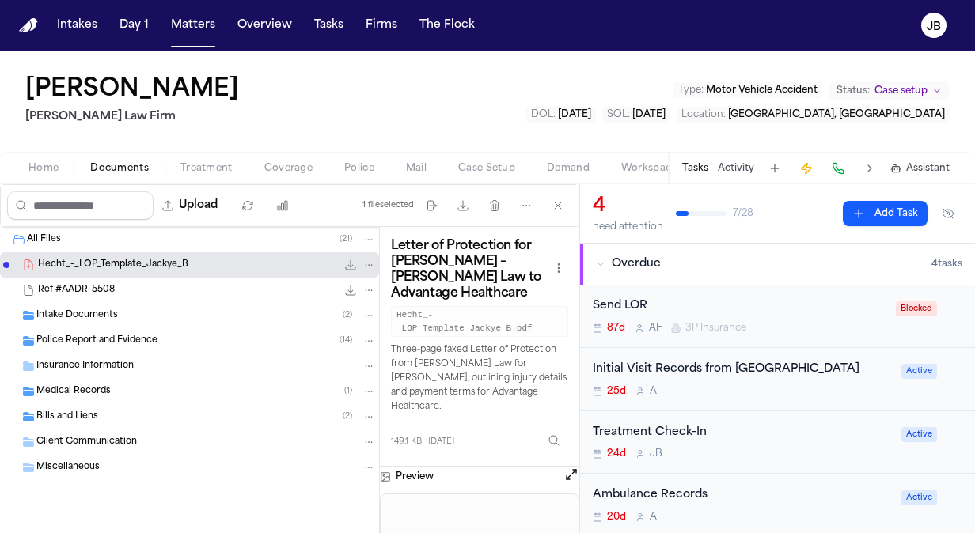
click at [571, 467] on button "Open preview" at bounding box center [571, 475] width 16 height 16
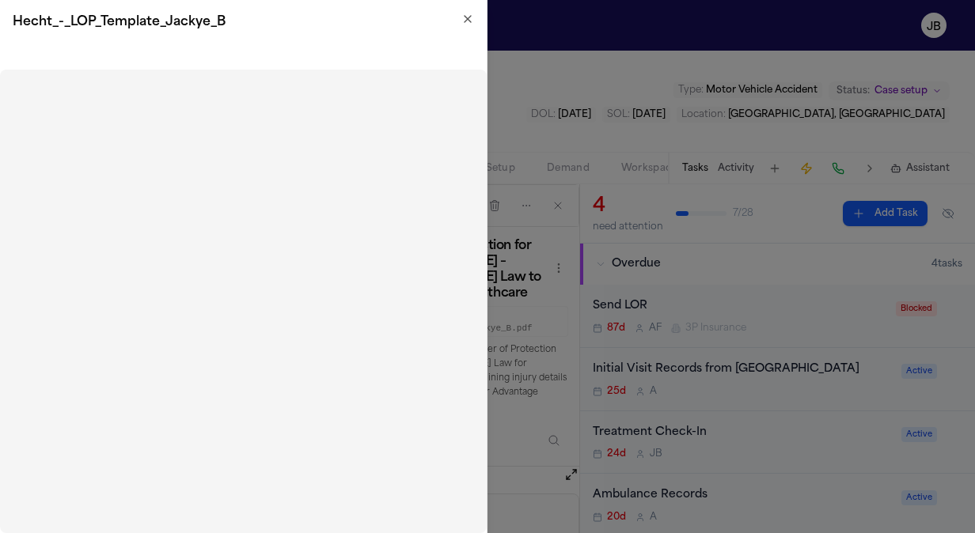
click at [467, 19] on icon "button" at bounding box center [468, 19] width 6 height 6
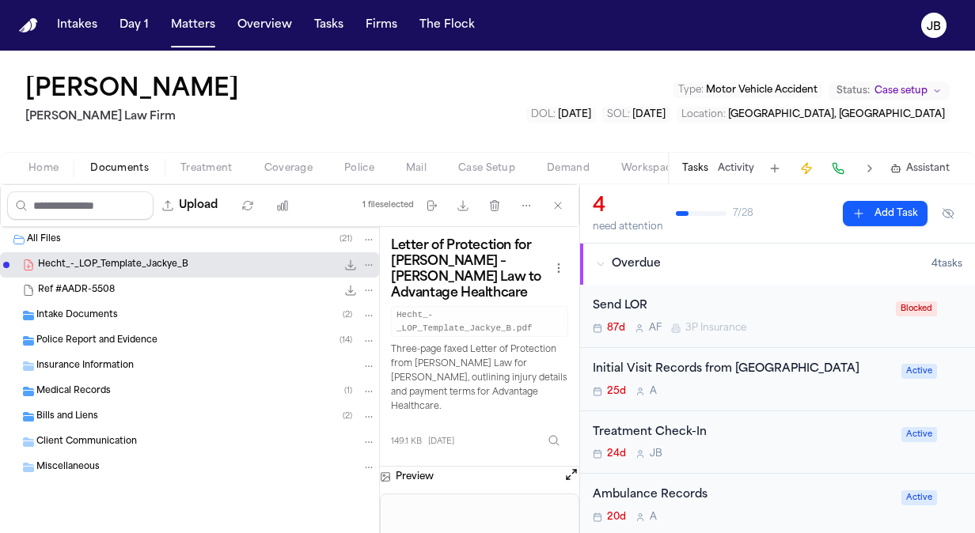
click at [36, 169] on span "Home" at bounding box center [43, 168] width 30 height 13
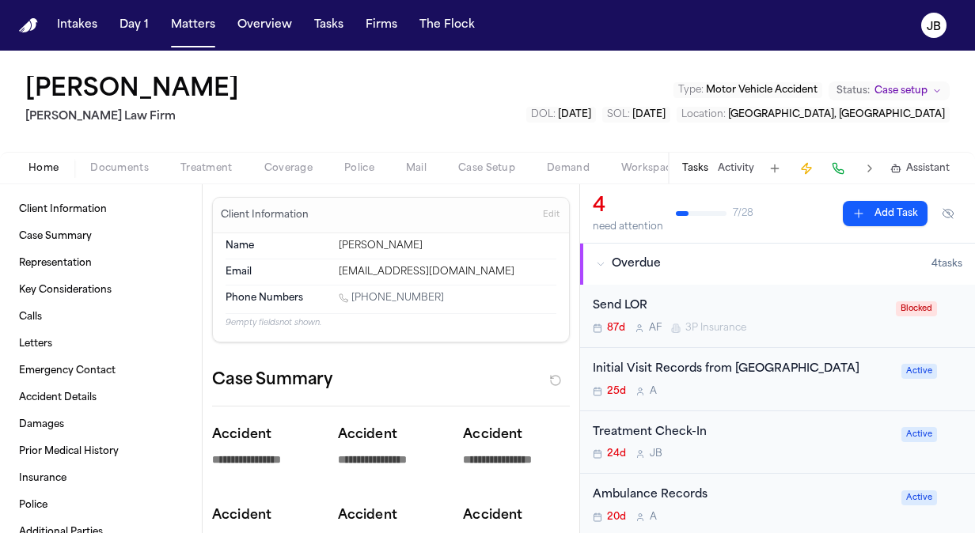
click at [117, 163] on span "Documents" at bounding box center [119, 168] width 59 height 13
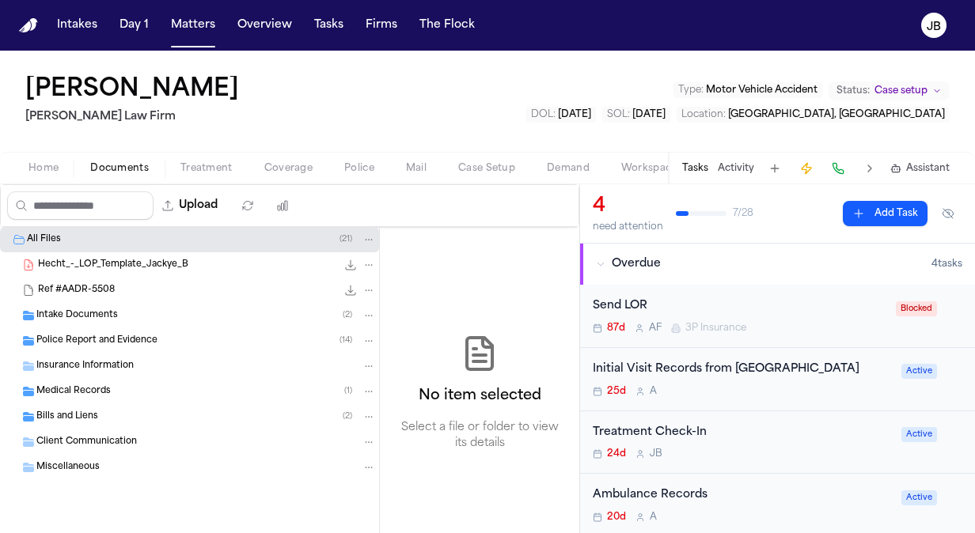
click at [93, 264] on span "Hecht_-_LOP_Template_Jackye_B" at bounding box center [113, 265] width 150 height 13
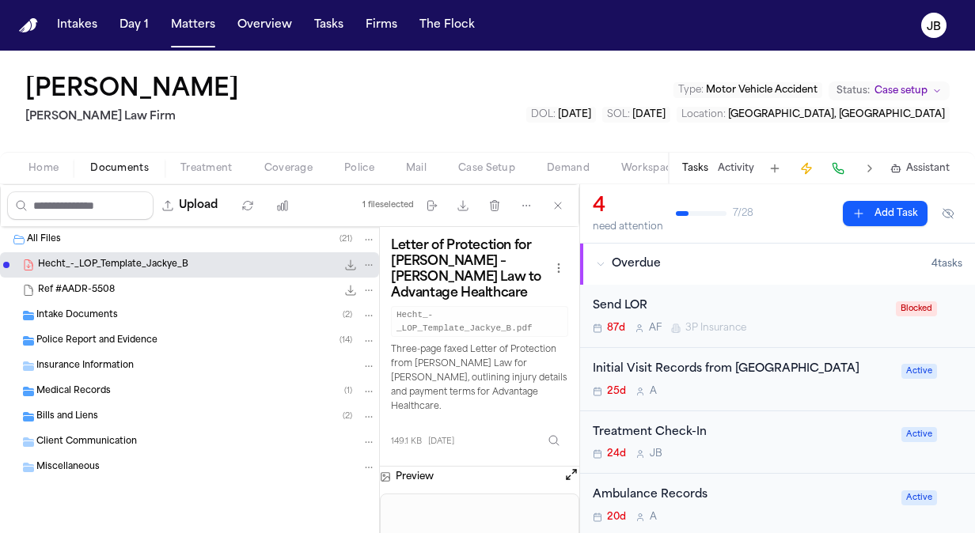
click at [567, 467] on button "Open preview" at bounding box center [571, 475] width 16 height 16
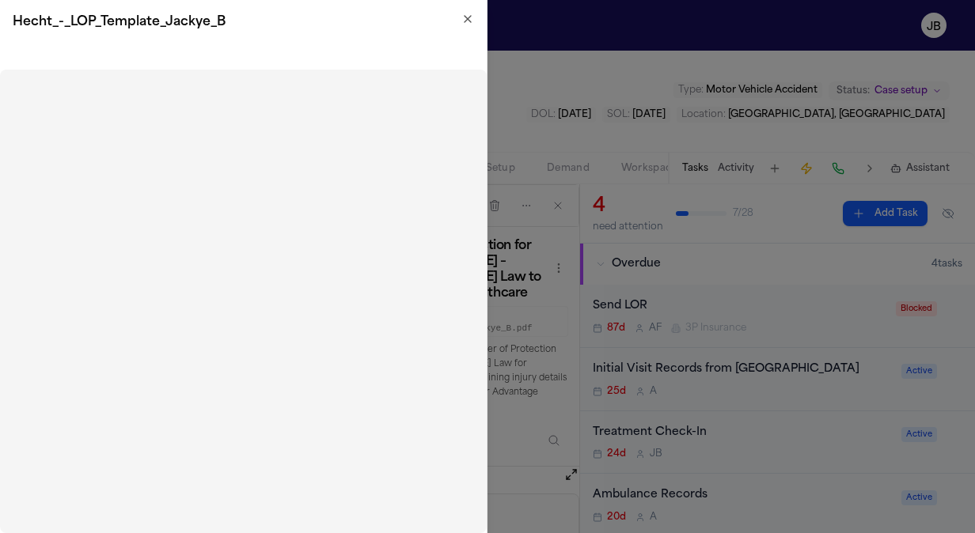
click at [464, 24] on icon "button" at bounding box center [467, 19] width 13 height 13
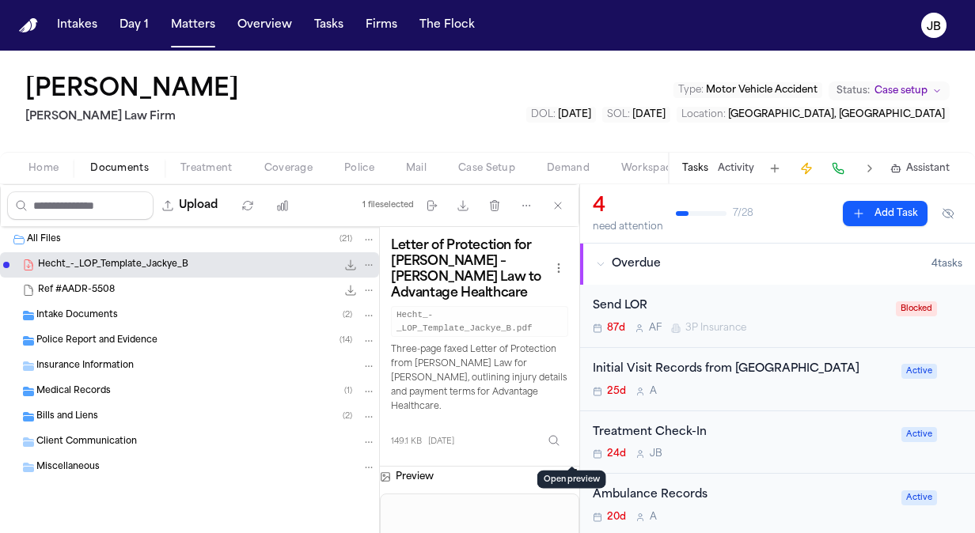
click at [535, 112] on div "Jackye Benton Hecht Law Firm Type : Motor Vehicle Accident Status: Case setup D…" at bounding box center [487, 101] width 975 height 101
click at [734, 165] on button "Activity" at bounding box center [736, 168] width 36 height 13
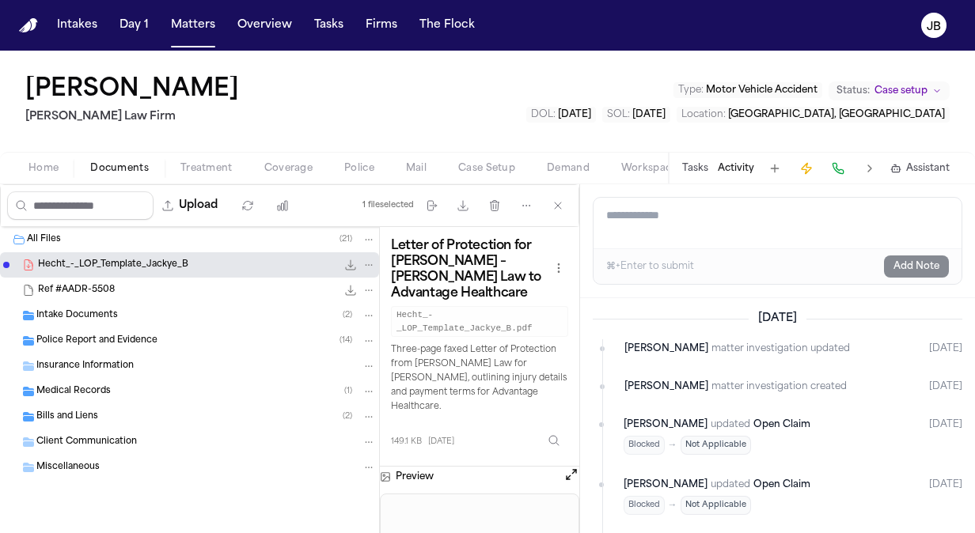
click at [691, 217] on textarea "Add a note to this matter" at bounding box center [778, 223] width 368 height 51
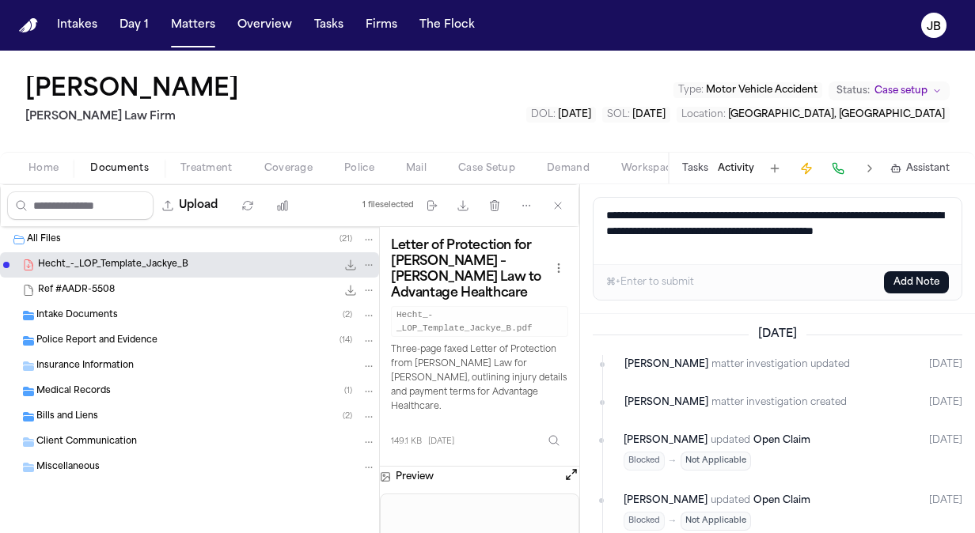
click at [905, 273] on button "Add Note" at bounding box center [916, 282] width 65 height 22
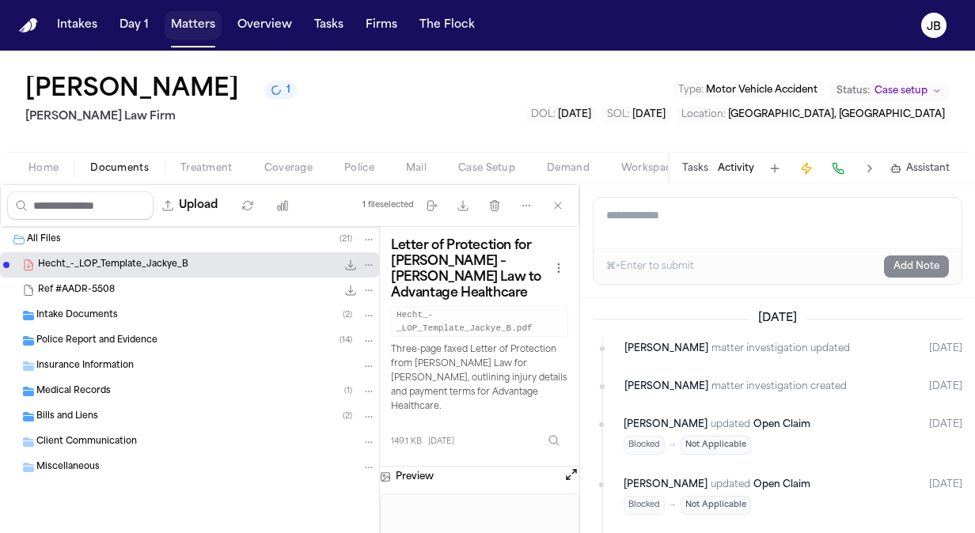
click at [210, 31] on button "Matters" at bounding box center [193, 25] width 57 height 28
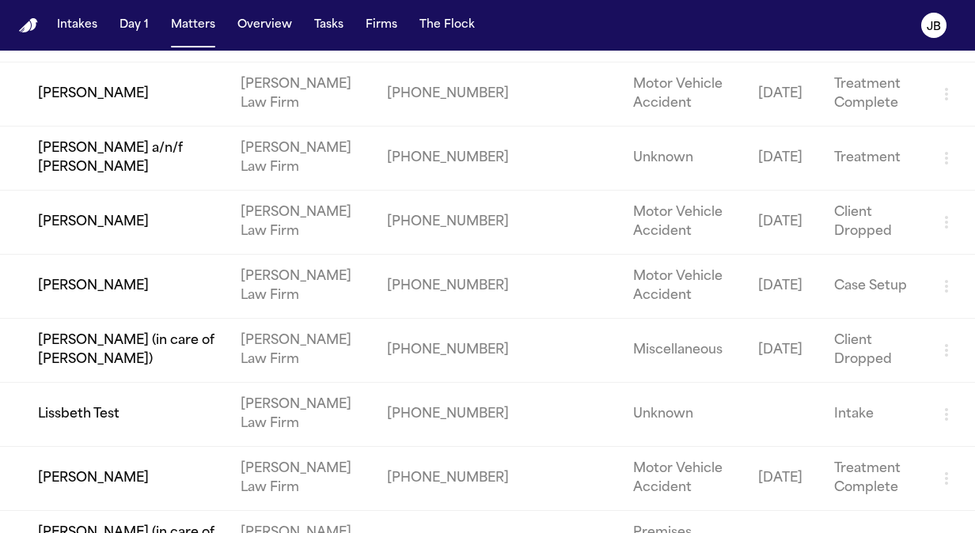
scroll to position [2077, 0]
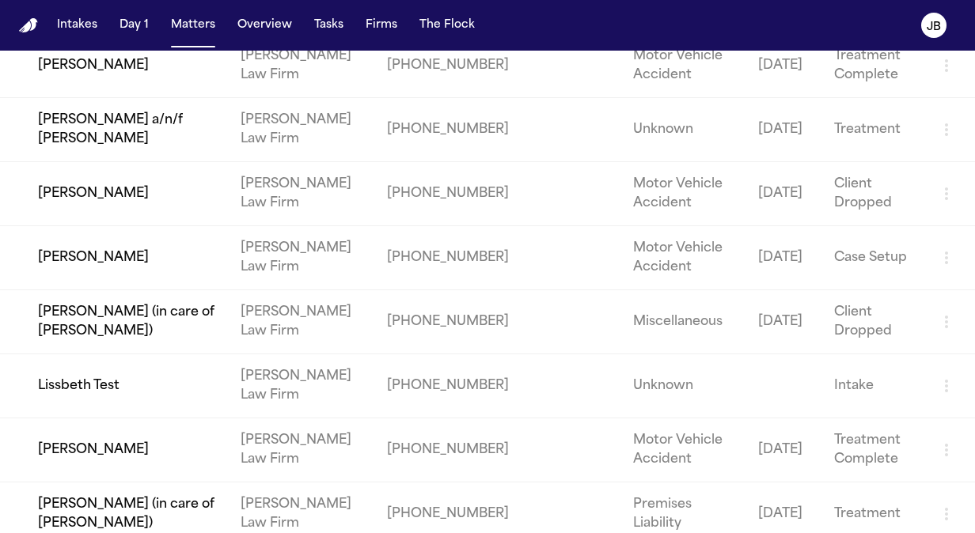
click at [83, 249] on td "[PERSON_NAME]" at bounding box center [114, 258] width 228 height 64
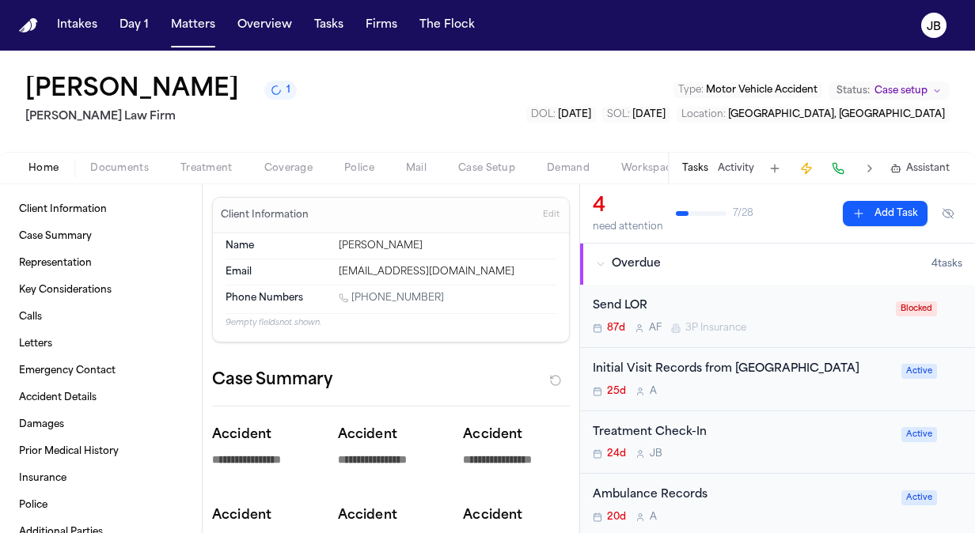
click at [909, 89] on span "Case setup" at bounding box center [900, 91] width 53 height 13
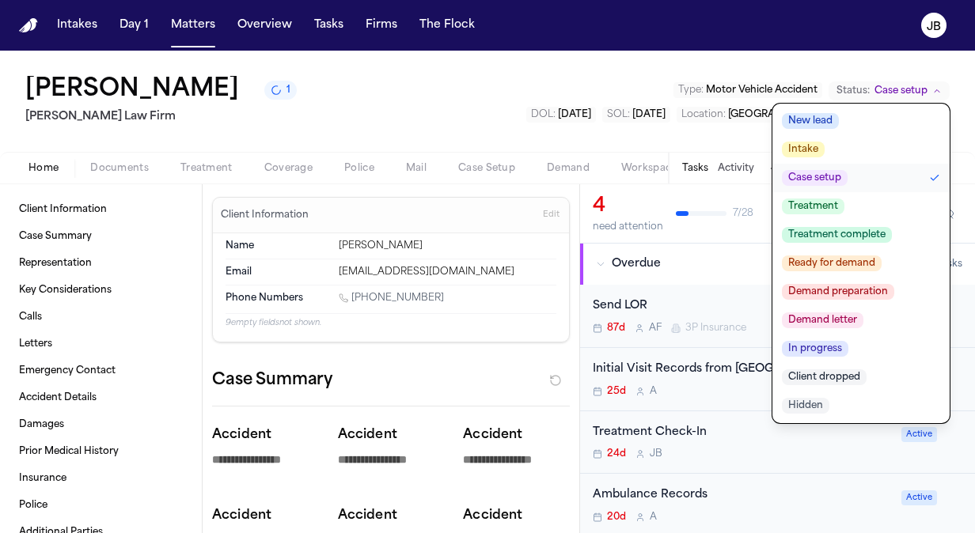
click at [831, 201] on span "Treatment" at bounding box center [813, 207] width 63 height 16
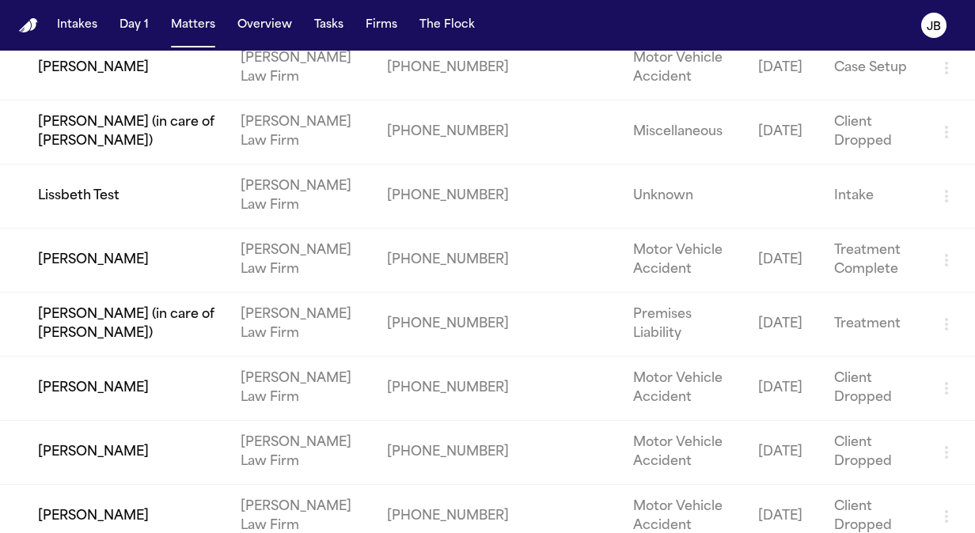
scroll to position [2335, 0]
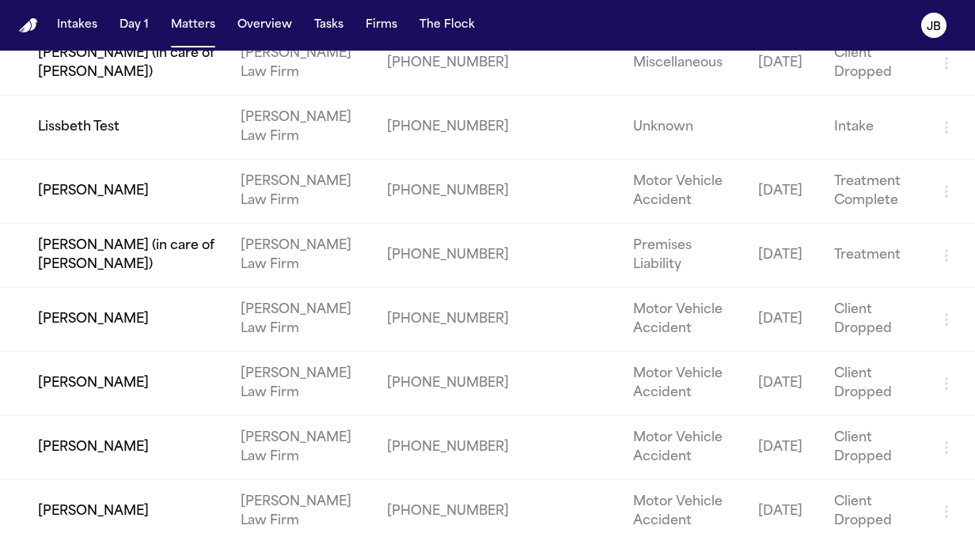
click at [106, 250] on td "[PERSON_NAME] (in care of [PERSON_NAME])" at bounding box center [114, 256] width 228 height 64
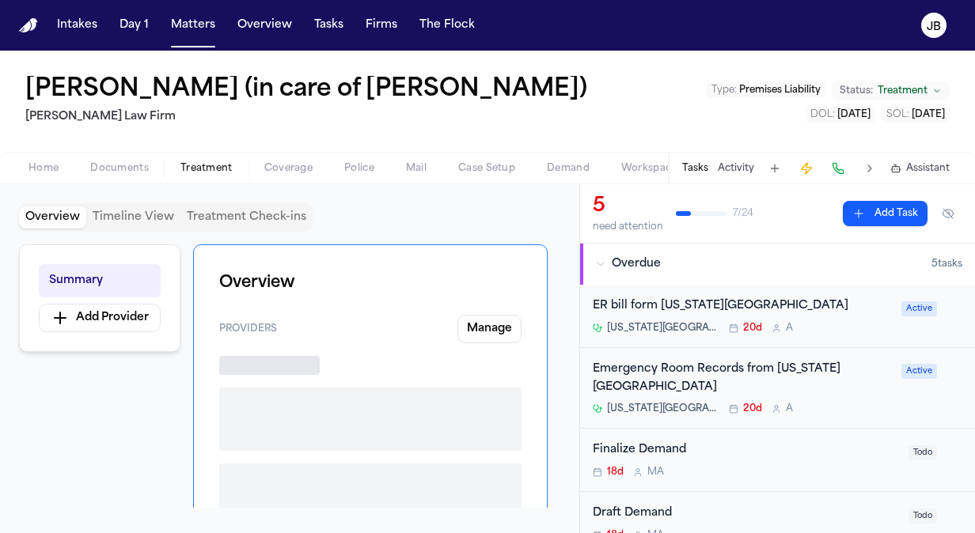
click at [211, 169] on span "Treatment" at bounding box center [206, 168] width 52 height 13
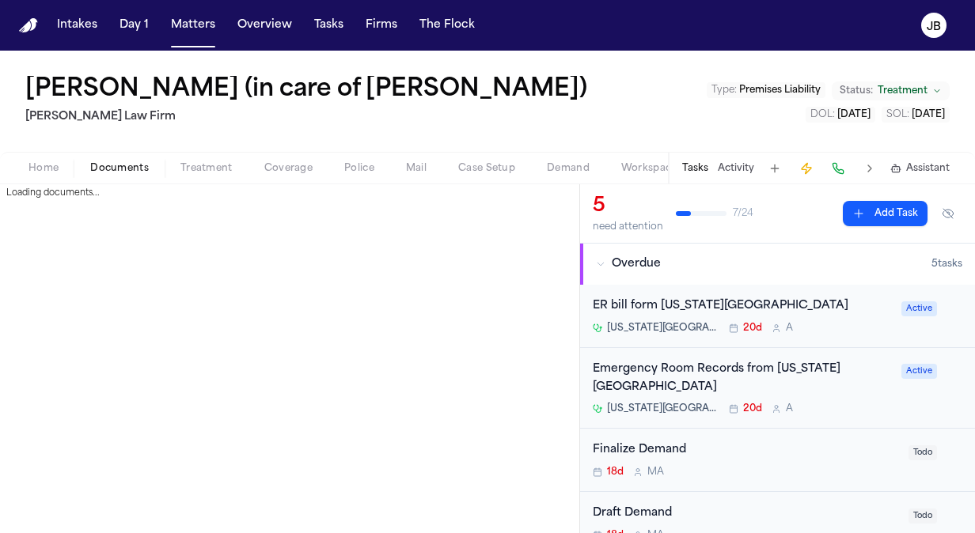
click at [105, 168] on span "Documents" at bounding box center [119, 168] width 59 height 13
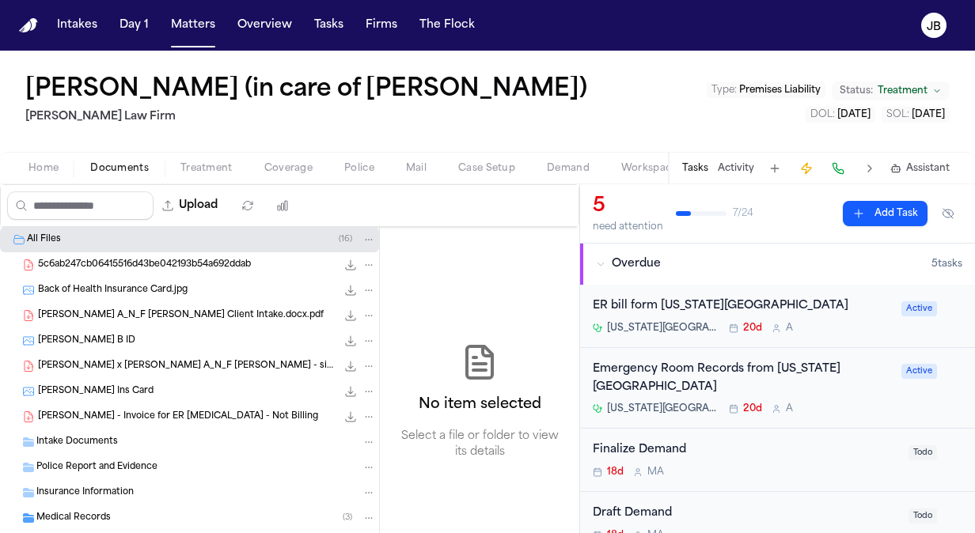
click at [50, 163] on span "Home" at bounding box center [43, 168] width 30 height 13
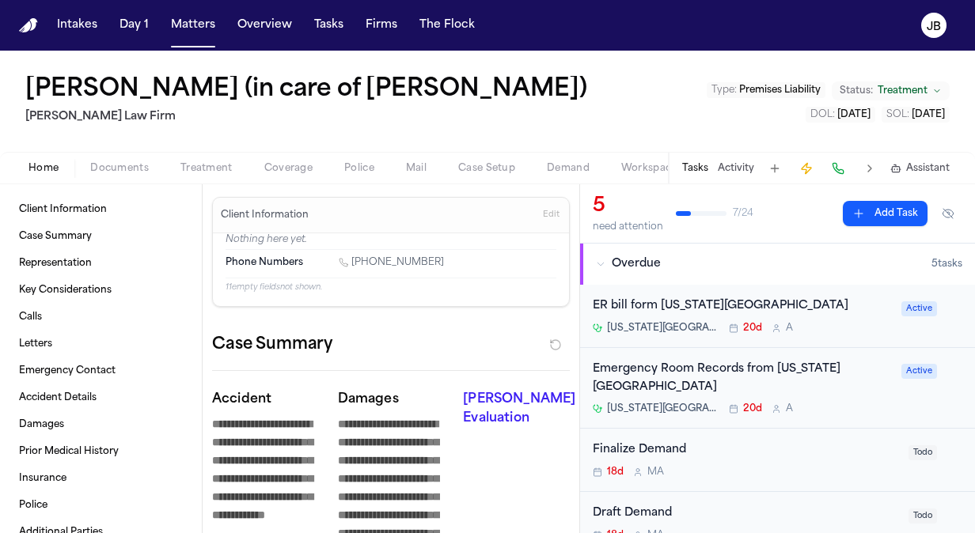
click at [747, 171] on button "Activity" at bounding box center [736, 168] width 36 height 13
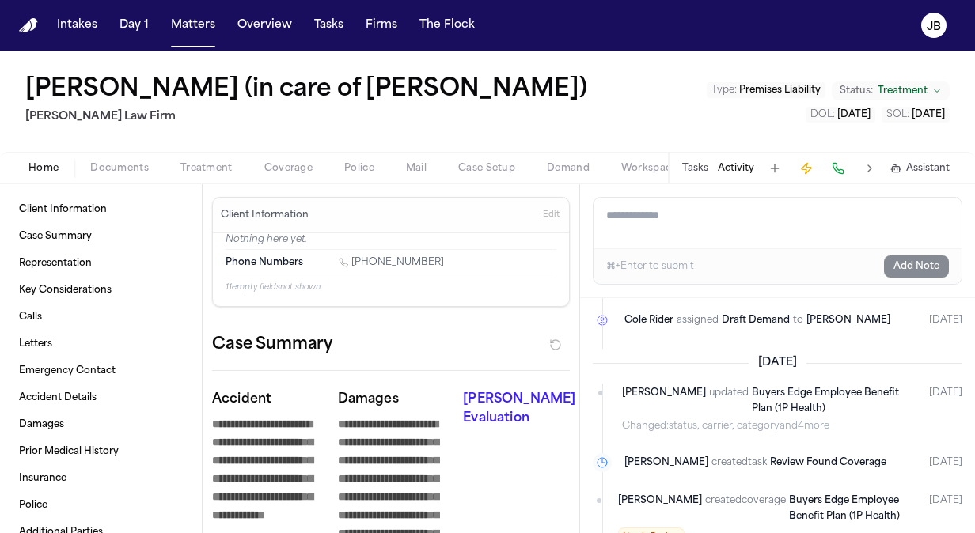
scroll to position [712, 0]
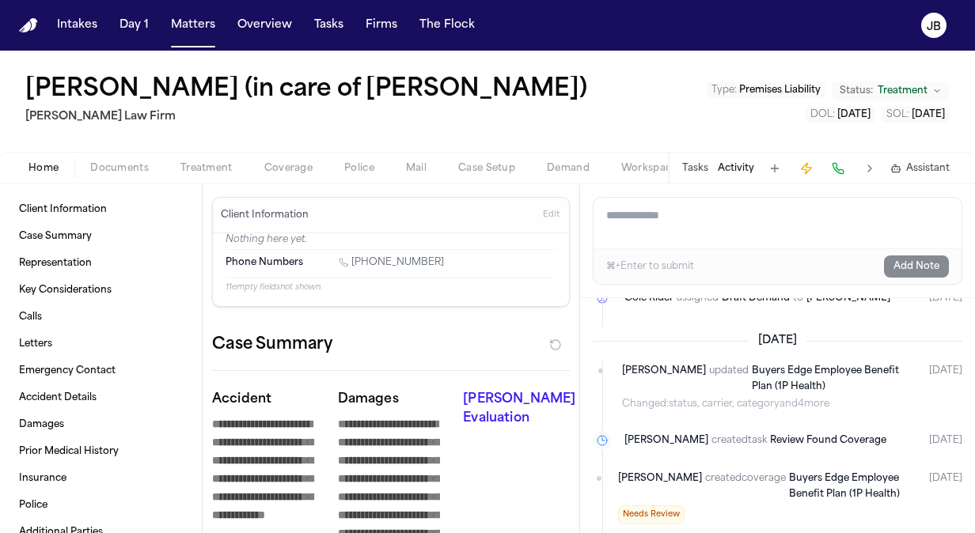
click at [681, 161] on div "Tasks Activity Assistant" at bounding box center [815, 168] width 294 height 31
click at [692, 164] on button "Tasks" at bounding box center [695, 168] width 26 height 13
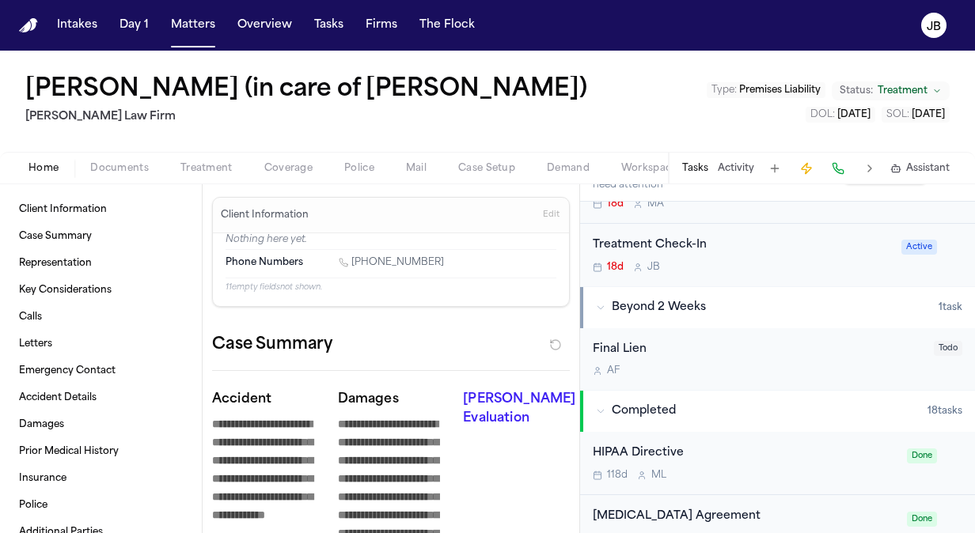
scroll to position [343, 0]
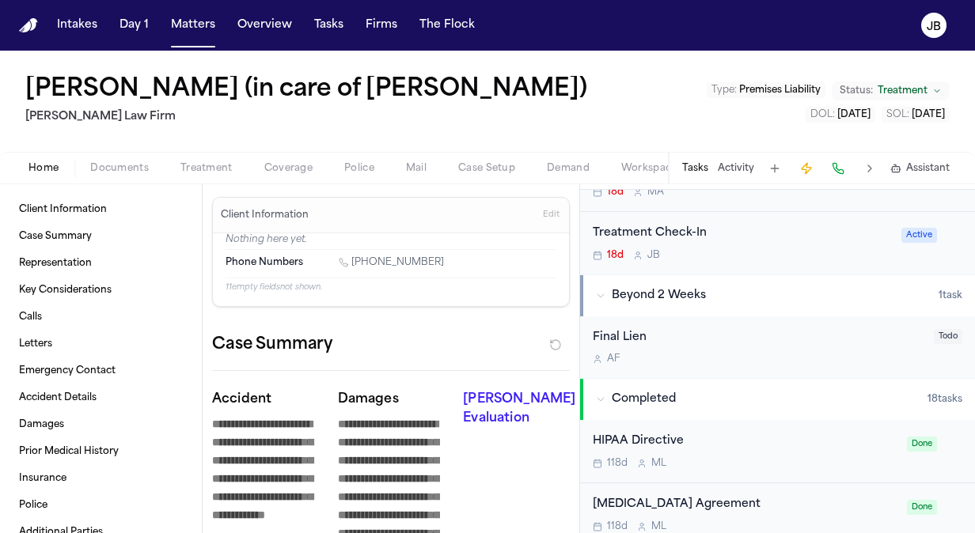
click at [789, 245] on div "Treatment Check-In 18d J B" at bounding box center [742, 243] width 299 height 37
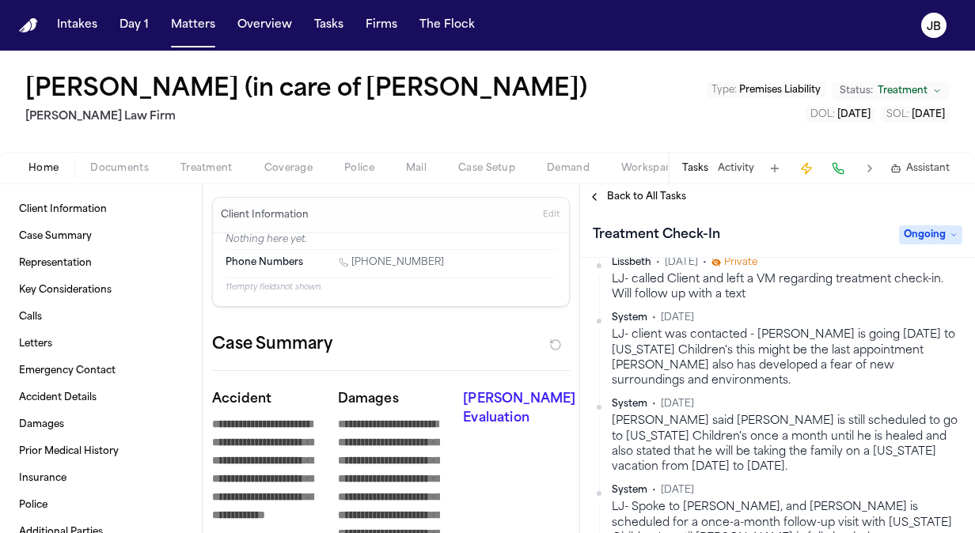
scroll to position [338, 0]
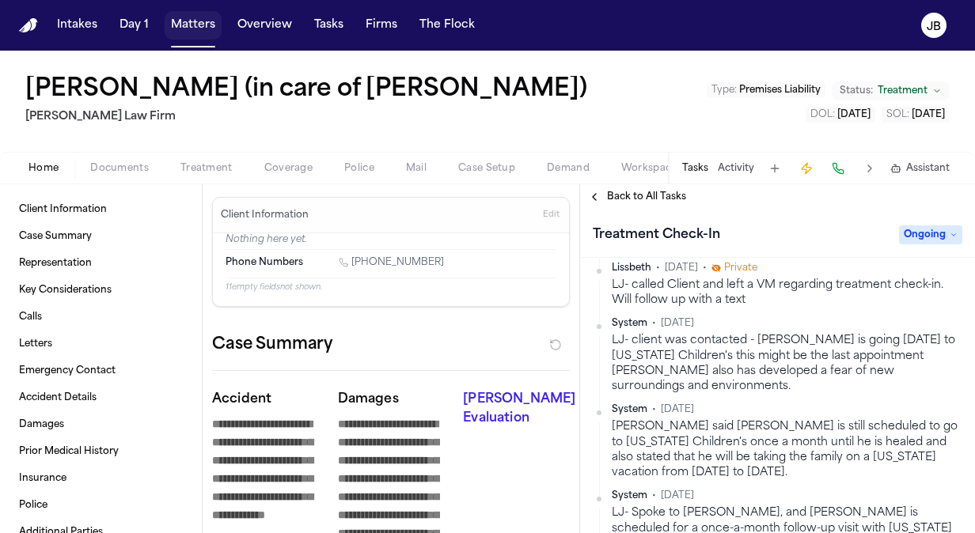
click at [195, 25] on button "Matters" at bounding box center [193, 25] width 57 height 28
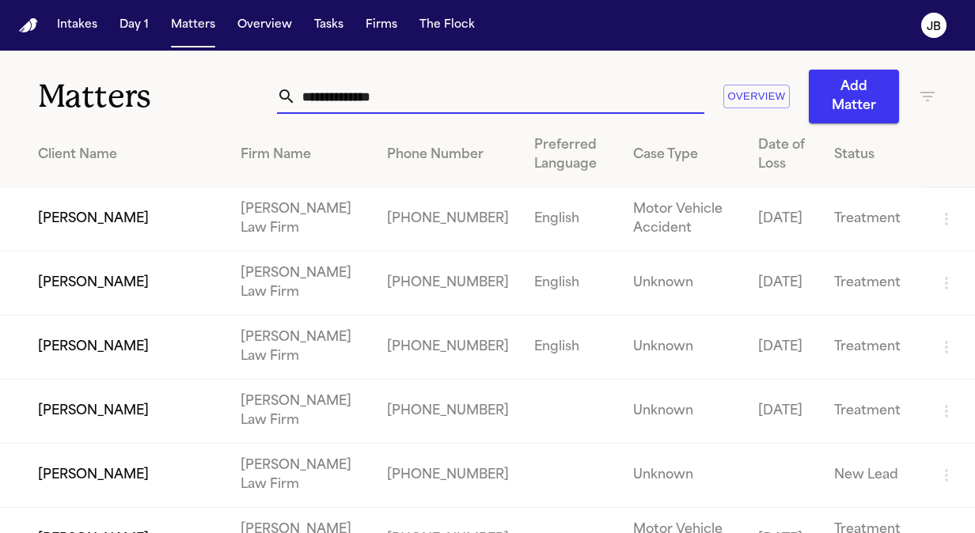
drag, startPoint x: 434, startPoint y: 90, endPoint x: 252, endPoint y: 125, distance: 186.1
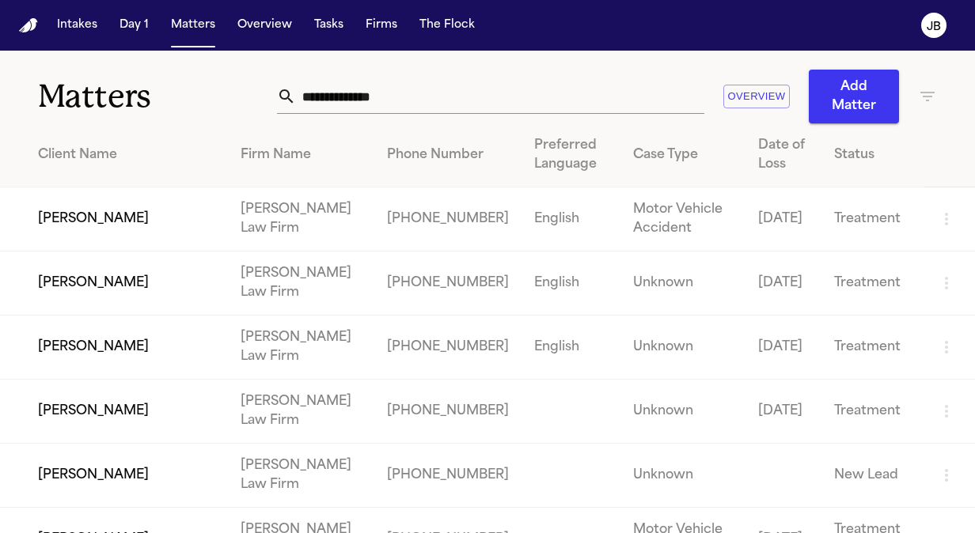
click at [920, 97] on icon "button" at bounding box center [927, 96] width 14 height 9
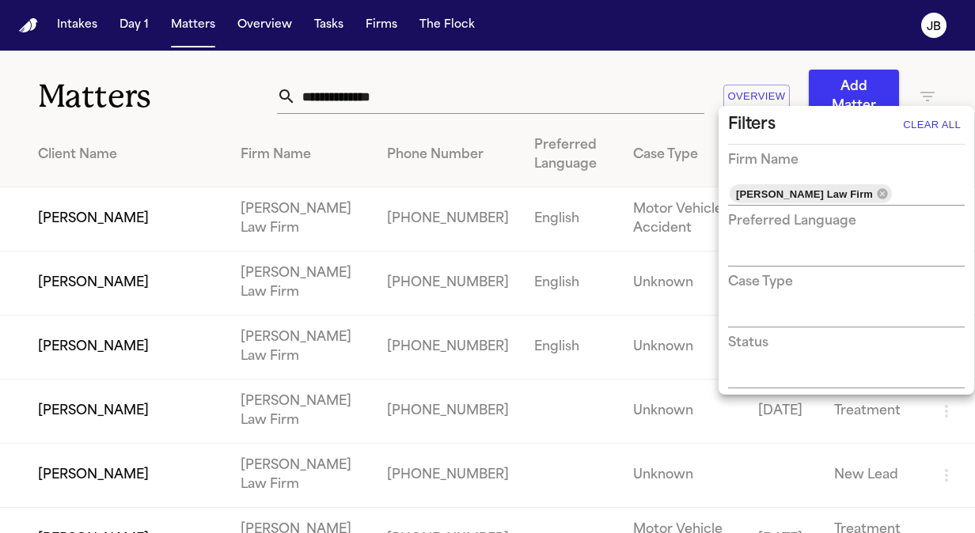
click at [801, 324] on input "text" at bounding box center [834, 316] width 213 height 22
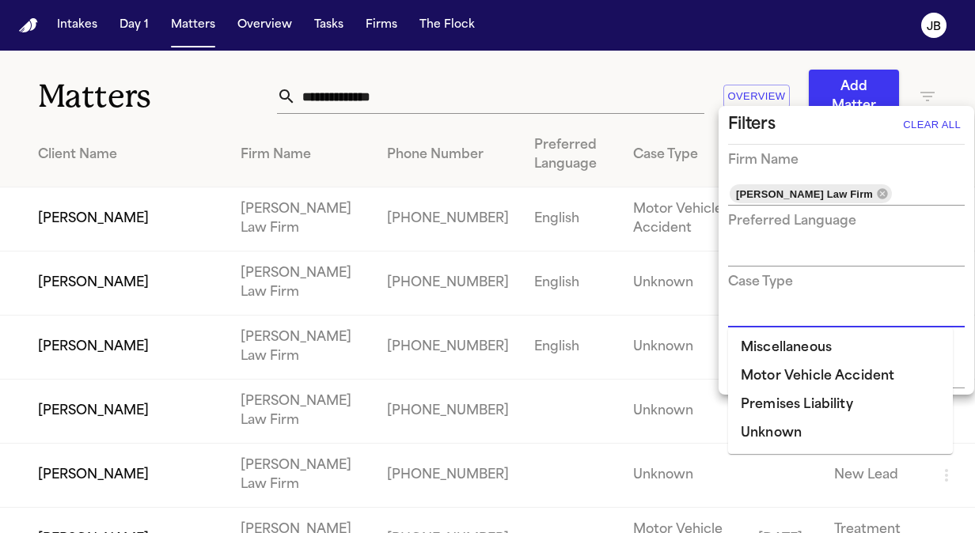
click at [788, 313] on input "text" at bounding box center [834, 316] width 213 height 22
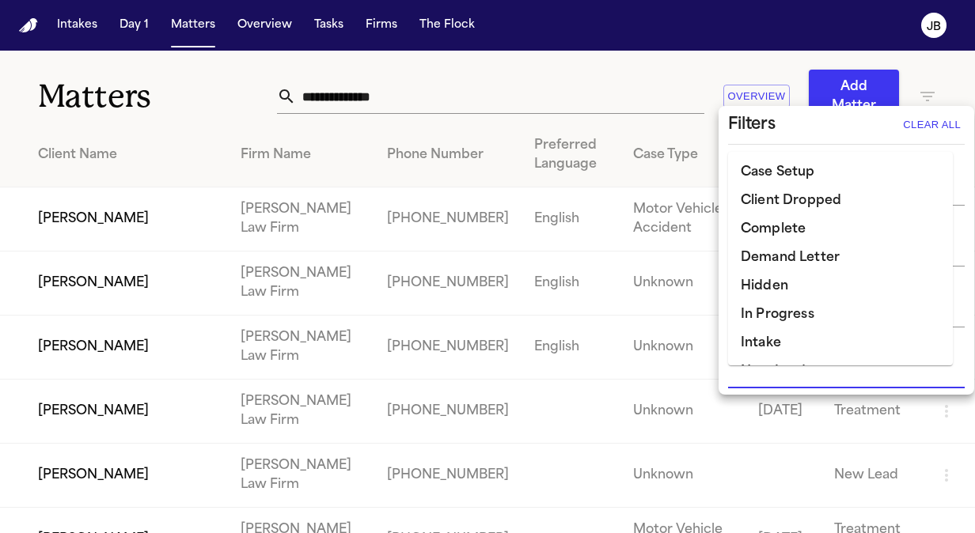
click at [764, 381] on input "text" at bounding box center [834, 377] width 213 height 22
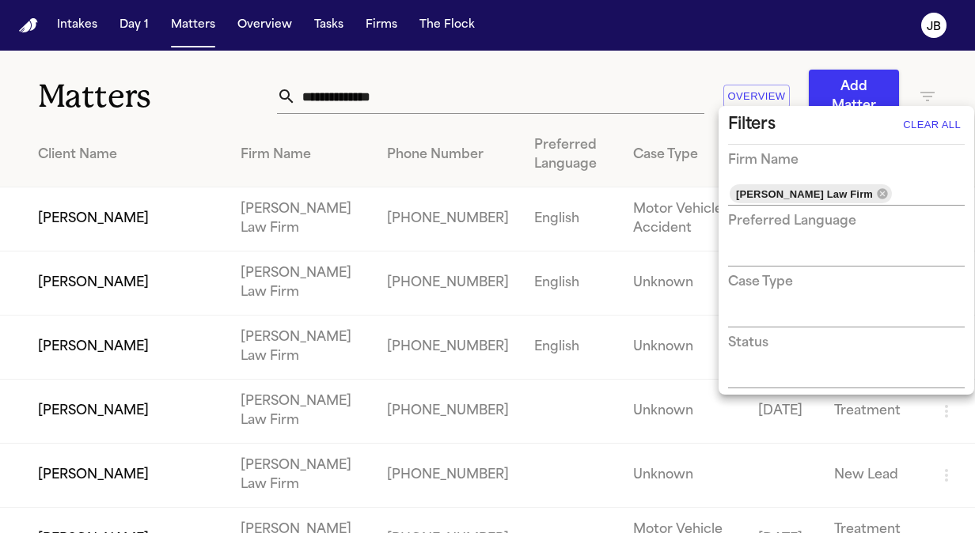
click at [511, 51] on div at bounding box center [487, 266] width 975 height 533
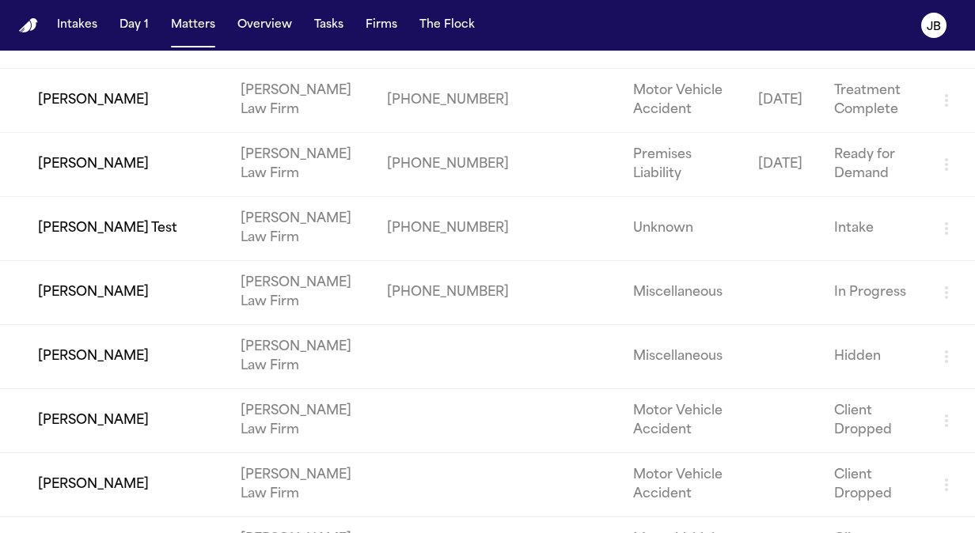
scroll to position [3284, 0]
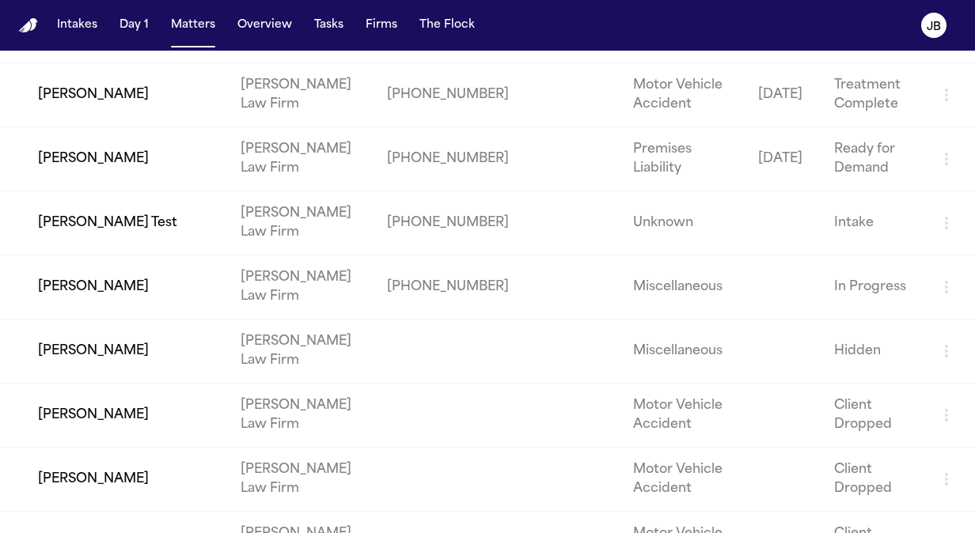
click at [72, 256] on td "[PERSON_NAME]" at bounding box center [114, 288] width 228 height 64
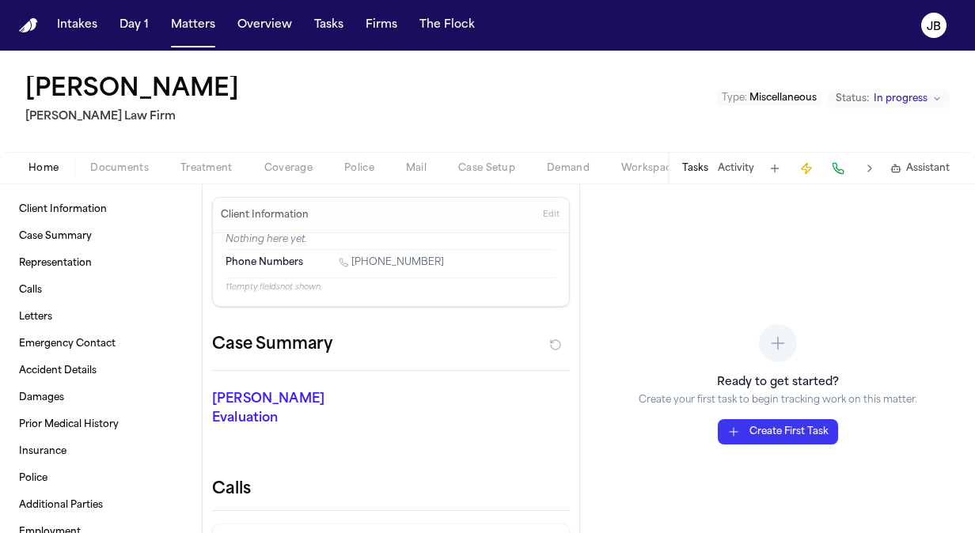
click at [116, 165] on span "Documents" at bounding box center [119, 168] width 59 height 13
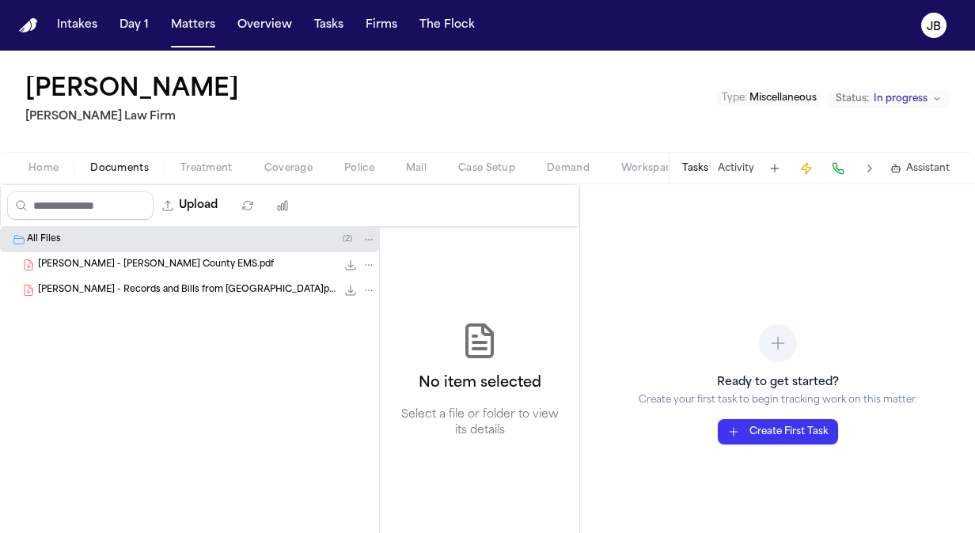
click at [173, 266] on span "J. Vela - Austin Travis County EMS.pdf" at bounding box center [156, 265] width 236 height 13
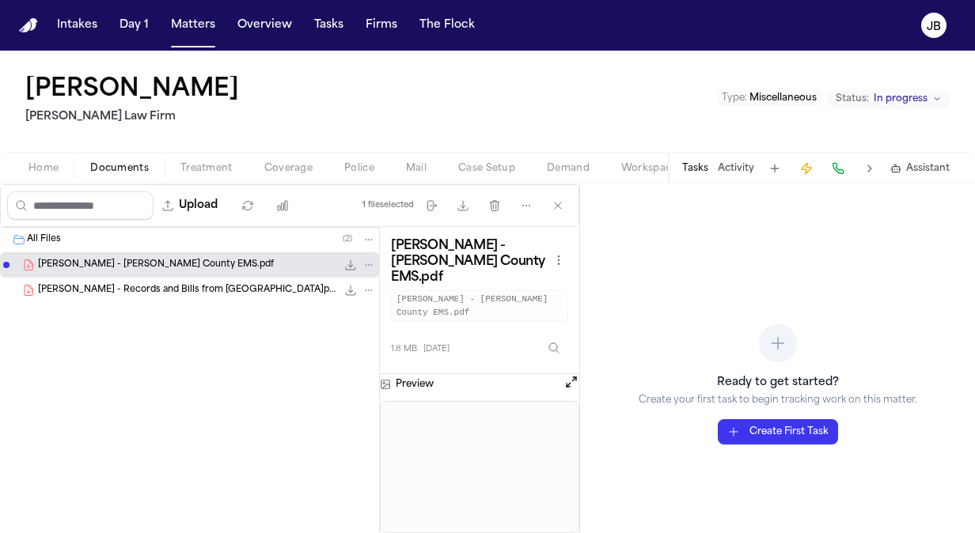
click at [168, 284] on span "J. Vela - Records and Bills from Dell Seton Medical Center.pdf" at bounding box center [187, 290] width 298 height 13
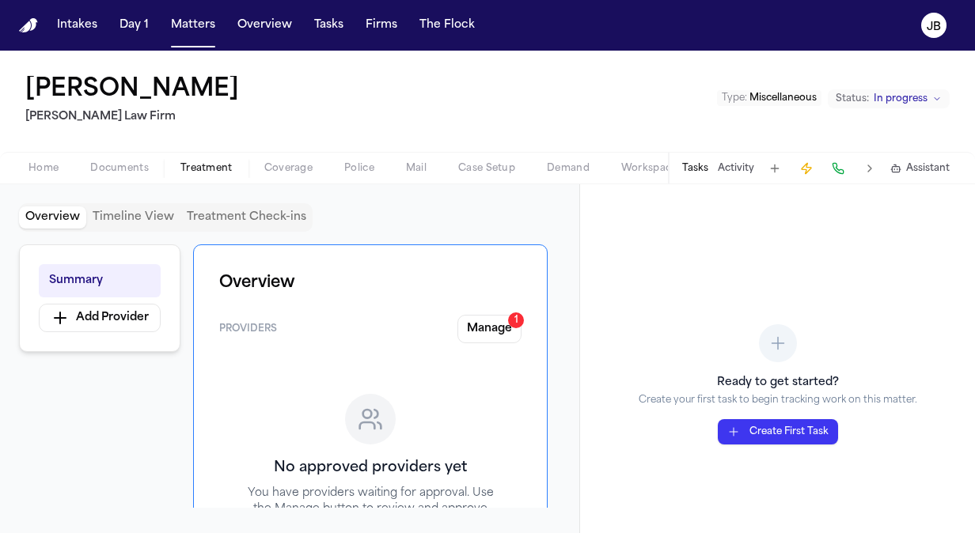
click at [207, 162] on span "Treatment" at bounding box center [206, 168] width 52 height 13
click at [154, 155] on div "Home Documents Treatment Coverage Police Mail Case Setup Demand Workspaces Arti…" at bounding box center [487, 168] width 975 height 32
click at [123, 176] on span "button" at bounding box center [120, 177] width 78 height 2
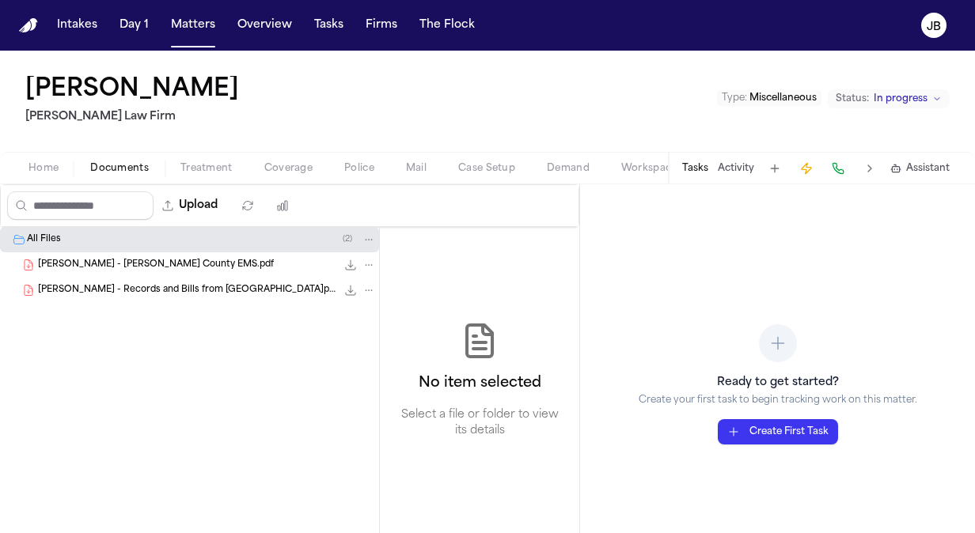
click at [42, 174] on span "Home" at bounding box center [43, 168] width 30 height 13
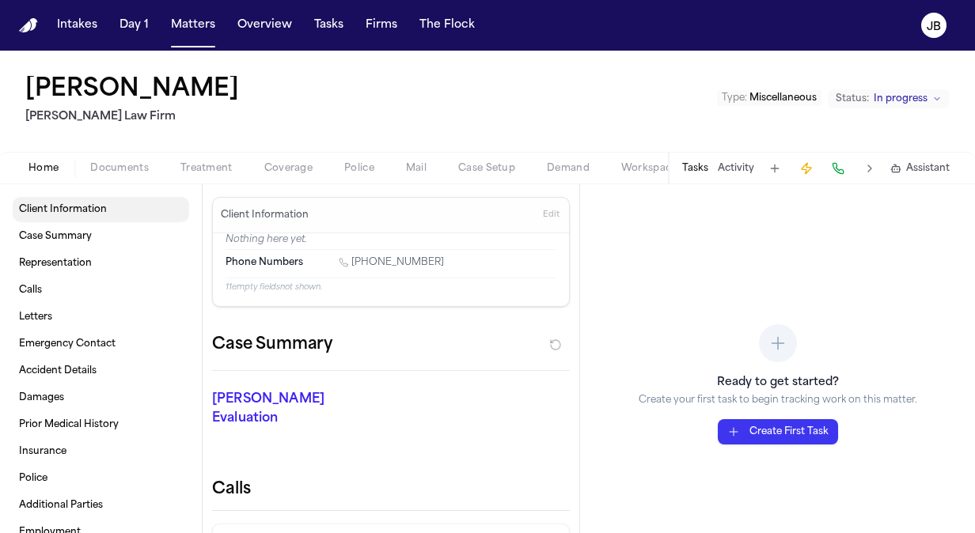
click at [81, 201] on link "Client Information" at bounding box center [101, 209] width 176 height 25
click at [117, 174] on button "Documents" at bounding box center [119, 168] width 90 height 19
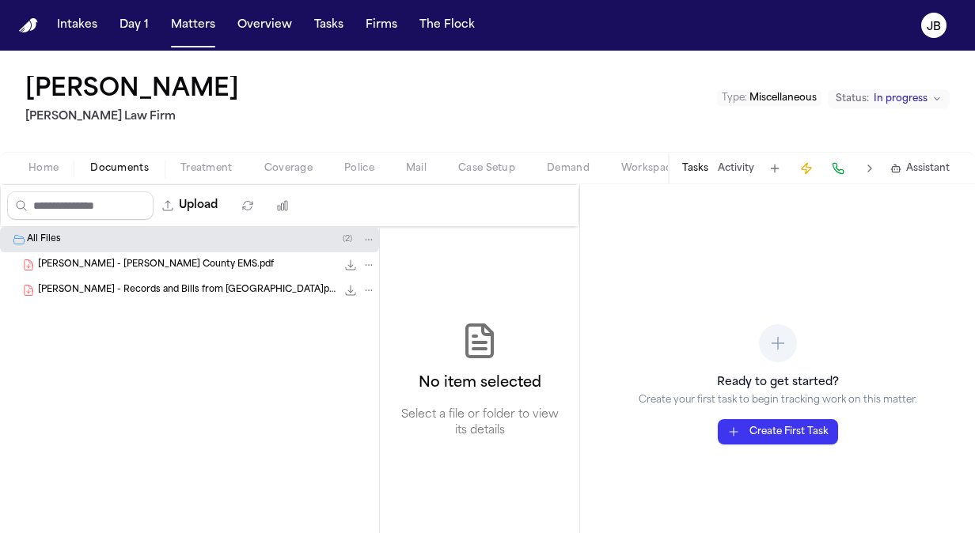
click at [114, 271] on div "J. Vela - Austin Travis County EMS.pdf 1.8 MB • PDF" at bounding box center [207, 265] width 338 height 16
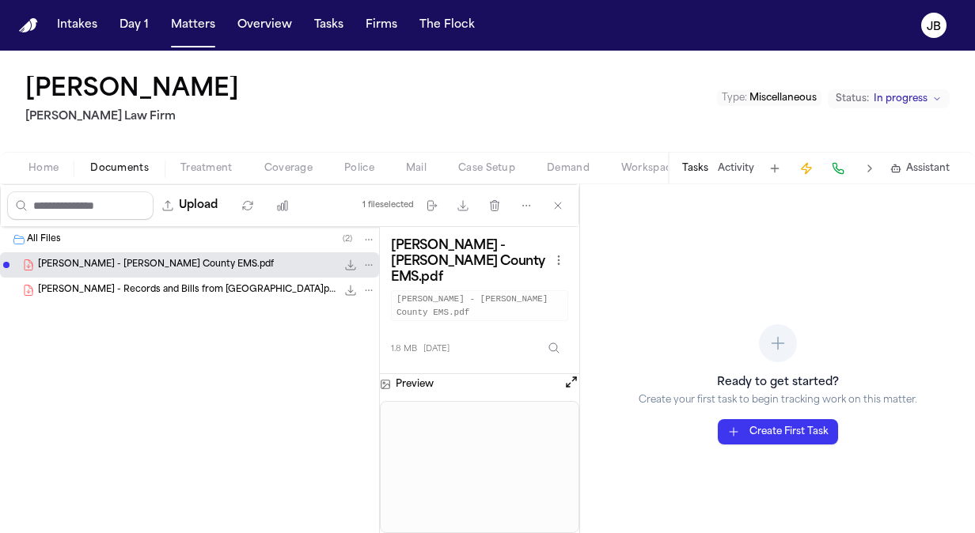
click at [123, 293] on span "J. Vela - Records and Bills from Dell Seton Medical Center.pdf" at bounding box center [187, 290] width 298 height 13
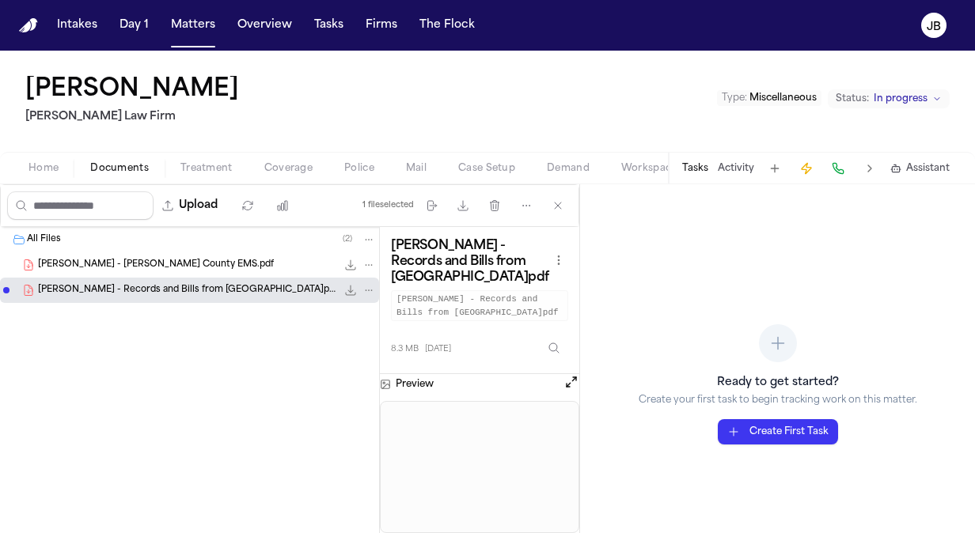
click at [149, 270] on span "J. Vela - Austin Travis County EMS.pdf" at bounding box center [156, 265] width 236 height 13
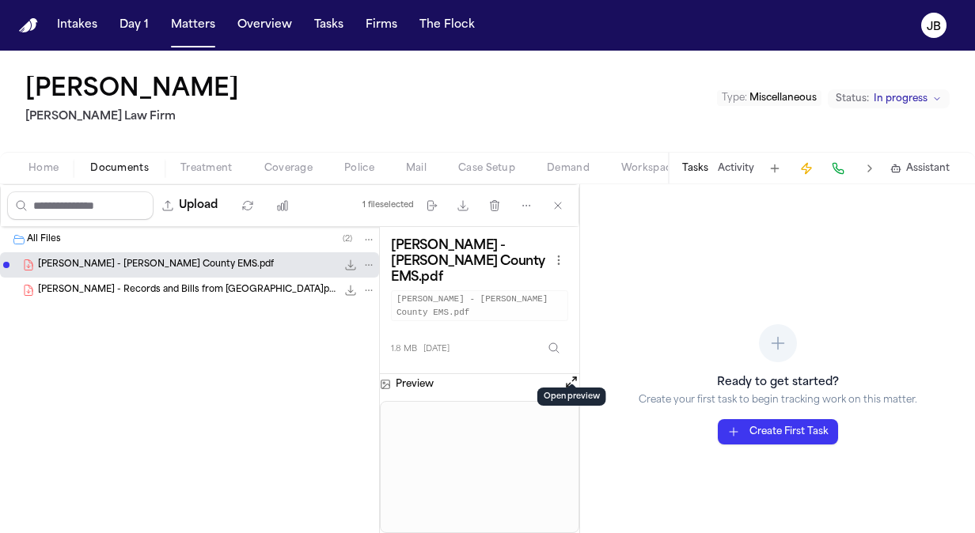
click at [570, 374] on button "Open preview" at bounding box center [571, 382] width 16 height 16
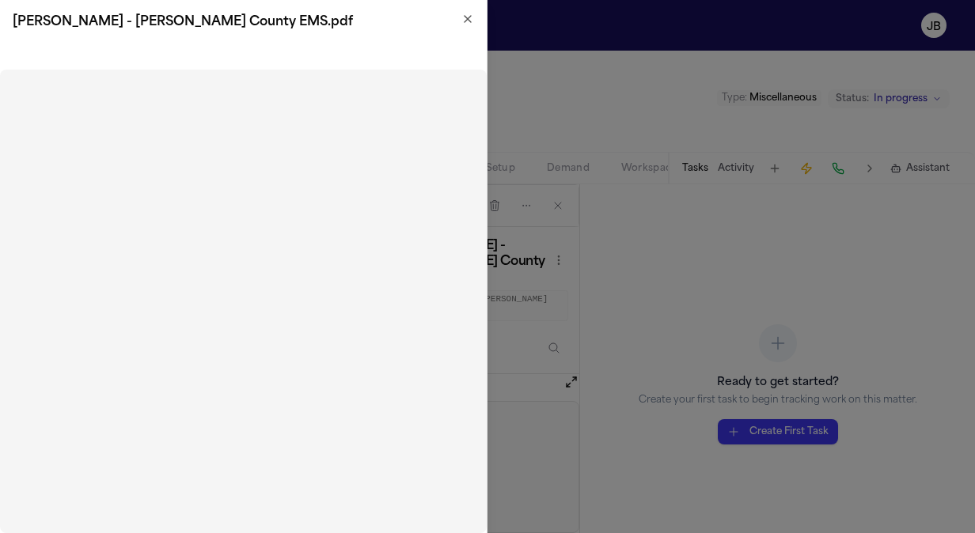
click at [467, 17] on icon "button" at bounding box center [468, 19] width 6 height 6
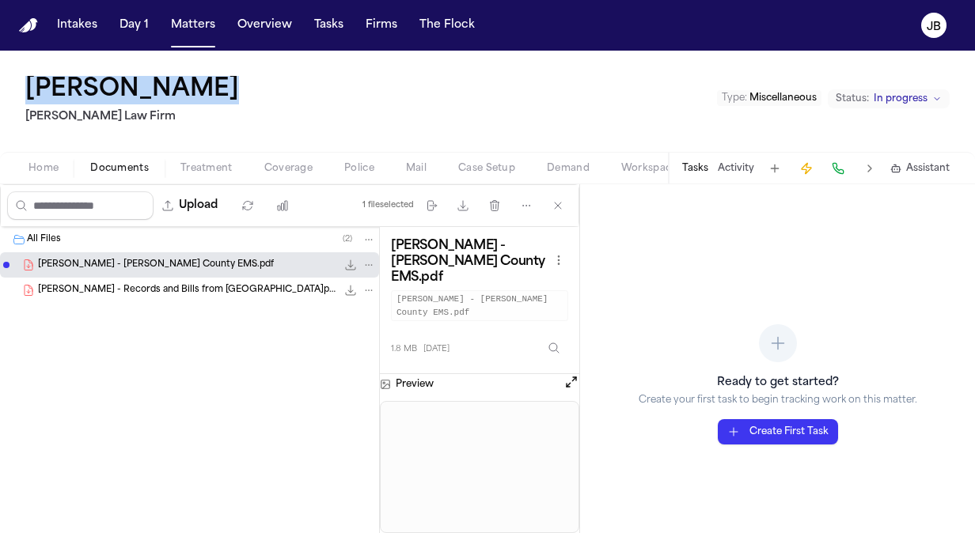
drag, startPoint x: 206, startPoint y: 82, endPoint x: 25, endPoint y: 90, distance: 180.6
click at [25, 90] on div "Jonathan Vela Hecht Law Firm Type : Miscellaneous Status: In progress" at bounding box center [487, 101] width 975 height 101
copy h1 "[PERSON_NAME]"
click at [909, 100] on span "In progress" at bounding box center [901, 99] width 54 height 13
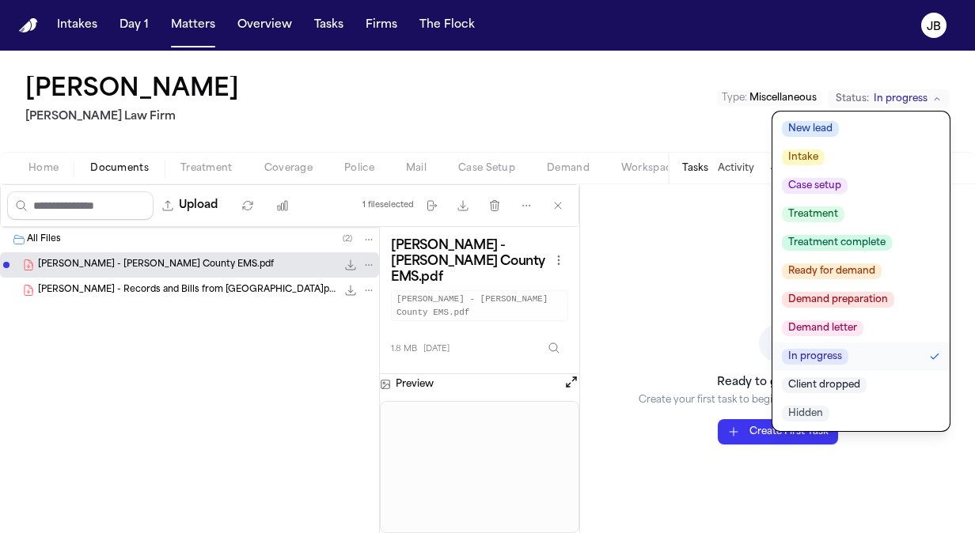
click at [437, 110] on div "Jonathan Vela Hecht Law Firm Type : Miscellaneous Status: In progress New lead …" at bounding box center [487, 101] width 975 height 101
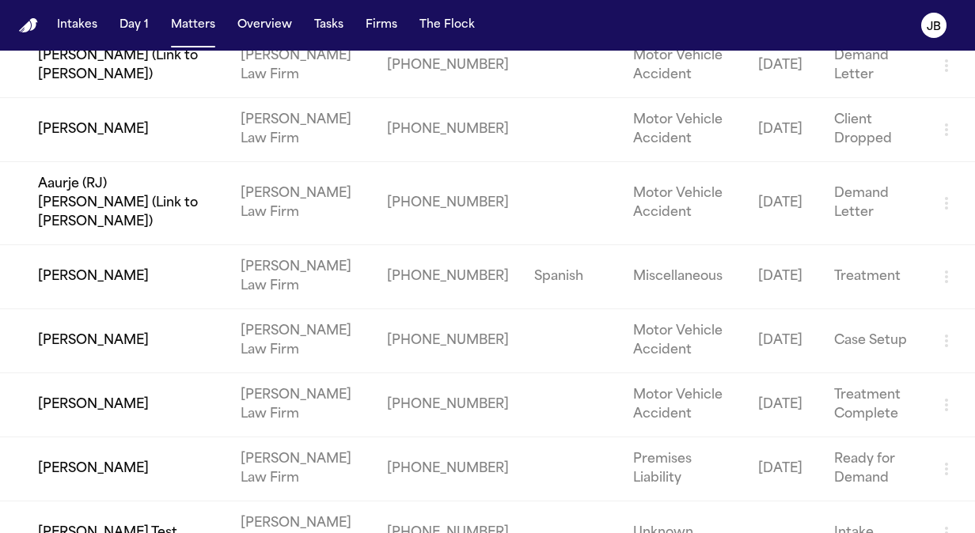
scroll to position [2985, 0]
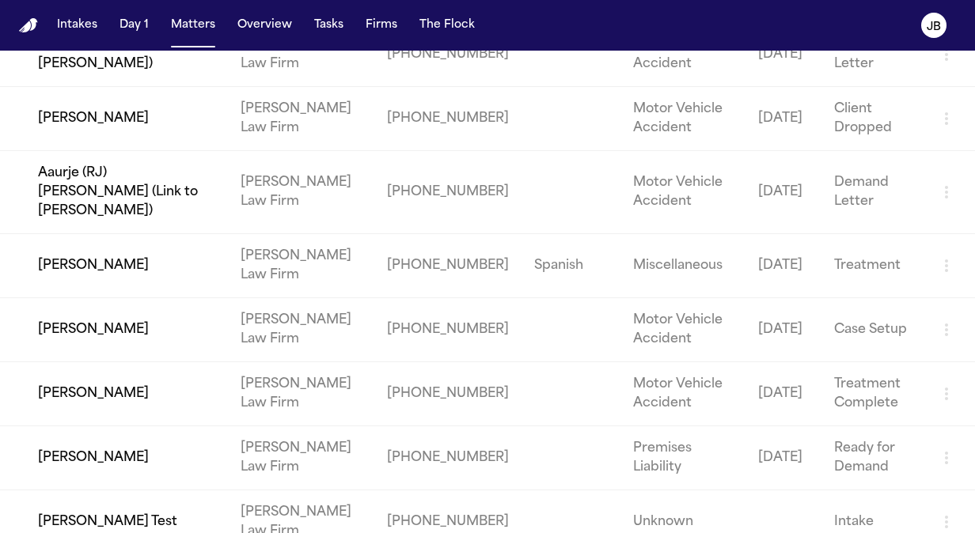
click at [104, 304] on td "[PERSON_NAME]" at bounding box center [114, 330] width 228 height 64
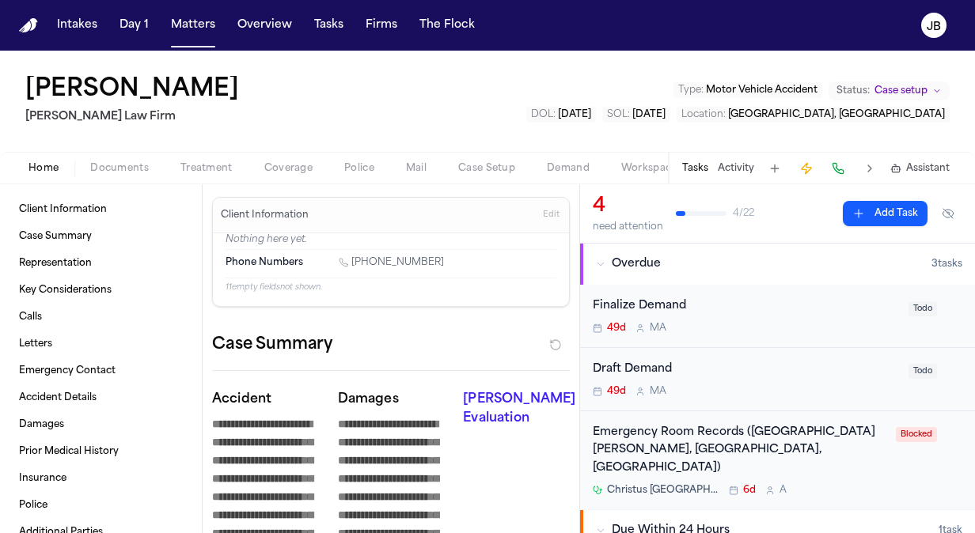
click at [733, 173] on button "Activity" at bounding box center [736, 168] width 36 height 13
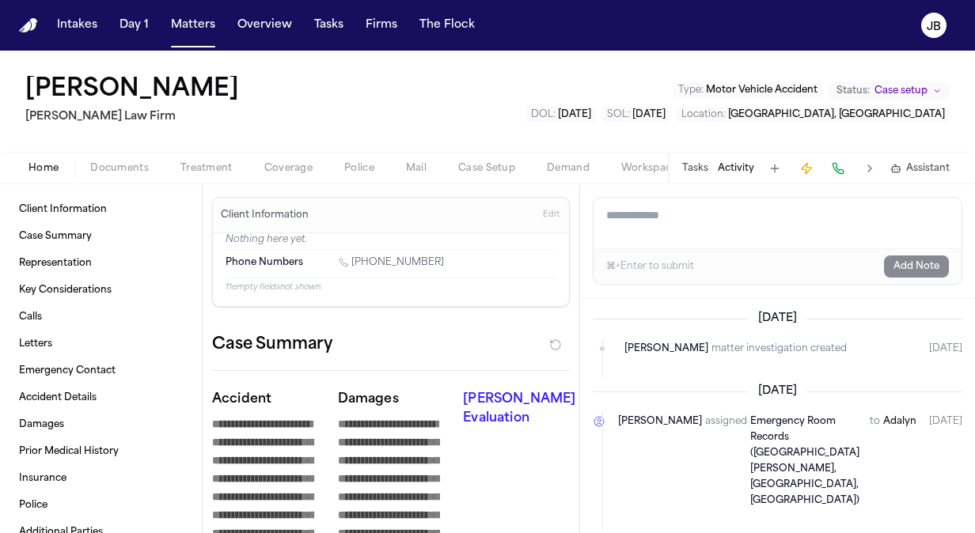
click at [695, 162] on button "Tasks" at bounding box center [695, 168] width 26 height 13
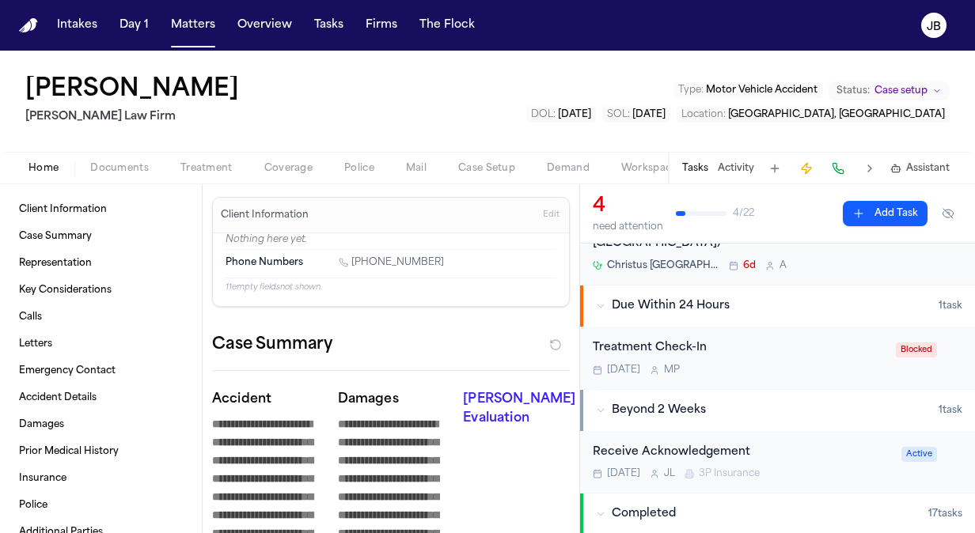
scroll to position [189, 0]
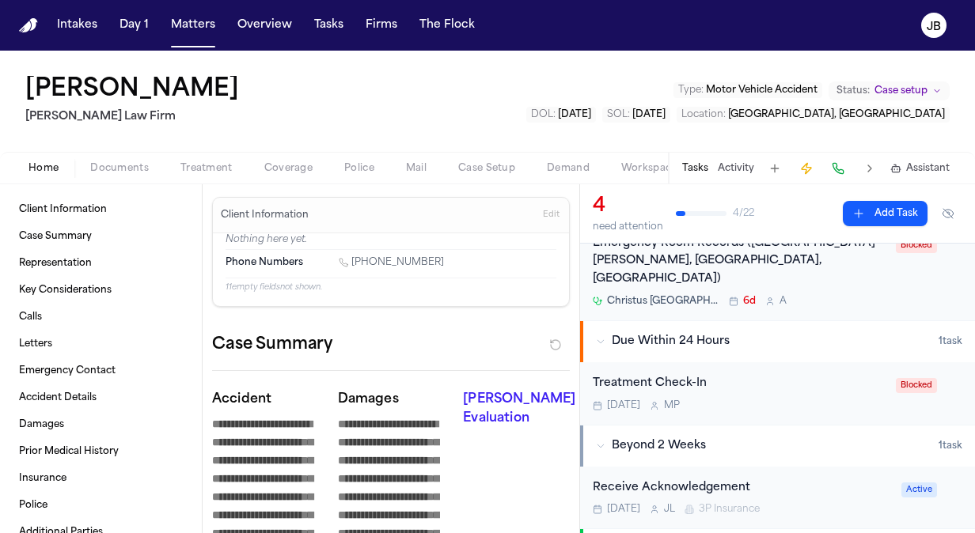
click at [815, 375] on div "Treatment Check-In" at bounding box center [740, 384] width 294 height 18
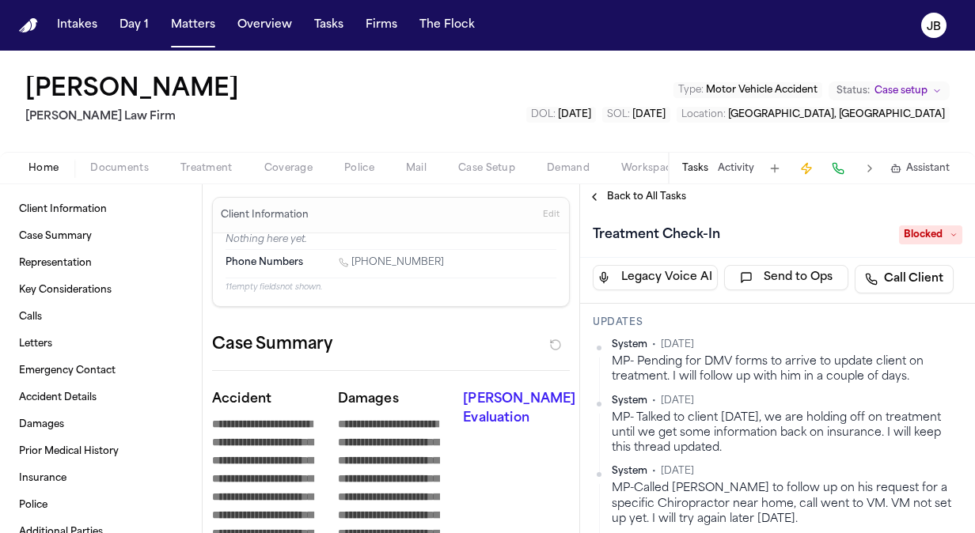
scroll to position [149, 0]
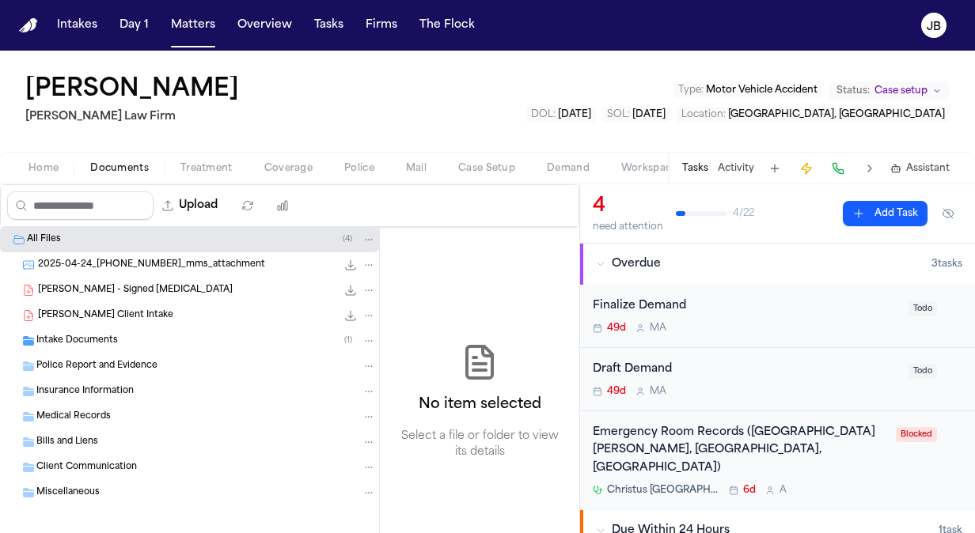
click at [116, 165] on span "Documents" at bounding box center [119, 168] width 59 height 13
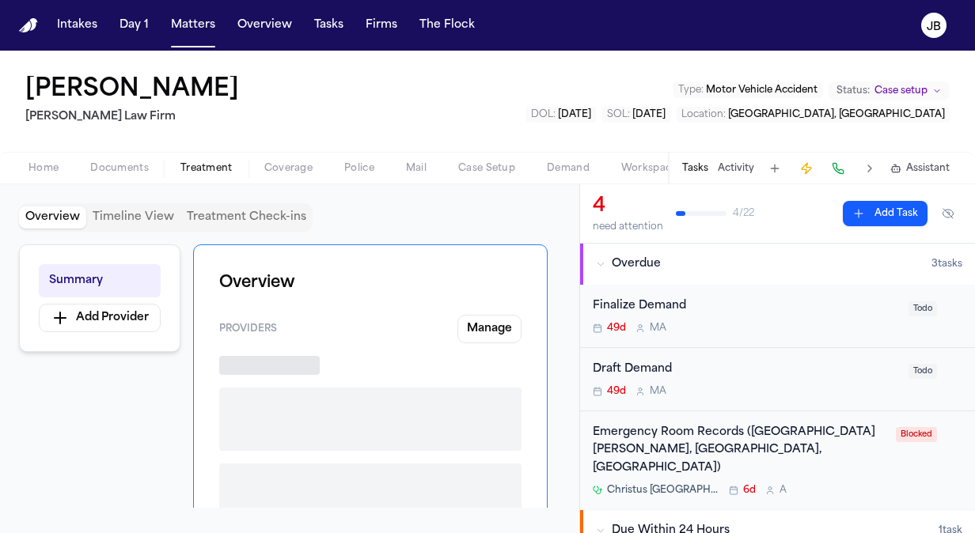
click at [224, 169] on span "Treatment" at bounding box center [206, 168] width 52 height 13
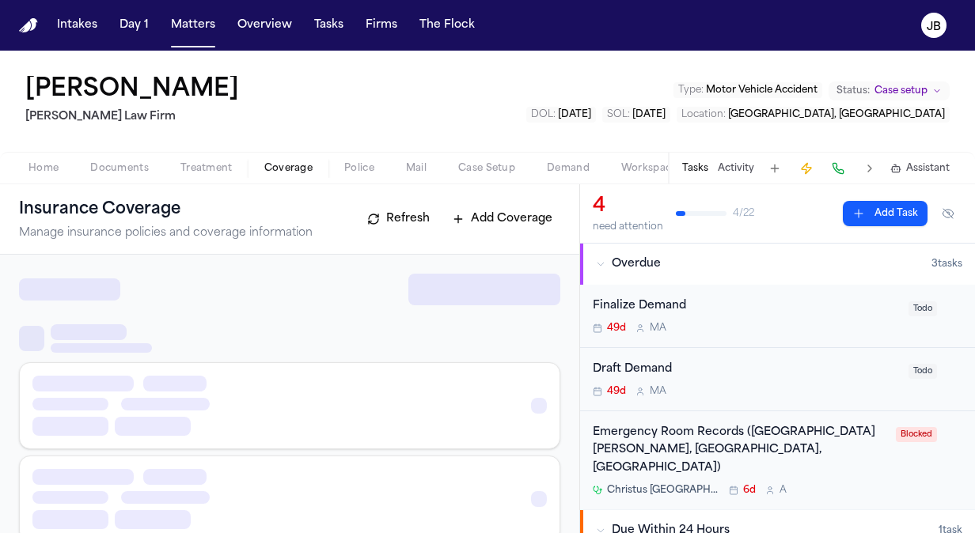
click at [287, 168] on span "Coverage" at bounding box center [288, 168] width 48 height 13
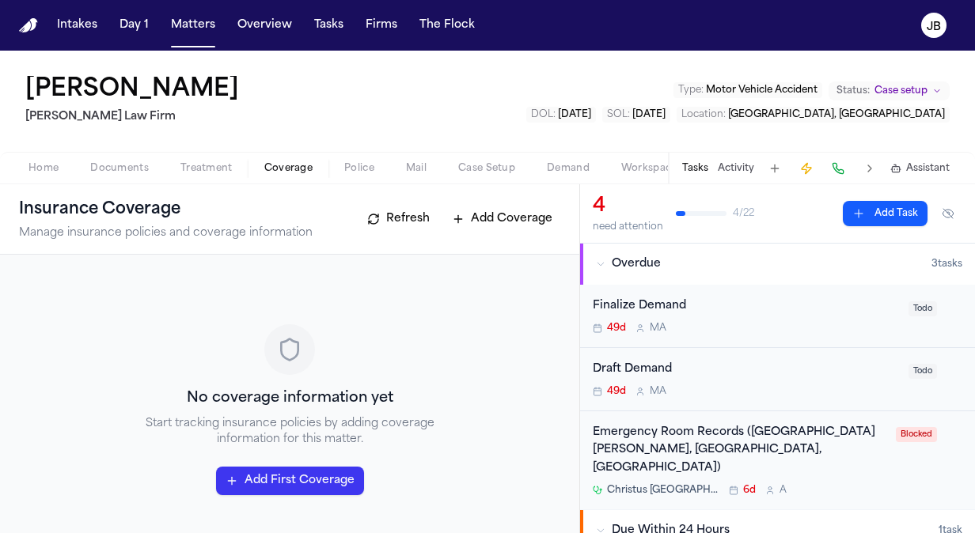
click at [46, 169] on span "Home" at bounding box center [43, 168] width 30 height 13
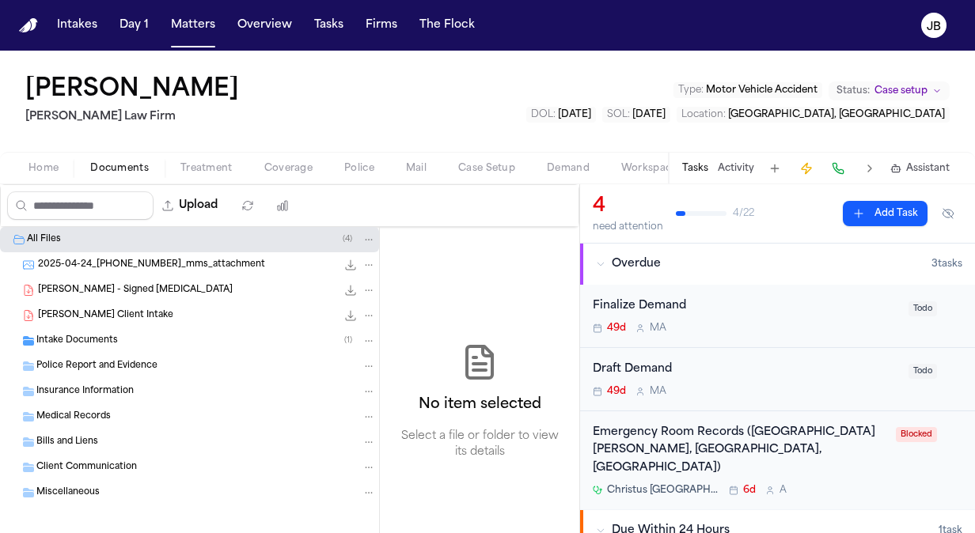
click at [111, 162] on span "Documents" at bounding box center [119, 168] width 59 height 13
click at [91, 330] on div "Intake Documents ( 1 )" at bounding box center [189, 340] width 379 height 25
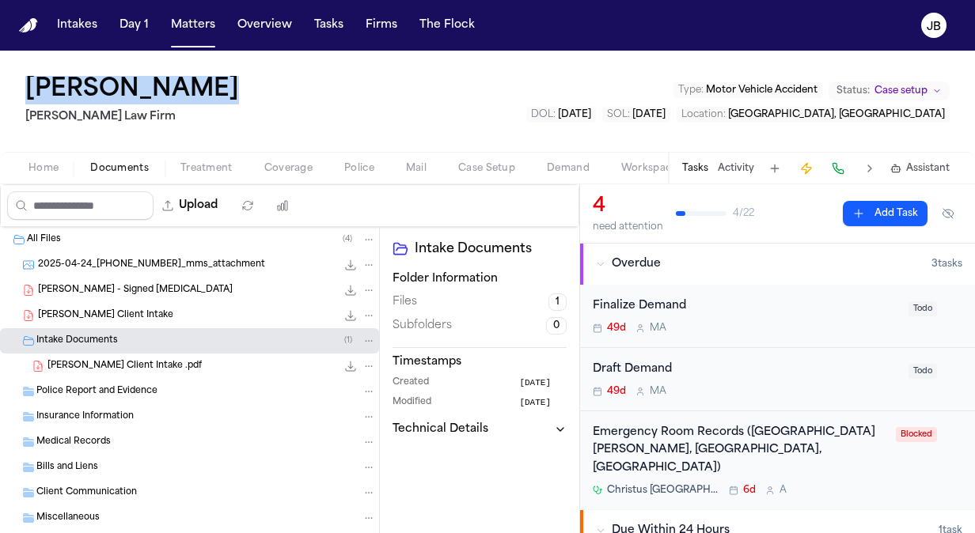
drag, startPoint x: 214, startPoint y: 70, endPoint x: 7, endPoint y: 81, distance: 206.8
click at [7, 81] on div "Moises Medina Hecht Law Firm Type : Motor Vehicle Accident Status: Case setup D…" at bounding box center [487, 101] width 975 height 101
copy h1 "[PERSON_NAME]"
click at [87, 411] on span "Insurance Information" at bounding box center [84, 417] width 97 height 13
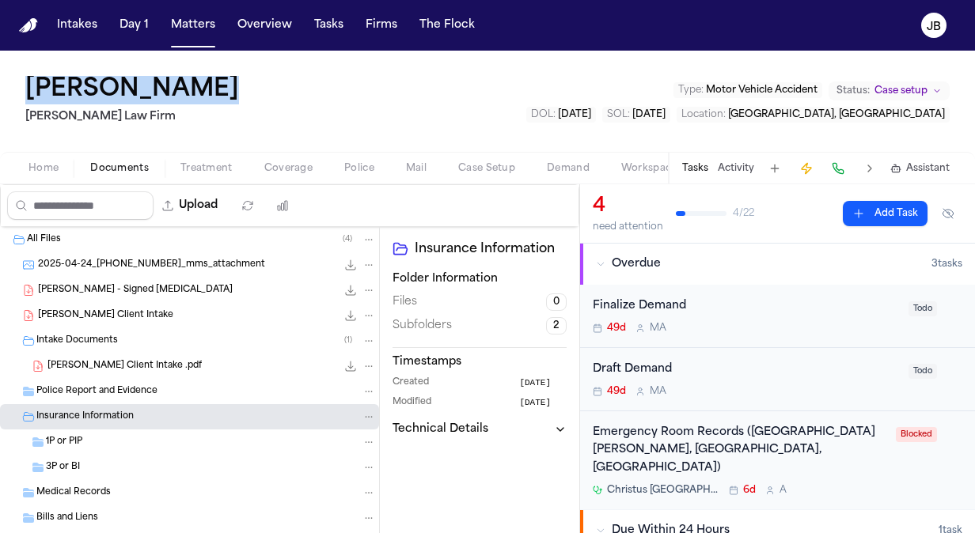
click at [63, 447] on span "1P or PIP" at bounding box center [64, 442] width 36 height 13
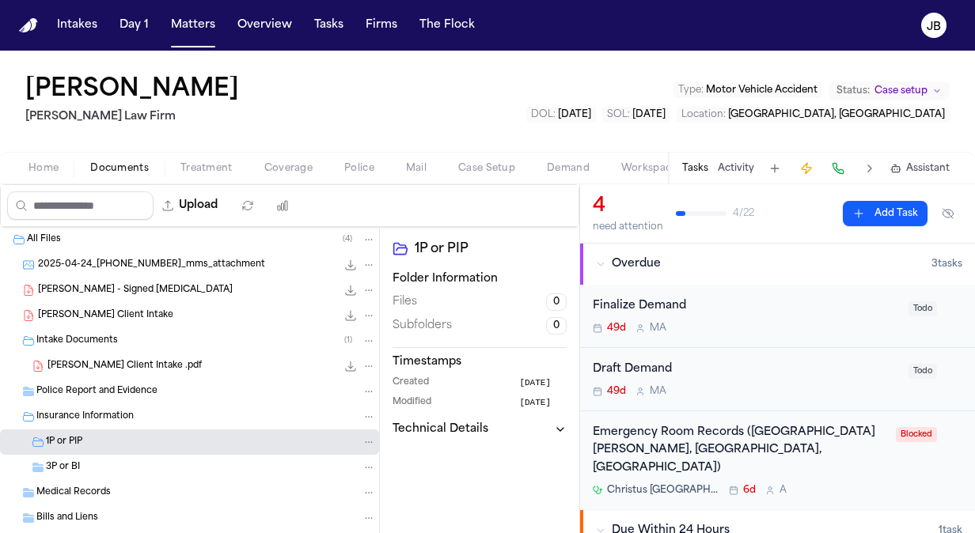
click at [57, 473] on div "3P or BI" at bounding box center [189, 467] width 379 height 25
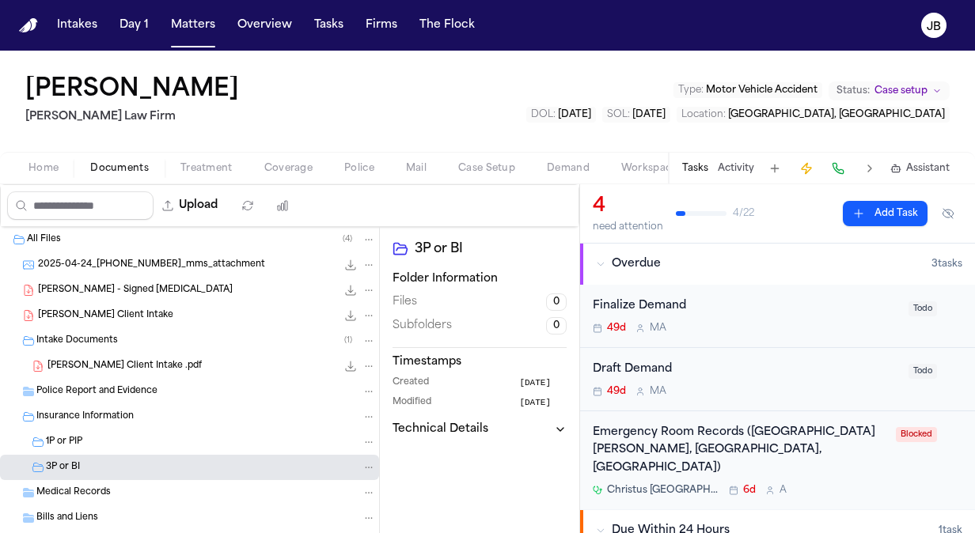
click at [211, 167] on span "Treatment" at bounding box center [206, 168] width 52 height 13
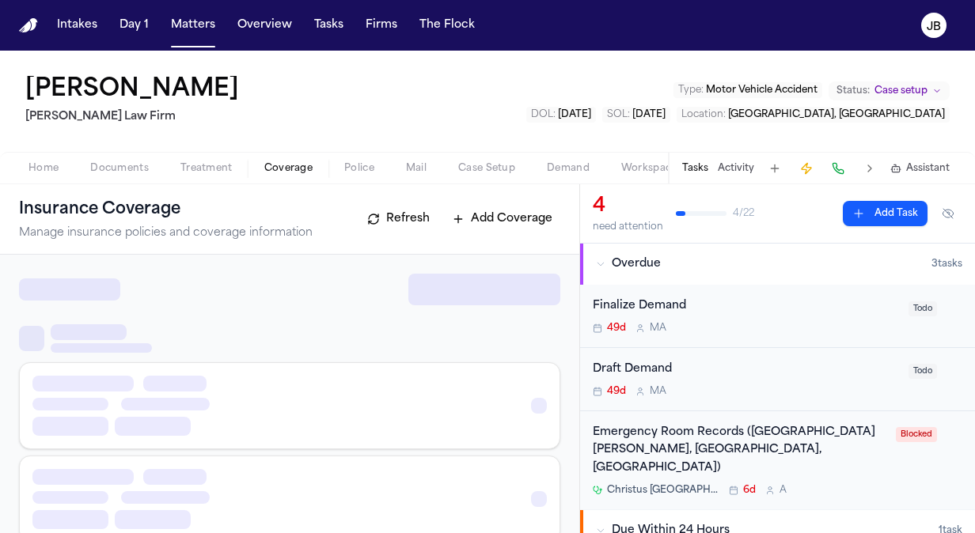
click at [286, 176] on button "Coverage" at bounding box center [288, 168] width 80 height 19
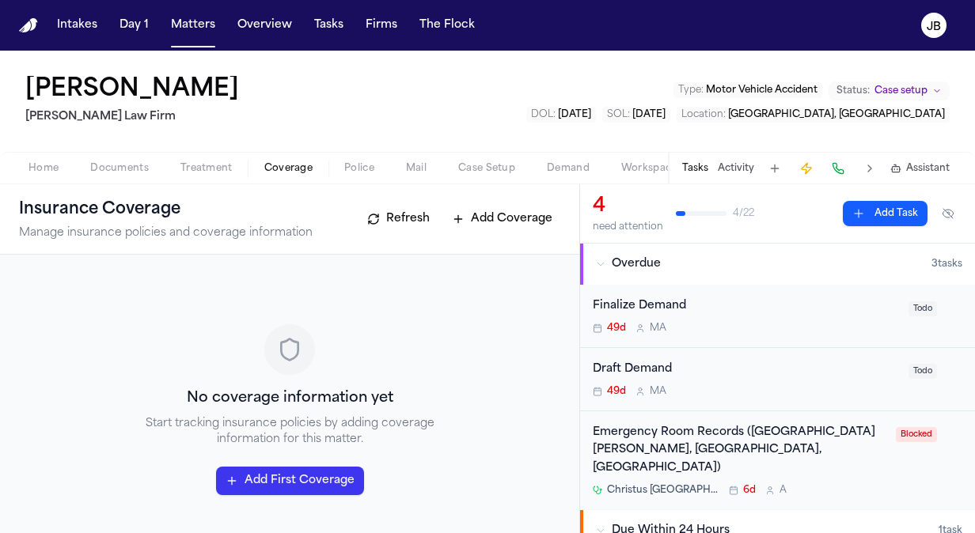
click at [73, 177] on div "Home Documents Treatment Coverage Police Mail Case Setup Demand Workspaces Arti…" at bounding box center [487, 168] width 975 height 32
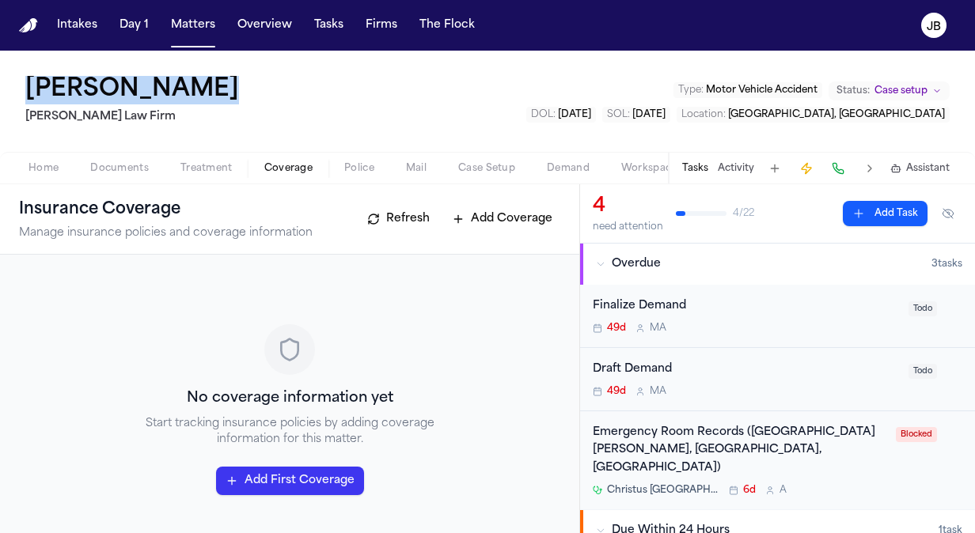
drag, startPoint x: 219, startPoint y: 85, endPoint x: 33, endPoint y: 92, distance: 186.1
click at [33, 92] on div "Moises Medina Hecht Law Firm Type : Motor Vehicle Accident Status: Case setup D…" at bounding box center [487, 101] width 975 height 101
copy h1 "[PERSON_NAME]"
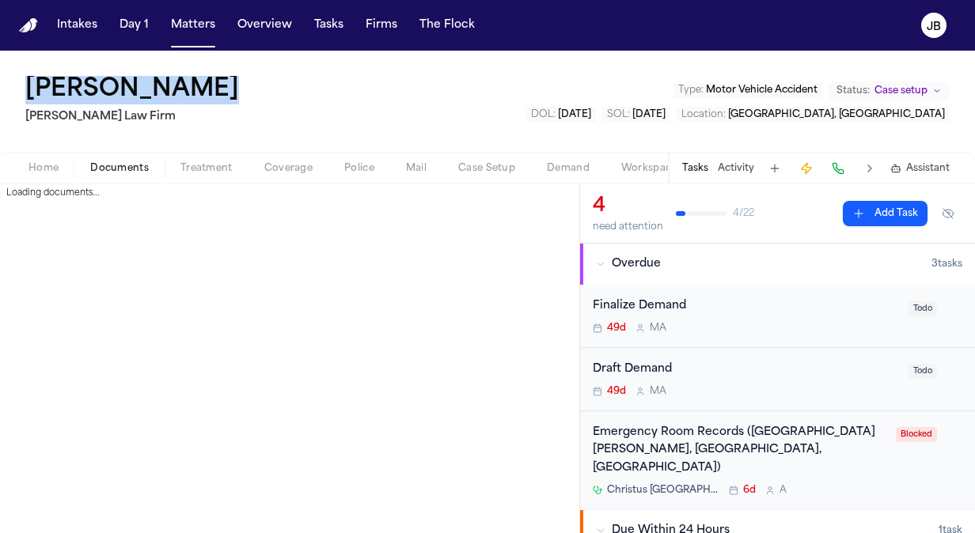
click at [138, 170] on span "Documents" at bounding box center [119, 168] width 59 height 13
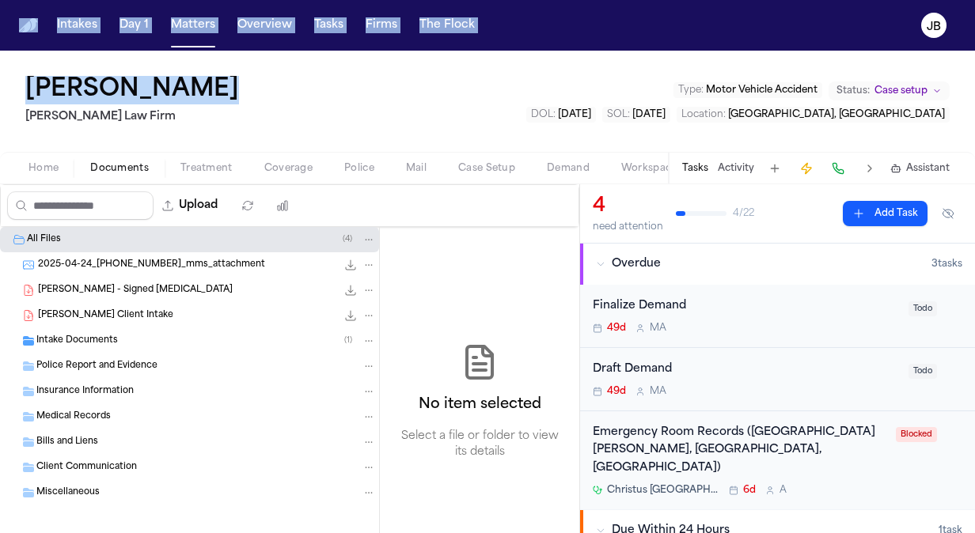
click at [0, 112] on html "Intakes Day 1 Matters Overview Tasks Firms The Flock JB Moises Medina Hecht Law…" at bounding box center [487, 266] width 975 height 533
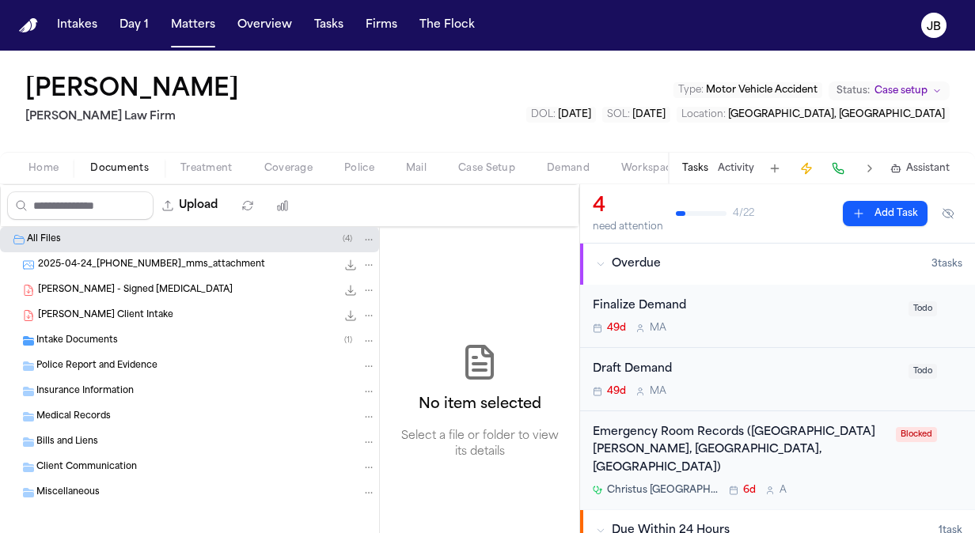
click at [421, 60] on div "Moises Medina Hecht Law Firm Type : Motor Vehicle Accident Status: Case setup D…" at bounding box center [487, 101] width 975 height 101
click at [128, 168] on span "Documents" at bounding box center [119, 168] width 59 height 13
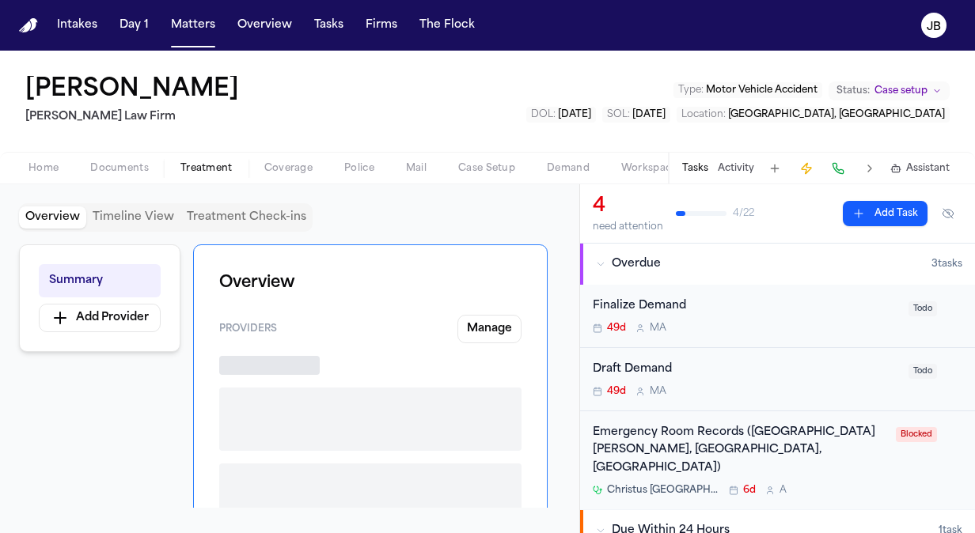
click at [186, 169] on span "Treatment" at bounding box center [206, 168] width 52 height 13
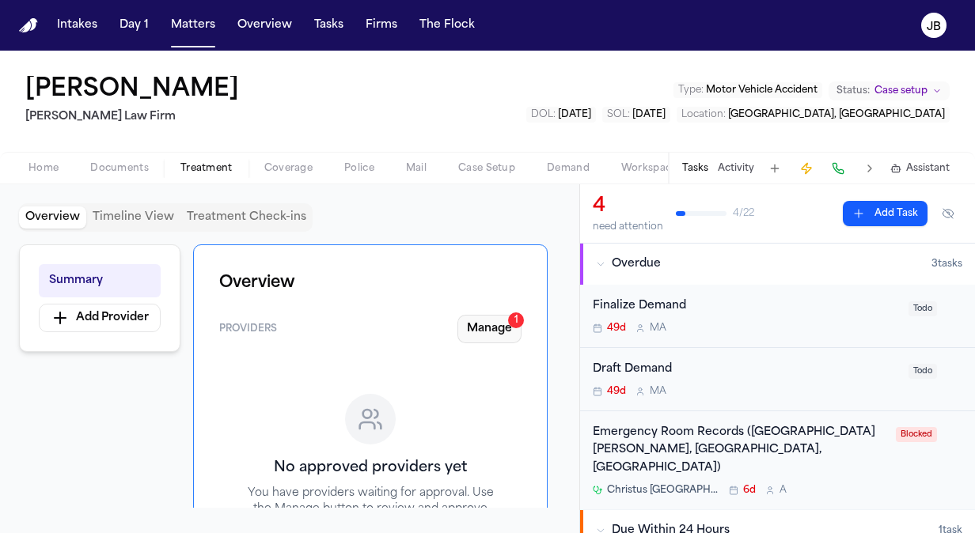
click at [504, 321] on button "Manage 1" at bounding box center [489, 329] width 64 height 28
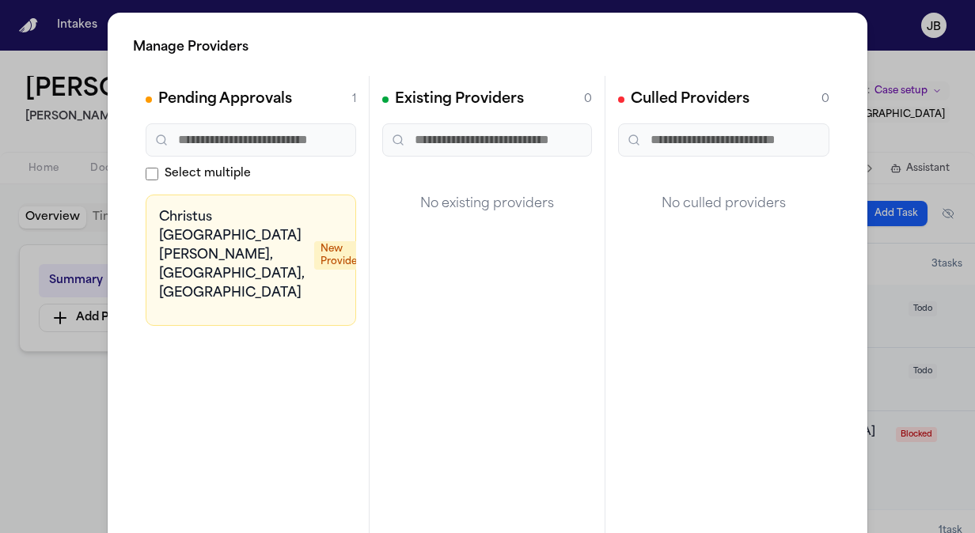
click at [21, 384] on div "Manage Providers Pending Approvals 1 Select multiple Christus Santa Rosa, San M…" at bounding box center [487, 321] width 975 height 643
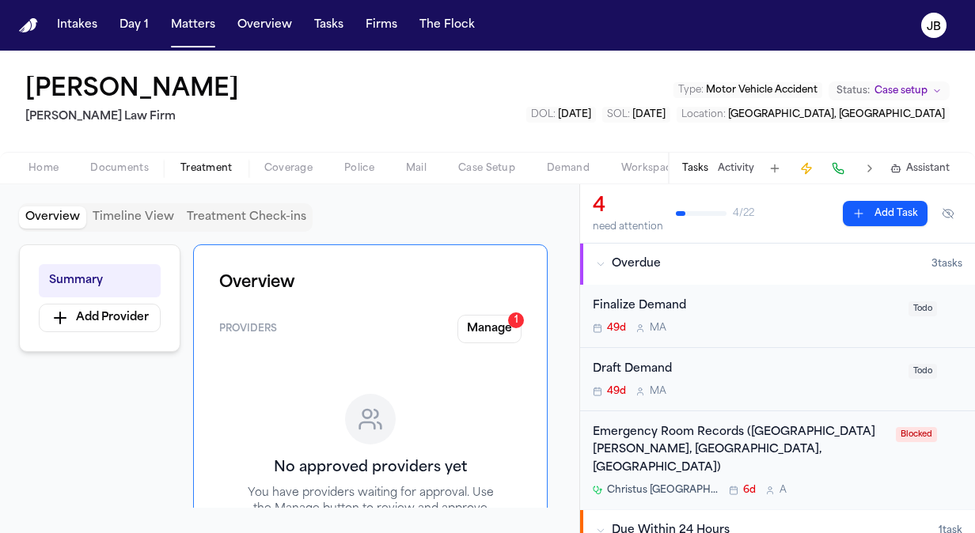
click at [730, 157] on div "Tasks Activity Assistant" at bounding box center [815, 168] width 294 height 31
click at [746, 173] on button "Activity" at bounding box center [736, 168] width 36 height 13
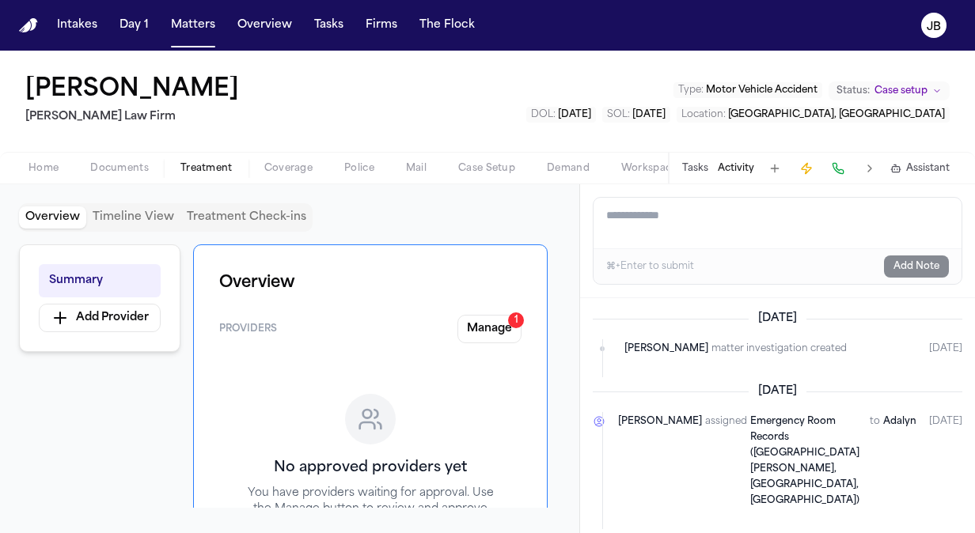
click at [691, 173] on button "Tasks" at bounding box center [695, 168] width 26 height 13
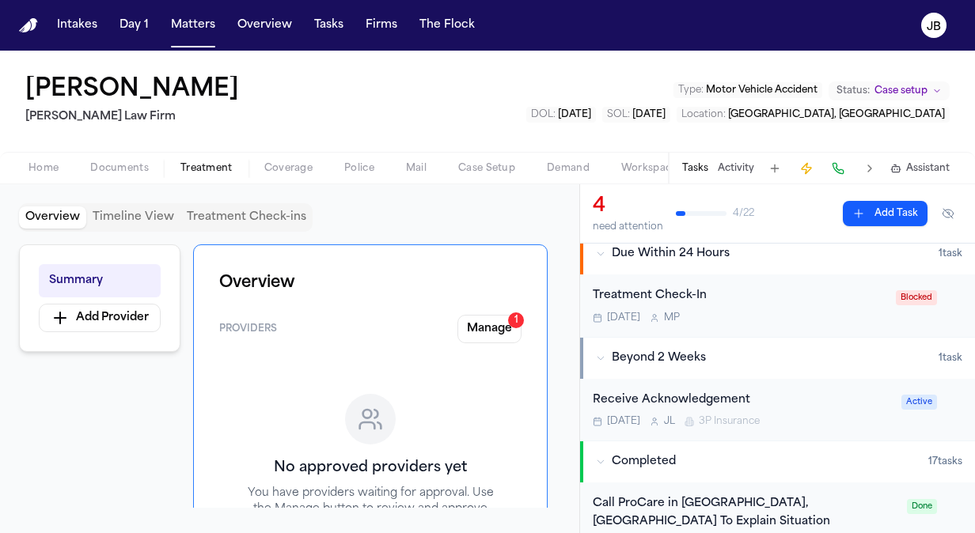
scroll to position [279, 0]
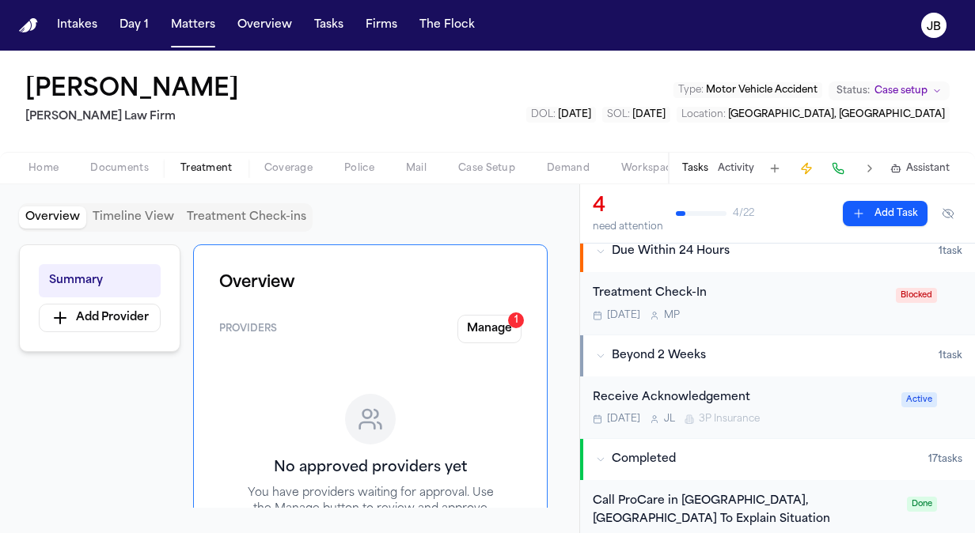
click at [777, 285] on div "Treatment Check-In Today M P" at bounding box center [740, 303] width 294 height 37
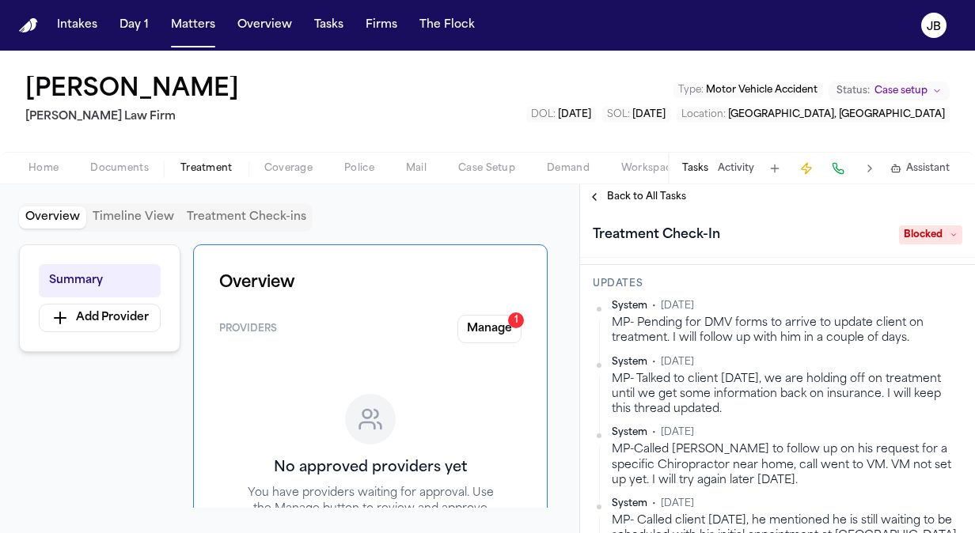
scroll to position [181, 0]
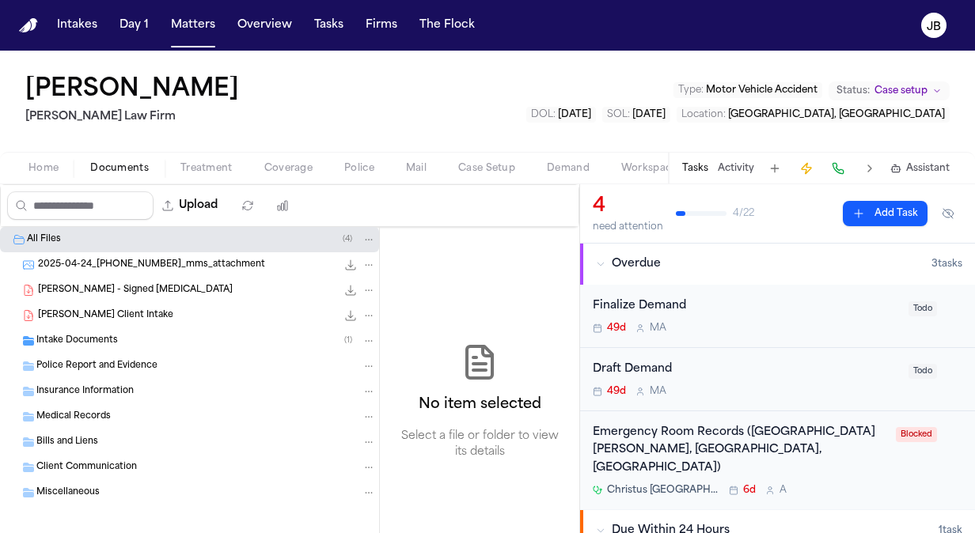
click at [122, 166] on span "Documents" at bounding box center [119, 168] width 59 height 13
click at [136, 347] on div "Intake Documents ( 1 )" at bounding box center [189, 340] width 379 height 25
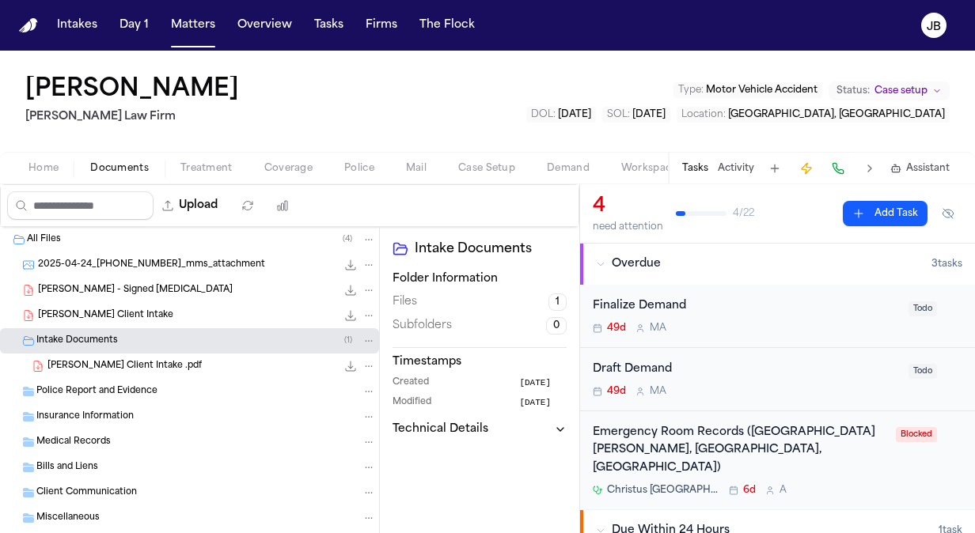
scroll to position [33, 0]
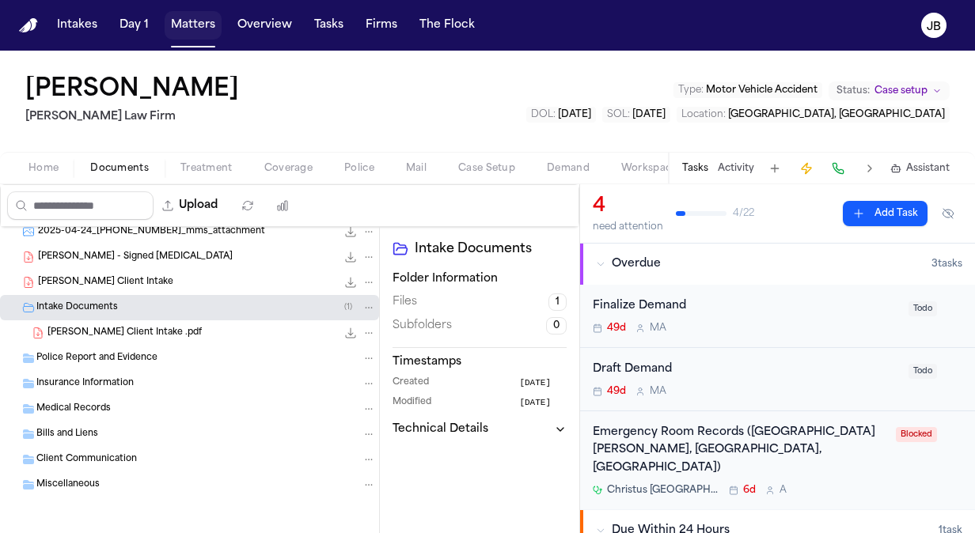
click at [196, 25] on button "Matters" at bounding box center [193, 25] width 57 height 28
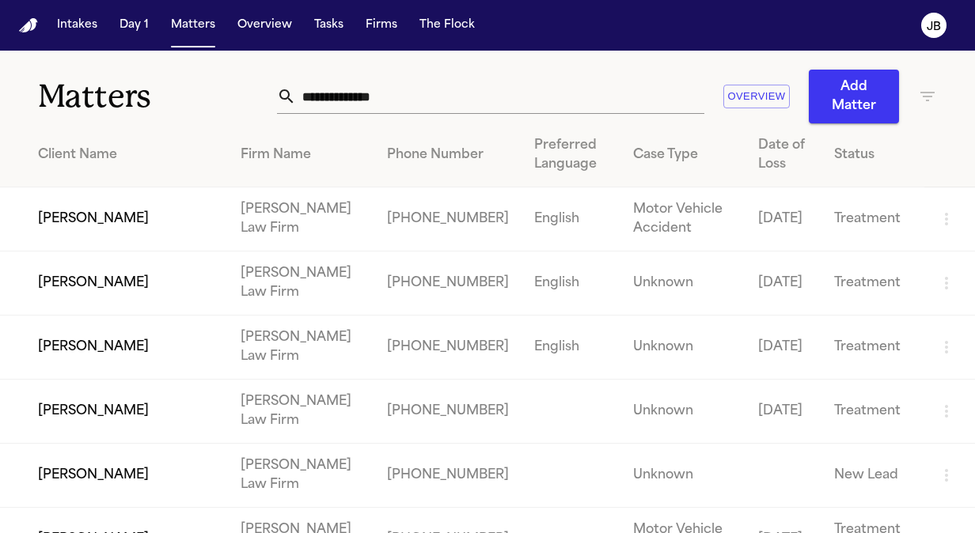
click at [411, 95] on input "text" at bounding box center [500, 96] width 408 height 35
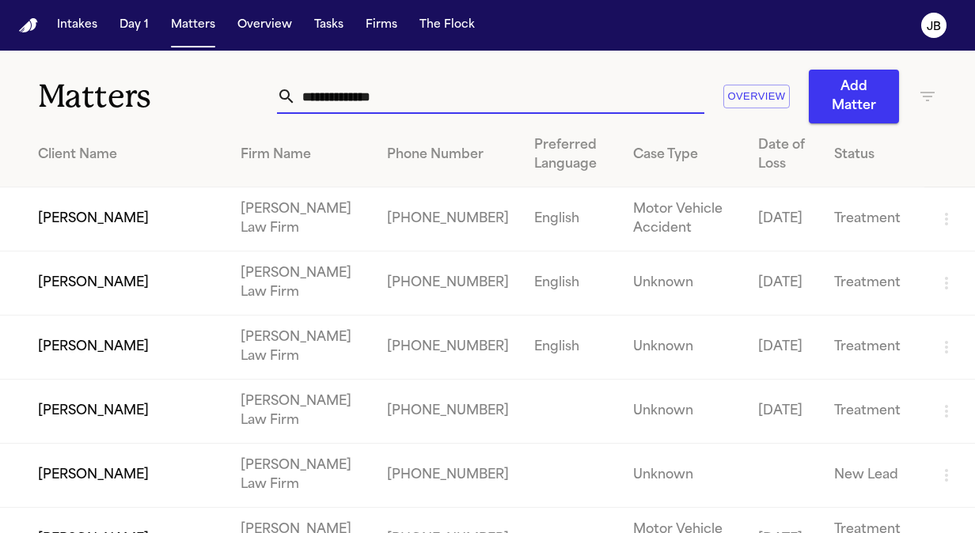
click at [386, 82] on input "text" at bounding box center [500, 96] width 408 height 35
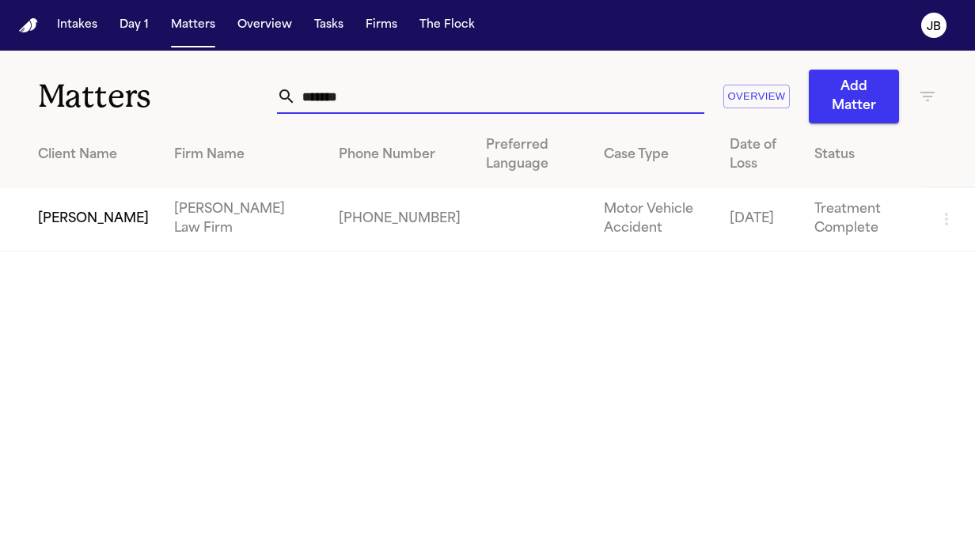
click at [51, 226] on td "[PERSON_NAME]" at bounding box center [80, 220] width 161 height 64
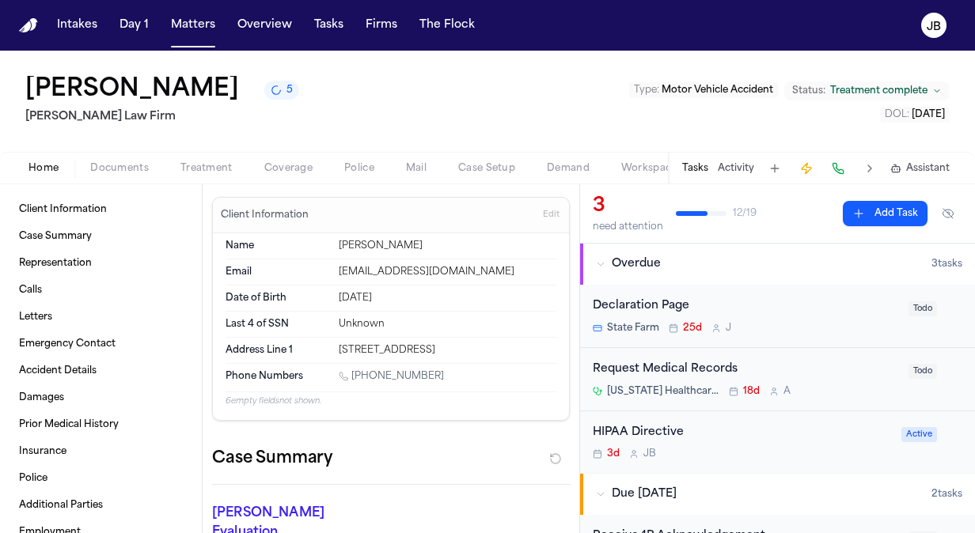
click at [125, 167] on span "Documents" at bounding box center [119, 168] width 59 height 13
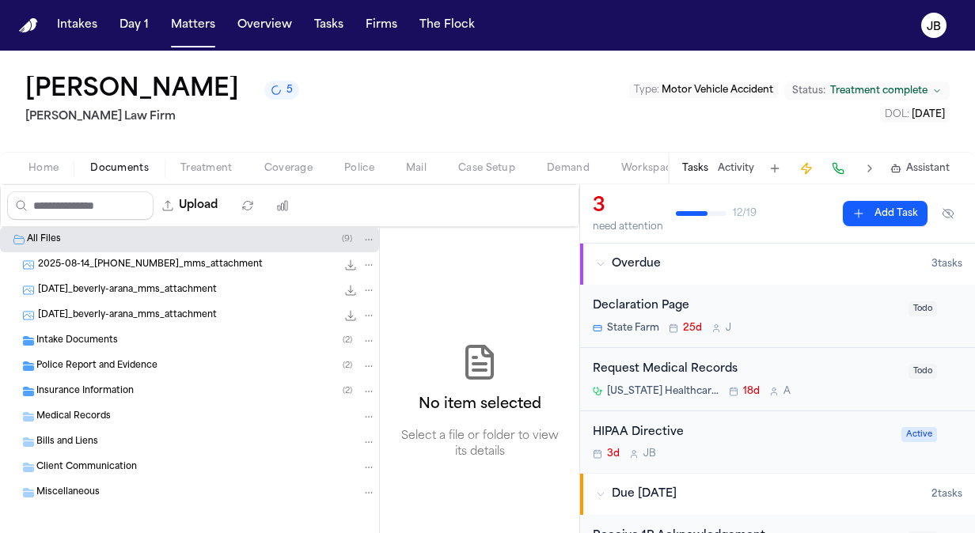
click at [199, 162] on span "Treatment" at bounding box center [206, 168] width 52 height 13
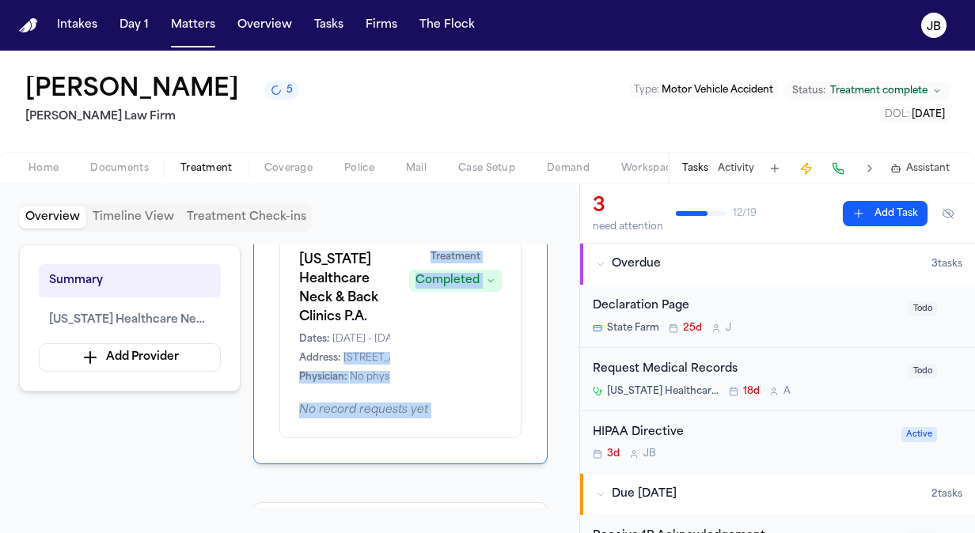
drag, startPoint x: 345, startPoint y: 478, endPoint x: 488, endPoint y: 500, distance: 144.9
click at [488, 500] on div "Overview Providers Manage Texas Healthcare Neck & Back Clinics P.A. Dates: 4/30…" at bounding box center [400, 377] width 294 height 264
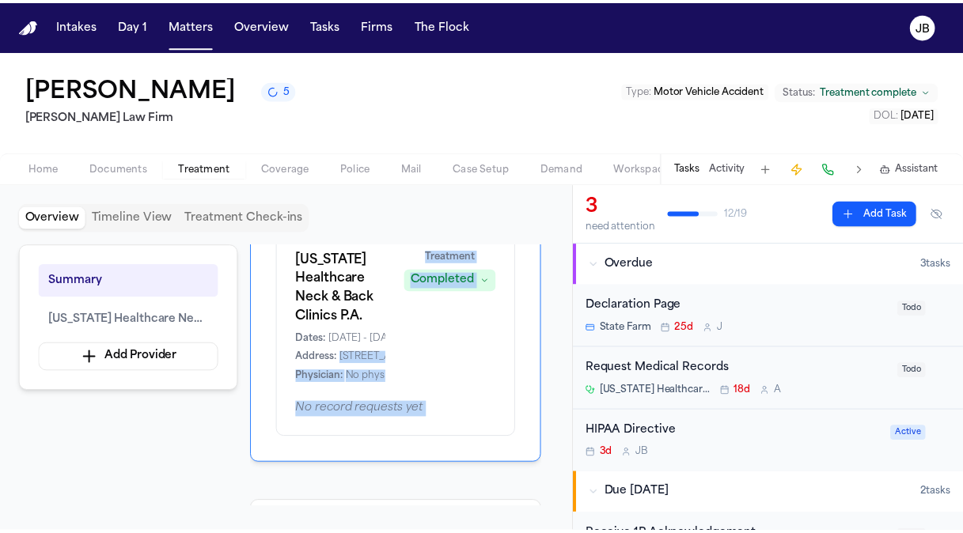
scroll to position [139, 0]
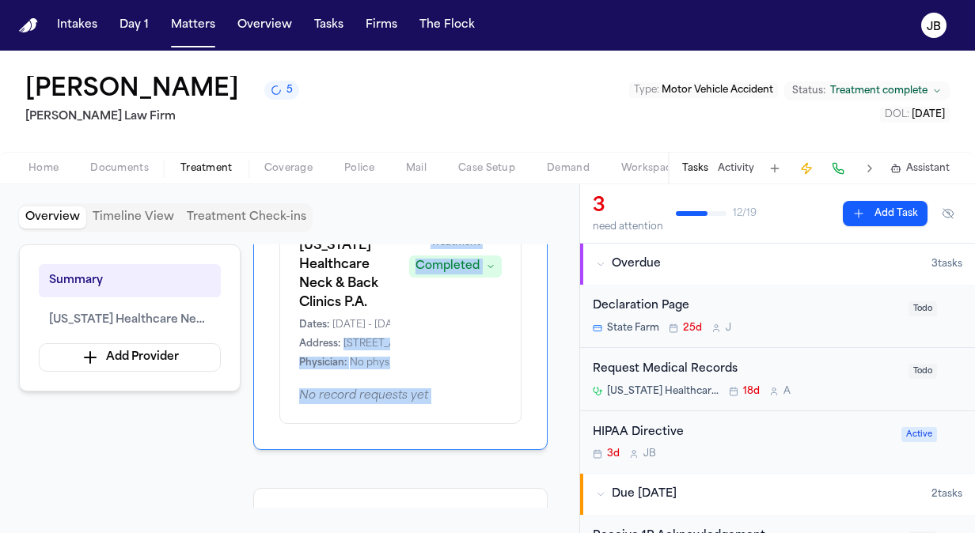
drag, startPoint x: 488, startPoint y: 500, endPoint x: 370, endPoint y: 340, distance: 199.1
click at [370, 340] on span "[STREET_ADDRESS]" at bounding box center [391, 344] width 97 height 13
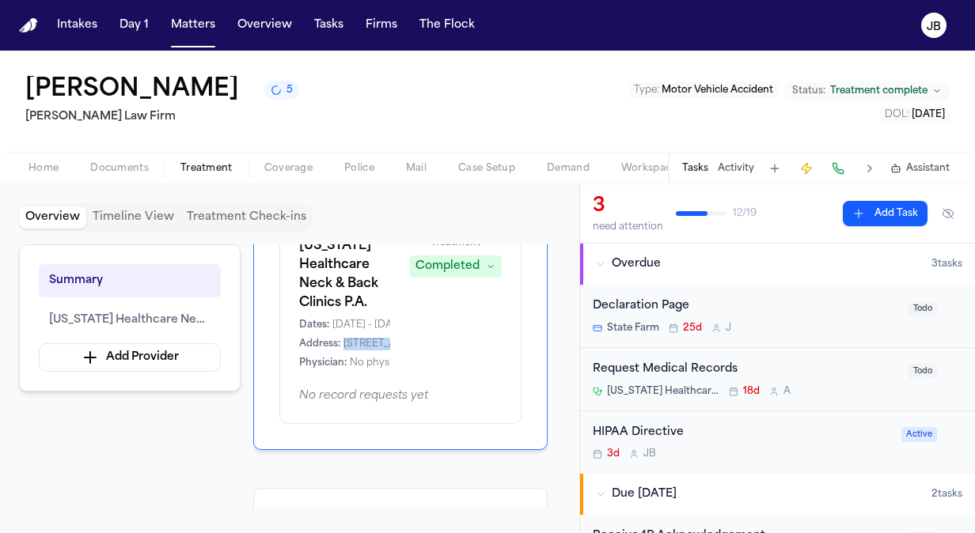
click at [370, 340] on span "[STREET_ADDRESS]" at bounding box center [391, 344] width 97 height 13
copy span "[STREET_ADDRESS]"
click at [66, 161] on button "Home" at bounding box center [44, 168] width 62 height 19
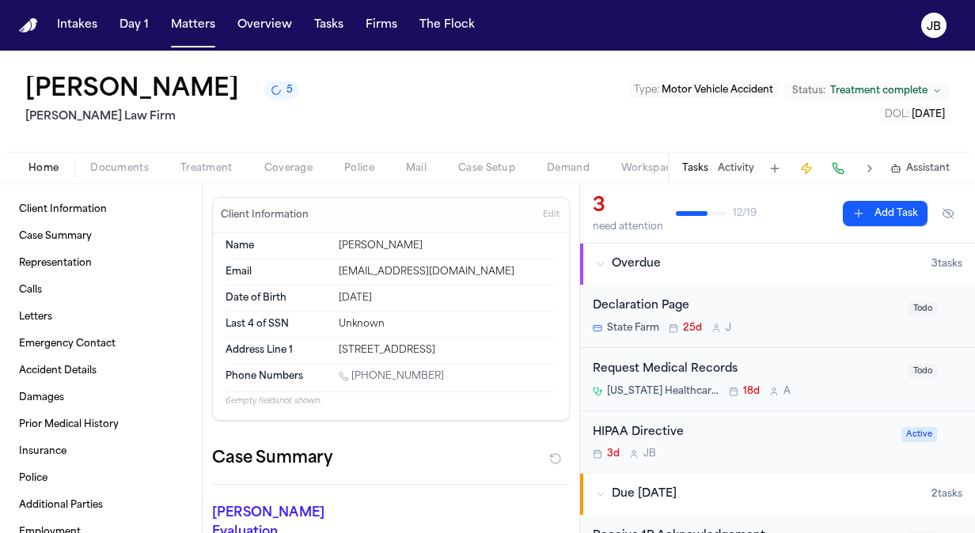
drag, startPoint x: 377, startPoint y: 369, endPoint x: 331, endPoint y: 351, distance: 49.8
click at [331, 351] on div "Address Line 1 2701 Macarthur Blvd 322 Lewisville, TX 75067" at bounding box center [391, 350] width 331 height 25
copy div "[STREET_ADDRESS]"
click at [212, 165] on span "Treatment" at bounding box center [206, 168] width 52 height 13
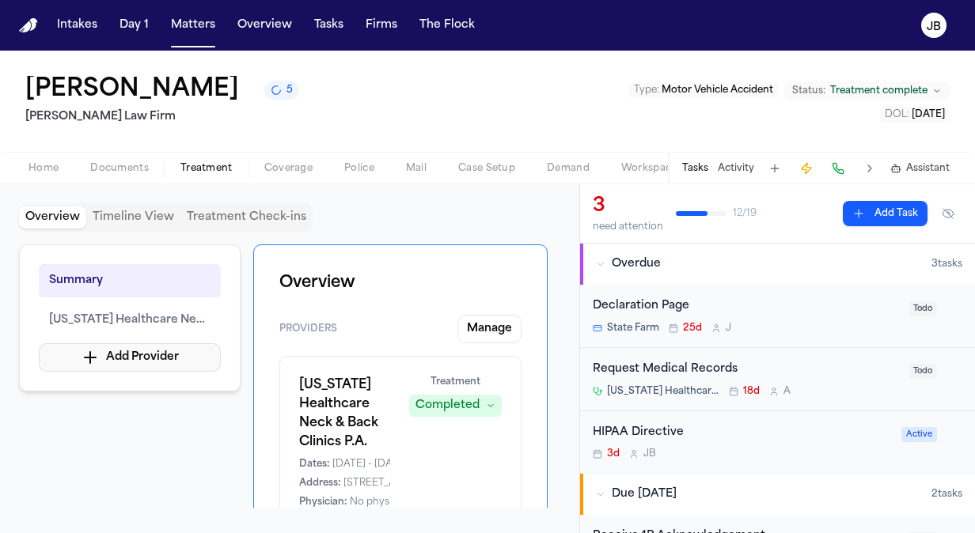
click at [142, 366] on button "Add Provider" at bounding box center [130, 357] width 182 height 28
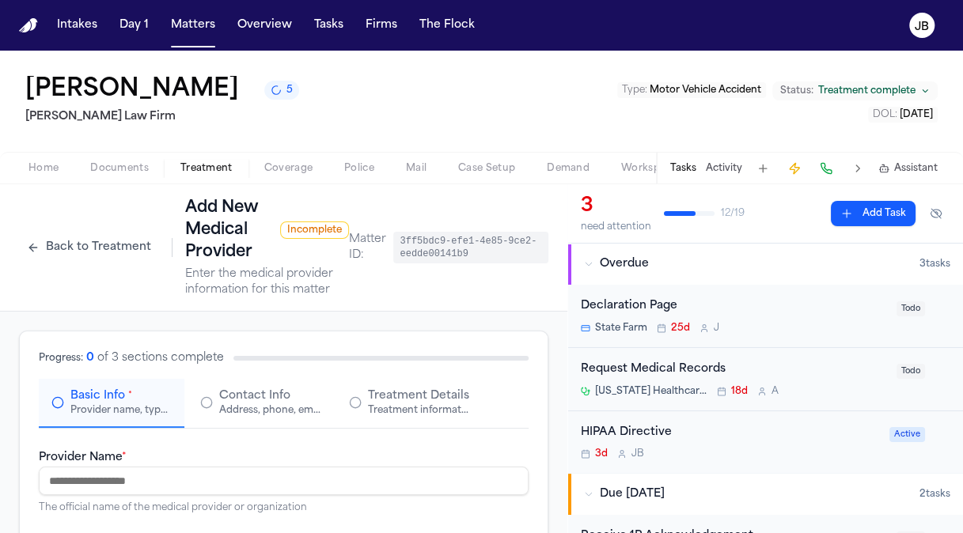
click at [109, 491] on input "Provider Name *" at bounding box center [284, 481] width 490 height 28
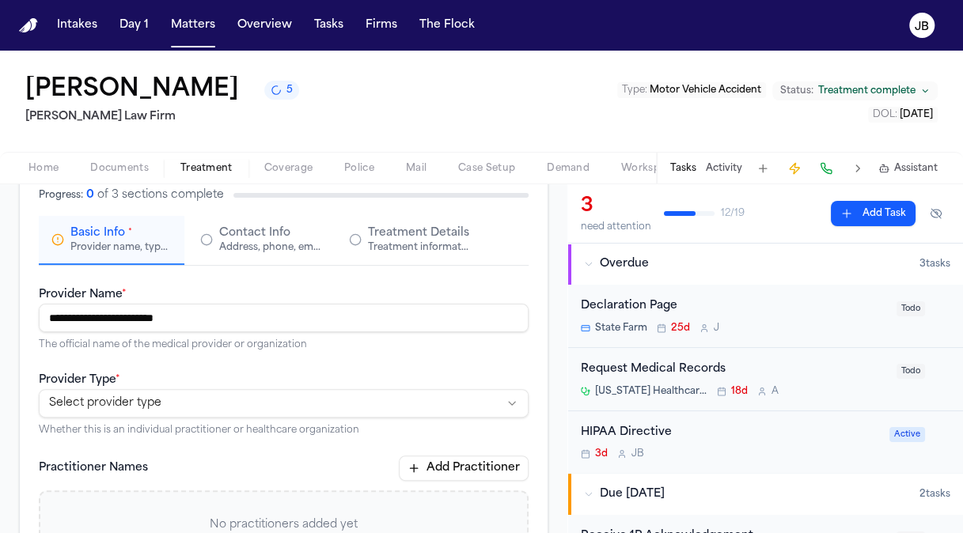
scroll to position [165, 0]
click at [343, 404] on html "**********" at bounding box center [481, 266] width 963 height 533
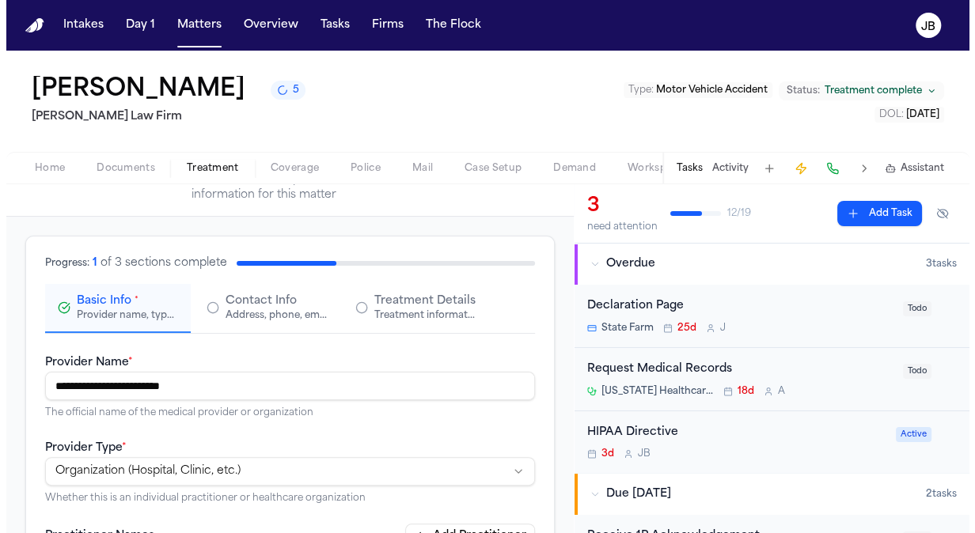
scroll to position [87, 0]
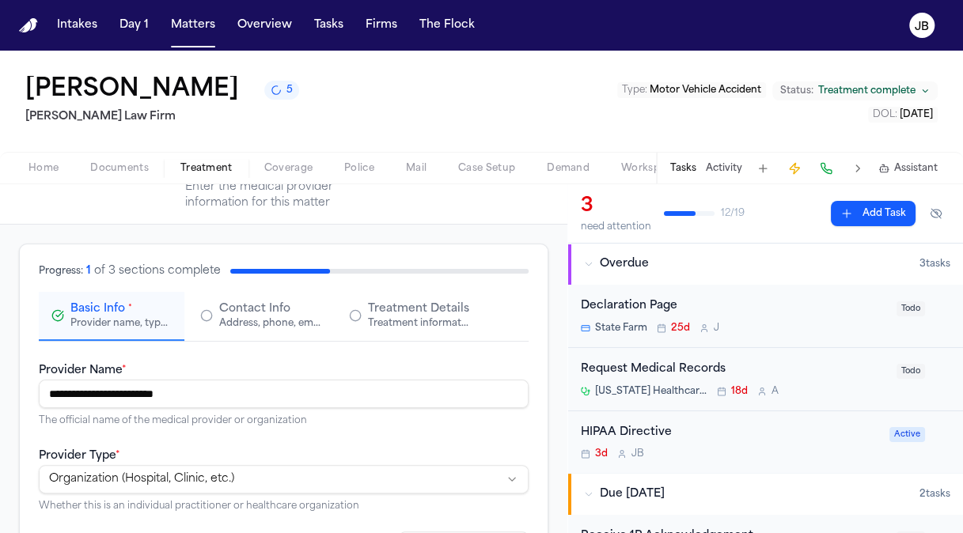
click at [211, 304] on div "Contact Info Address, phone, email, and other contact details" at bounding box center [260, 316] width 120 height 28
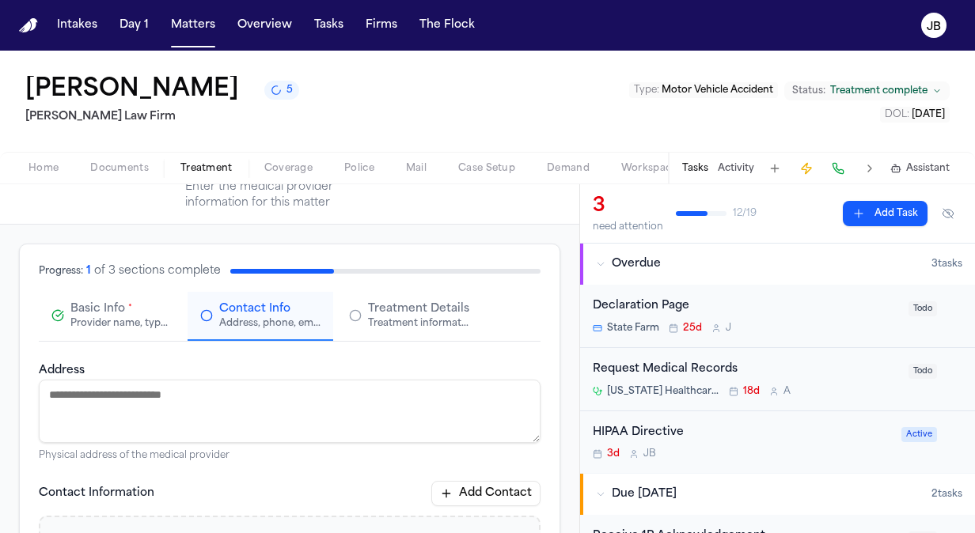
click at [228, 390] on textarea "Address" at bounding box center [290, 411] width 502 height 63
paste textarea "**********"
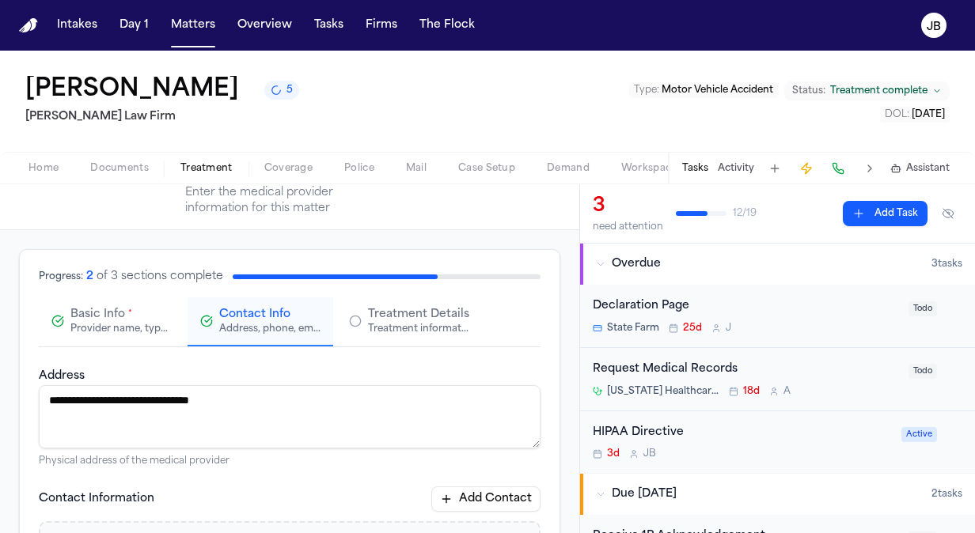
scroll to position [85, 0]
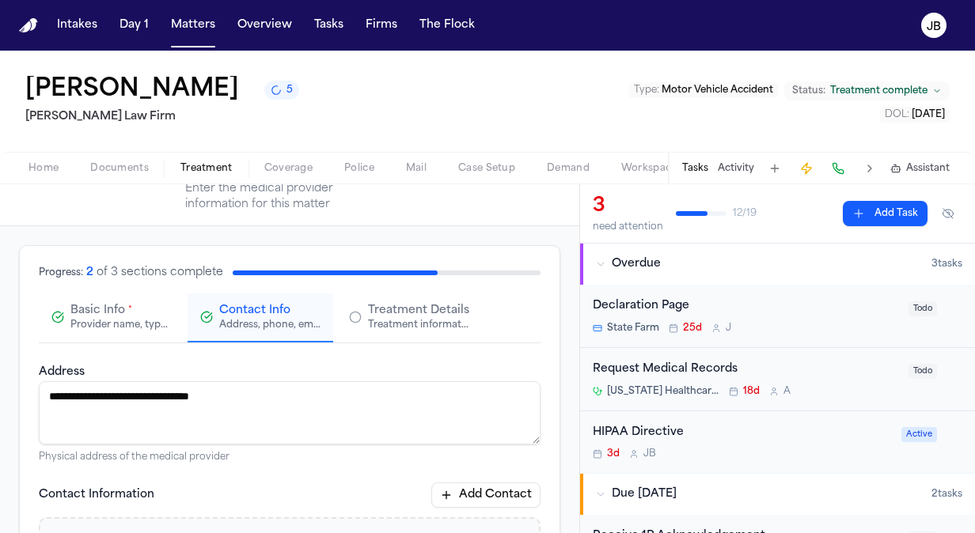
click at [400, 307] on span "Treatment Details" at bounding box center [418, 311] width 101 height 16
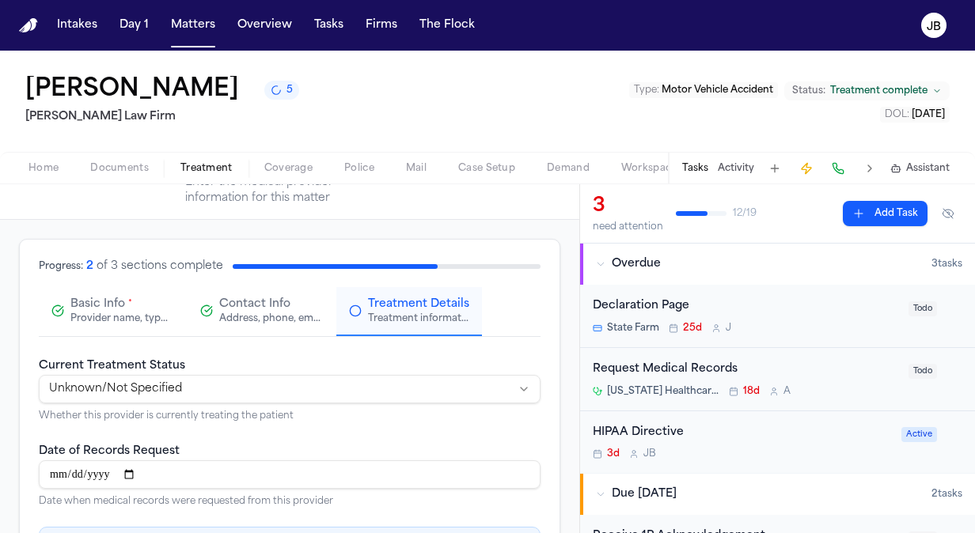
scroll to position [47, 0]
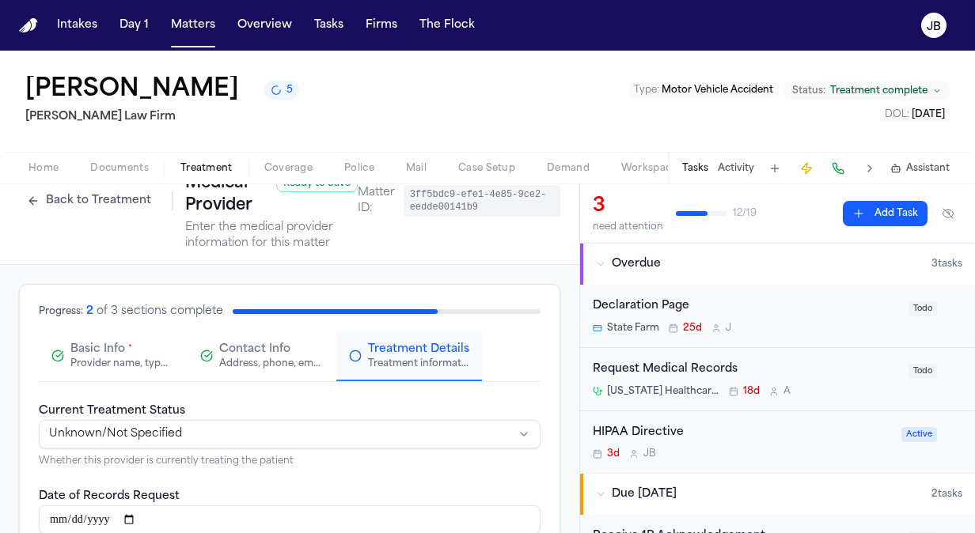
click at [258, 355] on span "Contact Info" at bounding box center [254, 350] width 71 height 16
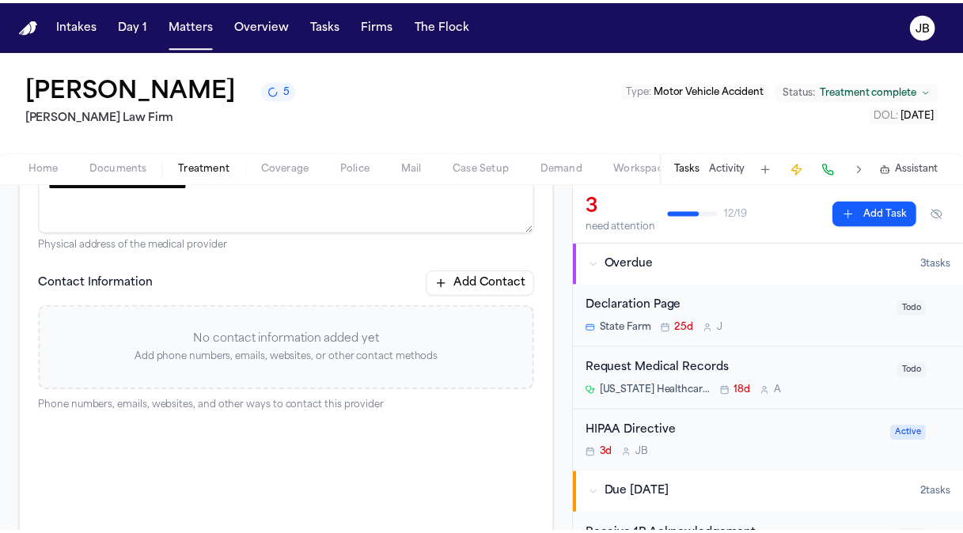
scroll to position [300, 0]
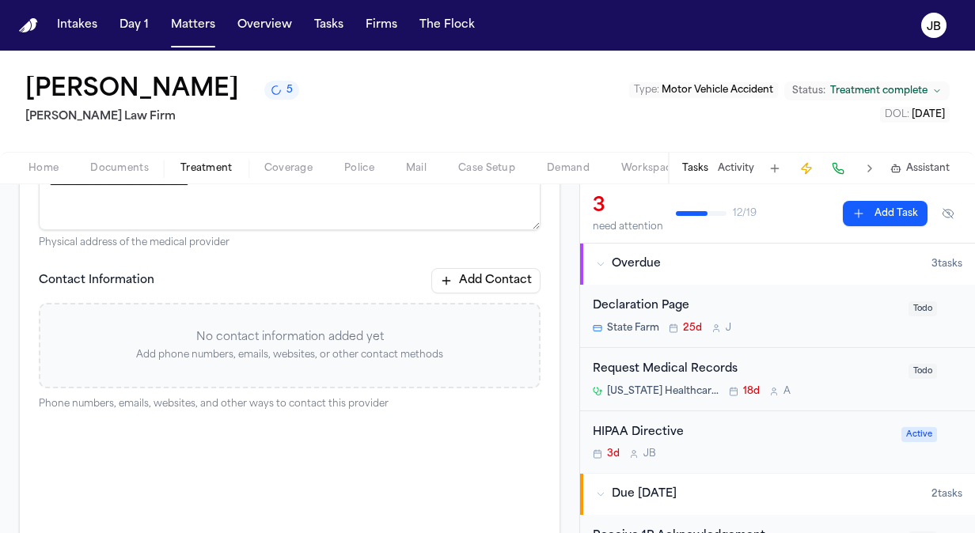
click at [483, 281] on button "Add Contact" at bounding box center [485, 280] width 109 height 25
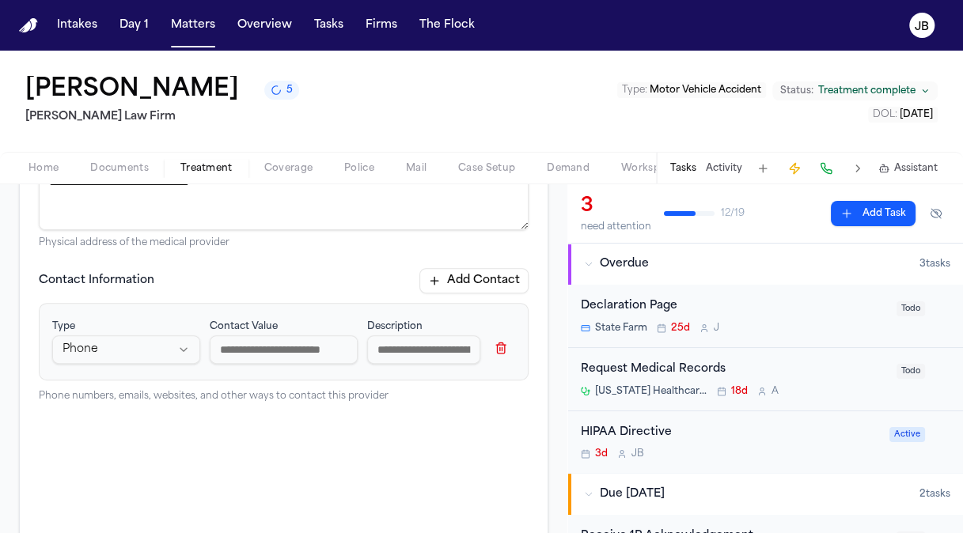
paste input "**********"
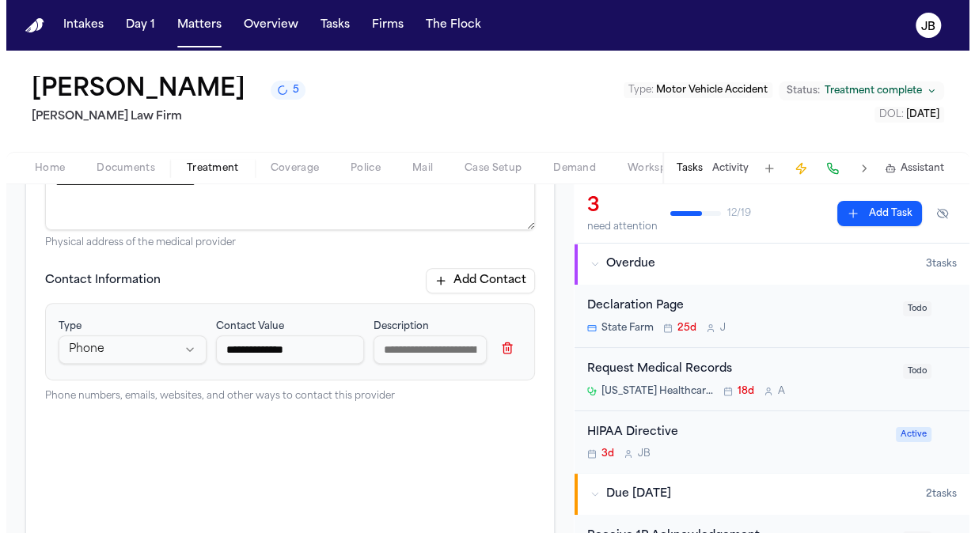
scroll to position [415, 0]
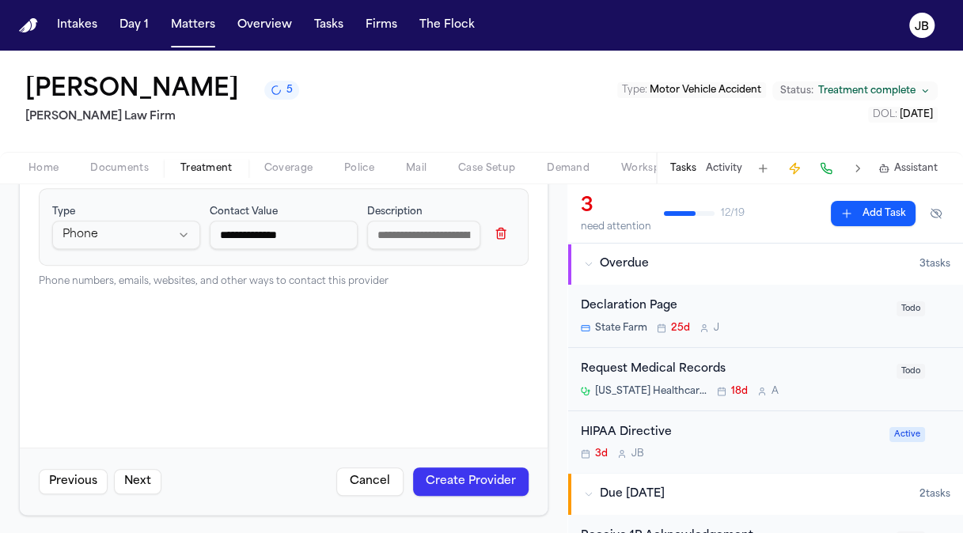
click at [484, 473] on button "Create Provider" at bounding box center [471, 482] width 116 height 28
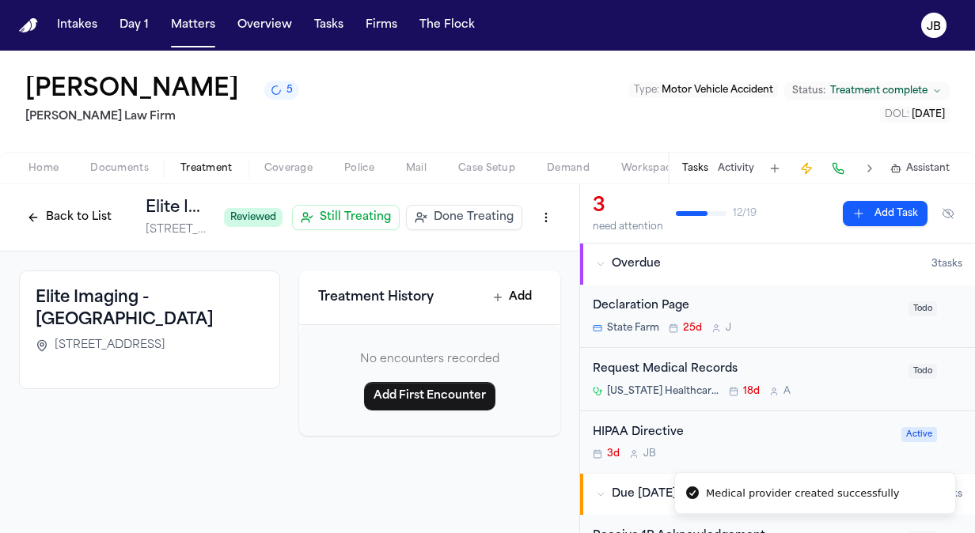
click at [458, 214] on span "Done Treating" at bounding box center [474, 218] width 80 height 16
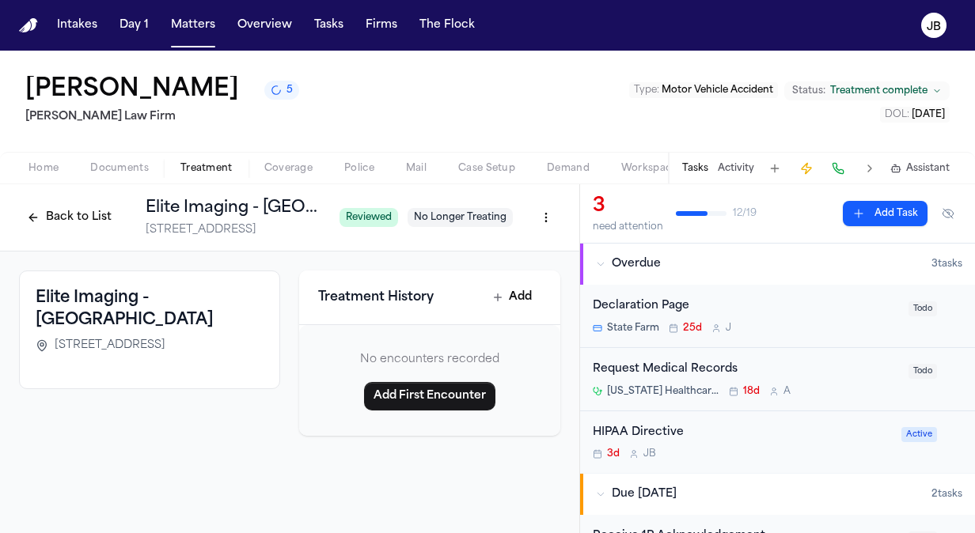
click at [71, 213] on button "Back to List" at bounding box center [69, 217] width 101 height 25
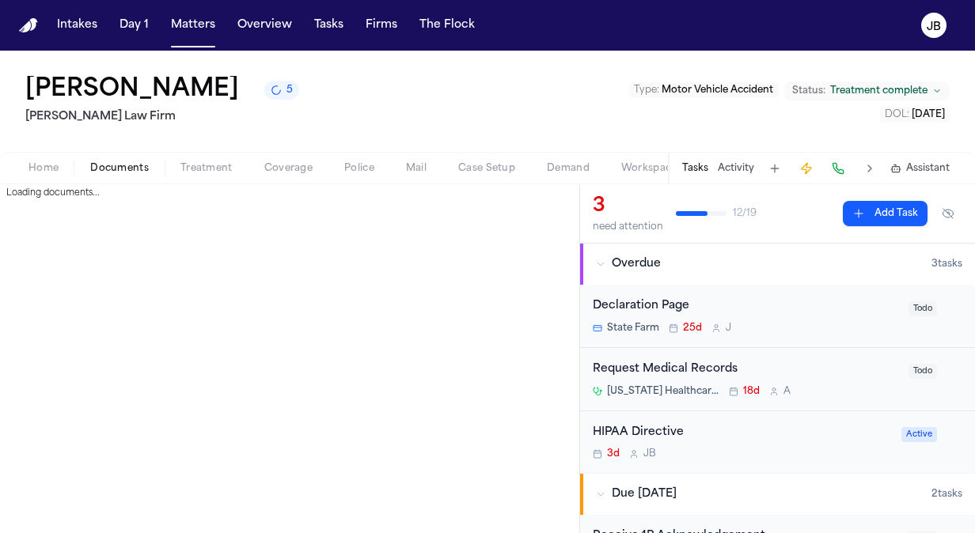
click at [119, 160] on button "Documents" at bounding box center [119, 168] width 90 height 19
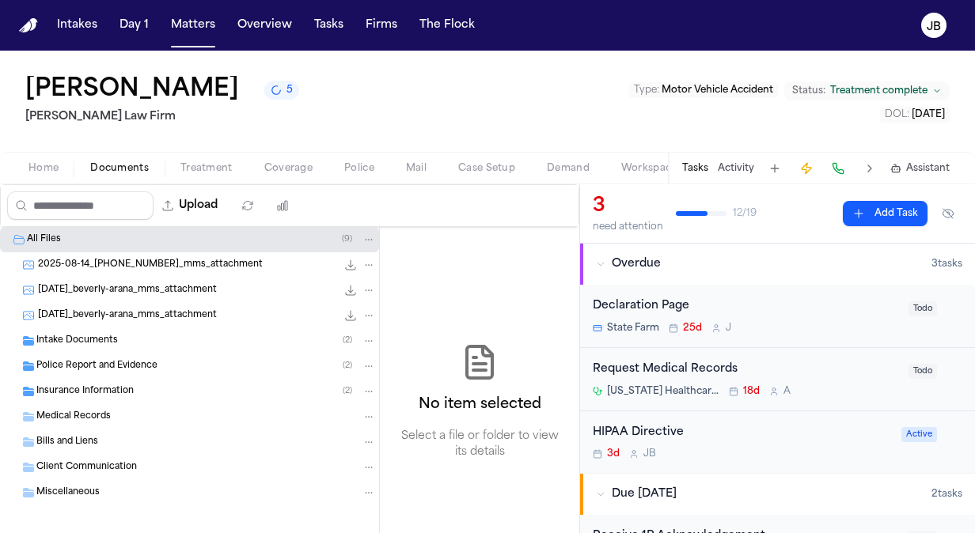
click at [145, 337] on div "Intake Documents ( 2 )" at bounding box center [206, 341] width 340 height 14
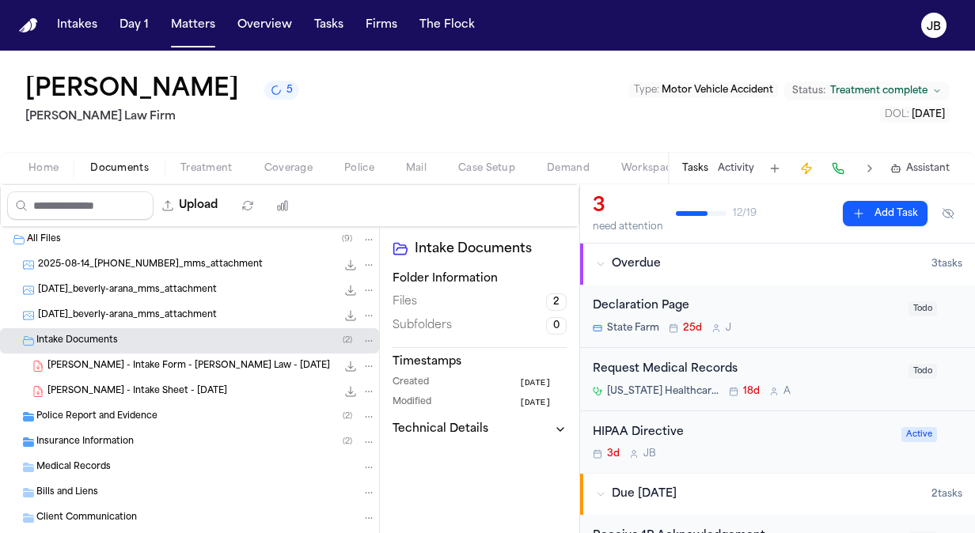
click at [155, 423] on div "Police Report and Evidence ( 2 )" at bounding box center [206, 417] width 340 height 14
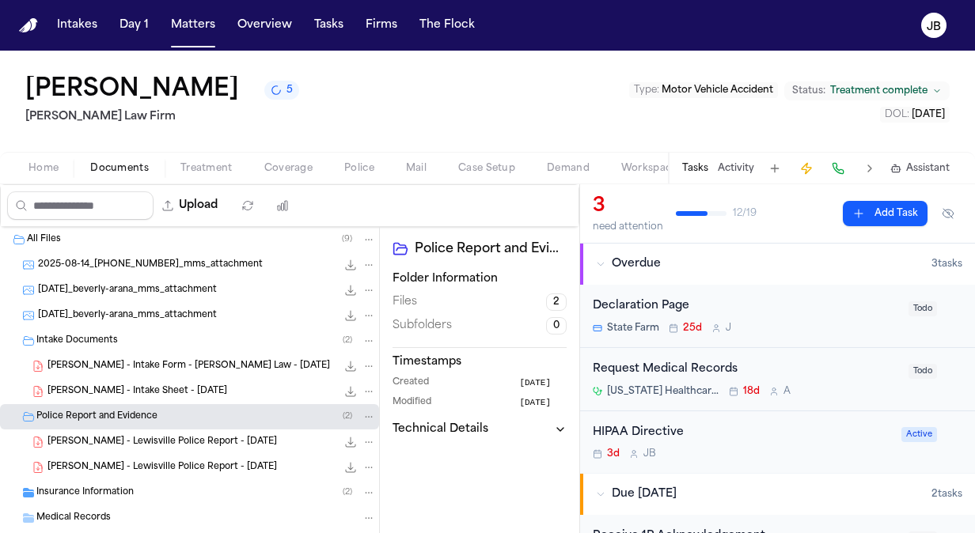
click at [145, 492] on div "Insurance Information ( 2 )" at bounding box center [206, 493] width 340 height 14
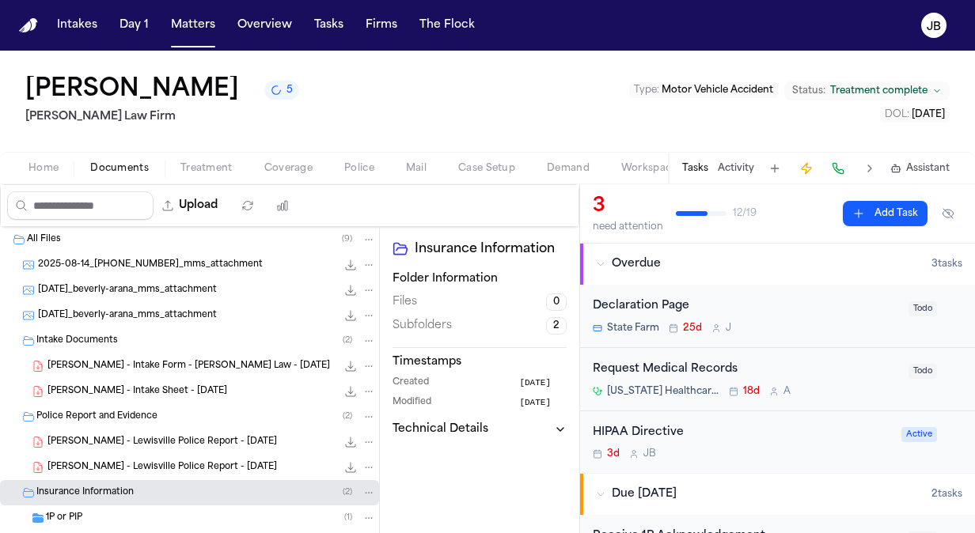
click at [112, 347] on div "Intake Documents ( 2 )" at bounding box center [189, 340] width 379 height 25
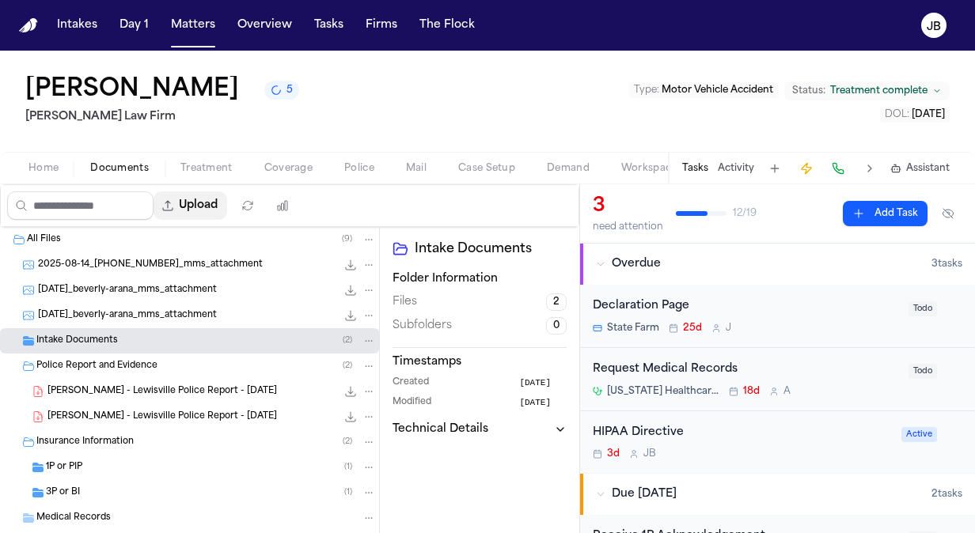
click at [214, 193] on button "Upload" at bounding box center [191, 206] width 74 height 28
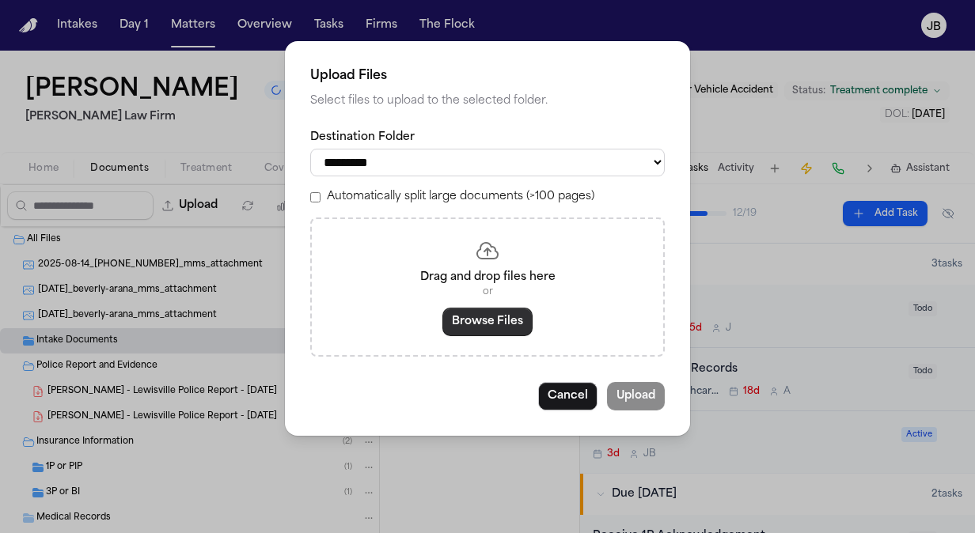
click at [485, 332] on button "Browse Files" at bounding box center [487, 322] width 90 height 28
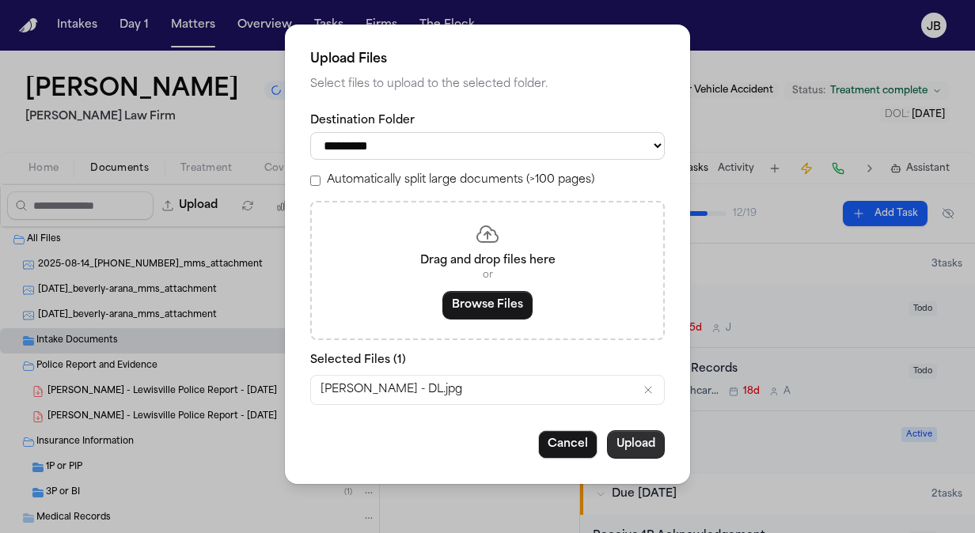
click at [636, 442] on button "Upload" at bounding box center [636, 445] width 58 height 28
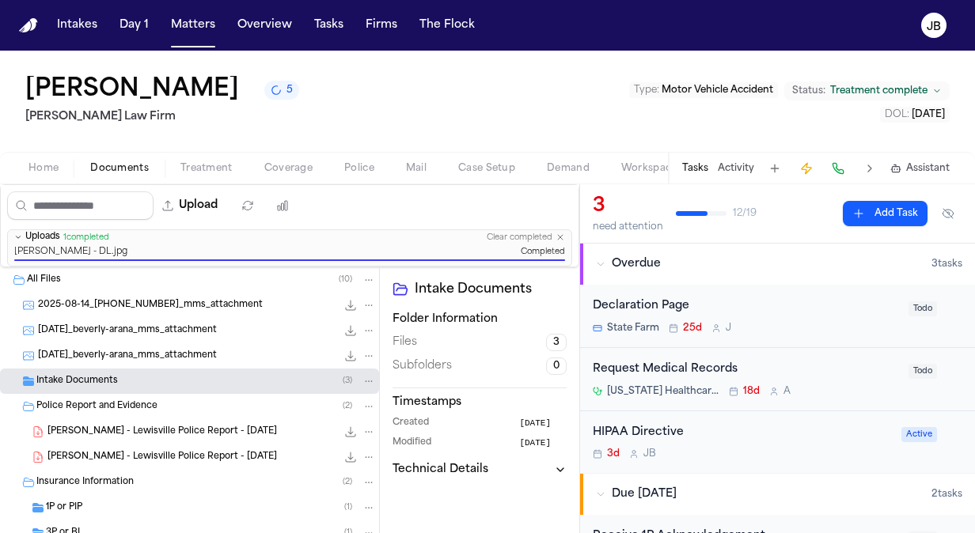
click at [220, 302] on span "2025-08-14_[PHONE_NUMBER]_mms_attachment" at bounding box center [150, 305] width 225 height 13
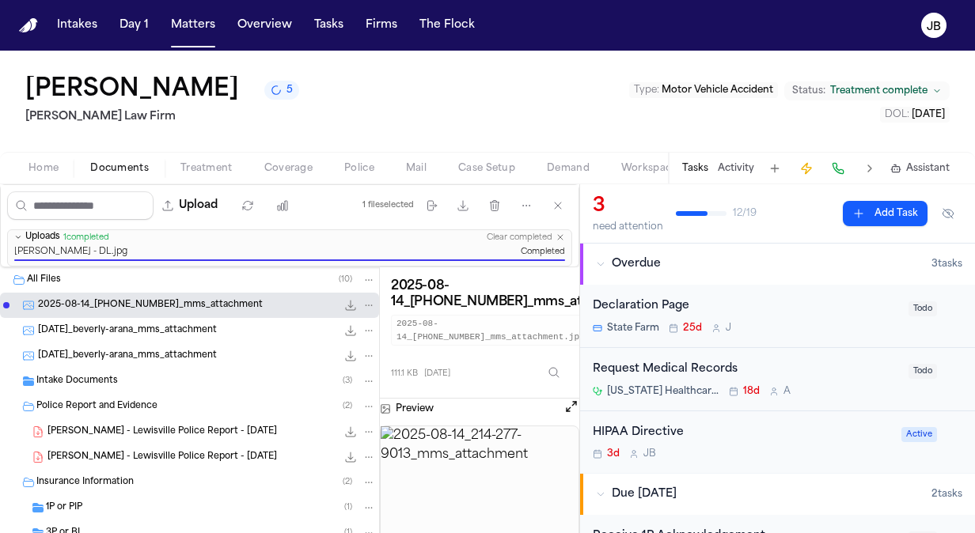
click at [196, 331] on span "[DATE]_beverly-arana_mms_attachment" at bounding box center [127, 330] width 179 height 13
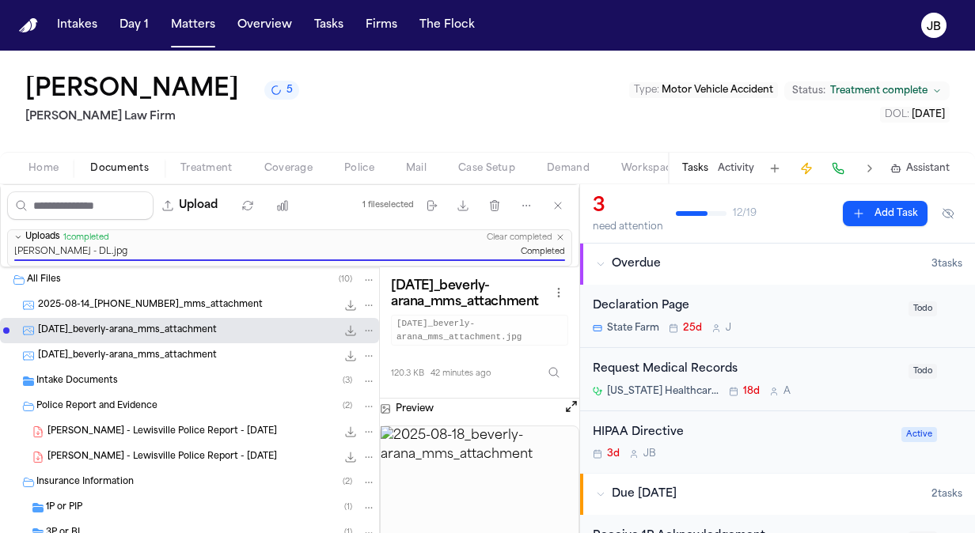
click at [192, 350] on span "[DATE]_beverly-arana_mms_attachment" at bounding box center [127, 356] width 179 height 13
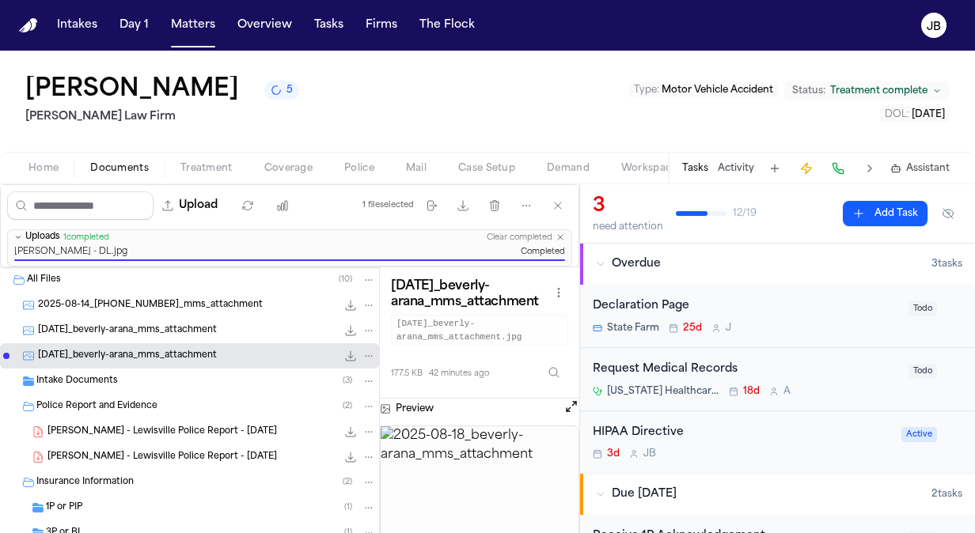
click at [560, 233] on icon "button" at bounding box center [560, 237] width 9 height 9
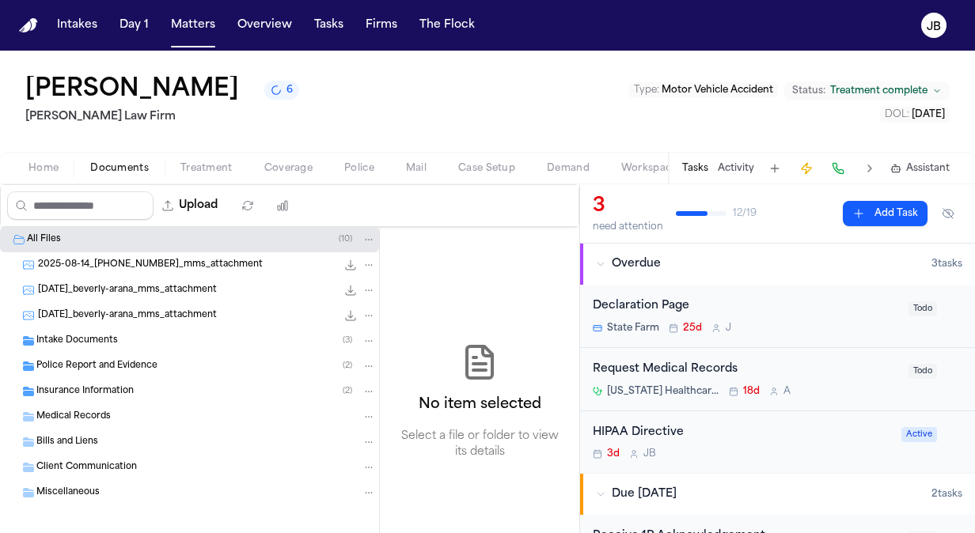
click at [123, 336] on div "Intake Documents ( 3 )" at bounding box center [206, 341] width 340 height 14
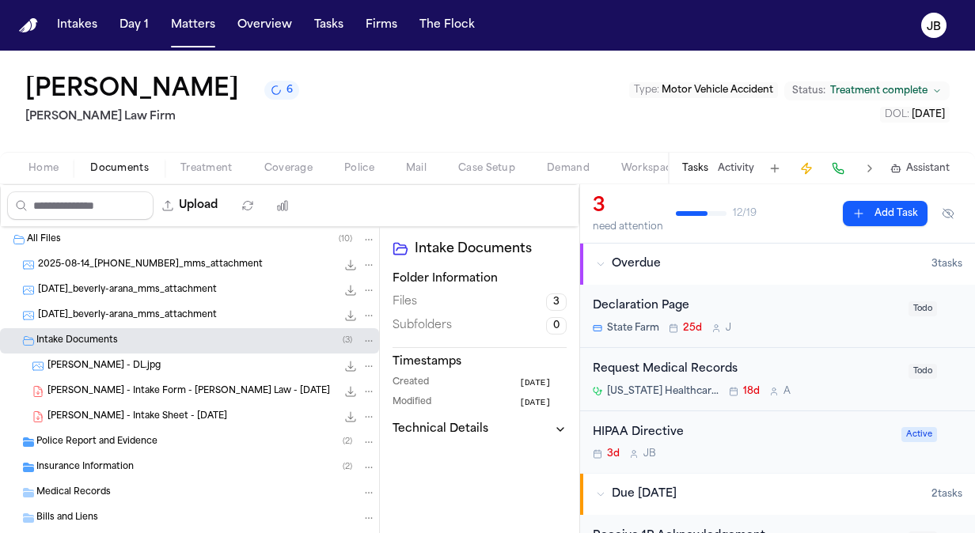
click at [880, 203] on button "Add Task" at bounding box center [885, 213] width 85 height 25
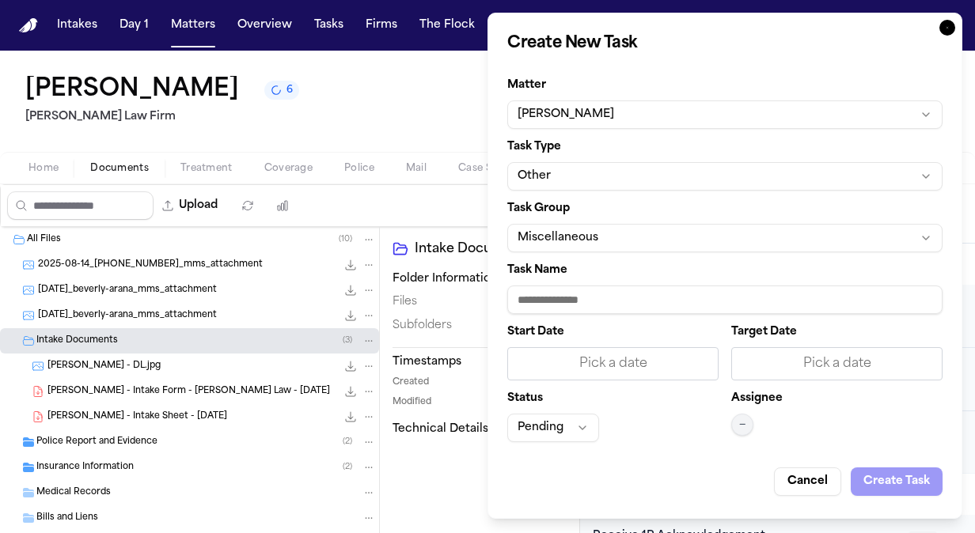
click at [573, 184] on button "Other" at bounding box center [724, 176] width 435 height 28
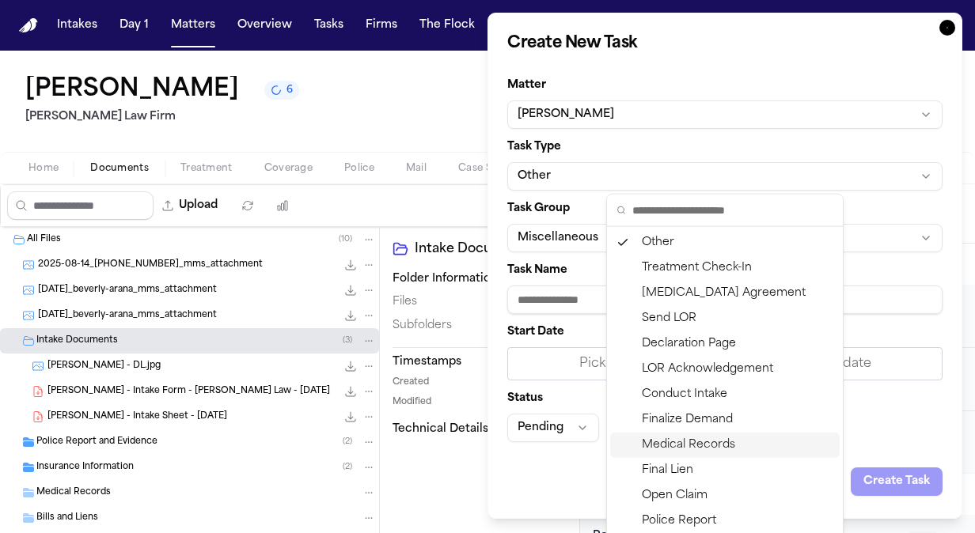
click at [711, 445] on div "Medical Records" at bounding box center [725, 445] width 230 height 25
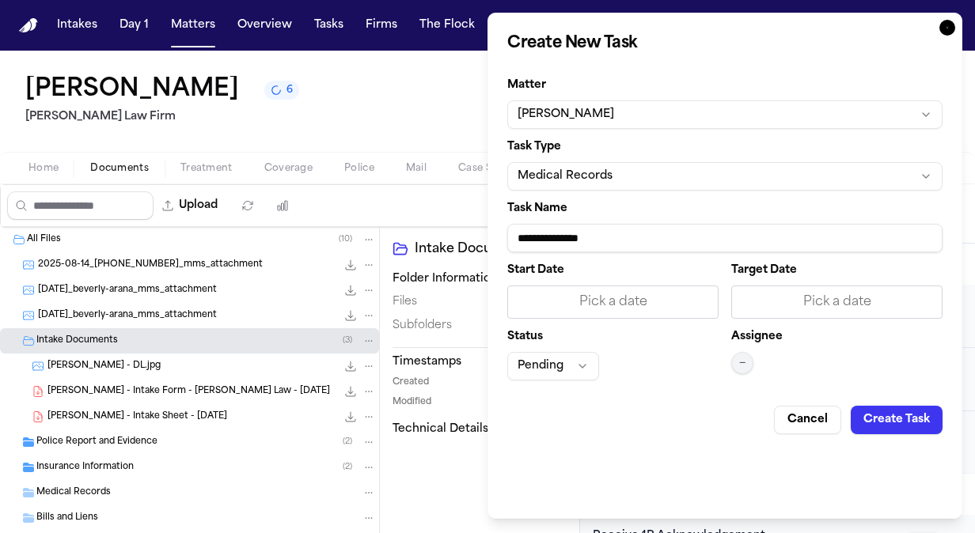
drag, startPoint x: 554, startPoint y: 243, endPoint x: 431, endPoint y: 242, distance: 122.7
click at [431, 242] on body "Intakes Day 1 Matters Overview Tasks Firms The [PERSON_NAME] [PERSON_NAME] 6 [P…" at bounding box center [487, 266] width 975 height 533
type input "**********"
click at [641, 358] on div "Pending" at bounding box center [612, 366] width 211 height 28
click at [633, 298] on div "Pick a date" at bounding box center [613, 302] width 191 height 19
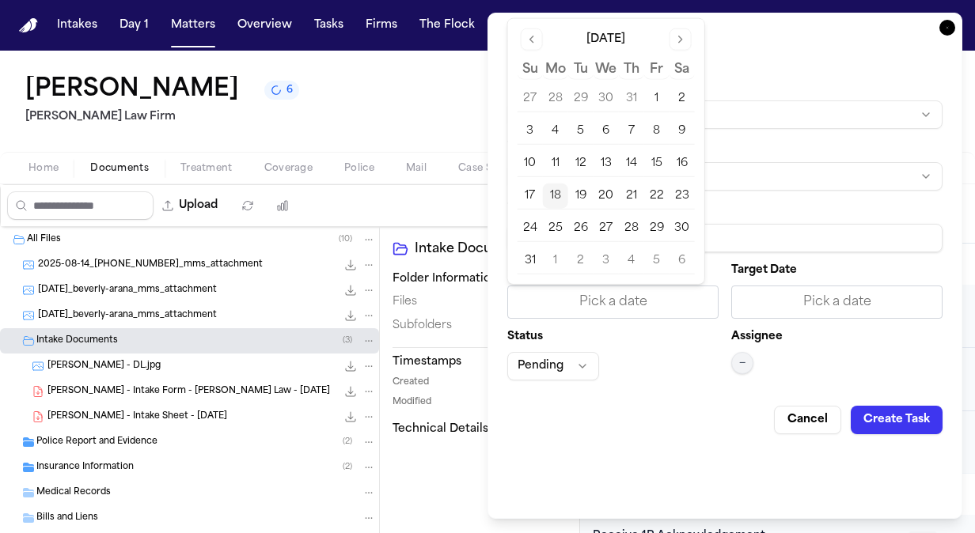
click at [579, 192] on button "19" at bounding box center [580, 196] width 25 height 25
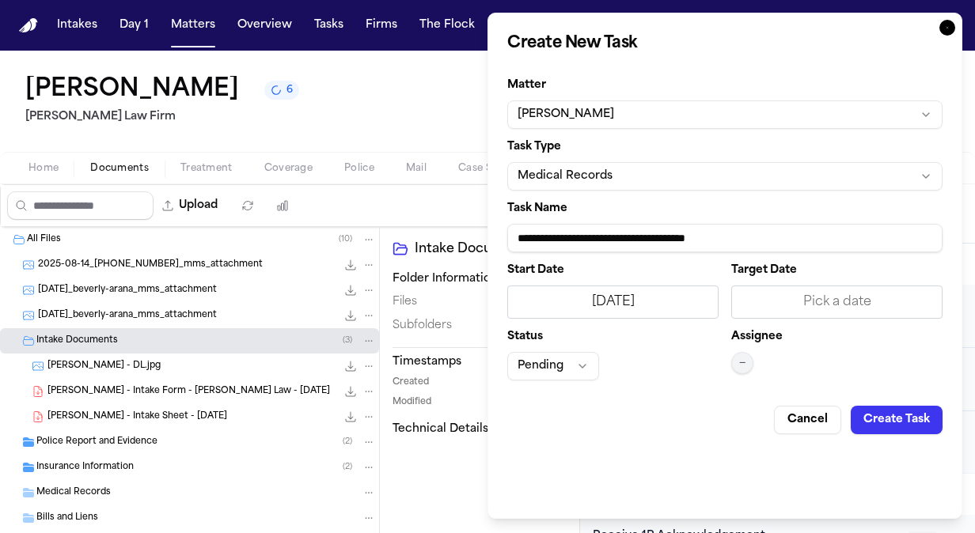
click at [857, 305] on div "Pick a date" at bounding box center [837, 302] width 191 height 19
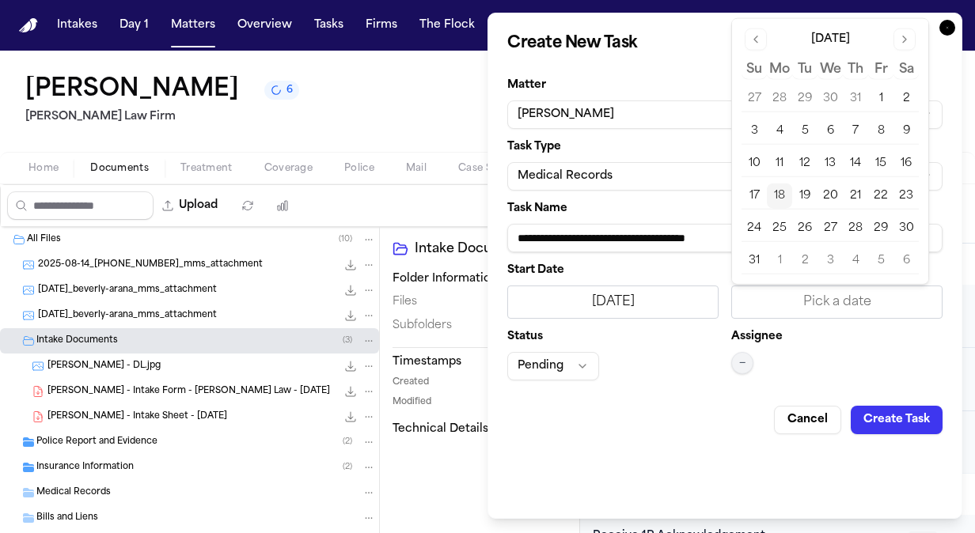
click at [807, 195] on button "19" at bounding box center [804, 196] width 25 height 25
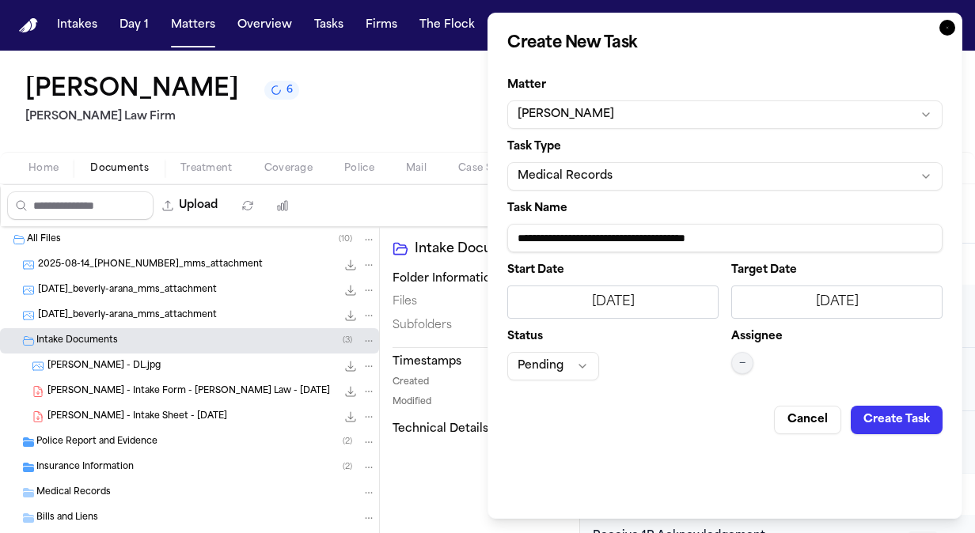
click at [666, 361] on div "Pending" at bounding box center [612, 366] width 211 height 28
click at [745, 366] on span "—" at bounding box center [742, 363] width 6 height 13
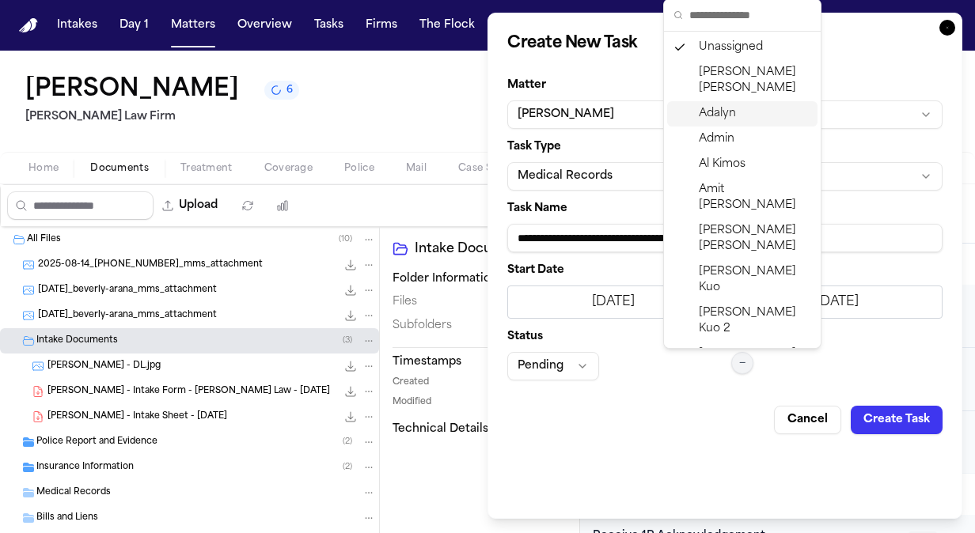
click at [740, 101] on div "Adalyn" at bounding box center [742, 113] width 150 height 25
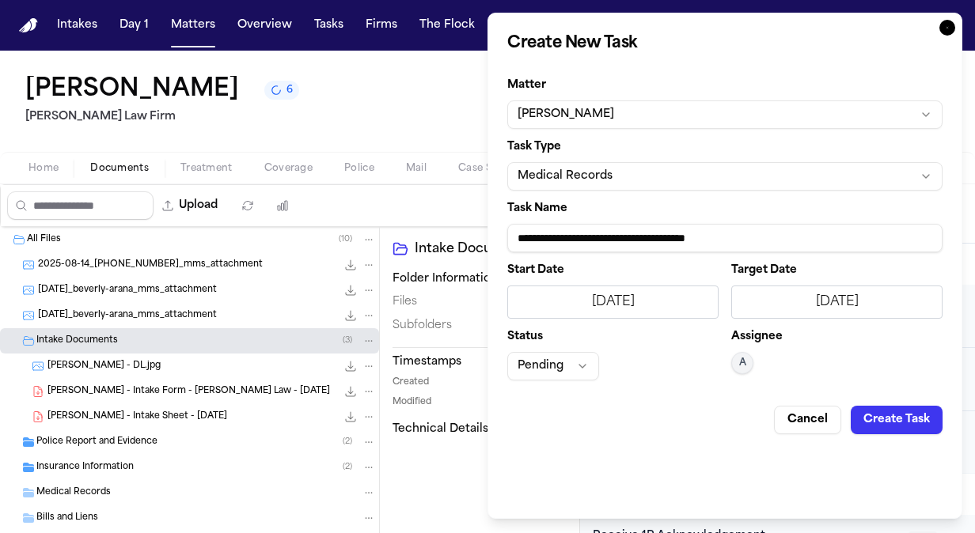
click at [909, 426] on button "Create Task" at bounding box center [897, 420] width 92 height 28
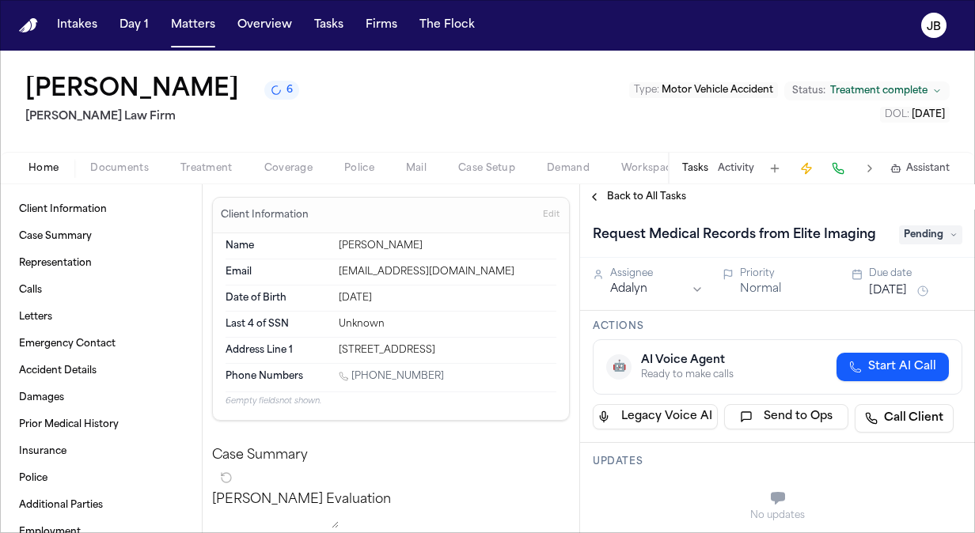
click at [169, 117] on h2 "[PERSON_NAME] Law Firm" at bounding box center [162, 117] width 274 height 19
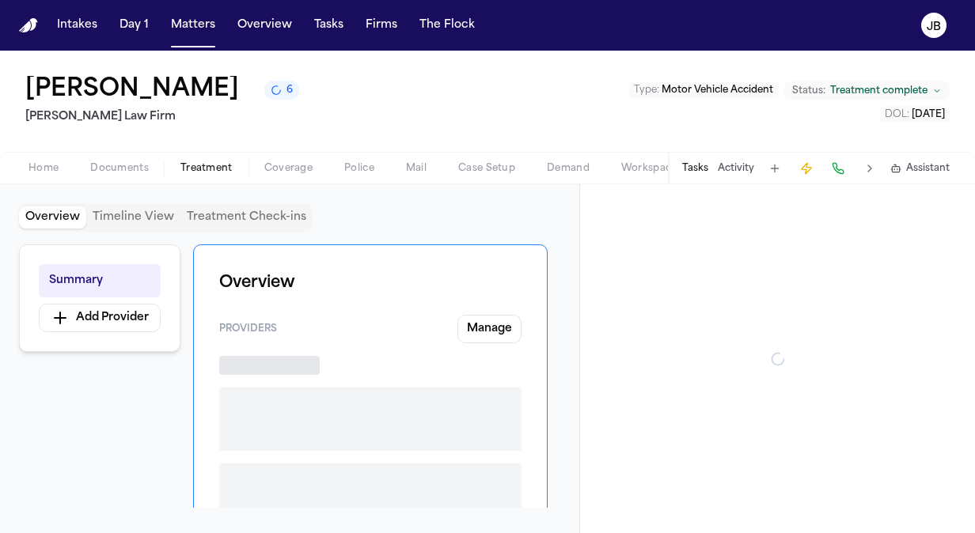
click at [214, 168] on span "Treatment" at bounding box center [206, 168] width 52 height 13
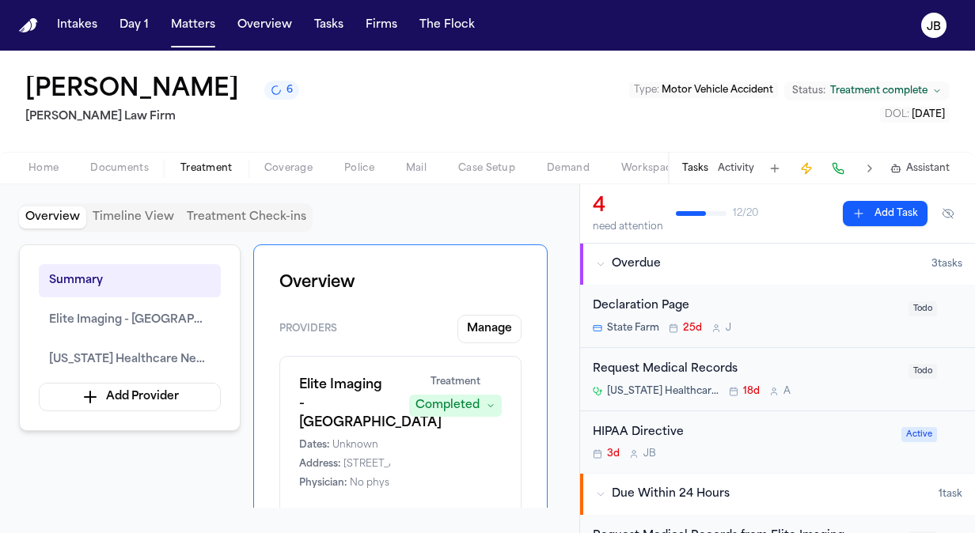
scroll to position [33, 0]
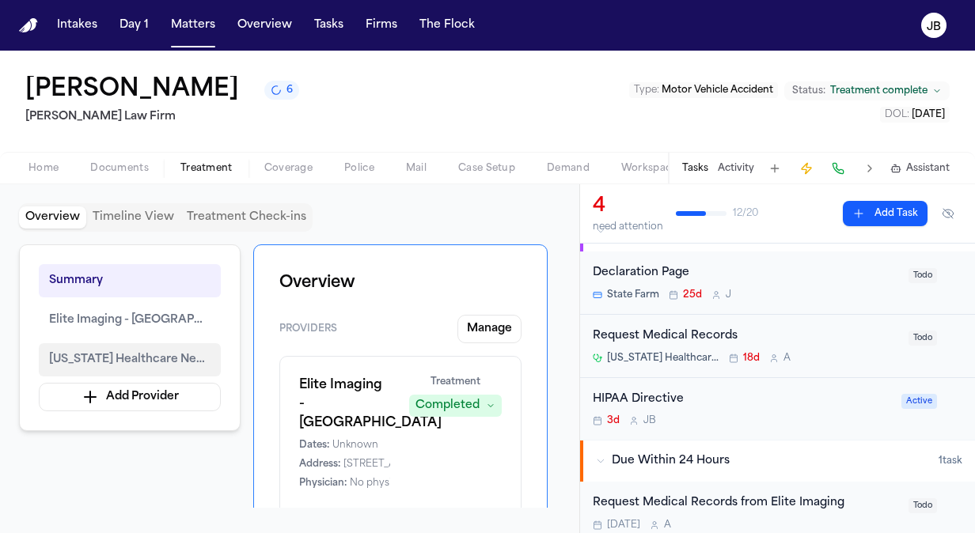
click at [154, 348] on button "[US_STATE] Healthcare Neck & Back Clinics P.A." at bounding box center [130, 359] width 182 height 33
click at [154, 346] on button "[US_STATE] Healthcare Neck & Back Clinics P.A." at bounding box center [130, 359] width 182 height 33
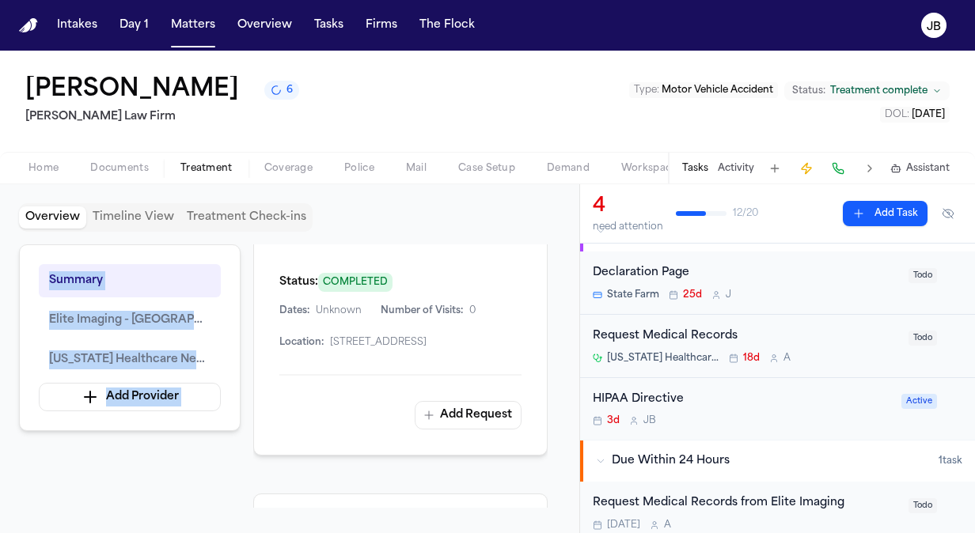
scroll to position [555, 0]
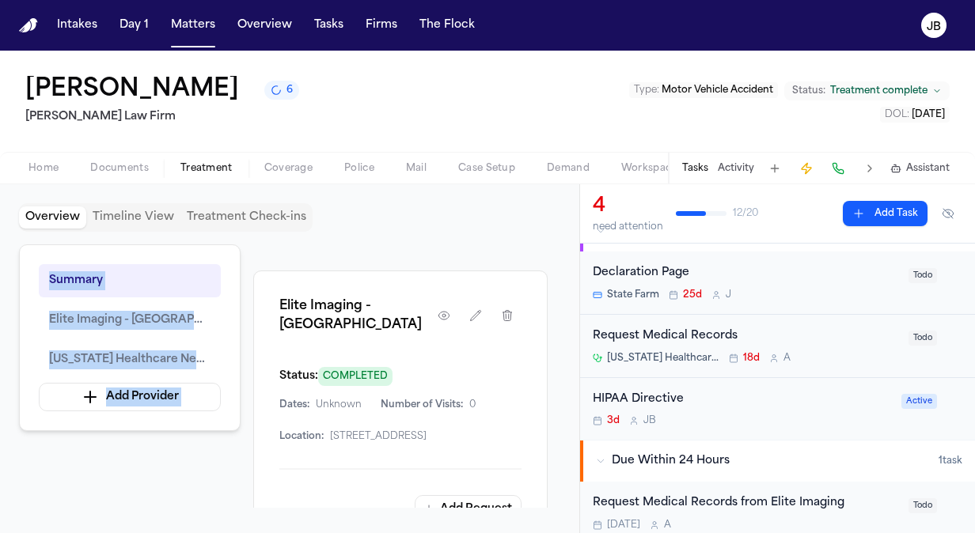
drag, startPoint x: 465, startPoint y: 461, endPoint x: 461, endPoint y: 431, distance: 30.4
click at [461, 431] on div "Overview Providers Manage Elite Imaging - [GEOGRAPHIC_DATA] Dates: Unknown Addr…" at bounding box center [400, 377] width 294 height 264
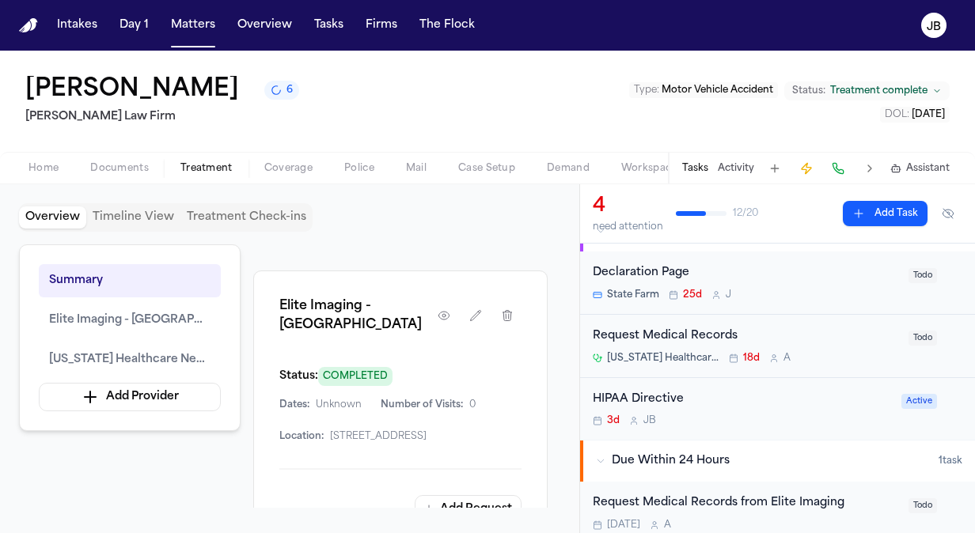
click at [214, 476] on div "Summary Elite Imaging - [GEOGRAPHIC_DATA] [US_STATE] Healthcare Neck & Back Cli…" at bounding box center [289, 377] width 541 height 264
click at [193, 16] on button "Matters" at bounding box center [193, 25] width 57 height 28
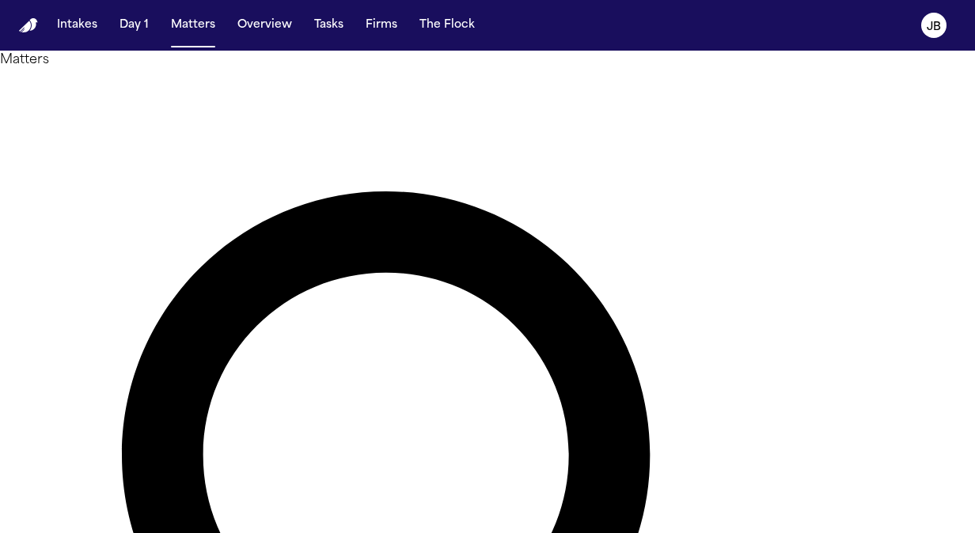
type input "*******"
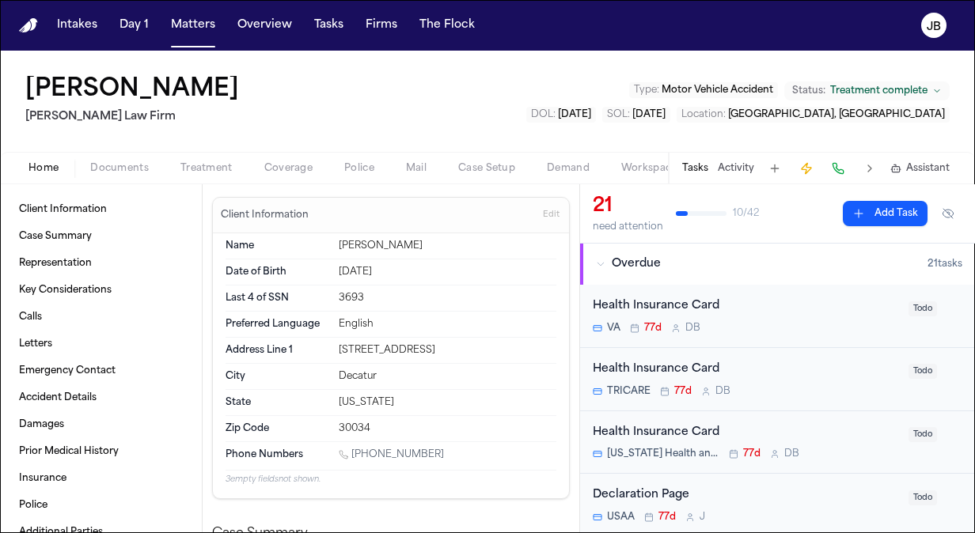
click at [726, 164] on button "Activity" at bounding box center [736, 168] width 36 height 13
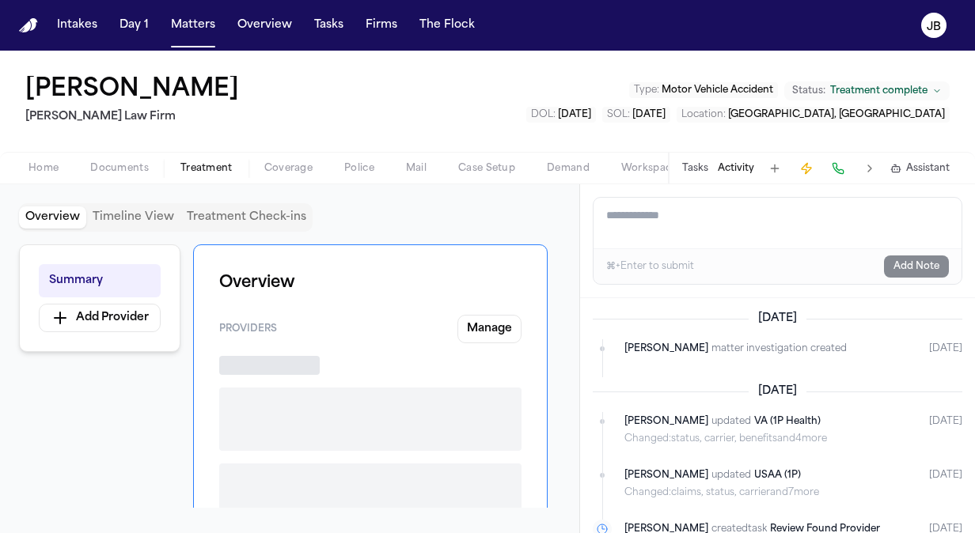
click at [220, 167] on span "Treatment" at bounding box center [206, 168] width 52 height 13
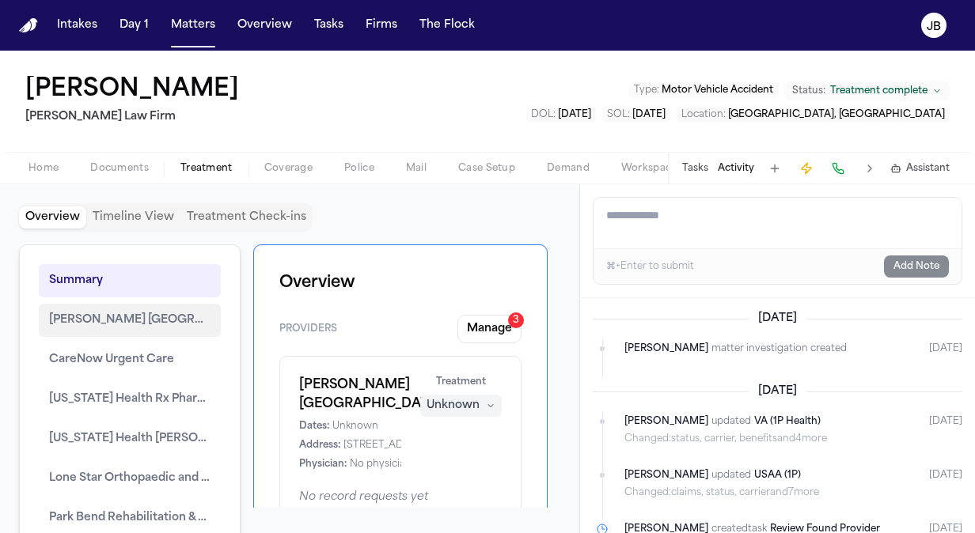
click at [117, 309] on button "[PERSON_NAME] [GEOGRAPHIC_DATA]" at bounding box center [130, 320] width 182 height 33
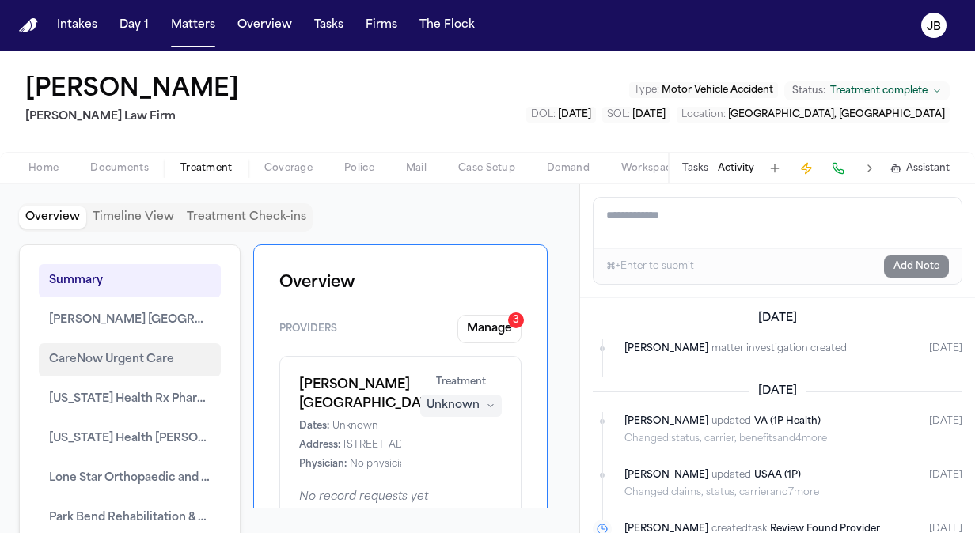
click at [138, 347] on button "CareNow Urgent Care" at bounding box center [130, 359] width 182 height 33
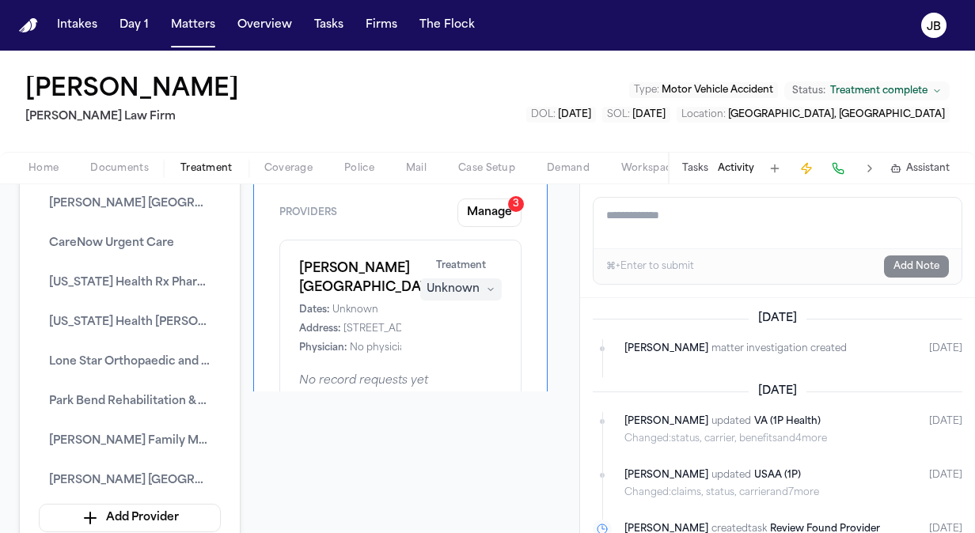
scroll to position [106, 0]
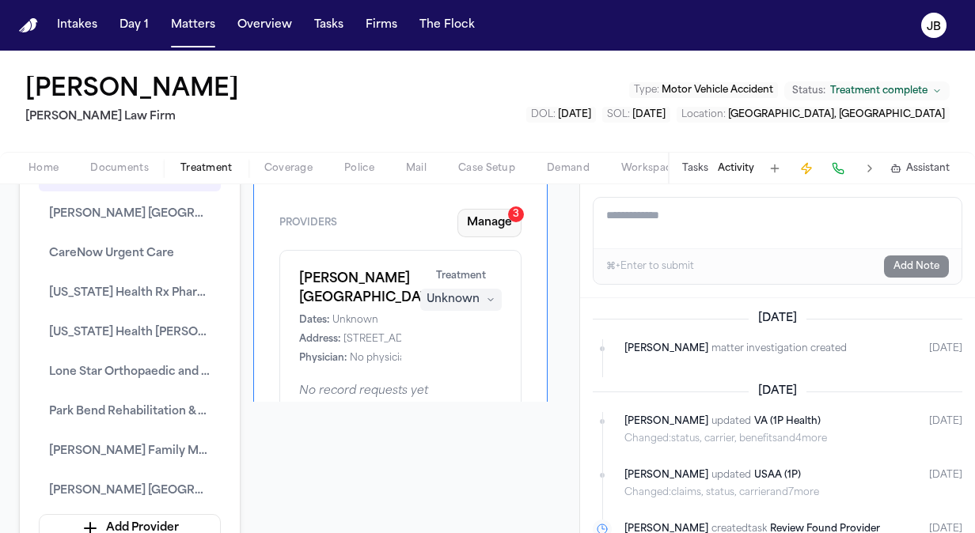
click at [472, 217] on button "Manage 3" at bounding box center [489, 223] width 64 height 28
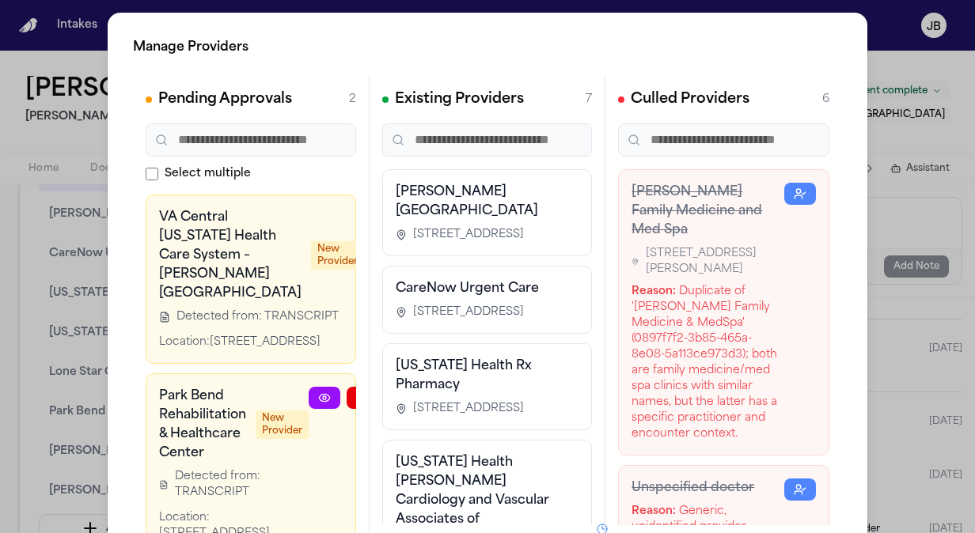
click at [462, 315] on div "CareNow Urgent Care [STREET_ADDRESS]" at bounding box center [488, 299] width 184 height 41
click at [17, 225] on div "Manage Providers Pending Approvals 2 Select multiple VA Central [US_STATE] Heal…" at bounding box center [487, 321] width 975 height 643
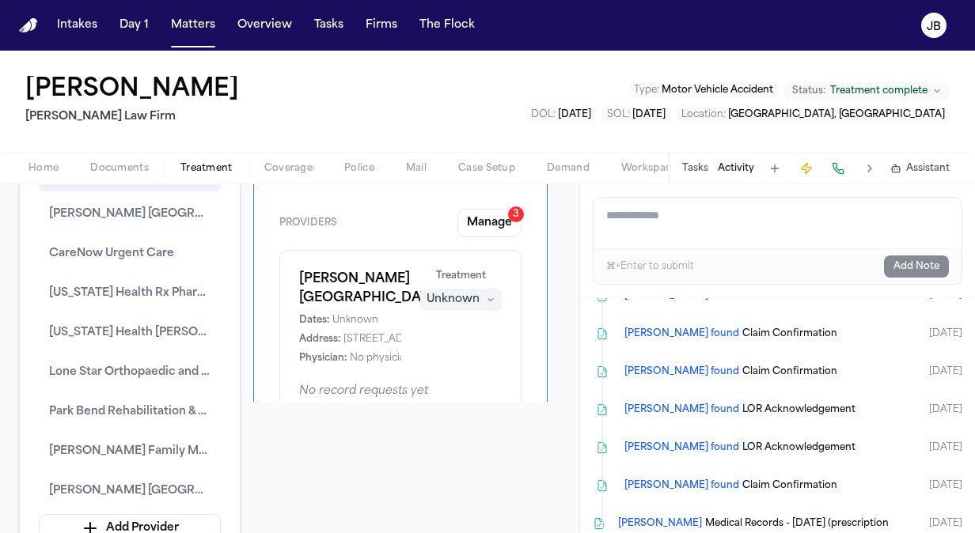
scroll to position [0, 0]
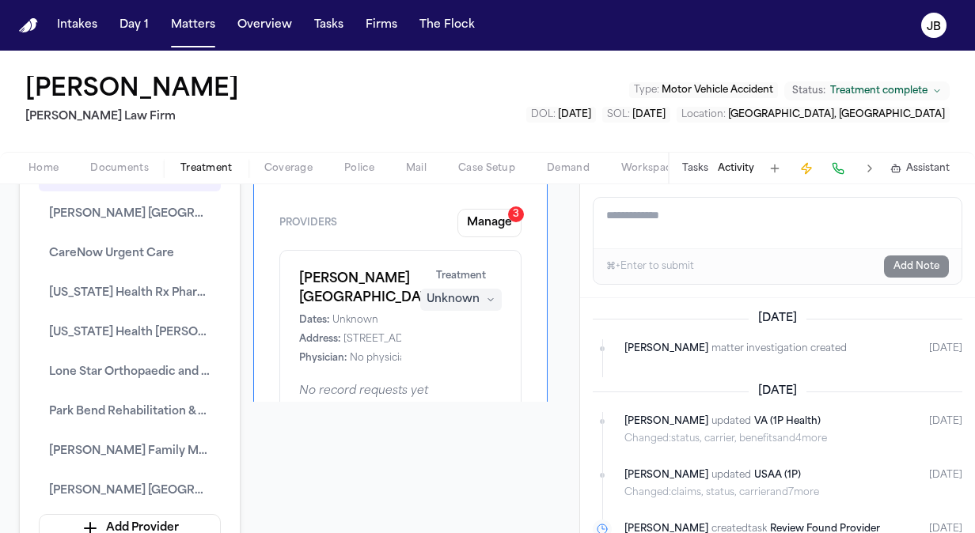
click at [5, 113] on div "[PERSON_NAME] [PERSON_NAME] Law Firm Type : Motor Vehicle Accident Status: Trea…" at bounding box center [487, 101] width 975 height 101
click at [201, 17] on button "Matters" at bounding box center [193, 25] width 57 height 28
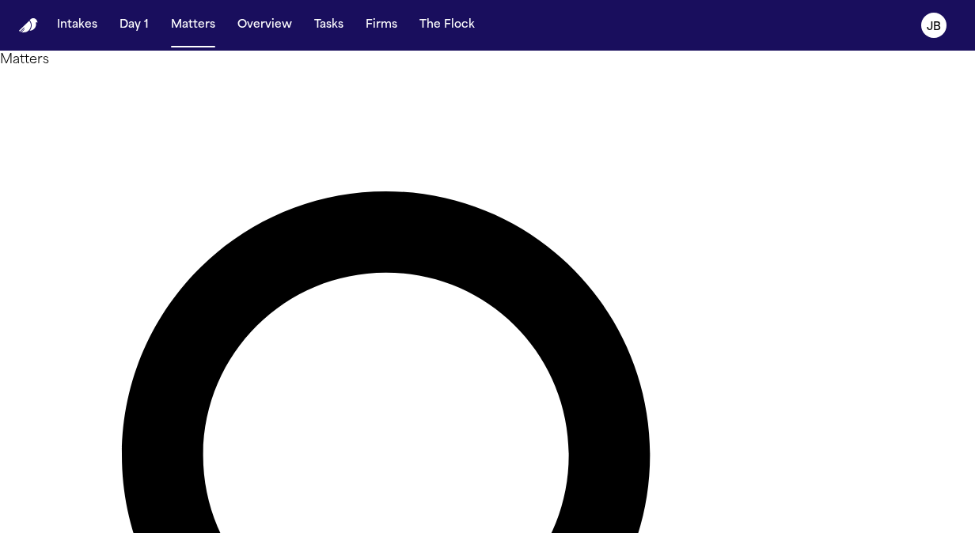
drag, startPoint x: 302, startPoint y: 101, endPoint x: 144, endPoint y: 109, distance: 157.7
type input "*******"
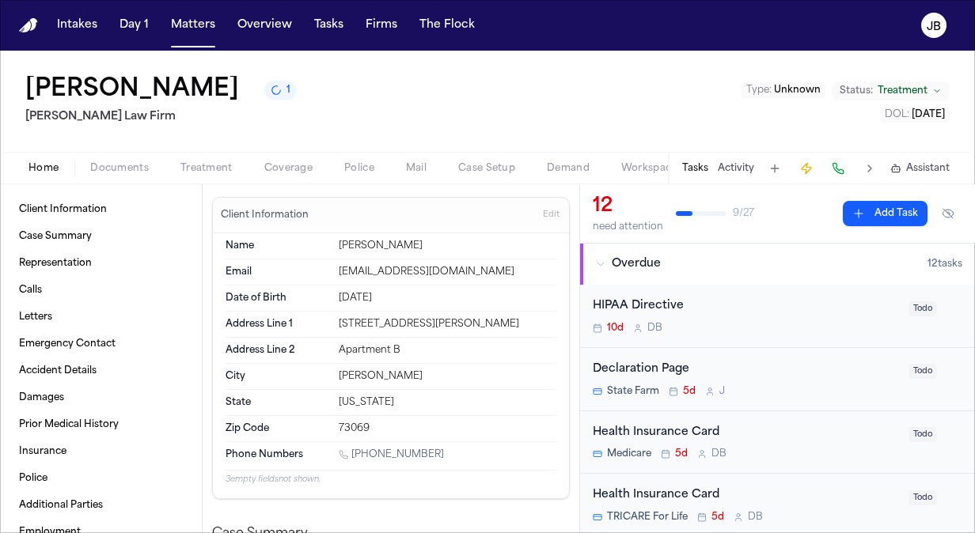
click at [206, 161] on button "Treatment" at bounding box center [207, 168] width 84 height 19
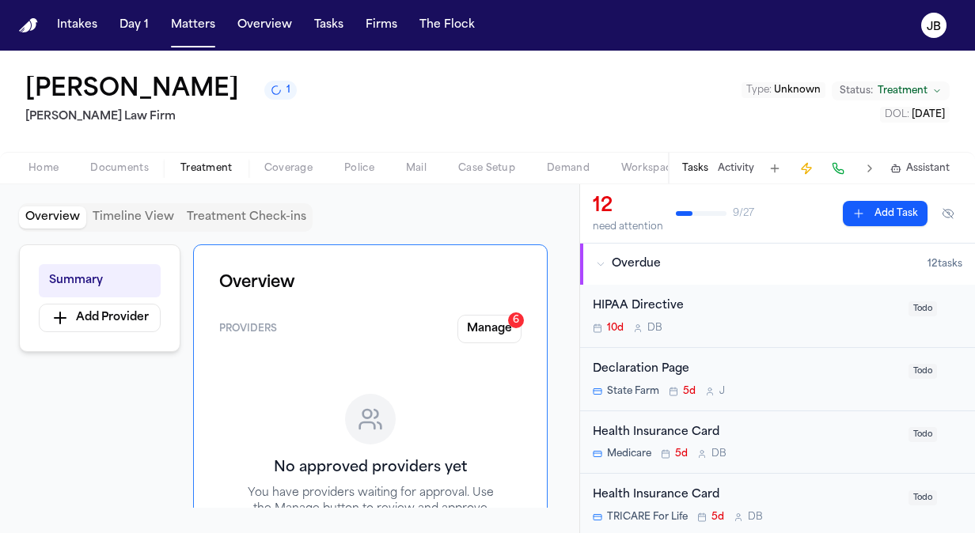
click at [119, 171] on span "Documents" at bounding box center [119, 168] width 59 height 13
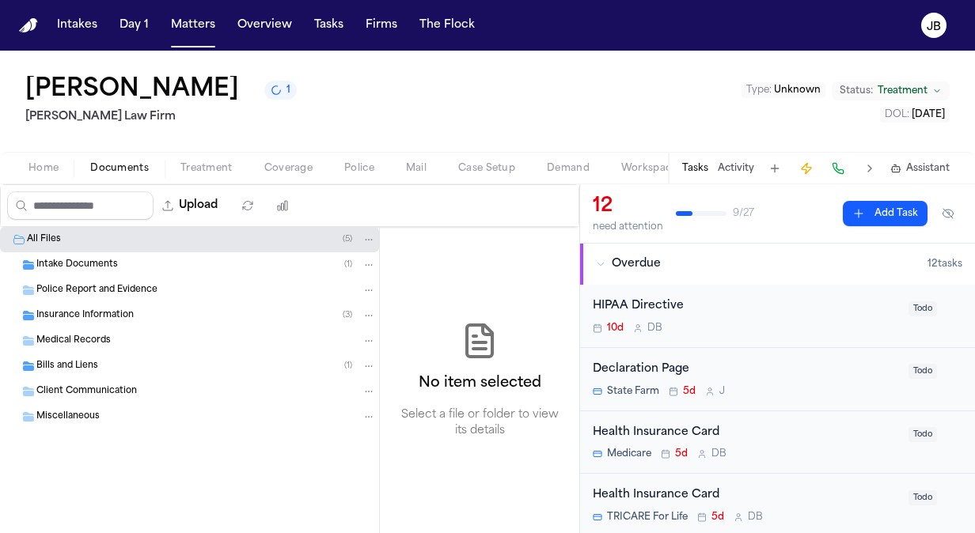
click at [100, 362] on div "Bills and Liens ( 1 )" at bounding box center [206, 366] width 340 height 14
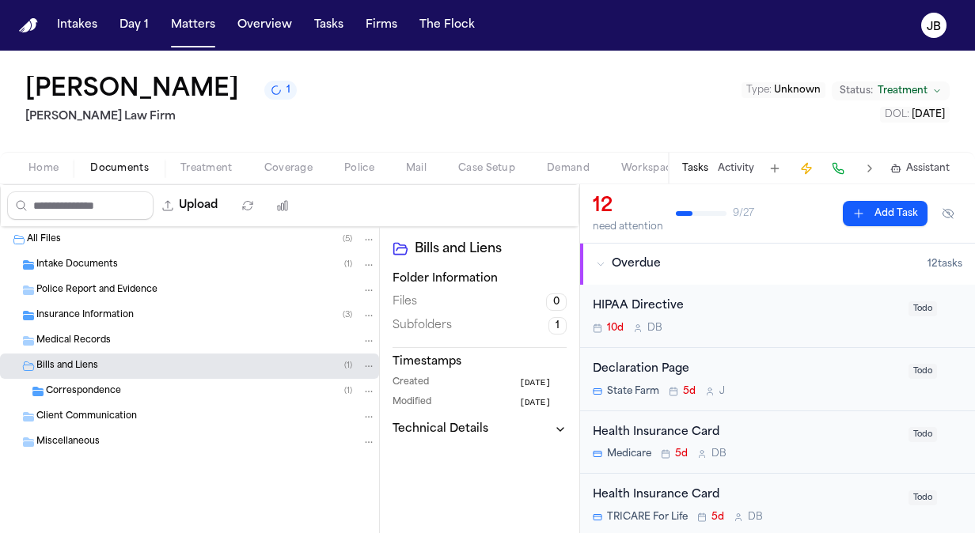
click at [95, 396] on span "Correspondence" at bounding box center [83, 391] width 75 height 13
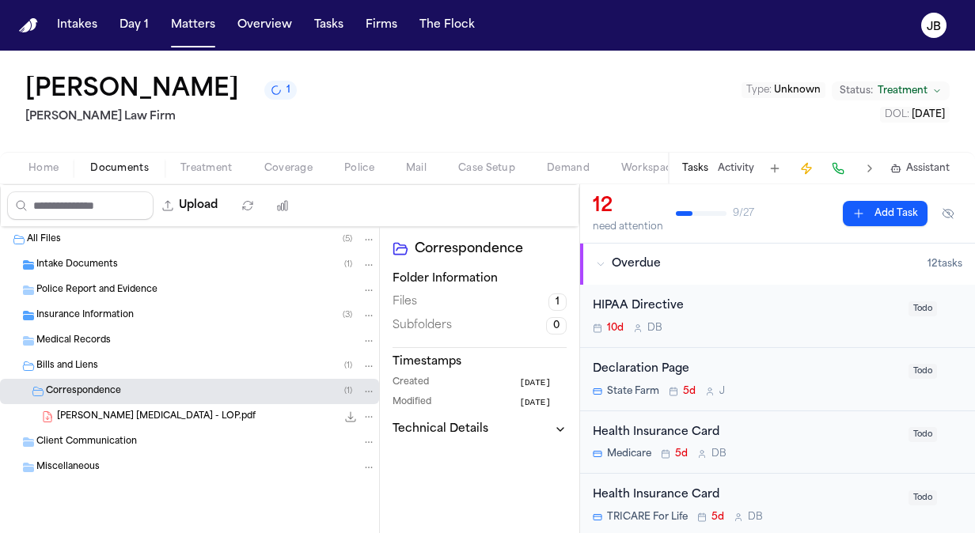
click at [127, 413] on span "[PERSON_NAME] [MEDICAL_DATA] - LOP.pdf" at bounding box center [156, 417] width 199 height 13
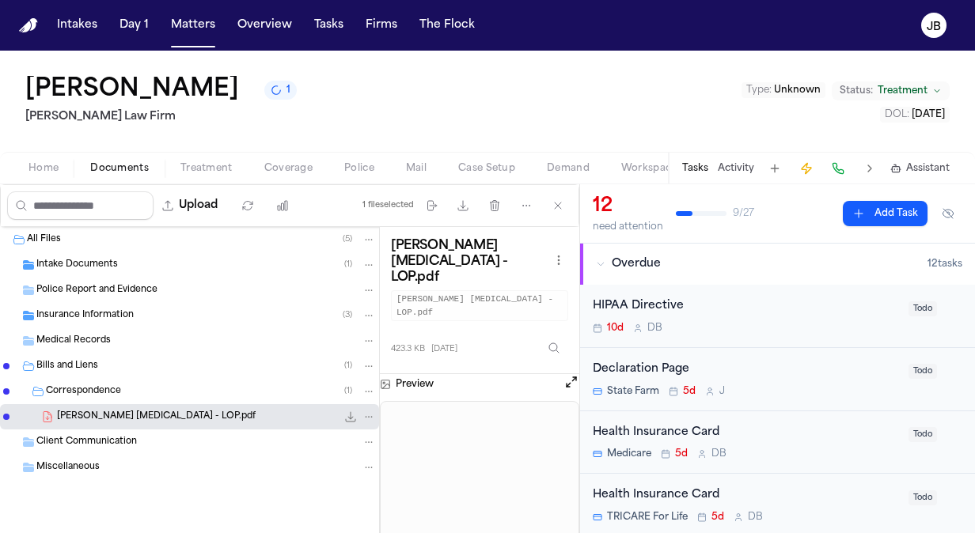
click at [66, 519] on div "All Files ( 5 ) Intake Documents ( 1 ) Police Report and Evidence Insurance Inf…" at bounding box center [189, 393] width 379 height 332
click at [570, 374] on button "Open preview" at bounding box center [571, 382] width 16 height 16
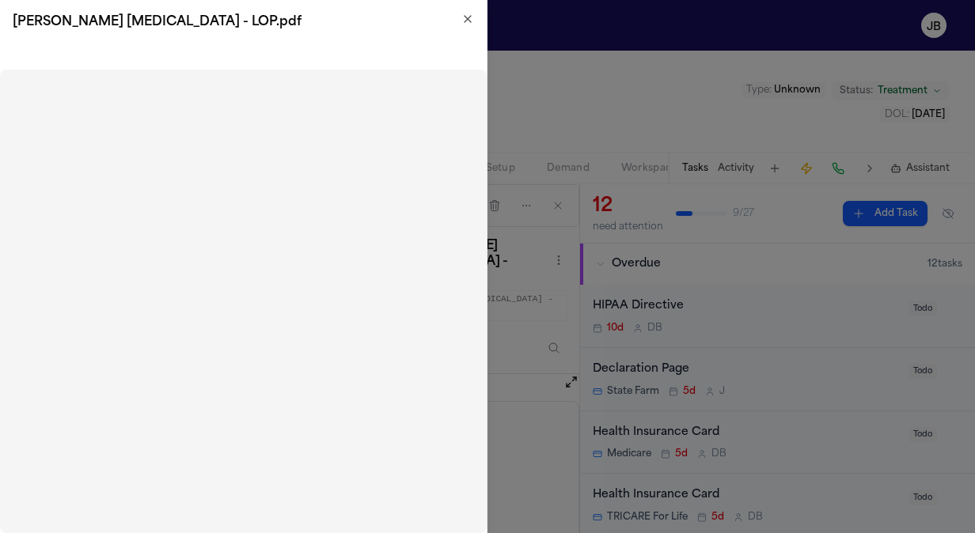
click at [467, 17] on icon "button" at bounding box center [468, 19] width 6 height 6
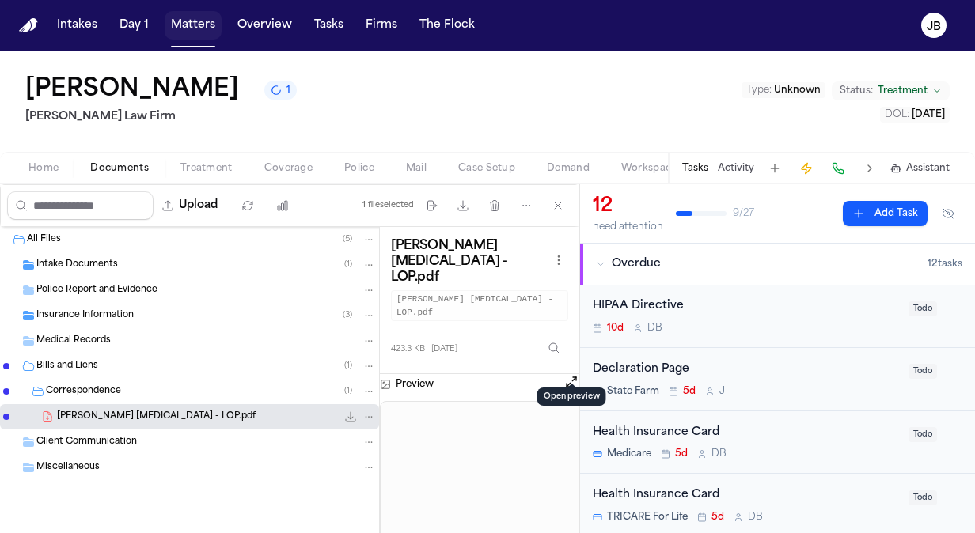
click at [173, 21] on button "Matters" at bounding box center [193, 25] width 57 height 28
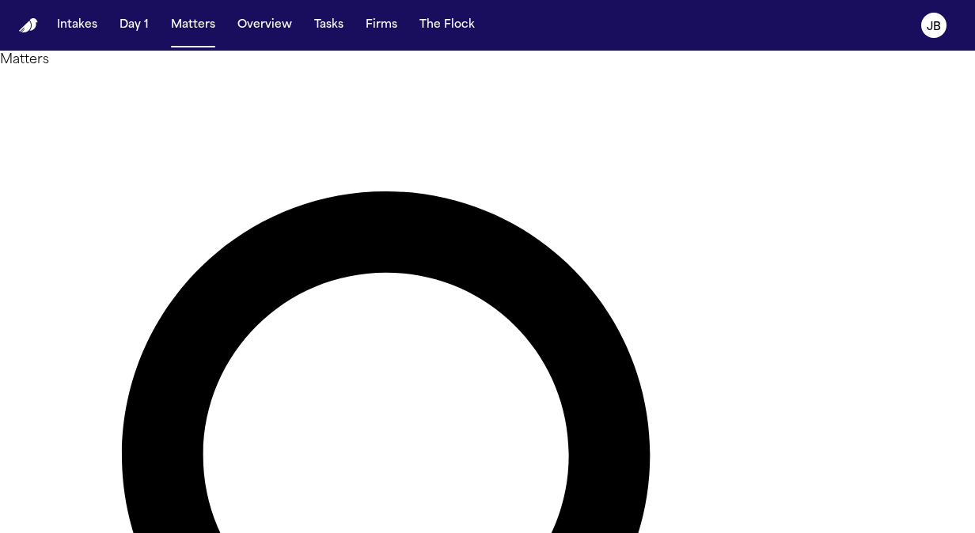
drag, startPoint x: 360, startPoint y: 100, endPoint x: 161, endPoint y: 94, distance: 199.5
type input "**********"
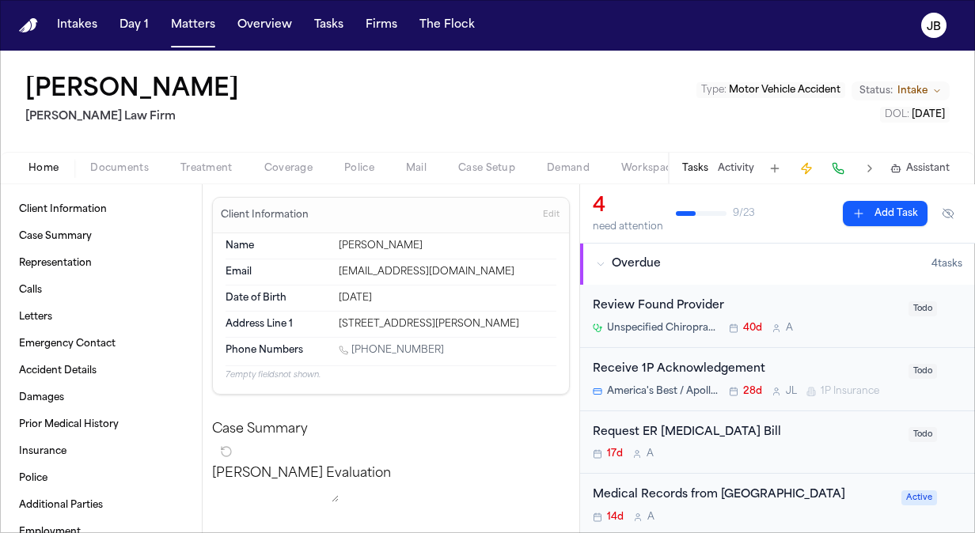
click at [286, 168] on span "Coverage" at bounding box center [288, 168] width 48 height 13
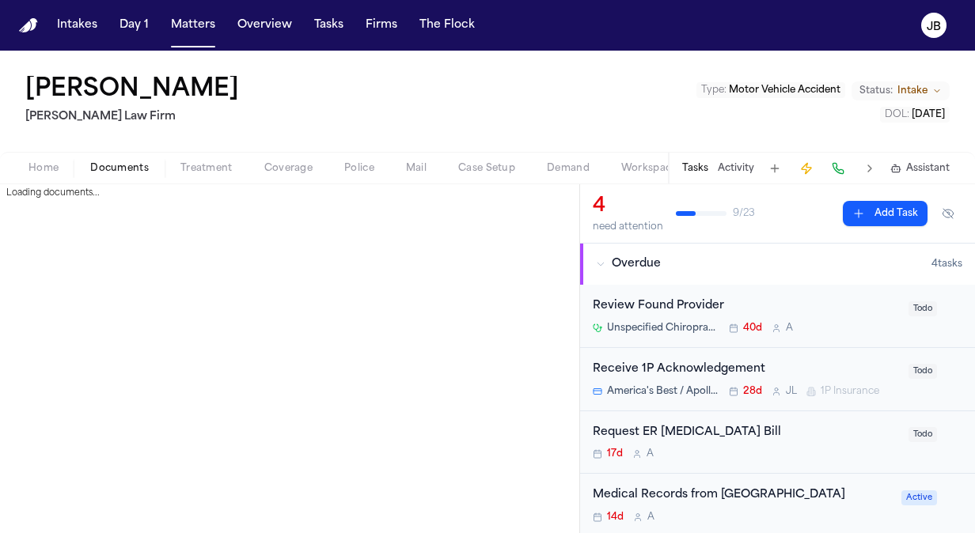
click at [131, 171] on span "Documents" at bounding box center [119, 168] width 59 height 13
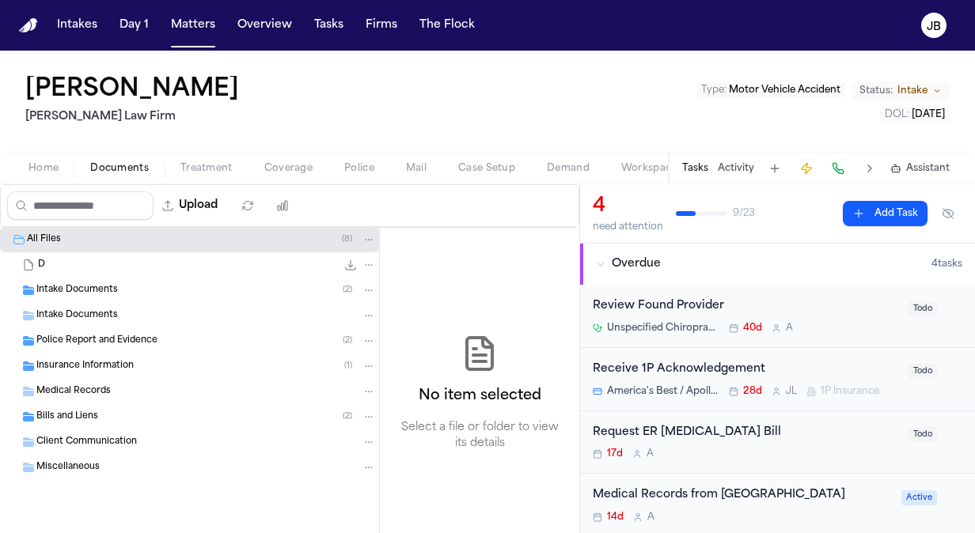
click at [201, 166] on span "Treatment" at bounding box center [206, 168] width 52 height 13
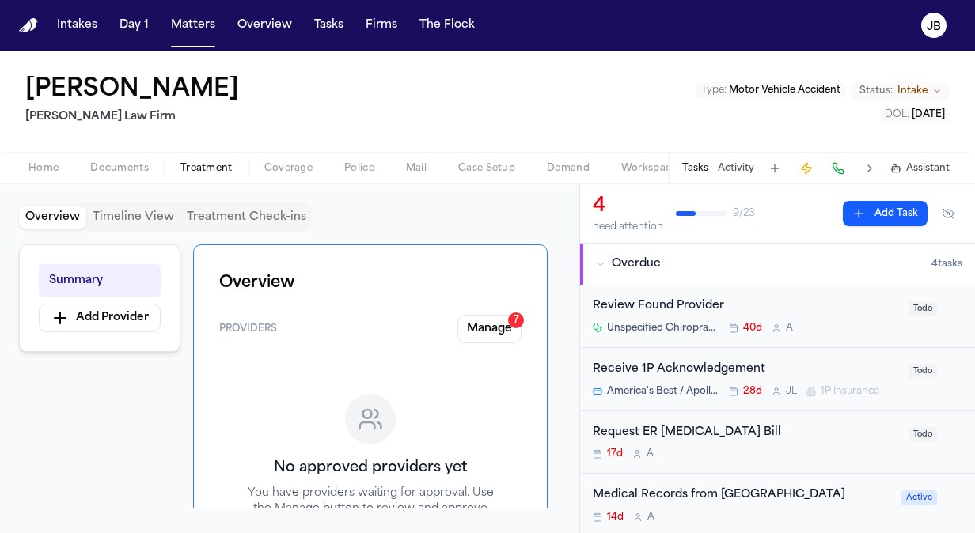
click at [275, 165] on span "Coverage" at bounding box center [288, 168] width 48 height 13
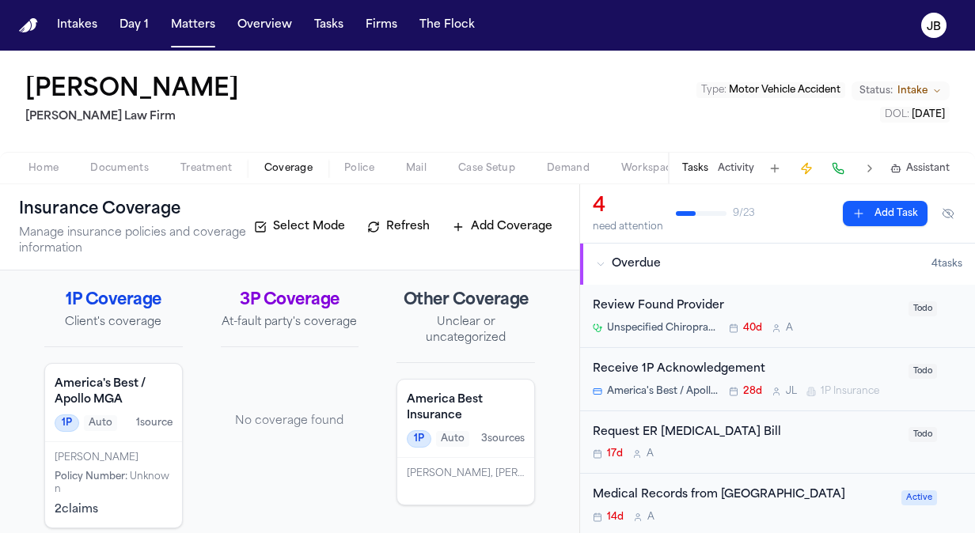
scroll to position [12, 0]
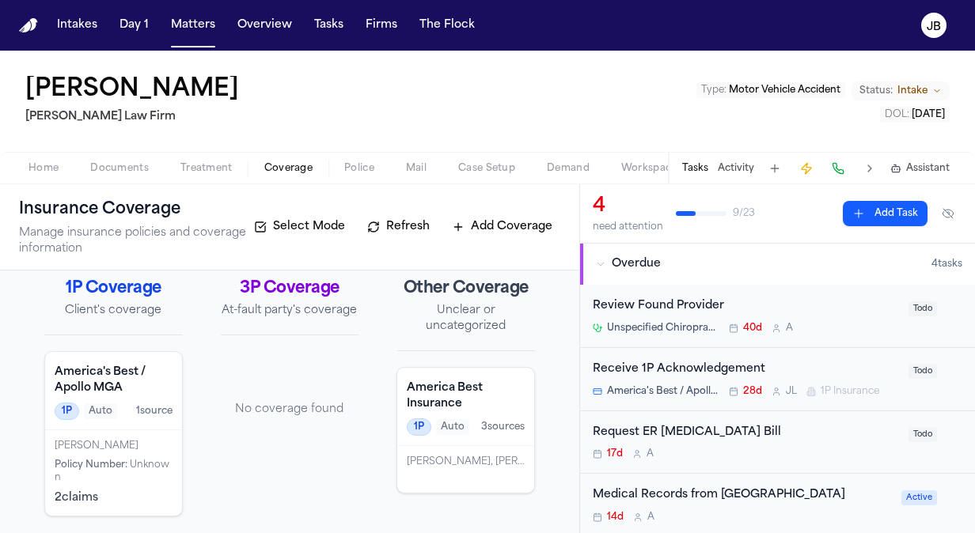
click at [206, 169] on span "Treatment" at bounding box center [206, 168] width 52 height 13
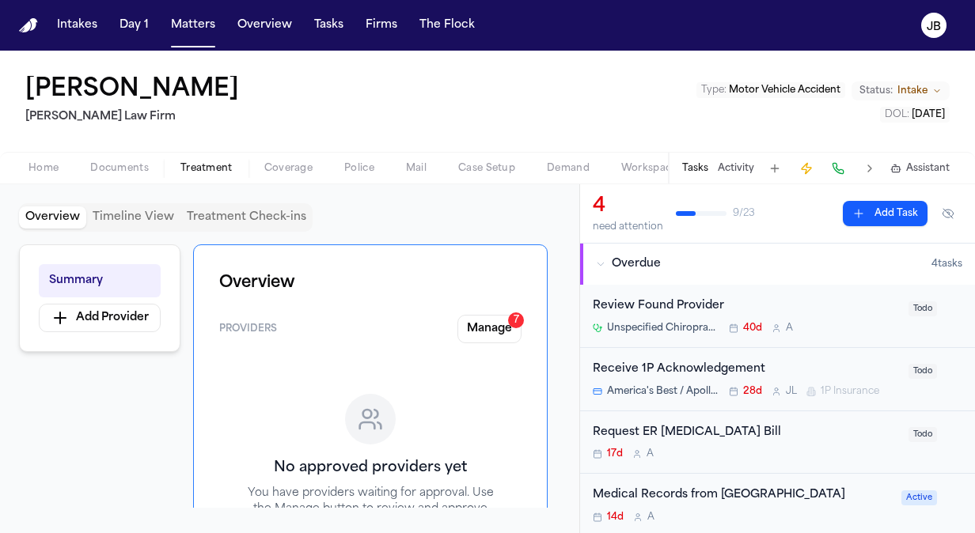
click at [111, 157] on div "Home Documents Treatment Coverage Police Mail Case Setup Demand Workspaces Arti…" at bounding box center [487, 168] width 975 height 32
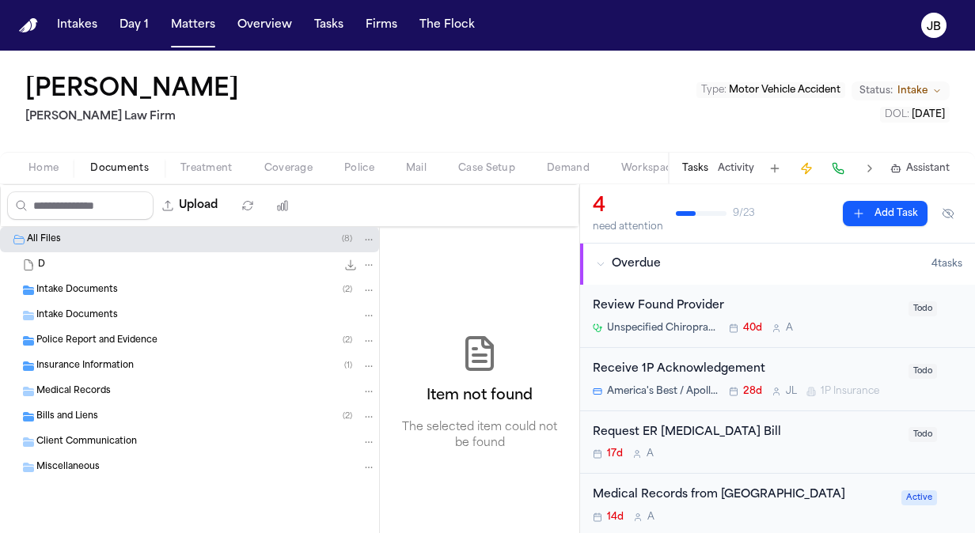
click at [120, 164] on span "Documents" at bounding box center [119, 168] width 59 height 13
click at [92, 347] on div "Police Report and Evidence ( 2 )" at bounding box center [189, 340] width 379 height 25
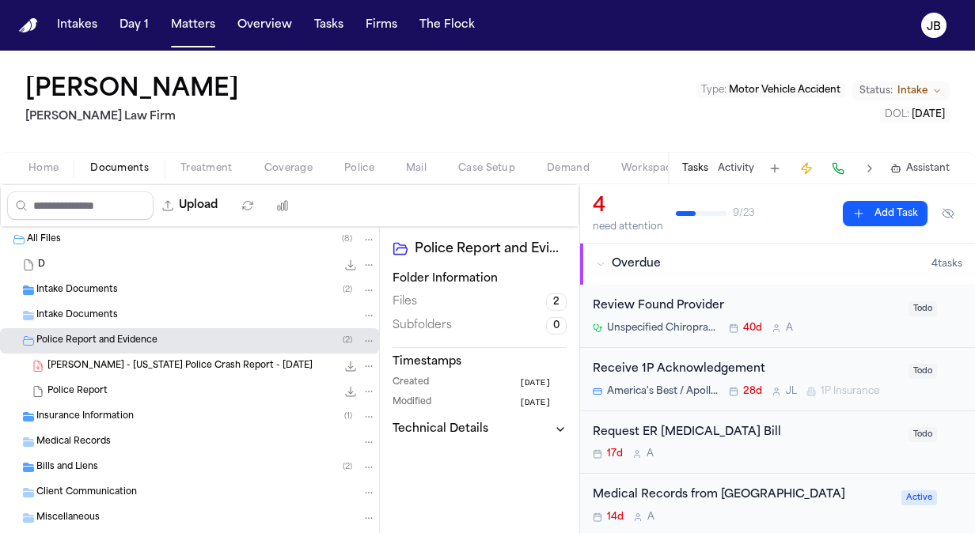
click at [244, 354] on div "[PERSON_NAME] - [US_STATE] Police Crash Report - [DATE] 97.6 KB • PDF" at bounding box center [189, 366] width 379 height 25
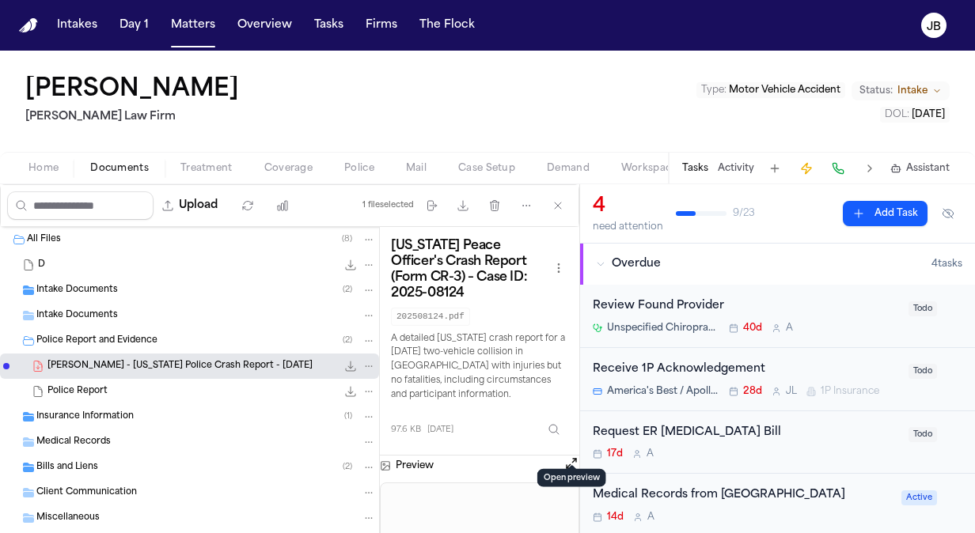
click at [576, 456] on button "Open preview" at bounding box center [571, 464] width 16 height 16
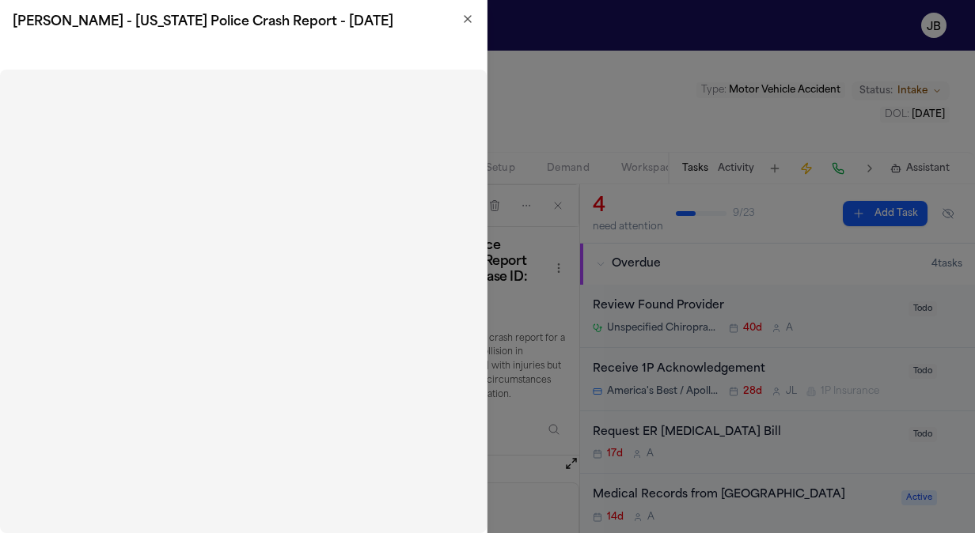
click at [455, 25] on h2 "[PERSON_NAME] - [US_STATE] Police Crash Report - [DATE]" at bounding box center [243, 22] width 461 height 19
click at [476, 17] on div "[PERSON_NAME] - [US_STATE] Police Crash Report - [DATE]" at bounding box center [243, 22] width 487 height 44
click at [465, 17] on icon "button" at bounding box center [467, 19] width 13 height 13
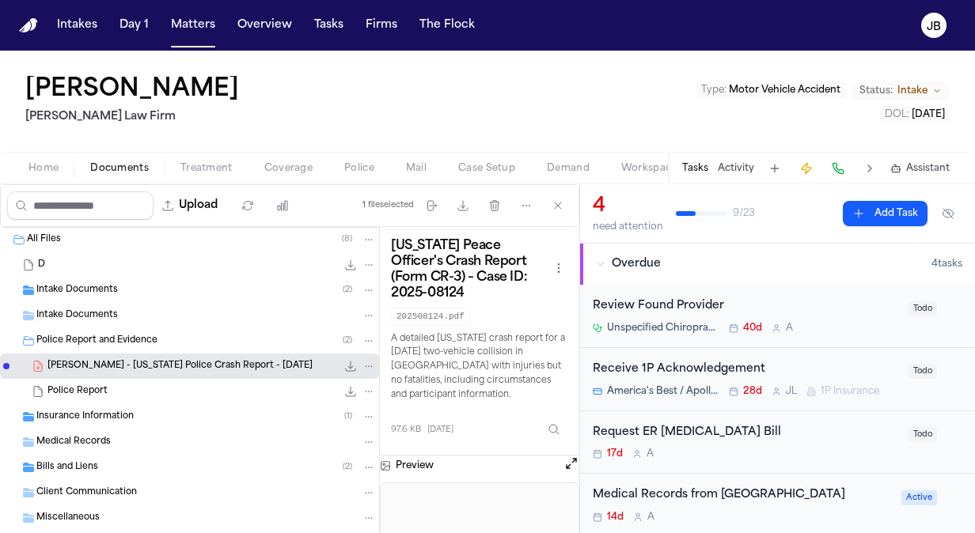
click at [116, 427] on div "Insurance Information ( 1 )" at bounding box center [189, 416] width 379 height 25
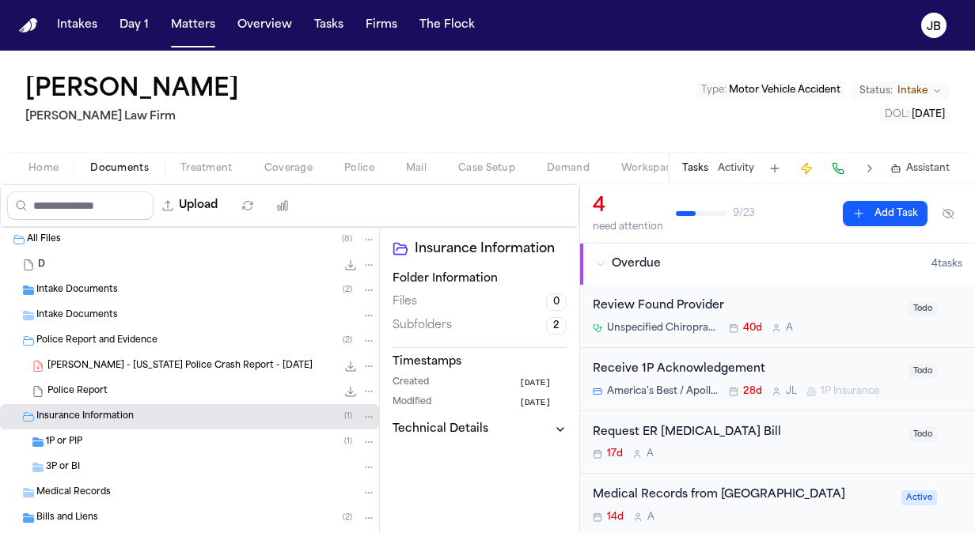
click at [106, 437] on div "1P or PIP ( 1 )" at bounding box center [211, 442] width 330 height 14
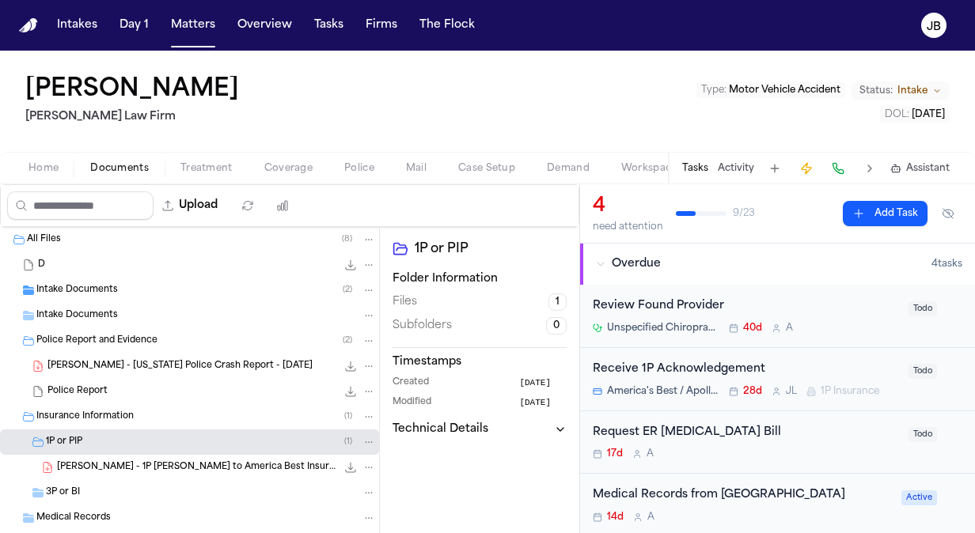
click at [195, 465] on span "[PERSON_NAME] - 1P [PERSON_NAME] to America Best Insurance - [DATE]" at bounding box center [196, 467] width 279 height 13
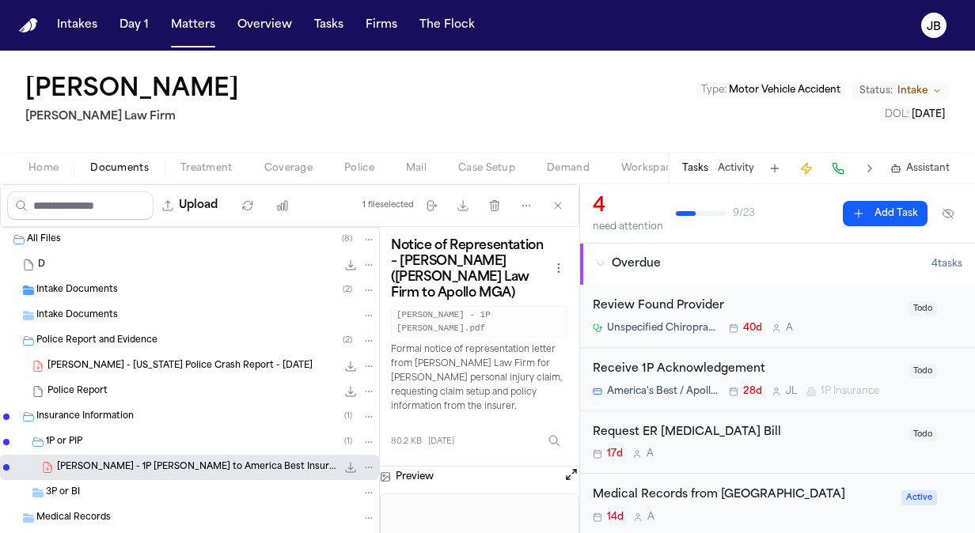
click at [570, 467] on button "Open preview" at bounding box center [571, 475] width 16 height 16
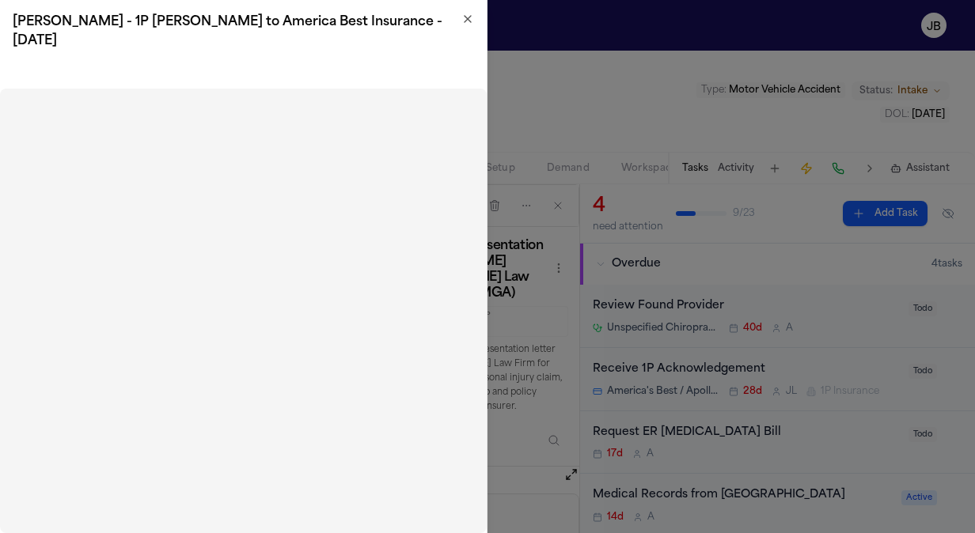
click at [464, 16] on icon "button" at bounding box center [467, 19] width 13 height 13
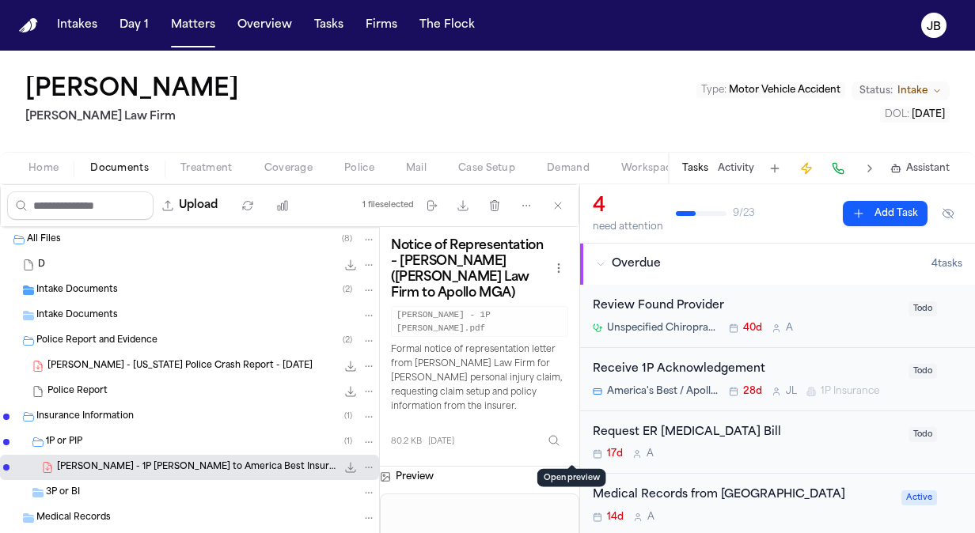
click at [197, 157] on div "Home Documents Treatment Coverage Police Mail Case Setup Demand Workspaces Arti…" at bounding box center [487, 168] width 975 height 32
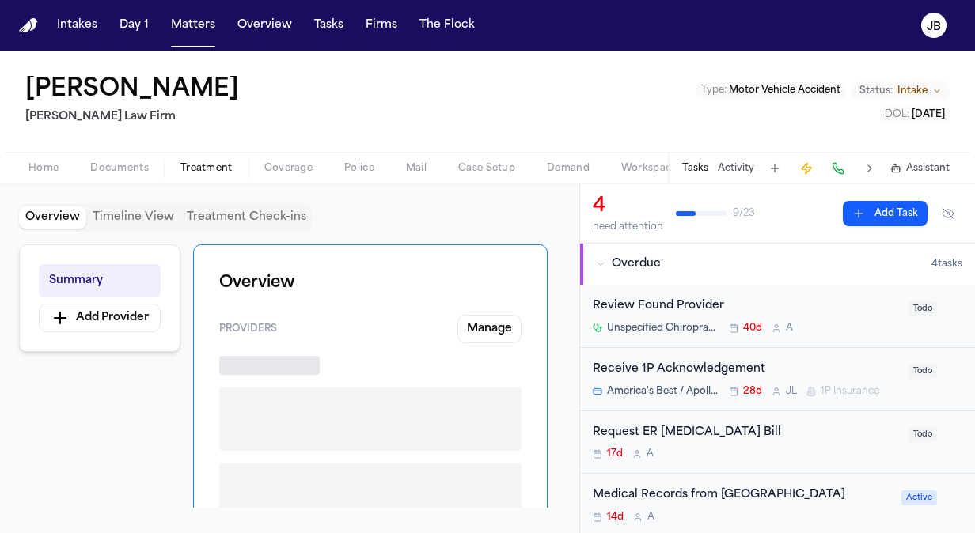
click at [214, 165] on span "Treatment" at bounding box center [206, 168] width 52 height 13
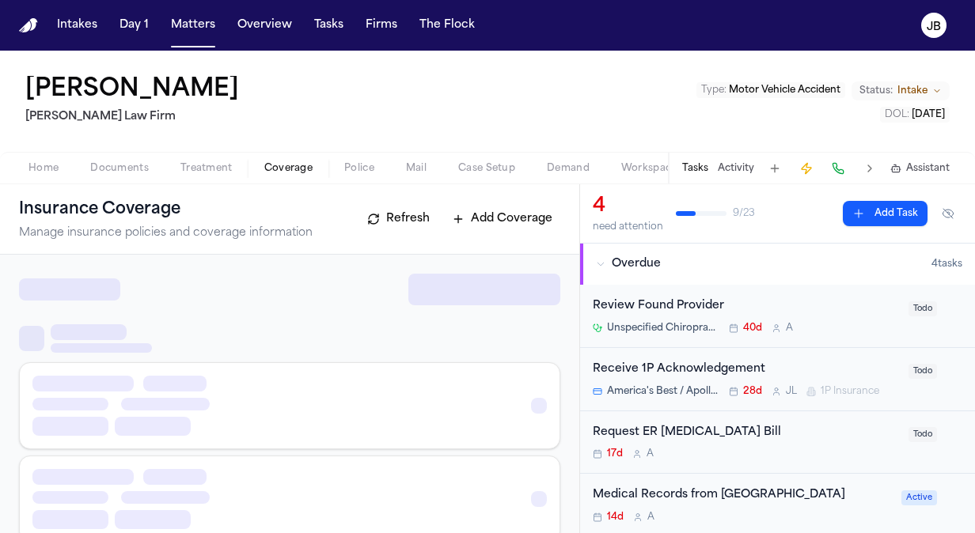
click at [291, 168] on span "Coverage" at bounding box center [288, 168] width 48 height 13
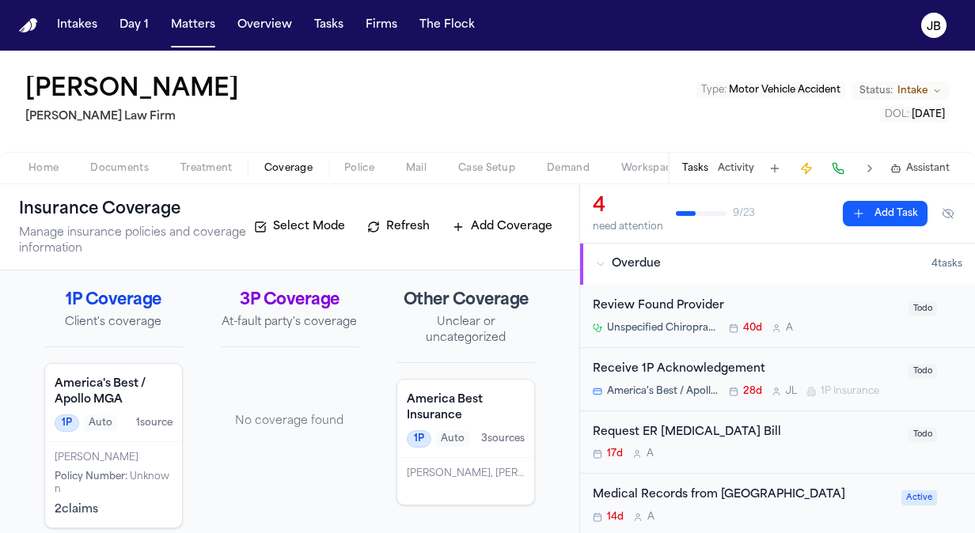
click at [155, 399] on h4 "America's Best / Apollo MGA" at bounding box center [114, 393] width 118 height 32
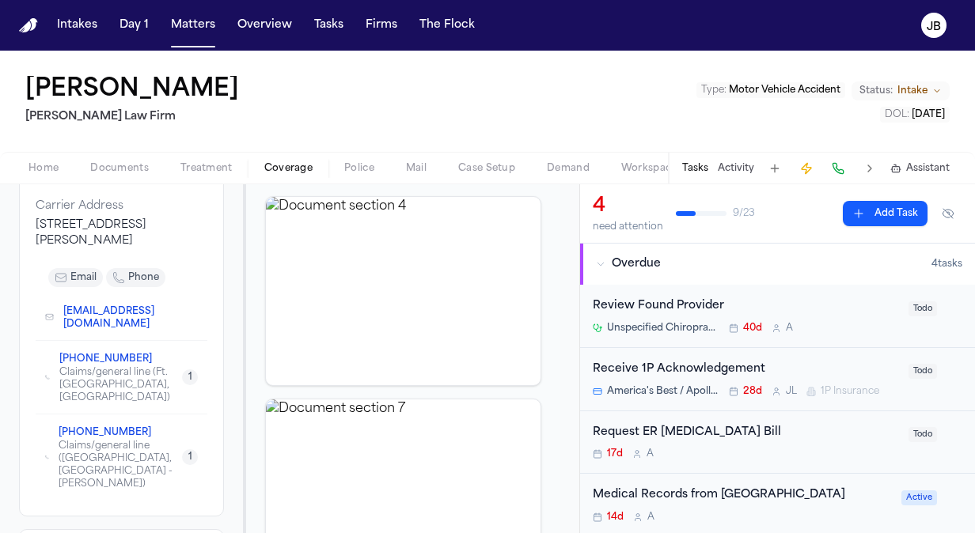
scroll to position [277, 0]
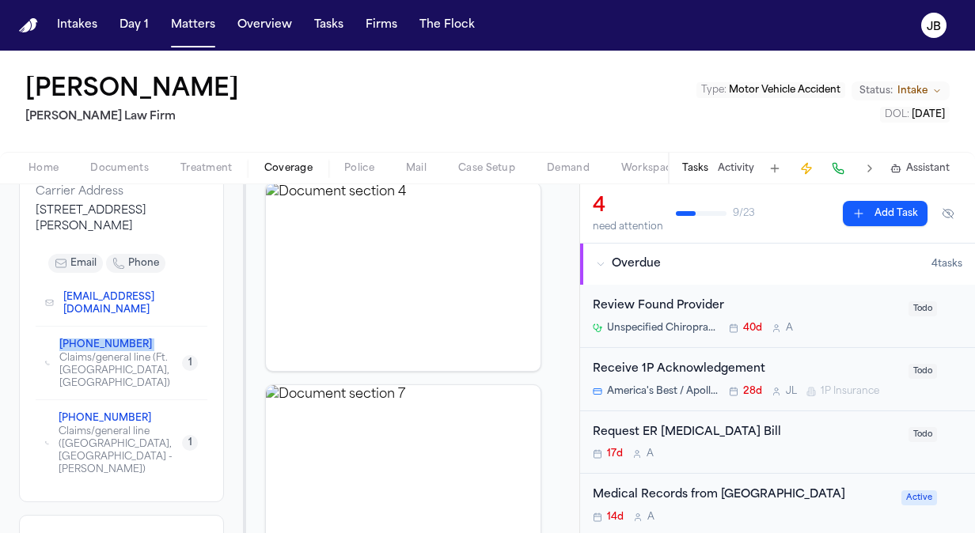
drag, startPoint x: 55, startPoint y: 323, endPoint x: 150, endPoint y: 328, distance: 94.3
click at [150, 336] on div "[PHONE_NUMBER] Claims/general line (Ft. [GEOGRAPHIC_DATA], [GEOGRAPHIC_DATA])" at bounding box center [113, 363] width 137 height 54
copy span "[PHONE_NUMBER]"
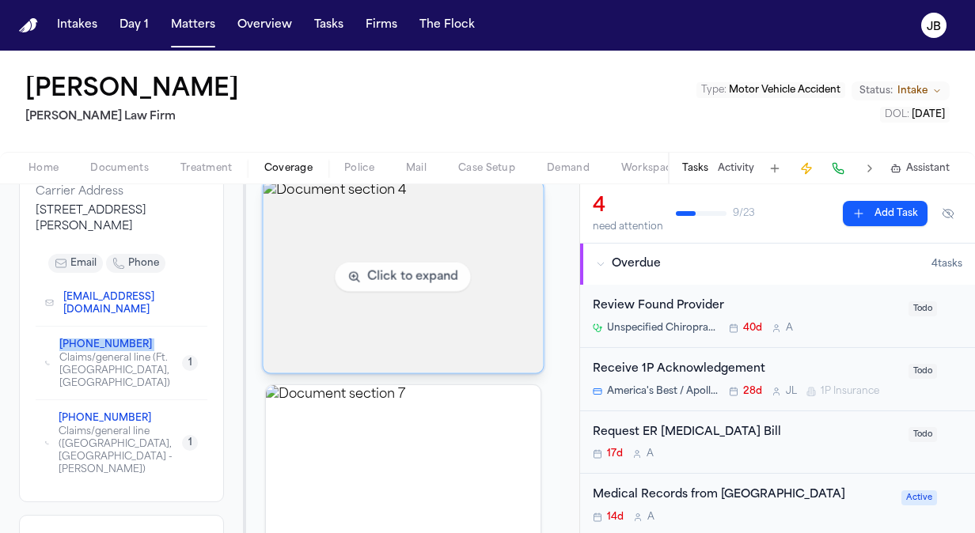
click at [391, 273] on img "View document section 4" at bounding box center [404, 277] width 280 height 192
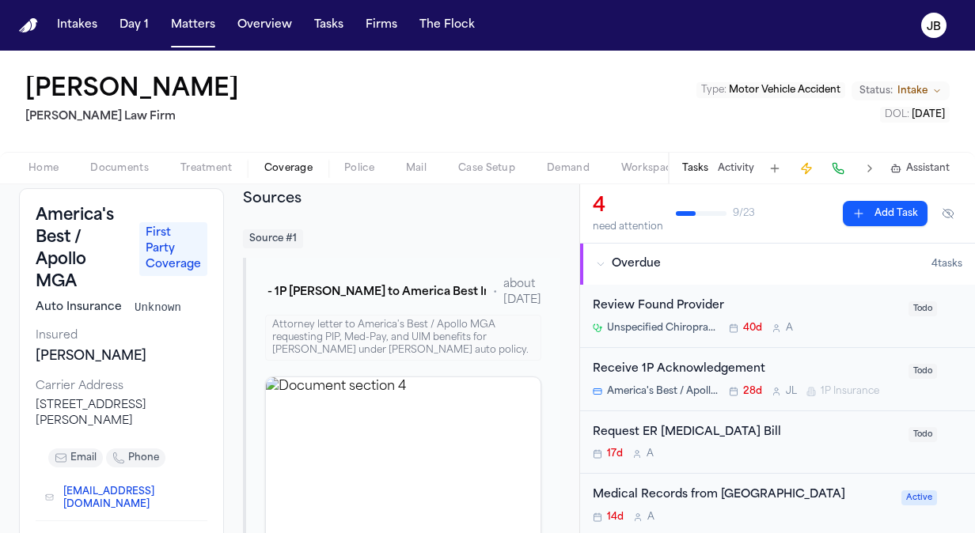
scroll to position [75, 0]
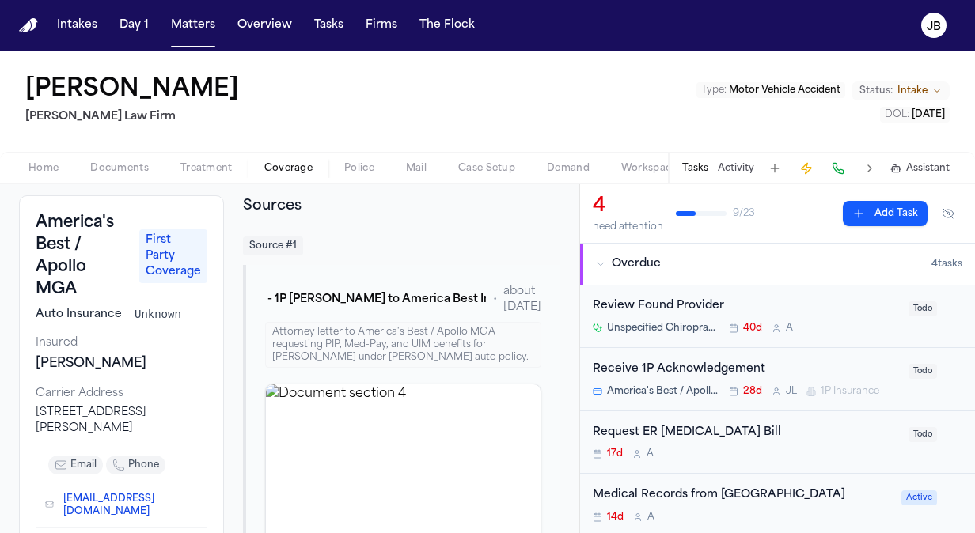
click at [116, 169] on span "Documents" at bounding box center [119, 168] width 59 height 13
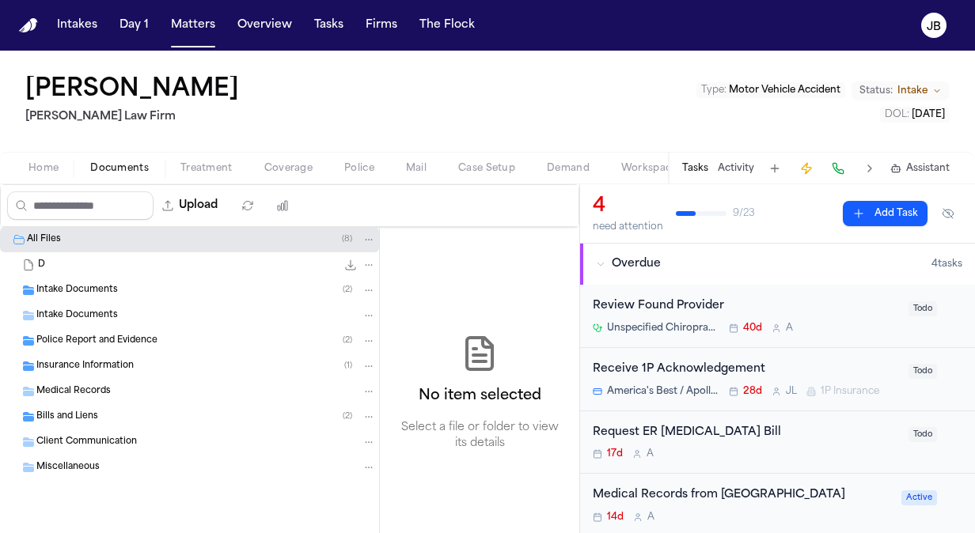
click at [104, 294] on span "Intake Documents" at bounding box center [77, 290] width 82 height 13
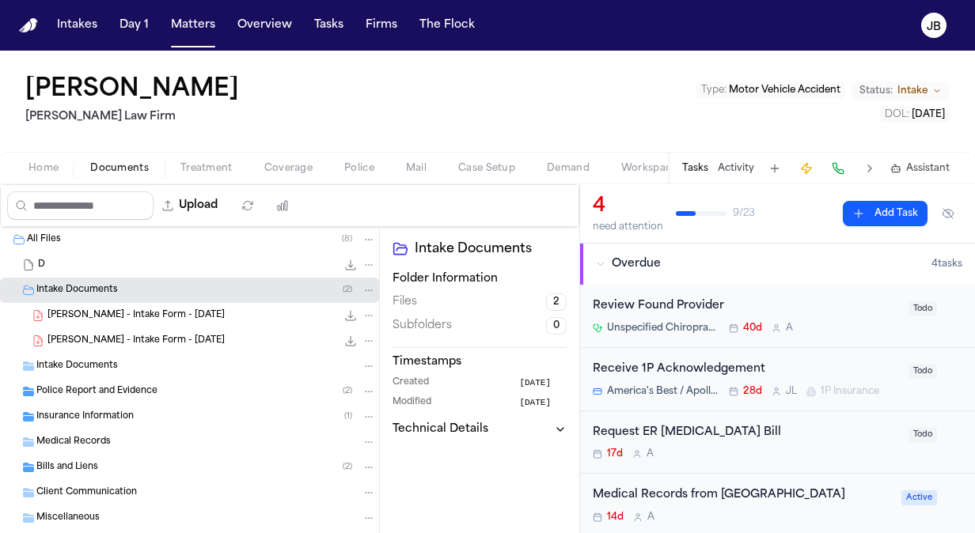
click at [103, 385] on span "Police Report and Evidence" at bounding box center [96, 391] width 121 height 13
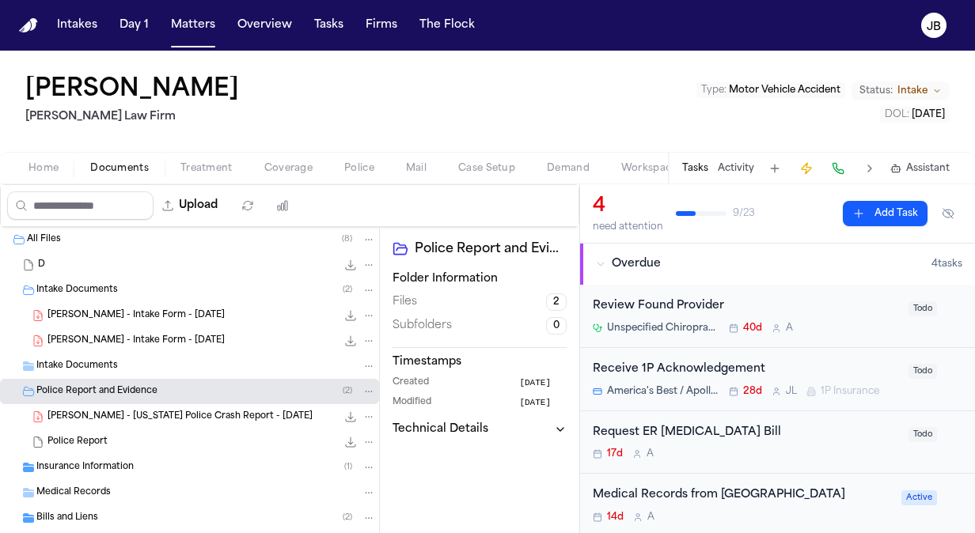
click at [209, 420] on span "[PERSON_NAME] - [US_STATE] Police Crash Report - [DATE]" at bounding box center [179, 417] width 265 height 13
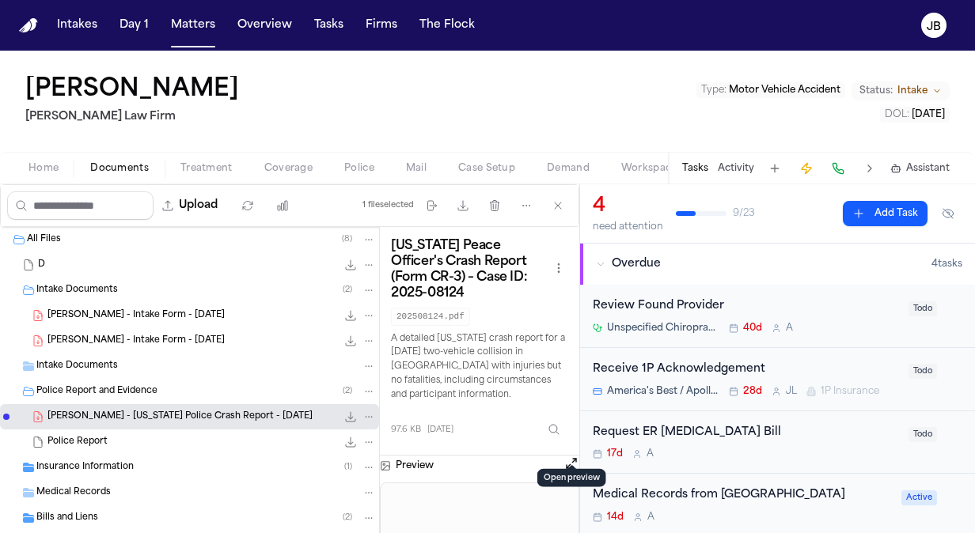
click at [571, 456] on button "Open preview" at bounding box center [571, 464] width 16 height 16
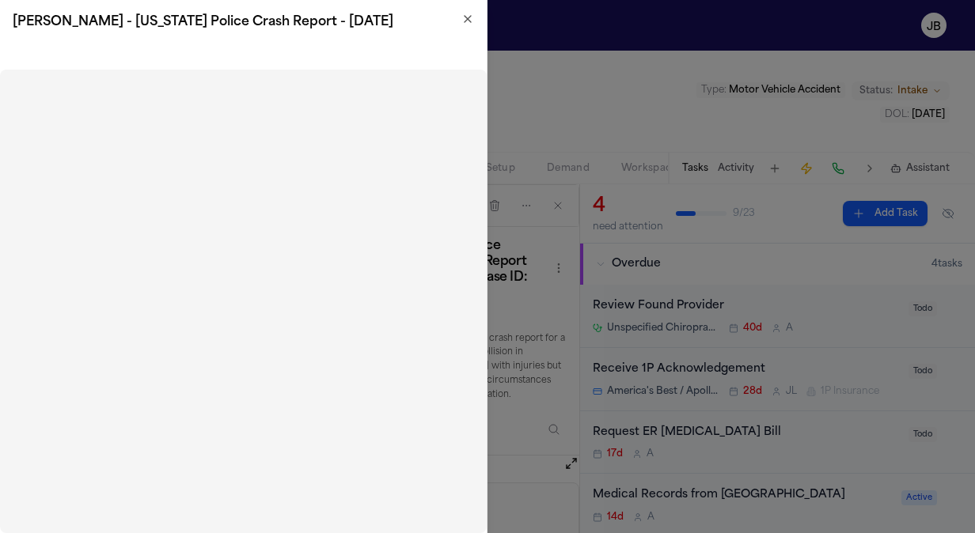
click at [468, 17] on icon "button" at bounding box center [467, 19] width 13 height 13
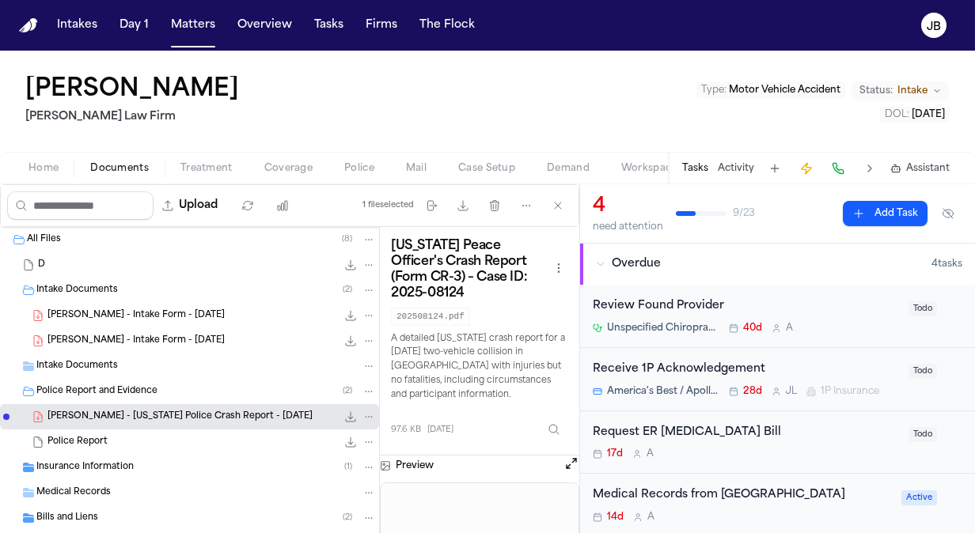
click at [566, 456] on button "Open preview" at bounding box center [571, 464] width 16 height 16
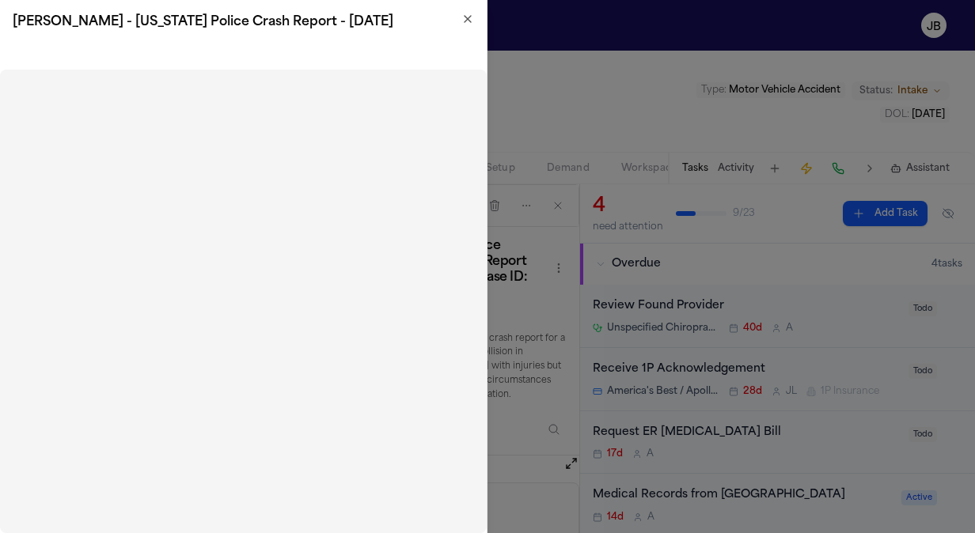
click at [465, 19] on icon "button" at bounding box center [467, 19] width 13 height 13
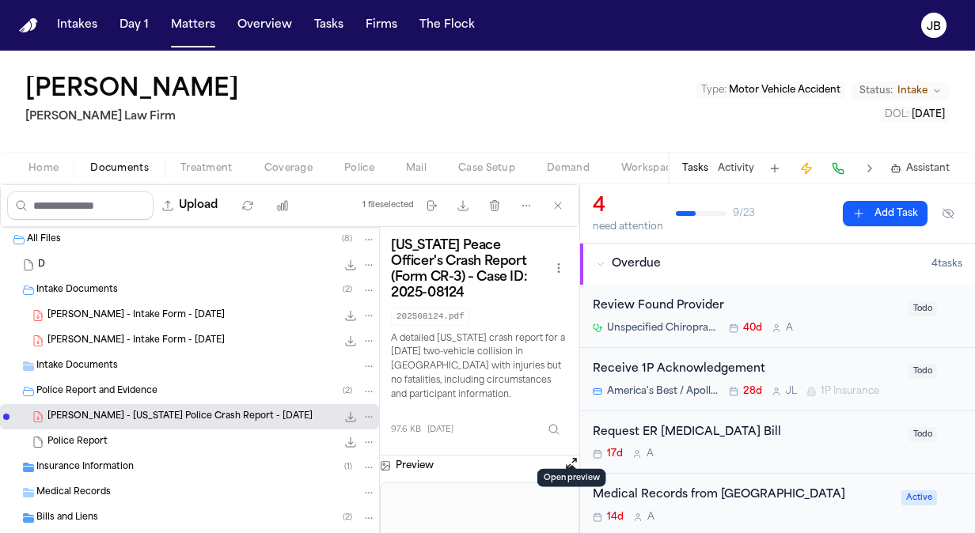
click at [30, 161] on button "Home" at bounding box center [44, 168] width 62 height 19
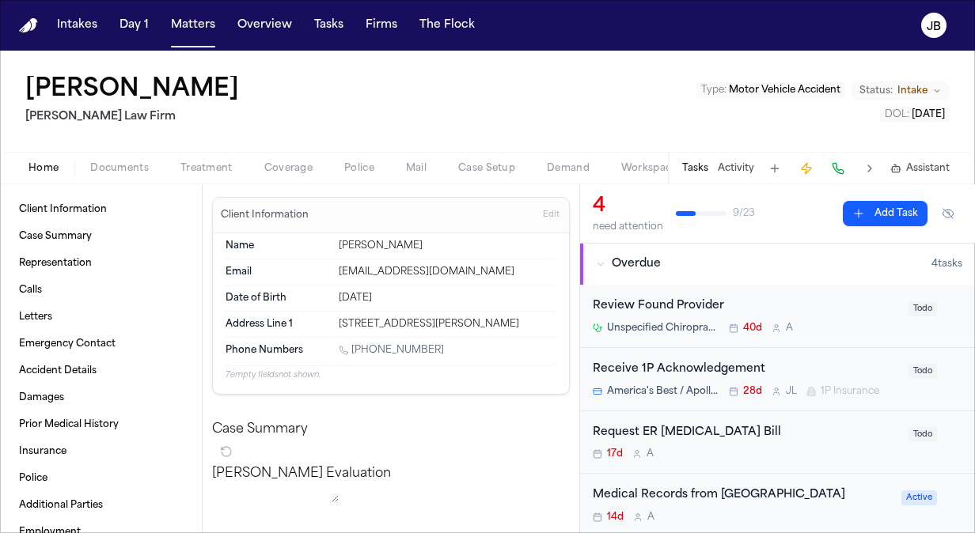
click at [269, 170] on span "Coverage" at bounding box center [288, 168] width 48 height 13
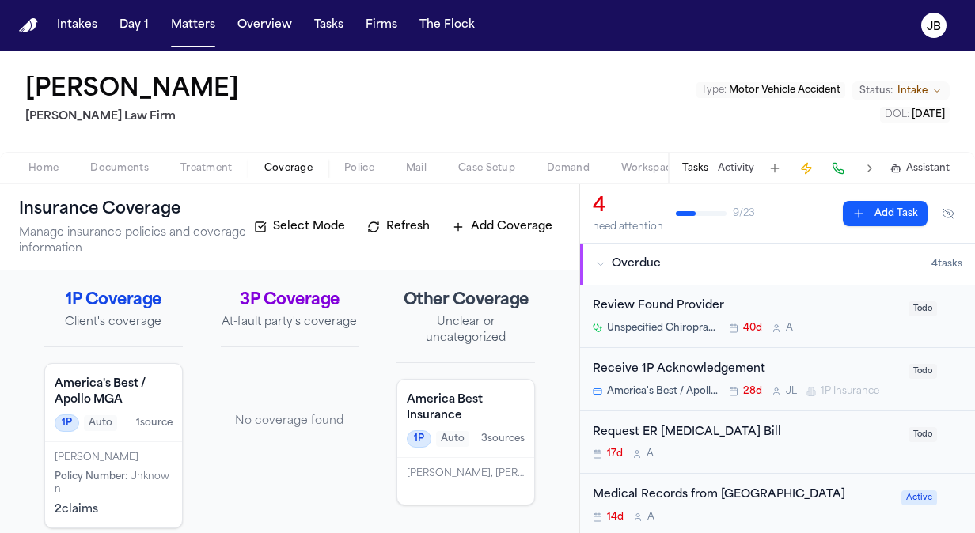
click at [131, 467] on div "[PERSON_NAME] Policy Number : Unknown 2 claim s" at bounding box center [113, 484] width 137 height 85
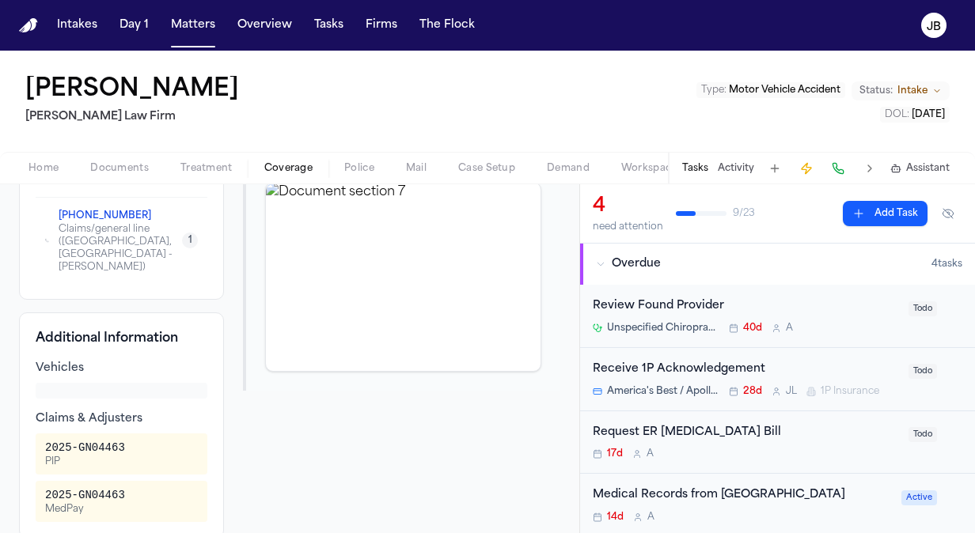
scroll to position [478, 0]
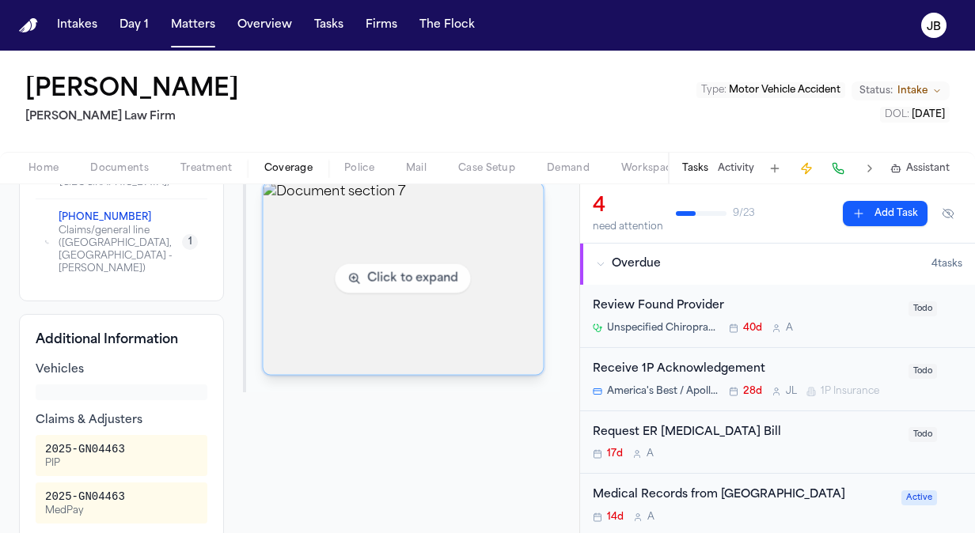
click at [487, 313] on img "View document section 7" at bounding box center [404, 279] width 280 height 192
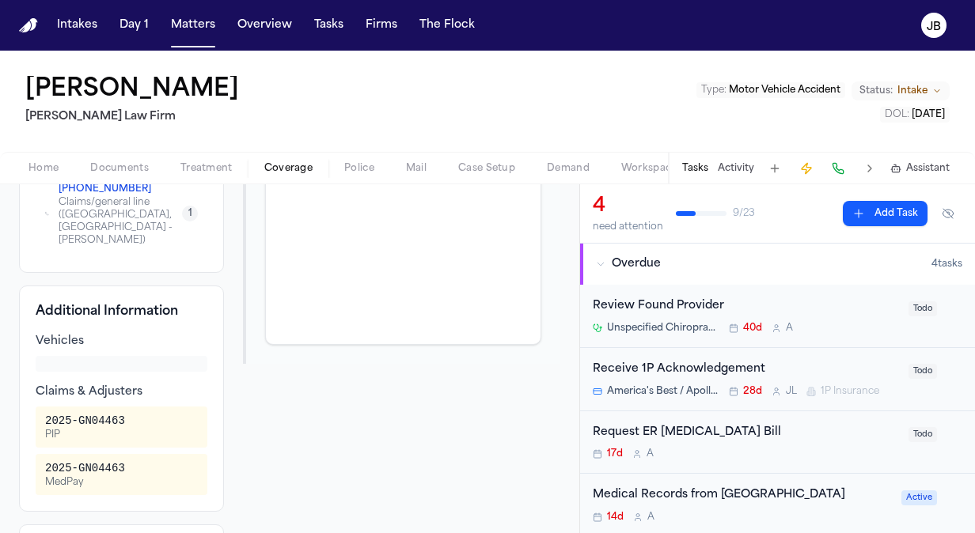
scroll to position [510, 0]
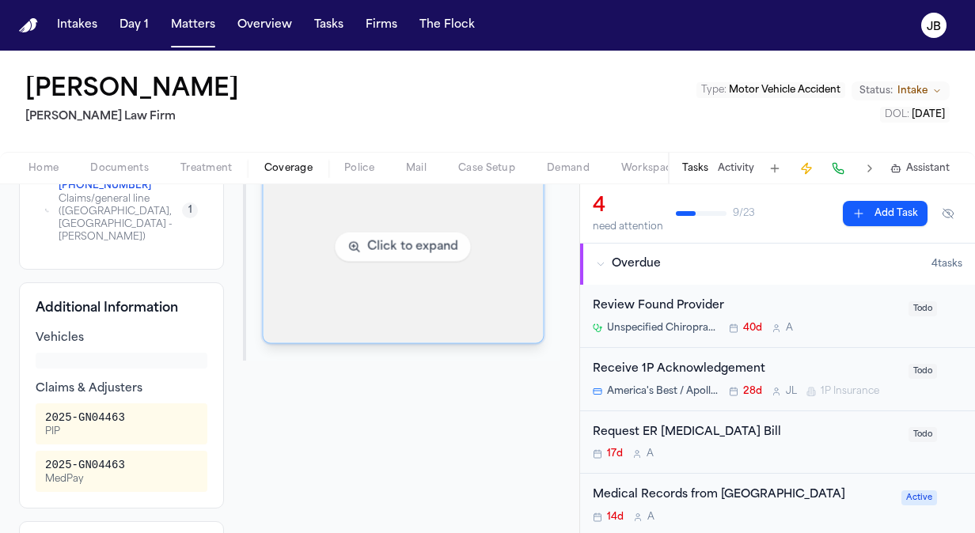
click at [400, 260] on img "View document section 7" at bounding box center [404, 247] width 280 height 192
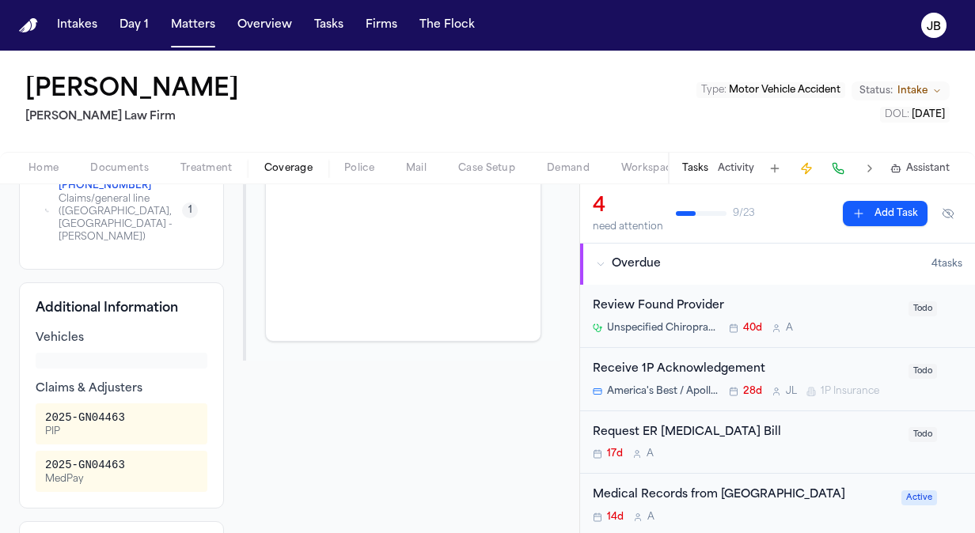
click at [274, 119] on div "[PERSON_NAME] Law Firm Type : Motor Vehicle Accident Status: Intake DOL : [DATE]" at bounding box center [487, 101] width 975 height 101
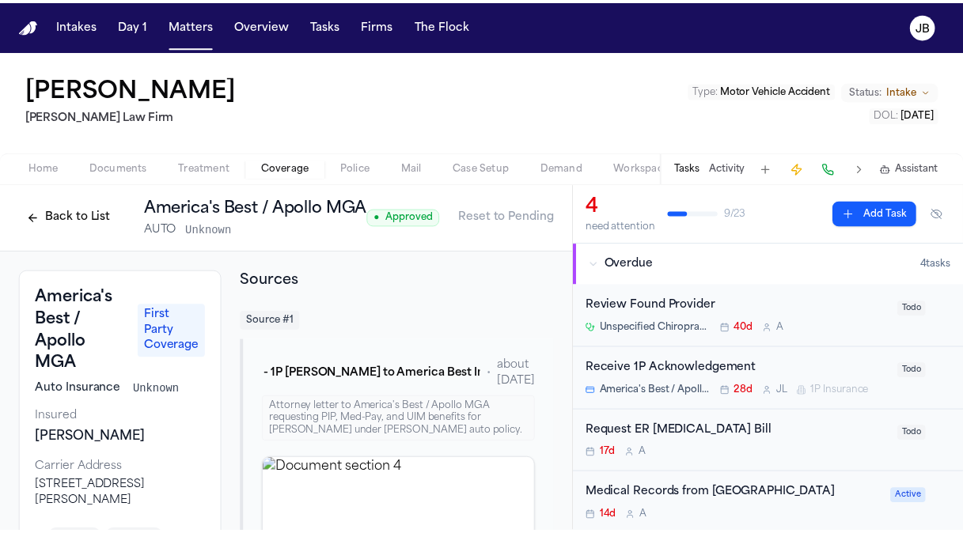
scroll to position [0, 37]
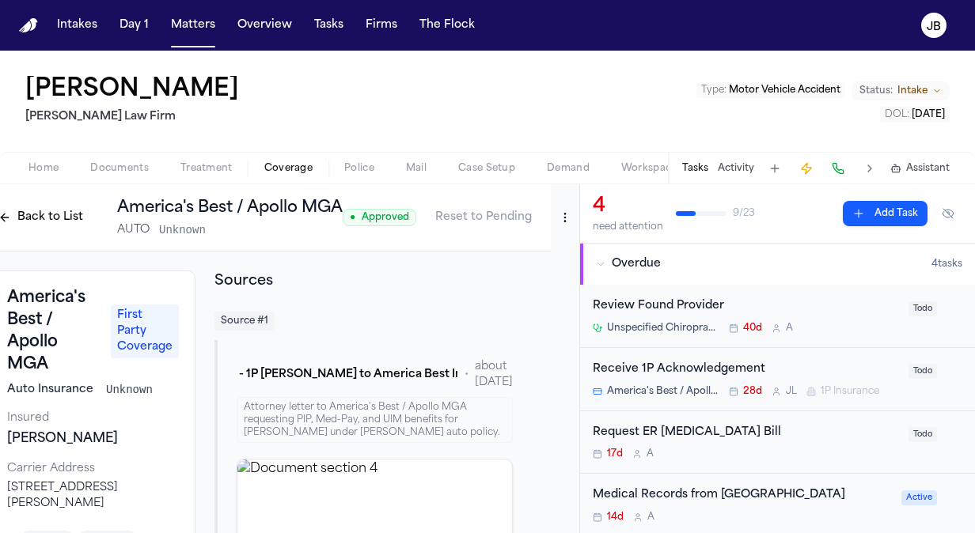
click at [548, 218] on html "Intakes Day 1 Matters Overview Tasks Firms The [PERSON_NAME] [PERSON_NAME] Law …" at bounding box center [487, 266] width 975 height 533
click at [472, 244] on div "Edit Coverage" at bounding box center [498, 251] width 133 height 25
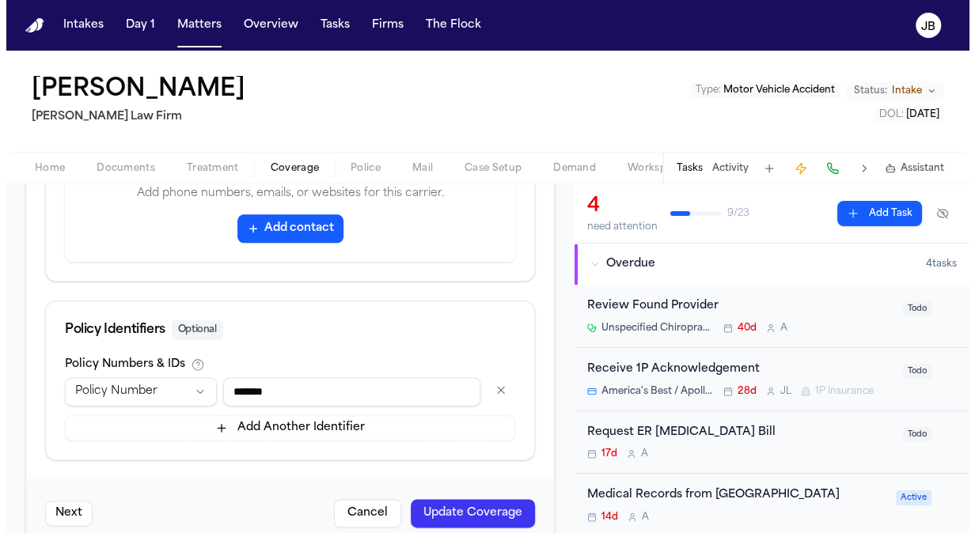
scroll to position [975, 0]
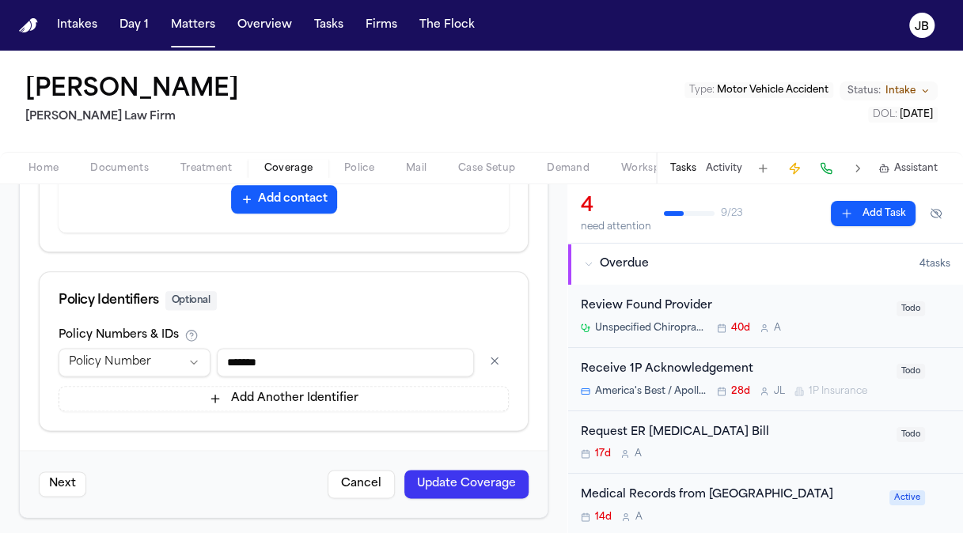
drag, startPoint x: 242, startPoint y: 362, endPoint x: 150, endPoint y: 358, distance: 92.6
click at [150, 358] on div "**********" at bounding box center [284, 362] width 450 height 28
type input "**********"
click at [451, 487] on button "Update Coverage" at bounding box center [466, 484] width 124 height 28
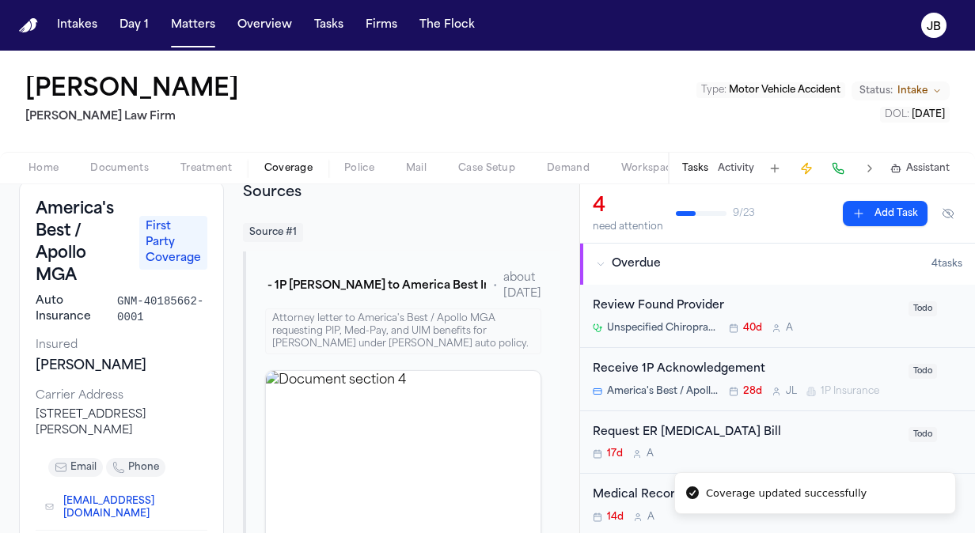
scroll to position [98, 0]
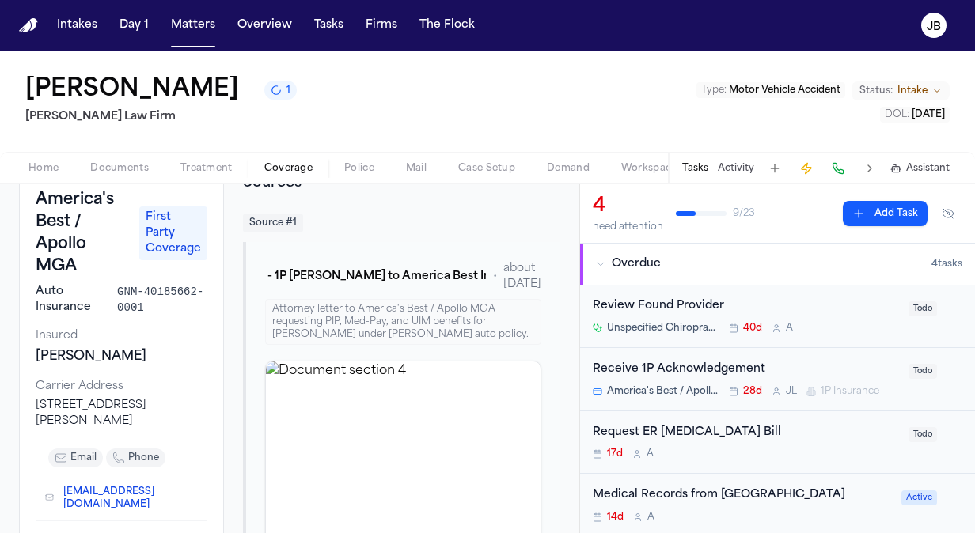
click at [0, 283] on html "Intakes Day 1 Matters Overview Tasks Firms The [PERSON_NAME] [PERSON_NAME] 1 [P…" at bounding box center [487, 266] width 975 height 533
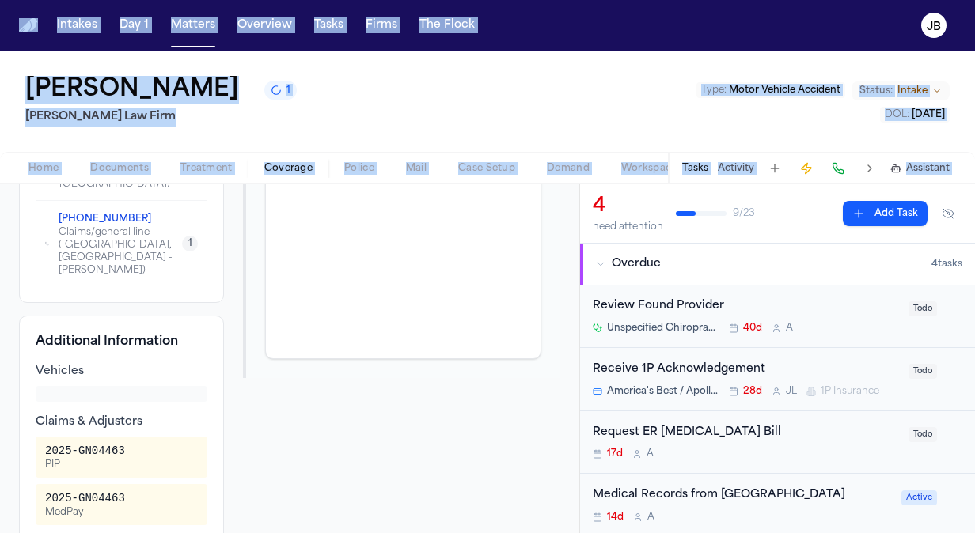
scroll to position [519, 0]
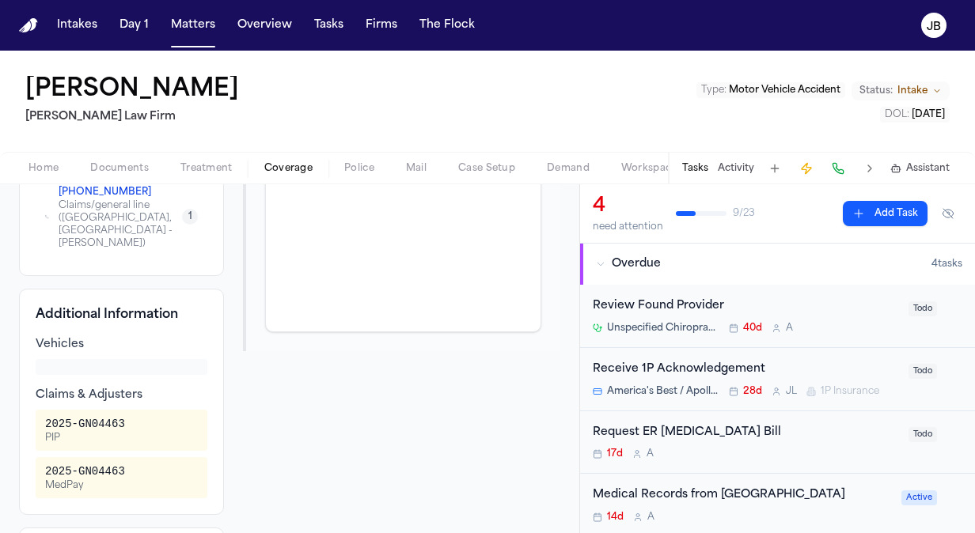
click at [286, 408] on div "Sources Source # 1 [PERSON_NAME] - 1P [PERSON_NAME] to America Best Insurance -…" at bounding box center [401, 243] width 317 height 982
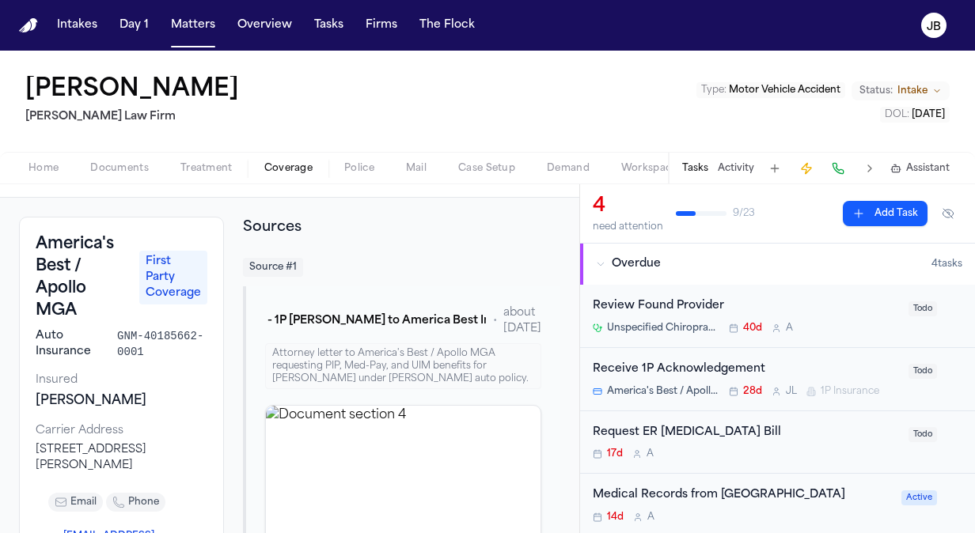
scroll to position [0, 0]
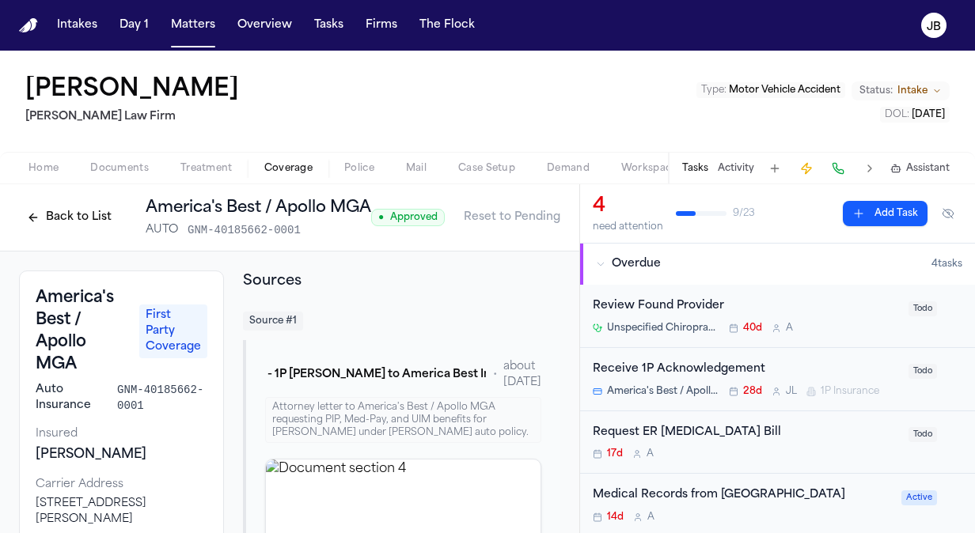
click at [131, 150] on div "[PERSON_NAME] Law Firm Type : Motor Vehicle Accident Status: Intake DOL : [DATE]" at bounding box center [487, 101] width 975 height 101
click at [123, 161] on button "Documents" at bounding box center [119, 168] width 90 height 19
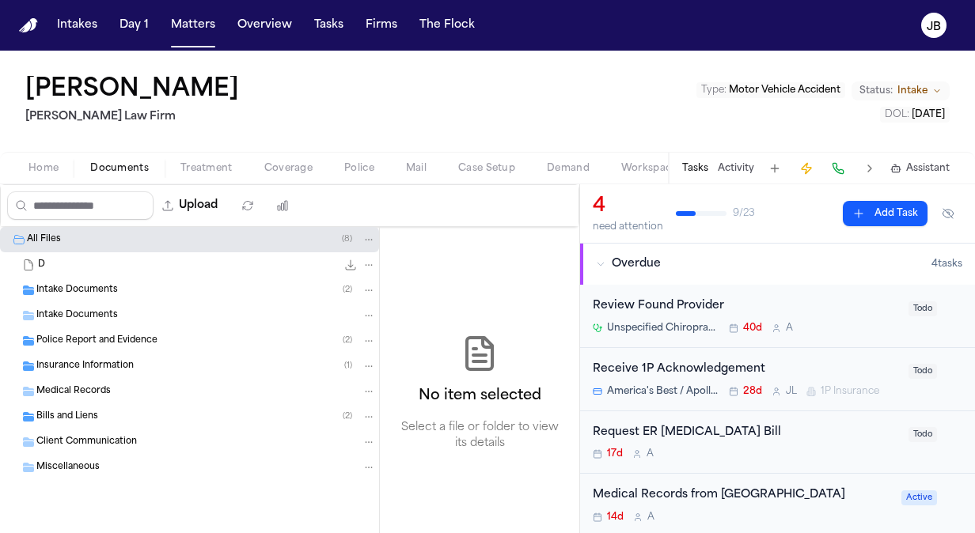
click at [112, 369] on span "Insurance Information" at bounding box center [84, 366] width 97 height 13
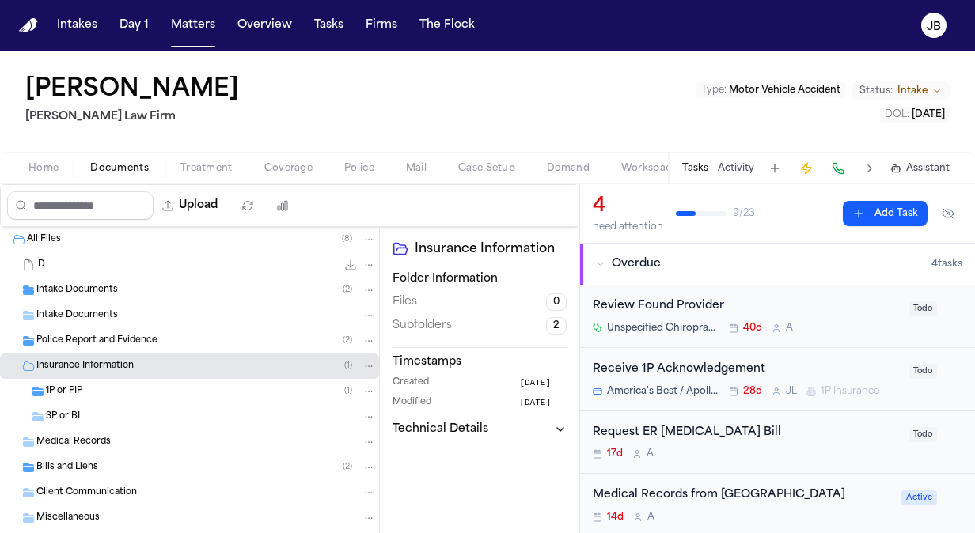
click at [198, 391] on div "1P or PIP ( 1 )" at bounding box center [211, 392] width 330 height 14
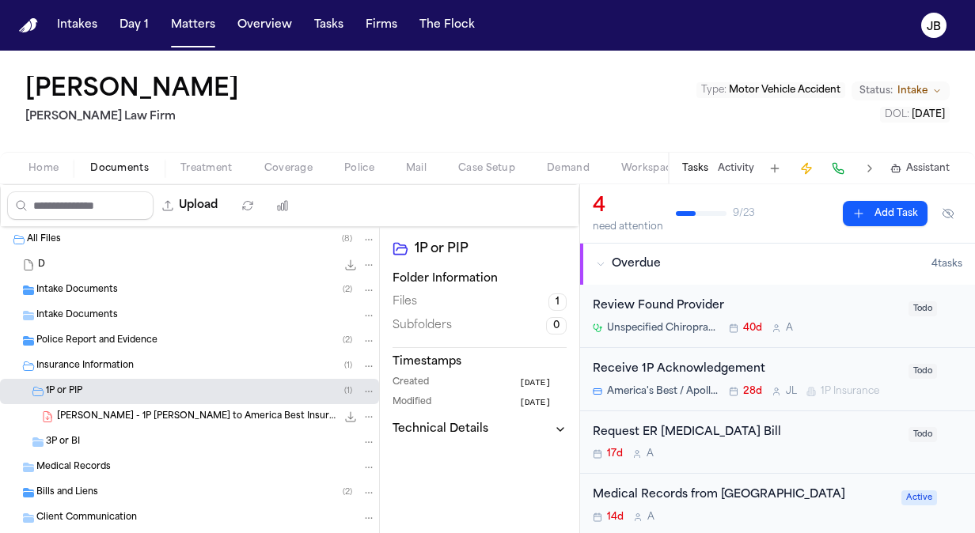
click at [567, 124] on div "[PERSON_NAME] Law Firm Type : Motor Vehicle Accident Status: Intake DOL : [DATE]" at bounding box center [487, 101] width 975 height 101
click at [116, 164] on span "Documents" at bounding box center [119, 168] width 59 height 13
click at [142, 411] on span "[PERSON_NAME] - 1P [PERSON_NAME] to America Best Insurance - [DATE]" at bounding box center [196, 417] width 279 height 13
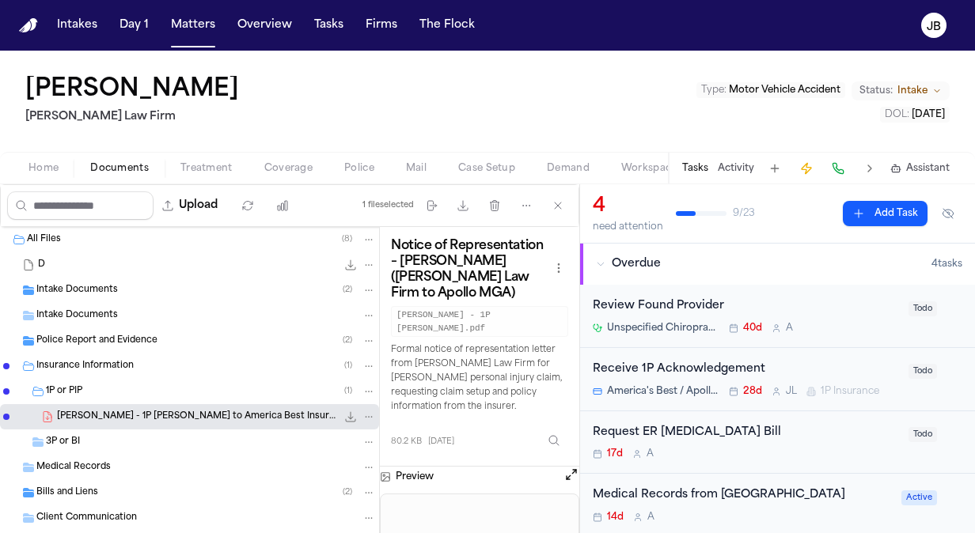
click at [136, 128] on div "[PERSON_NAME] Law Firm Type : Motor Vehicle Accident Status: Intake DOL : [DATE]" at bounding box center [487, 101] width 975 height 101
click at [116, 360] on span "Insurance Information" at bounding box center [84, 366] width 97 height 13
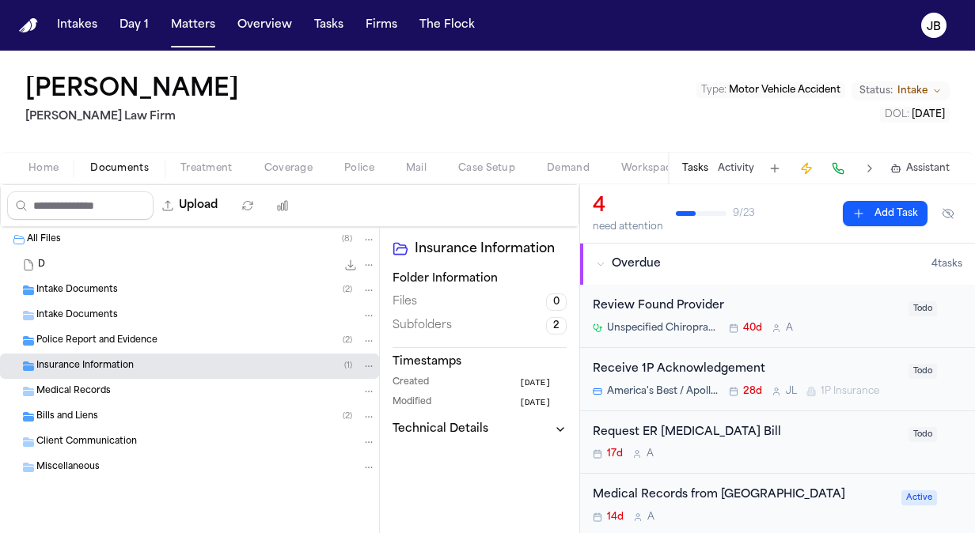
click at [131, 338] on span "Police Report and Evidence" at bounding box center [96, 341] width 121 height 13
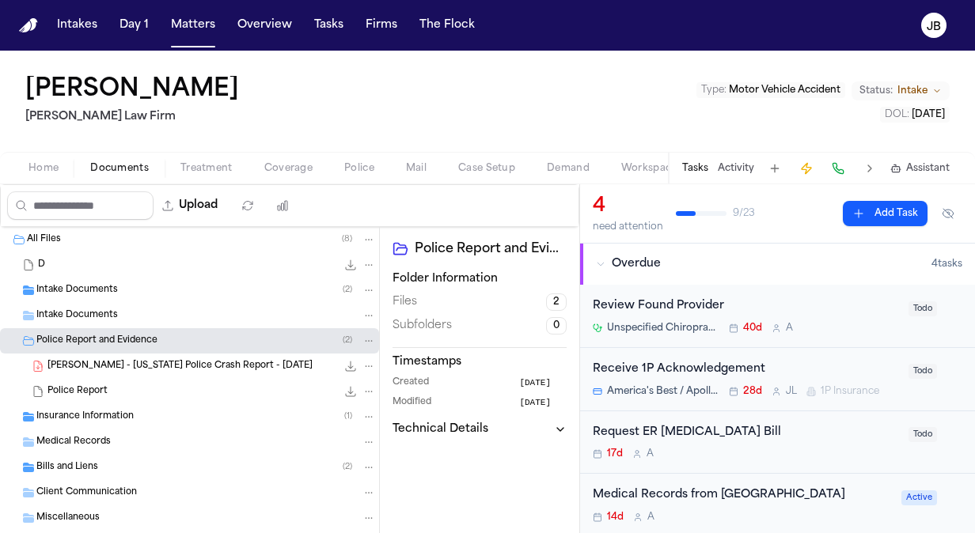
click at [142, 385] on div "Police Report 97.6 KB" at bounding box center [211, 392] width 328 height 16
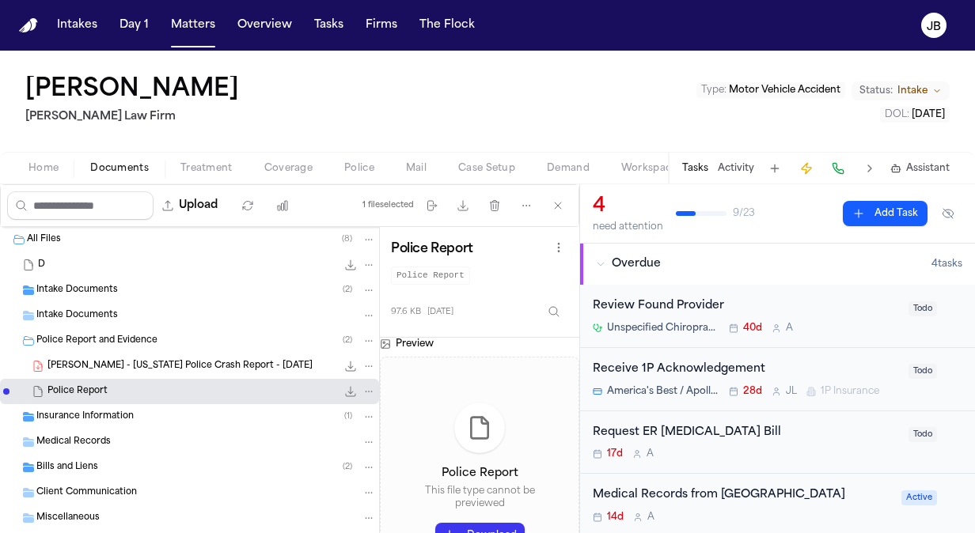
scroll to position [33, 0]
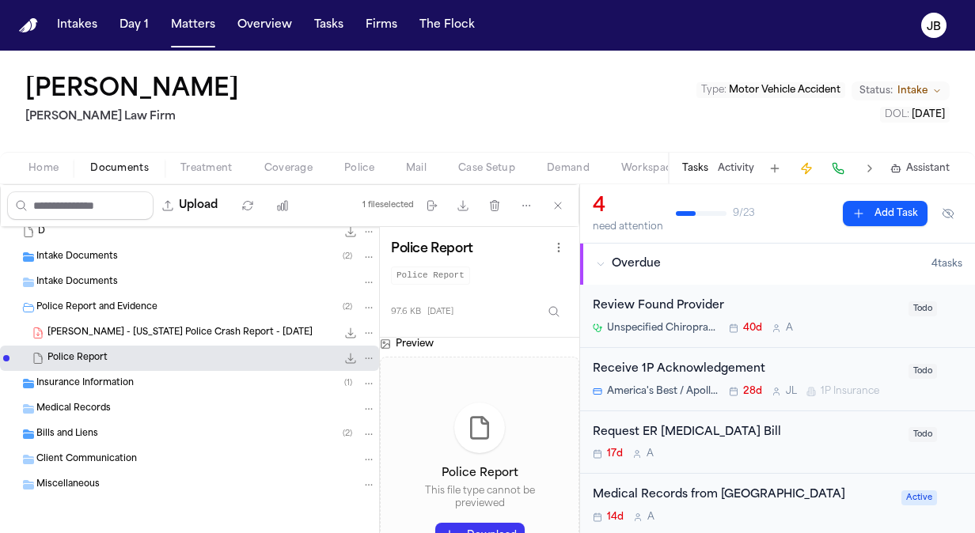
click at [146, 504] on div "All Files ( 8 ) D 97.6 KB • [PERSON_NAME] Intake Documents ( 2 ) Intake Documen…" at bounding box center [189, 385] width 379 height 383
click at [162, 486] on div "Miscellaneous" at bounding box center [206, 485] width 340 height 14
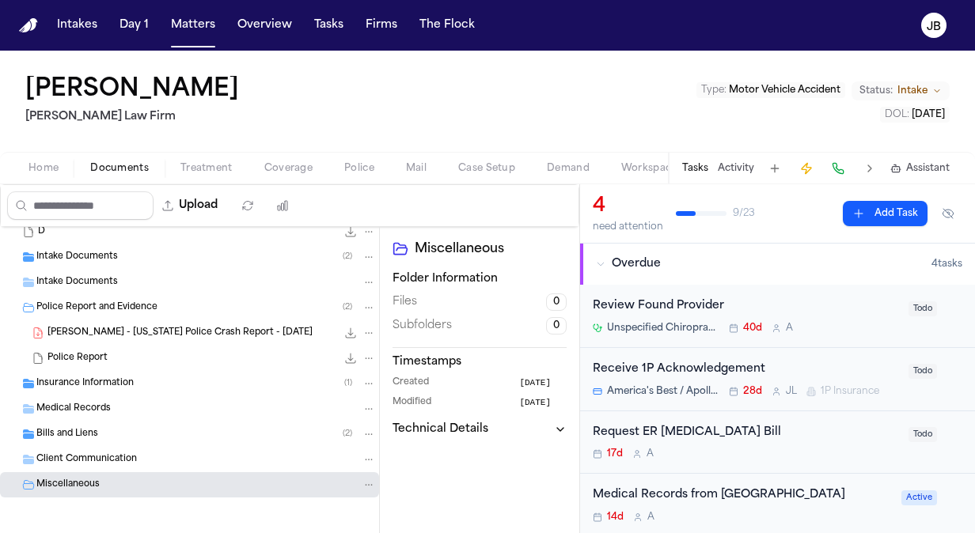
click at [169, 430] on div "Bills and Liens ( 2 )" at bounding box center [206, 434] width 340 height 14
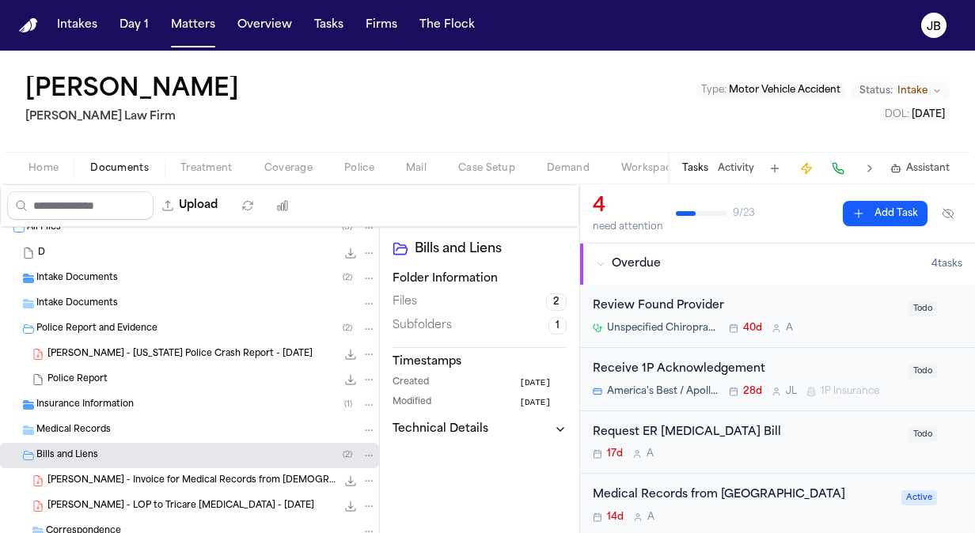
scroll to position [11, 0]
click at [115, 282] on span "Intake Documents" at bounding box center [77, 279] width 82 height 13
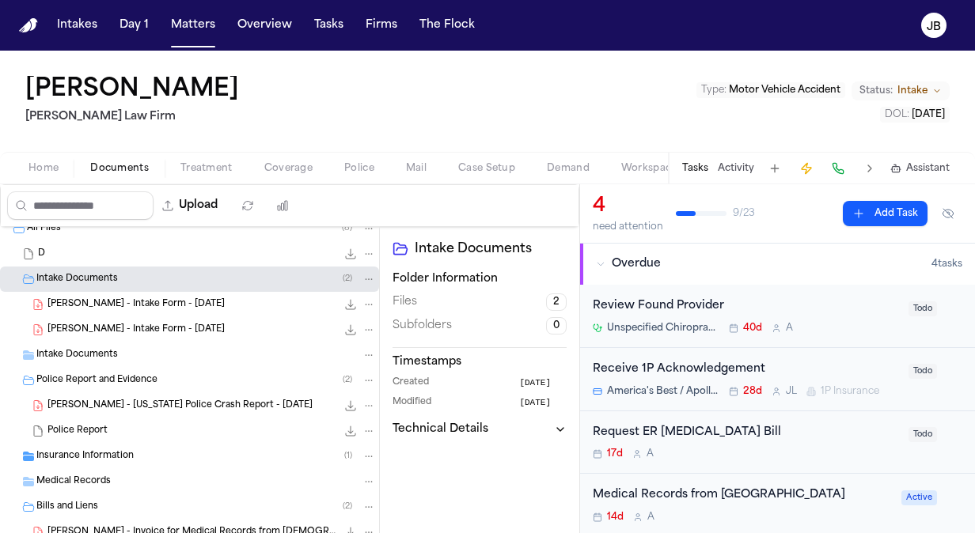
scroll to position [0, 0]
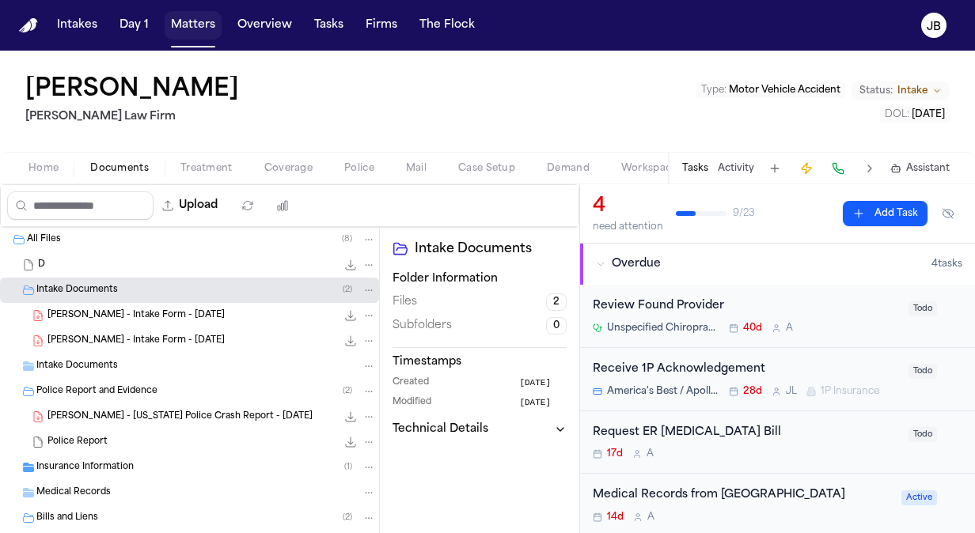
click at [188, 32] on button "Matters" at bounding box center [193, 25] width 57 height 28
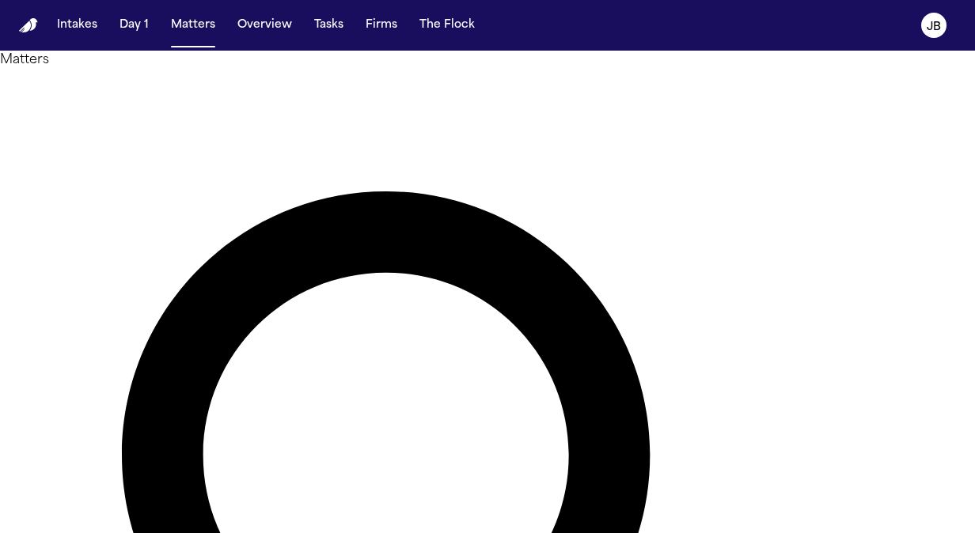
drag, startPoint x: 394, startPoint y: 92, endPoint x: 215, endPoint y: 93, distance: 178.9
type input "***"
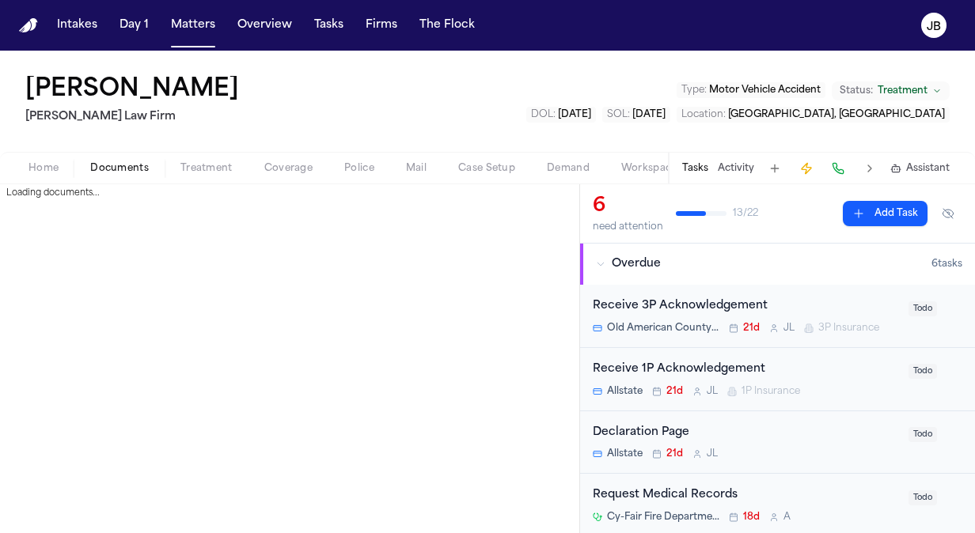
click at [108, 162] on span "Documents" at bounding box center [119, 168] width 59 height 13
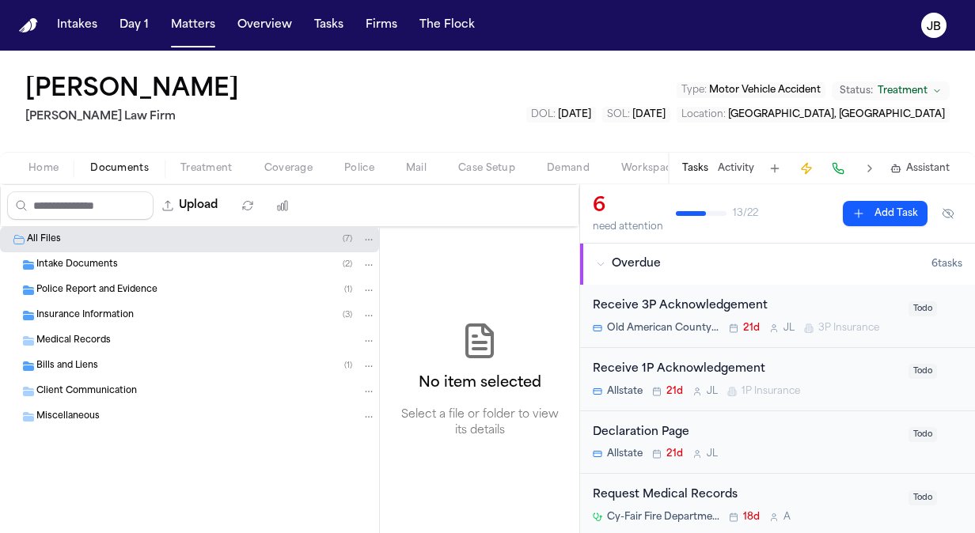
click at [93, 365] on span "Bills and Liens" at bounding box center [67, 366] width 62 height 13
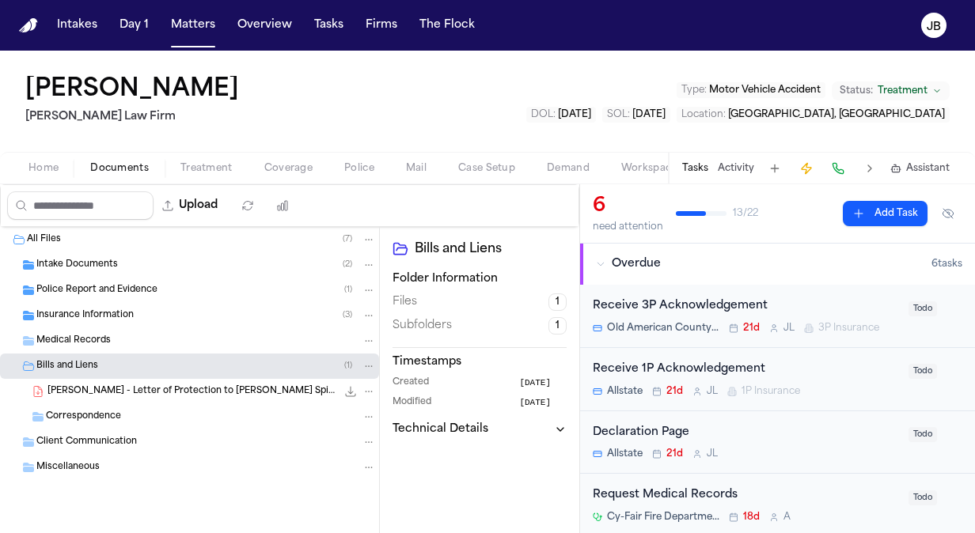
click at [106, 389] on span "[PERSON_NAME] - Letter of Protection to [PERSON_NAME] Spine & Rehabilitation - …" at bounding box center [191, 391] width 289 height 13
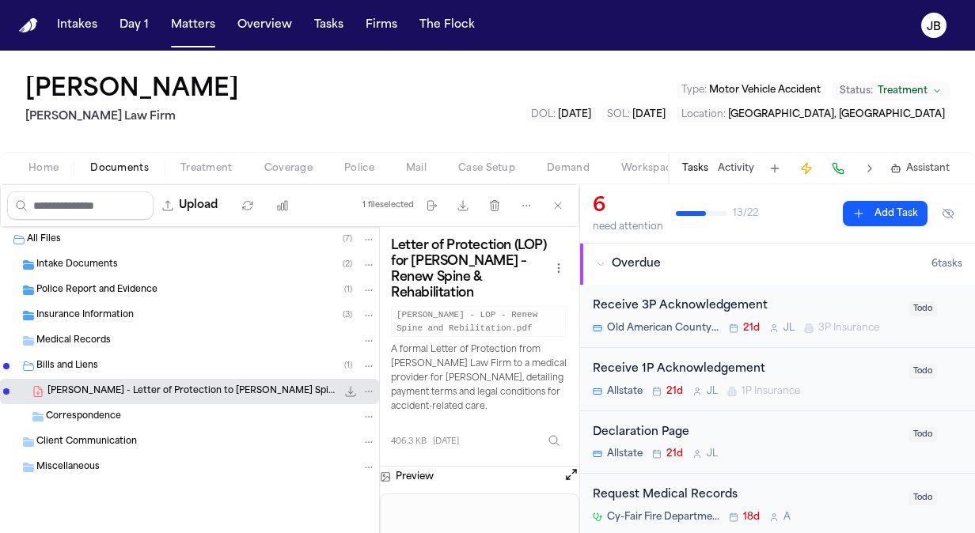
click at [99, 413] on span "Correspondence" at bounding box center [83, 417] width 75 height 13
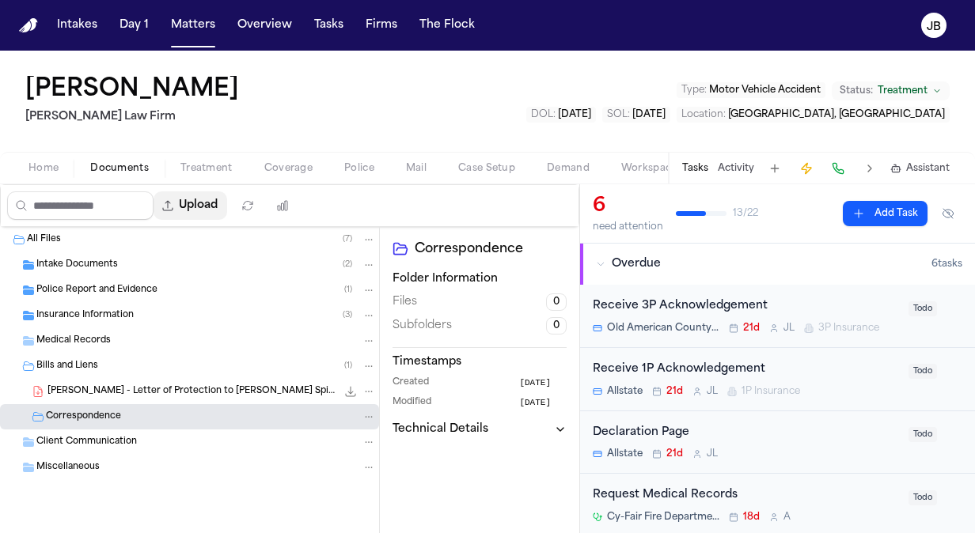
click at [209, 209] on button "Upload" at bounding box center [191, 206] width 74 height 28
select select "**********"
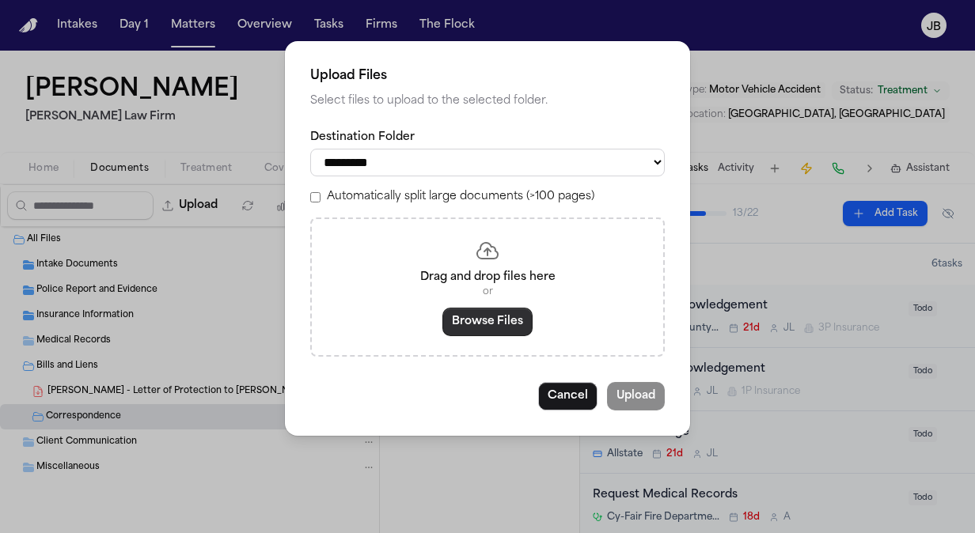
click at [505, 332] on button "Browse Files" at bounding box center [487, 322] width 90 height 28
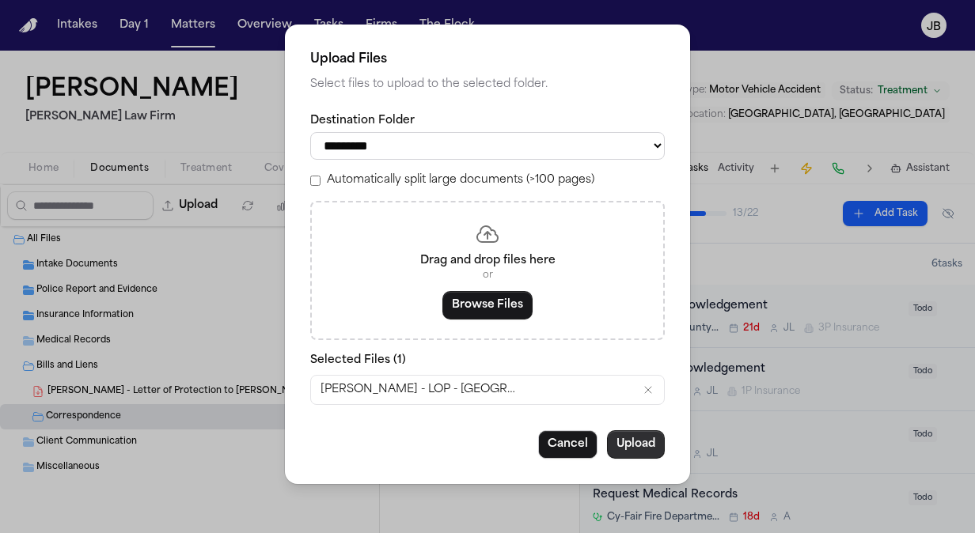
click at [651, 447] on button "Upload" at bounding box center [636, 445] width 58 height 28
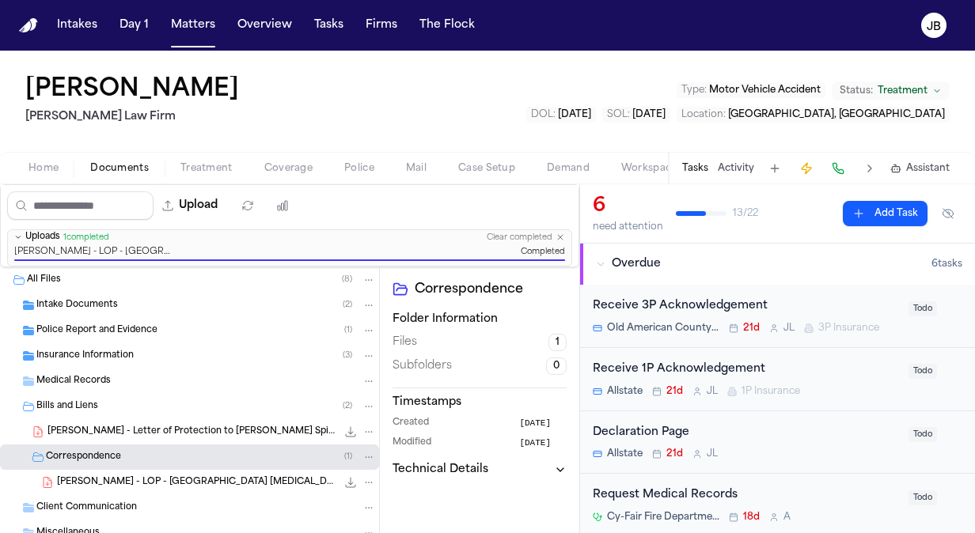
click at [366, 482] on icon "File: I. Laynes - LOP - Houston MRI.pdf" at bounding box center [369, 483] width 7 height 2
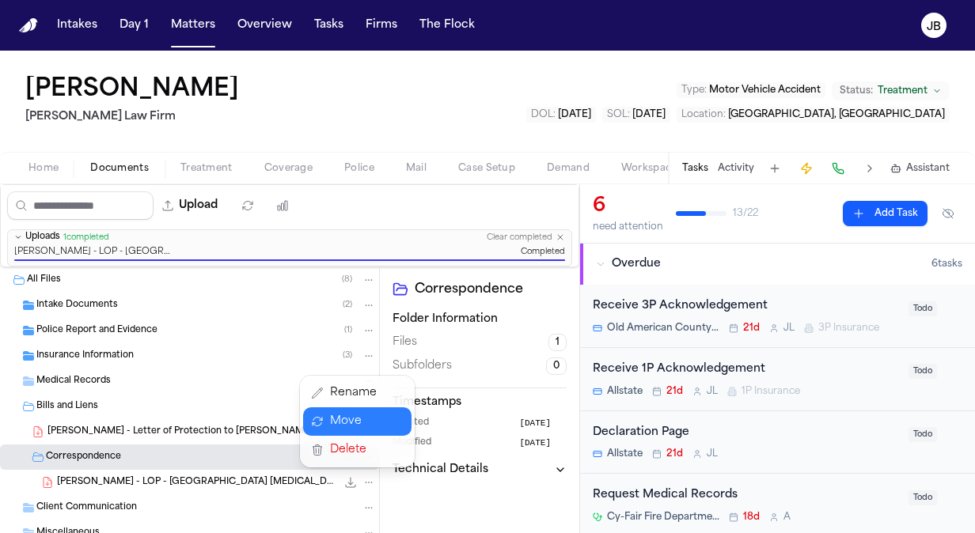
click at [342, 418] on button "Move" at bounding box center [357, 422] width 108 height 28
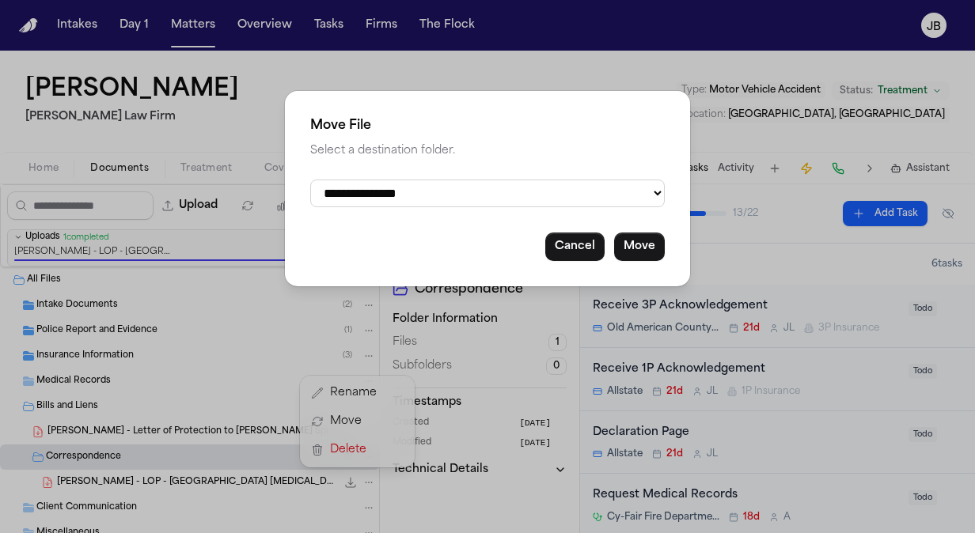
click at [438, 199] on select "**********" at bounding box center [487, 194] width 355 height 28
select select "**********"
click at [310, 180] on select "**********" at bounding box center [487, 194] width 355 height 28
click at [638, 248] on button "Move" at bounding box center [639, 247] width 51 height 28
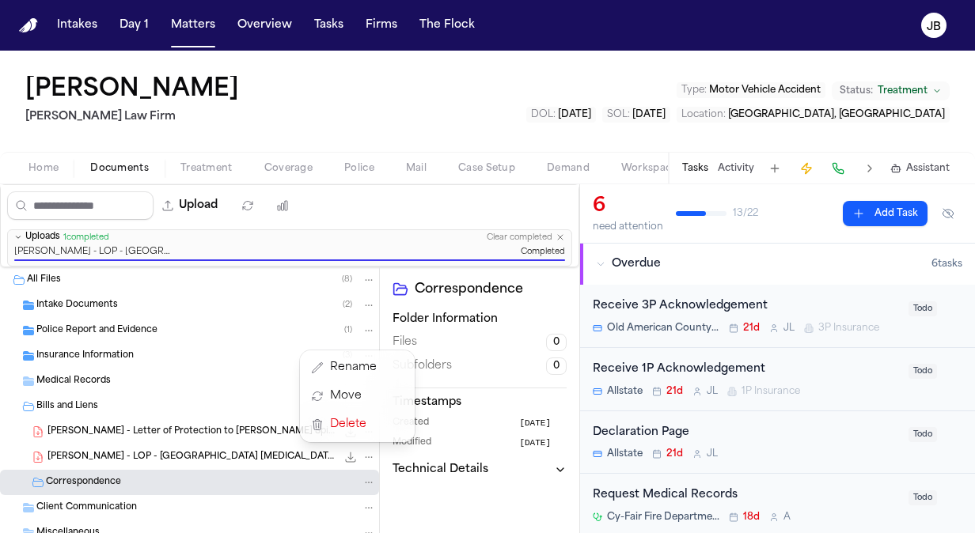
click at [188, 454] on div "[PERSON_NAME] - LOP - [GEOGRAPHIC_DATA] [MEDICAL_DATA].pdf 588.8 KB • PDF" at bounding box center [211, 458] width 328 height 16
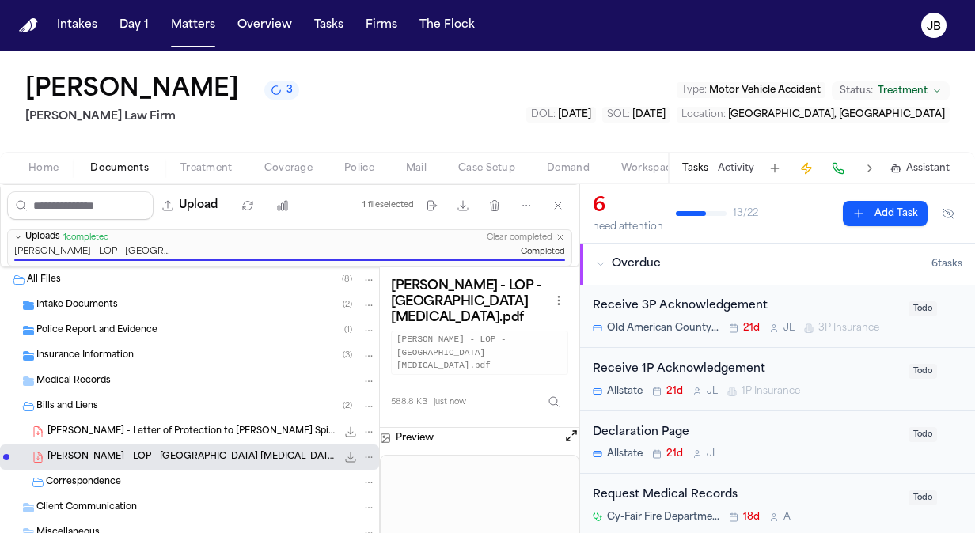
click at [571, 428] on button "Open preview" at bounding box center [571, 436] width 16 height 16
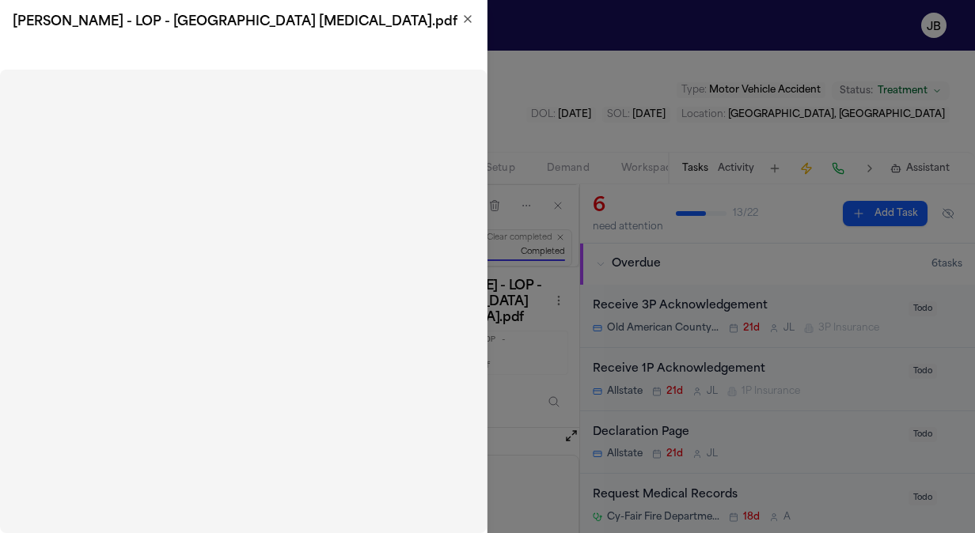
click at [465, 21] on icon "button" at bounding box center [467, 19] width 13 height 13
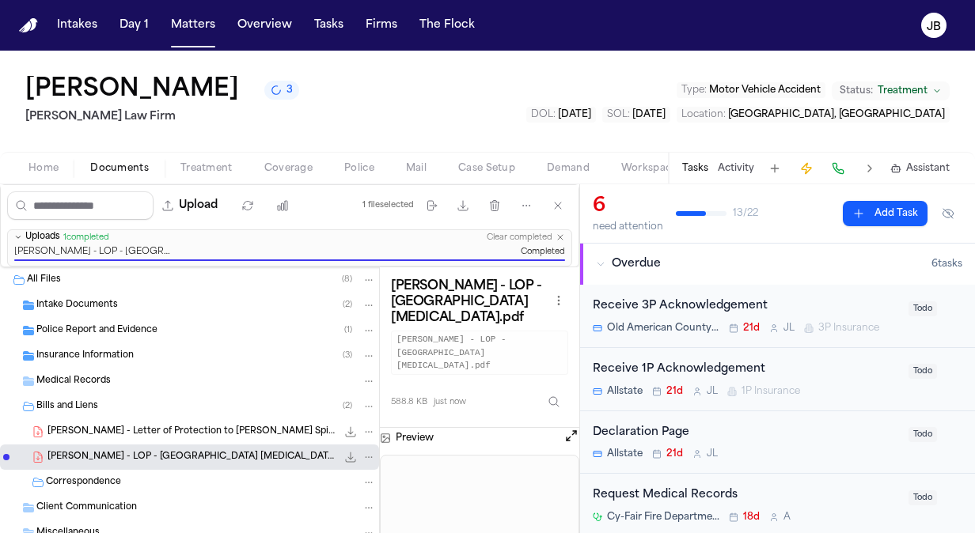
click at [560, 428] on div "Preview" at bounding box center [479, 438] width 199 height 21
click at [567, 428] on button "Open preview" at bounding box center [571, 436] width 16 height 16
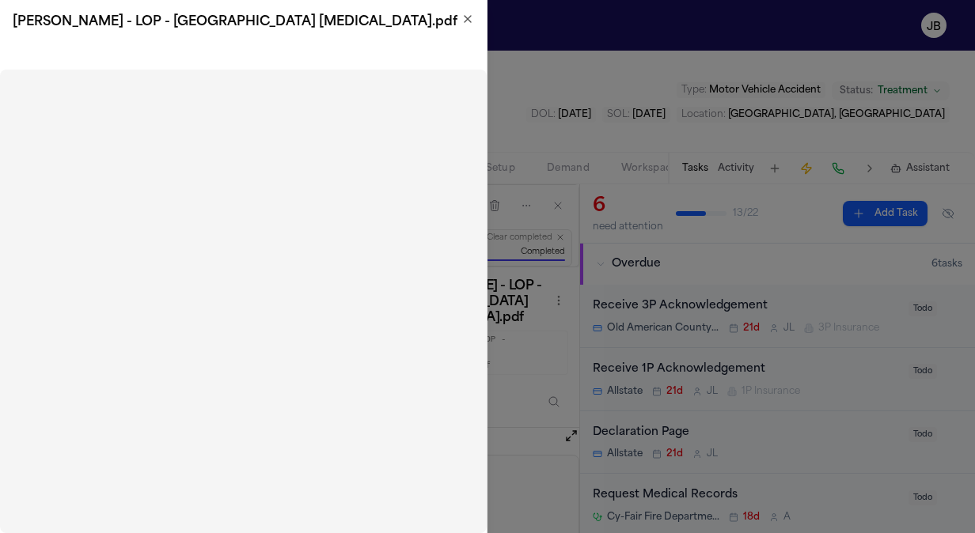
click at [465, 13] on icon "button" at bounding box center [467, 19] width 13 height 13
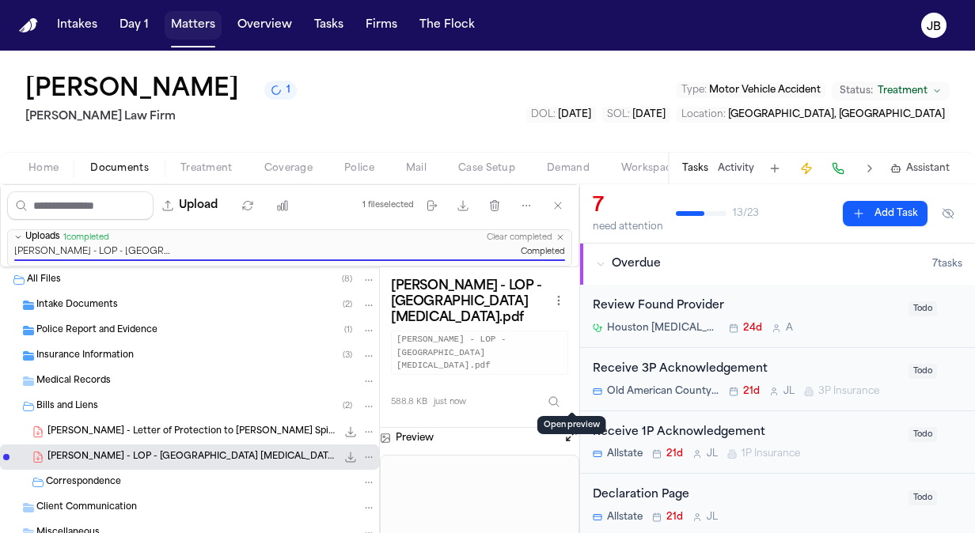
click at [192, 32] on button "Matters" at bounding box center [193, 25] width 57 height 28
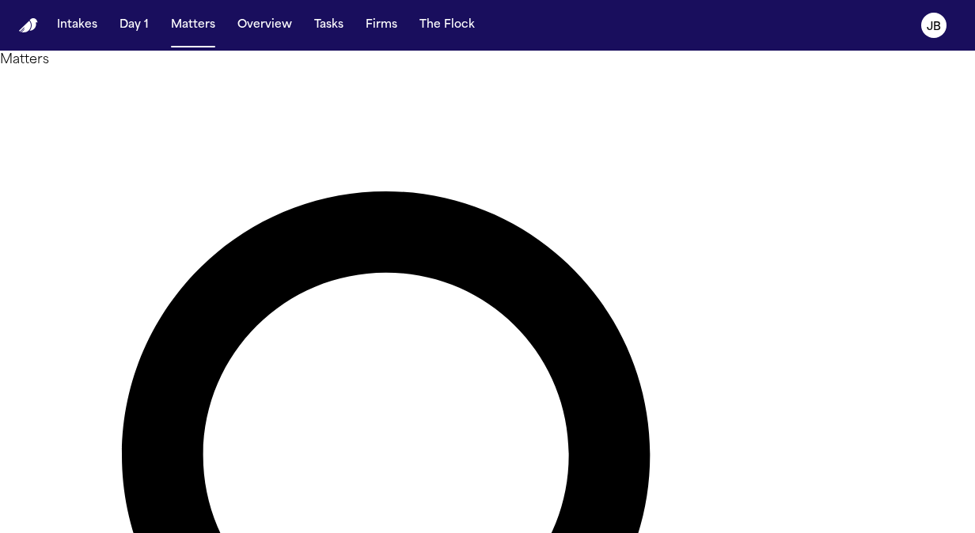
drag, startPoint x: 340, startPoint y: 95, endPoint x: 193, endPoint y: 44, distance: 155.7
type input "*****"
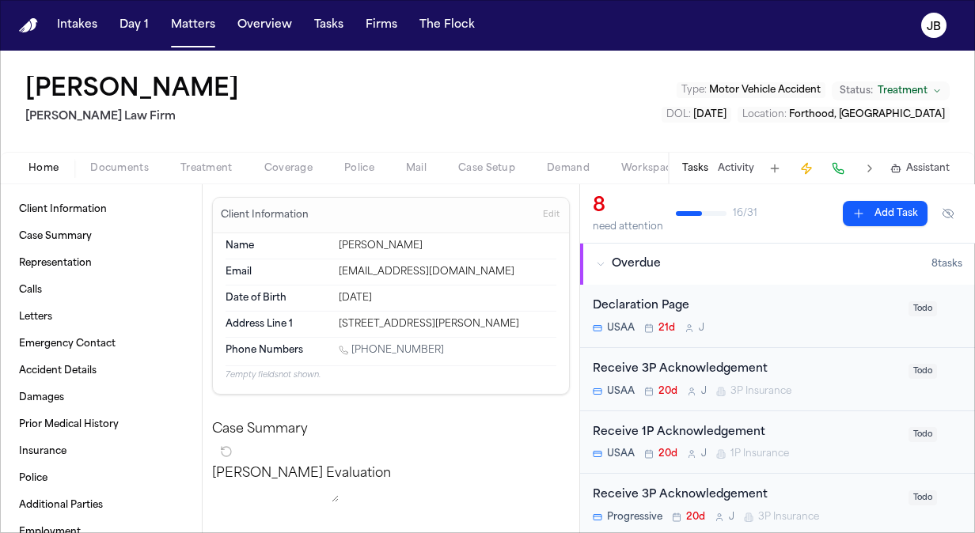
click at [735, 164] on button "Activity" at bounding box center [736, 168] width 36 height 13
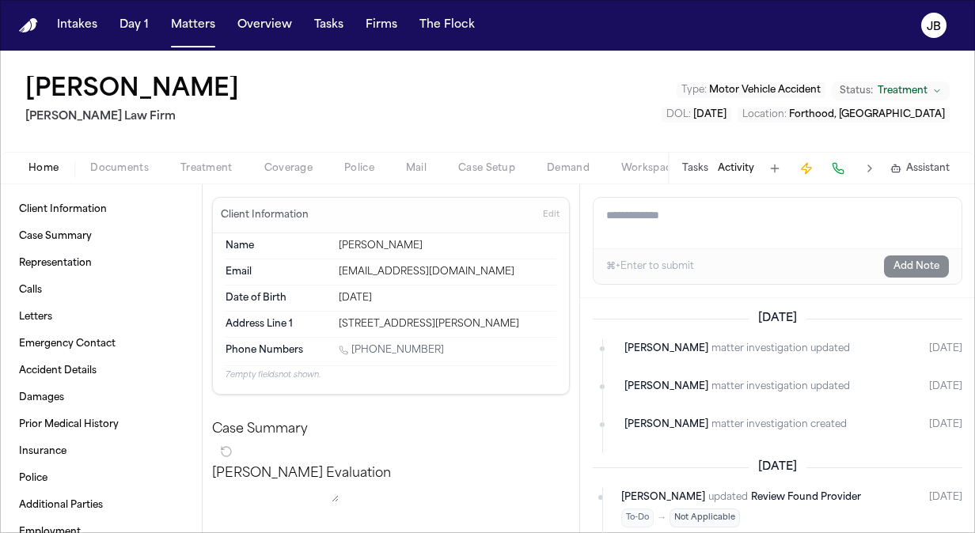
click at [132, 157] on div "Home Documents Treatment Coverage Police Mail Case Setup Demand Workspaces Arti…" at bounding box center [487, 168] width 975 height 32
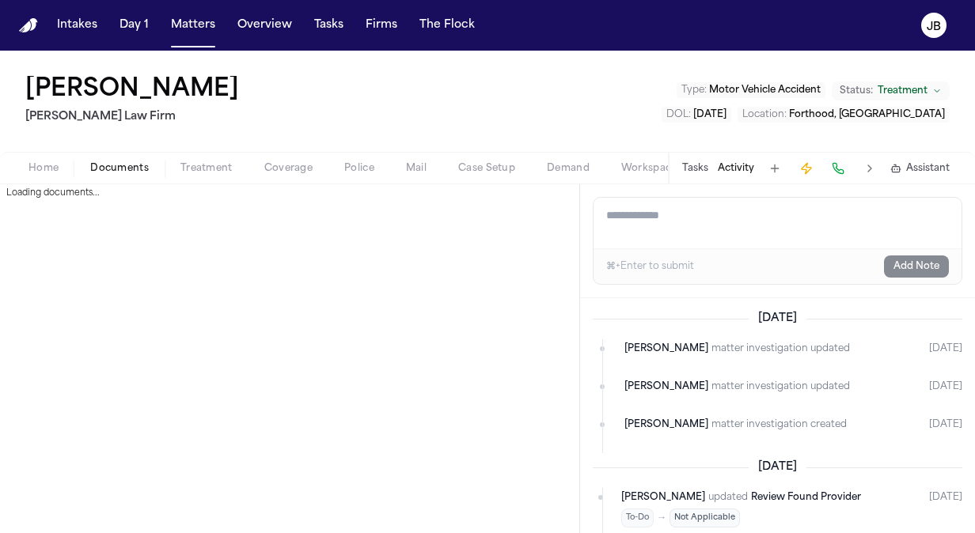
click at [125, 166] on span "Documents" at bounding box center [119, 168] width 59 height 13
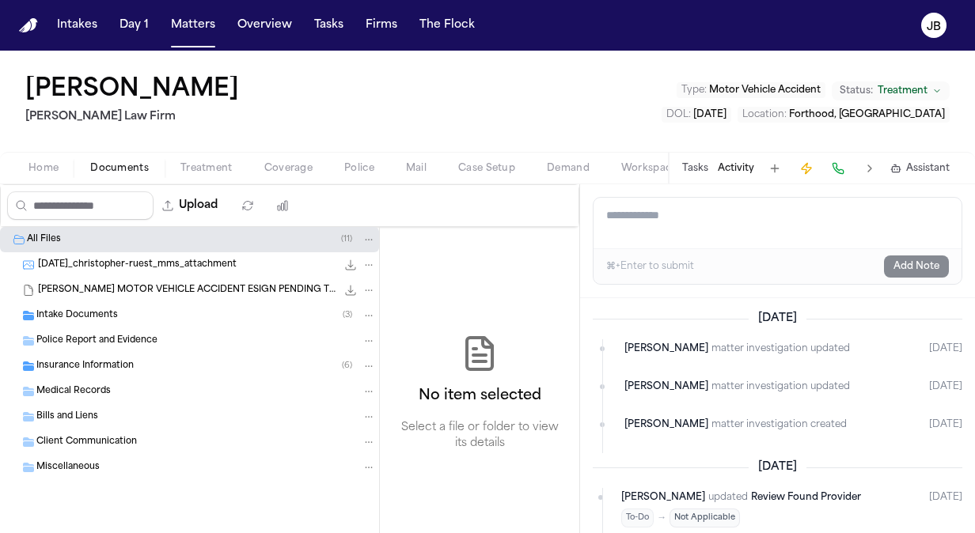
click at [108, 390] on span "Medical Records" at bounding box center [73, 391] width 74 height 13
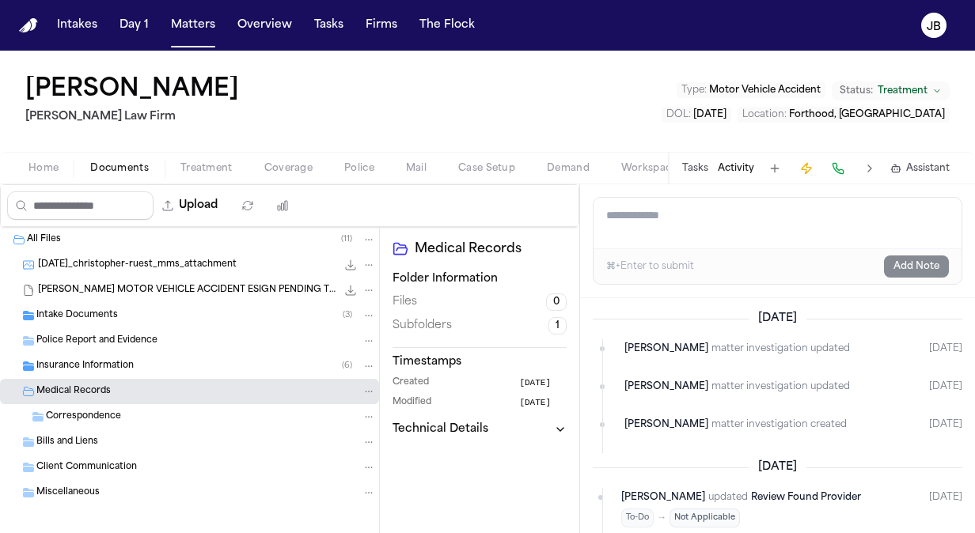
click at [122, 423] on div "Correspondence" at bounding box center [189, 416] width 379 height 25
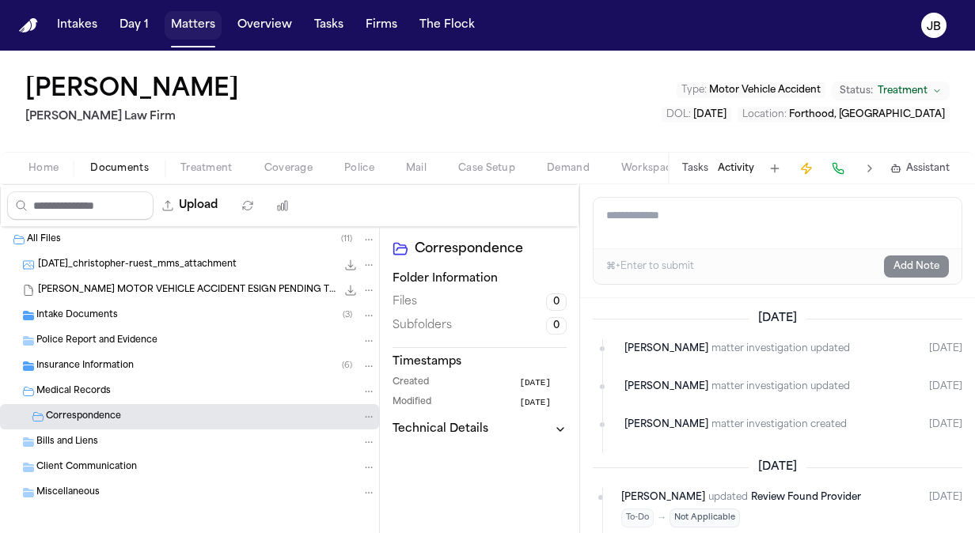
click at [185, 17] on button "Matters" at bounding box center [193, 25] width 57 height 28
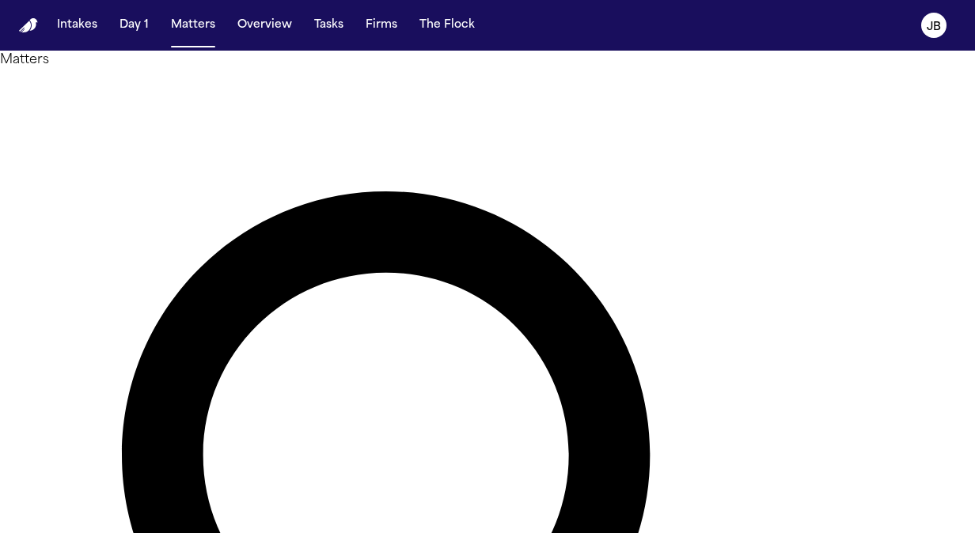
drag, startPoint x: 347, startPoint y: 93, endPoint x: 221, endPoint y: 90, distance: 125.9
type input "**********"
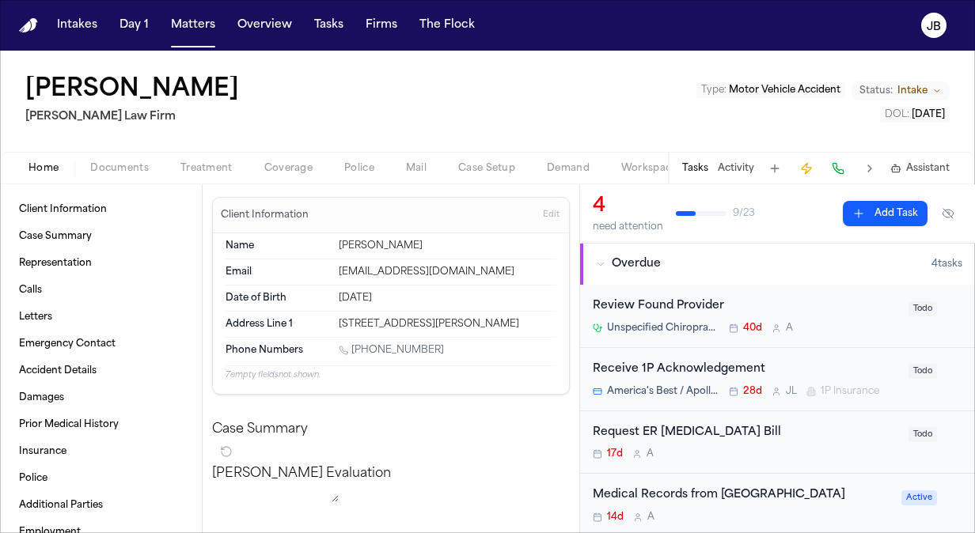
click at [906, 96] on span "Intake" at bounding box center [912, 91] width 30 height 13
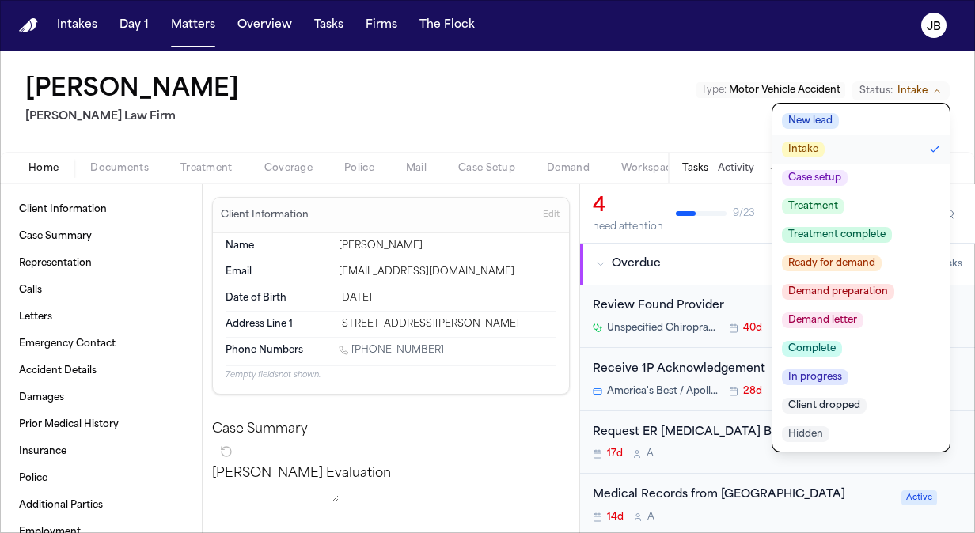
click at [833, 201] on span "Treatment" at bounding box center [813, 207] width 63 height 16
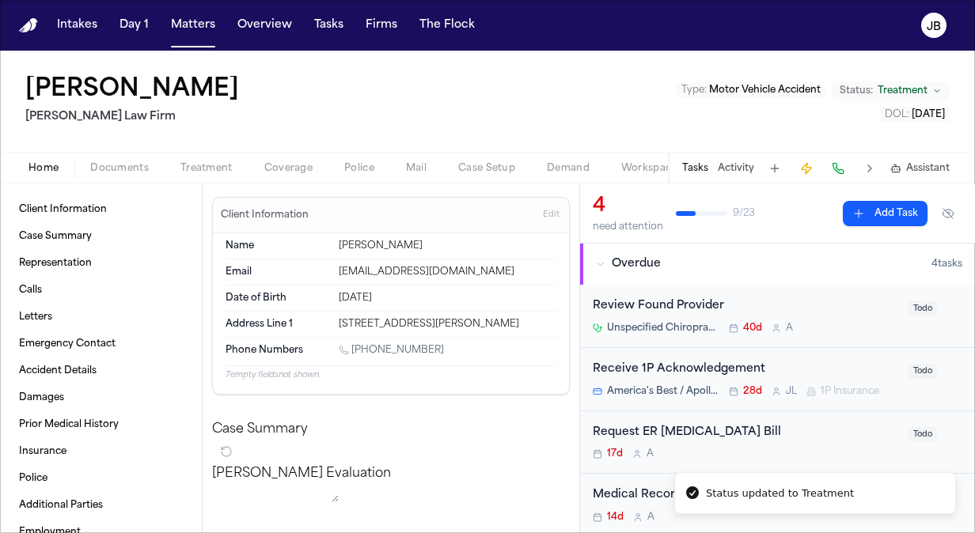
click at [575, 104] on div "[PERSON_NAME] Law Firm Type : Motor Vehicle Accident Status: Treatment DOL : [D…" at bounding box center [487, 101] width 975 height 101
click at [816, 364] on div "Receive 1P Acknowledgement" at bounding box center [746, 370] width 306 height 18
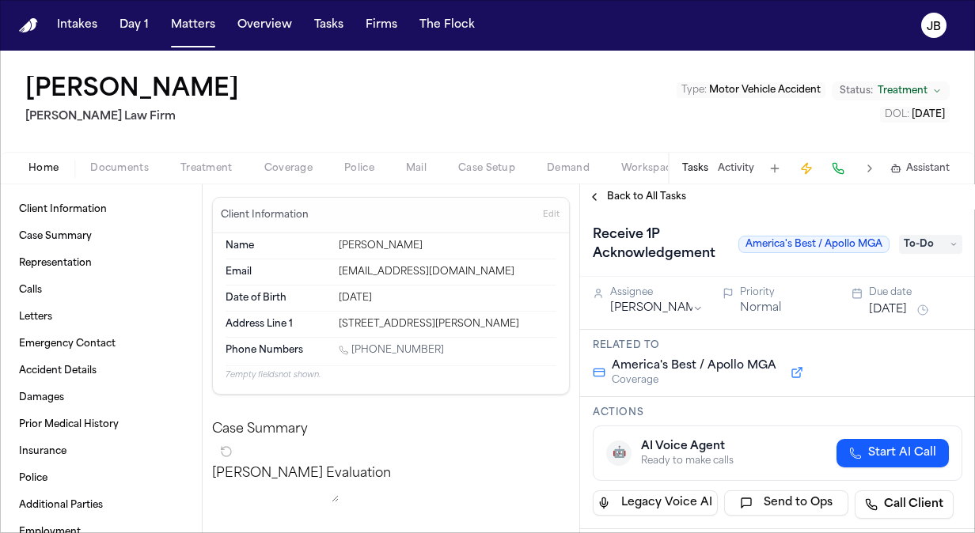
click at [659, 195] on span "Back to All Tasks" at bounding box center [646, 197] width 79 height 13
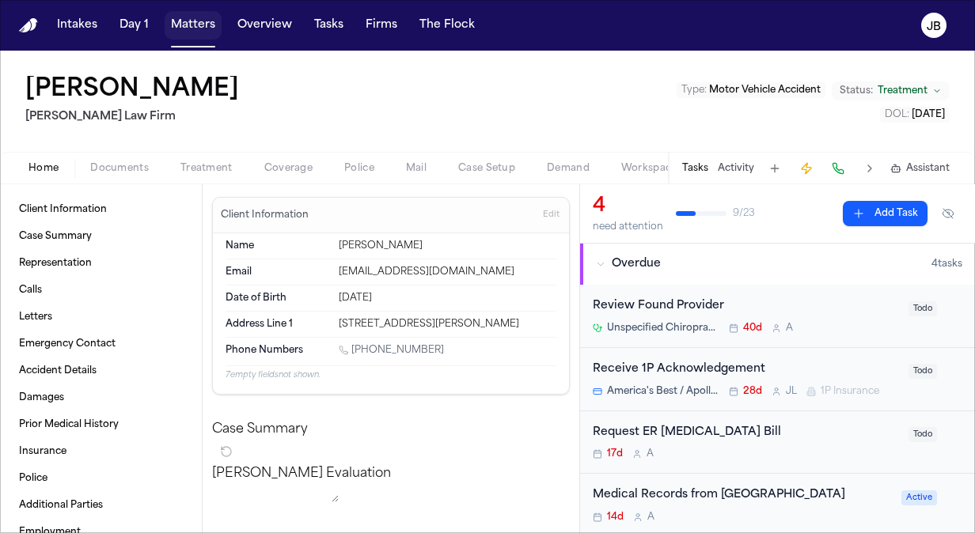
click at [177, 28] on button "Matters" at bounding box center [193, 25] width 57 height 28
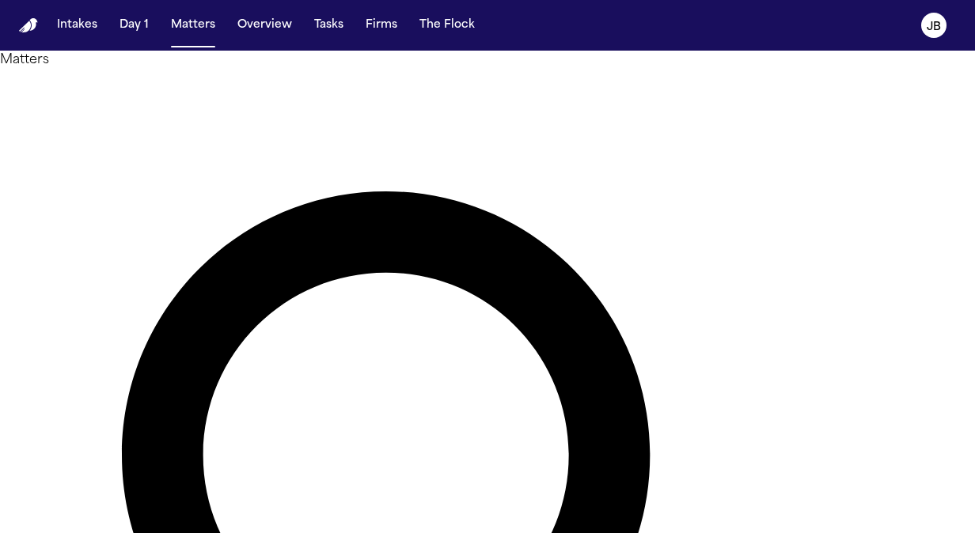
drag, startPoint x: 410, startPoint y: 98, endPoint x: 255, endPoint y: 96, distance: 155.1
type input "**********"
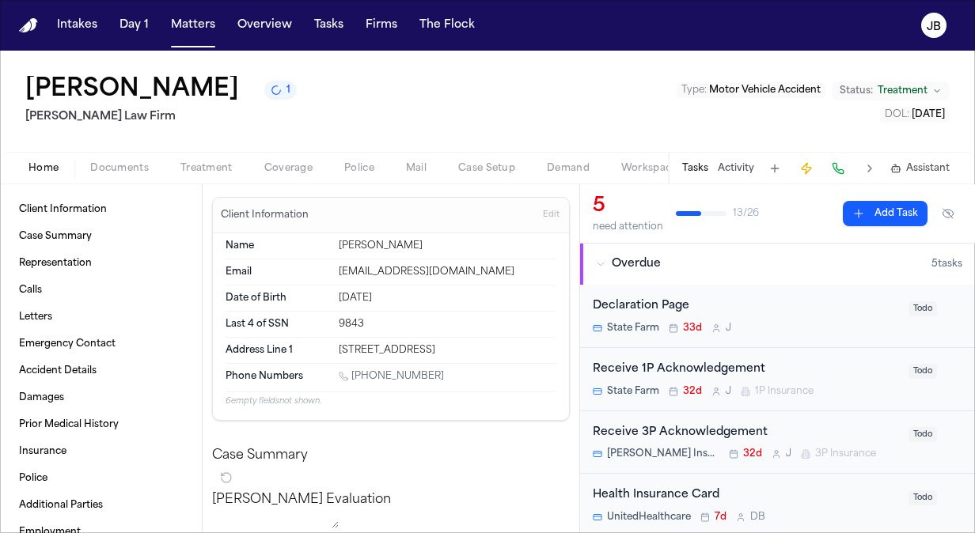
click at [207, 169] on span "Treatment" at bounding box center [206, 168] width 52 height 13
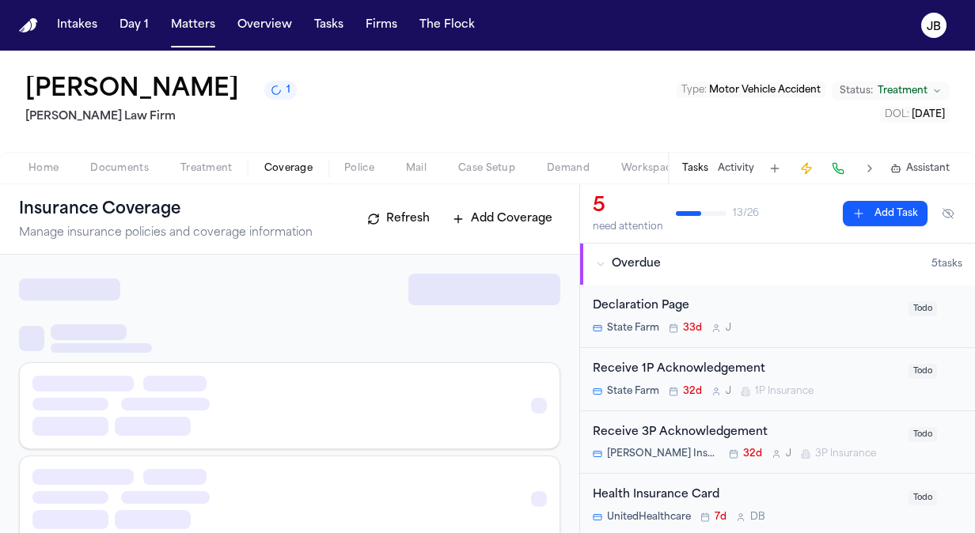
click at [296, 174] on span "Coverage" at bounding box center [288, 168] width 48 height 13
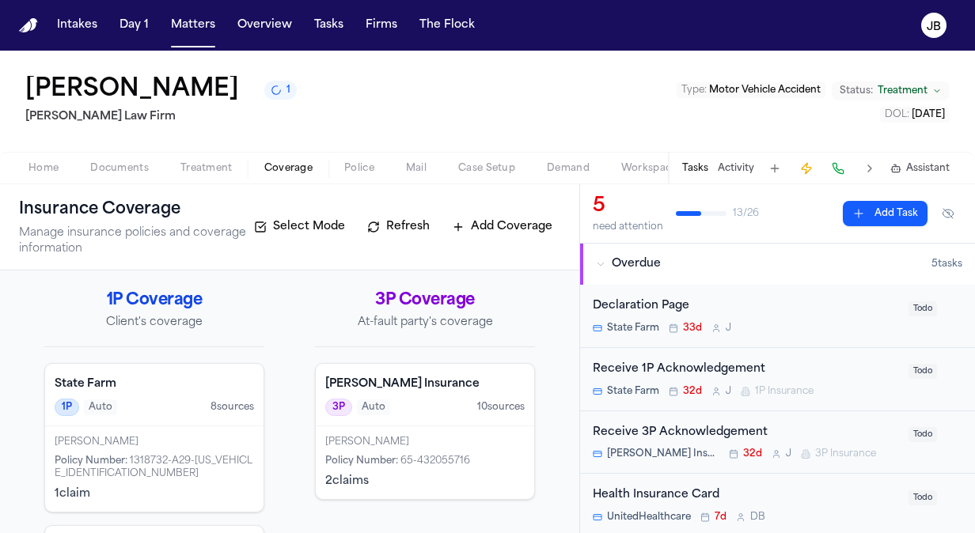
click at [374, 134] on div "[PERSON_NAME] 1 [PERSON_NAME] Law Firm Type : Motor Vehicle Accident Status: Tr…" at bounding box center [487, 101] width 975 height 101
click at [431, 446] on div "[PERSON_NAME] Policy Number : 65-432055716 2 claim s" at bounding box center [425, 463] width 218 height 73
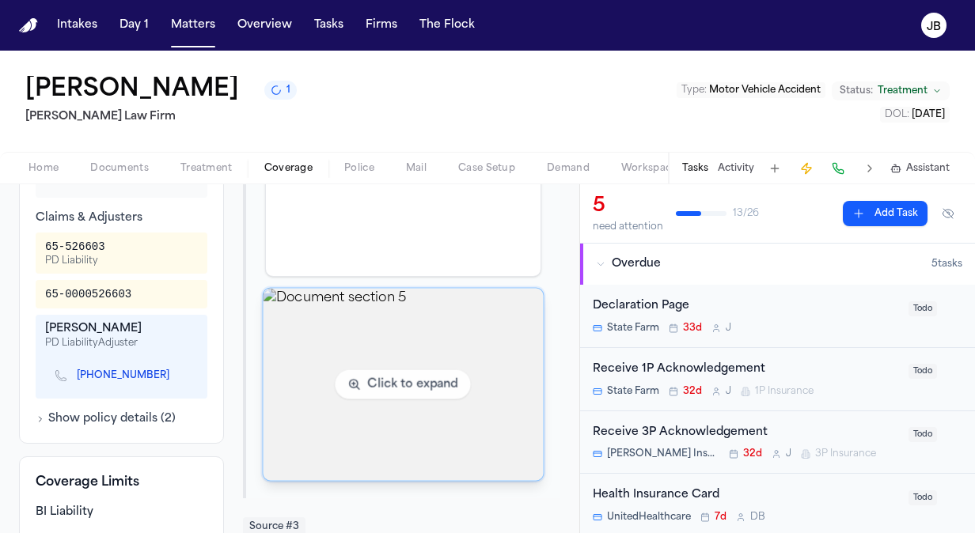
scroll to position [518, 0]
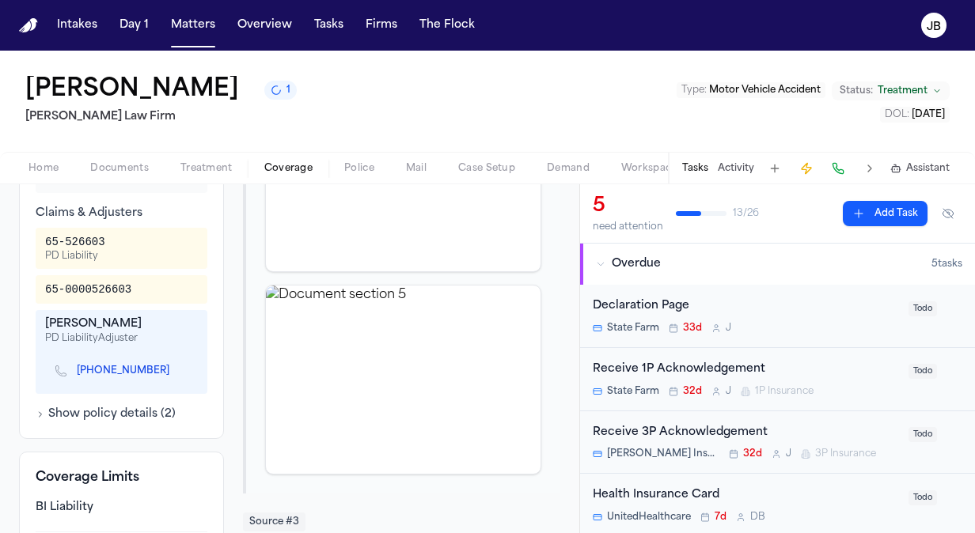
click at [52, 168] on span "Home" at bounding box center [43, 168] width 30 height 13
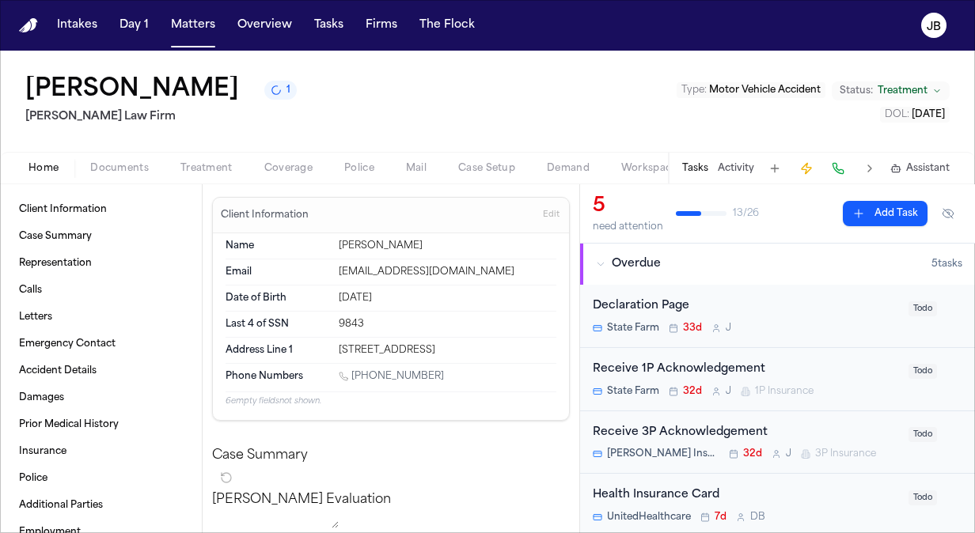
click at [395, 123] on div "[PERSON_NAME] 1 [PERSON_NAME] Law Firm Type : Motor Vehicle Accident Status: Tr…" at bounding box center [487, 101] width 975 height 101
click at [350, 135] on div "[PERSON_NAME] 1 [PERSON_NAME] Law Firm Type : Motor Vehicle Accident Status: Tr…" at bounding box center [487, 101] width 975 height 101
click at [199, 27] on button "Matters" at bounding box center [193, 25] width 57 height 28
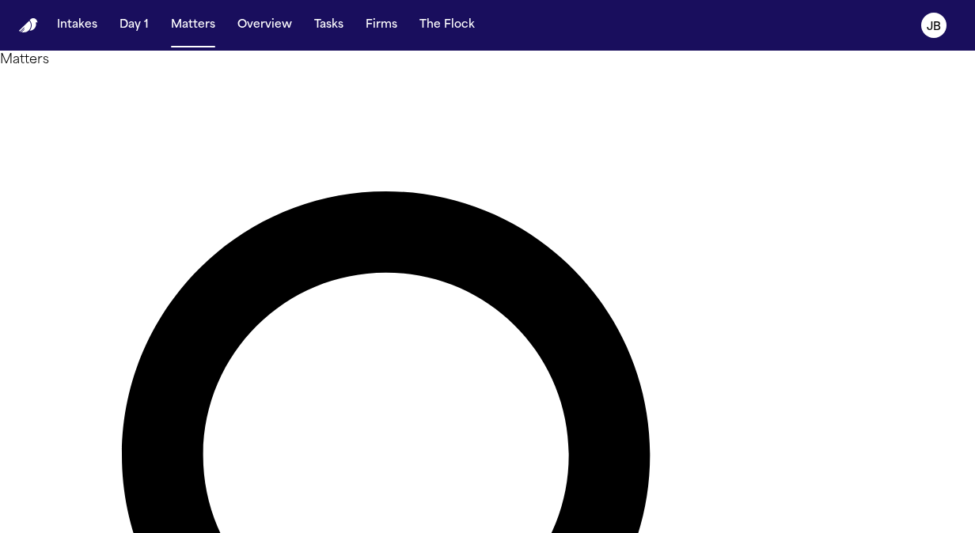
drag, startPoint x: 380, startPoint y: 87, endPoint x: 147, endPoint y: 127, distance: 236.1
type input "**********"
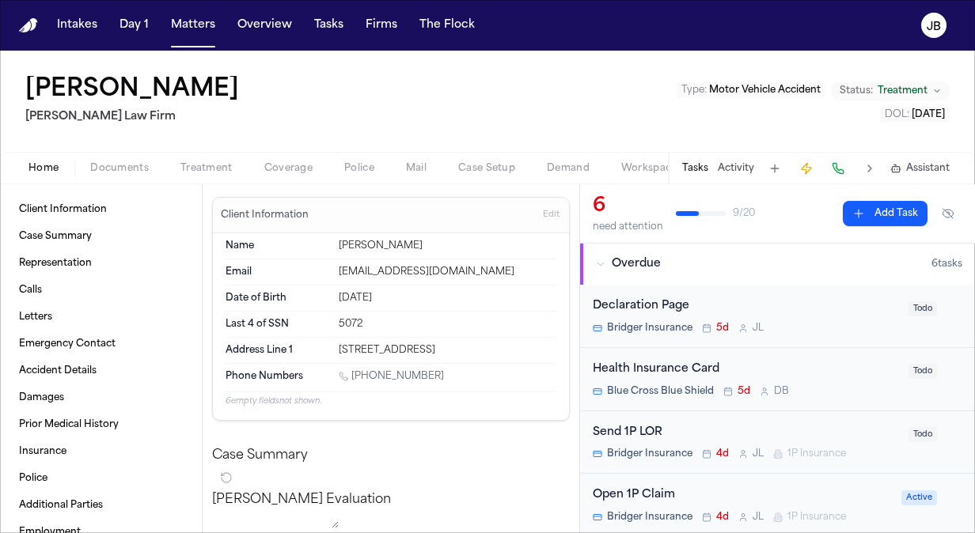
scroll to position [442, 0]
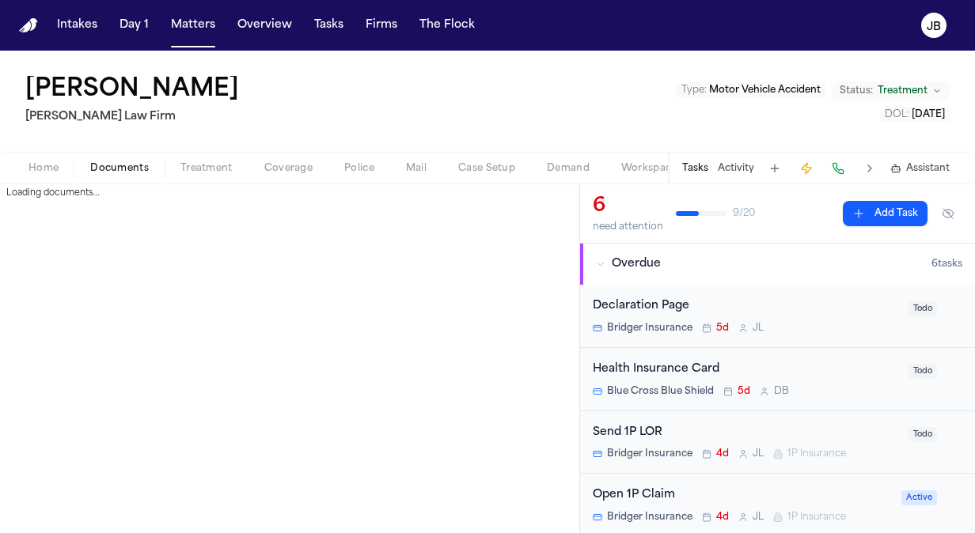
click at [133, 162] on span "Documents" at bounding box center [119, 168] width 59 height 13
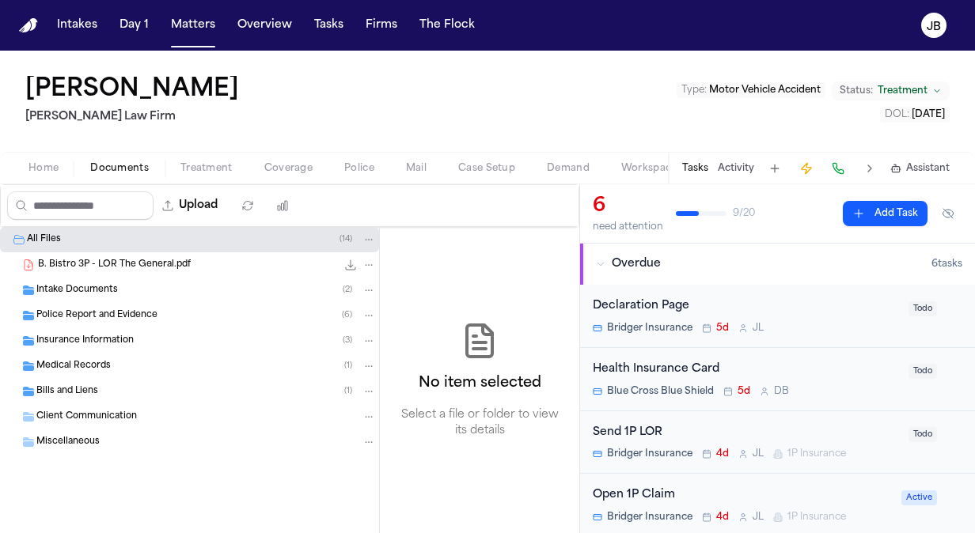
click at [144, 317] on span "Police Report and Evidence" at bounding box center [96, 315] width 121 height 13
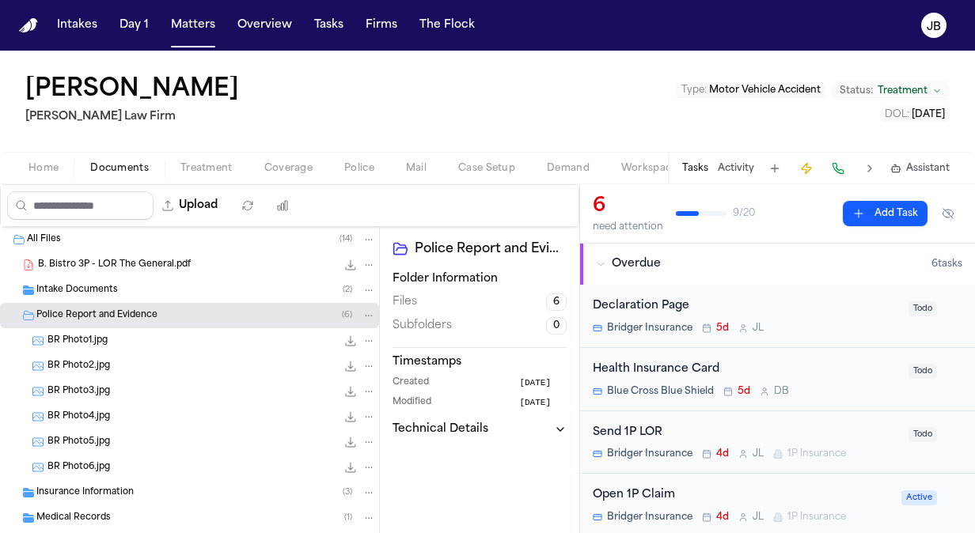
click at [135, 464] on div "BR Photo6.jpg 16.8 KB • JPG" at bounding box center [211, 468] width 328 height 16
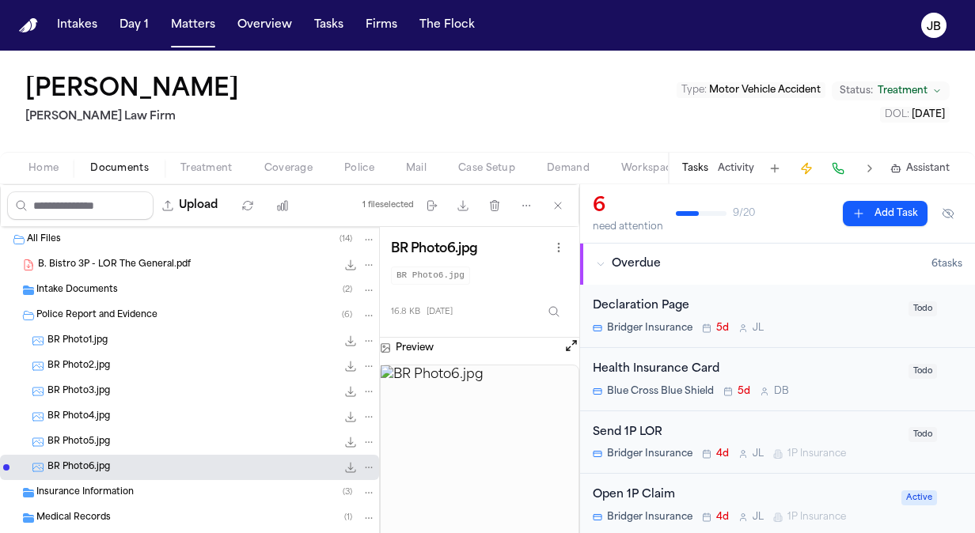
click at [144, 439] on div "BR Photo5.jpg 24.4 KB • JPG" at bounding box center [211, 442] width 328 height 16
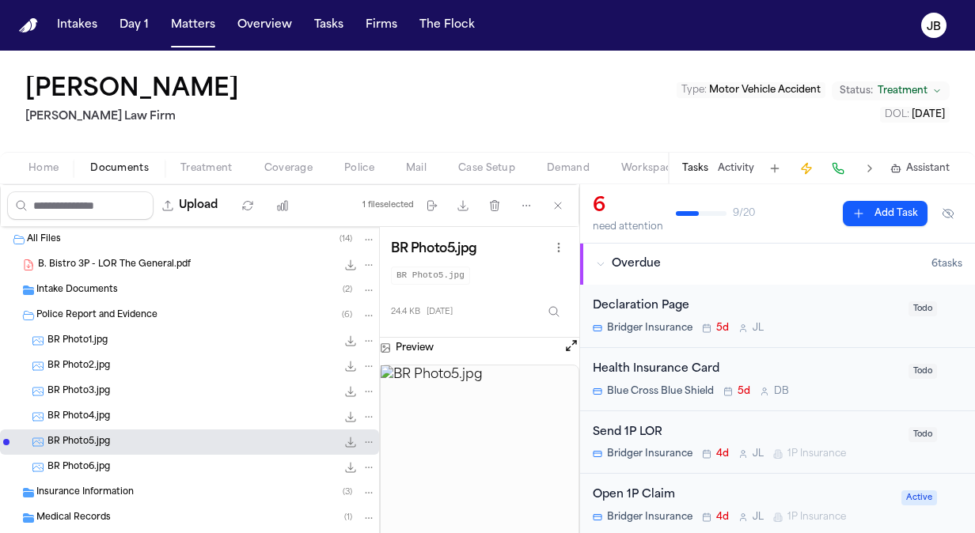
click at [153, 422] on div "BR Photo4.jpg 10.3 KB • JPG" at bounding box center [211, 417] width 328 height 16
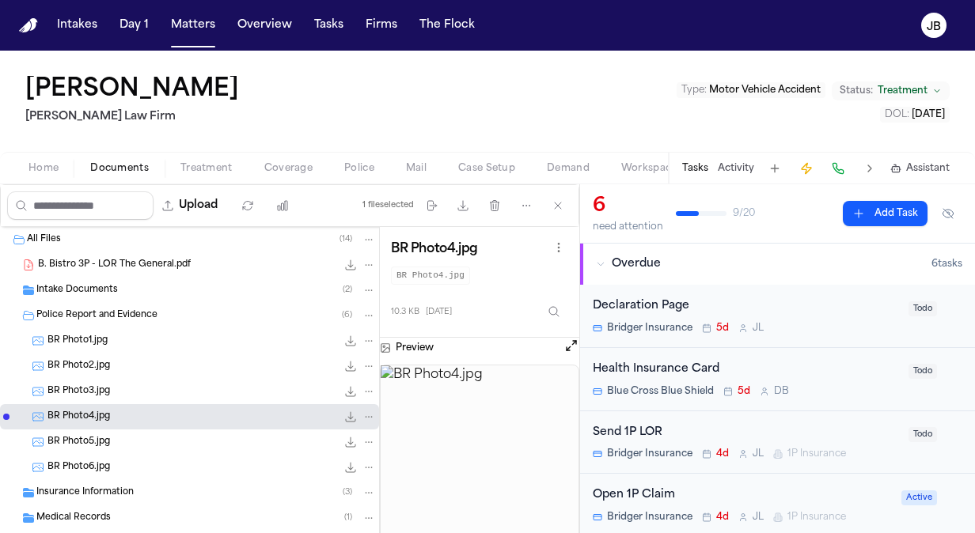
click at [161, 388] on div "BR Photo3.jpg 9.2 KB • JPG" at bounding box center [211, 392] width 328 height 16
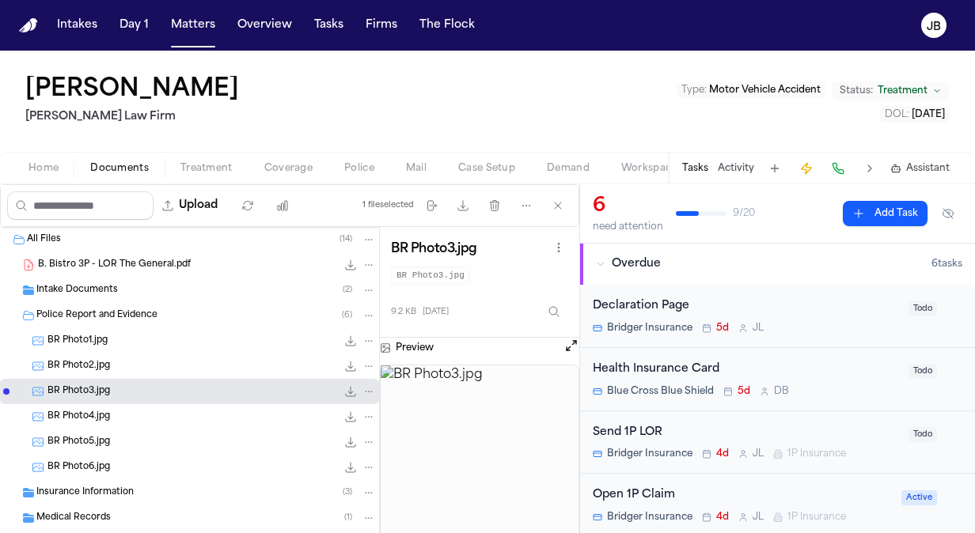
click at [163, 358] on div "BR Photo2.jpg 10.4 KB • JPG" at bounding box center [211, 366] width 328 height 16
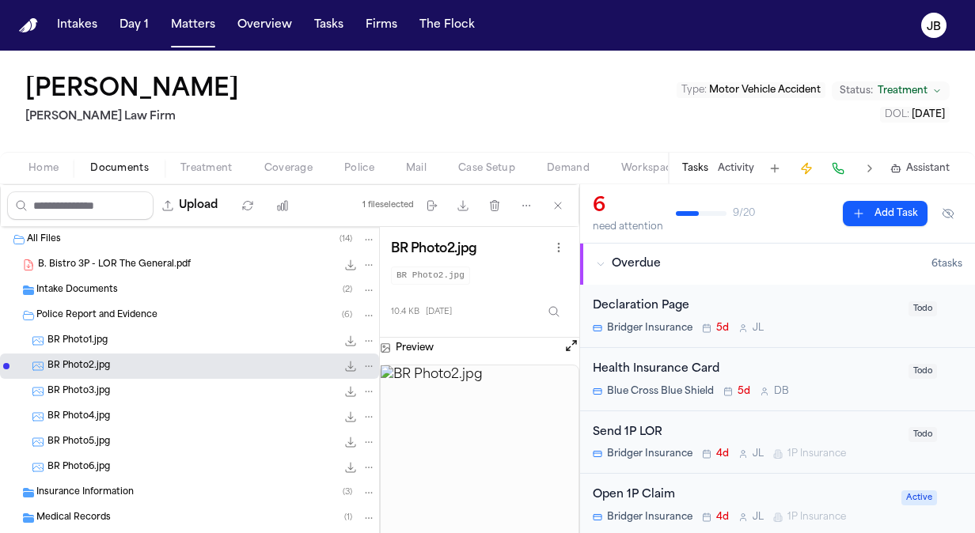
click at [62, 168] on button "Home" at bounding box center [44, 168] width 62 height 19
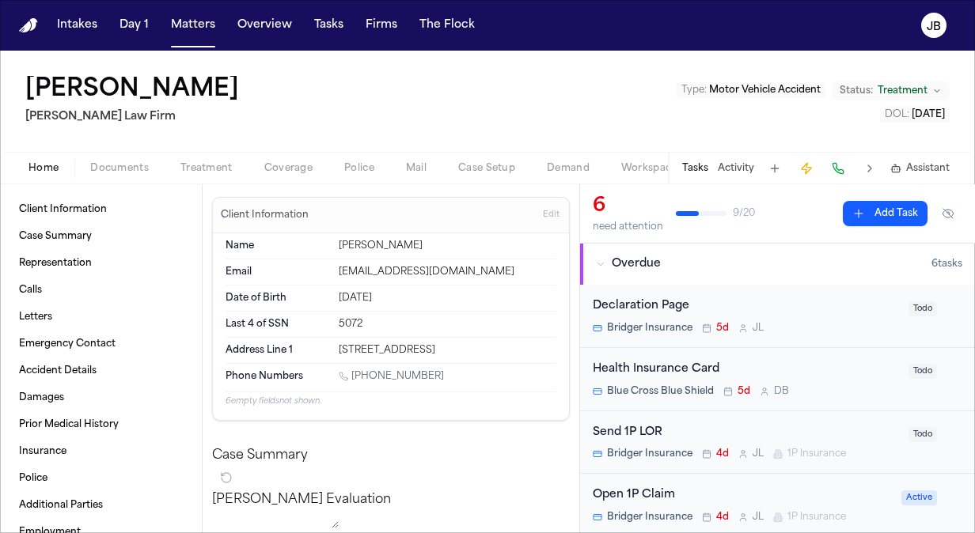
click at [802, 261] on div "Overdue" at bounding box center [764, 264] width 336 height 16
